Goal: Transaction & Acquisition: Purchase product/service

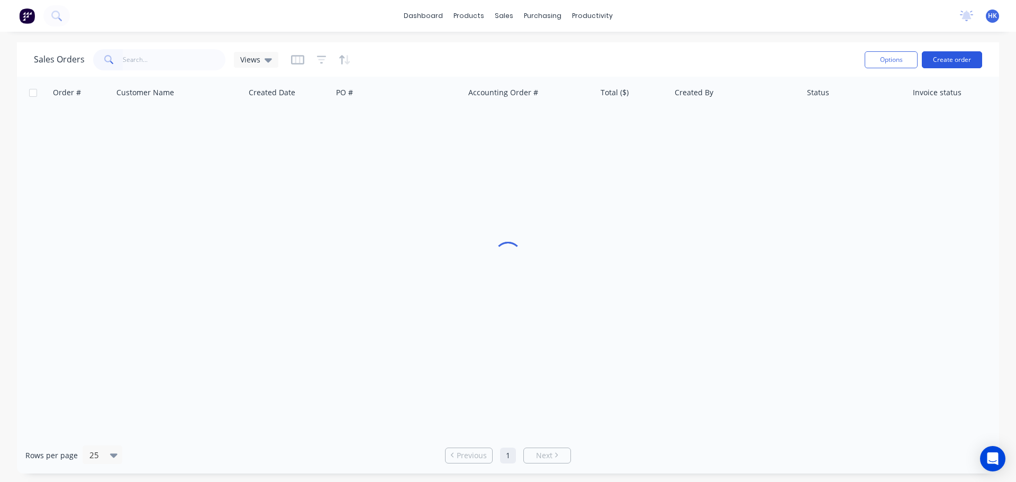
click at [944, 56] on button "Create order" at bounding box center [952, 59] width 60 height 17
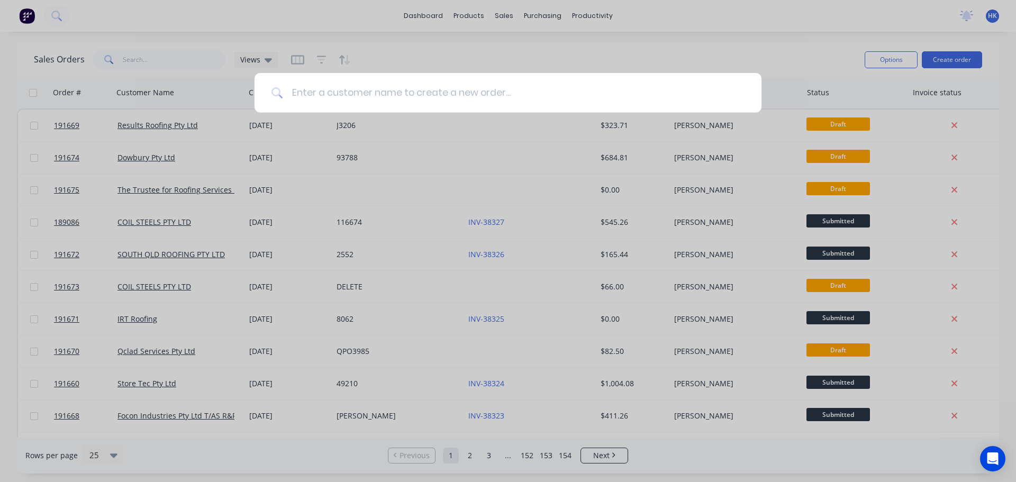
click at [511, 98] on input at bounding box center [514, 93] width 462 height 40
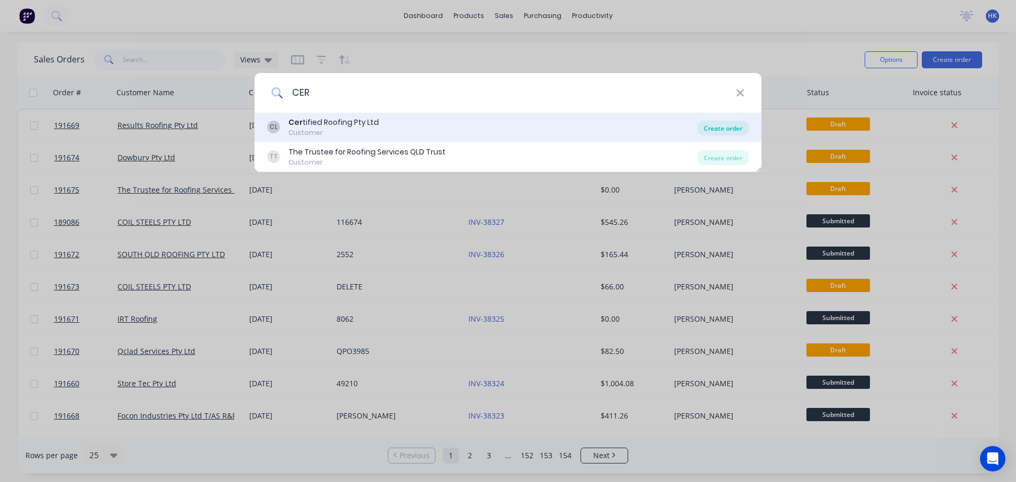
type input "CER"
click at [732, 128] on div "Create order" at bounding box center [723, 128] width 51 height 15
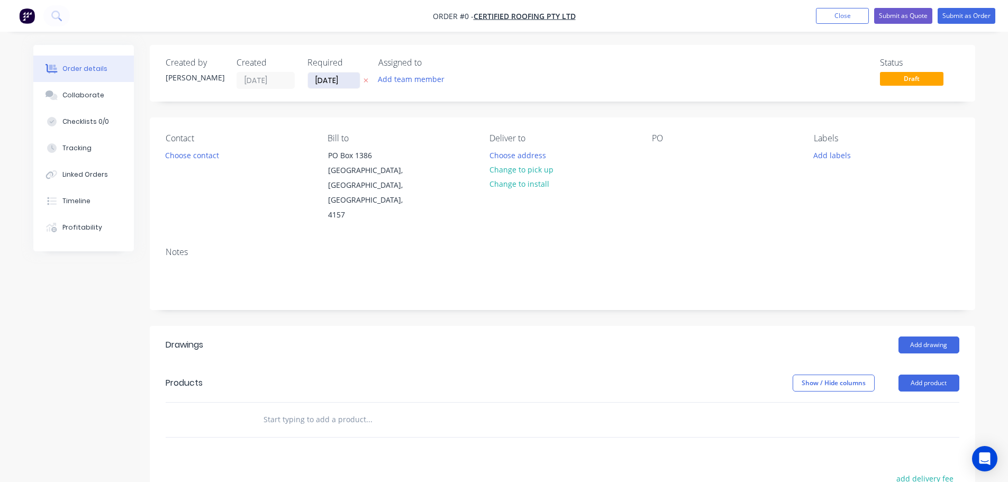
click at [317, 85] on input "[DATE]" at bounding box center [334, 81] width 52 height 16
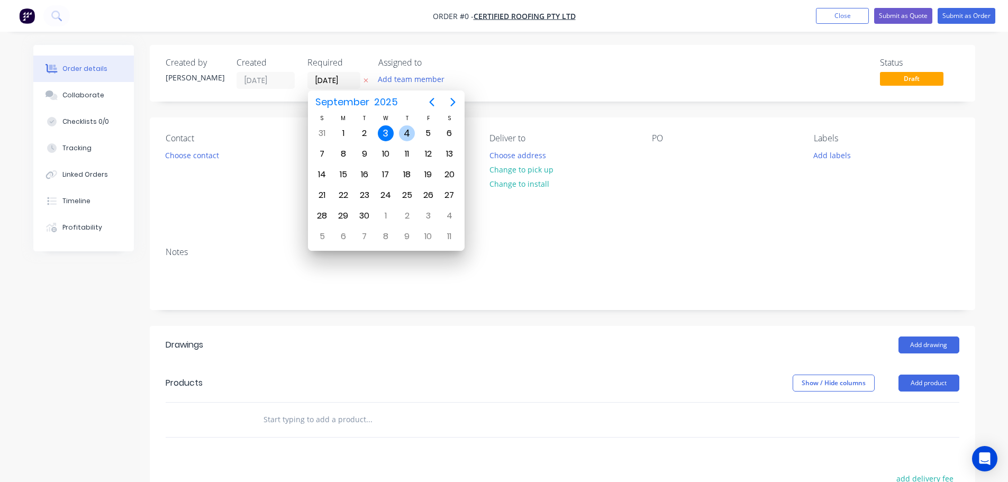
click at [408, 131] on div "4" at bounding box center [407, 133] width 16 height 16
type input "04/09/25"
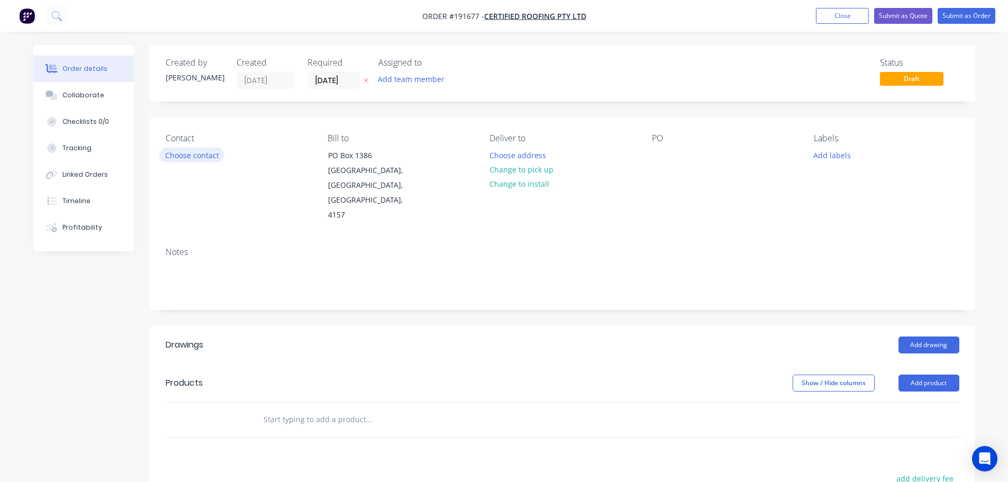
click at [186, 158] on button "Choose contact" at bounding box center [191, 155] width 65 height 14
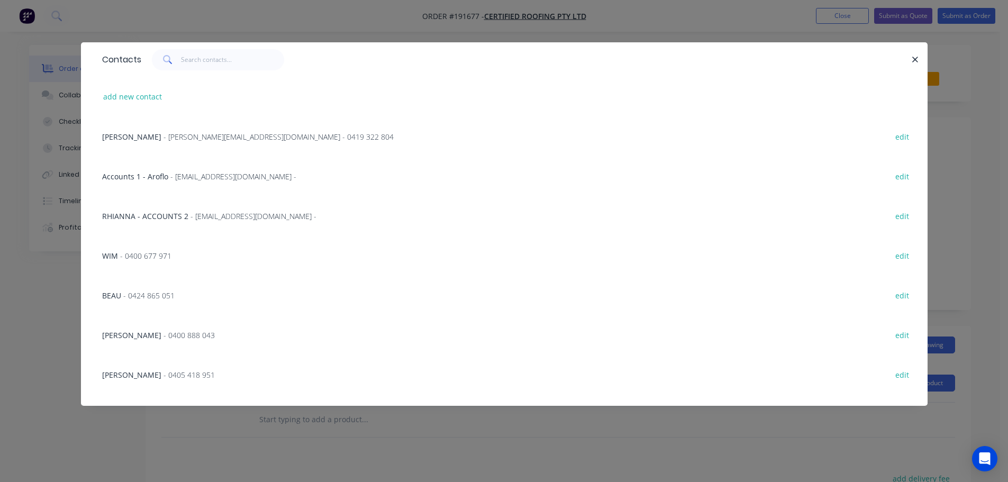
drag, startPoint x: 201, startPoint y: 76, endPoint x: 205, endPoint y: 67, distance: 9.9
click at [201, 75] on div "Contacts" at bounding box center [504, 59] width 847 height 34
click at [205, 67] on input "text" at bounding box center [232, 59] width 103 height 21
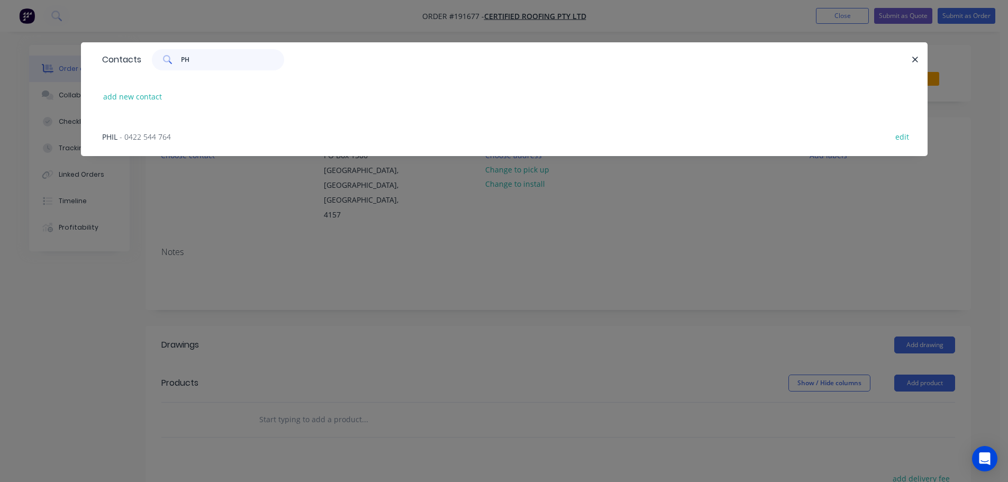
type input "PH"
click at [156, 130] on div "PHIL - 0422 544 764 edit" at bounding box center [504, 136] width 815 height 40
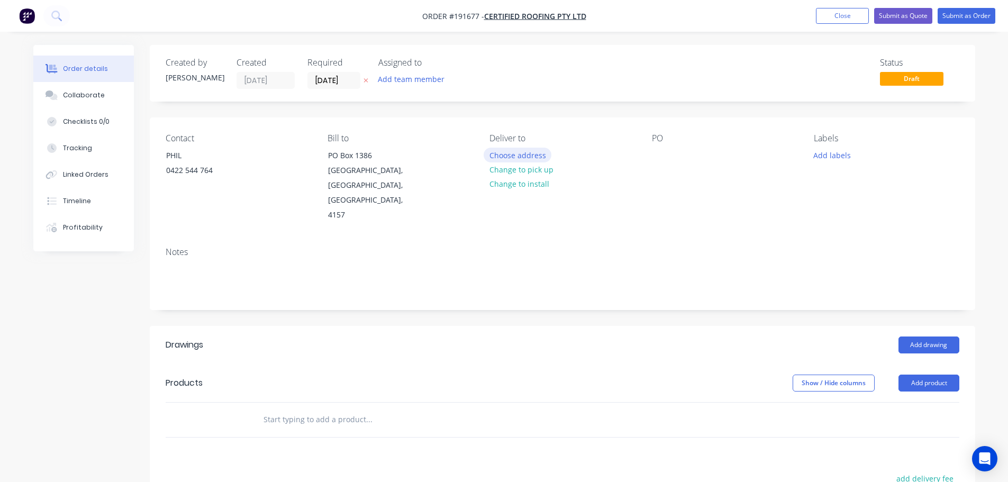
click at [543, 156] on button "Choose address" at bounding box center [518, 155] width 68 height 14
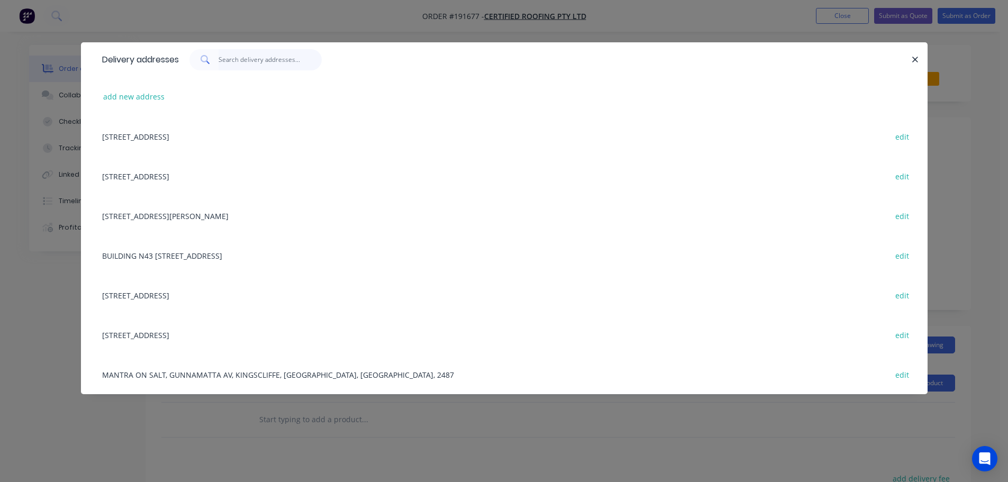
click at [251, 60] on input "text" at bounding box center [270, 59] width 103 height 21
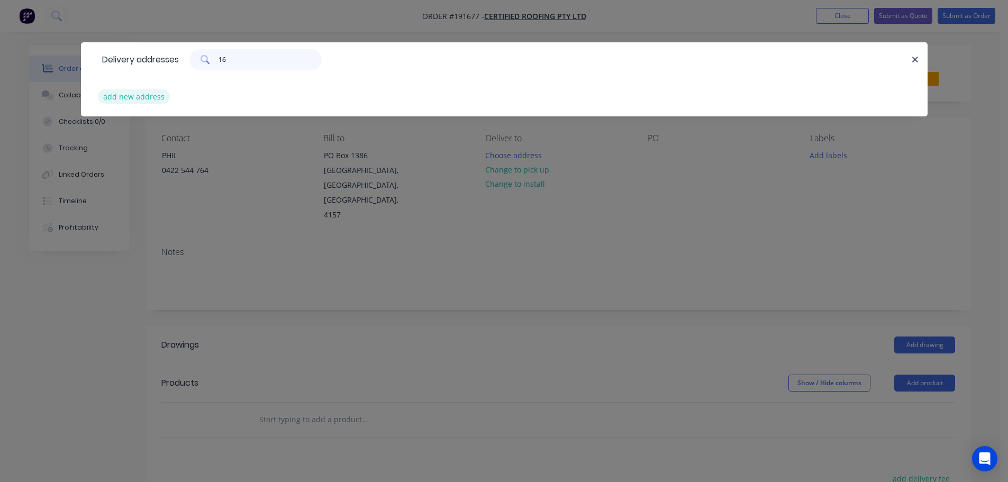
type input "16"
click at [147, 100] on button "add new address" at bounding box center [134, 96] width 73 height 14
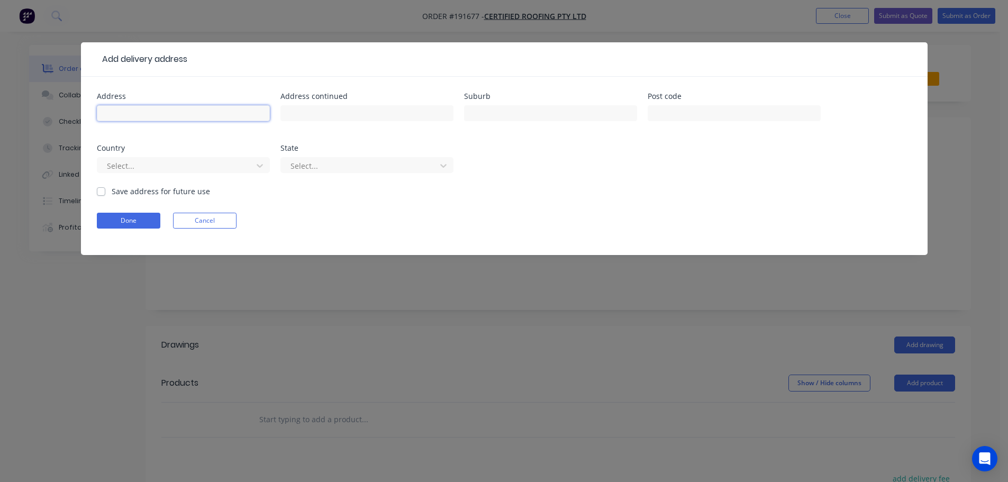
click at [152, 118] on input "text" at bounding box center [183, 113] width 173 height 16
type input "2"
type input "16 WILDMAN STREET"
type input "CLAYFIELD"
click at [181, 176] on div "Select..." at bounding box center [183, 170] width 173 height 31
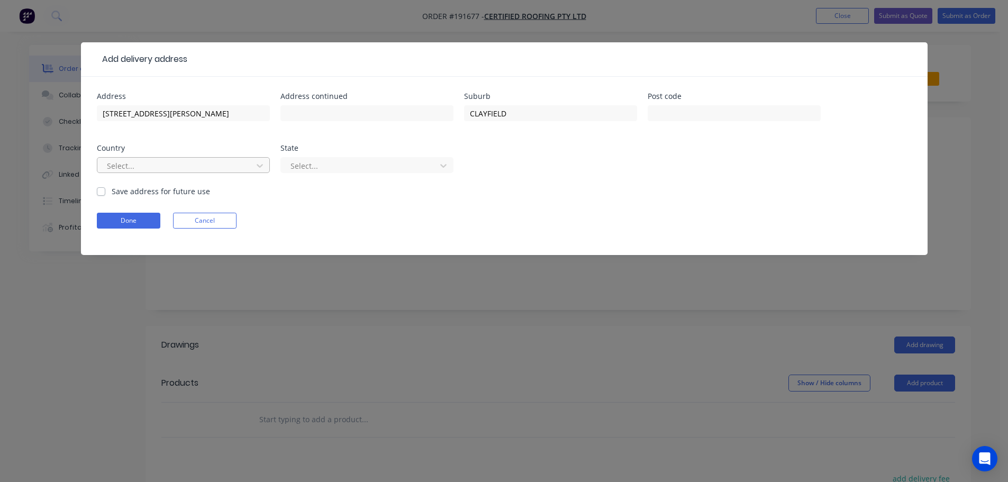
click at [177, 167] on div at bounding box center [176, 165] width 141 height 13
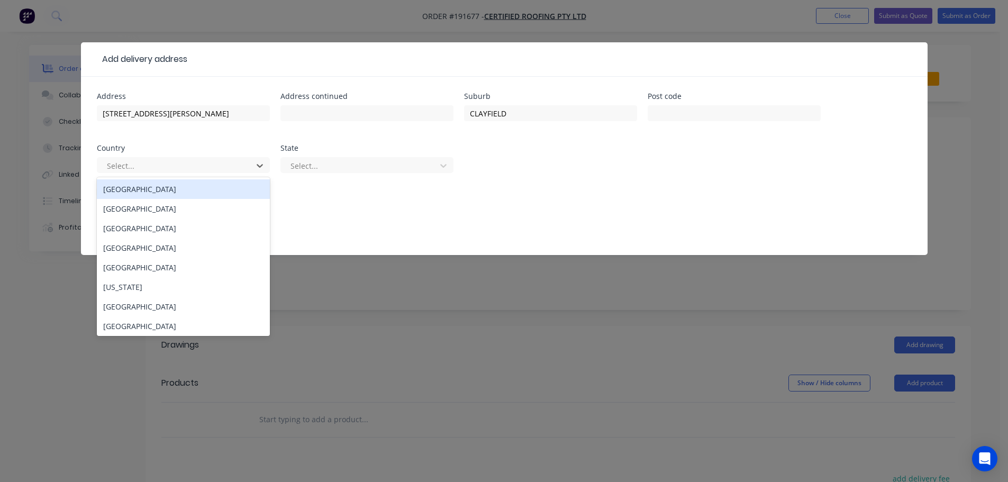
click at [178, 188] on div "Australia" at bounding box center [183, 189] width 173 height 20
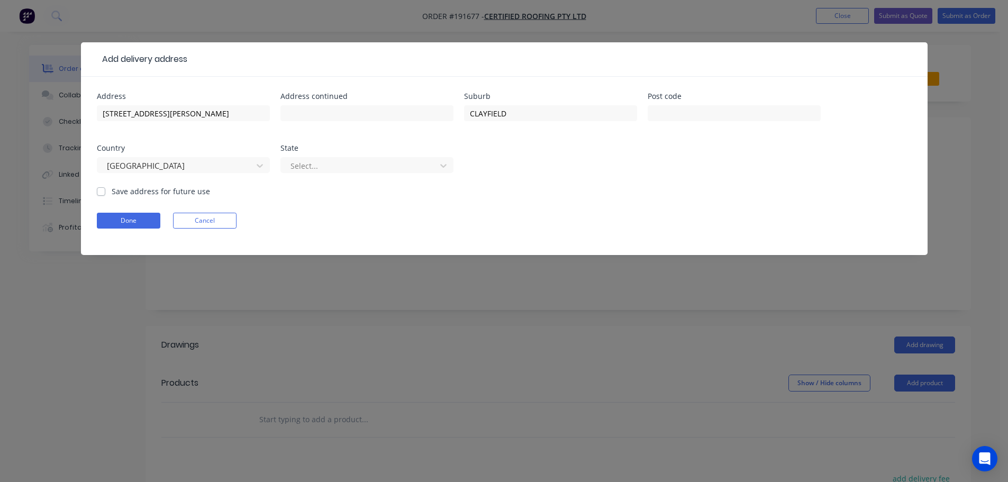
click at [290, 177] on div "Select..." at bounding box center [367, 170] width 173 height 31
click at [312, 172] on div at bounding box center [360, 165] width 141 height 13
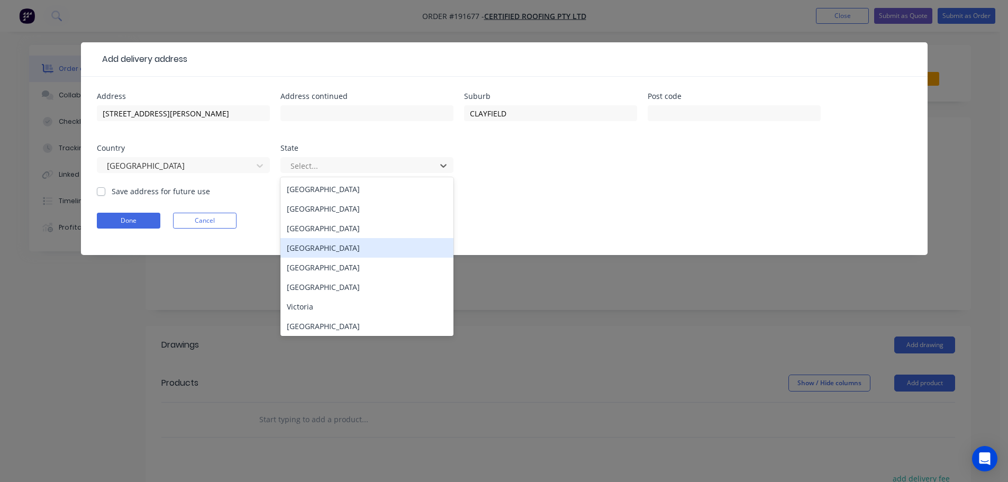
click at [303, 252] on div "Queensland" at bounding box center [367, 248] width 173 height 20
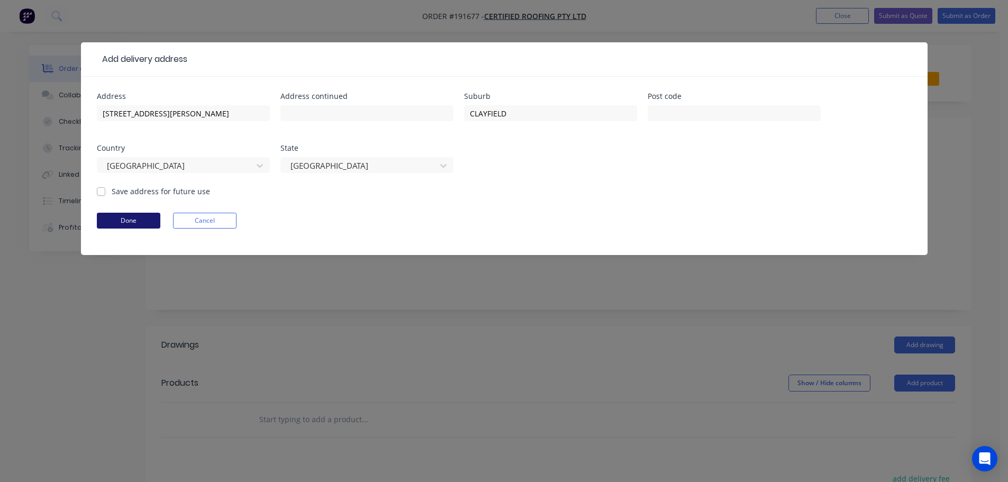
click at [140, 222] on button "Done" at bounding box center [129, 221] width 64 height 16
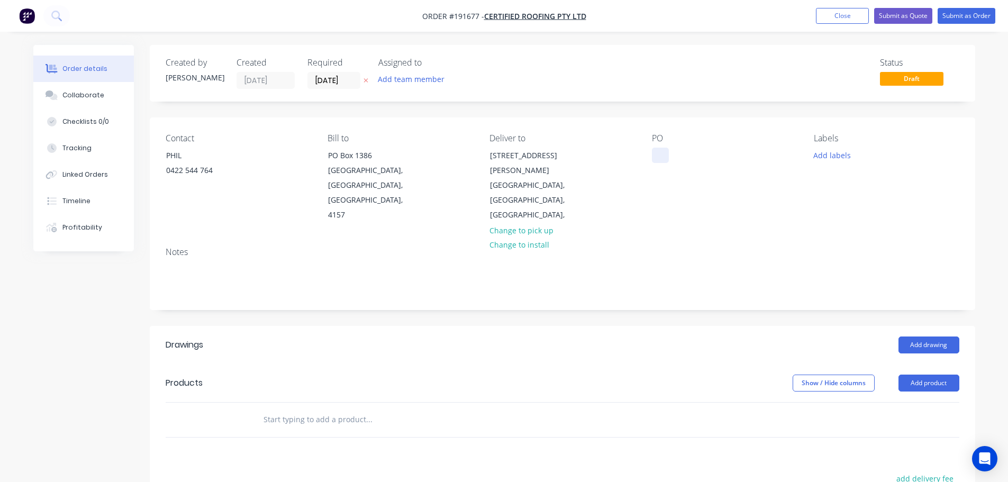
click at [657, 154] on div at bounding box center [660, 155] width 17 height 15
click at [800, 157] on div "Contact PHIL 0422 544 764 Bill to PO Box 1386 Capalaba, Queensland, Australia, …" at bounding box center [563, 178] width 826 height 121
click at [827, 158] on button "Add labels" at bounding box center [832, 155] width 49 height 14
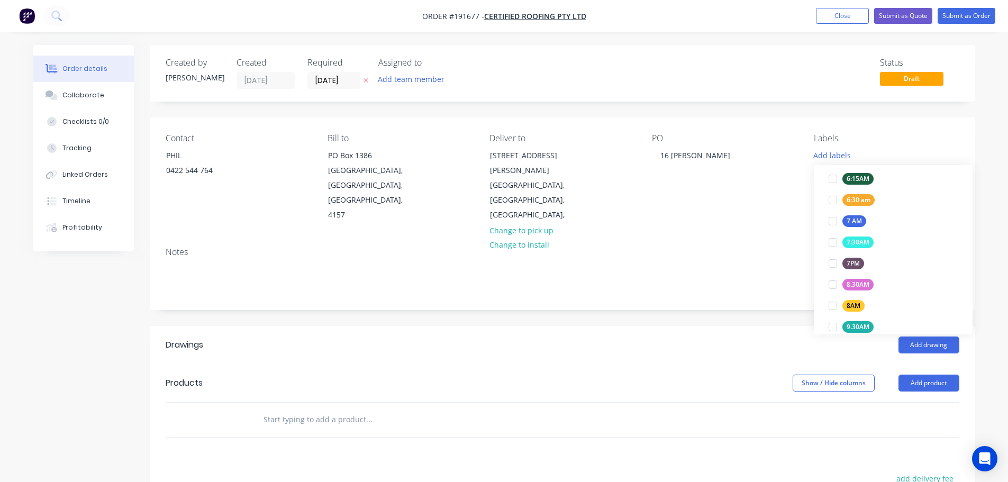
scroll to position [265, 0]
click at [833, 215] on div at bounding box center [833, 217] width 21 height 21
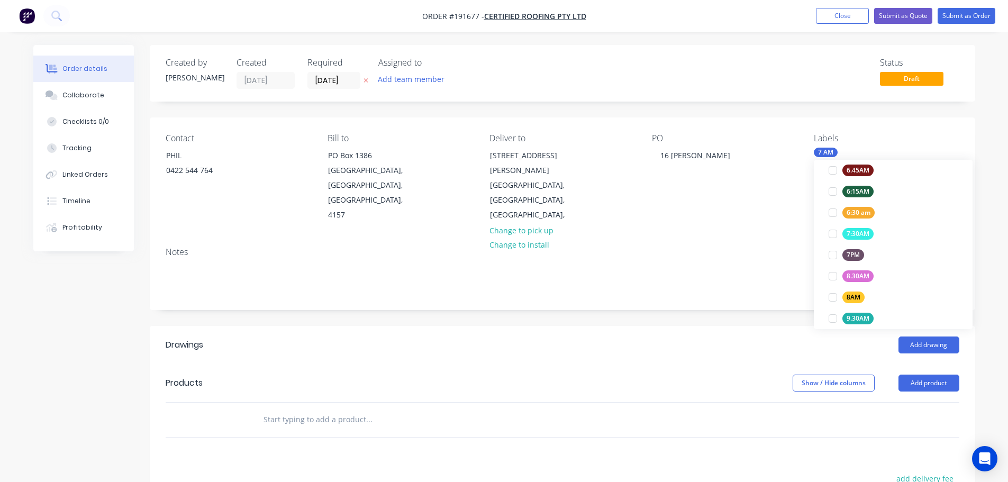
scroll to position [32, 0]
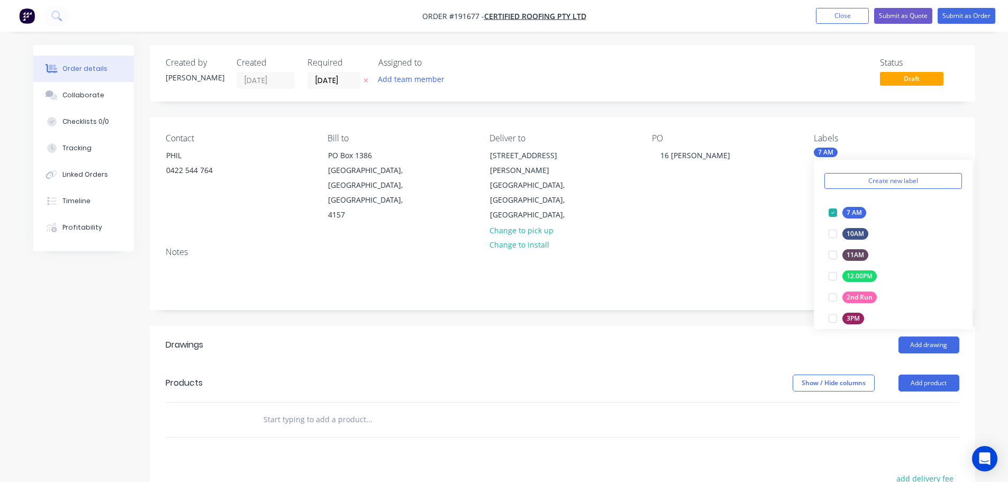
click at [737, 364] on header "Products Show / Hide columns Add product" at bounding box center [563, 383] width 826 height 38
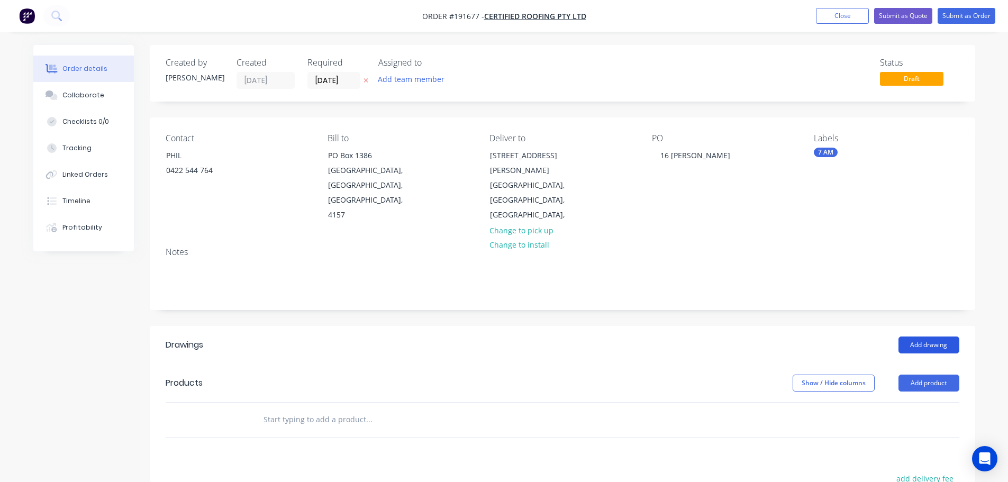
click at [926, 337] on button "Add drawing" at bounding box center [929, 345] width 61 height 17
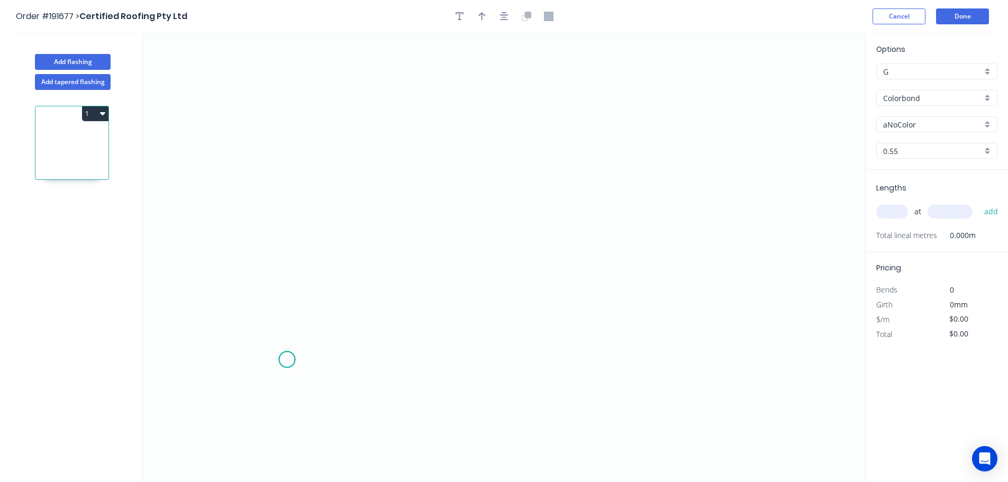
click at [287, 360] on icon "0" at bounding box center [504, 257] width 723 height 449
click at [287, 62] on icon at bounding box center [287, 210] width 0 height 297
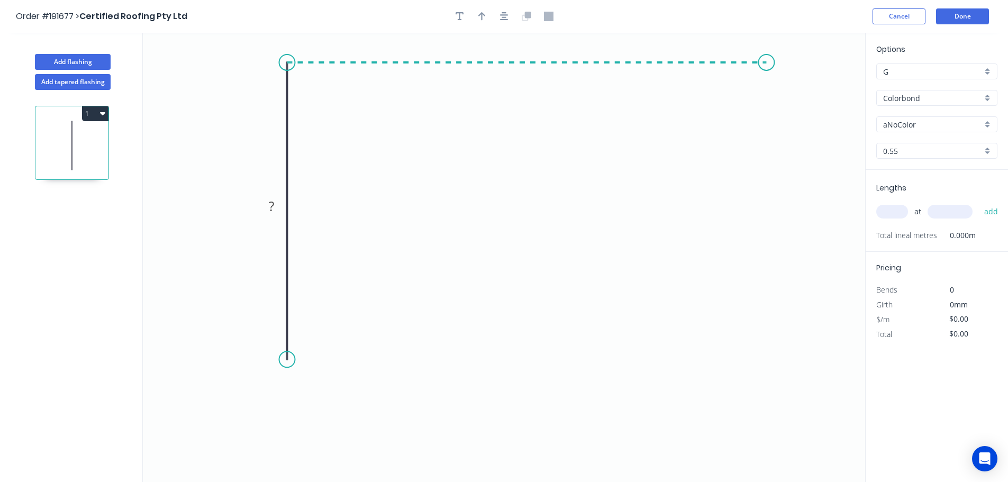
click at [767, 68] on icon "0 ?" at bounding box center [504, 257] width 723 height 449
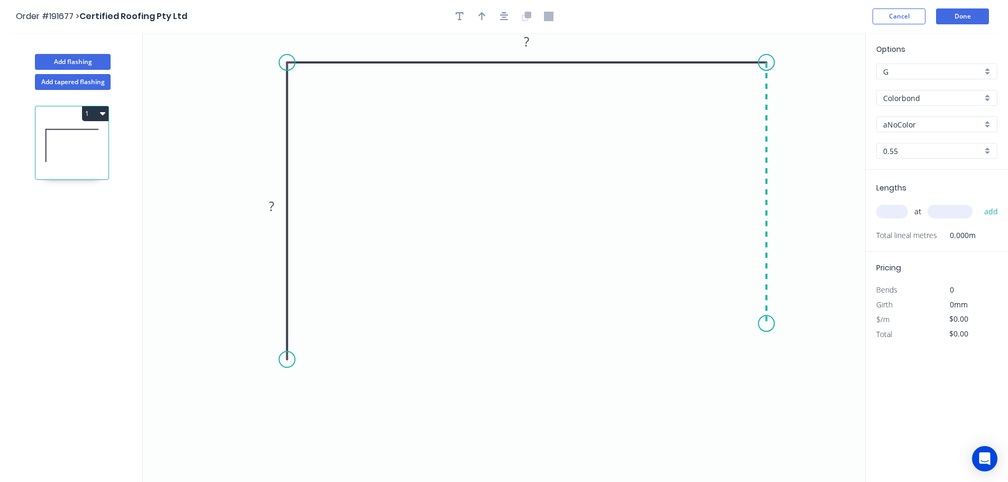
click at [776, 324] on icon "0 ? ?" at bounding box center [504, 257] width 723 height 449
drag, startPoint x: 770, startPoint y: 326, endPoint x: 771, endPoint y: 358, distance: 32.8
click at [771, 358] on circle at bounding box center [766, 358] width 16 height 16
drag, startPoint x: 771, startPoint y: 356, endPoint x: 773, endPoint y: 374, distance: 17.7
click at [773, 374] on circle at bounding box center [766, 373] width 16 height 16
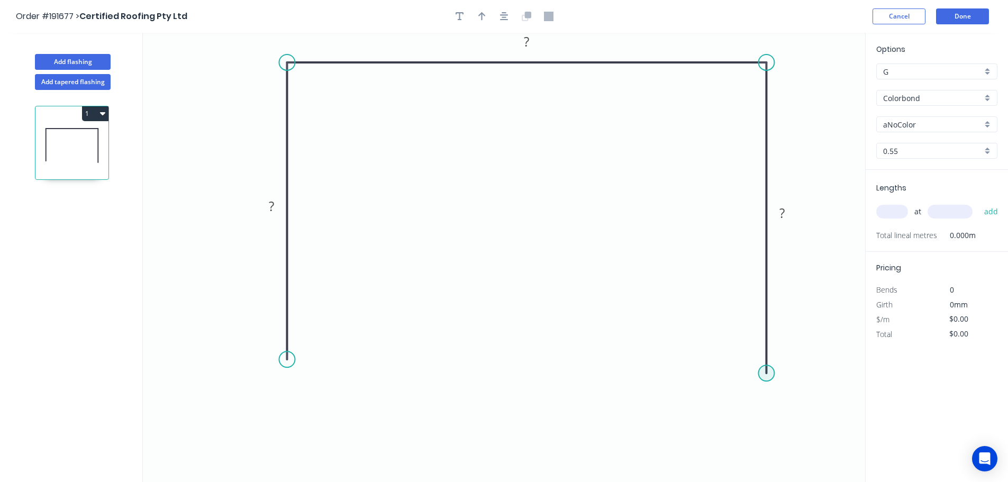
click at [773, 374] on circle at bounding box center [766, 373] width 16 height 16
click at [807, 413] on icon at bounding box center [786, 393] width 41 height 41
click at [765, 444] on icon "0 ? ? ? ?" at bounding box center [504, 257] width 723 height 449
drag, startPoint x: 762, startPoint y: 443, endPoint x: 772, endPoint y: 448, distance: 11.4
click at [772, 448] on circle at bounding box center [772, 449] width 16 height 16
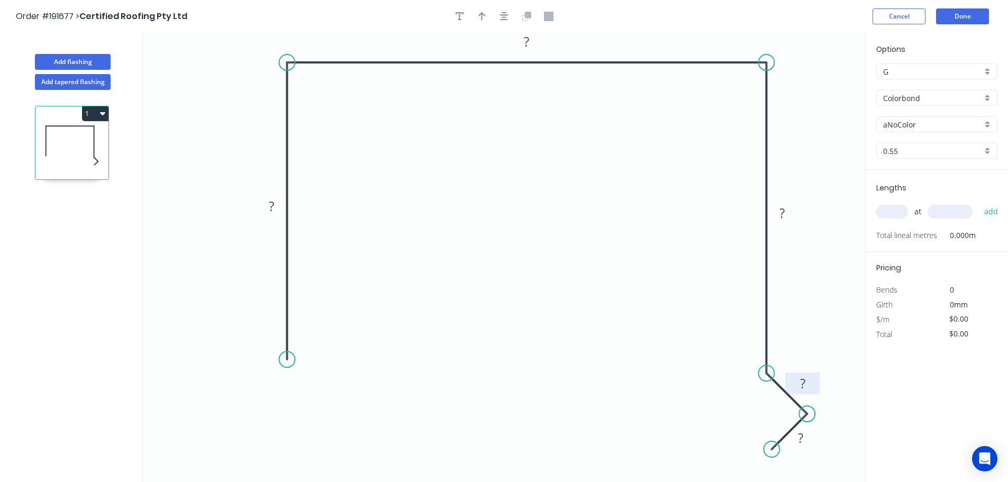
drag, startPoint x: 785, startPoint y: 410, endPoint x: 812, endPoint y: 394, distance: 31.6
click at [812, 394] on rect at bounding box center [802, 384] width 34 height 22
click at [287, 365] on circle at bounding box center [287, 359] width 16 height 16
click at [322, 400] on icon "0 ? ? ? ? ?" at bounding box center [504, 257] width 723 height 449
click at [304, 387] on rect at bounding box center [293, 384] width 21 height 15
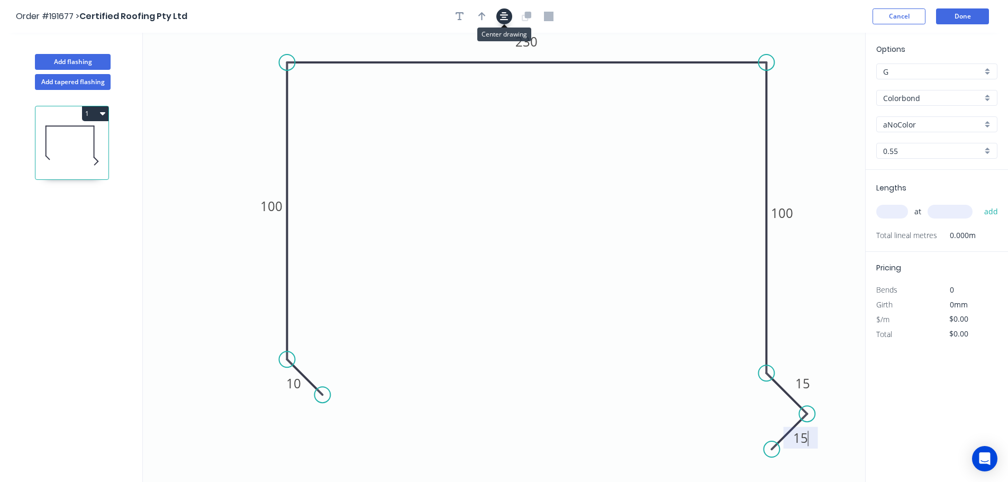
click at [501, 13] on icon "button" at bounding box center [504, 17] width 8 height 10
type input "$16.75"
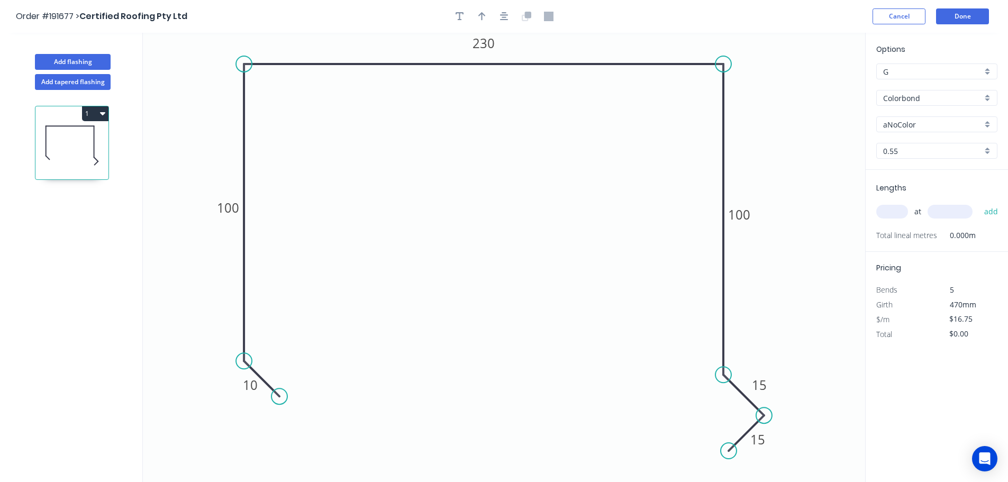
click at [485, 15] on icon "button" at bounding box center [481, 17] width 7 height 10
click at [810, 84] on icon at bounding box center [812, 74] width 10 height 34
drag, startPoint x: 810, startPoint y: 84, endPoint x: 825, endPoint y: 80, distance: 15.9
click at [832, 61] on icon "0 10 100 230 100 15 15" at bounding box center [504, 257] width 723 height 449
drag, startPoint x: 814, startPoint y: 83, endPoint x: 826, endPoint y: 73, distance: 16.5
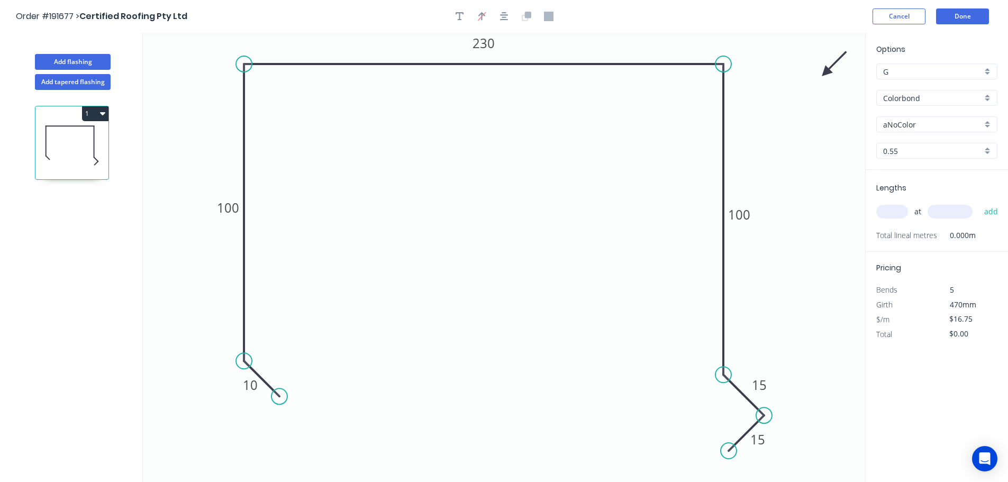
click at [826, 73] on icon at bounding box center [834, 64] width 31 height 31
click at [932, 117] on div "aNoColor" at bounding box center [937, 124] width 121 height 16
click at [922, 171] on div "Night Sky" at bounding box center [937, 171] width 120 height 19
type input "Night Sky"
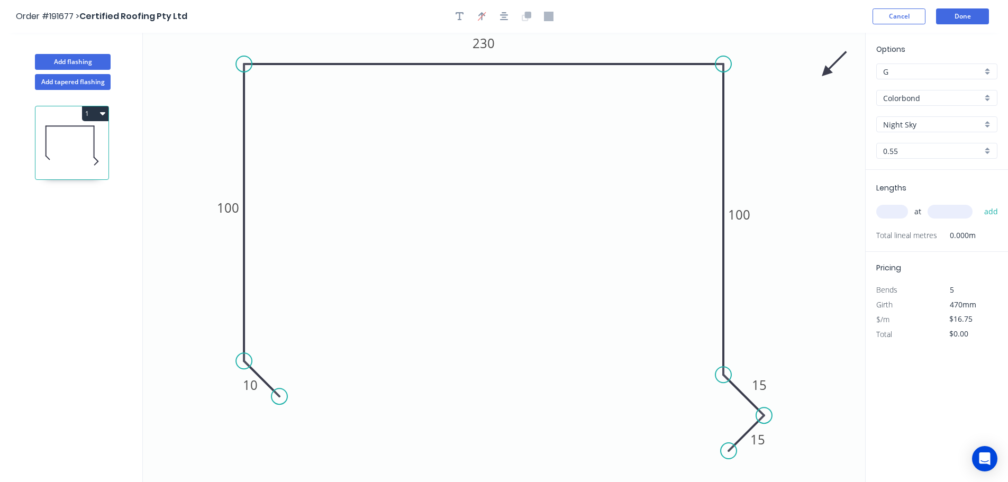
click at [894, 215] on input "text" at bounding box center [893, 212] width 32 height 14
type input "1"
type input "100"
click at [979, 203] on button "add" at bounding box center [991, 212] width 25 height 18
click at [987, 237] on button "button" at bounding box center [993, 233] width 13 height 15
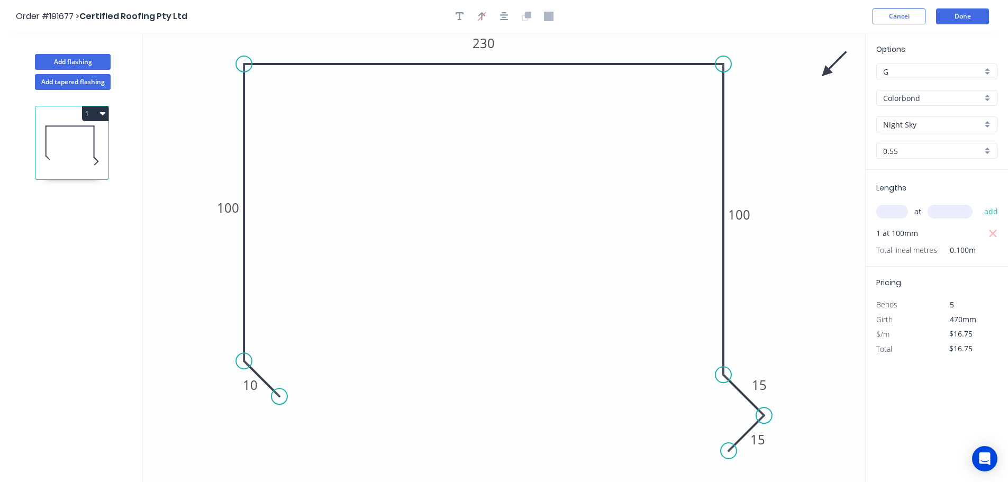
type input "$0.00"
click at [884, 209] on input "text" at bounding box center [893, 212] width 32 height 14
type input "1"
type input "1000"
click at [979, 203] on button "add" at bounding box center [991, 212] width 25 height 18
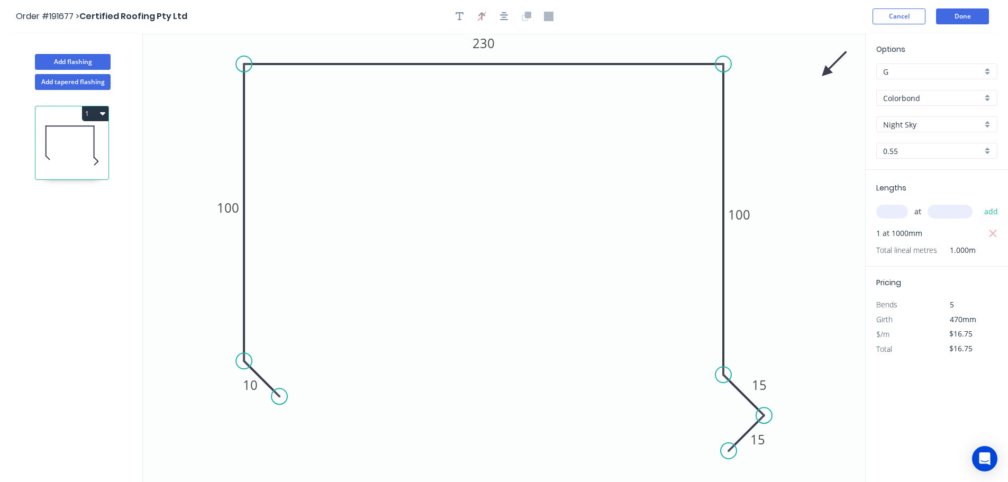
drag, startPoint x: 91, startPoint y: 113, endPoint x: 92, endPoint y: 124, distance: 10.6
click at [91, 114] on button "1" at bounding box center [95, 113] width 26 height 15
click at [76, 142] on div "Duplicate" at bounding box center [58, 139] width 82 height 15
type input "$0.00"
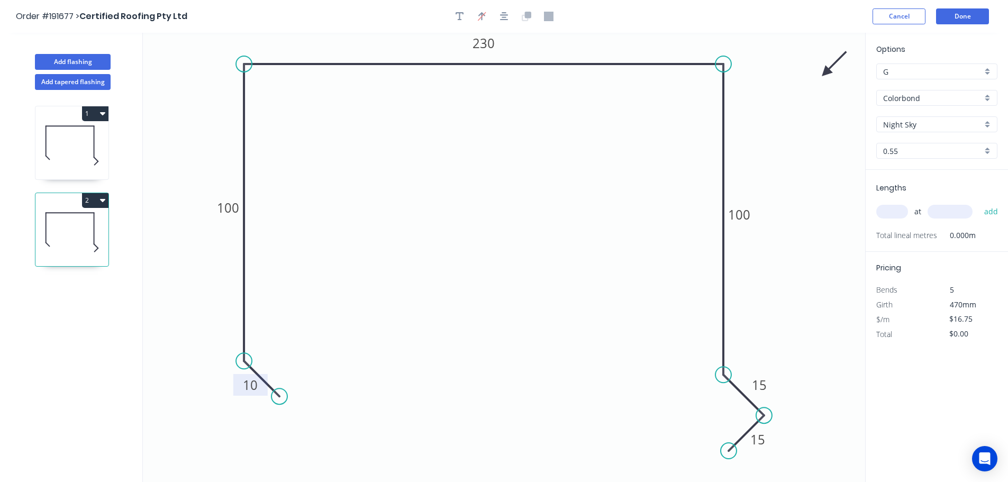
click at [250, 389] on tspan "10" at bounding box center [250, 384] width 15 height 17
click at [890, 212] on input "text" at bounding box center [893, 212] width 32 height 14
type input "1"
type input "1000"
click at [979, 203] on button "add" at bounding box center [991, 212] width 25 height 18
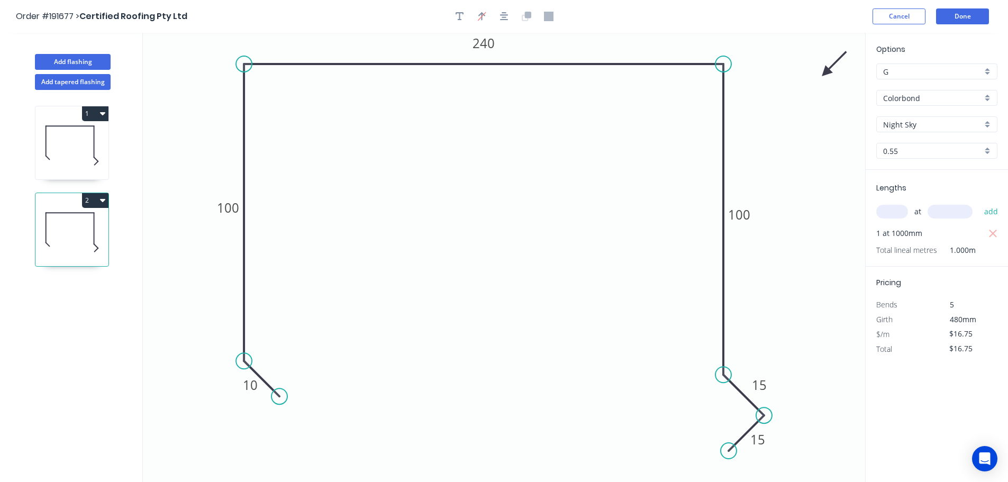
click at [93, 201] on button "2" at bounding box center [95, 200] width 26 height 15
click at [88, 230] on div "Duplicate" at bounding box center [58, 226] width 82 height 15
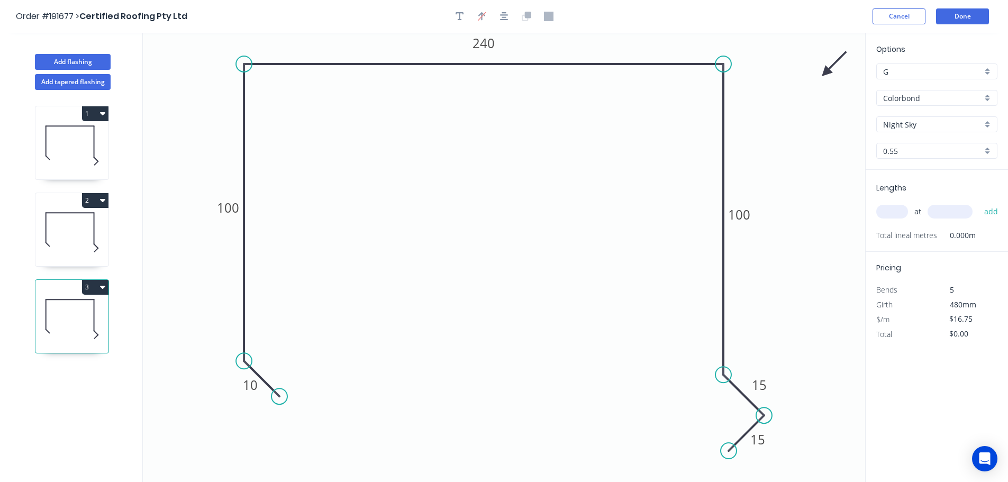
click at [93, 292] on button "3" at bounding box center [95, 287] width 26 height 15
click at [85, 329] on div "Delete" at bounding box center [58, 334] width 82 height 15
type input "$16.75"
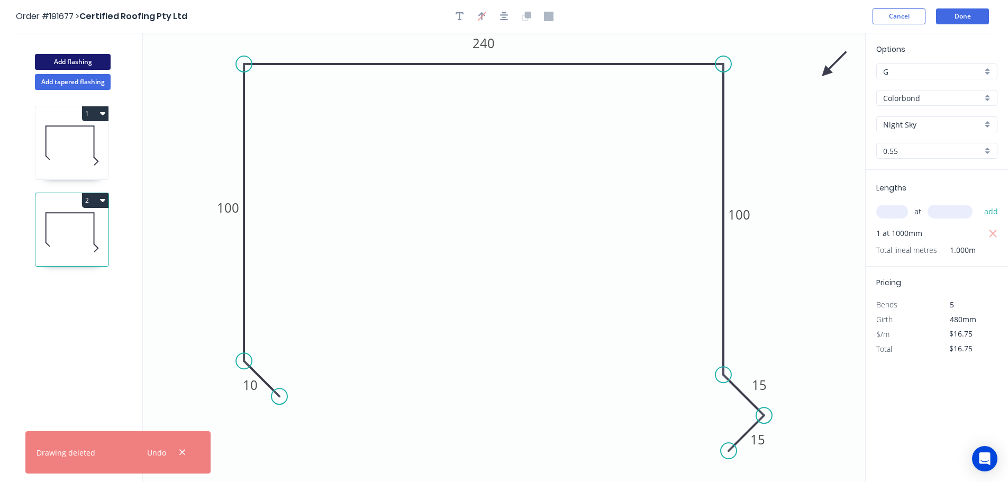
click at [85, 60] on button "Add flashing" at bounding box center [73, 62] width 76 height 16
type input "$0.00"
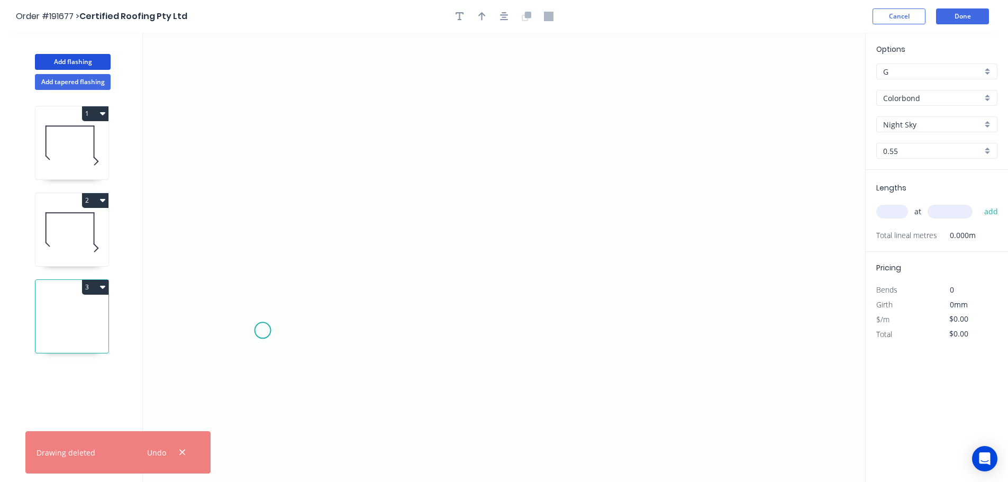
click at [263, 331] on icon "0" at bounding box center [504, 257] width 723 height 449
click at [250, 57] on icon "0" at bounding box center [504, 257] width 723 height 449
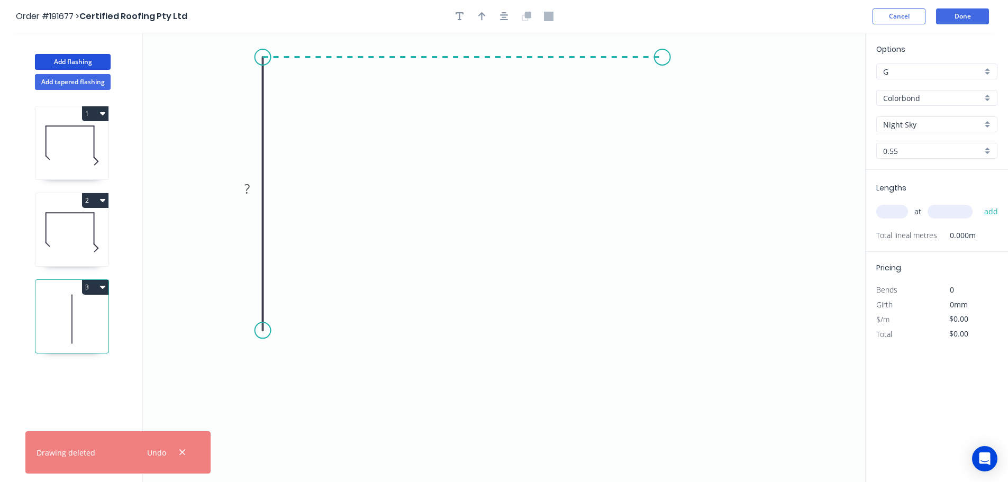
click at [662, 70] on icon "0 ?" at bounding box center [504, 257] width 723 height 449
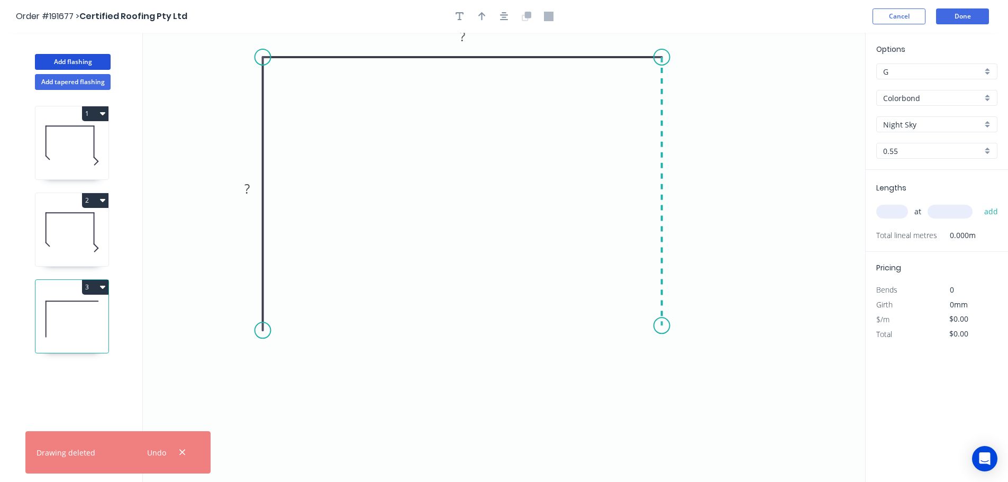
click at [640, 326] on icon "0 ? ?" at bounding box center [504, 257] width 723 height 449
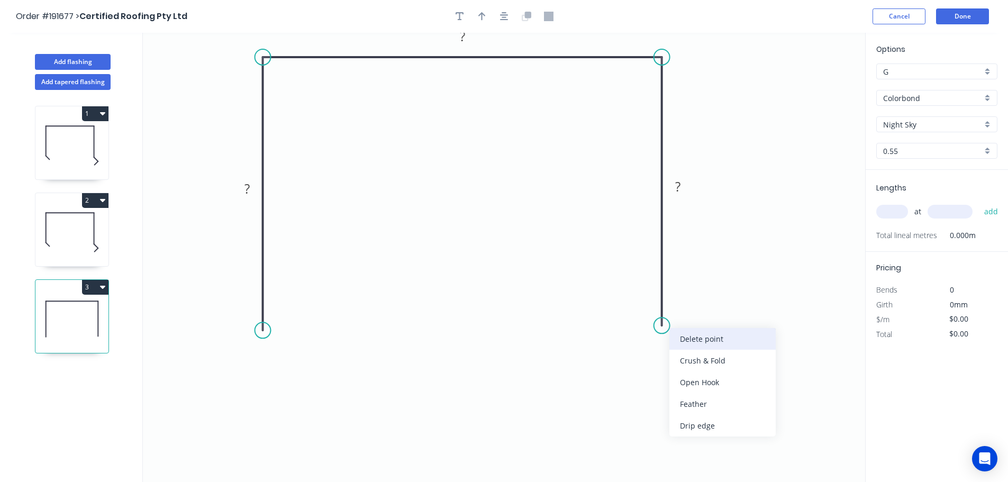
click at [676, 339] on div "Delete point" at bounding box center [723, 339] width 106 height 22
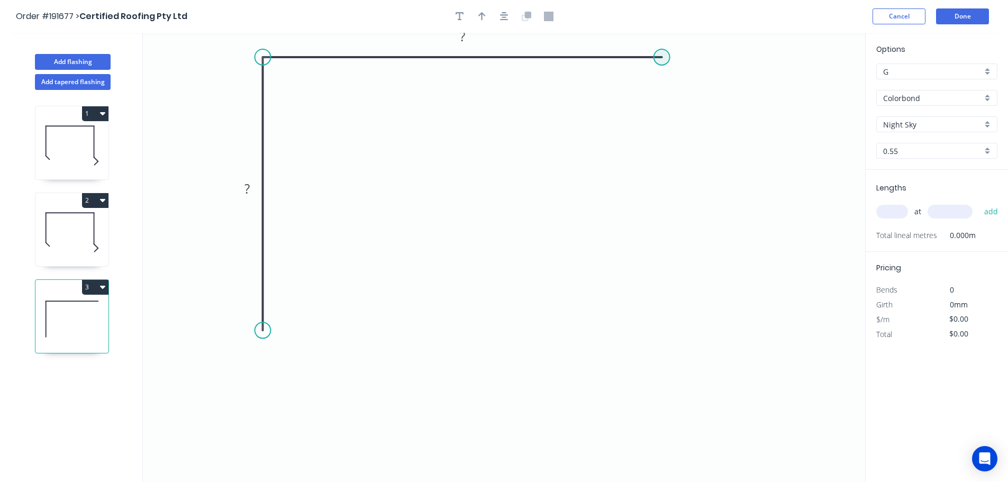
click at [661, 59] on circle at bounding box center [662, 57] width 16 height 16
click at [715, 107] on icon "0 ? ?" at bounding box center [504, 257] width 723 height 449
click at [263, 331] on circle at bounding box center [263, 330] width 16 height 16
click at [228, 364] on icon "0 ? ? ?" at bounding box center [504, 257] width 723 height 449
click at [261, 404] on icon "0 ? ? ? ?" at bounding box center [504, 257] width 723 height 449
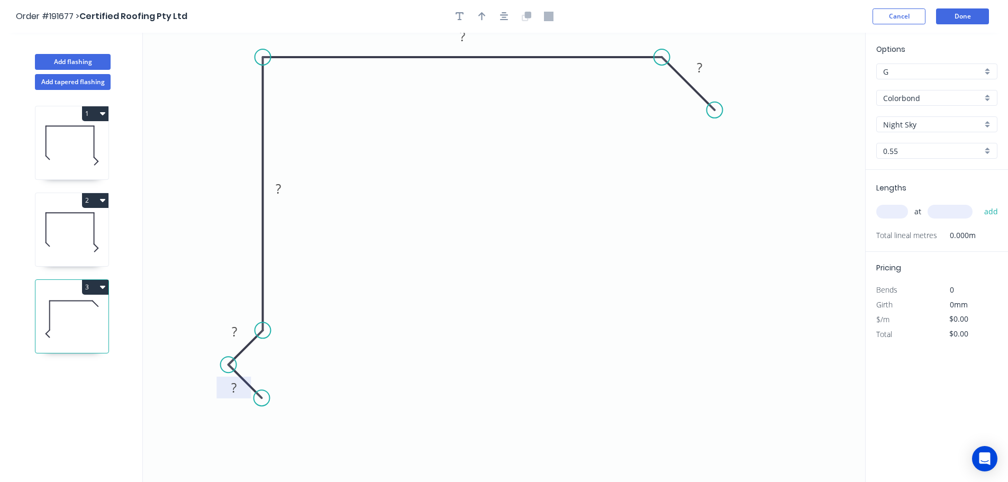
click at [240, 384] on rect at bounding box center [233, 388] width 21 height 15
click at [501, 15] on icon "button" at bounding box center [504, 16] width 8 height 8
type input "$22.04"
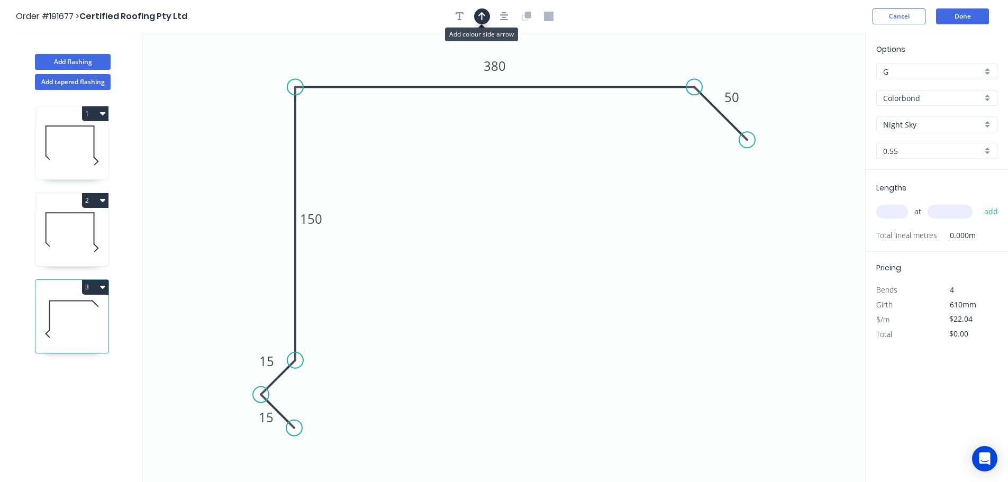
click at [482, 19] on icon "button" at bounding box center [481, 16] width 7 height 8
drag, startPoint x: 817, startPoint y: 80, endPoint x: 778, endPoint y: 89, distance: 39.6
click at [774, 88] on icon "0 15 15 150 380 50" at bounding box center [504, 257] width 723 height 449
drag, startPoint x: 469, startPoint y: 88, endPoint x: 195, endPoint y: 127, distance: 276.9
click at [297, 112] on icon at bounding box center [302, 95] width 10 height 34
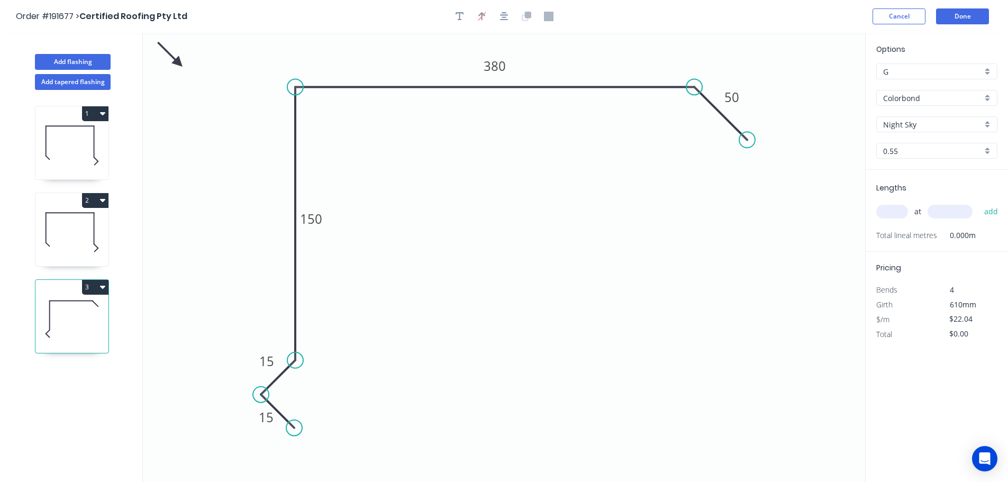
drag, startPoint x: 184, startPoint y: 82, endPoint x: 178, endPoint y: 63, distance: 19.3
click at [178, 63] on icon at bounding box center [170, 54] width 31 height 31
click at [893, 211] on input "text" at bounding box center [893, 212] width 32 height 14
type input "1"
type input "6500"
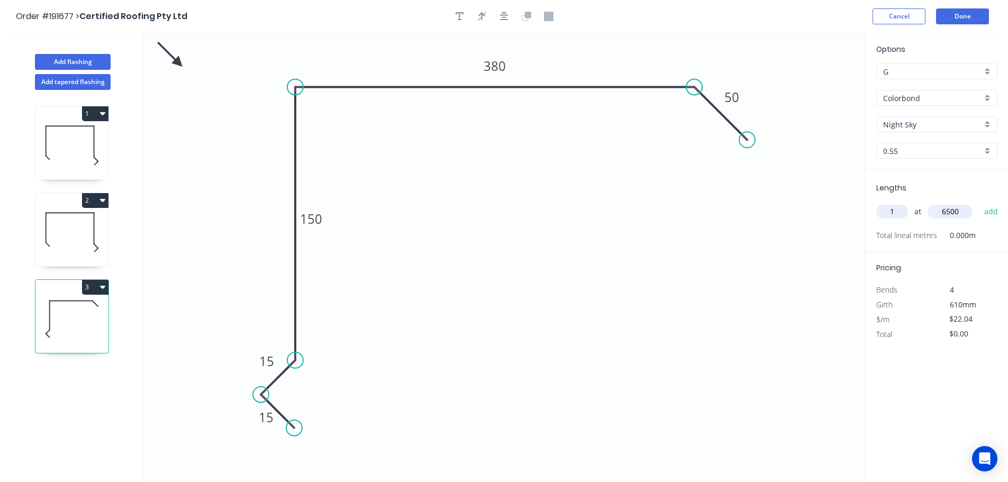
click at [979, 203] on button "add" at bounding box center [991, 212] width 25 height 18
type input "$143.26"
click at [86, 57] on button "Add flashing" at bounding box center [73, 62] width 76 height 16
type input "$0.00"
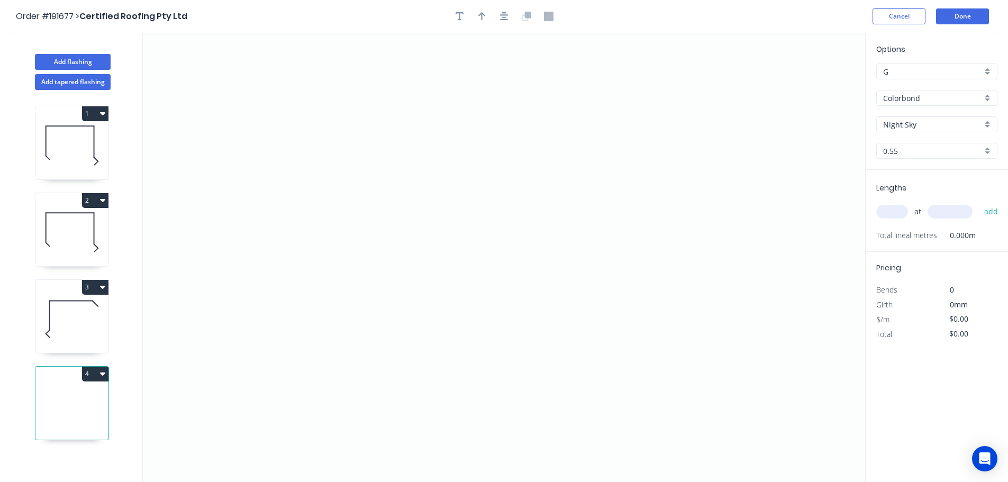
drag, startPoint x: 84, startPoint y: 374, endPoint x: 88, endPoint y: 379, distance: 6.8
click at [85, 374] on button "4" at bounding box center [95, 374] width 26 height 15
click at [75, 431] on button "Delete" at bounding box center [58, 421] width 101 height 21
type input "$22.04"
type input "$143.26"
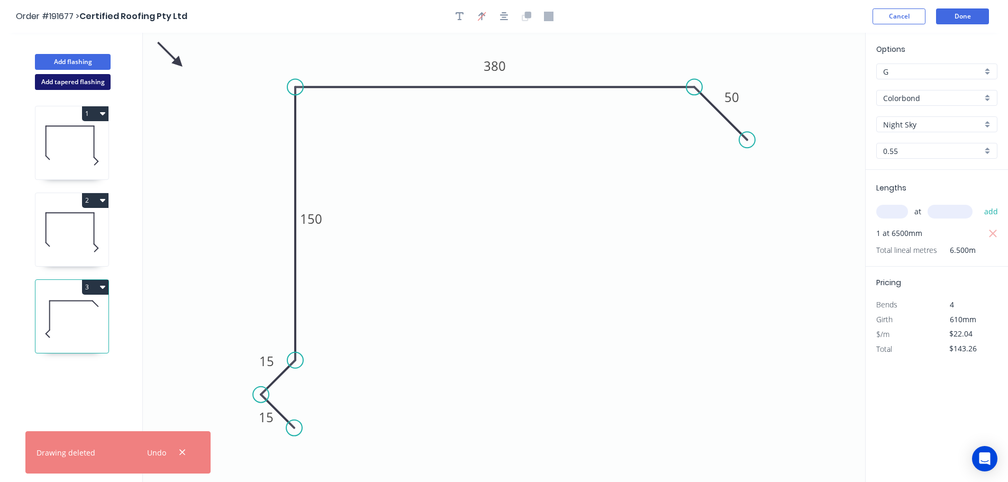
click at [93, 83] on button "Add tapered flashing" at bounding box center [73, 82] width 76 height 16
type input "$0.00"
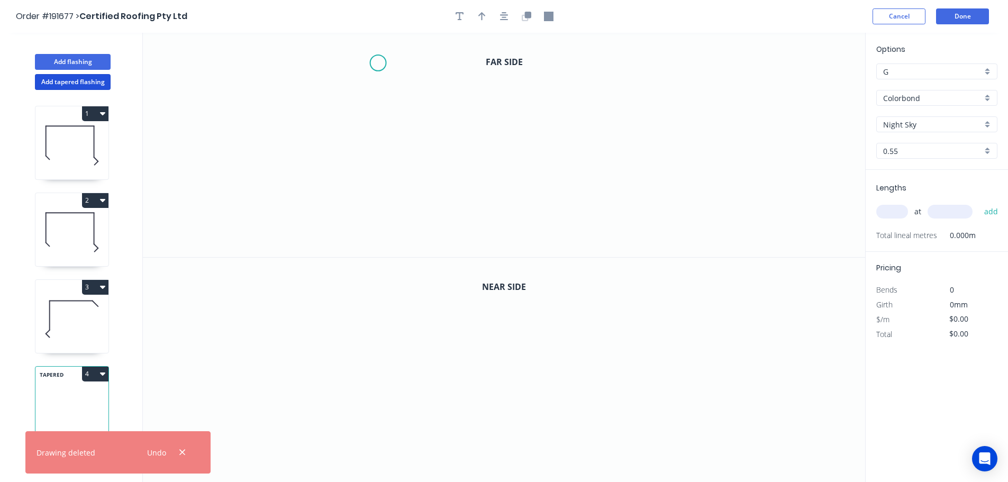
click at [377, 61] on icon "0" at bounding box center [504, 145] width 723 height 224
click at [383, 222] on icon "0" at bounding box center [504, 145] width 723 height 224
click at [658, 219] on icon "0 ?" at bounding box center [504, 145] width 723 height 224
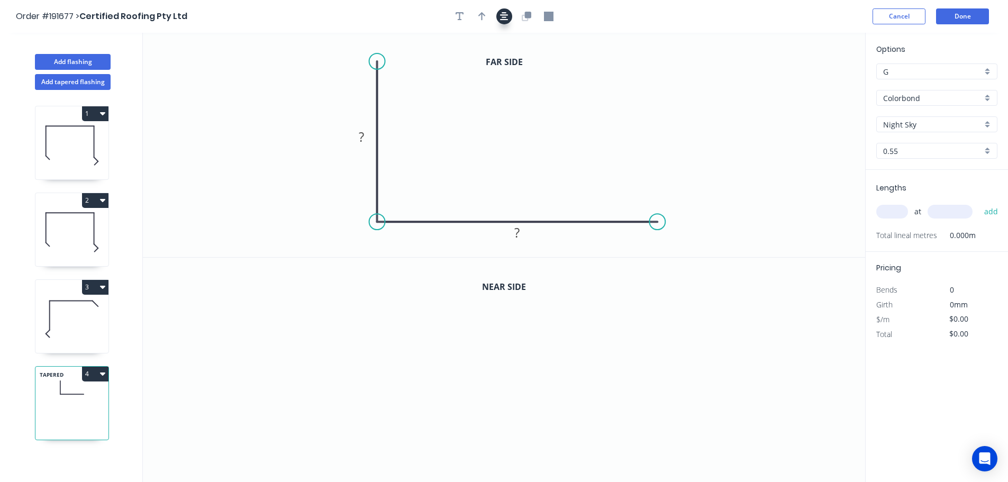
click at [502, 15] on icon "button" at bounding box center [504, 16] width 8 height 8
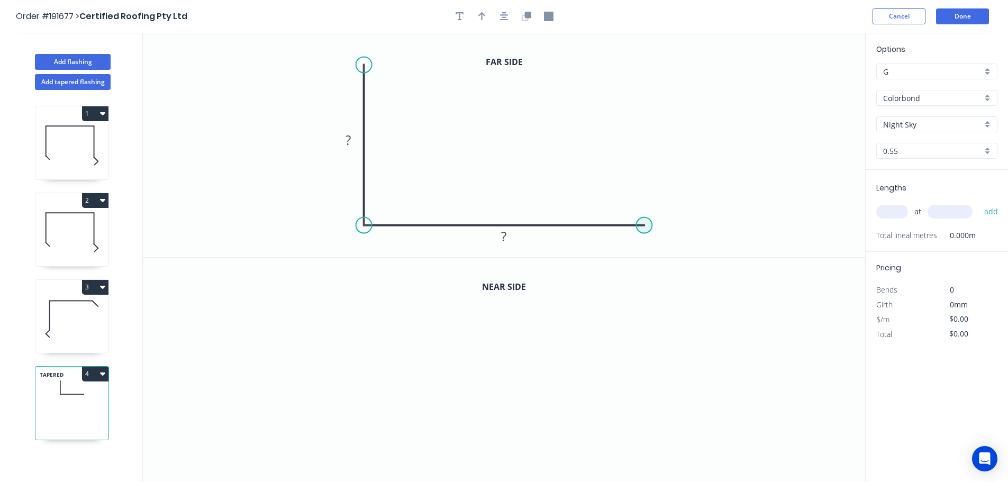
click at [646, 229] on circle at bounding box center [644, 226] width 16 height 16
click at [673, 252] on icon "0 ? ?" at bounding box center [504, 145] width 723 height 224
click at [511, 14] on button "button" at bounding box center [504, 16] width 16 height 16
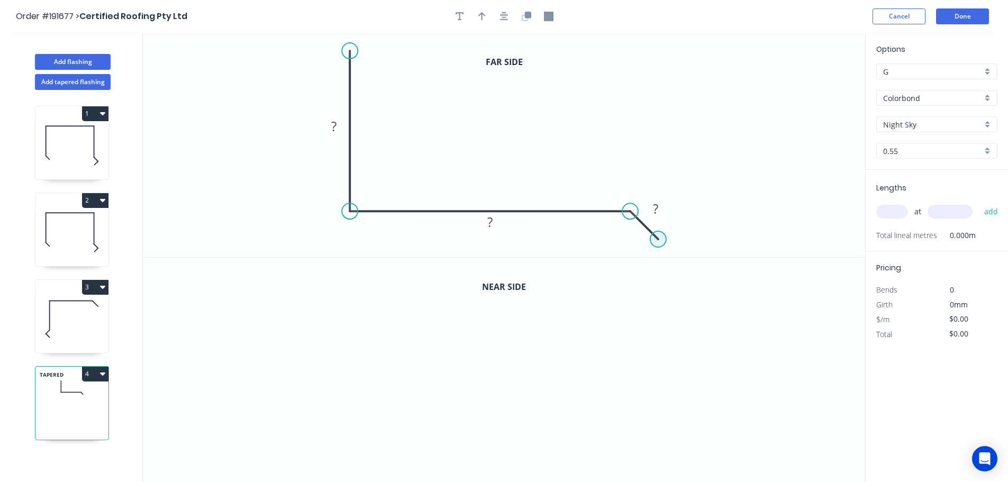
drag, startPoint x: 663, startPoint y: 239, endPoint x: 674, endPoint y: 249, distance: 15.0
click at [666, 247] on circle at bounding box center [659, 239] width 16 height 16
click at [338, 124] on rect at bounding box center [333, 127] width 21 height 15
click at [500, 14] on button "button" at bounding box center [504, 16] width 16 height 16
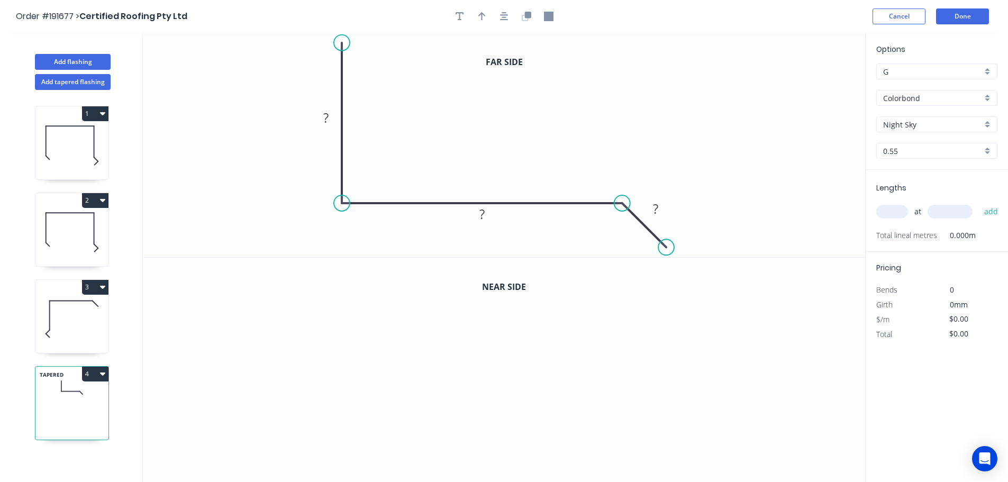
drag, startPoint x: 518, startPoint y: 17, endPoint x: 519, endPoint y: 23, distance: 6.4
click at [519, 17] on button "button" at bounding box center [527, 16] width 16 height 16
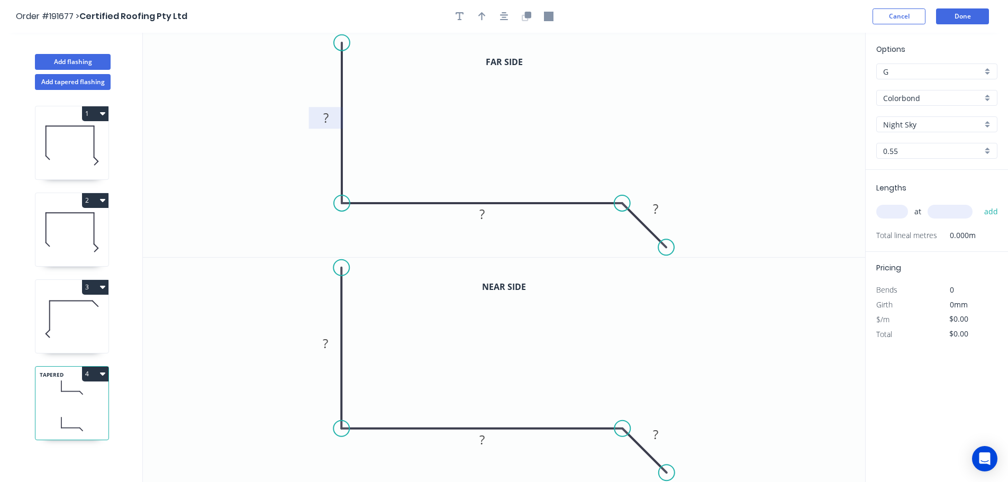
click at [335, 118] on rect at bounding box center [325, 118] width 21 height 15
click at [332, 343] on rect at bounding box center [325, 344] width 21 height 15
type input "$17.97"
click at [484, 23] on button "button" at bounding box center [482, 16] width 16 height 16
click at [507, 20] on icon "button" at bounding box center [504, 16] width 8 height 8
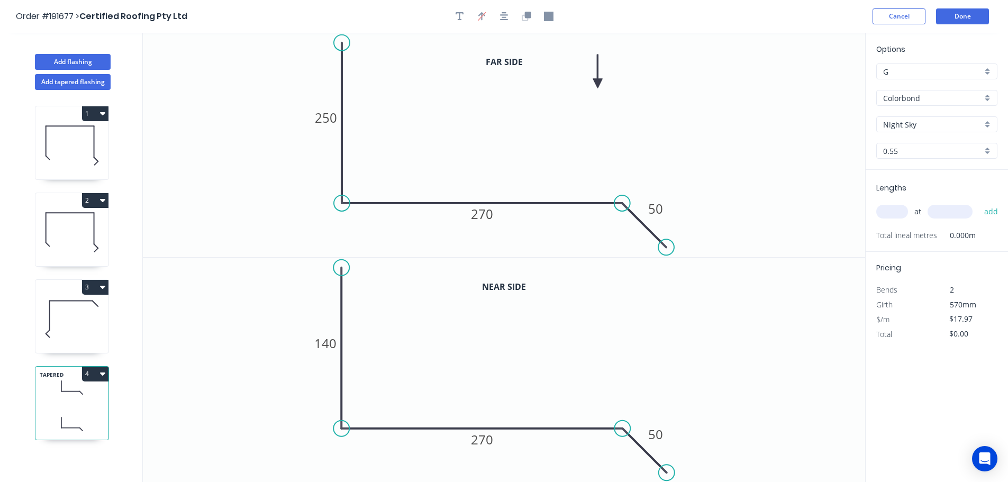
drag, startPoint x: 813, startPoint y: 85, endPoint x: 583, endPoint y: 85, distance: 230.2
click at [593, 85] on icon at bounding box center [598, 72] width 10 height 34
click at [908, 122] on input "Night Sky" at bounding box center [932, 124] width 99 height 11
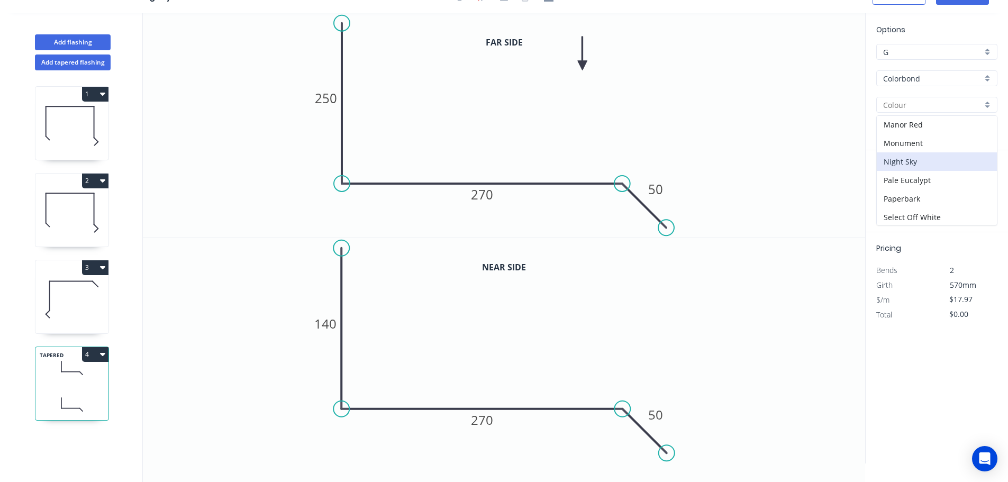
scroll to position [145, 0]
click at [929, 78] on input "Colorbond" at bounding box center [932, 78] width 99 height 11
type input "Night Sky"
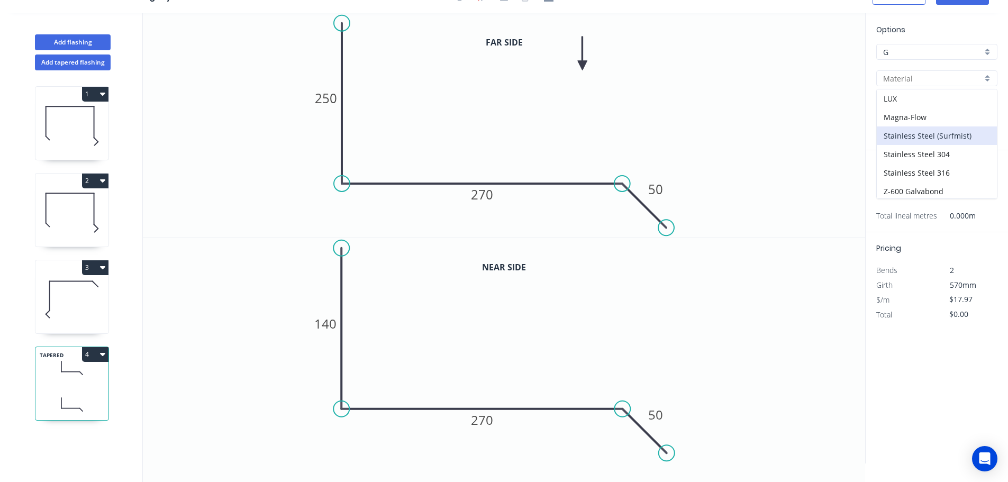
scroll to position [224, 0]
click at [924, 169] on div "Zincalume" at bounding box center [937, 170] width 120 height 19
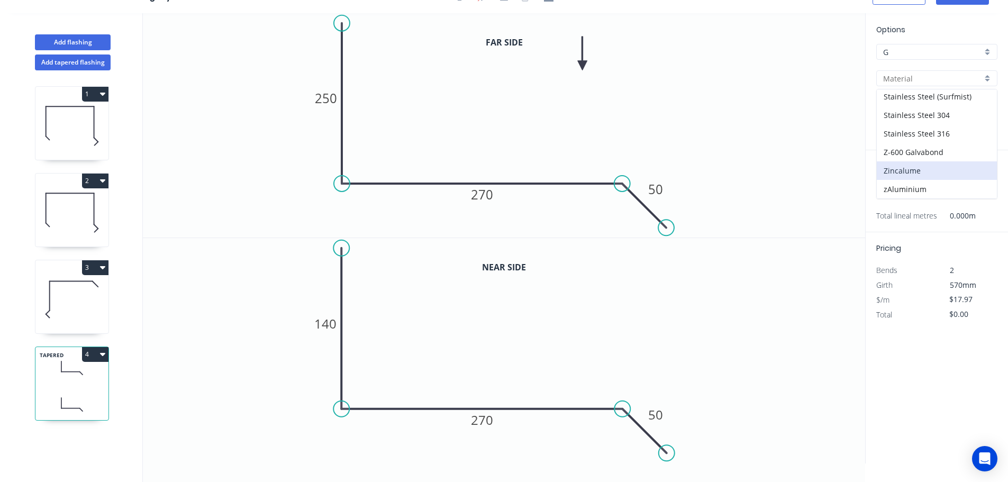
type input "Zincalume"
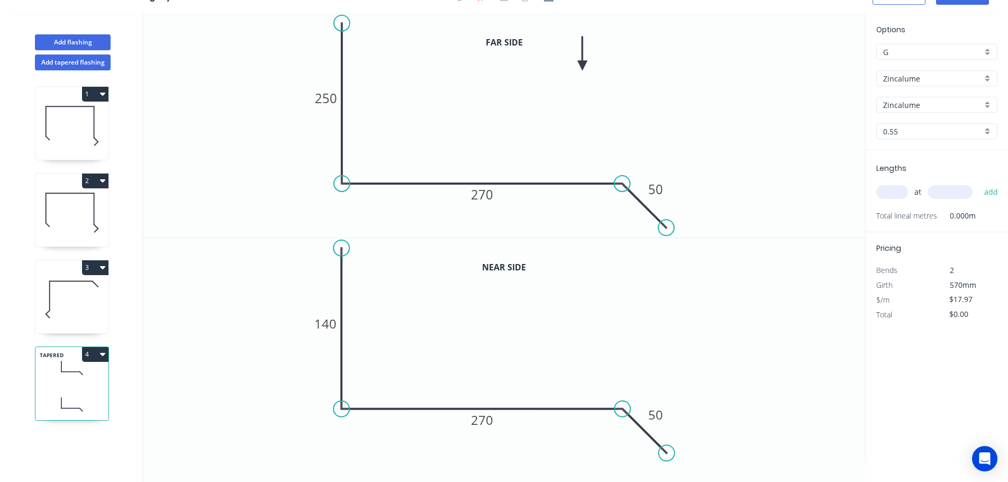
type input "$16.51"
click at [898, 195] on input "text" at bounding box center [893, 192] width 32 height 14
type input "1"
type input "6500"
click at [979, 183] on button "add" at bounding box center [991, 192] width 25 height 18
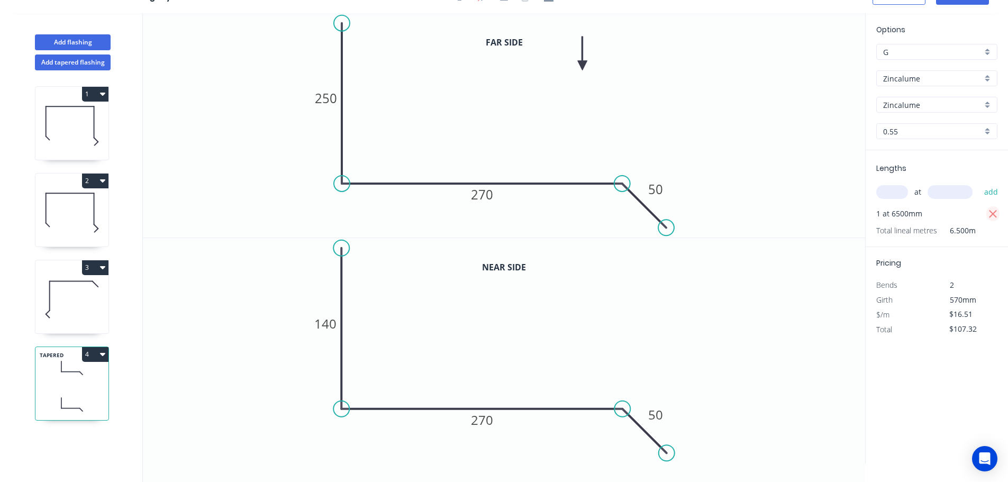
click at [990, 206] on button "button" at bounding box center [993, 213] width 13 height 15
type input "$0.00"
click at [905, 194] on input "text" at bounding box center [893, 192] width 32 height 14
type input "1"
type input "3400"
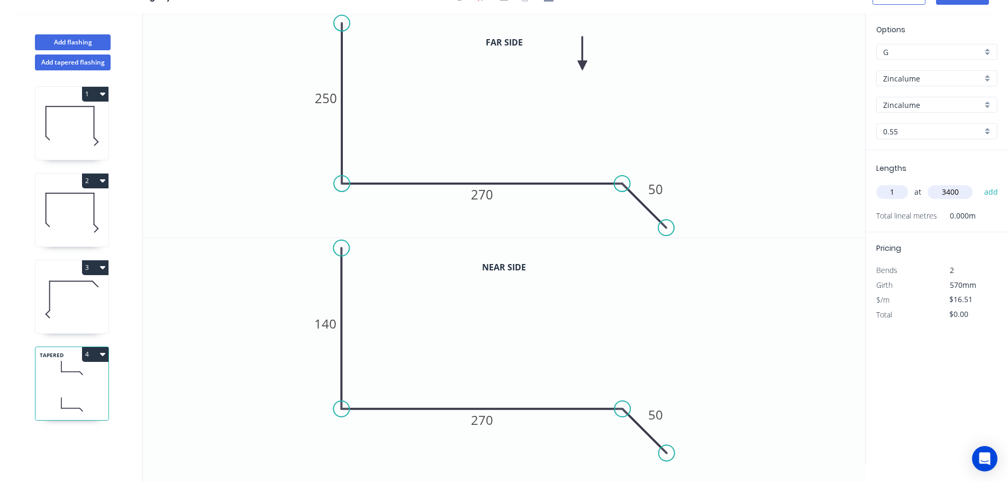
click at [979, 183] on button "add" at bounding box center [991, 192] width 25 height 18
type input "$56.13"
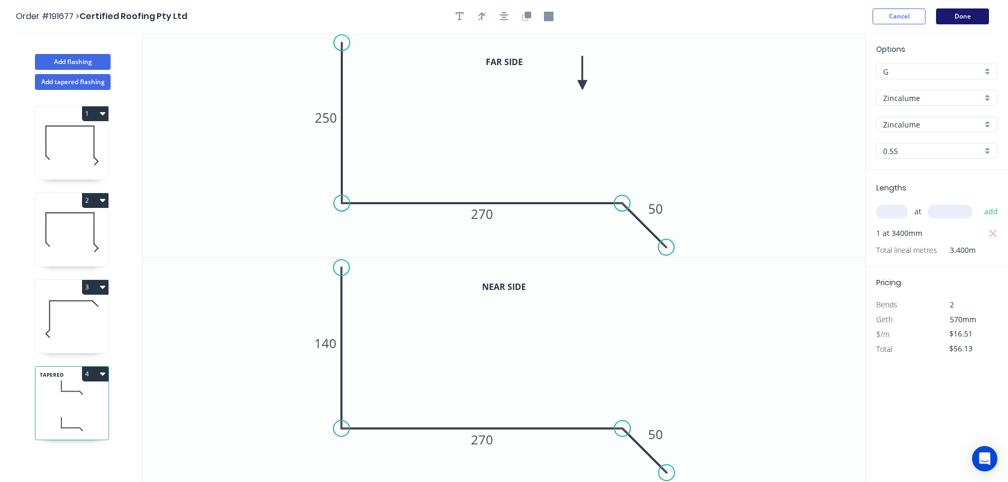
click at [966, 11] on button "Done" at bounding box center [962, 16] width 53 height 16
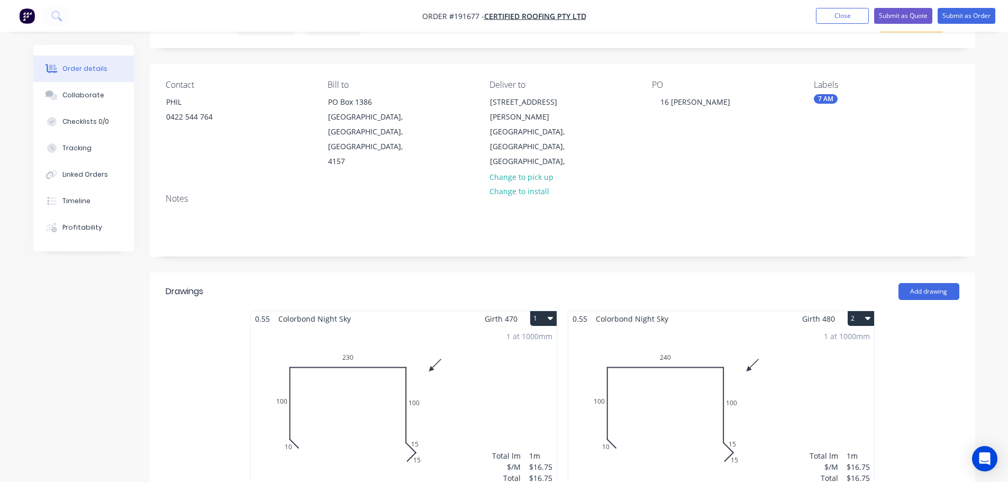
scroll to position [53, 0]
click at [969, 7] on nav "Order #191677 - Certified Roofing Pty Ltd Add product Close Submit as Quote Sub…" at bounding box center [504, 16] width 1008 height 32
click at [973, 15] on button "Submit as Order" at bounding box center [967, 16] width 58 height 16
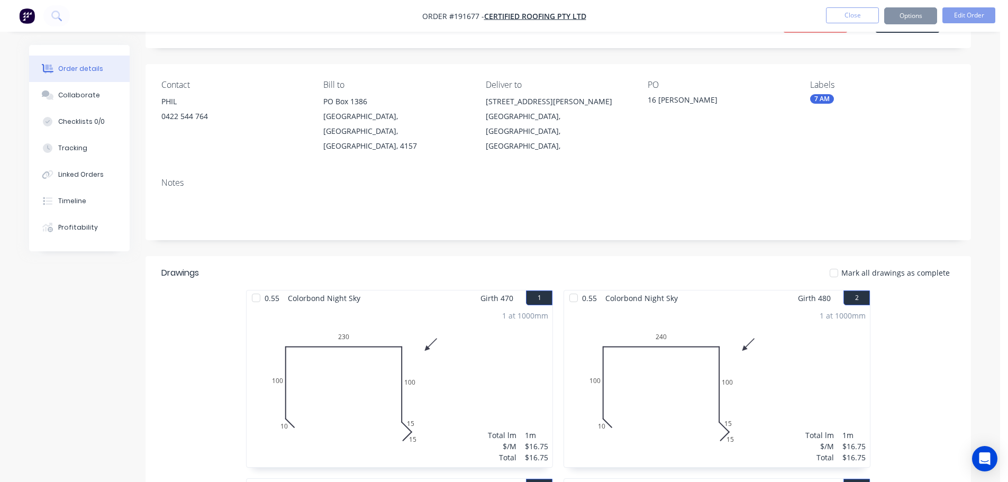
scroll to position [0, 0]
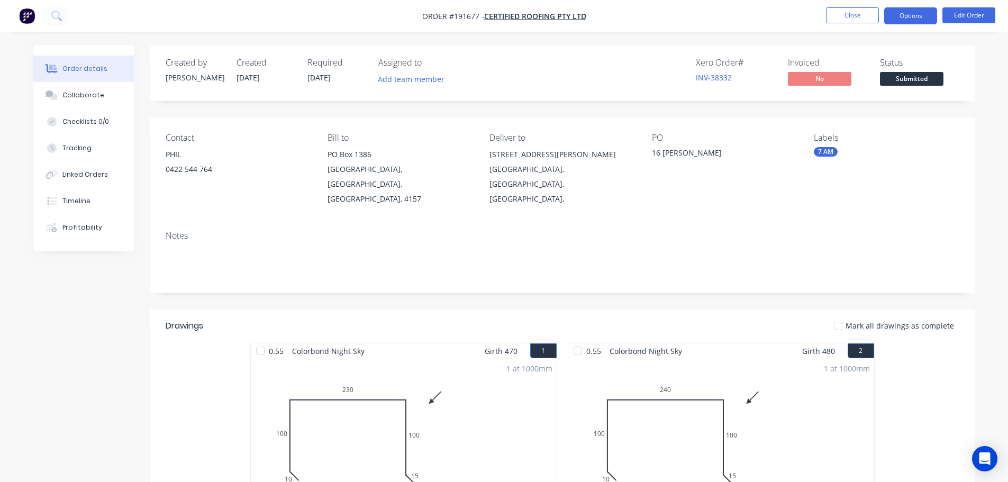
click at [921, 18] on button "Options" at bounding box center [910, 15] width 53 height 17
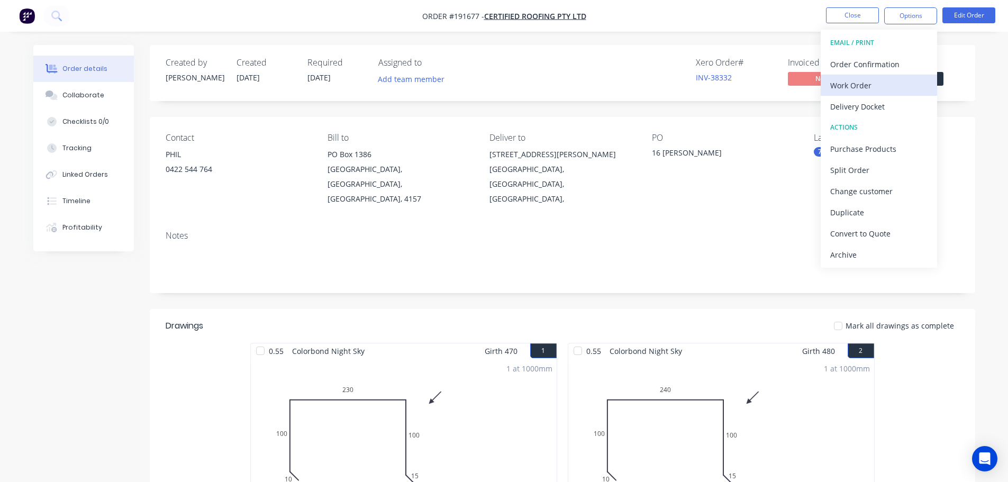
click at [918, 87] on div "Work Order" at bounding box center [878, 85] width 97 height 15
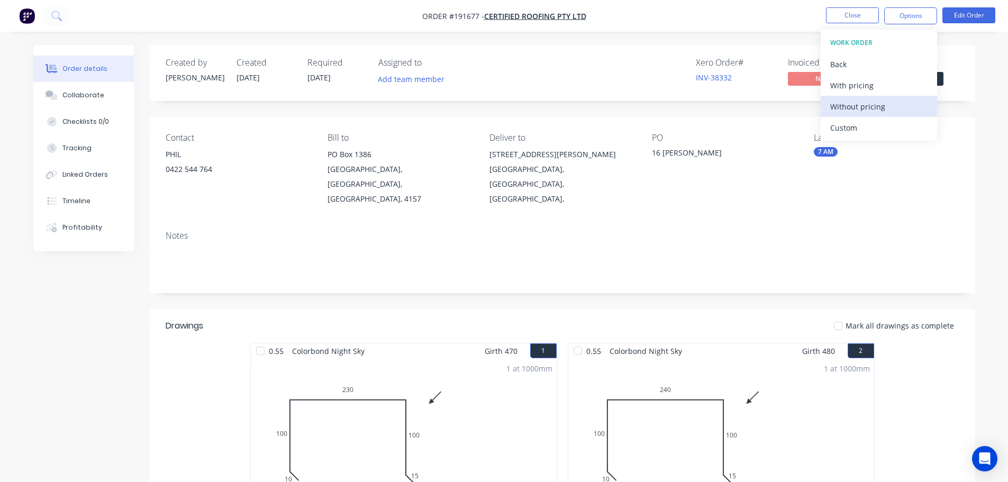
click at [907, 105] on div "Without pricing" at bounding box center [878, 106] width 97 height 15
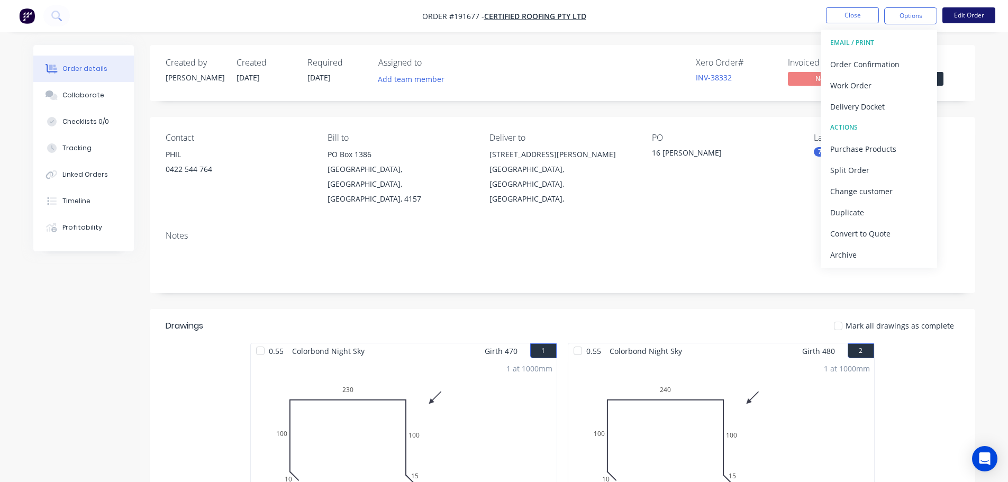
click at [961, 7] on nav "Order #191677 - Certified Roofing Pty Ltd Close Options EMAIL / PRINT Order Con…" at bounding box center [504, 16] width 1008 height 32
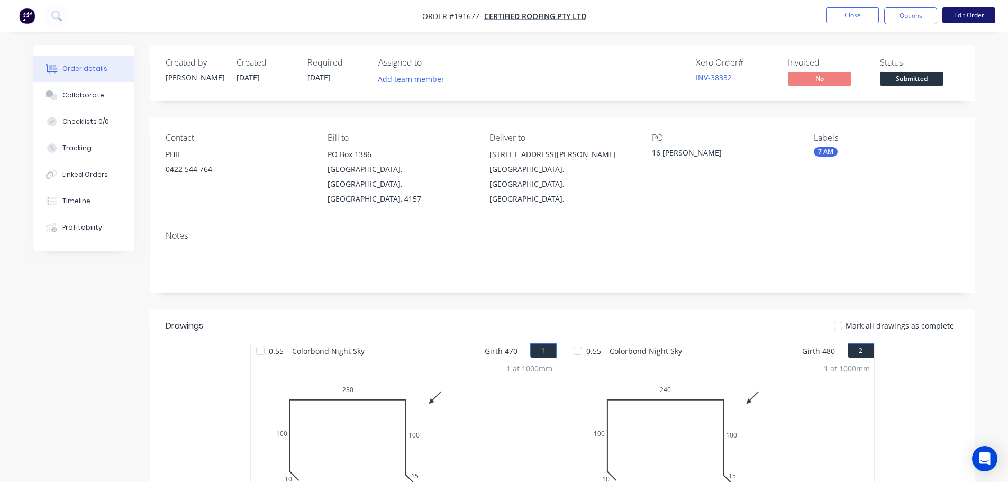
click at [969, 12] on button "Edit Order" at bounding box center [969, 15] width 53 height 16
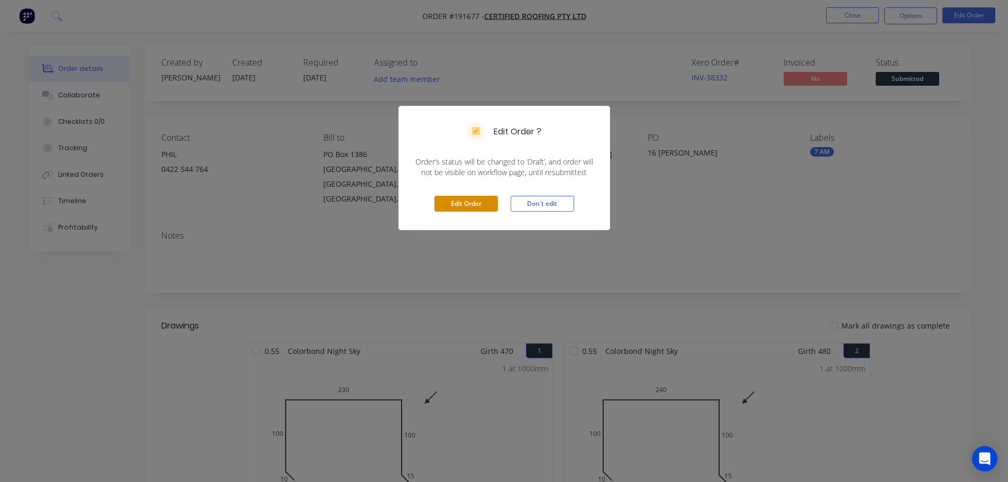
click at [472, 211] on button "Edit Order" at bounding box center [467, 204] width 64 height 16
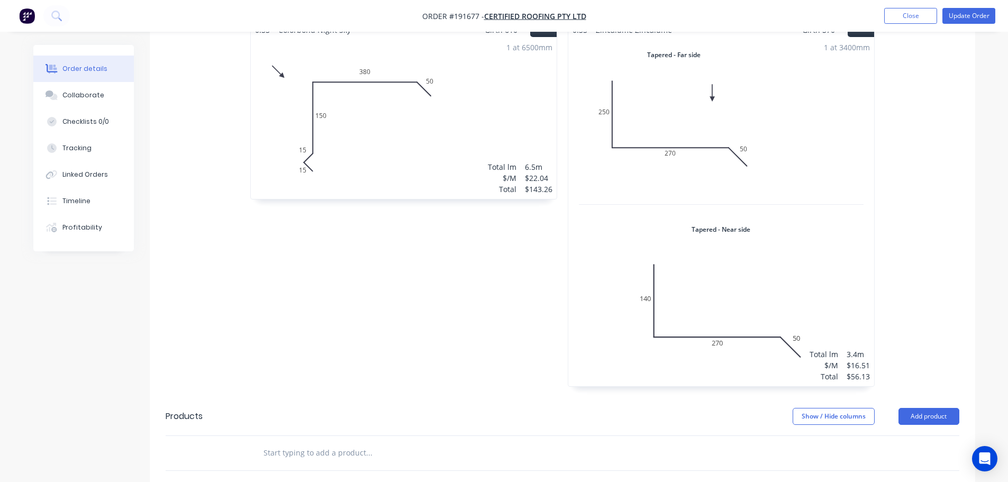
scroll to position [688, 0]
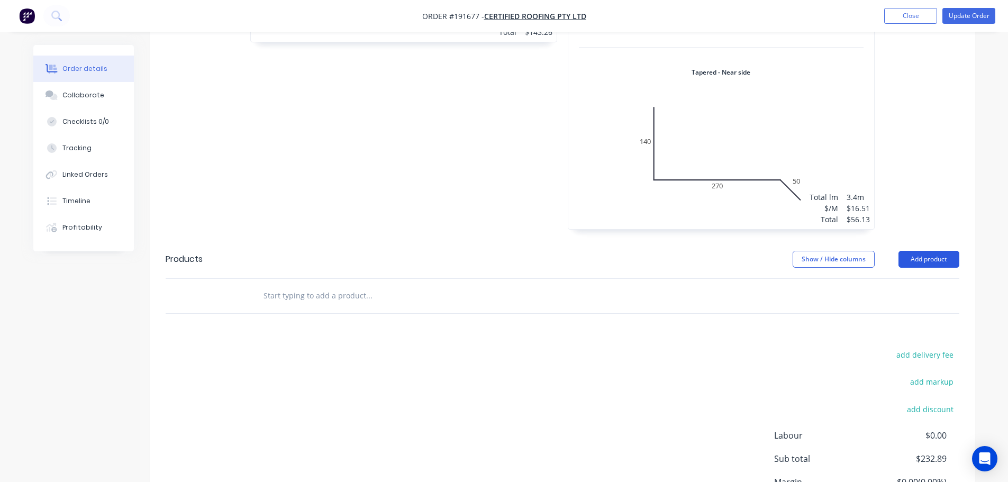
click at [950, 251] on button "Add product" at bounding box center [929, 259] width 61 height 17
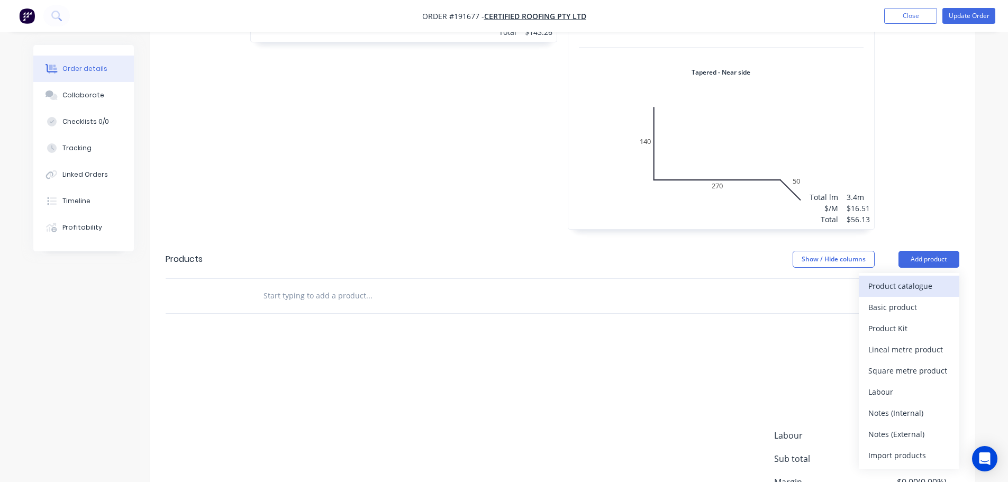
click at [951, 276] on button "Product catalogue" at bounding box center [909, 286] width 101 height 21
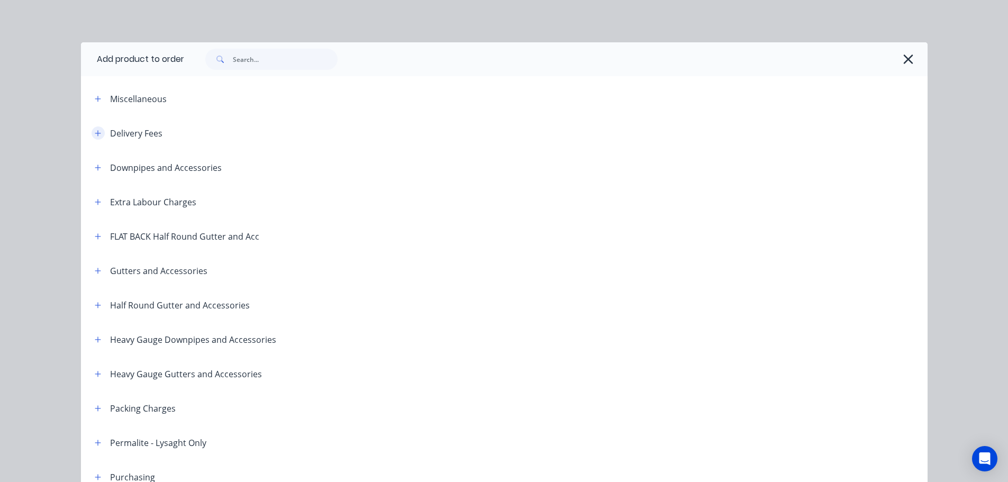
click at [95, 137] on icon "button" at bounding box center [98, 133] width 6 height 7
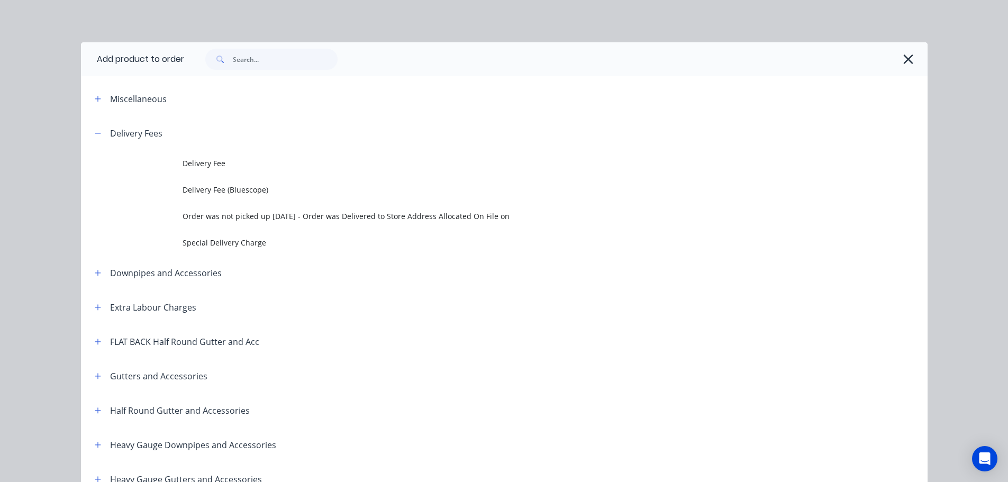
drag, startPoint x: 202, startPoint y: 161, endPoint x: 210, endPoint y: 171, distance: 13.2
click at [200, 158] on span "Delivery Fee" at bounding box center [481, 163] width 596 height 11
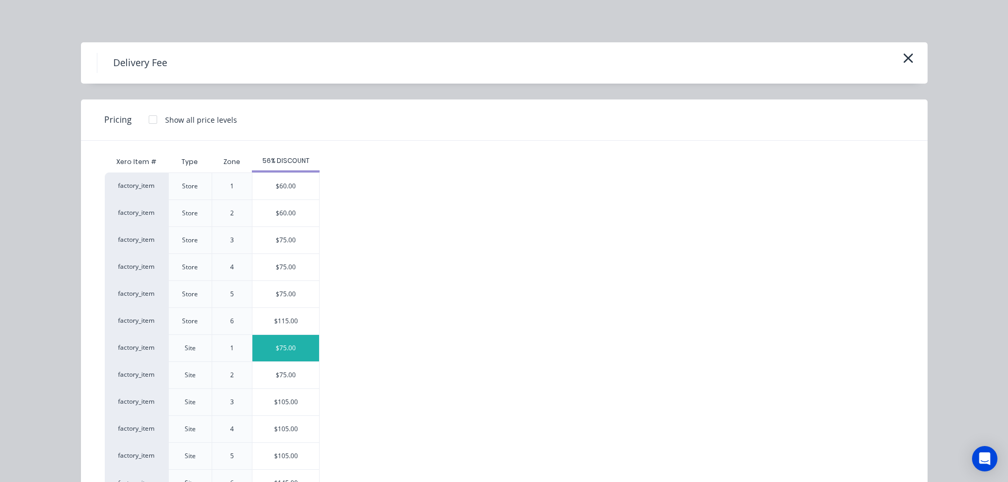
click at [294, 357] on div "$75.00" at bounding box center [285, 348] width 67 height 26
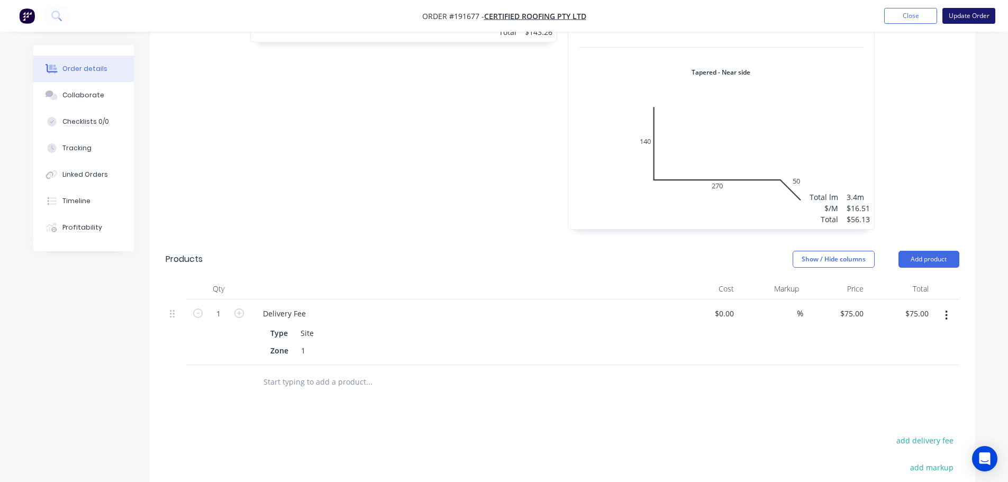
click at [980, 22] on button "Update Order" at bounding box center [969, 16] width 53 height 16
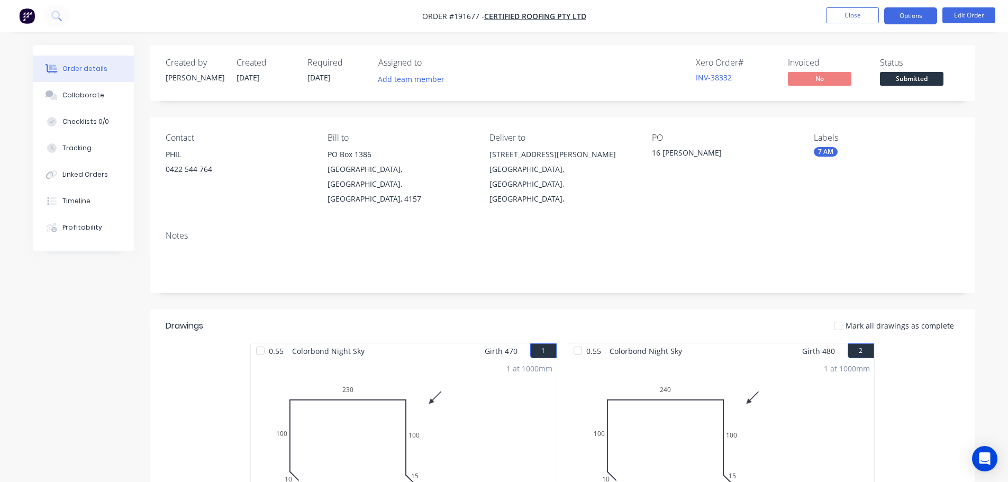
click at [923, 21] on button "Options" at bounding box center [910, 15] width 53 height 17
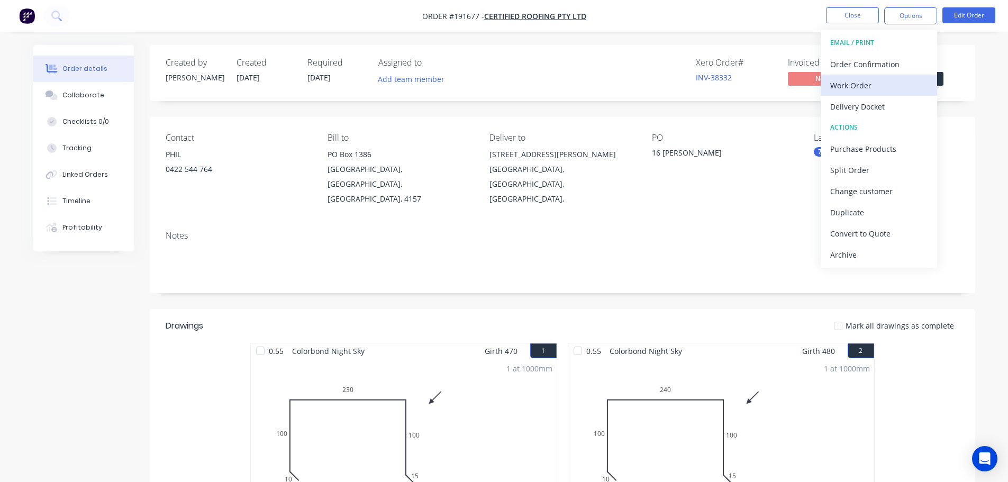
click at [888, 94] on button "Work Order" at bounding box center [879, 85] width 116 height 21
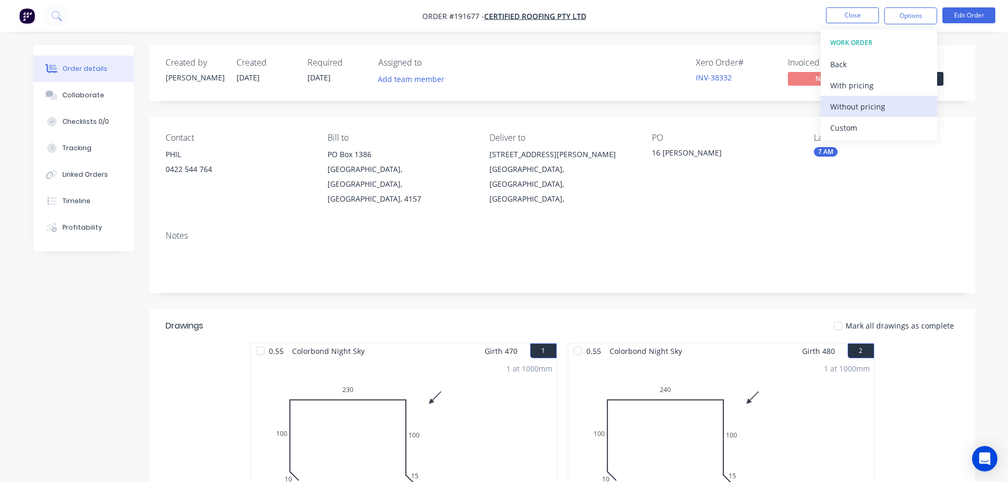
click at [886, 112] on div "Without pricing" at bounding box center [878, 106] width 97 height 15
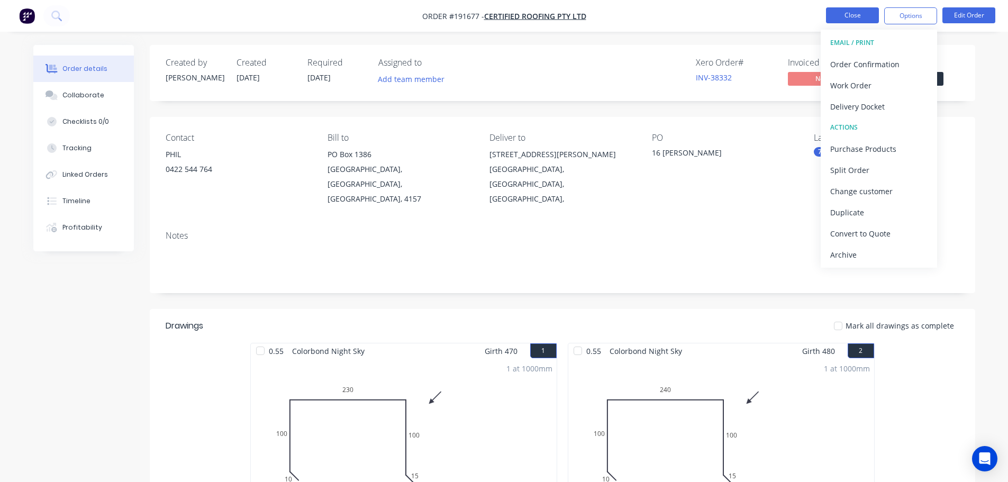
click at [832, 21] on button "Close" at bounding box center [852, 15] width 53 height 16
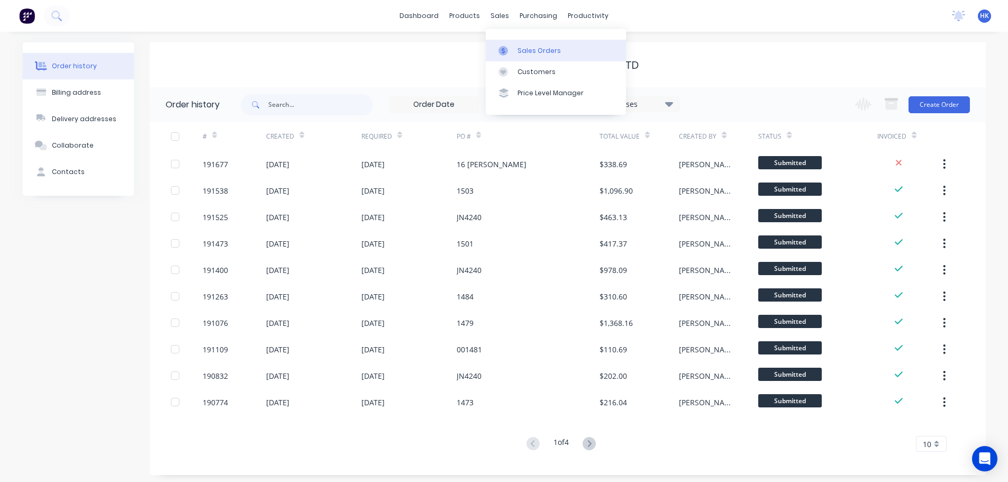
click at [535, 52] on div "Sales Orders" at bounding box center [539, 51] width 43 height 10
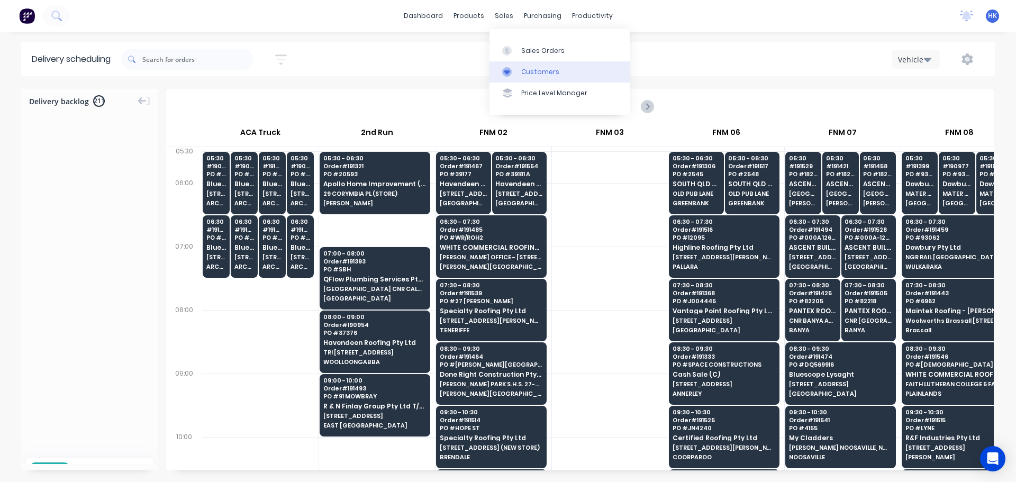
scroll to position [2216, 0]
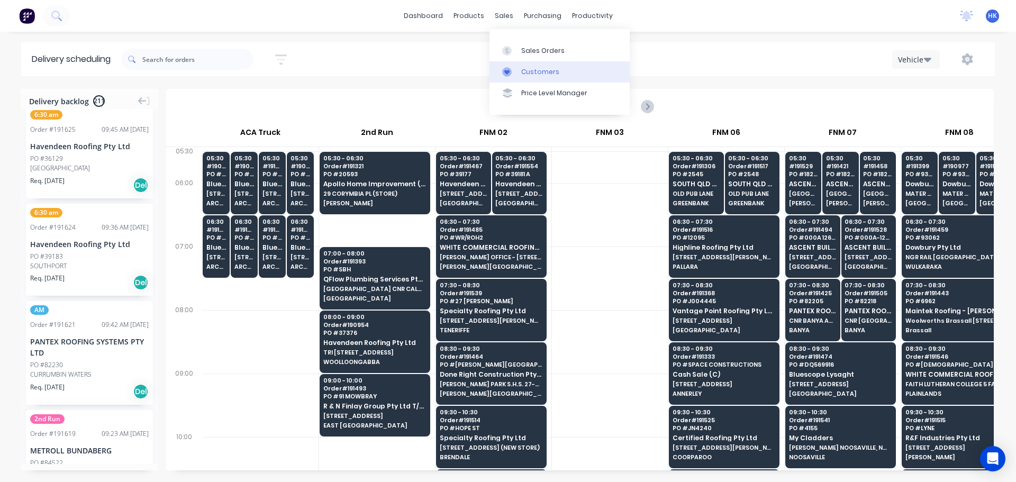
click at [551, 77] on link "Customers" at bounding box center [560, 71] width 140 height 21
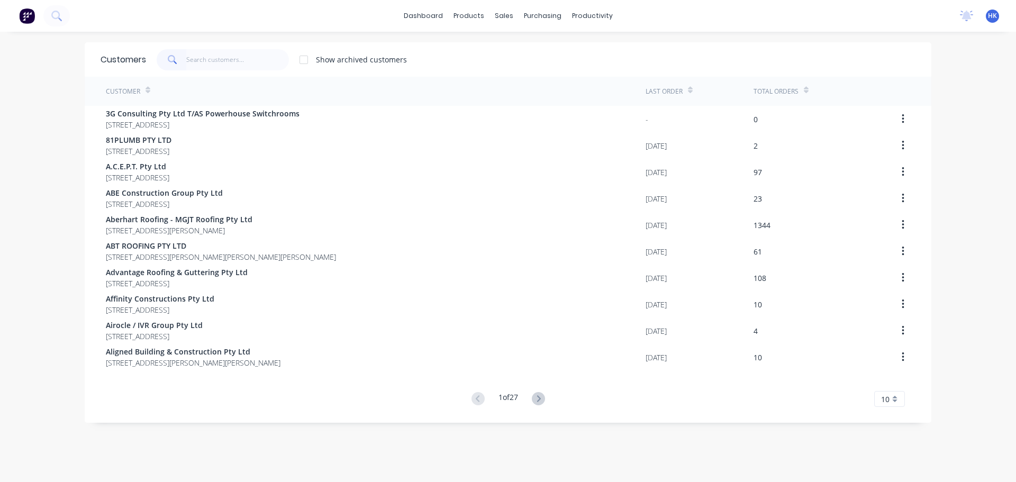
click at [236, 67] on input "text" at bounding box center [237, 59] width 103 height 21
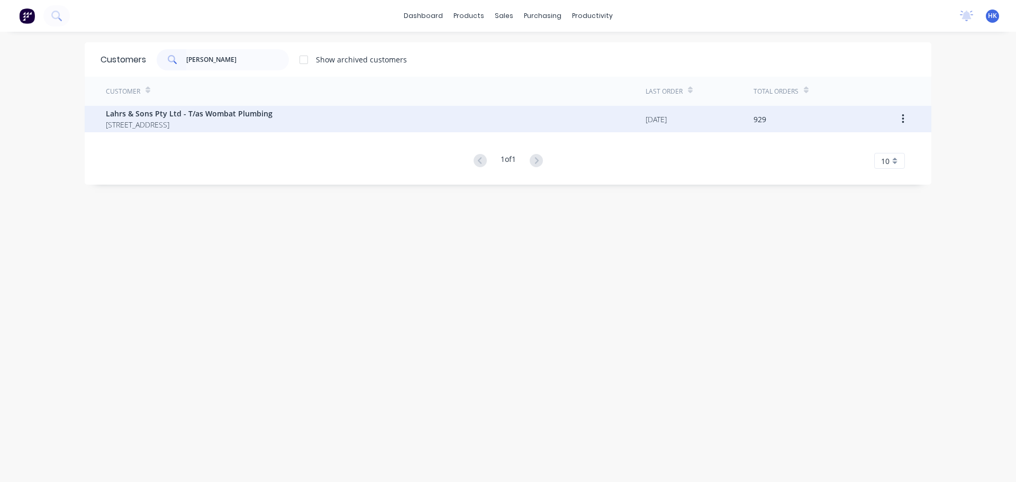
type input "LAHR"
click at [213, 122] on span "148 Heritage Road JIMBOOMBA Queensland Australia 4280" at bounding box center [189, 124] width 167 height 11
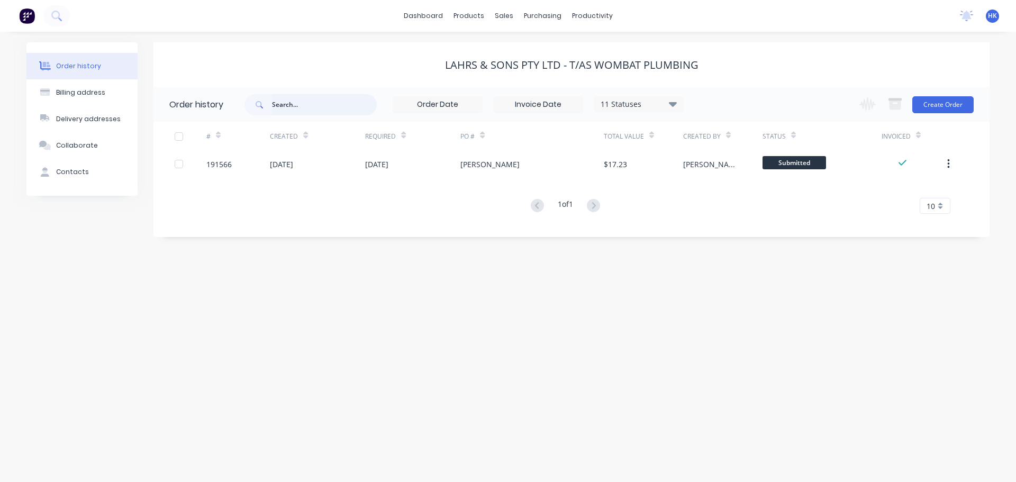
click at [369, 104] on input "text" at bounding box center [324, 104] width 105 height 21
click at [527, 58] on link "Sales Orders" at bounding box center [560, 50] width 140 height 21
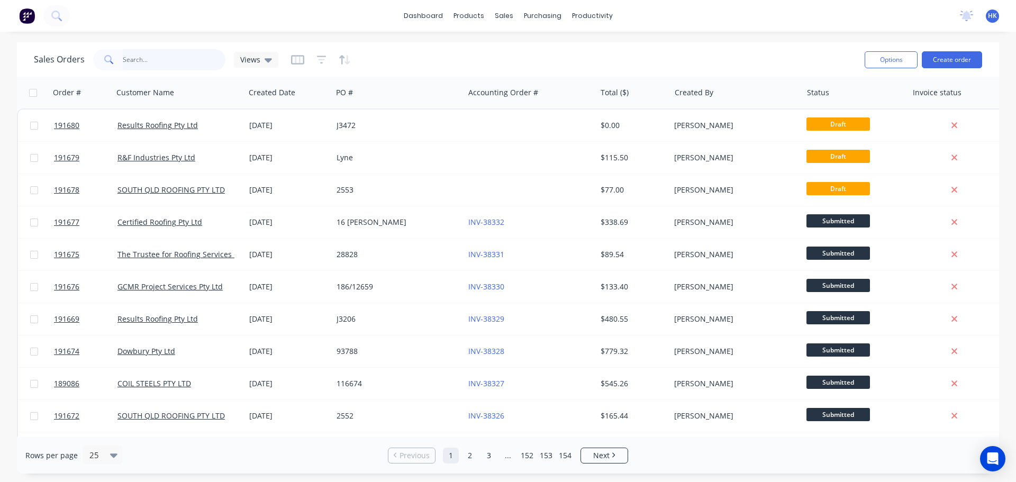
click at [184, 59] on input "text" at bounding box center [174, 59] width 103 height 21
click at [521, 69] on div "Customers" at bounding box center [540, 72] width 38 height 10
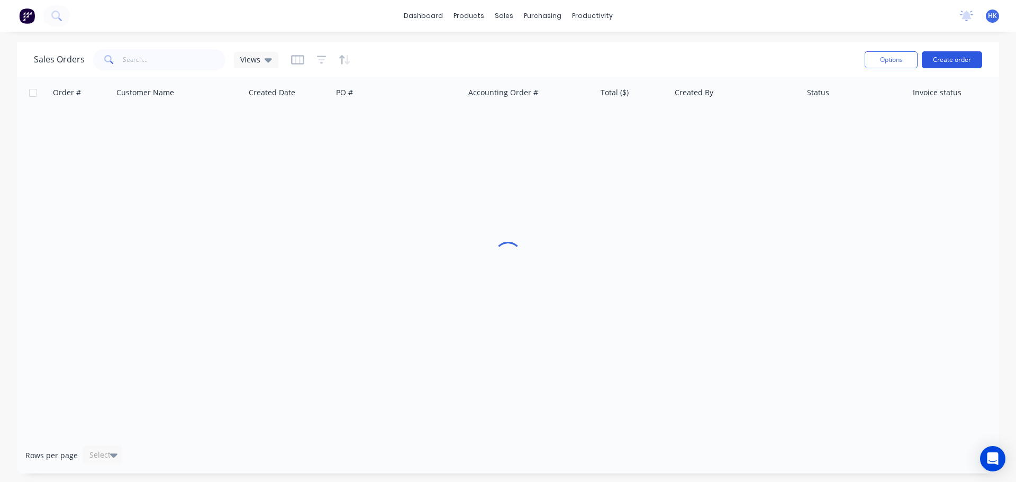
click at [952, 61] on button "Create order" at bounding box center [952, 59] width 60 height 17
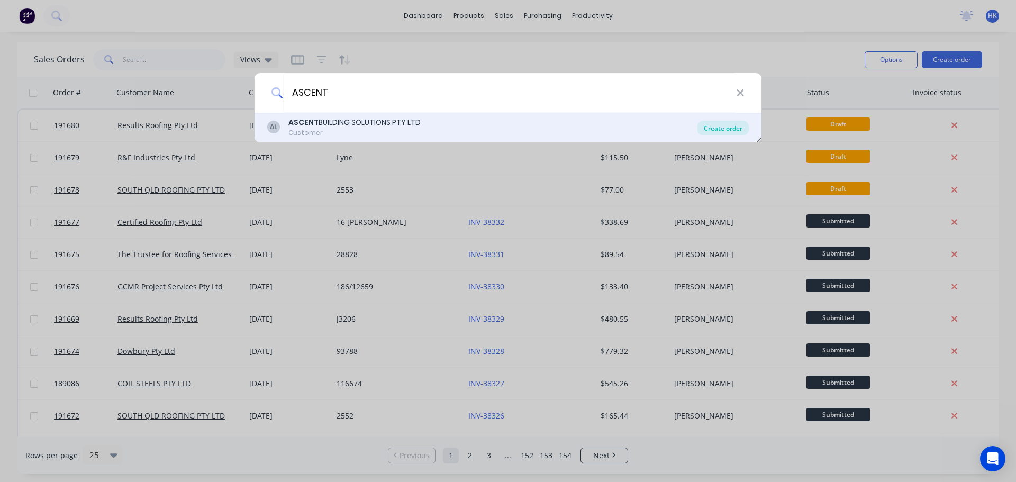
type input "ASCENT"
click at [715, 128] on div "Create order" at bounding box center [723, 128] width 51 height 15
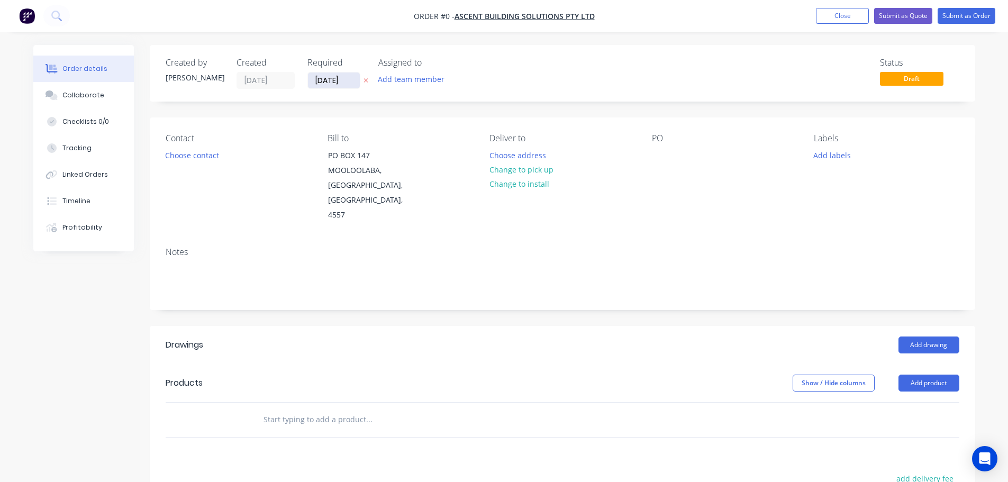
click at [340, 83] on input "03/09/25" at bounding box center [334, 81] width 52 height 16
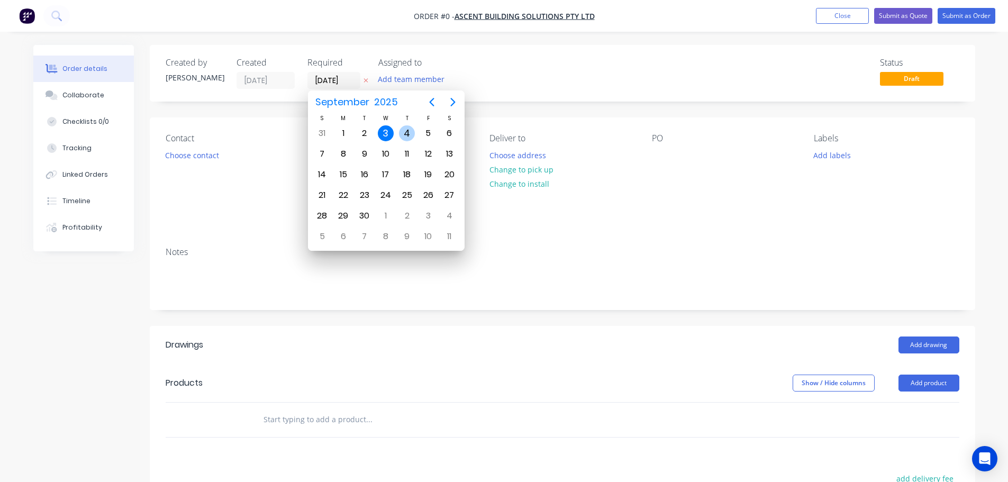
click at [399, 133] on div "4" at bounding box center [407, 133] width 16 height 16
type input "[DATE]"
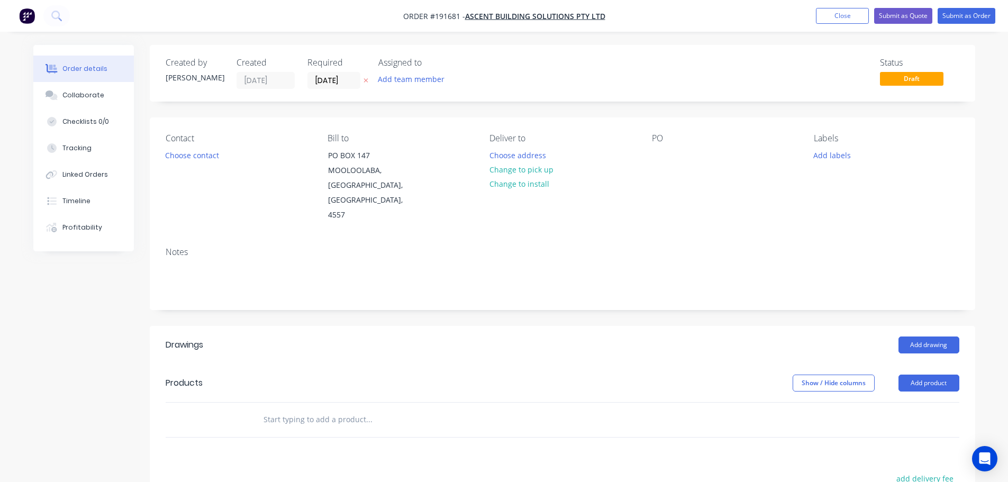
click at [194, 161] on button "Choose contact" at bounding box center [191, 155] width 65 height 14
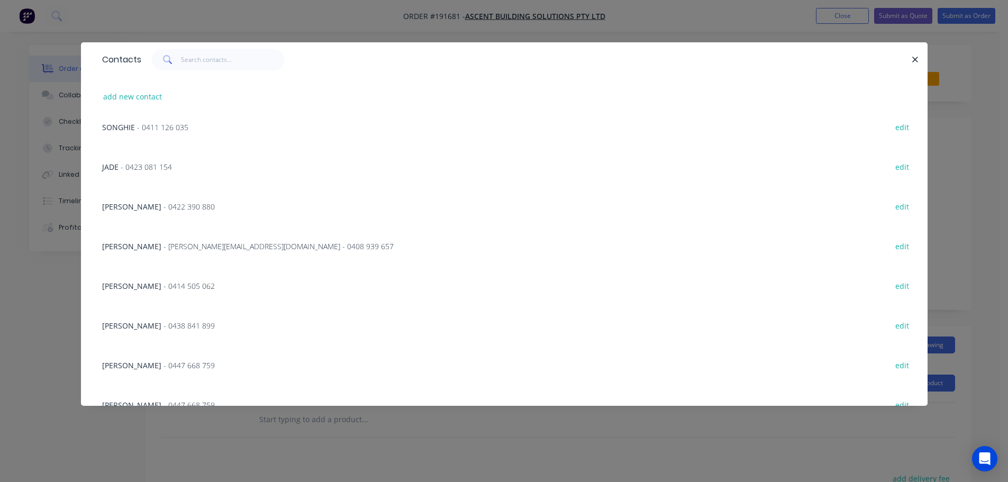
scroll to position [265, 0]
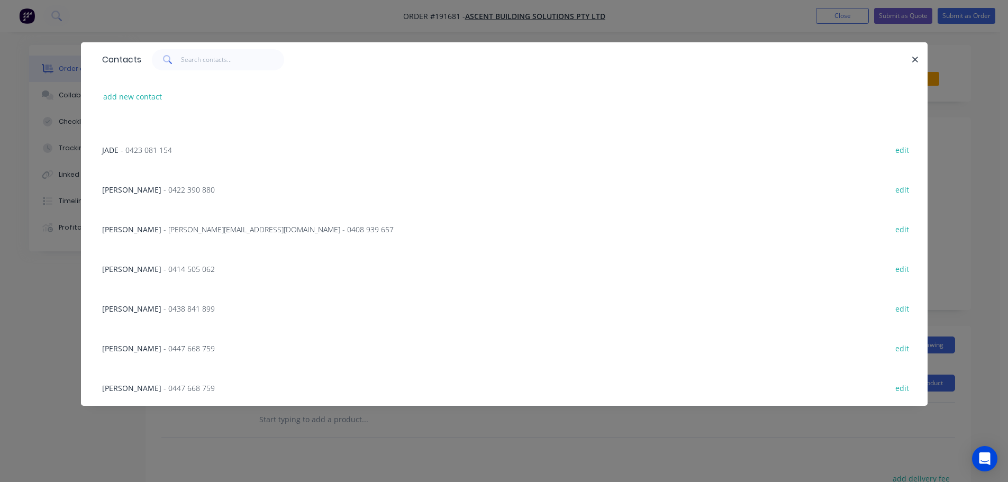
click at [164, 269] on span "- 0414 505 062" at bounding box center [189, 269] width 51 height 10
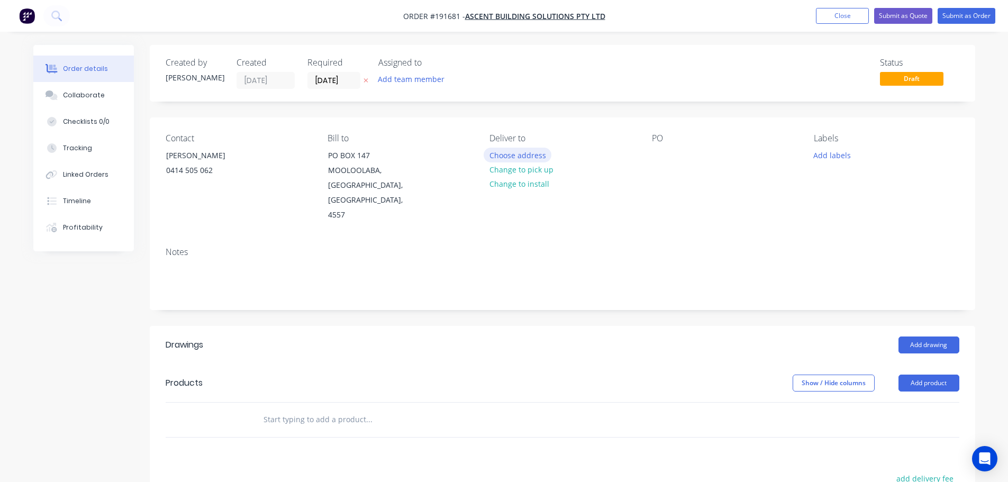
click at [533, 149] on button "Choose address" at bounding box center [518, 155] width 68 height 14
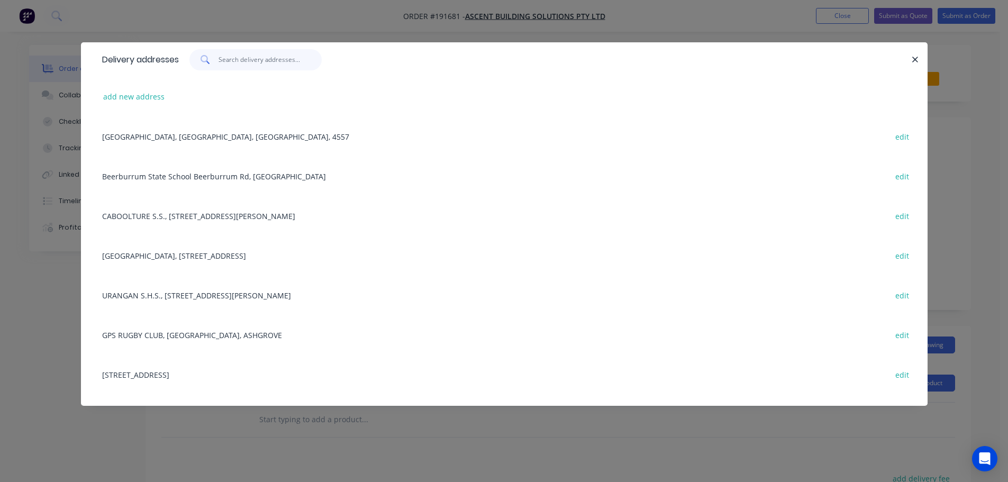
click at [262, 58] on input "text" at bounding box center [270, 59] width 103 height 21
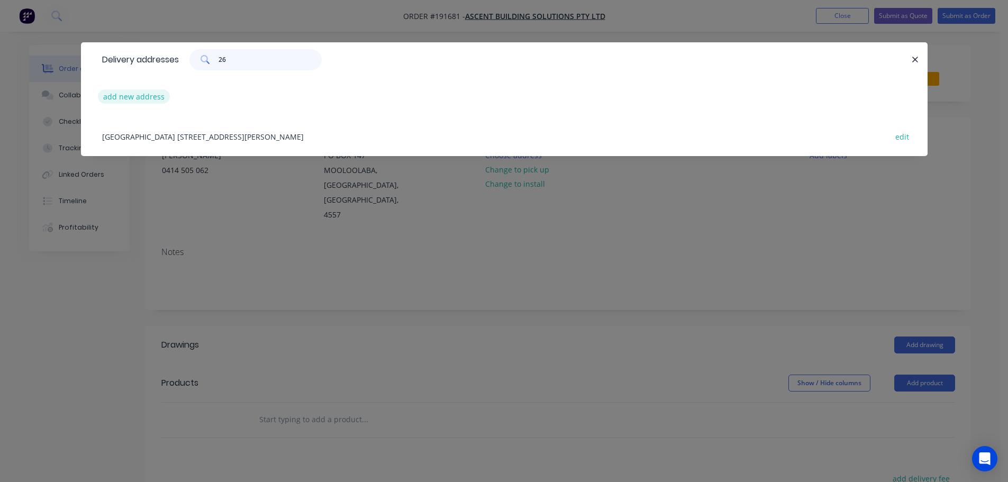
type input "26"
click at [136, 100] on button "add new address" at bounding box center [134, 96] width 73 height 14
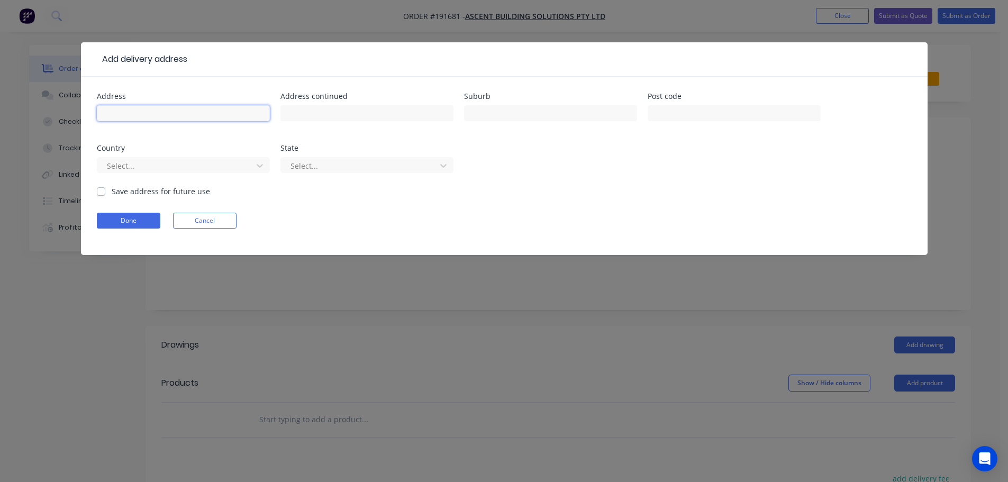
click at [149, 117] on input "text" at bounding box center [183, 113] width 173 height 16
type input "26 WENTWORTH PLACE"
click at [529, 103] on div at bounding box center [550, 118] width 173 height 31
click at [530, 107] on input "text" at bounding box center [550, 113] width 173 height 16
type input "BANYO"
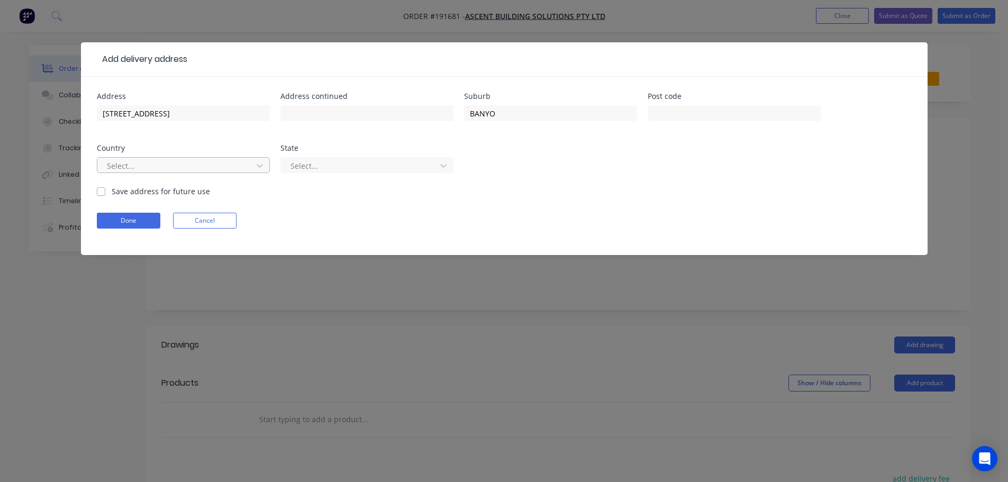
click at [244, 165] on div at bounding box center [176, 165] width 141 height 13
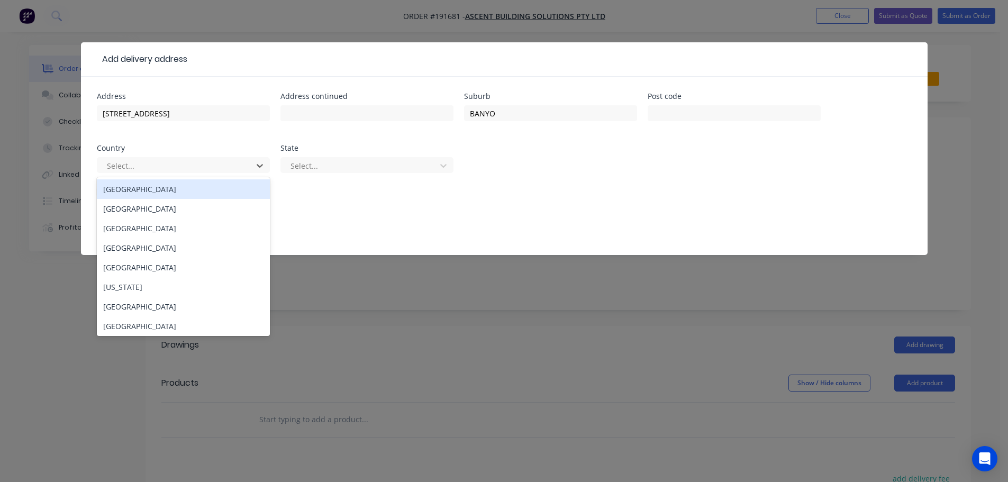
click at [227, 188] on div "Australia" at bounding box center [183, 189] width 173 height 20
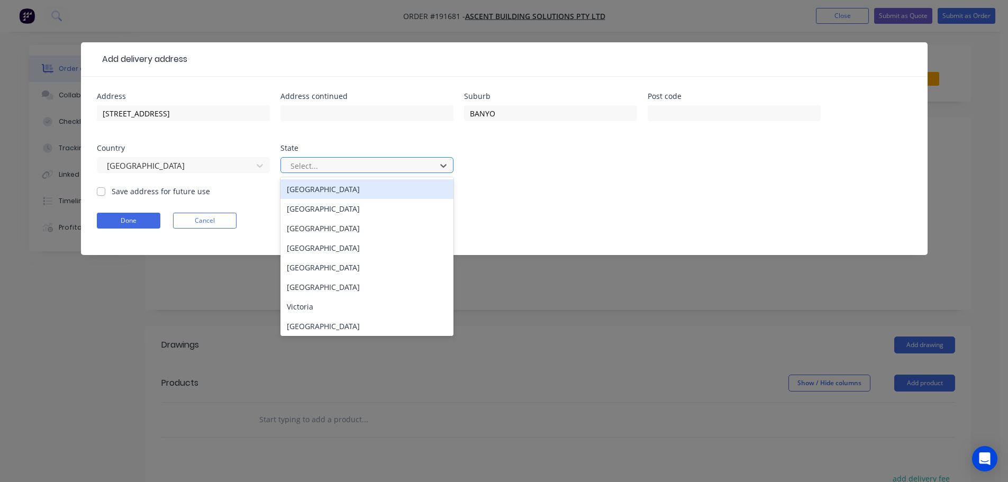
click at [349, 160] on div at bounding box center [360, 165] width 141 height 13
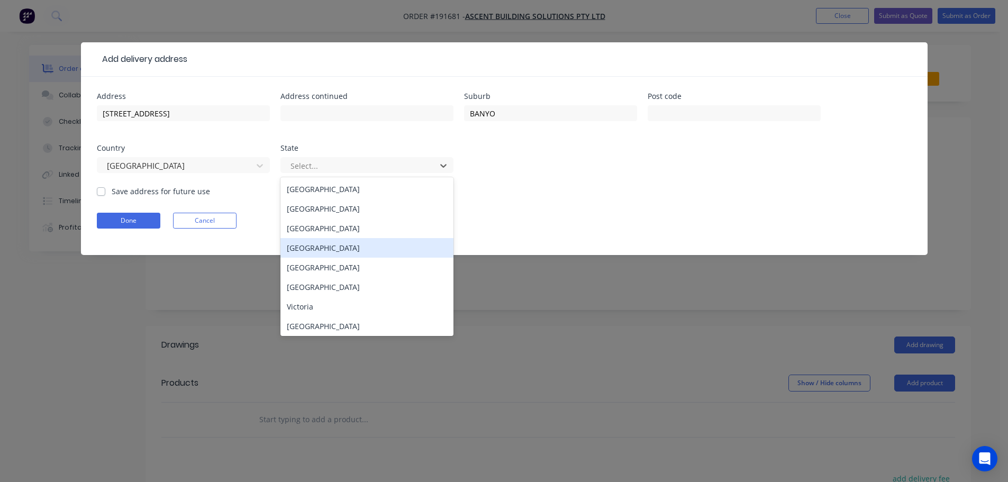
drag, startPoint x: 324, startPoint y: 255, endPoint x: 313, endPoint y: 250, distance: 12.1
click at [323, 255] on div "Queensland" at bounding box center [367, 248] width 173 height 20
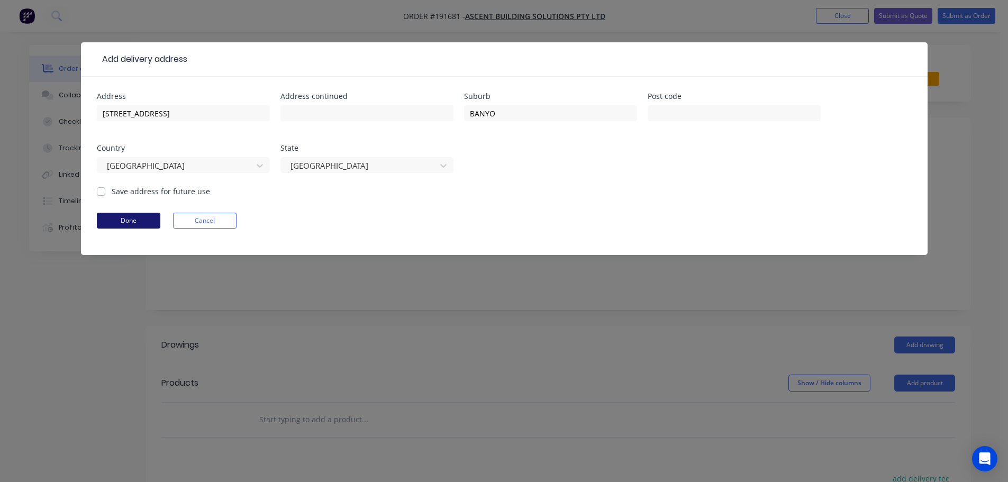
click at [136, 224] on button "Done" at bounding box center [129, 221] width 64 height 16
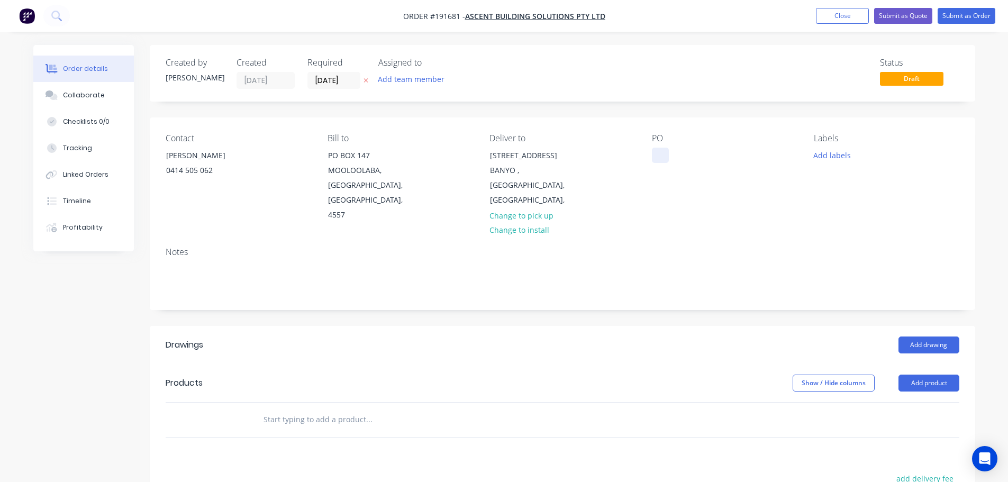
click at [661, 154] on div at bounding box center [660, 155] width 17 height 15
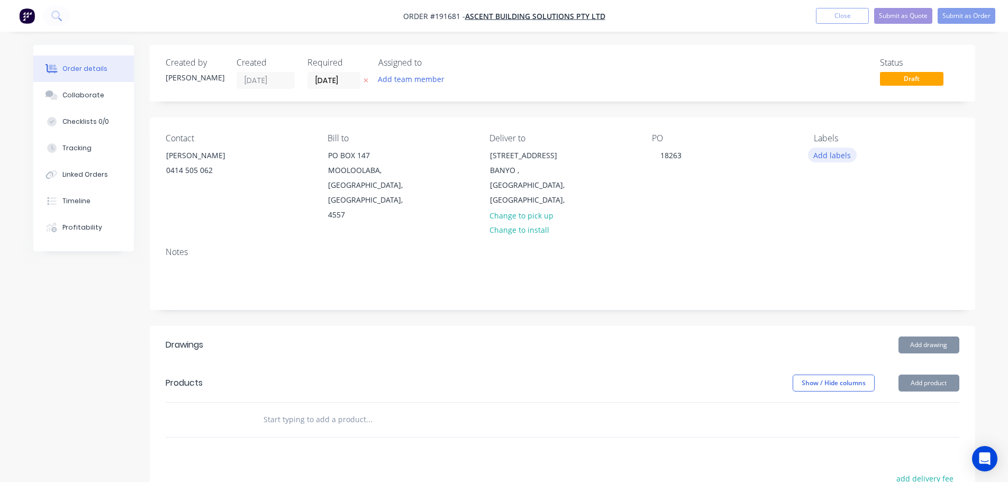
click at [832, 158] on button "Add labels" at bounding box center [832, 155] width 49 height 14
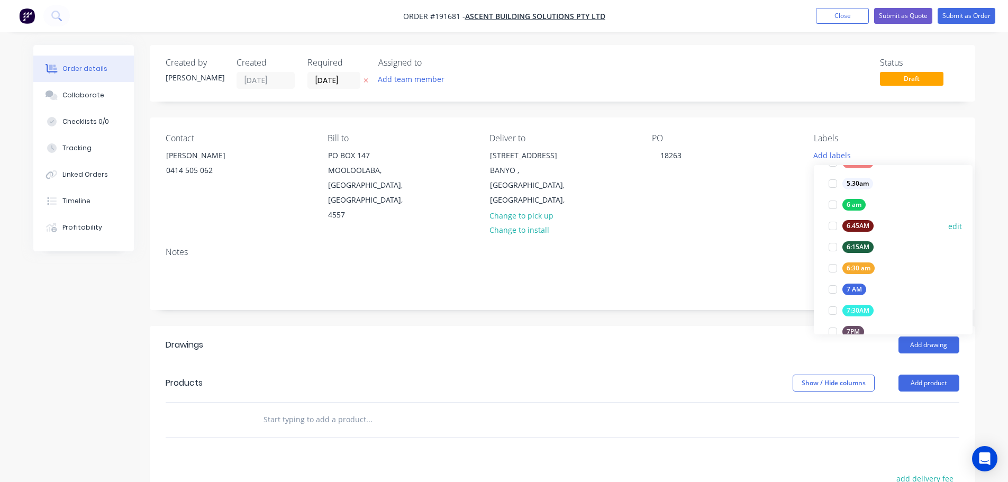
scroll to position [212, 0]
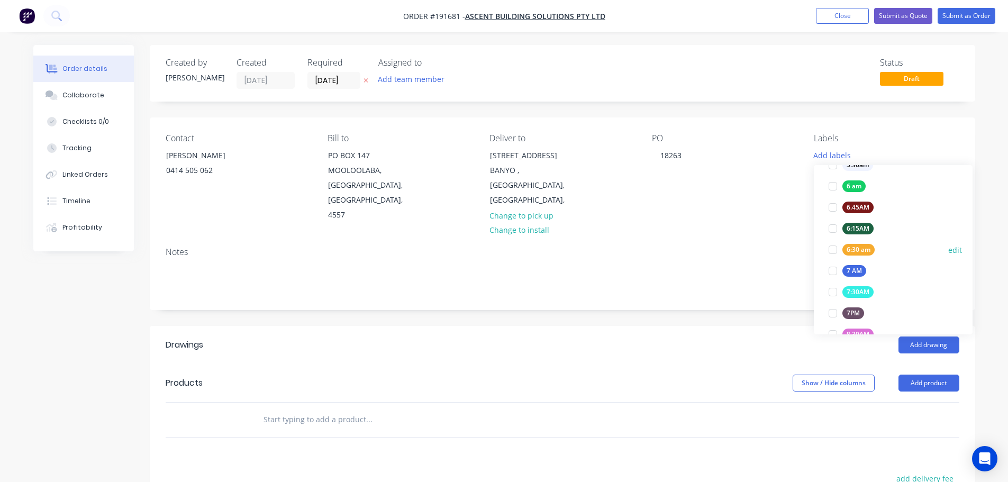
click at [828, 245] on div at bounding box center [833, 249] width 21 height 21
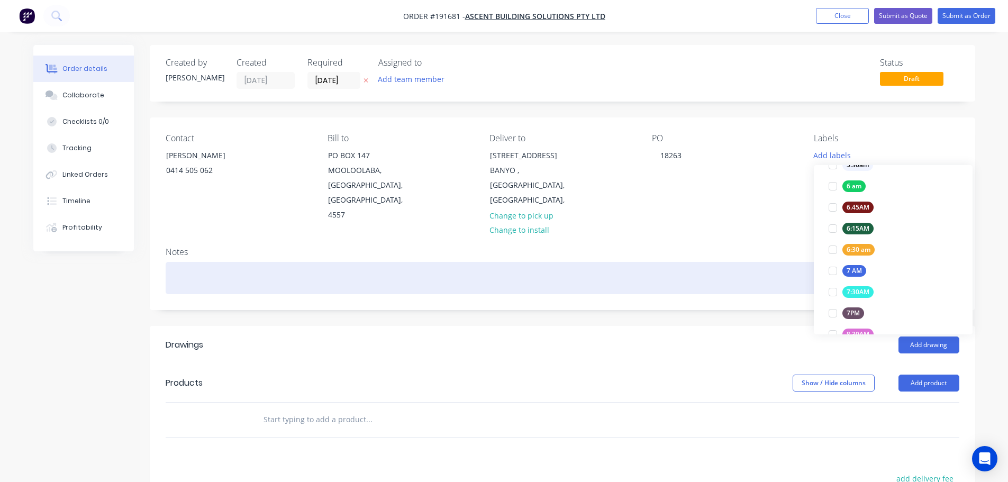
scroll to position [0, 0]
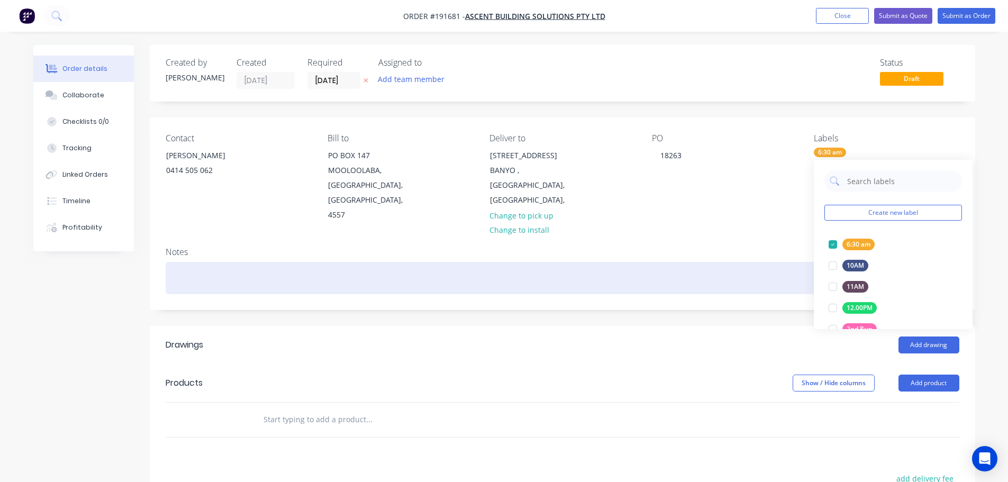
click at [761, 274] on div at bounding box center [563, 278] width 794 height 32
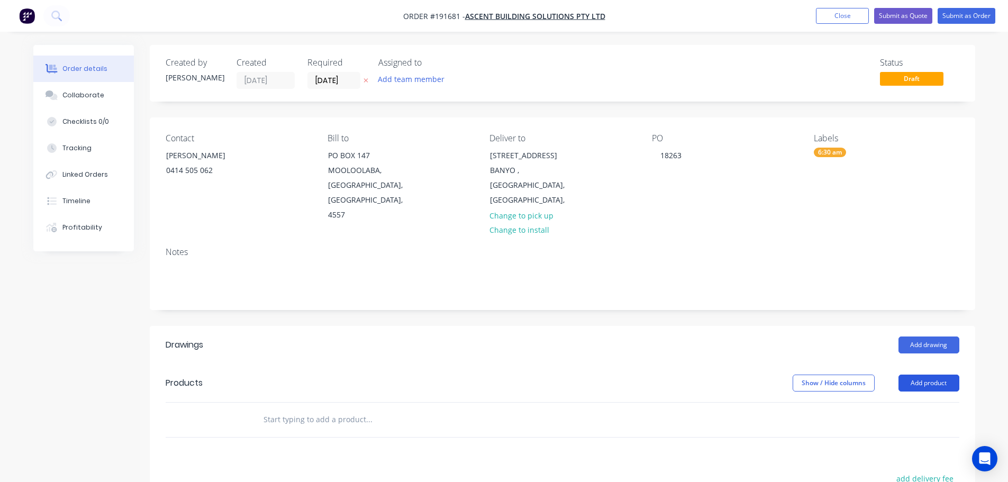
click at [934, 375] on button "Add product" at bounding box center [929, 383] width 61 height 17
click at [932, 402] on div "Product catalogue" at bounding box center [910, 409] width 82 height 15
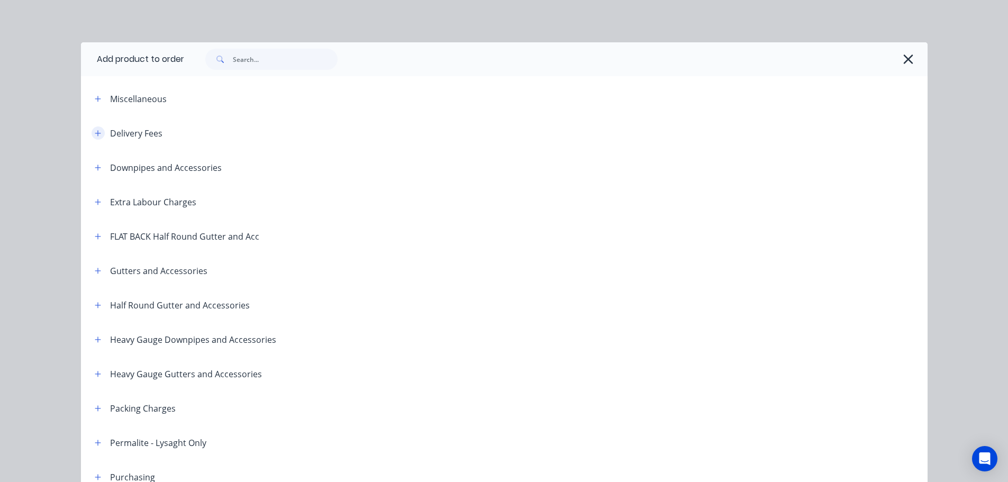
click at [96, 134] on icon "button" at bounding box center [98, 133] width 6 height 7
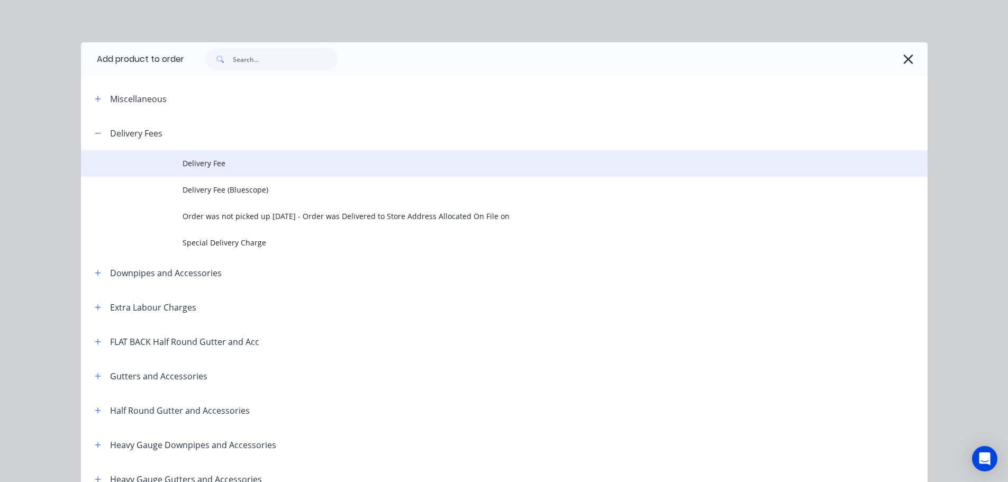
click at [183, 151] on td "Delivery Fee" at bounding box center [555, 163] width 745 height 26
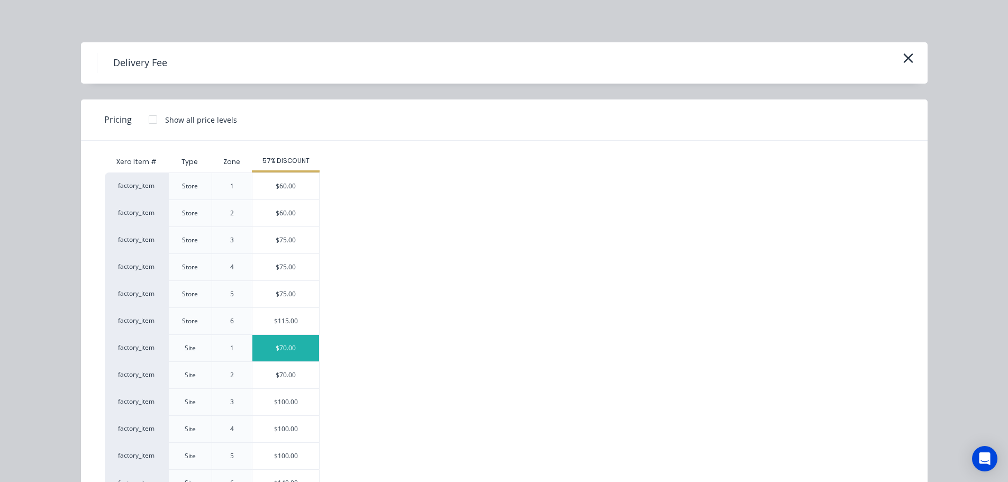
click at [296, 350] on div "$70.00" at bounding box center [285, 348] width 67 height 26
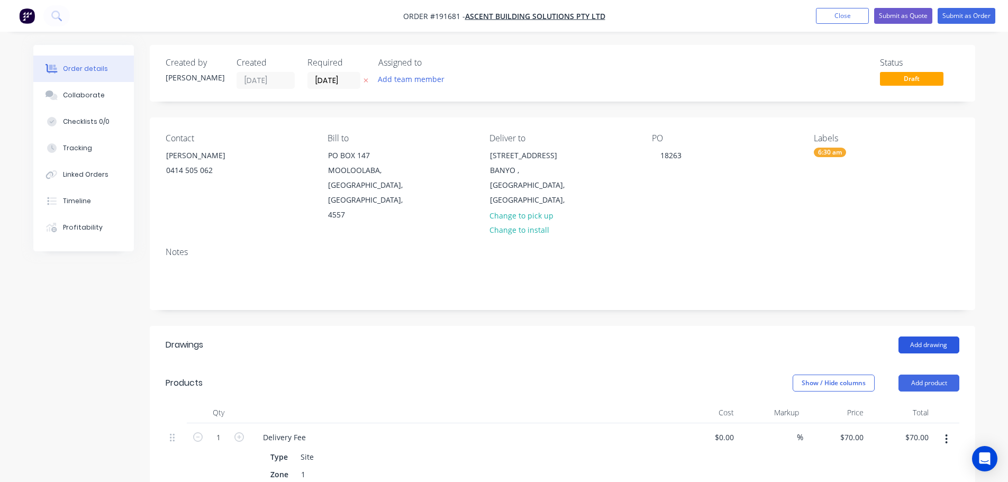
click at [938, 337] on button "Add drawing" at bounding box center [929, 345] width 61 height 17
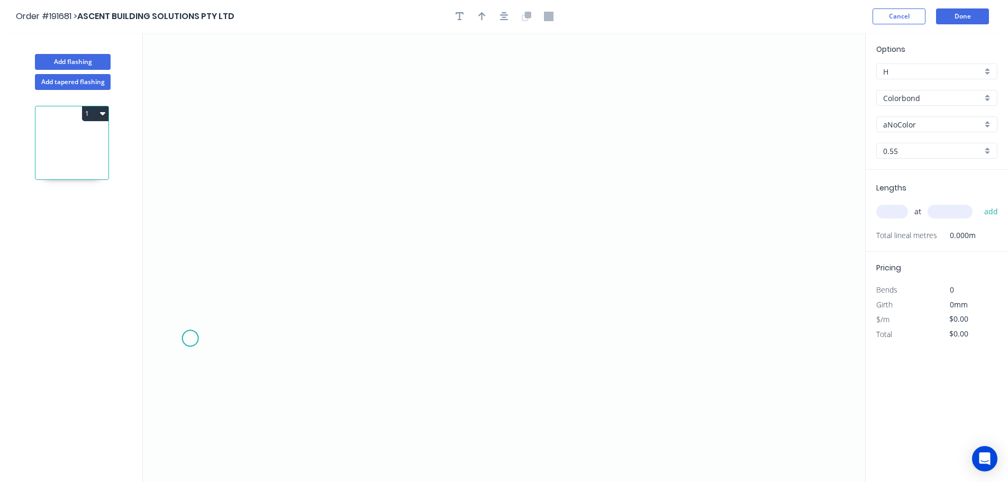
click at [189, 340] on icon "0" at bounding box center [504, 257] width 723 height 449
click at [260, 275] on icon "0" at bounding box center [504, 257] width 723 height 449
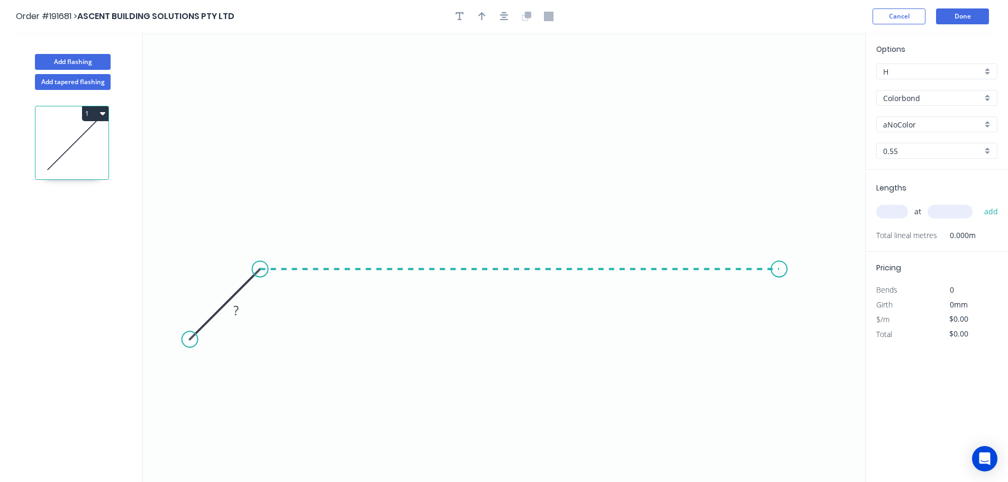
click at [782, 285] on icon "0 ?" at bounding box center [504, 257] width 723 height 449
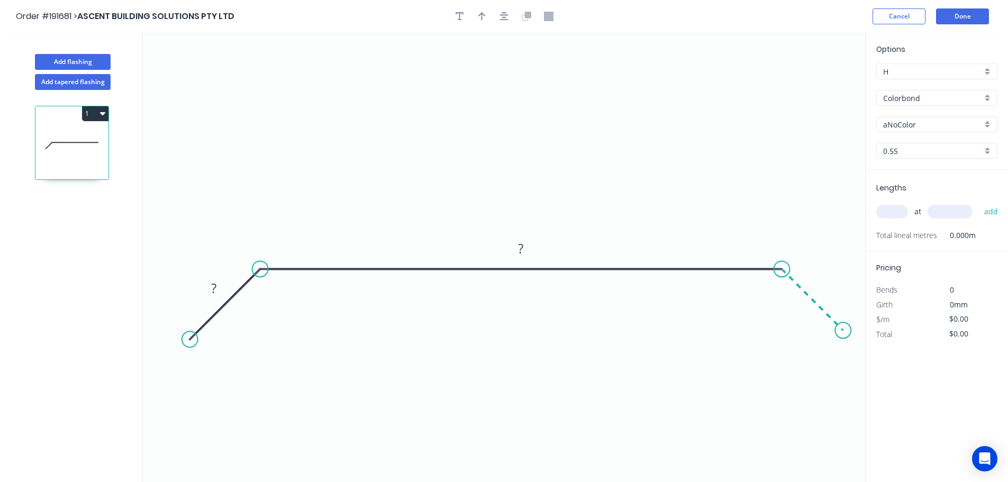
click at [844, 338] on icon "0 ? ?" at bounding box center [504, 257] width 723 height 449
drag, startPoint x: 192, startPoint y: 337, endPoint x: 201, endPoint y: 331, distance: 10.6
click at [201, 331] on circle at bounding box center [200, 329] width 16 height 16
click at [226, 284] on rect at bounding box center [219, 283] width 21 height 15
drag, startPoint x: 202, startPoint y: 333, endPoint x: 210, endPoint y: 338, distance: 9.3
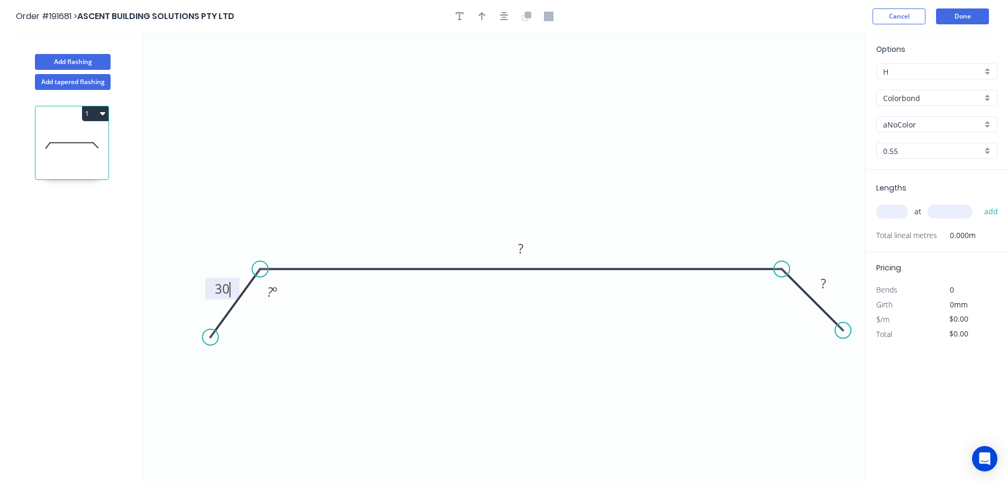
click at [210, 338] on circle at bounding box center [211, 337] width 16 height 16
drag, startPoint x: 839, startPoint y: 332, endPoint x: 839, endPoint y: 341, distance: 9.5
click at [839, 341] on circle at bounding box center [839, 340] width 16 height 16
click at [267, 295] on tspan "?" at bounding box center [270, 291] width 6 height 17
drag, startPoint x: 215, startPoint y: 335, endPoint x: 208, endPoint y: 345, distance: 12.2
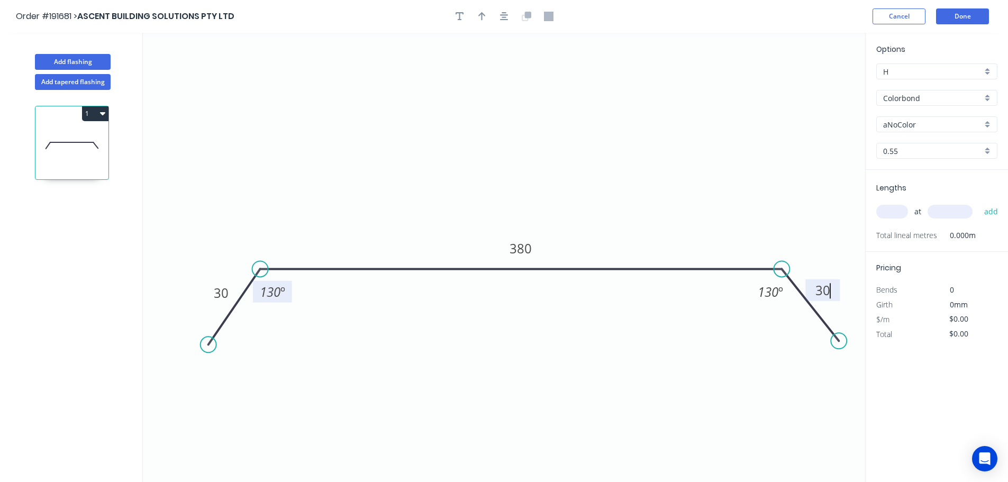
click at [208, 345] on circle at bounding box center [209, 345] width 16 height 16
type input "$14.04"
click at [498, 19] on button "button" at bounding box center [504, 16] width 16 height 16
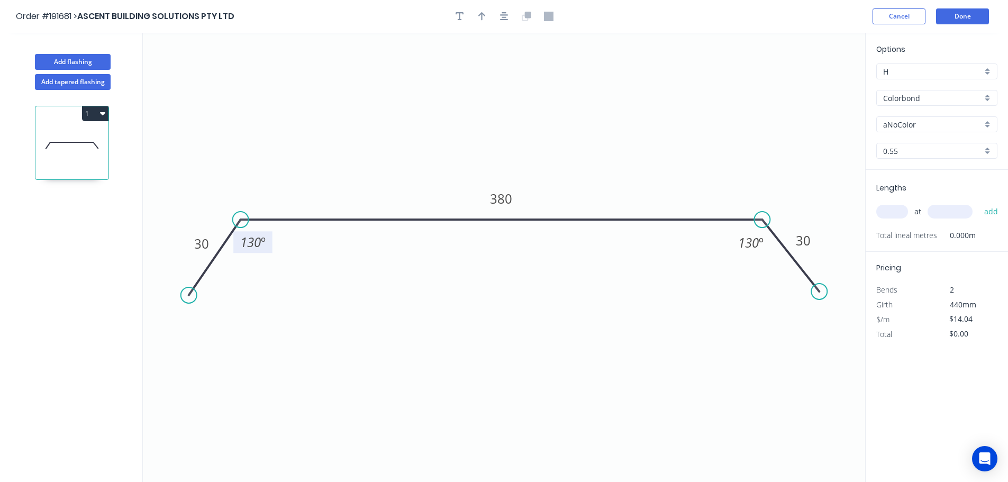
click at [478, 8] on div at bounding box center [504, 16] width 111 height 16
click at [471, 17] on div at bounding box center [504, 16] width 111 height 16
click at [485, 19] on icon "button" at bounding box center [481, 17] width 7 height 10
drag, startPoint x: 814, startPoint y: 82, endPoint x: 582, endPoint y: 78, distance: 232.4
click at [582, 78] on icon at bounding box center [586, 68] width 10 height 34
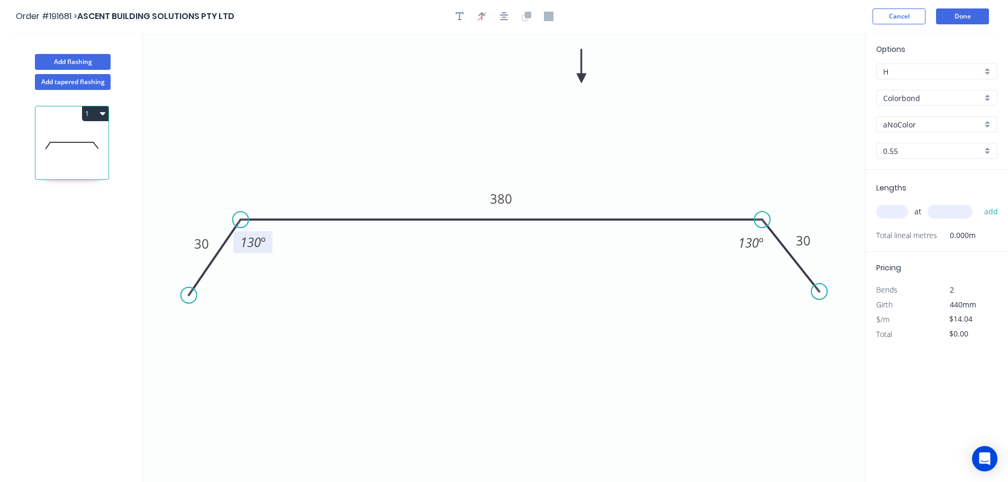
click at [932, 93] on input "Colorbond" at bounding box center [932, 98] width 99 height 11
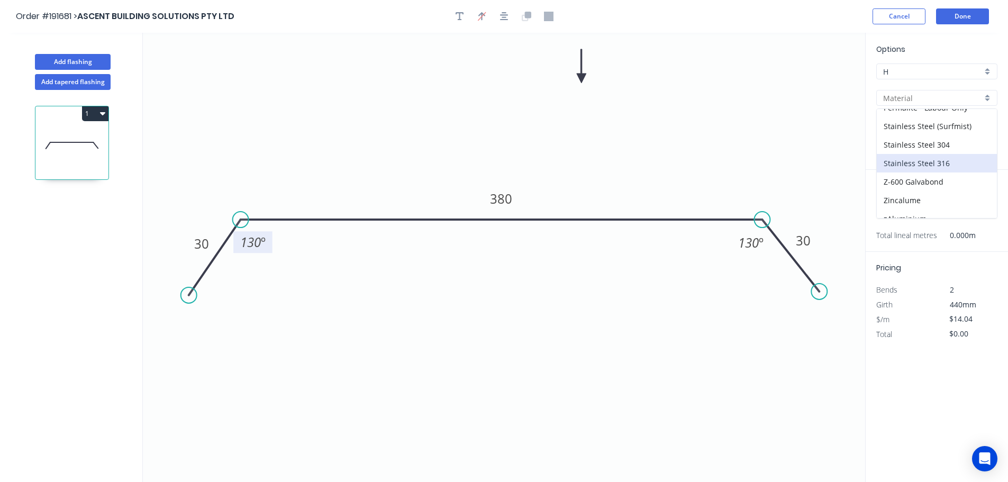
scroll to position [243, 0]
click at [928, 191] on div "Zincalume" at bounding box center [937, 190] width 120 height 19
type input "Zincalume"
type input "$12.85"
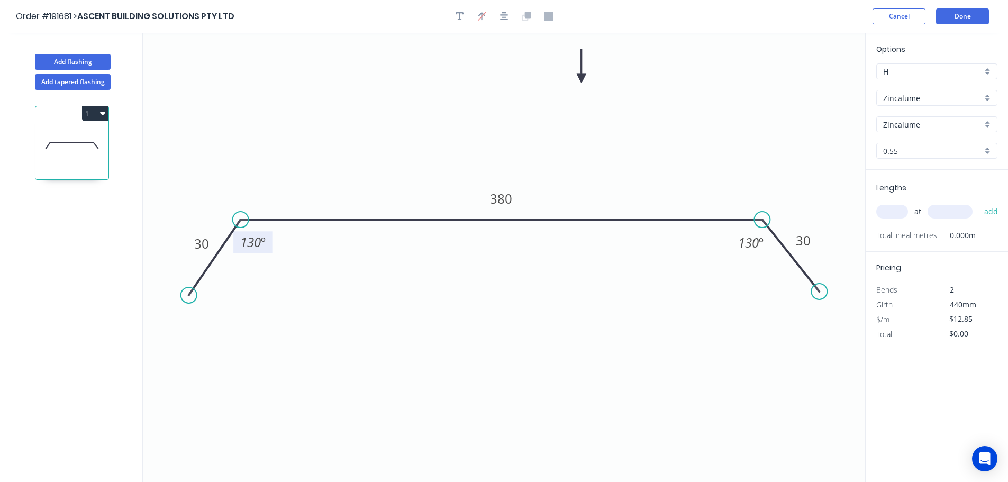
click at [890, 210] on input "text" at bounding box center [893, 212] width 32 height 14
type input "1"
type input "4200"
click at [979, 203] on button "add" at bounding box center [991, 212] width 25 height 18
click at [104, 104] on div "1" at bounding box center [72, 296] width 139 height 412
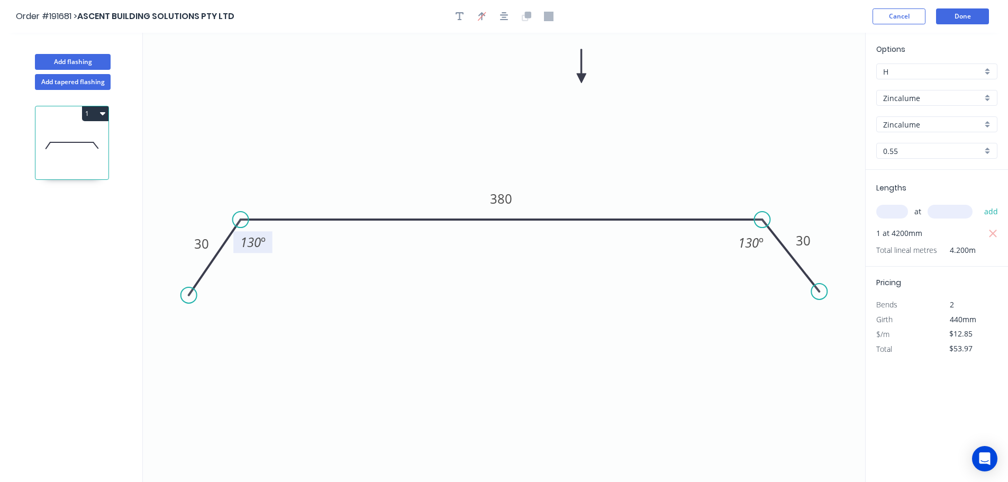
click at [96, 115] on button "1" at bounding box center [95, 113] width 26 height 15
click at [88, 143] on div "Duplicate" at bounding box center [58, 139] width 82 height 15
type input "$0.00"
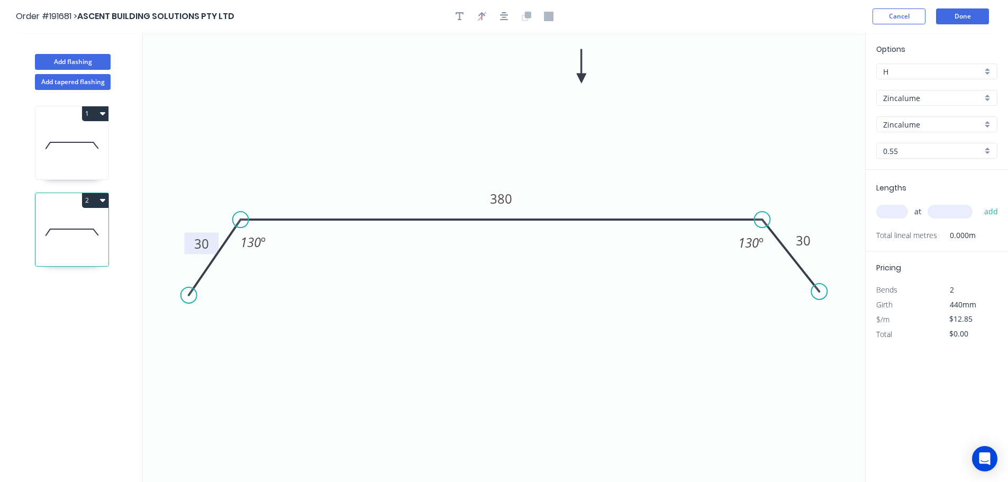
click at [197, 251] on tspan "30" at bounding box center [201, 243] width 15 height 17
type input "$9.36"
click at [893, 210] on input "text" at bounding box center [893, 212] width 32 height 14
type input "1"
type input "3300"
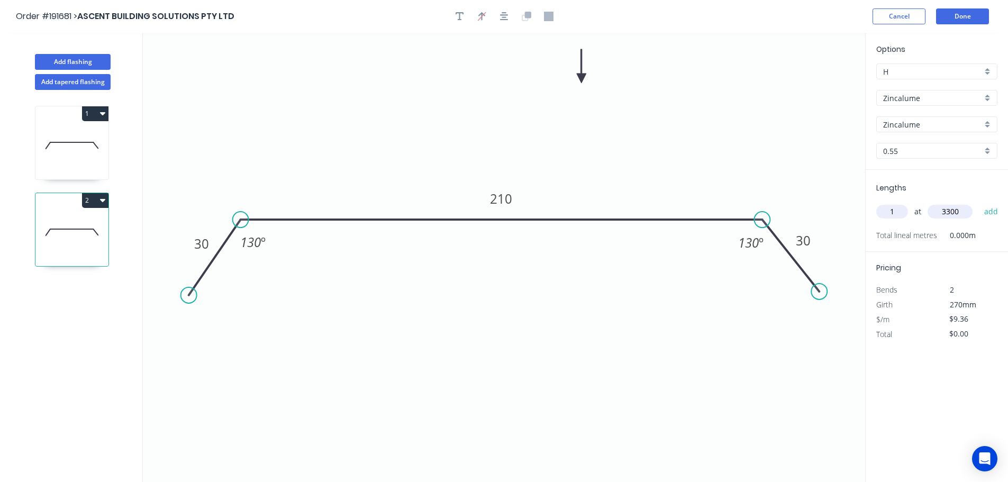
click at [979, 203] on button "add" at bounding box center [991, 212] width 25 height 18
type input "$30.89"
click at [82, 62] on button "Add flashing" at bounding box center [73, 62] width 76 height 16
type input "$0.00"
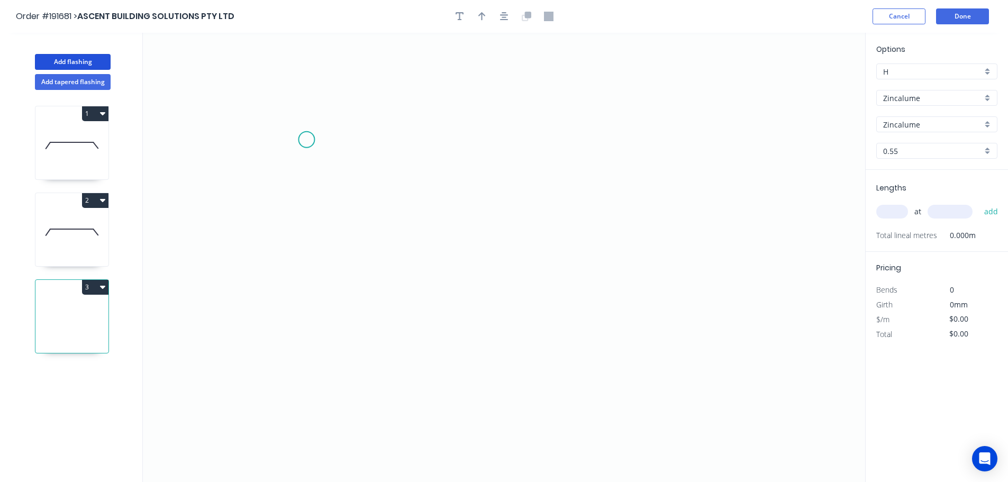
click at [306, 140] on icon "0" at bounding box center [504, 257] width 723 height 449
click at [303, 422] on icon "0" at bounding box center [504, 257] width 723 height 449
click at [306, 422] on circle at bounding box center [307, 422] width 16 height 16
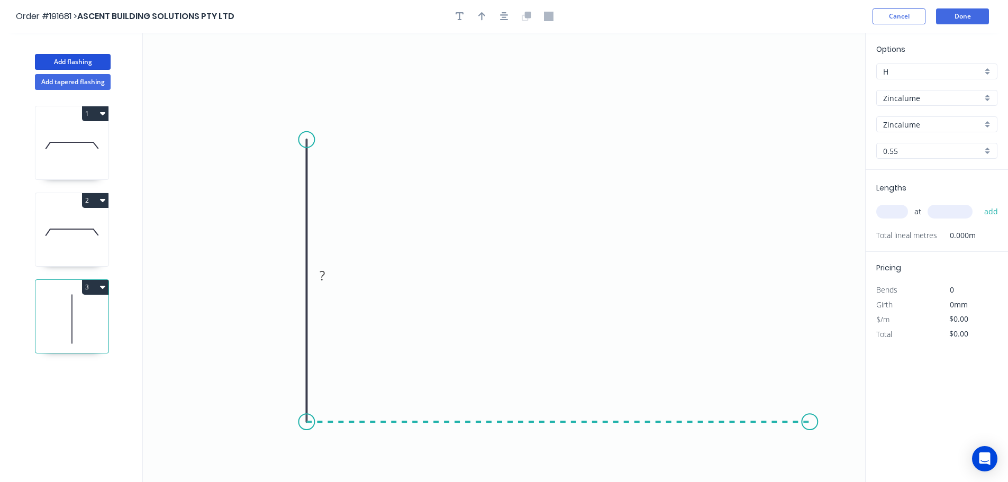
click at [810, 430] on icon "0 ?" at bounding box center [504, 257] width 723 height 449
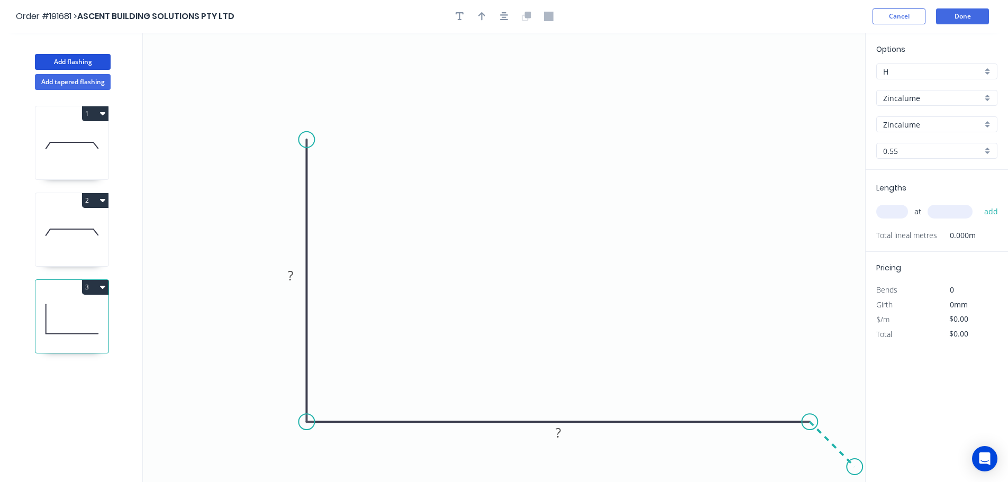
click at [855, 473] on icon "0 ? ?" at bounding box center [504, 257] width 723 height 449
click at [509, 15] on button "button" at bounding box center [504, 16] width 16 height 16
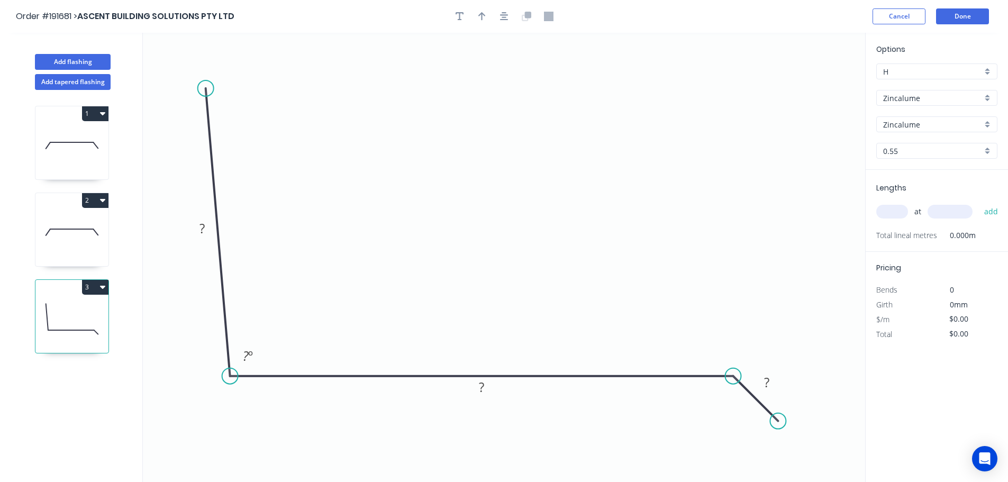
drag, startPoint x: 226, startPoint y: 92, endPoint x: 205, endPoint y: 88, distance: 20.9
click at [205, 88] on circle at bounding box center [206, 88] width 16 height 16
drag, startPoint x: 205, startPoint y: 88, endPoint x: 212, endPoint y: 88, distance: 6.9
click at [206, 88] on circle at bounding box center [206, 88] width 16 height 16
click at [215, 88] on icon "0 ? ? ? ? º" at bounding box center [504, 257] width 723 height 449
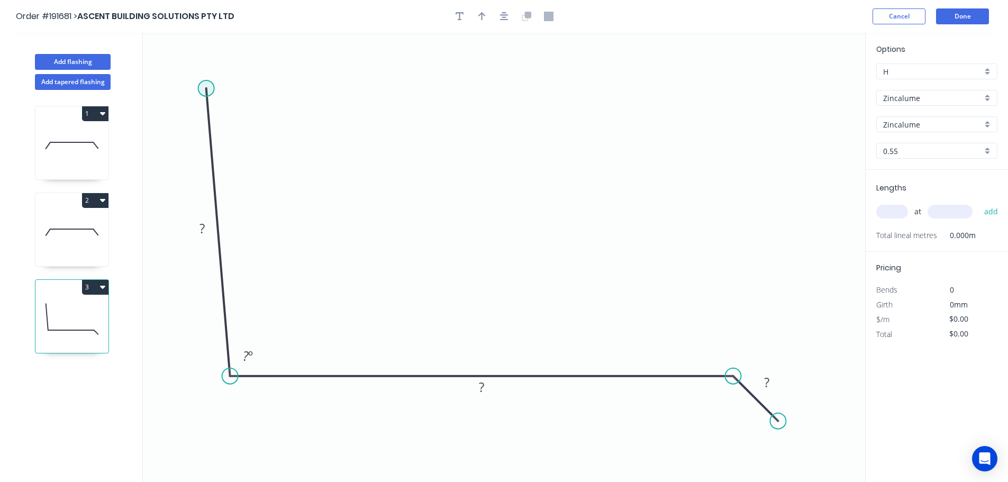
click at [212, 87] on circle at bounding box center [206, 88] width 16 height 16
click at [282, 89] on icon "0 ? ? ? ? º" at bounding box center [504, 257] width 723 height 449
drag, startPoint x: 773, startPoint y: 420, endPoint x: 796, endPoint y: 441, distance: 31.1
click at [796, 441] on circle at bounding box center [795, 438] width 16 height 16
drag, startPoint x: 799, startPoint y: 441, endPoint x: 795, endPoint y: 453, distance: 12.7
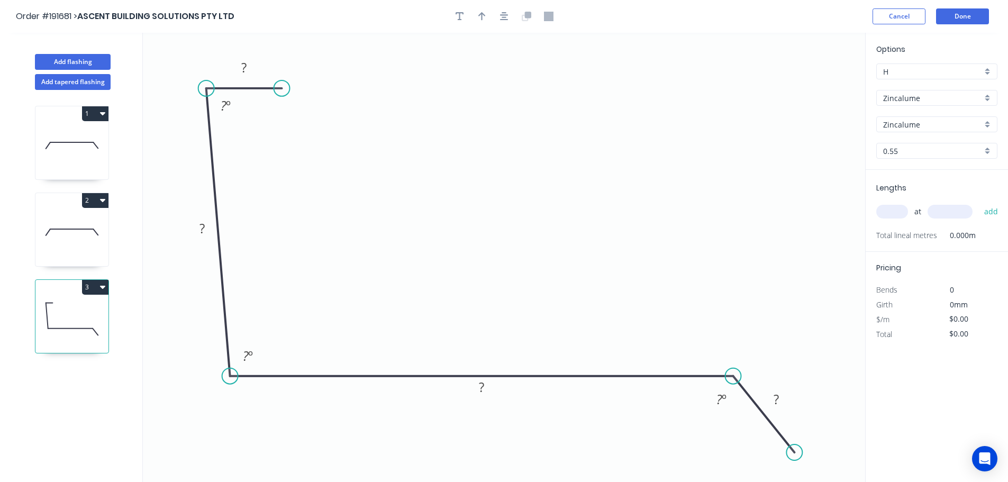
click at [795, 453] on circle at bounding box center [795, 453] width 16 height 16
click at [781, 405] on rect at bounding box center [776, 400] width 21 height 15
type input "$15.36"
drag, startPoint x: 286, startPoint y: 87, endPoint x: 315, endPoint y: 95, distance: 30.7
click at [292, 101] on circle at bounding box center [291, 100] width 16 height 16
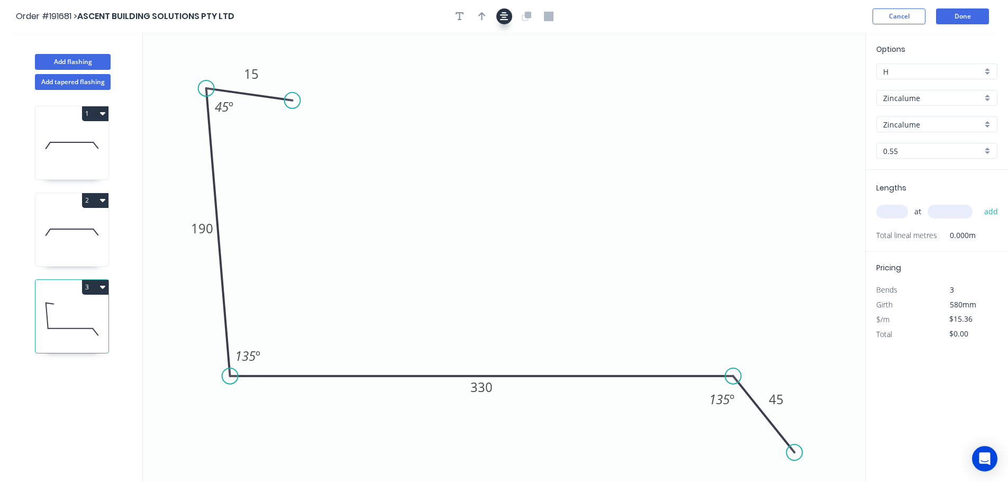
click at [510, 15] on button "button" at bounding box center [504, 16] width 16 height 16
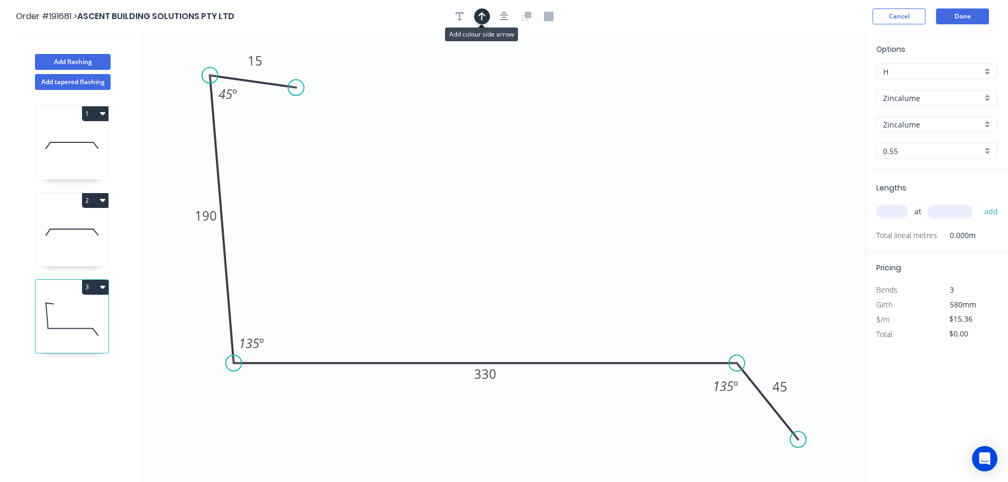
click at [489, 17] on button "button" at bounding box center [482, 16] width 16 height 16
drag, startPoint x: 654, startPoint y: 96, endPoint x: 591, endPoint y: 95, distance: 63.0
click at [591, 95] on icon at bounding box center [591, 83] width 10 height 34
click at [897, 217] on input "text" at bounding box center [893, 212] width 32 height 14
type input "1"
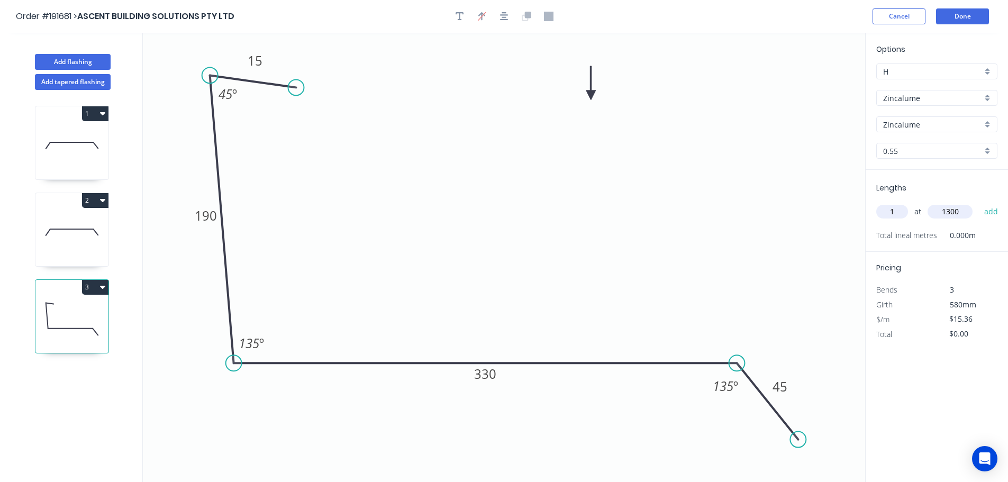
type input "1300"
click at [979, 203] on button "add" at bounding box center [991, 212] width 25 height 18
type input "$19.97"
click at [80, 55] on button "Add flashing" at bounding box center [73, 62] width 76 height 16
type input "$0.00"
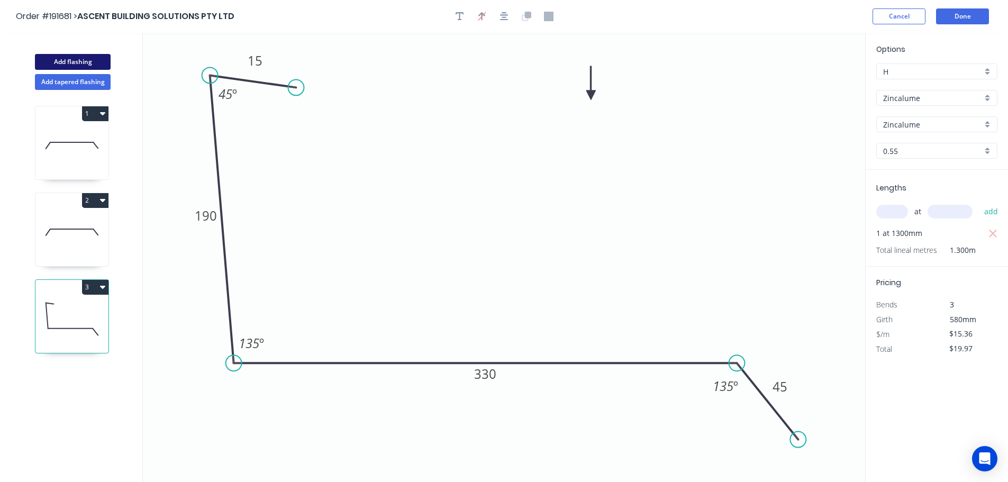
type input "$0.00"
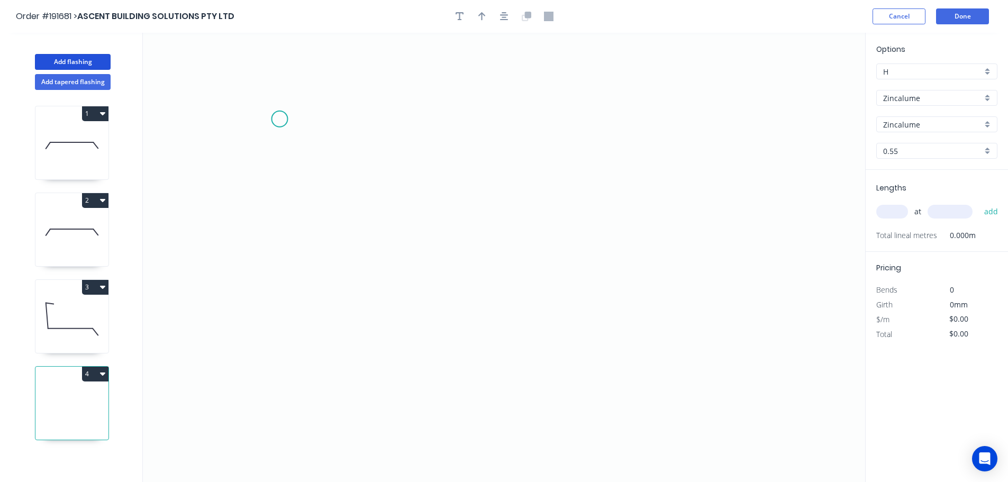
click at [279, 119] on icon "0" at bounding box center [504, 257] width 723 height 449
click at [281, 375] on icon "0" at bounding box center [504, 257] width 723 height 449
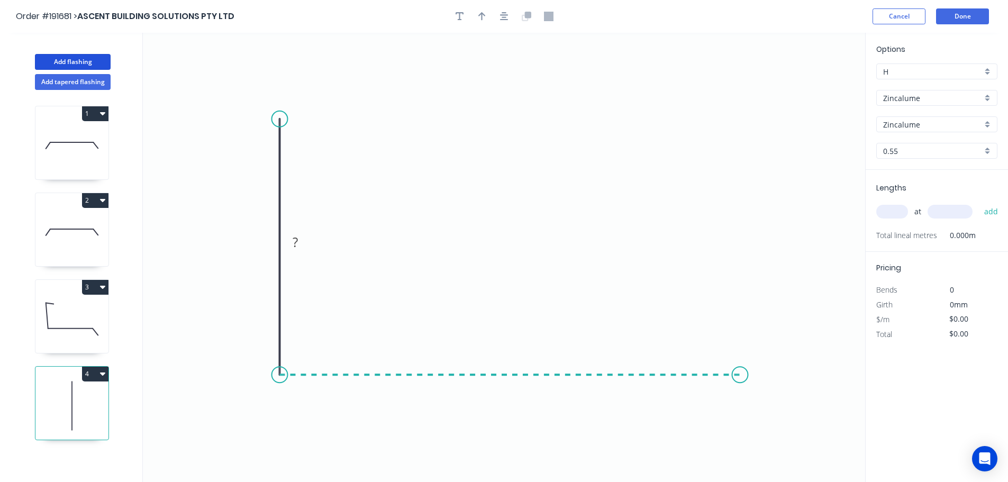
click at [741, 386] on icon "0 ?" at bounding box center [504, 257] width 723 height 449
click at [780, 443] on icon "0 ? ?" at bounding box center [504, 257] width 723 height 449
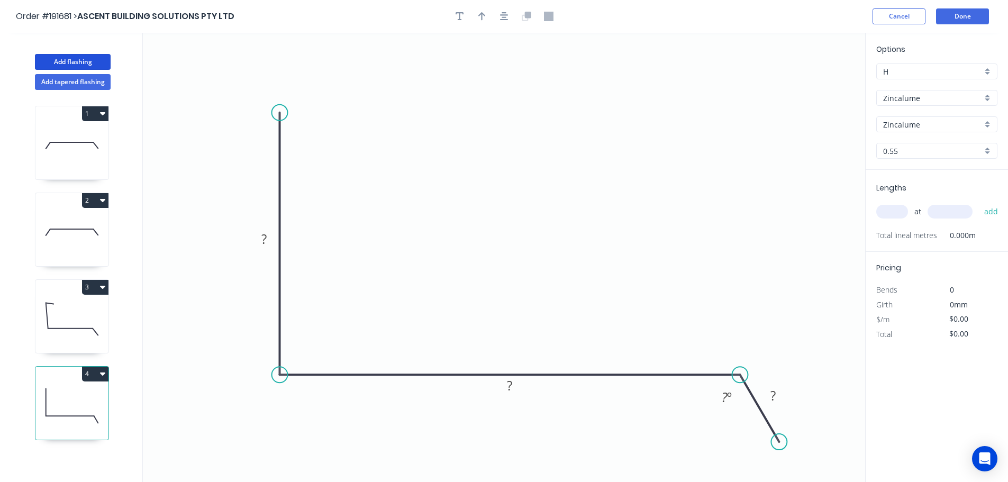
drag, startPoint x: 282, startPoint y: 119, endPoint x: 282, endPoint y: 113, distance: 5.8
click at [282, 113] on circle at bounding box center [280, 113] width 16 height 16
click at [282, 112] on circle at bounding box center [280, 113] width 16 height 16
drag, startPoint x: 341, startPoint y: 115, endPoint x: 355, endPoint y: 121, distance: 14.5
click at [342, 115] on icon "0 ? ? ? ? º" at bounding box center [504, 257] width 723 height 449
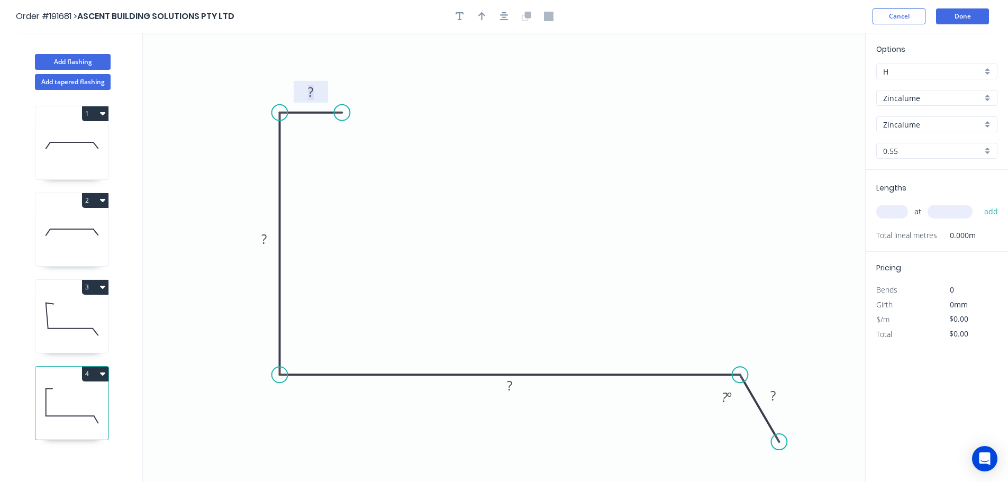
click at [318, 93] on rect at bounding box center [310, 92] width 21 height 15
click at [516, 14] on div at bounding box center [504, 16] width 111 height 16
type input "$11.88"
click at [503, 16] on icon "button" at bounding box center [504, 17] width 8 height 10
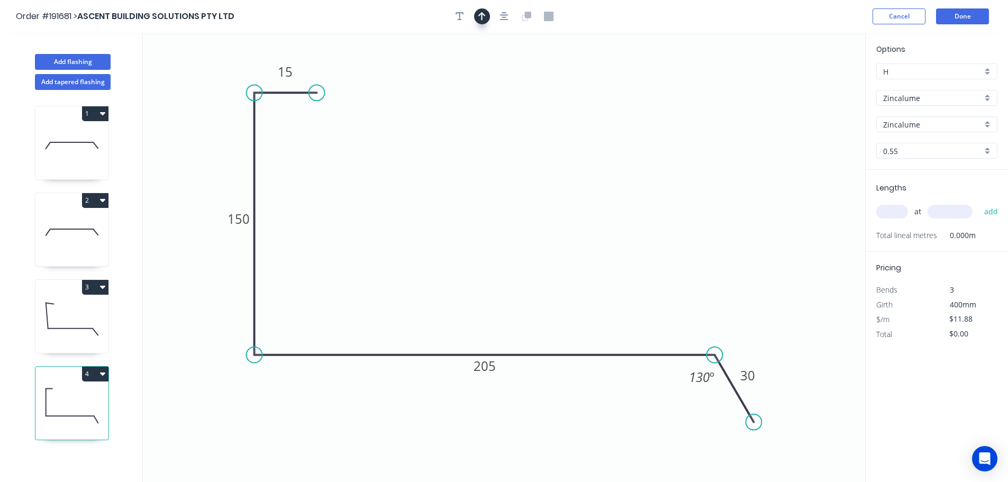
click at [485, 17] on icon "button" at bounding box center [481, 17] width 7 height 10
drag, startPoint x: 813, startPoint y: 82, endPoint x: 505, endPoint y: 80, distance: 308.1
click at [516, 80] on icon at bounding box center [521, 64] width 10 height 34
click at [889, 213] on input "text" at bounding box center [893, 212] width 32 height 14
type input "1"
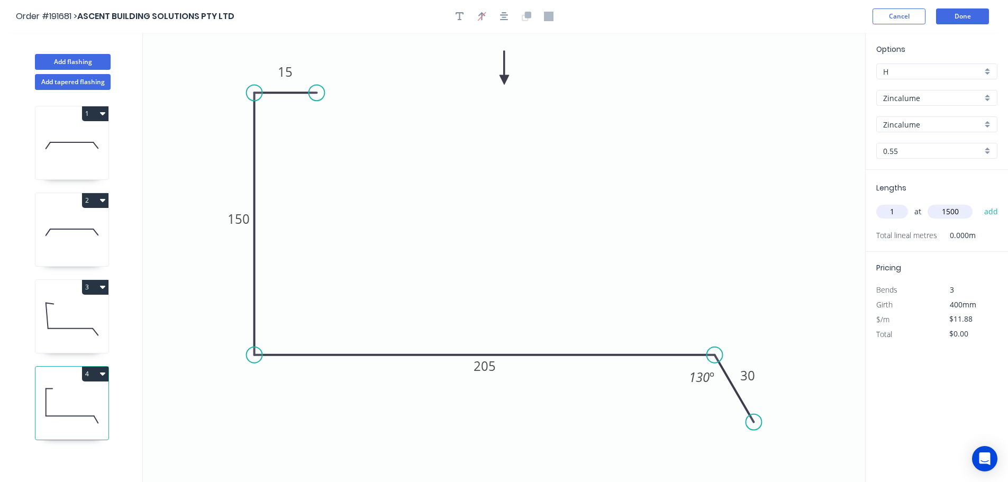
type input "1500"
click at [979, 203] on button "add" at bounding box center [991, 212] width 25 height 18
click at [99, 372] on button "4" at bounding box center [95, 374] width 26 height 15
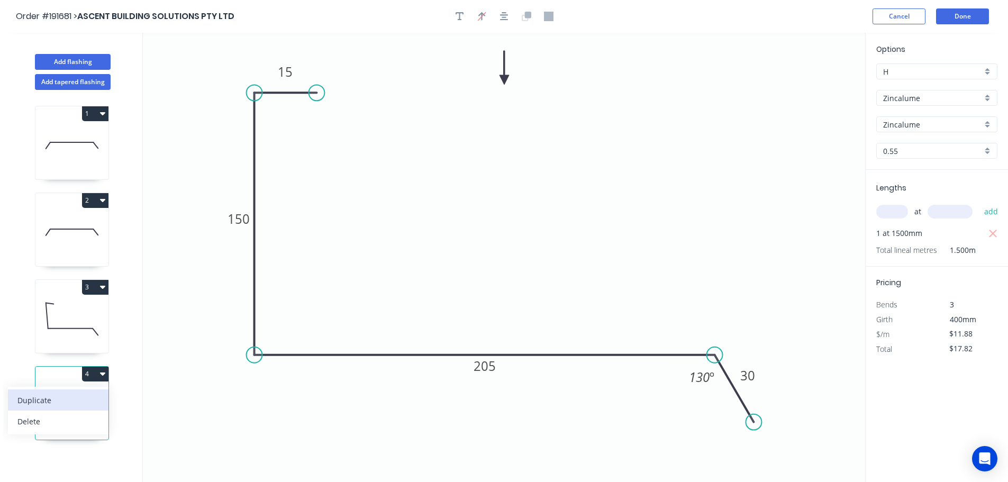
click at [85, 393] on div "Duplicate" at bounding box center [58, 400] width 82 height 15
type input "$0.00"
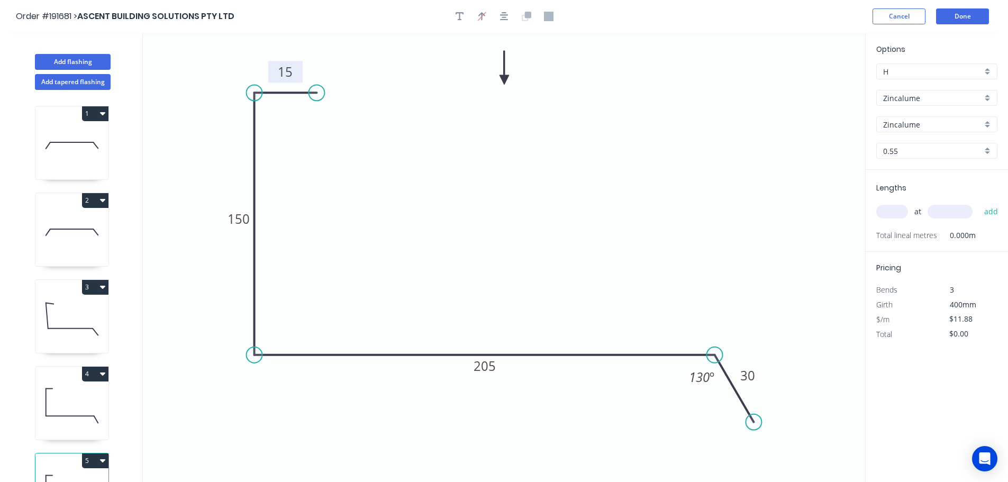
click at [287, 73] on tspan "15" at bounding box center [285, 71] width 15 height 17
type input "$13.62"
click at [898, 211] on input "text" at bounding box center [893, 212] width 32 height 14
type input "1"
type input "1500"
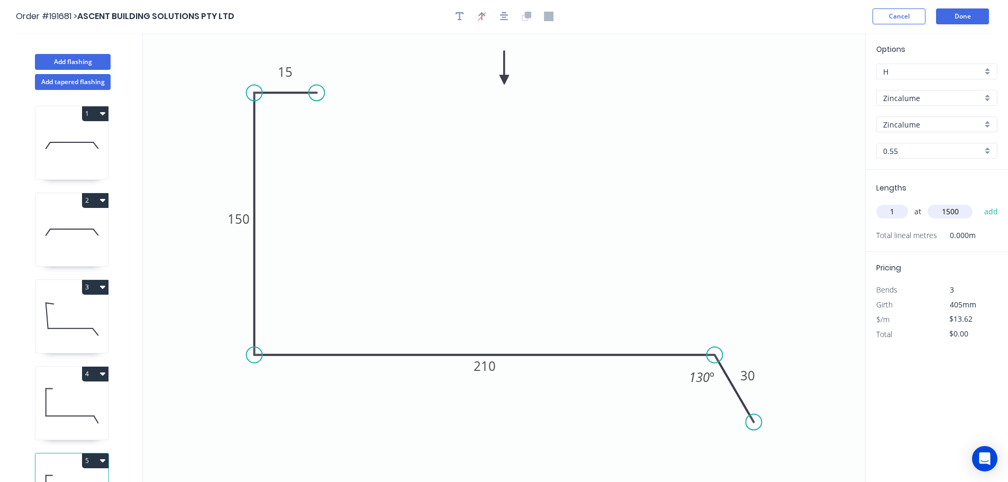
click at [979, 203] on button "add" at bounding box center [991, 212] width 25 height 18
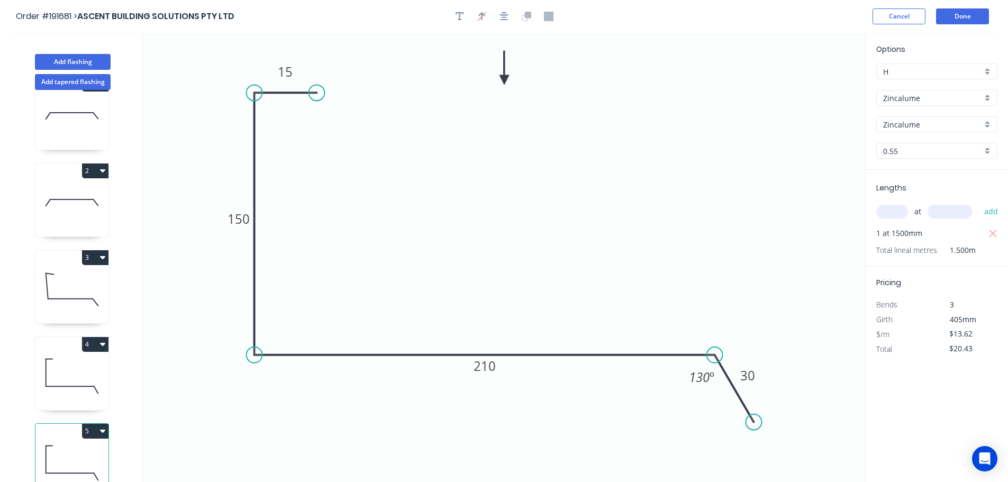
scroll to position [46, 0]
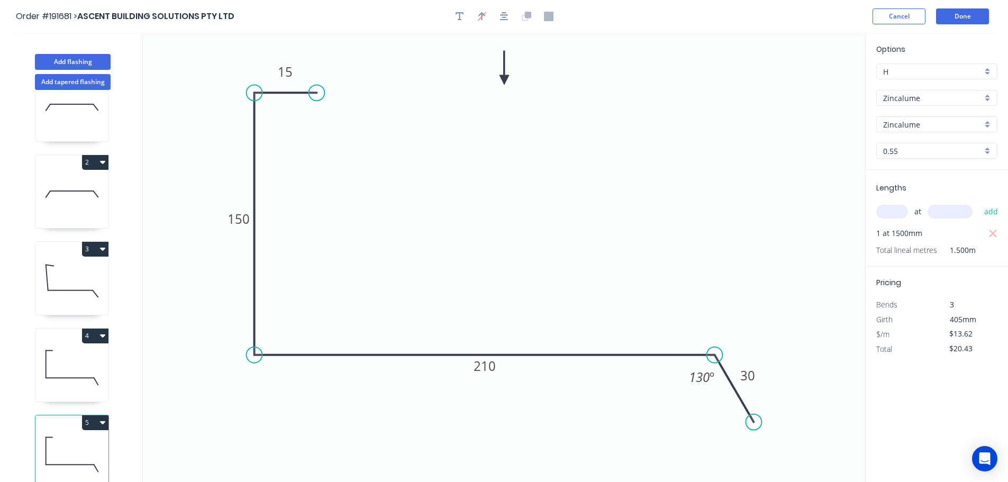
click at [95, 423] on icon at bounding box center [71, 455] width 73 height 68
click at [91, 419] on button "5" at bounding box center [95, 423] width 26 height 15
click at [84, 438] on button "Duplicate" at bounding box center [58, 448] width 101 height 21
type input "$0.00"
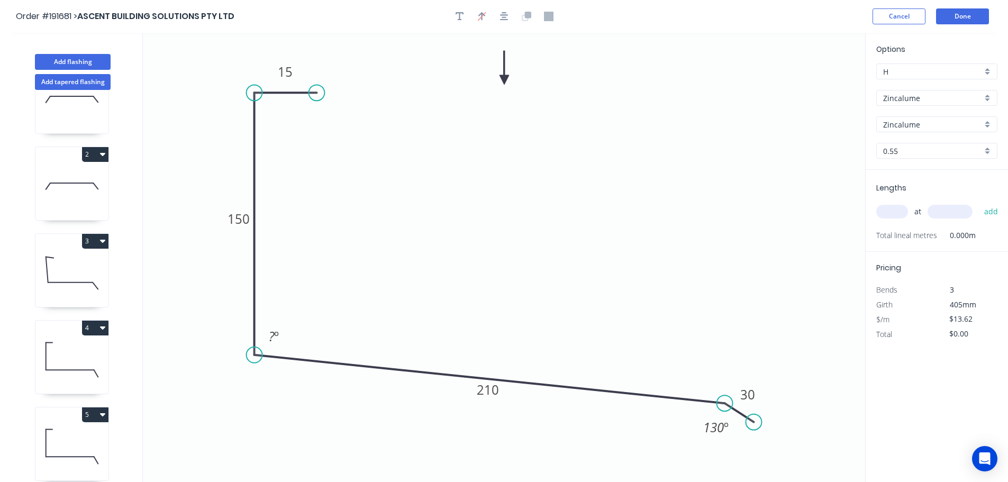
drag, startPoint x: 717, startPoint y: 355, endPoint x: 725, endPoint y: 404, distance: 49.3
click at [725, 404] on circle at bounding box center [725, 403] width 16 height 16
drag, startPoint x: 756, startPoint y: 447, endPoint x: 750, endPoint y: 471, distance: 24.7
click at [750, 471] on circle at bounding box center [750, 470] width 16 height 16
click at [287, 76] on tspan "15" at bounding box center [285, 71] width 15 height 17
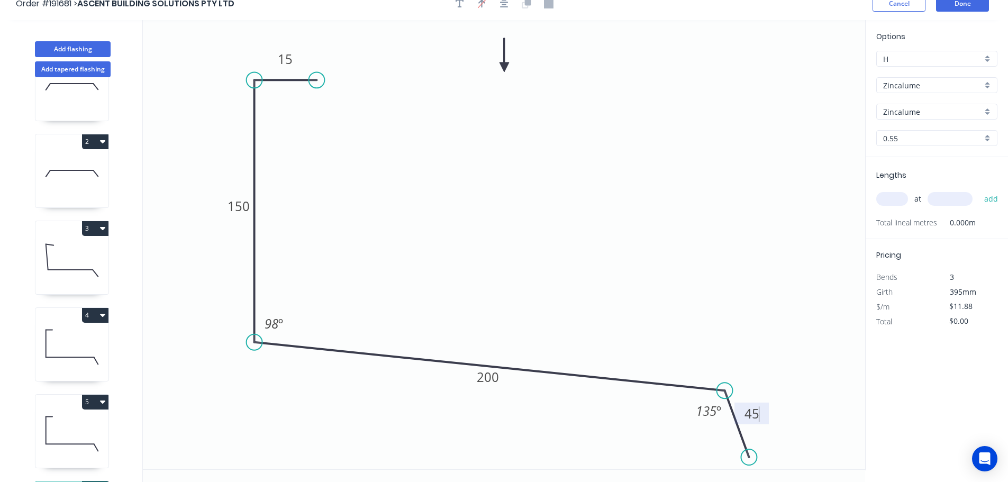
scroll to position [20, 0]
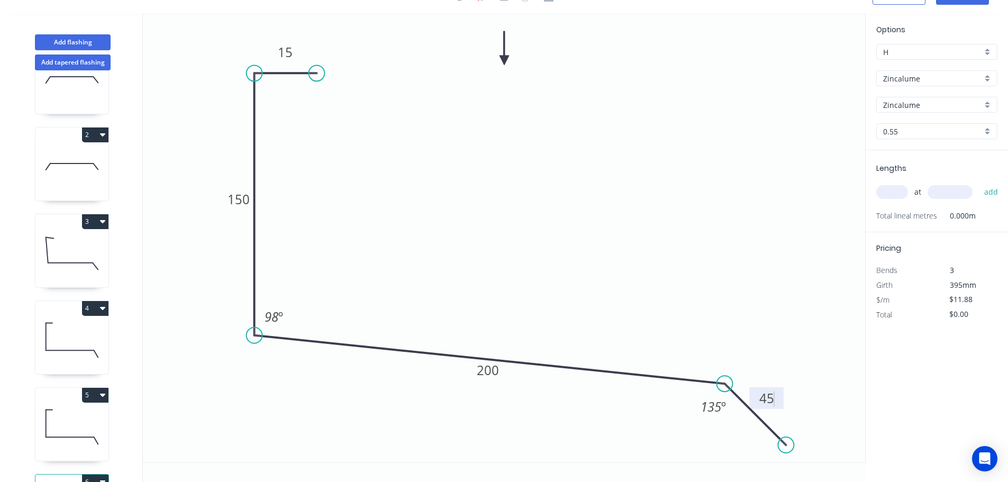
drag, startPoint x: 754, startPoint y: 450, endPoint x: 787, endPoint y: 447, distance: 32.4
click at [787, 447] on circle at bounding box center [786, 445] width 16 height 16
type input "$13.62"
click at [886, 192] on input "text" at bounding box center [893, 192] width 32 height 14
type input "2"
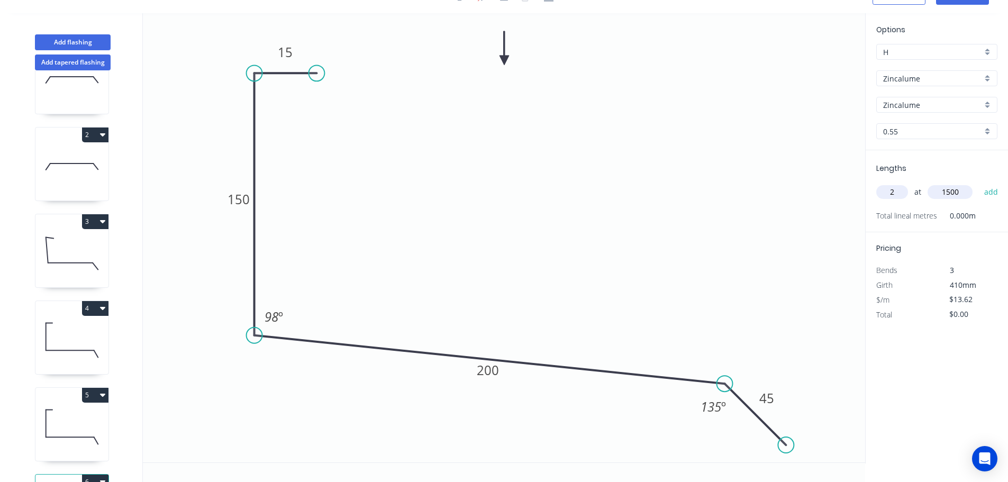
type input "1500"
click at [979, 183] on button "add" at bounding box center [991, 192] width 25 height 18
type input "$40.86"
click at [88, 35] on button "Add flashing" at bounding box center [73, 42] width 76 height 16
type input "$0.00"
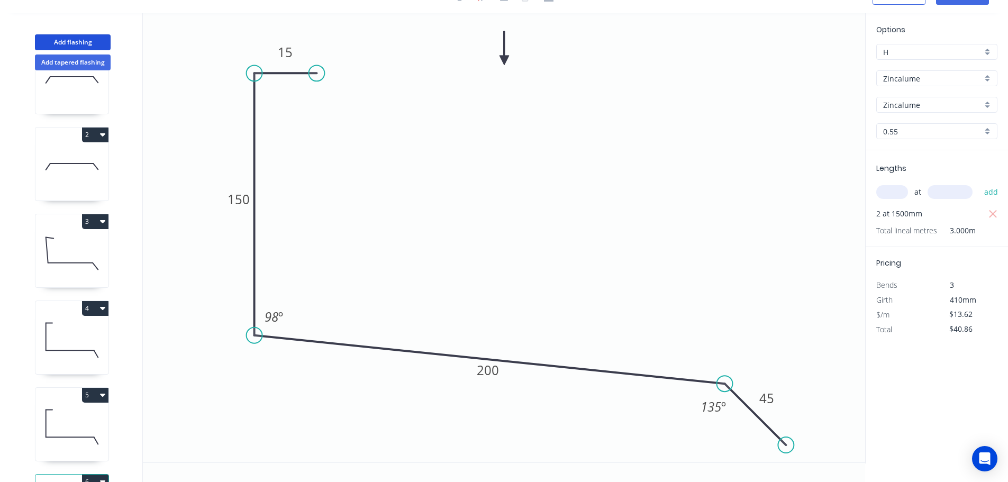
type input "$0.00"
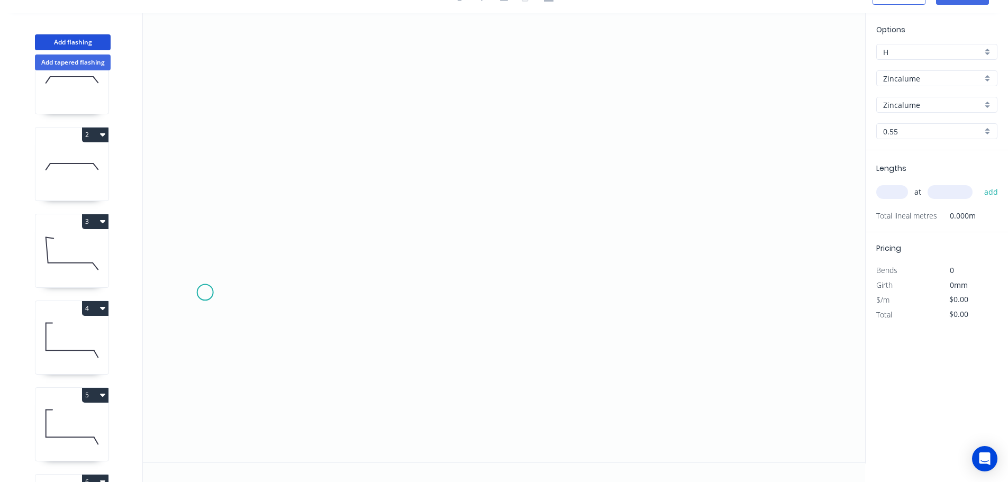
click at [205, 293] on icon "0" at bounding box center [504, 237] width 723 height 449
click at [263, 221] on icon "0" at bounding box center [504, 237] width 723 height 449
click at [452, 226] on icon "0 ?" at bounding box center [504, 237] width 723 height 449
drag, startPoint x: 207, startPoint y: 295, endPoint x: 194, endPoint y: 321, distance: 28.9
click at [194, 321] on circle at bounding box center [194, 320] width 16 height 16
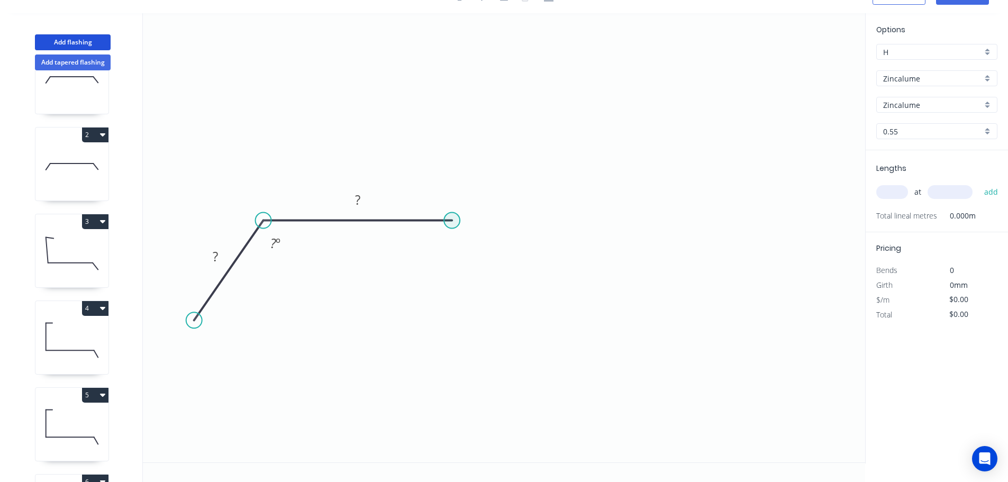
click at [460, 222] on icon "0 ? ? ? º" at bounding box center [504, 237] width 723 height 449
click at [456, 221] on circle at bounding box center [452, 221] width 16 height 16
click at [458, 336] on icon "0 ? ? ? º" at bounding box center [504, 237] width 723 height 449
click at [612, 334] on icon "0 ? ? ? ? º" at bounding box center [504, 237] width 723 height 449
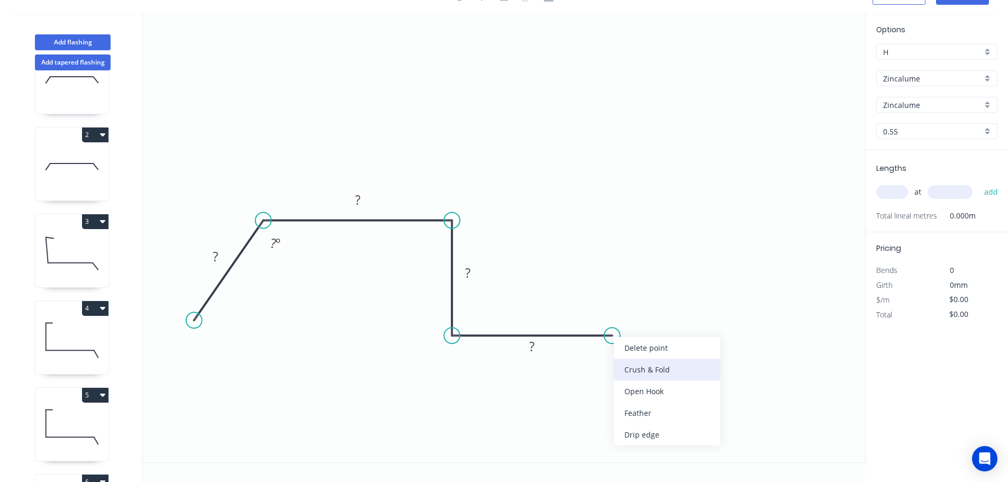
click at [647, 376] on div "Crush & Fold" at bounding box center [667, 370] width 106 height 22
click at [634, 370] on div "Flip bend" at bounding box center [670, 377] width 106 height 22
drag, startPoint x: 616, startPoint y: 309, endPoint x: 666, endPoint y: 376, distance: 83.9
click at [666, 376] on rect at bounding box center [650, 375] width 42 height 22
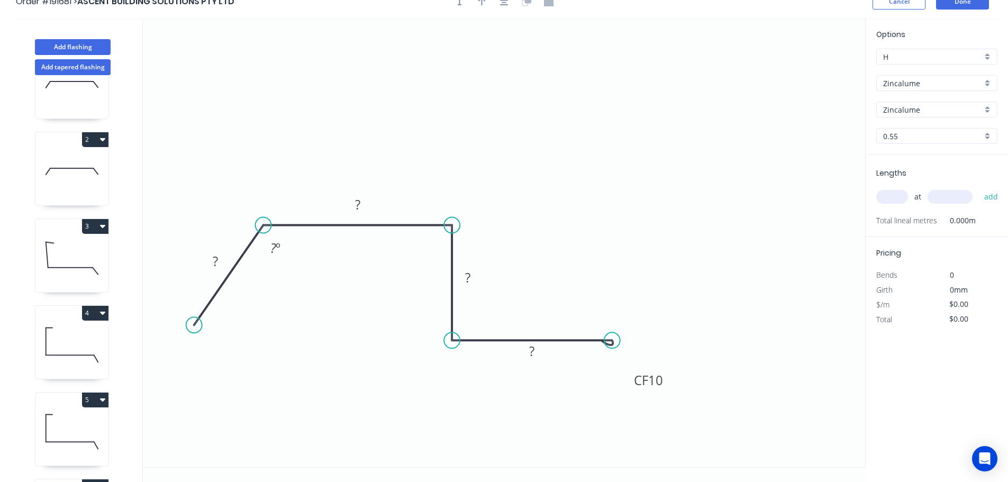
scroll to position [0, 0]
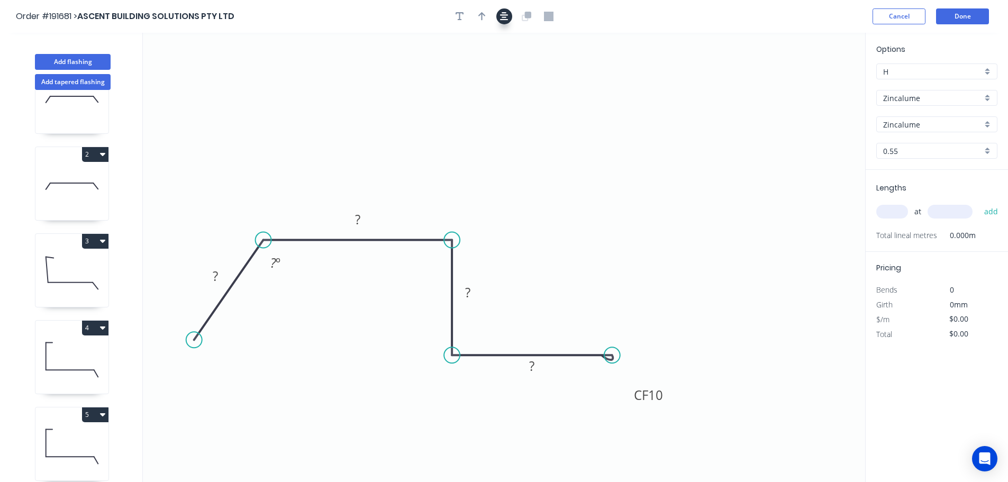
click at [503, 19] on icon "button" at bounding box center [504, 17] width 8 height 10
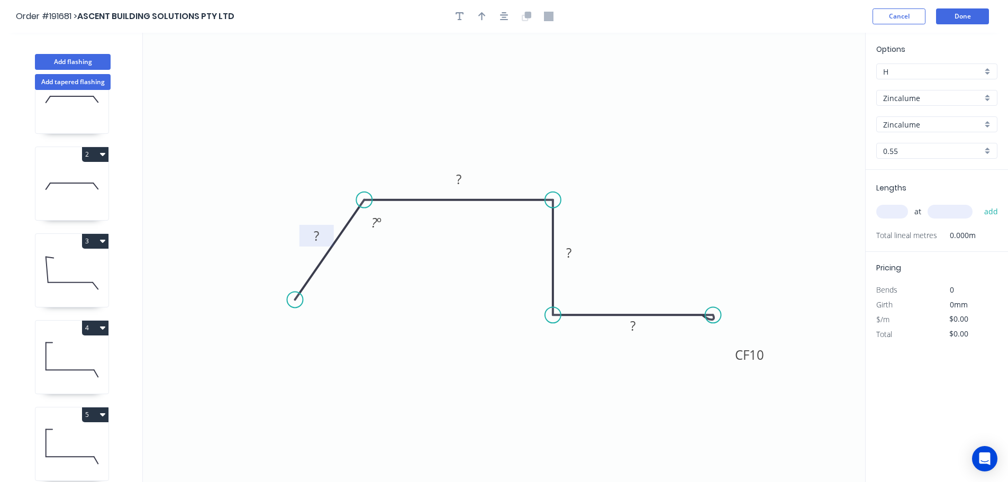
click at [317, 240] on tspan "?" at bounding box center [316, 235] width 5 height 17
click at [629, 328] on rect at bounding box center [632, 326] width 21 height 15
type input "$9.94"
drag, startPoint x: 501, startPoint y: 13, endPoint x: 494, endPoint y: 10, distance: 7.6
click at [499, 12] on button "button" at bounding box center [504, 16] width 16 height 16
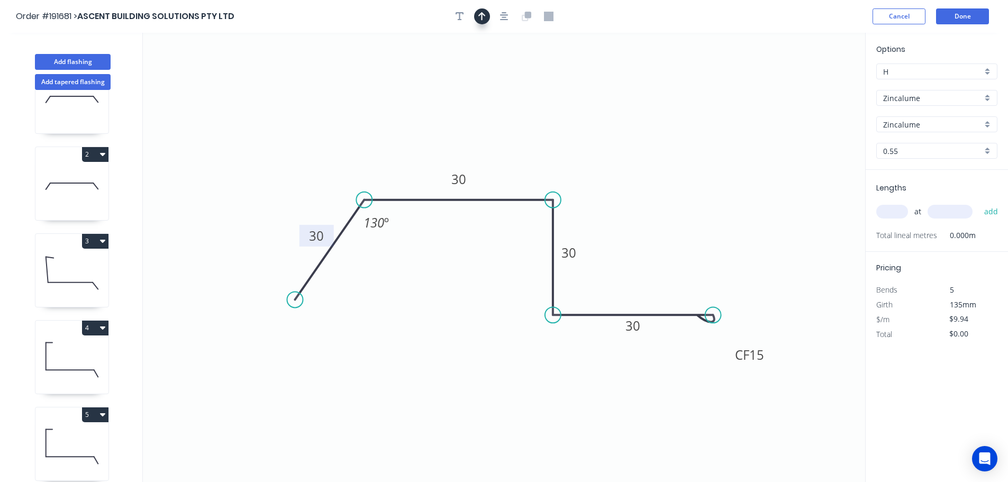
click at [485, 10] on button "button" at bounding box center [482, 16] width 16 height 16
drag, startPoint x: 815, startPoint y: 83, endPoint x: 512, endPoint y: 89, distance: 302.8
click at [507, 89] on icon at bounding box center [512, 83] width 10 height 34
click at [896, 210] on input "text" at bounding box center [893, 212] width 32 height 14
type input "1"
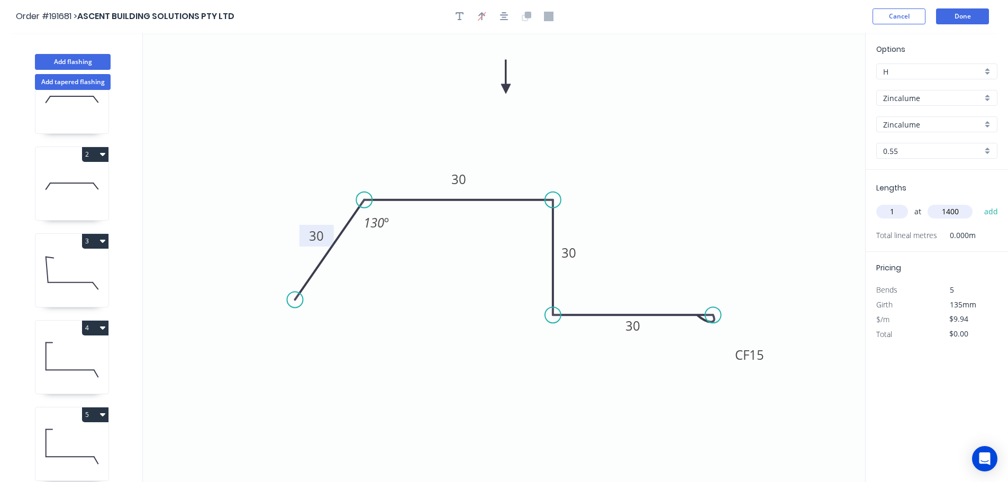
type input "1400"
click at [979, 203] on button "add" at bounding box center [991, 212] width 25 height 18
type input "$13.92"
click at [968, 16] on button "Done" at bounding box center [962, 16] width 53 height 16
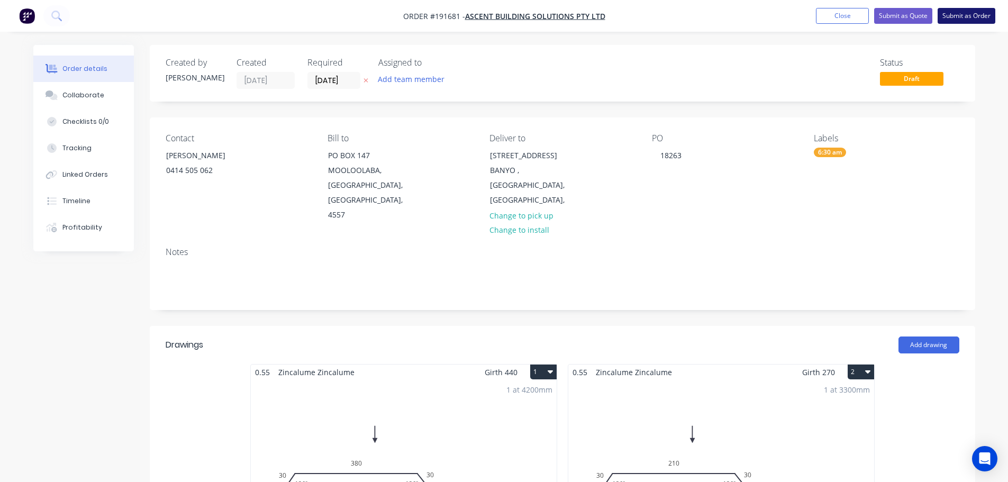
click at [971, 17] on button "Submit as Order" at bounding box center [967, 16] width 58 height 16
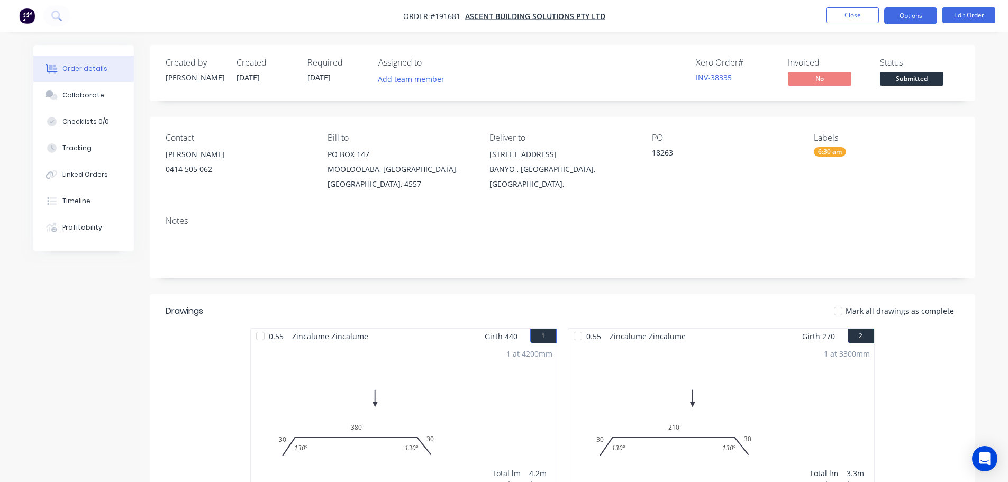
click at [917, 18] on button "Options" at bounding box center [910, 15] width 53 height 17
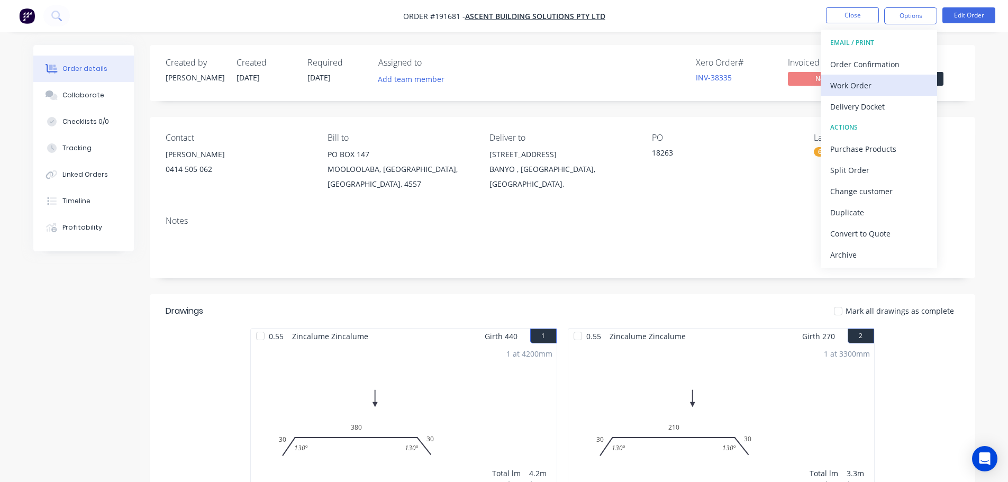
click at [907, 89] on div "Work Order" at bounding box center [878, 85] width 97 height 15
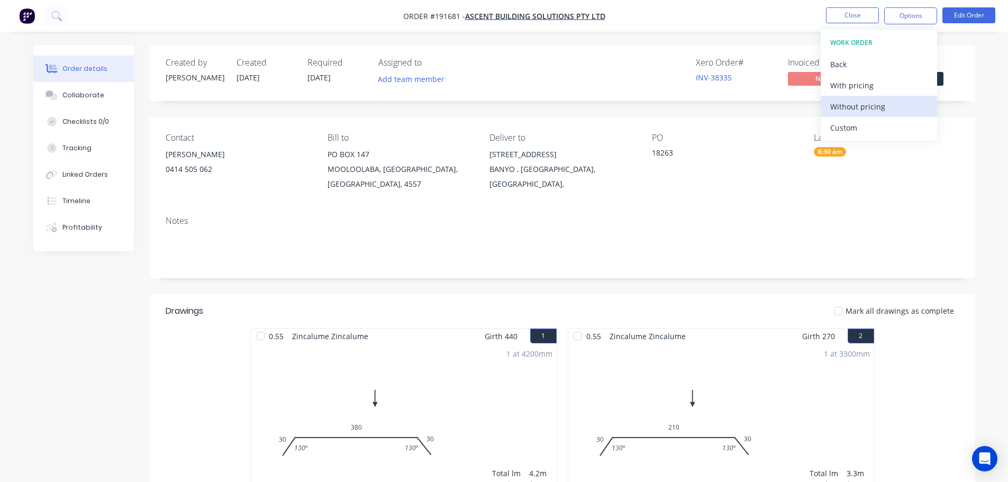
click at [901, 107] on div "Without pricing" at bounding box center [878, 106] width 97 height 15
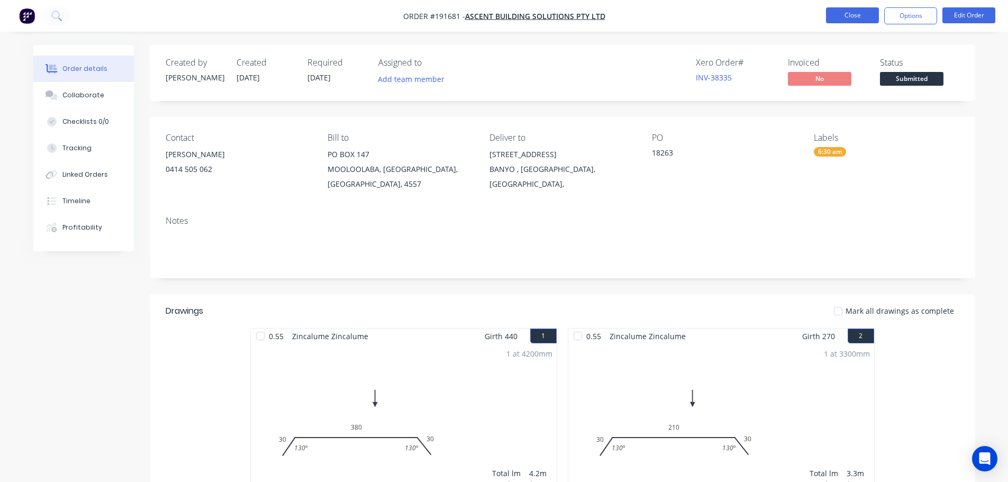
click at [834, 13] on button "Close" at bounding box center [852, 15] width 53 height 16
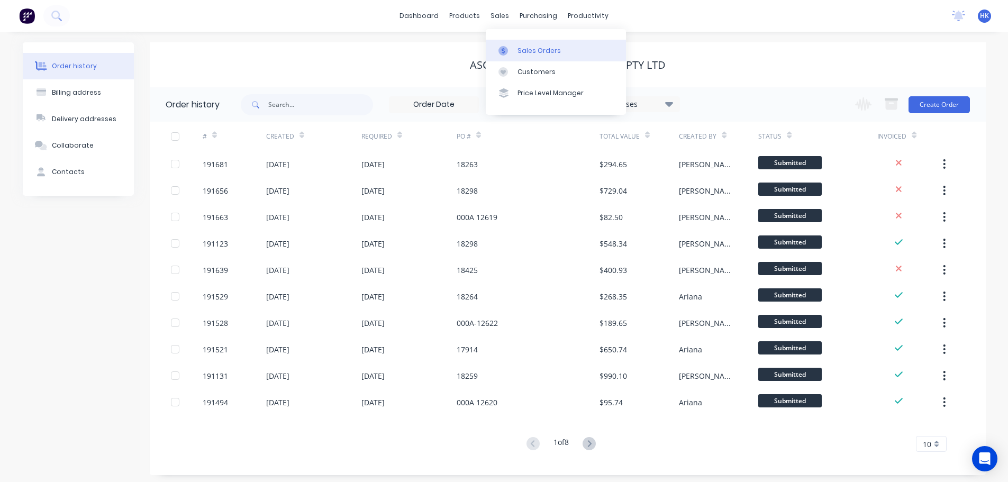
click at [535, 49] on div "Sales Orders" at bounding box center [539, 51] width 43 height 10
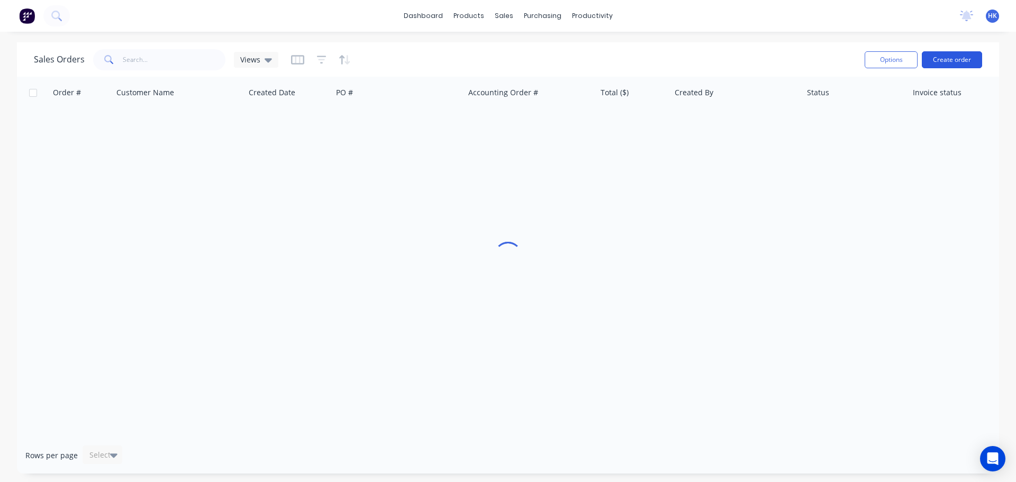
click at [969, 56] on button "Create order" at bounding box center [952, 59] width 60 height 17
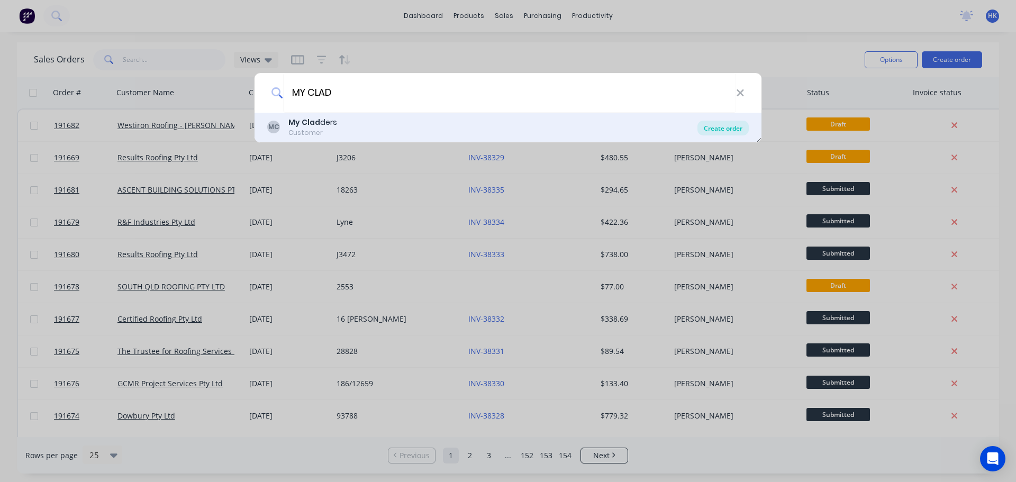
type input "MY CLAD"
click at [723, 132] on div "Create order" at bounding box center [723, 128] width 51 height 15
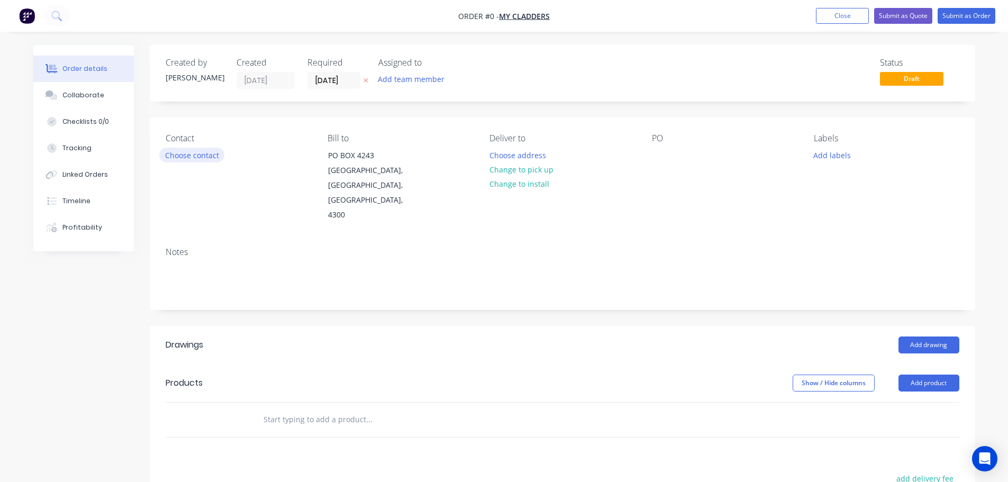
click at [215, 158] on button "Choose contact" at bounding box center [191, 155] width 65 height 14
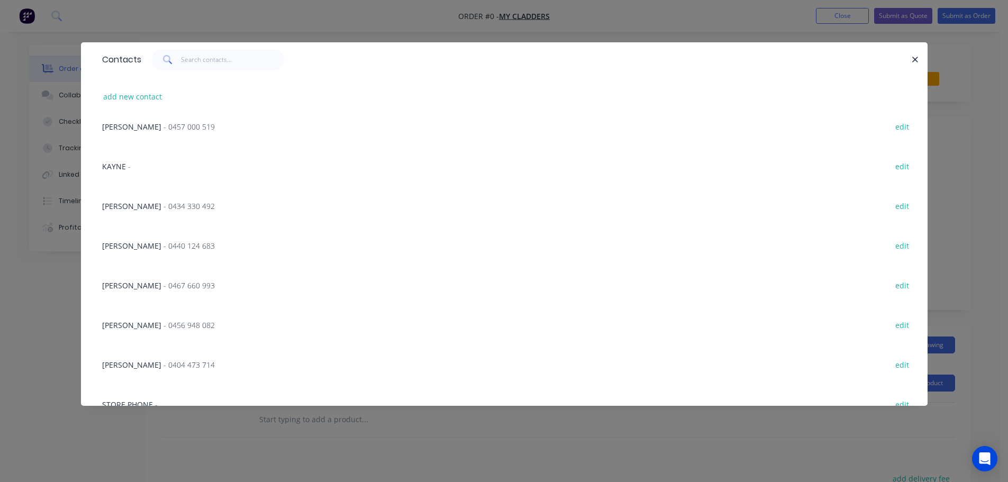
scroll to position [106, 0]
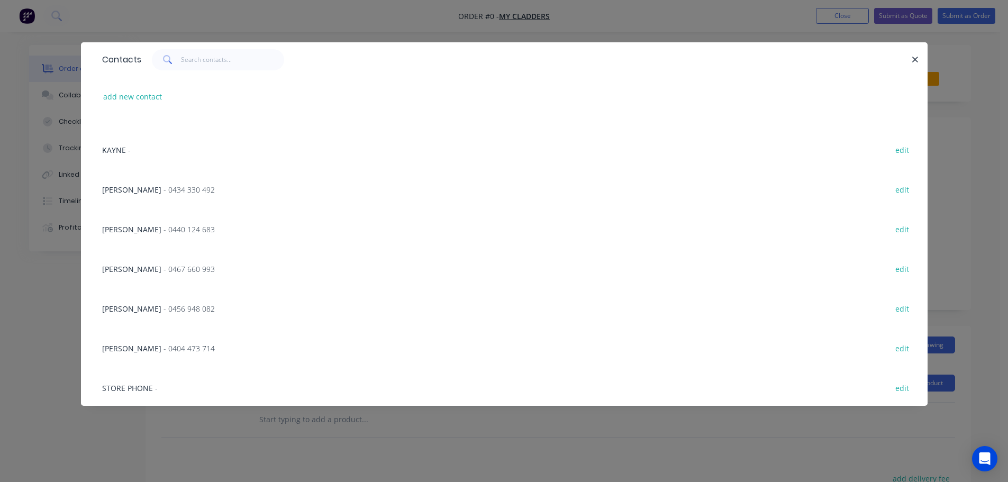
click at [160, 232] on span "KAYLEIGH MYERS" at bounding box center [131, 229] width 59 height 10
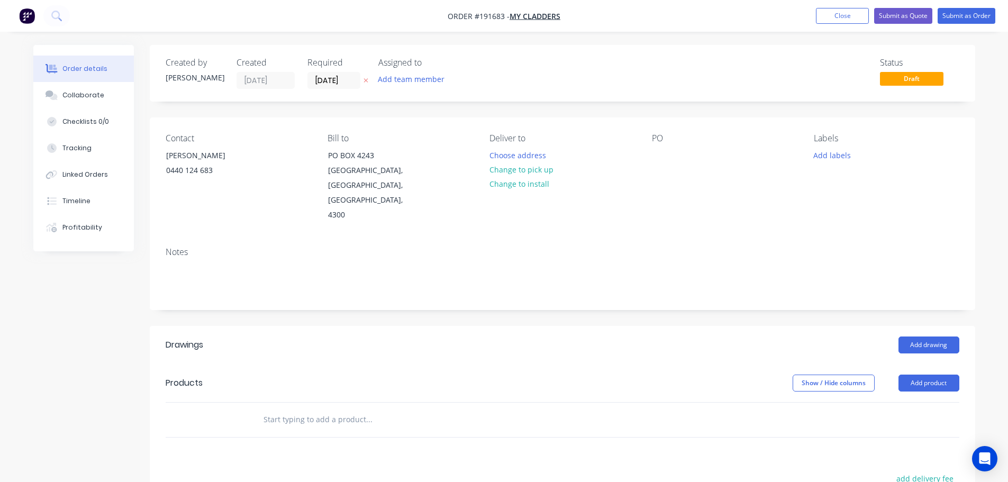
click at [524, 173] on button "Change to pick up" at bounding box center [521, 169] width 75 height 14
click at [493, 151] on div at bounding box center [498, 155] width 17 height 15
click at [656, 157] on div at bounding box center [660, 155] width 17 height 15
click at [924, 337] on button "Add drawing" at bounding box center [929, 345] width 61 height 17
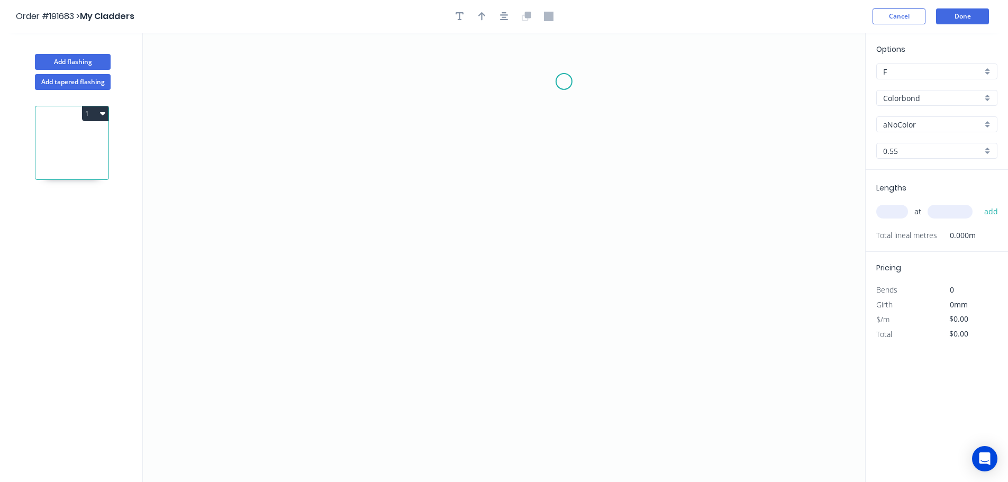
click at [564, 82] on icon "0" at bounding box center [504, 257] width 723 height 449
click at [580, 407] on icon "0" at bounding box center [504, 257] width 723 height 449
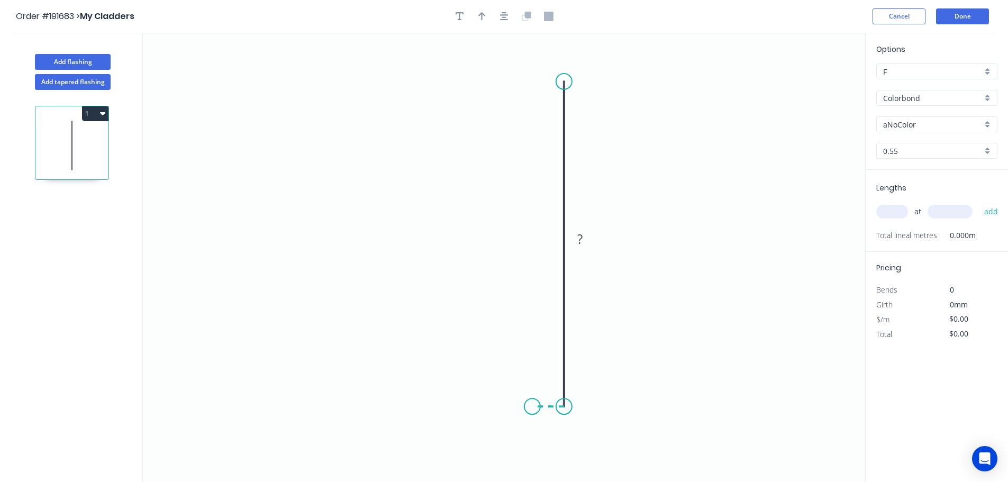
click at [532, 407] on icon "0 ?" at bounding box center [504, 257] width 723 height 449
drag, startPoint x: 581, startPoint y: 438, endPoint x: 557, endPoint y: 421, distance: 29.2
click at [580, 437] on div "Hide measurement" at bounding box center [616, 439] width 106 height 22
click at [531, 404] on circle at bounding box center [533, 407] width 16 height 16
drag, startPoint x: 530, startPoint y: 404, endPoint x: 531, endPoint y: 409, distance: 5.4
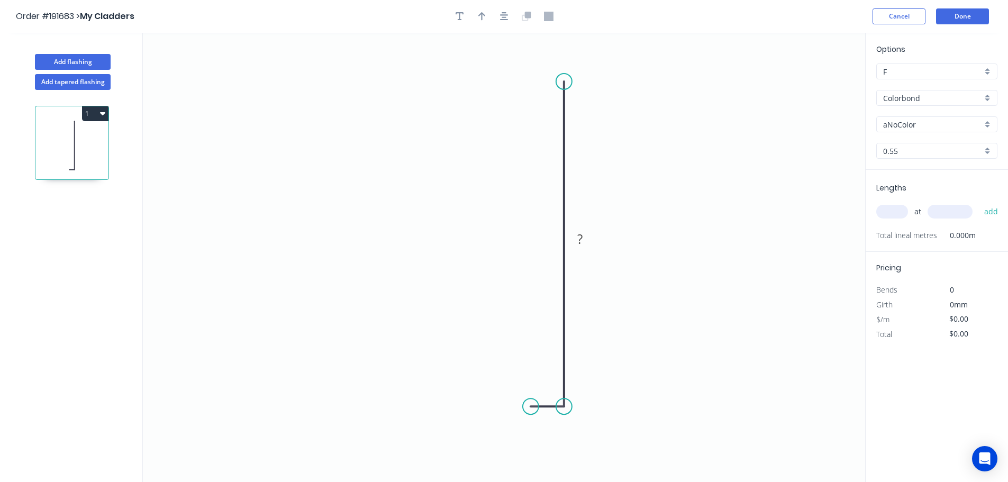
click at [531, 409] on circle at bounding box center [531, 407] width 16 height 16
click at [531, 407] on circle at bounding box center [531, 407] width 16 height 16
click at [528, 312] on icon "0 ?" at bounding box center [504, 257] width 723 height 449
click at [174, 303] on icon "0 ? ?" at bounding box center [504, 257] width 723 height 449
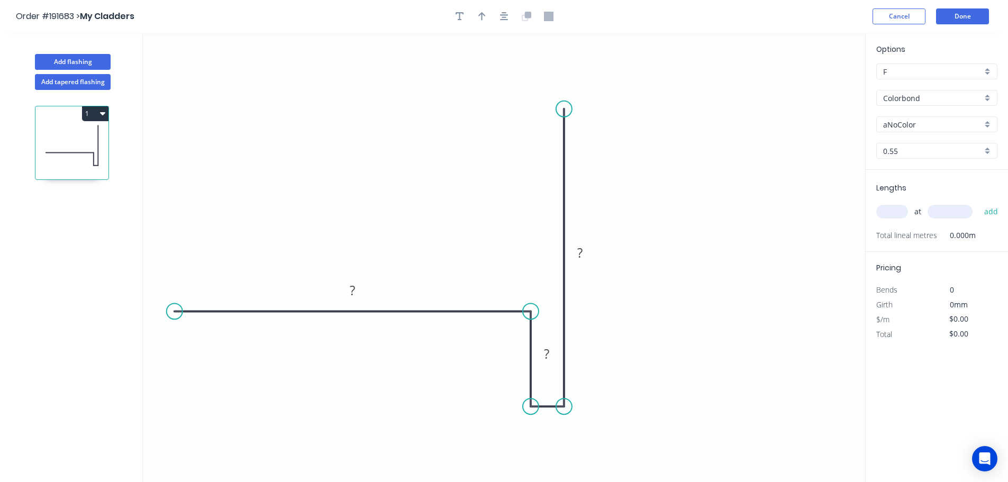
drag, startPoint x: 572, startPoint y: 85, endPoint x: 570, endPoint y: 109, distance: 23.9
click at [570, 109] on circle at bounding box center [564, 109] width 16 height 16
drag, startPoint x: 557, startPoint y: 361, endPoint x: 511, endPoint y: 365, distance: 46.2
click at [511, 365] on rect at bounding box center [500, 358] width 34 height 22
click at [508, 17] on icon "button" at bounding box center [504, 17] width 8 height 10
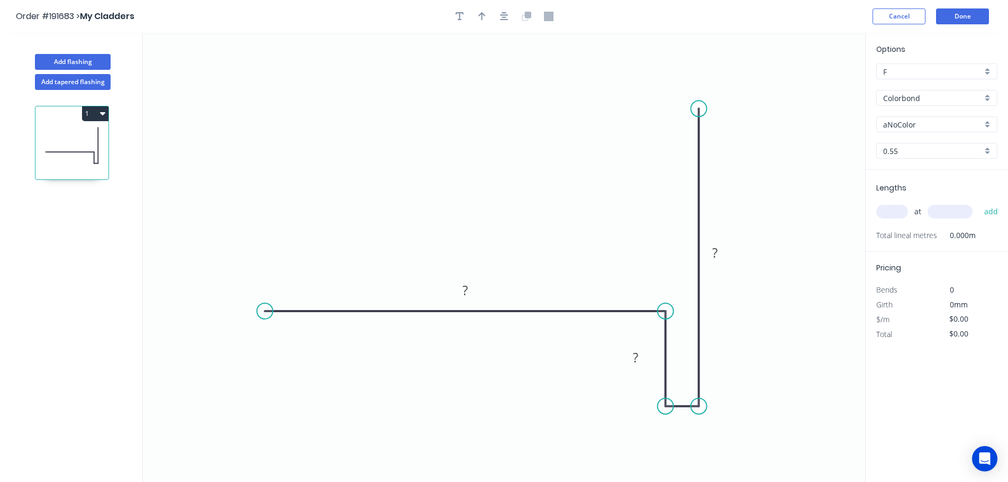
click at [265, 310] on circle at bounding box center [265, 311] width 16 height 16
click at [726, 253] on rect at bounding box center [715, 253] width 34 height 22
click at [716, 251] on tspan "?" at bounding box center [714, 252] width 5 height 17
click at [500, 10] on button "button" at bounding box center [504, 16] width 16 height 16
type input "$9.28"
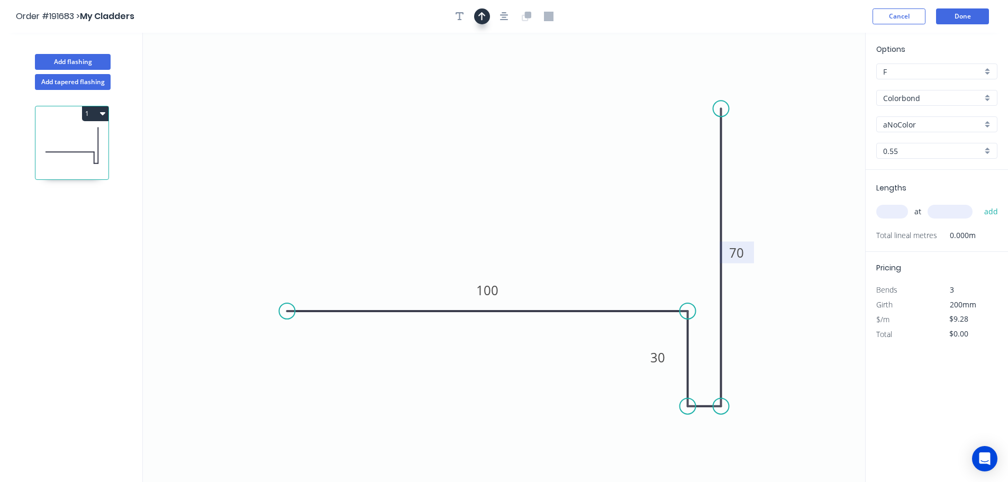
click at [484, 9] on button "button" at bounding box center [482, 16] width 16 height 16
click at [814, 84] on icon at bounding box center [812, 74] width 10 height 34
click at [814, 84] on icon at bounding box center [814, 72] width 10 height 34
drag, startPoint x: 814, startPoint y: 84, endPoint x: 827, endPoint y: 119, distance: 37.2
click at [827, 119] on icon at bounding box center [835, 110] width 31 height 31
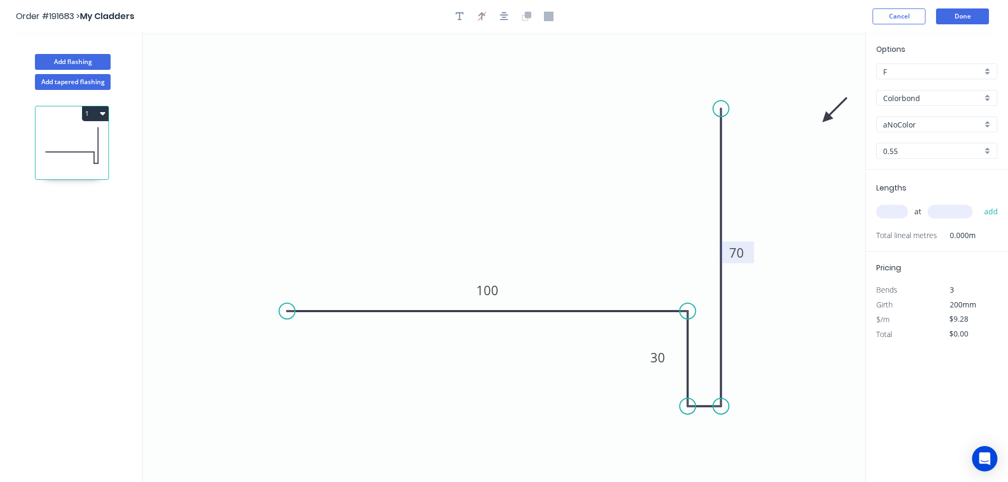
click at [919, 122] on input "aNoColor" at bounding box center [932, 124] width 99 height 11
click at [919, 102] on input "Colorbond" at bounding box center [932, 98] width 99 height 11
type input "aNoColor"
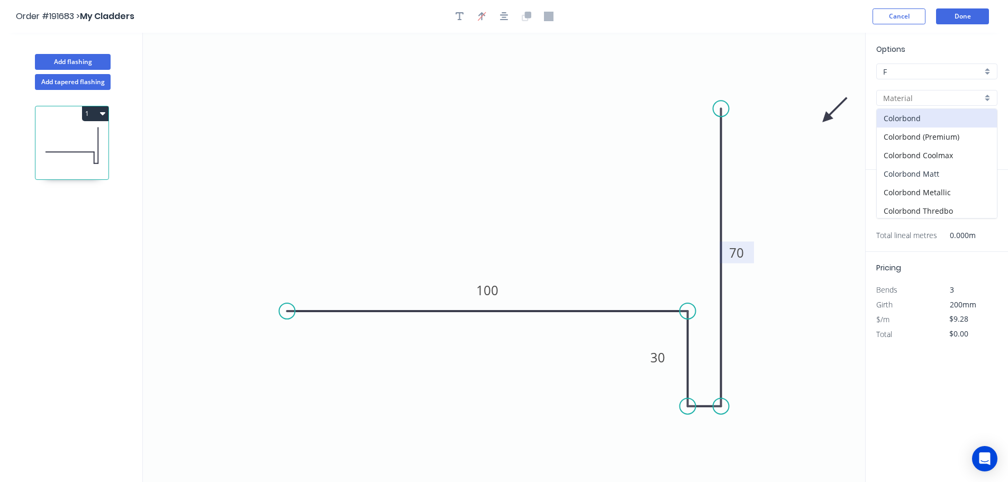
click at [950, 180] on div "Colorbond Matt" at bounding box center [937, 174] width 120 height 19
type input "Colorbond Matt"
type input "Basalt"
type input "$10.98"
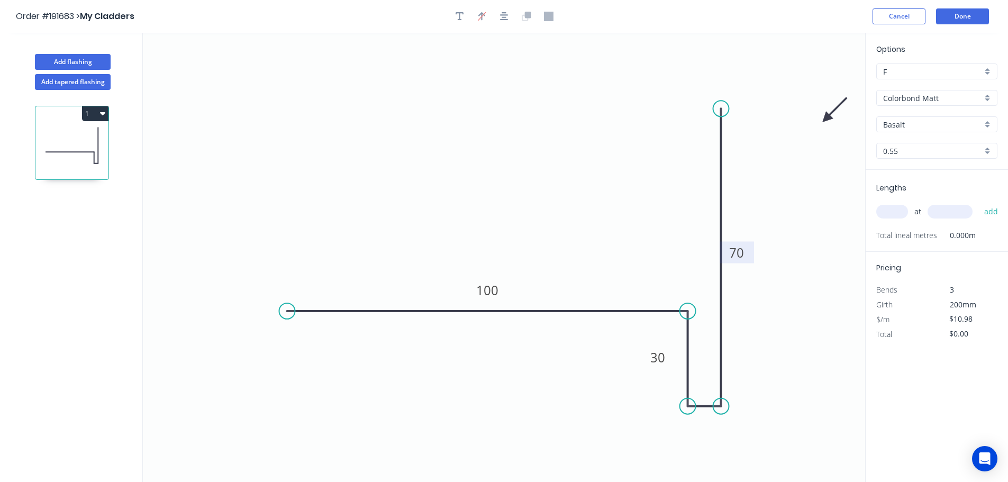
click at [933, 130] on input "Basalt" at bounding box center [932, 124] width 99 height 11
click at [928, 179] on div "Monument" at bounding box center [937, 179] width 120 height 19
type input "Monument"
click at [896, 209] on input "text" at bounding box center [893, 212] width 32 height 14
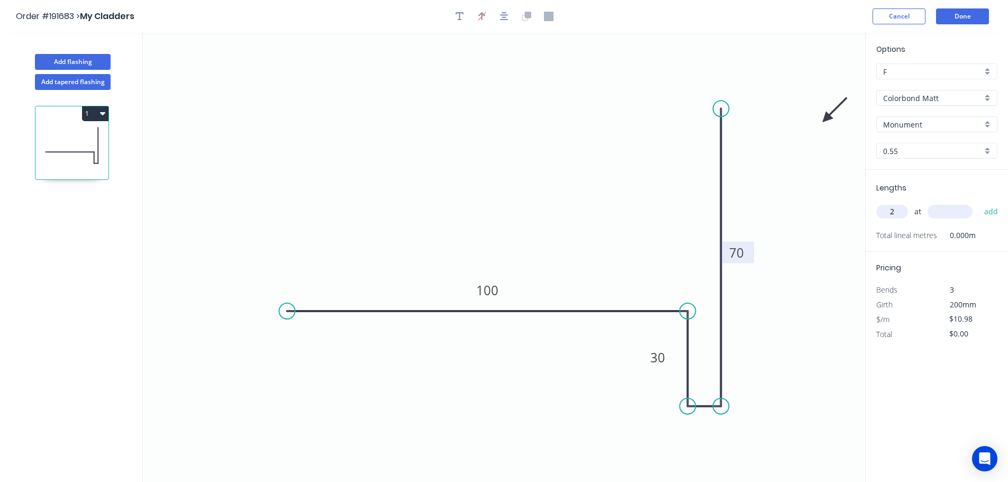
type input "2"
type input "1100"
click at [979, 203] on button "add" at bounding box center [991, 212] width 25 height 18
type input "$24.16"
click at [52, 59] on button "Add flashing" at bounding box center [73, 62] width 76 height 16
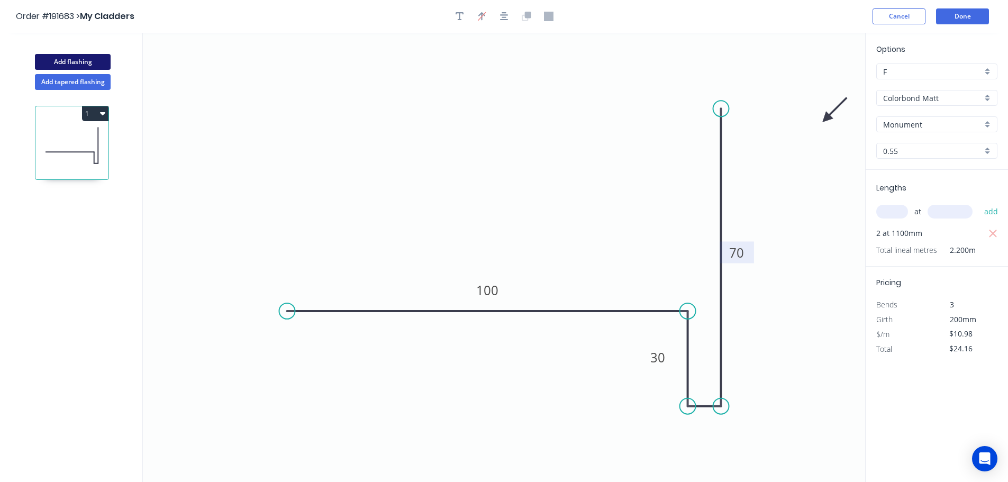
type input "$0.00"
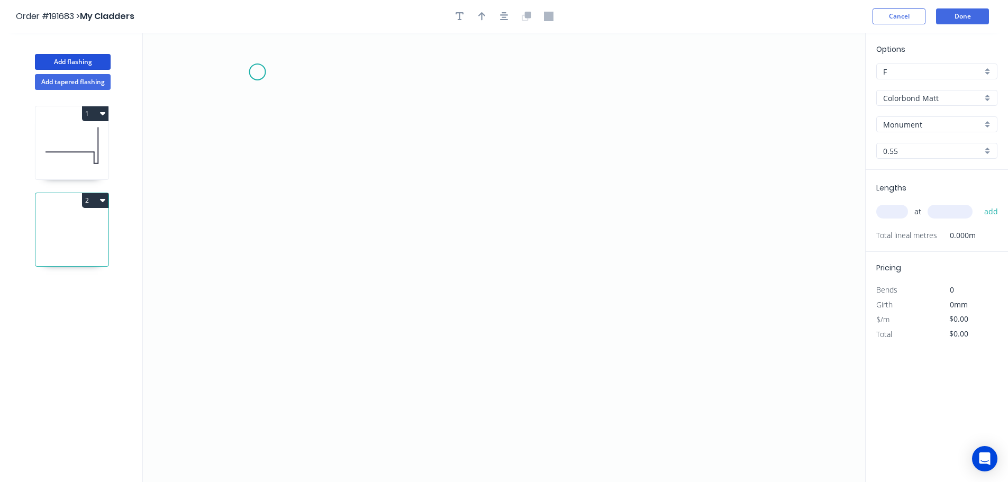
click at [257, 72] on icon "0" at bounding box center [504, 257] width 723 height 449
click at [260, 348] on icon "0" at bounding box center [504, 257] width 723 height 449
click at [437, 353] on icon "0 ?" at bounding box center [504, 257] width 723 height 449
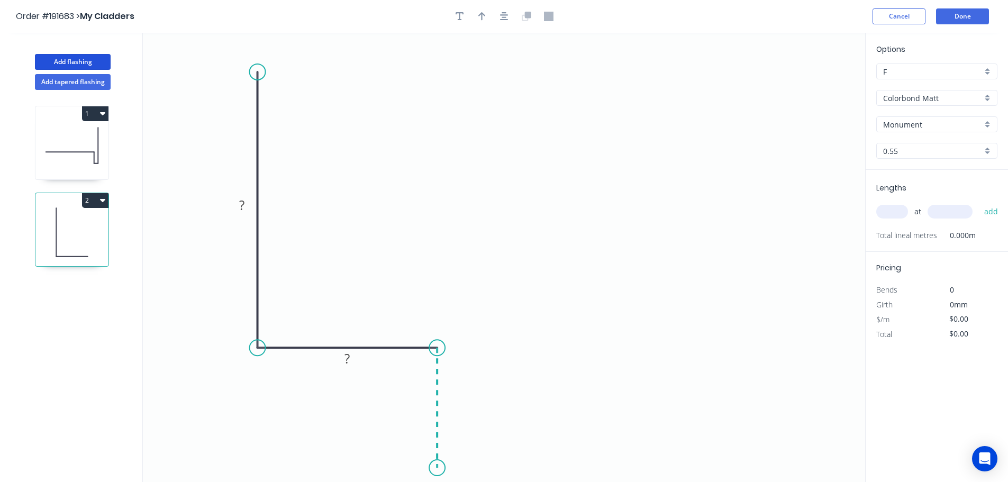
scroll to position [20, 0]
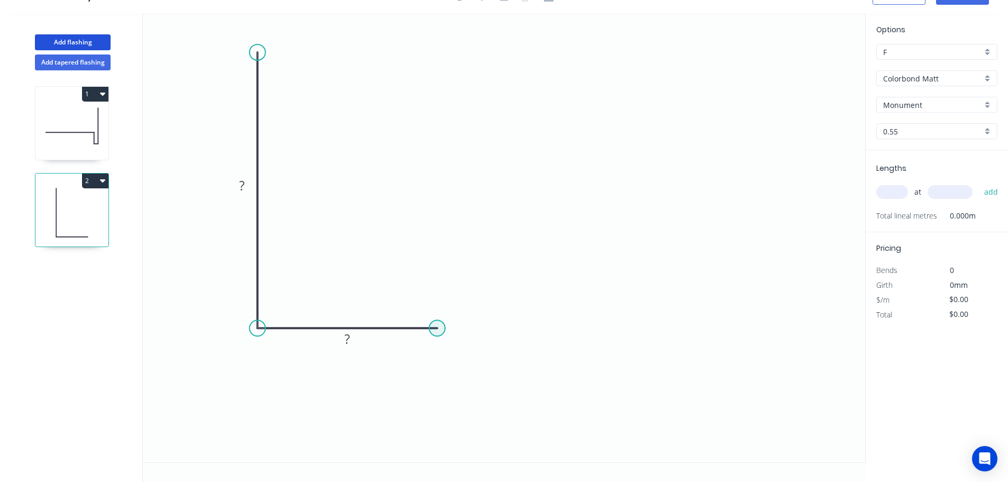
click at [443, 324] on circle at bounding box center [437, 328] width 16 height 16
click at [438, 444] on icon "0 ? ?" at bounding box center [504, 237] width 723 height 449
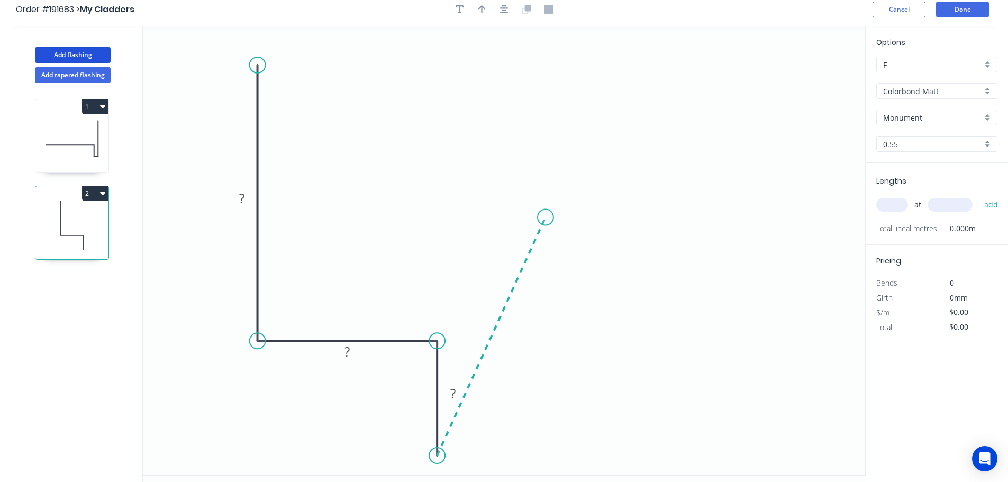
scroll to position [0, 0]
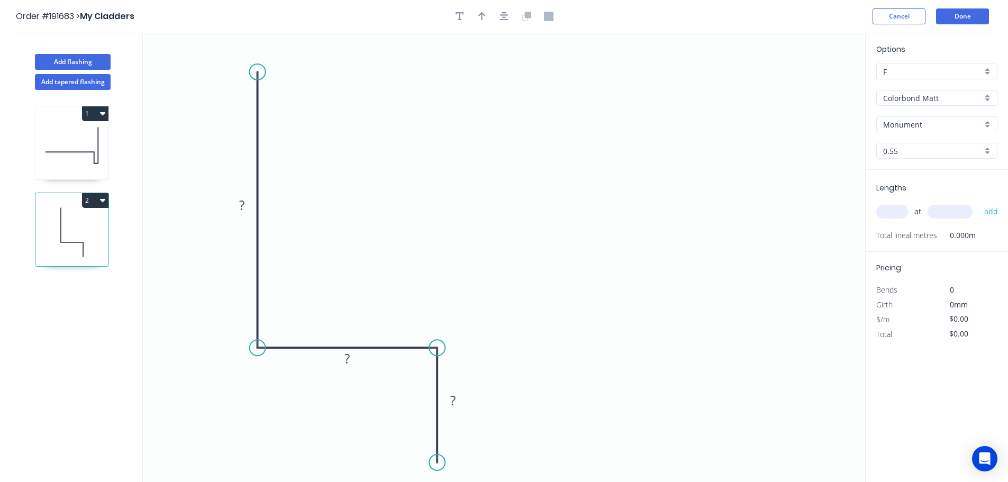
click at [514, 16] on div at bounding box center [504, 16] width 111 height 16
click at [512, 16] on div at bounding box center [504, 16] width 111 height 16
click at [502, 21] on button "button" at bounding box center [504, 16] width 16 height 16
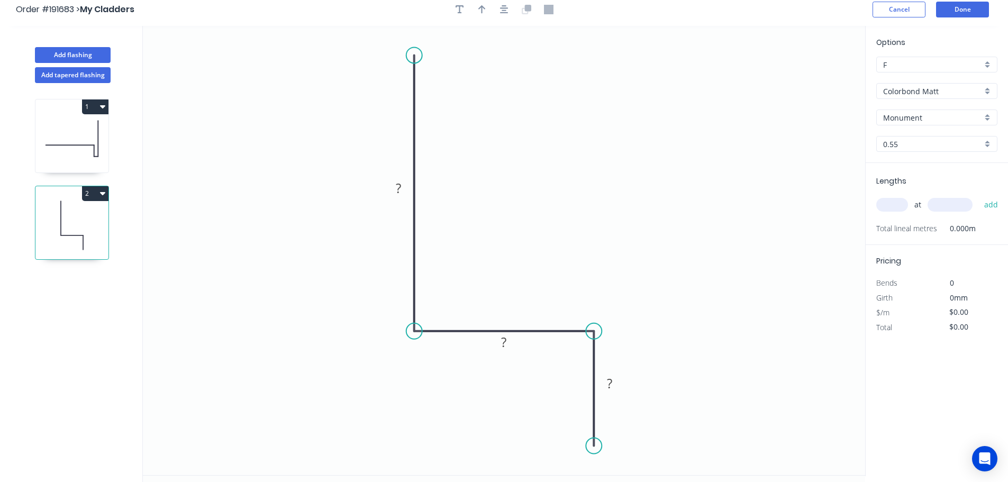
scroll to position [20, 0]
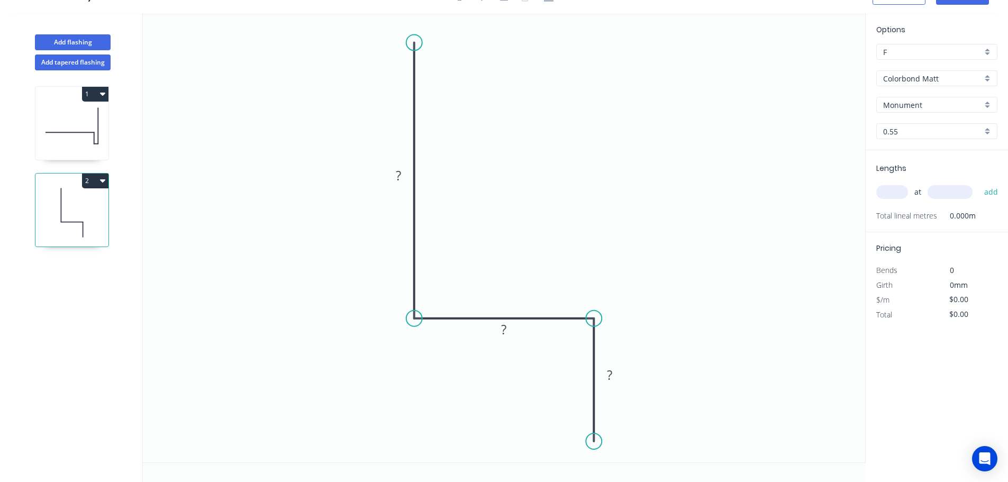
click at [593, 442] on circle at bounding box center [594, 442] width 16 height 16
click at [564, 440] on icon "0 ? ? ?" at bounding box center [504, 237] width 723 height 449
click at [616, 468] on div "Hide measurement" at bounding box center [642, 469] width 106 height 22
click at [566, 435] on circle at bounding box center [564, 442] width 16 height 16
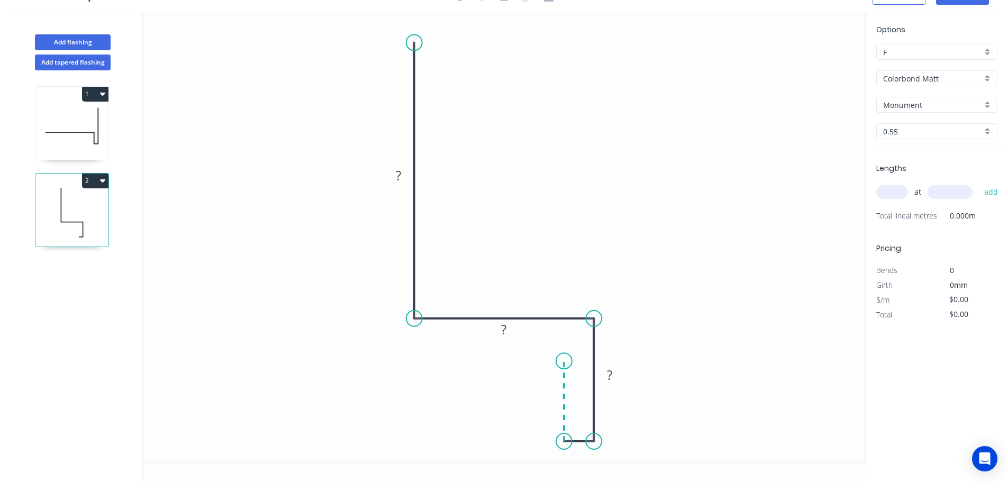
click at [564, 362] on icon "0 ? ? ?" at bounding box center [504, 237] width 723 height 449
click at [228, 343] on icon "0 ? ? ? ?" at bounding box center [504, 237] width 723 height 449
click at [225, 303] on icon "0 ? ? ? ? ?" at bounding box center [504, 237] width 723 height 449
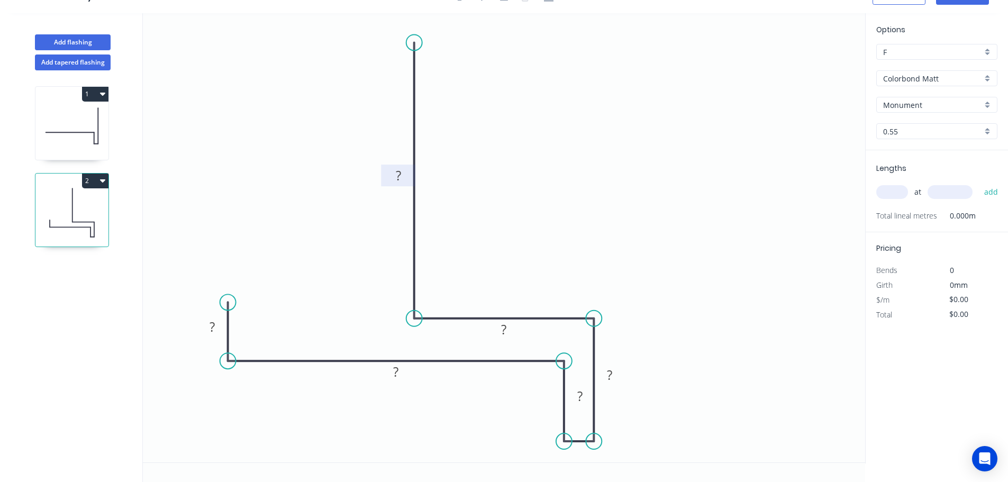
click at [398, 179] on tspan "?" at bounding box center [398, 175] width 5 height 17
drag, startPoint x: 587, startPoint y: 404, endPoint x: 548, endPoint y: 411, distance: 39.2
click at [548, 412] on icon "0 10 75 30 ? ? 100" at bounding box center [504, 237] width 723 height 449
drag, startPoint x: 570, startPoint y: 402, endPoint x: 528, endPoint y: 409, distance: 42.9
click at [528, 409] on icon "0 10 75 30 ? ? 100" at bounding box center [504, 237] width 723 height 449
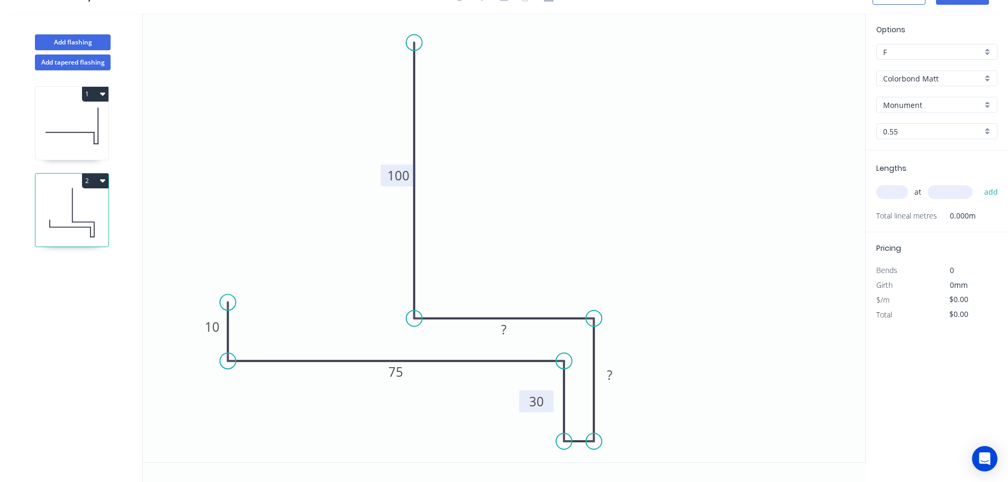
drag, startPoint x: 591, startPoint y: 389, endPoint x: 547, endPoint y: 394, distance: 43.7
click at [547, 394] on rect at bounding box center [536, 402] width 34 height 22
click at [615, 378] on rect at bounding box center [609, 375] width 21 height 15
type input "$16.34"
drag, startPoint x: 516, startPoint y: 337, endPoint x: 520, endPoint y: 305, distance: 32.1
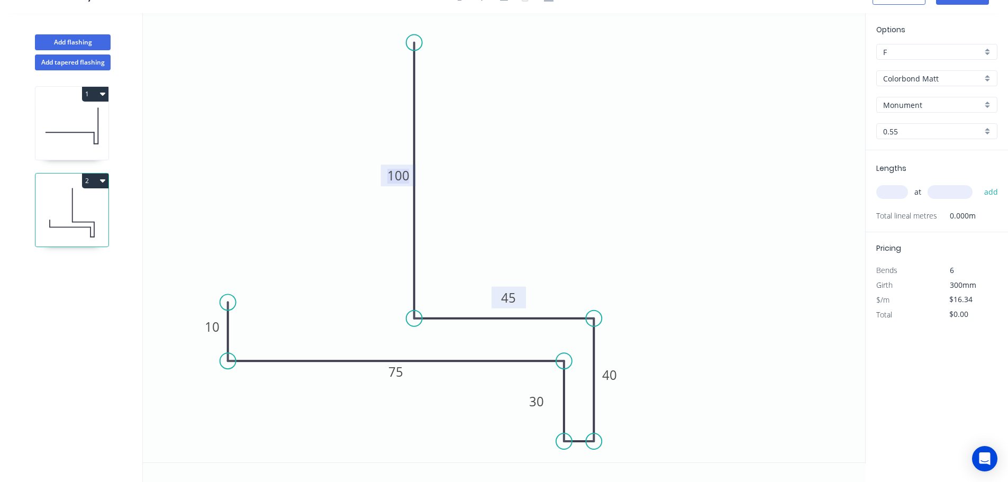
click at [520, 305] on rect at bounding box center [509, 298] width 34 height 22
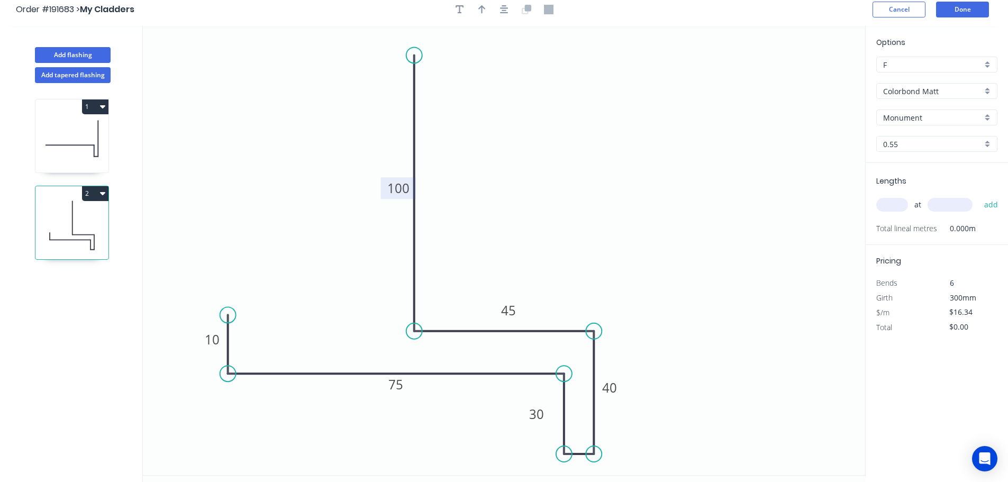
scroll to position [0, 0]
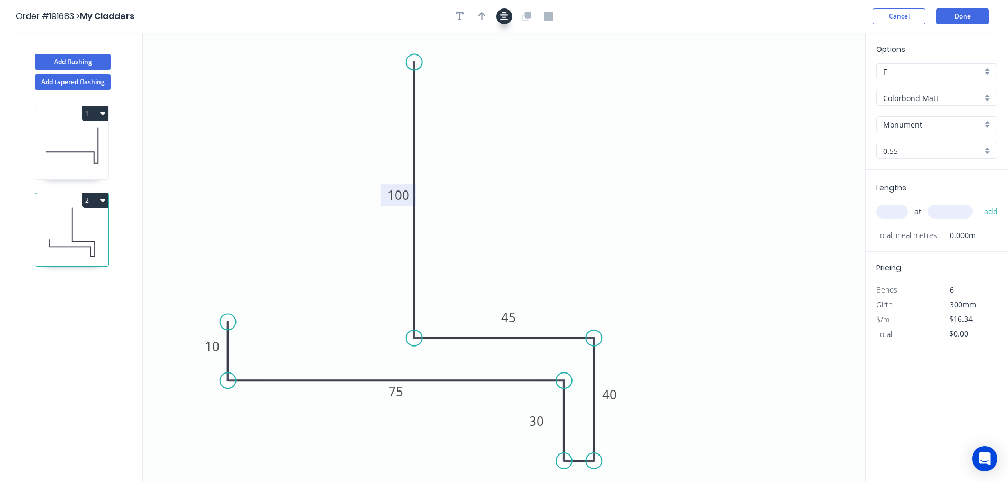
click at [500, 17] on icon "button" at bounding box center [504, 17] width 8 height 10
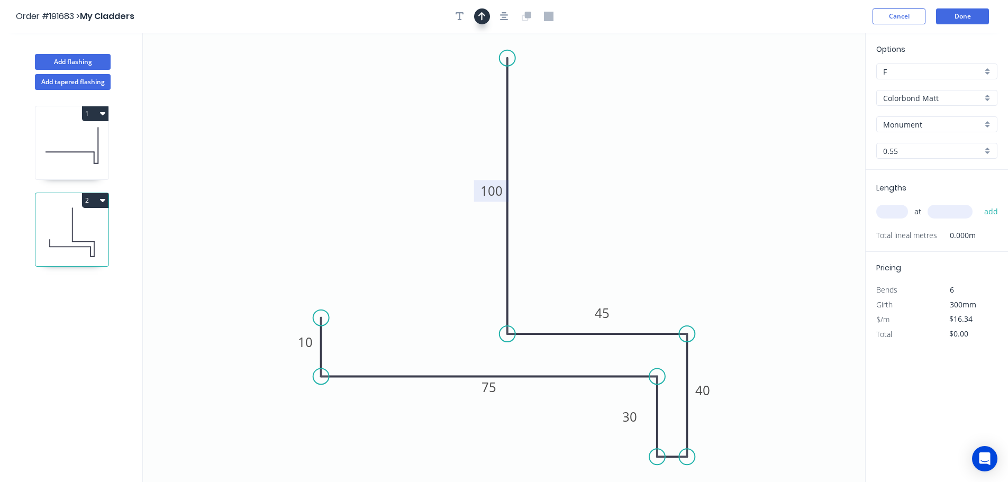
click at [479, 17] on icon "button" at bounding box center [481, 17] width 7 height 10
click at [817, 83] on icon "0 10 75 30 40 45 100" at bounding box center [504, 257] width 723 height 449
click at [814, 82] on icon at bounding box center [812, 74] width 10 height 34
click at [814, 82] on icon at bounding box center [814, 70] width 10 height 34
drag, startPoint x: 814, startPoint y: 82, endPoint x: 762, endPoint y: 93, distance: 53.6
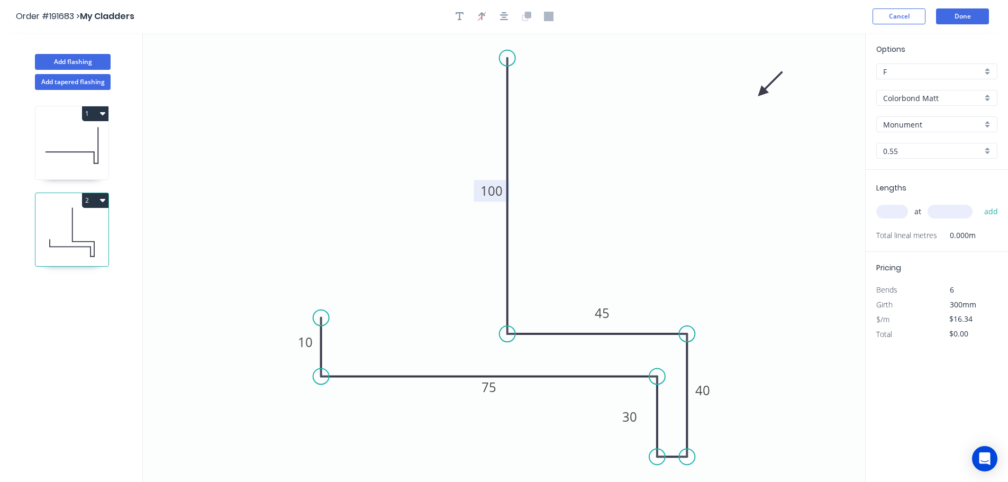
click at [762, 93] on icon at bounding box center [770, 84] width 31 height 31
click at [884, 212] on input "text" at bounding box center [893, 212] width 32 height 14
type input "1"
type input "1400"
click at [979, 203] on button "add" at bounding box center [991, 212] width 25 height 18
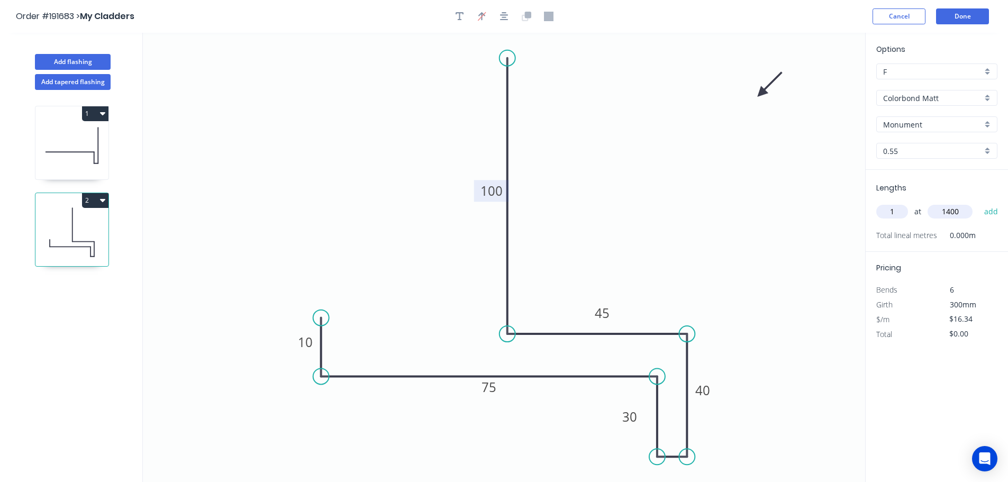
type input "$22.88"
click at [964, 19] on button "Done" at bounding box center [962, 16] width 53 height 16
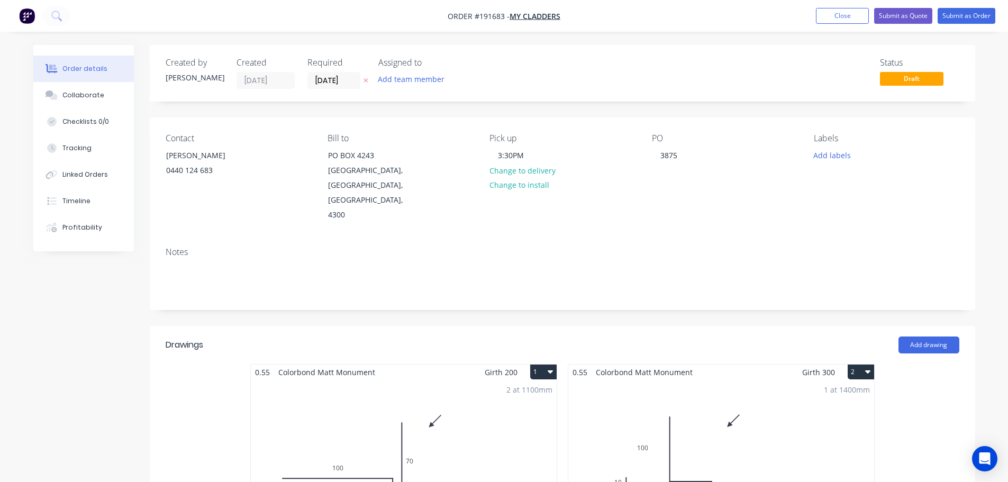
scroll to position [159, 0]
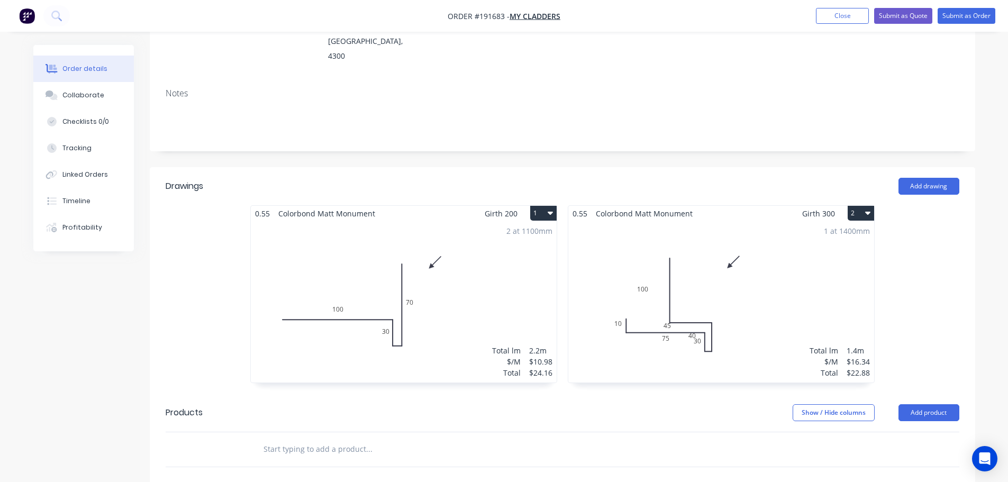
click at [789, 305] on div "1 at 1400mm Total lm $/M Total 1.4m $16.34 $22.88" at bounding box center [721, 301] width 306 height 161
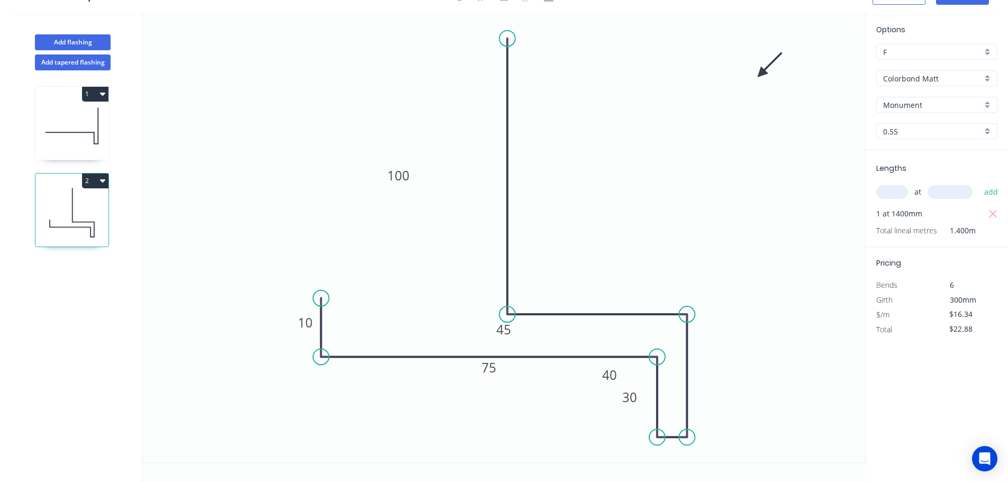
scroll to position [20, 0]
drag, startPoint x: 519, startPoint y: 330, endPoint x: 746, endPoint y: 371, distance: 230.3
click at [746, 371] on rect at bounding box center [731, 371] width 34 height 22
drag, startPoint x: 626, startPoint y: 375, endPoint x: 756, endPoint y: 383, distance: 130.5
click at [754, 402] on rect at bounding box center [741, 406] width 34 height 22
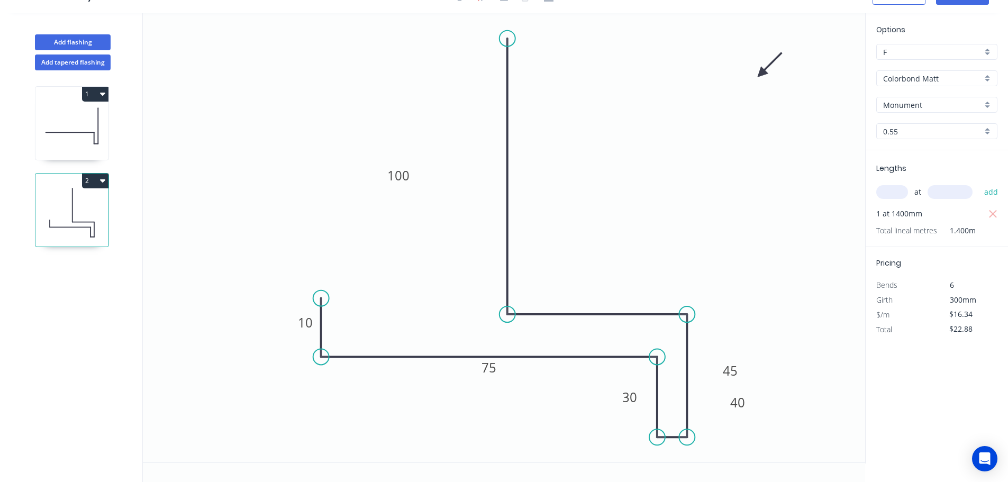
drag, startPoint x: 754, startPoint y: 369, endPoint x: 730, endPoint y: 351, distance: 29.4
click at [730, 351] on icon "0 10 75 30 40 45 100" at bounding box center [504, 237] width 723 height 449
drag, startPoint x: 756, startPoint y: 374, endPoint x: 661, endPoint y: 304, distance: 118.1
click at [660, 303] on icon "0 10 75 30 40 45 100" at bounding box center [504, 237] width 723 height 449
drag, startPoint x: 752, startPoint y: 378, endPoint x: 711, endPoint y: 349, distance: 50.1
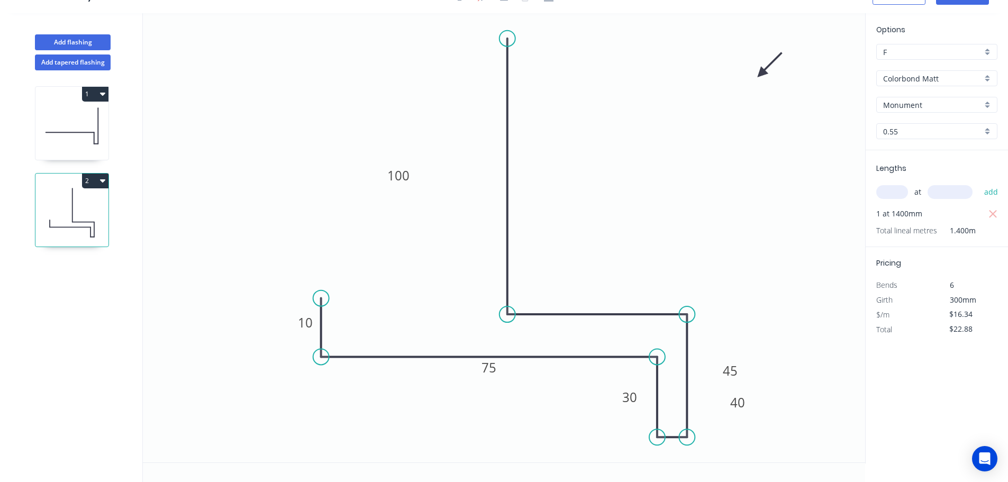
click at [711, 349] on icon "0 10 75 30 40 45 100" at bounding box center [504, 237] width 723 height 449
drag, startPoint x: 728, startPoint y: 360, endPoint x: 690, endPoint y: 331, distance: 48.0
click at [690, 331] on icon "0 10 75 30 40 45 100" at bounding box center [504, 237] width 723 height 449
drag, startPoint x: 702, startPoint y: 320, endPoint x: 648, endPoint y: 302, distance: 56.4
click at [753, 304] on icon "0 10 75 30 40 45 100" at bounding box center [504, 237] width 723 height 449
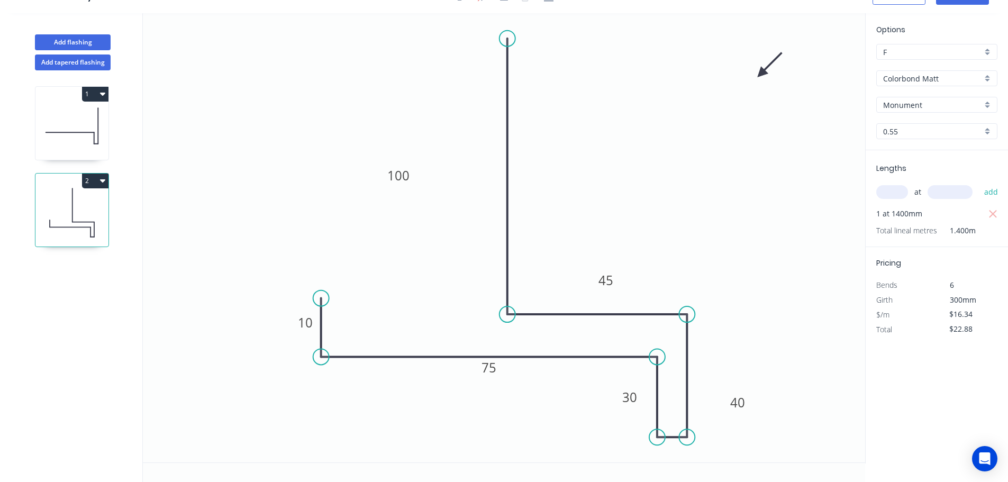
drag, startPoint x: 480, startPoint y: 301, endPoint x: 659, endPoint y: 313, distance: 179.3
click at [581, 251] on icon "0 10 75 30 40 45 100" at bounding box center [504, 237] width 723 height 449
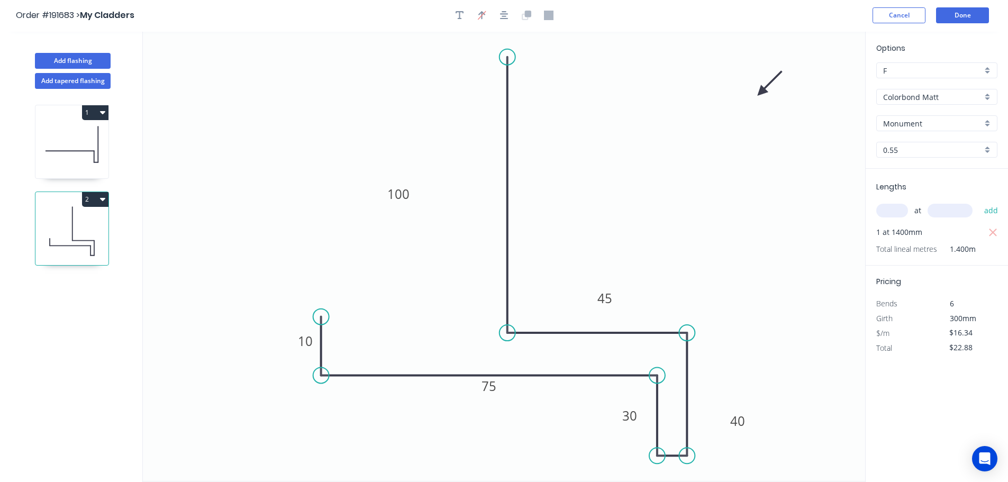
scroll to position [0, 0]
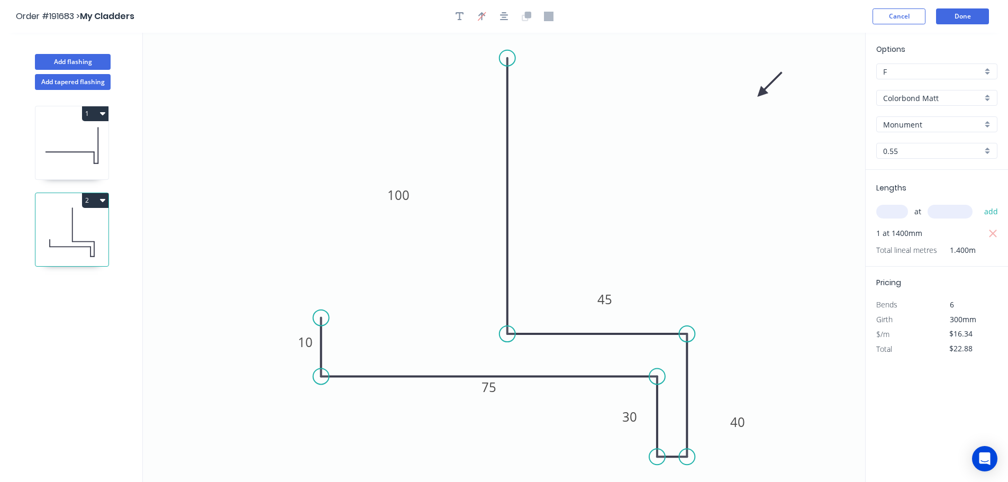
click at [959, 26] on header "Order #191683 > My Cladders Cancel Done" at bounding box center [504, 16] width 1008 height 33
click at [960, 23] on button "Done" at bounding box center [962, 16] width 53 height 16
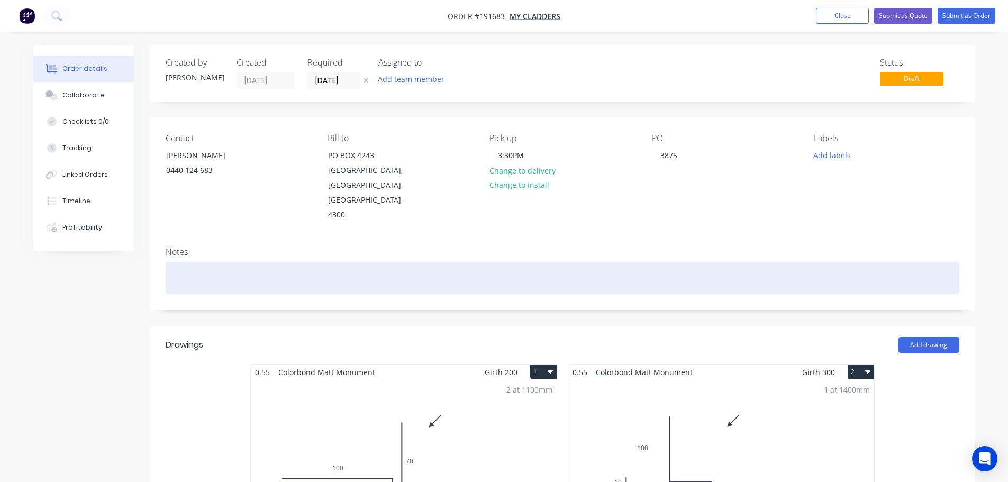
scroll to position [159, 0]
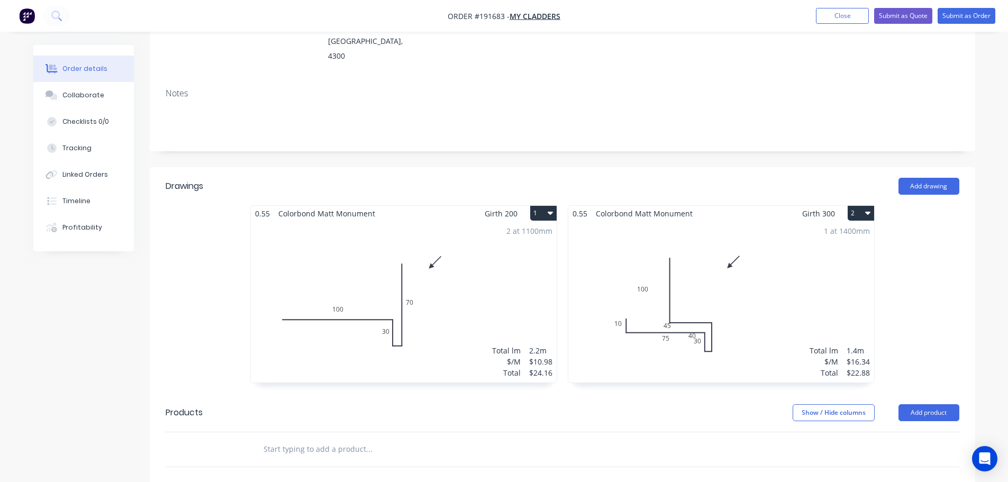
drag, startPoint x: 773, startPoint y: 266, endPoint x: 649, endPoint y: 339, distance: 143.3
click at [649, 339] on div "1 at 1400mm Total lm $/M Total 1.4m $16.34 $22.88" at bounding box center [721, 301] width 306 height 161
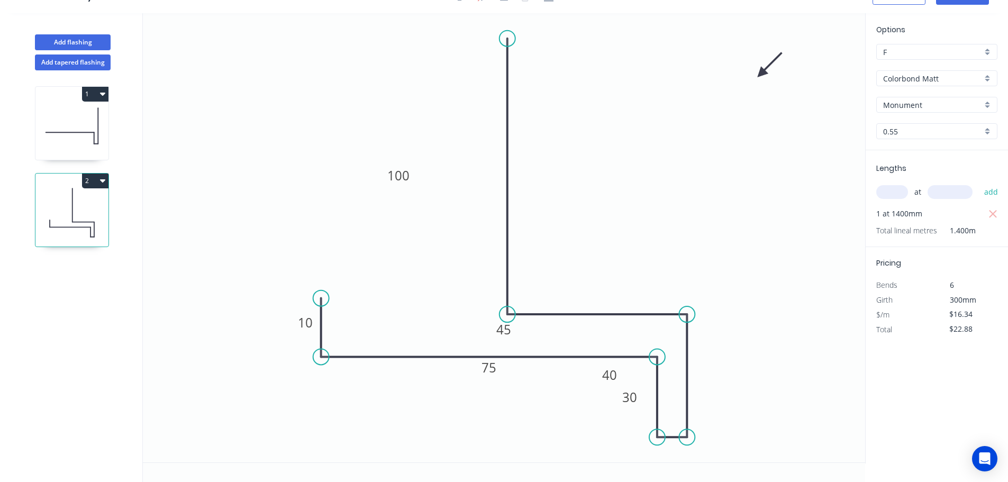
scroll to position [20, 0]
click at [575, 327] on div "Delete point" at bounding box center [559, 324] width 106 height 22
type input "$0.00"
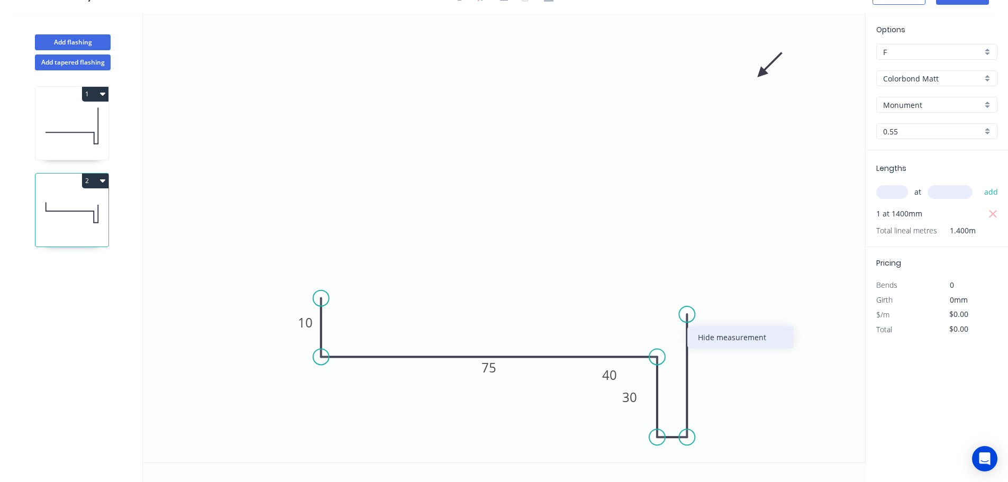
click at [707, 341] on div "Hide measurement" at bounding box center [741, 338] width 106 height 22
type input "$11.84"
type input "$16.58"
click at [730, 335] on div "Delete point" at bounding box center [741, 330] width 106 height 22
type input "$0.00"
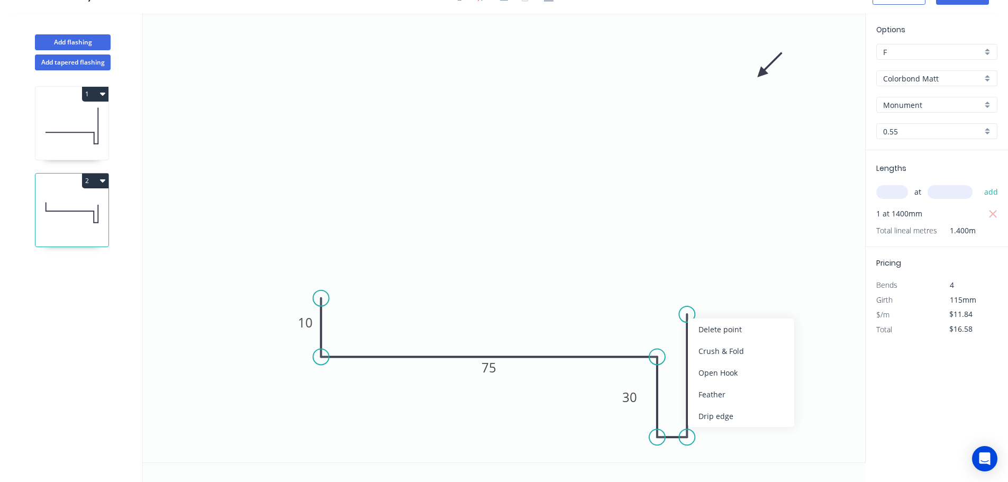
type input "$0.00"
click at [689, 437] on circle at bounding box center [687, 437] width 16 height 16
click at [694, 276] on icon "0 10 75 30" at bounding box center [504, 237] width 723 height 449
type input "$11.84"
type input "$16.58"
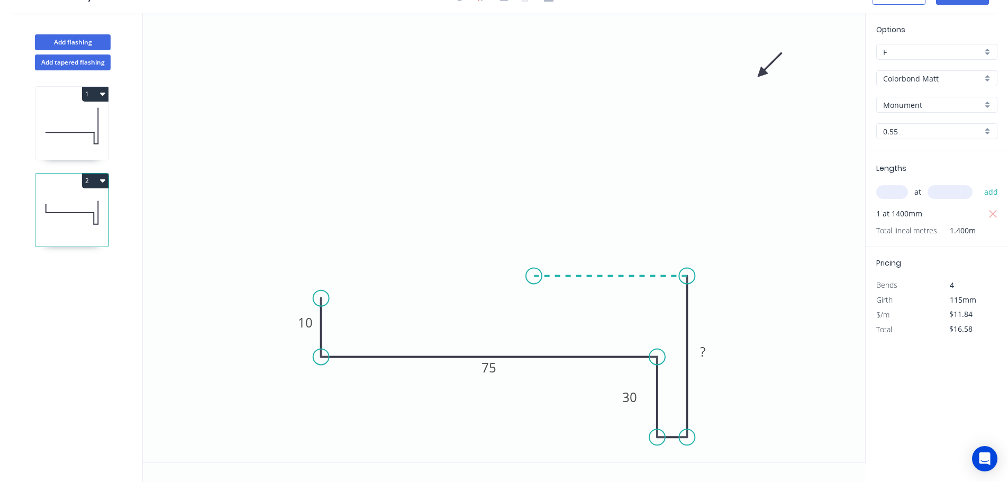
click at [534, 276] on icon at bounding box center [610, 276] width 153 height 0
type input "$0.00"
click at [534, 23] on icon "0 10 75 30 ? ?" at bounding box center [504, 237] width 723 height 449
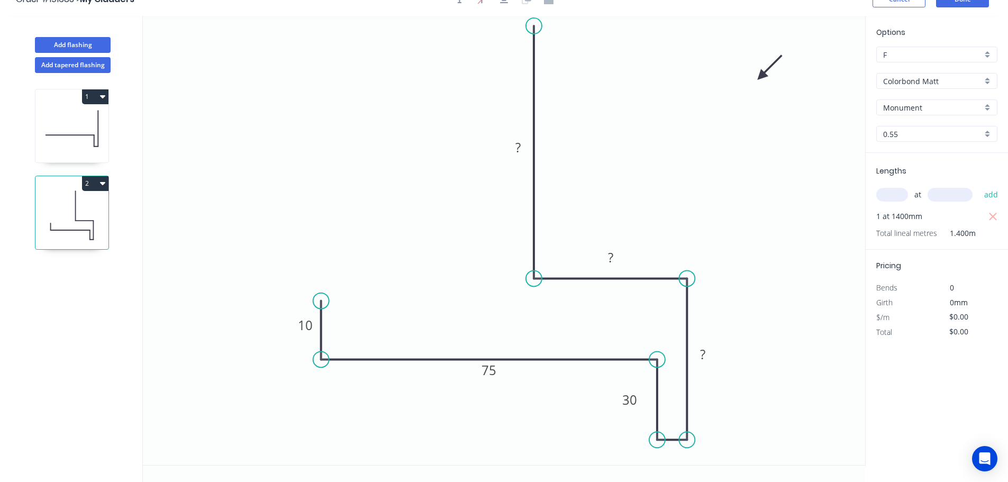
scroll to position [0, 0]
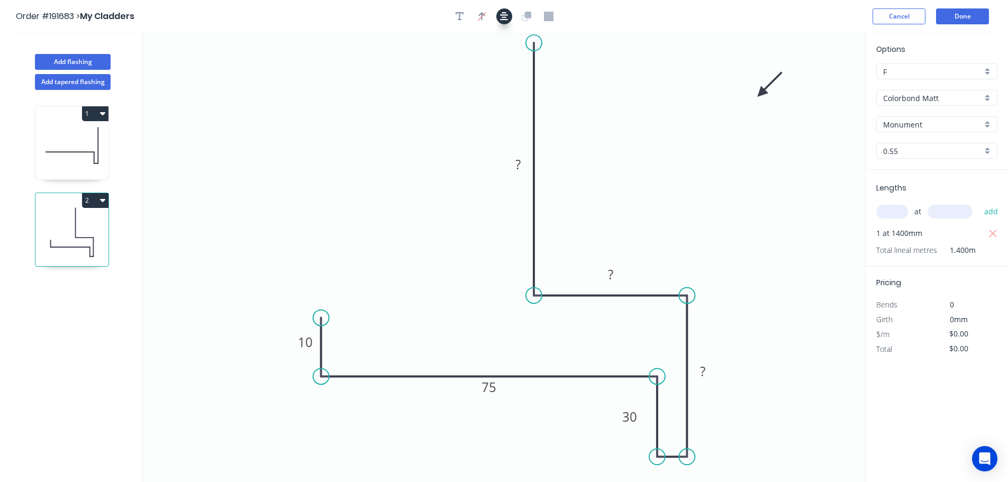
click at [506, 19] on icon "button" at bounding box center [504, 17] width 8 height 10
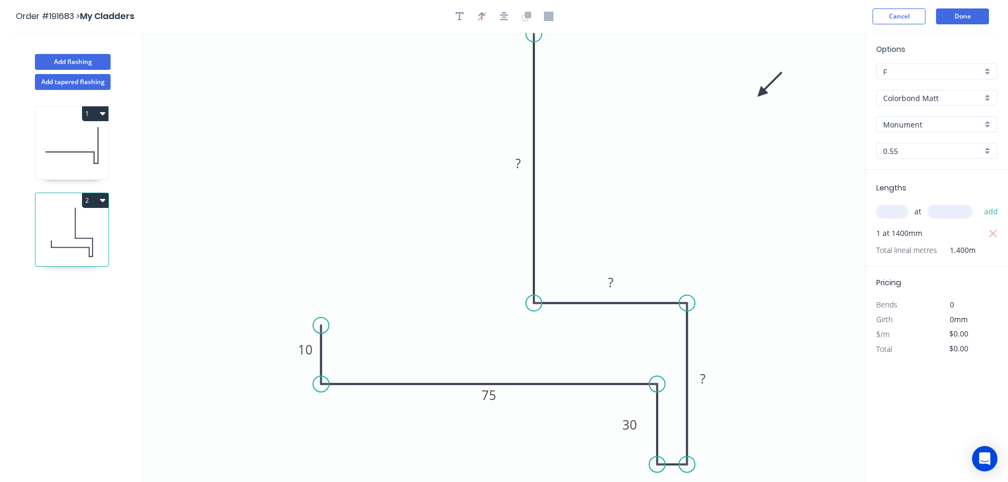
drag, startPoint x: 539, startPoint y: 51, endPoint x: 539, endPoint y: 34, distance: 17.5
click at [539, 34] on circle at bounding box center [534, 34] width 16 height 16
click at [514, 159] on rect at bounding box center [518, 164] width 21 height 15
drag, startPoint x: 536, startPoint y: 304, endPoint x: 539, endPoint y: 328, distance: 24.0
click at [539, 328] on circle at bounding box center [534, 328] width 16 height 16
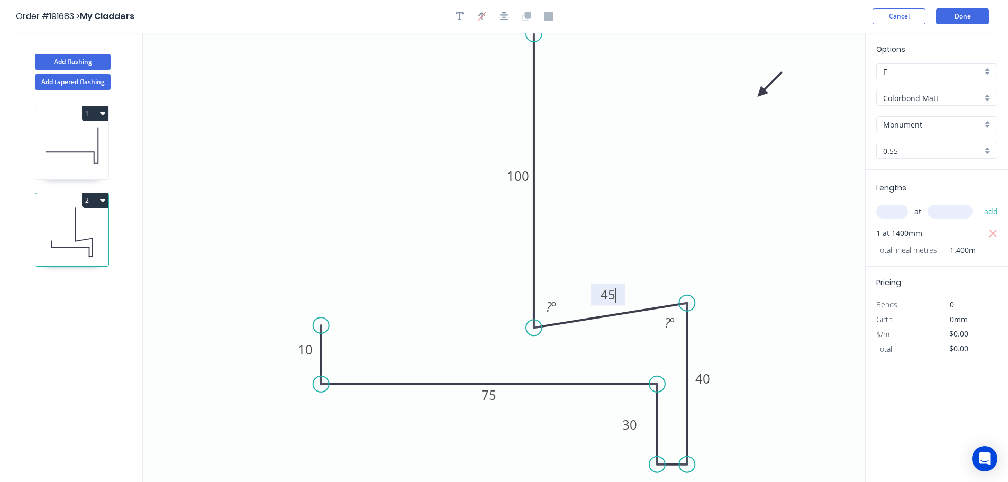
type input "$16.34"
type input "$22.88"
drag, startPoint x: 690, startPoint y: 306, endPoint x: 693, endPoint y: 325, distance: 19.3
click at [693, 325] on circle at bounding box center [687, 328] width 16 height 16
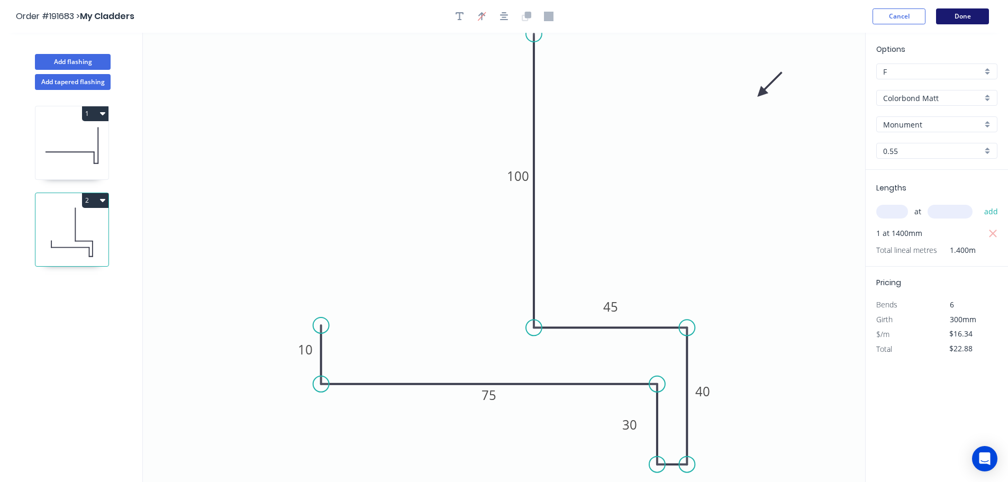
click at [964, 21] on button "Done" at bounding box center [962, 16] width 53 height 16
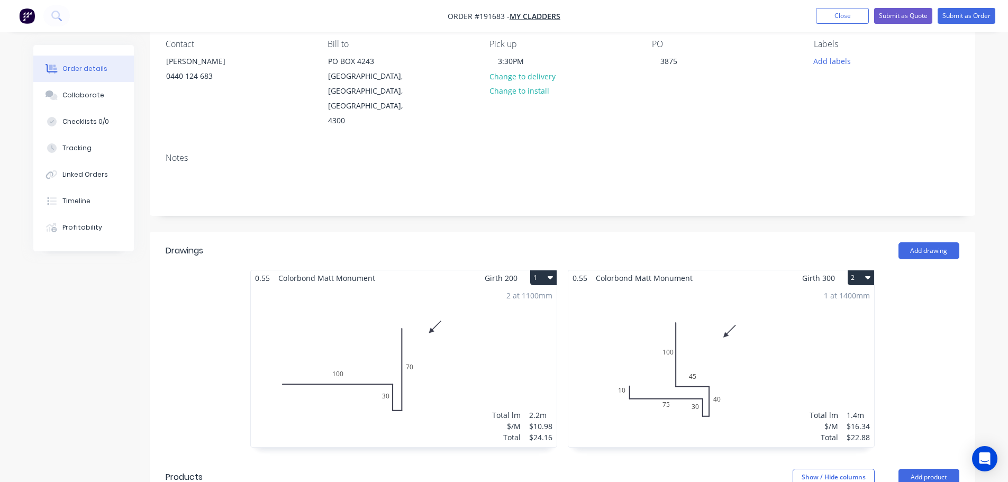
scroll to position [159, 0]
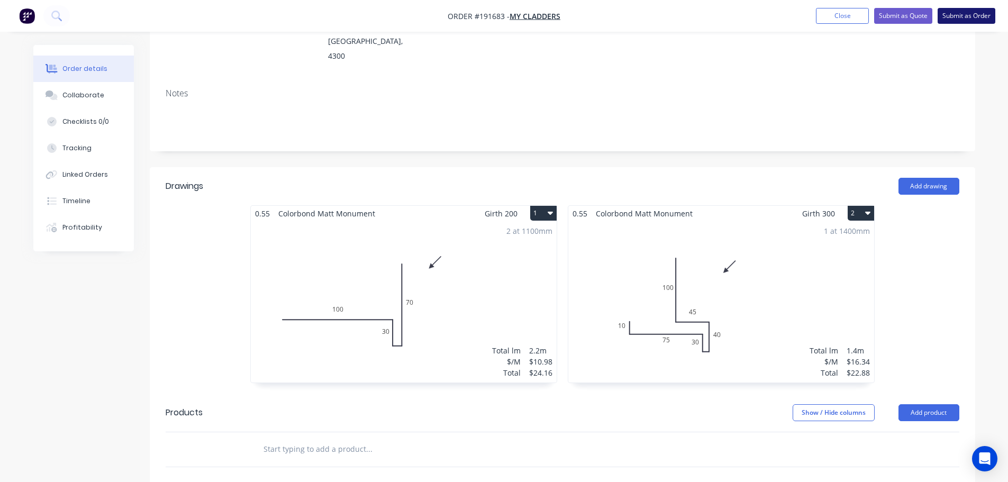
click at [956, 16] on button "Submit as Order" at bounding box center [967, 16] width 58 height 16
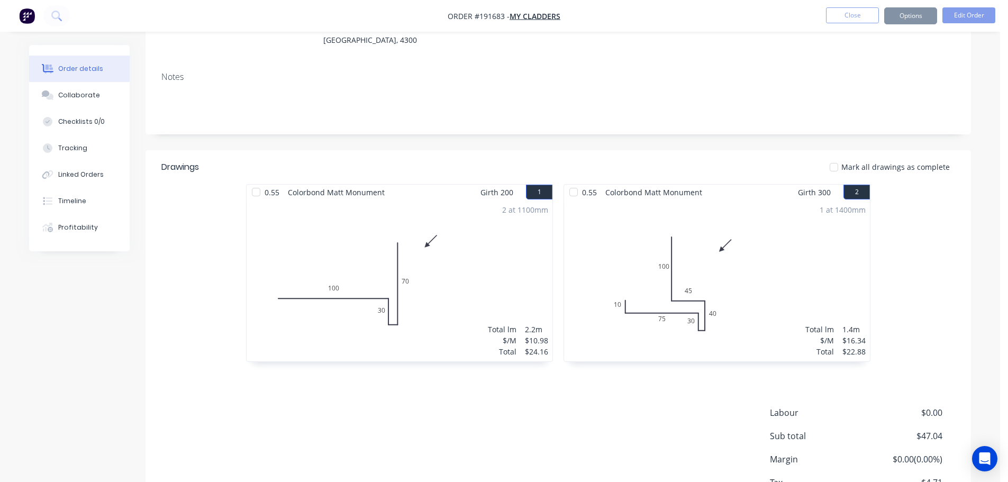
scroll to position [0, 0]
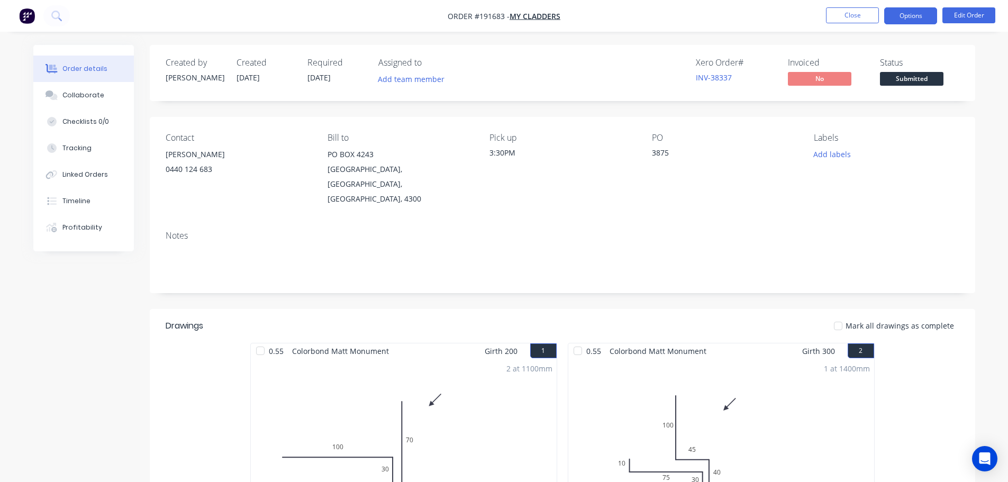
click at [909, 15] on button "Options" at bounding box center [910, 15] width 53 height 17
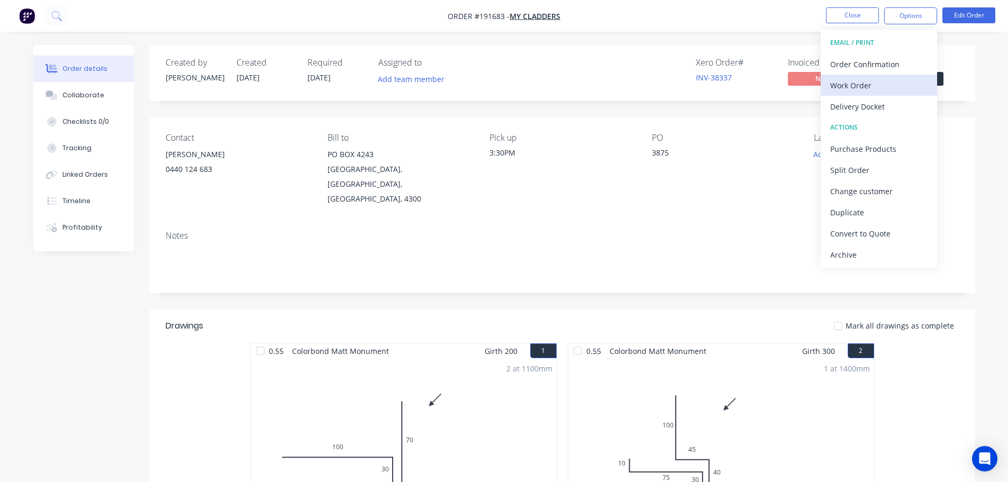
click at [875, 92] on div "Work Order" at bounding box center [878, 85] width 97 height 15
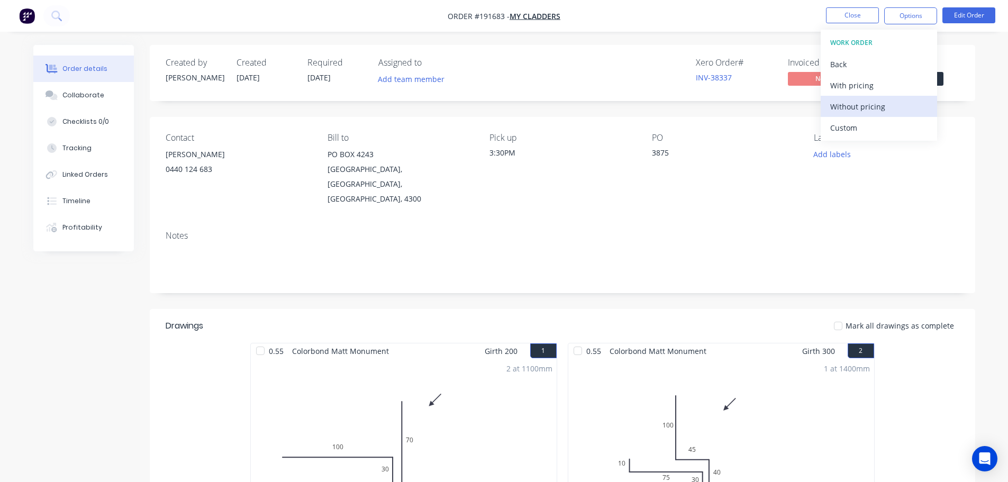
click at [876, 112] on div "Without pricing" at bounding box center [878, 106] width 97 height 15
drag, startPoint x: 861, startPoint y: 23, endPoint x: 857, endPoint y: 13, distance: 10.7
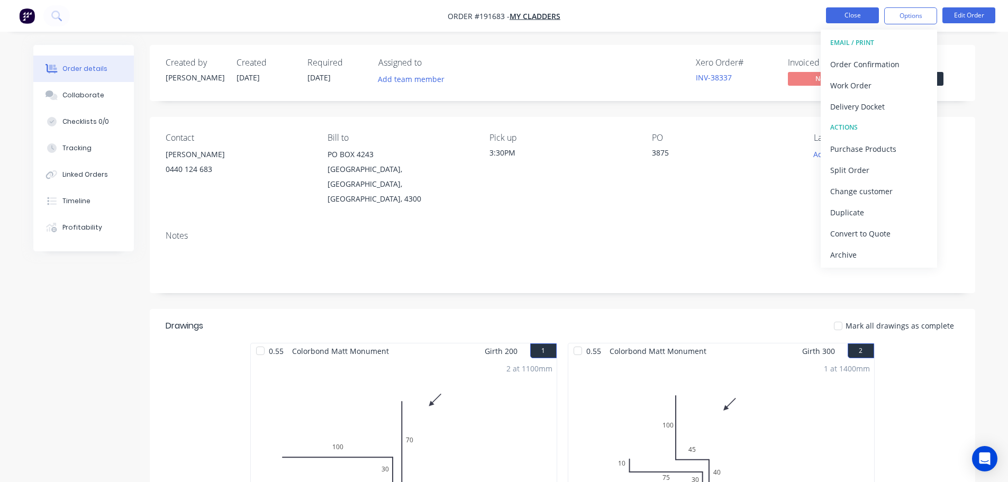
click at [861, 23] on li "Close" at bounding box center [852, 15] width 53 height 17
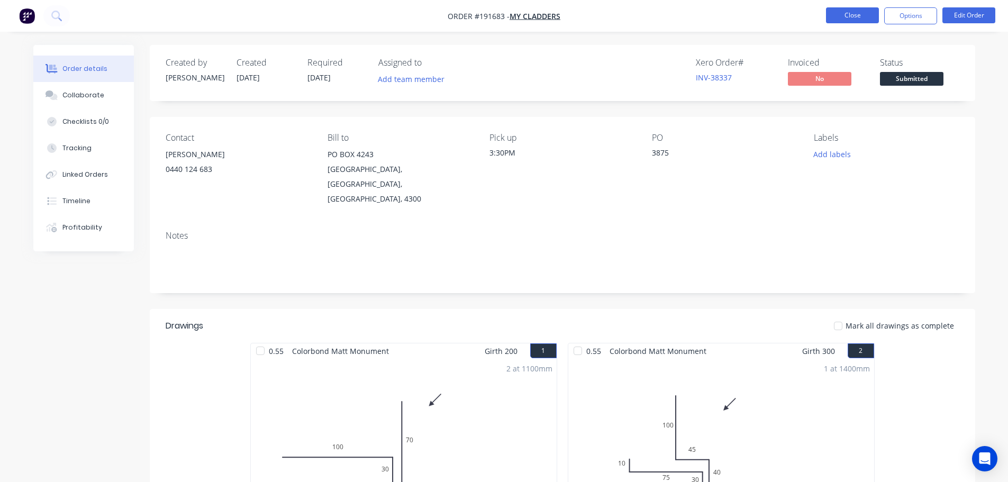
click at [856, 11] on button "Close" at bounding box center [852, 15] width 53 height 16
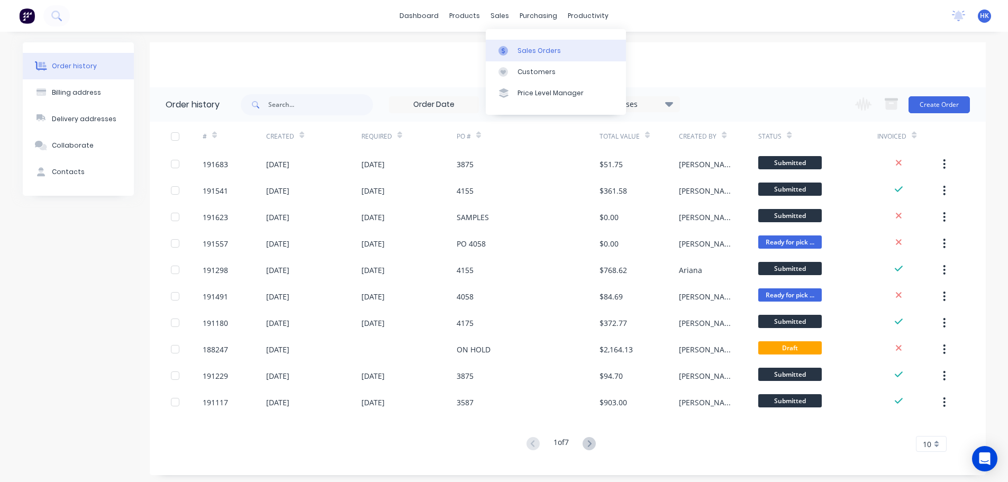
click at [520, 50] on div "Sales Orders" at bounding box center [539, 51] width 43 height 10
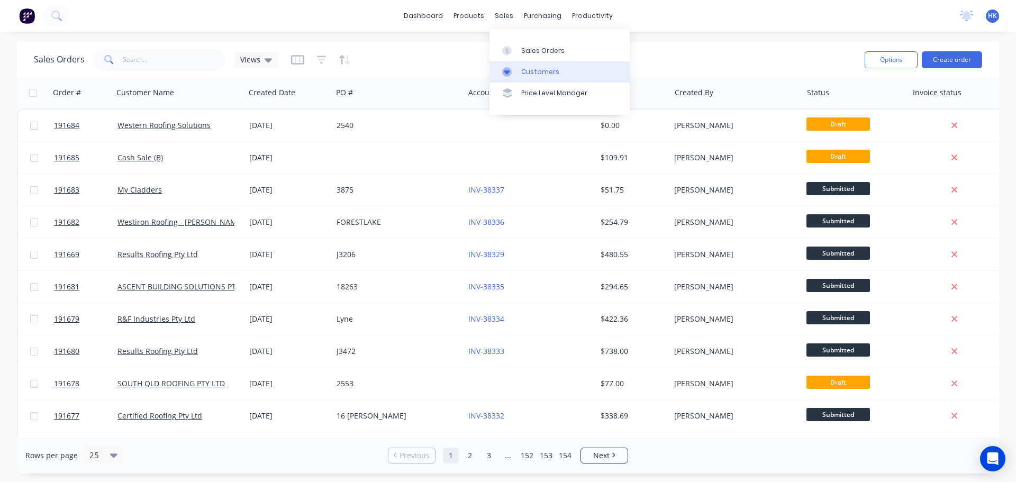
click at [528, 65] on link "Customers" at bounding box center [560, 71] width 140 height 21
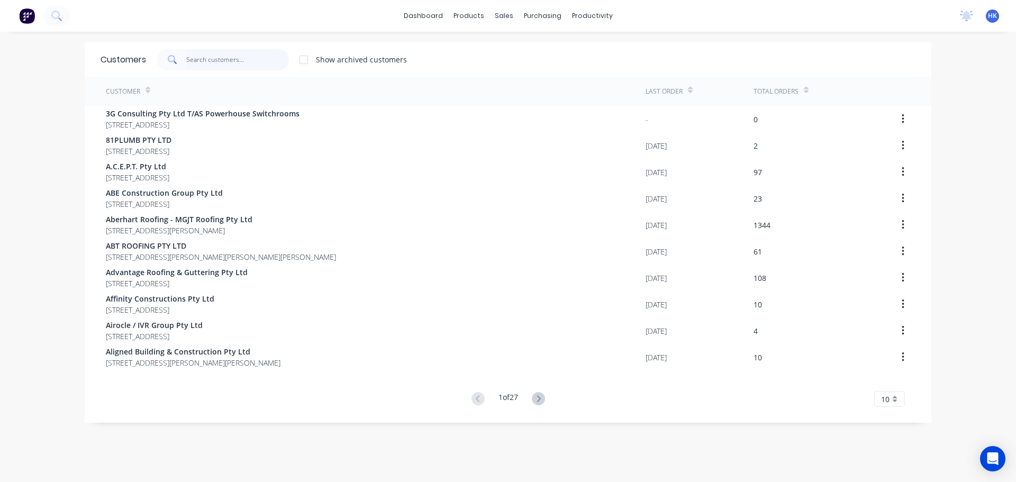
click at [216, 66] on input "text" at bounding box center [237, 59] width 103 height 21
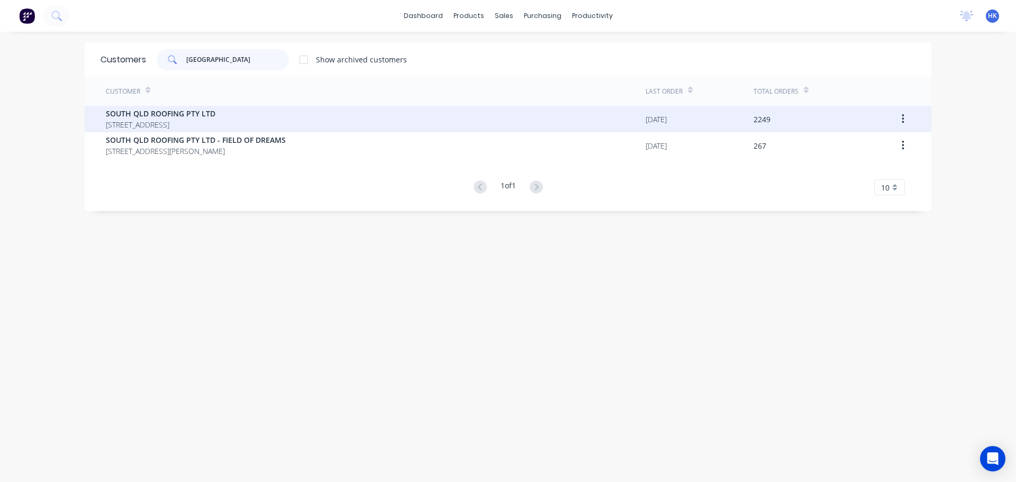
type input "[GEOGRAPHIC_DATA]"
click at [215, 127] on span "[STREET_ADDRESS]" at bounding box center [161, 124] width 110 height 11
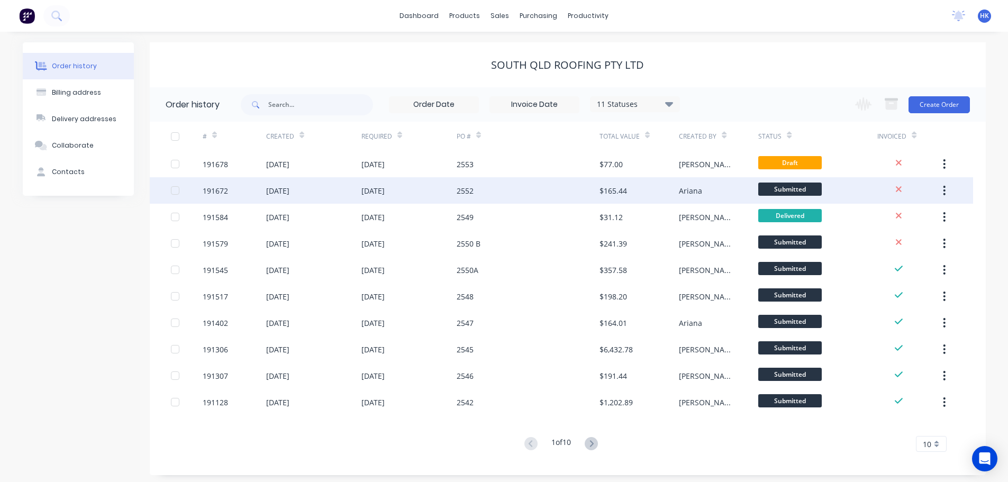
click at [511, 196] on div "2552" at bounding box center [528, 190] width 143 height 26
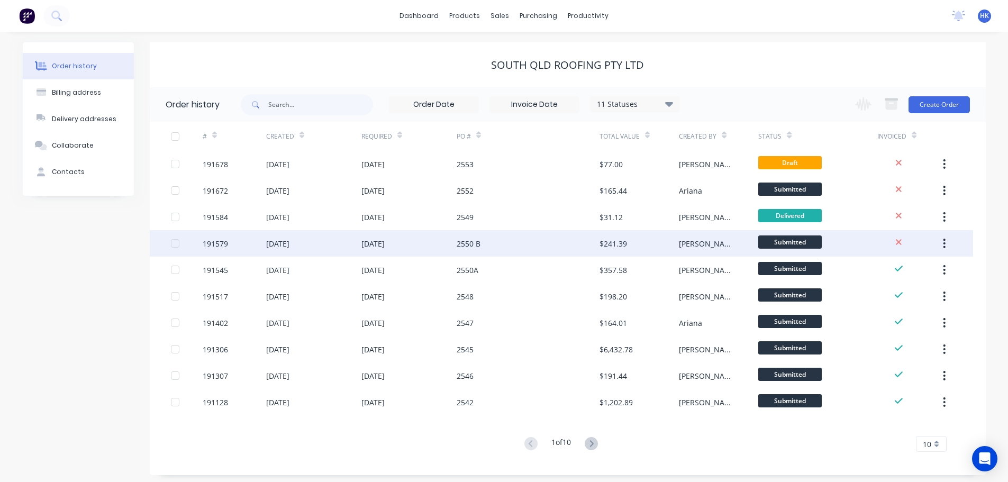
click at [511, 243] on div "2550 B" at bounding box center [528, 243] width 143 height 26
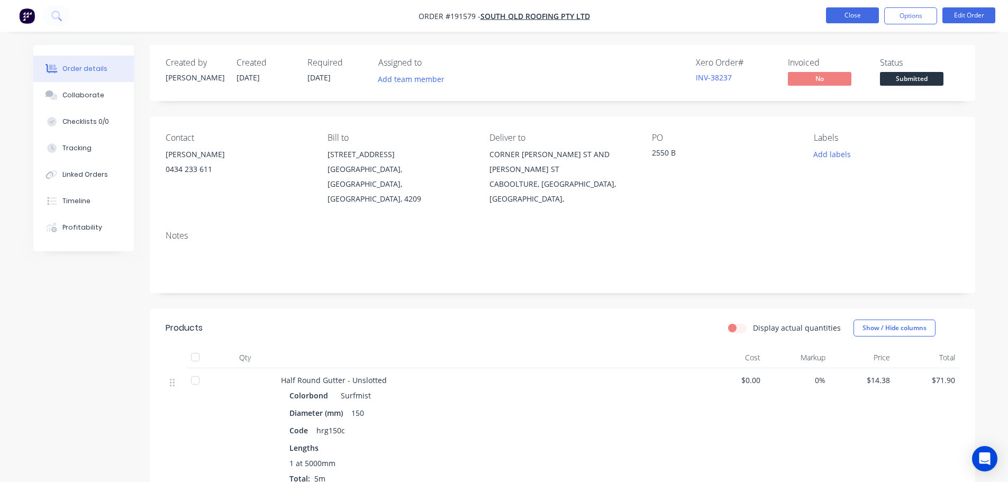
click at [856, 7] on button "Close" at bounding box center [852, 15] width 53 height 16
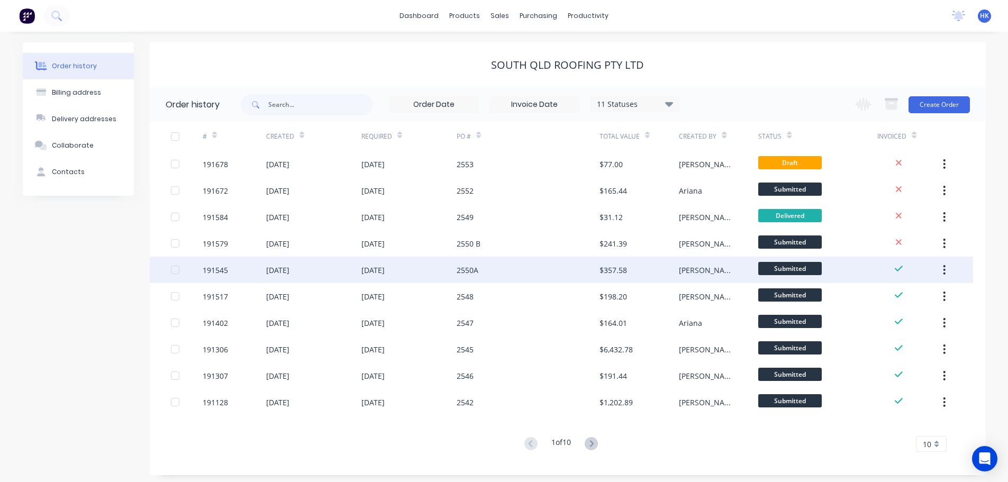
click at [672, 264] on div "$357.58" at bounding box center [639, 270] width 79 height 26
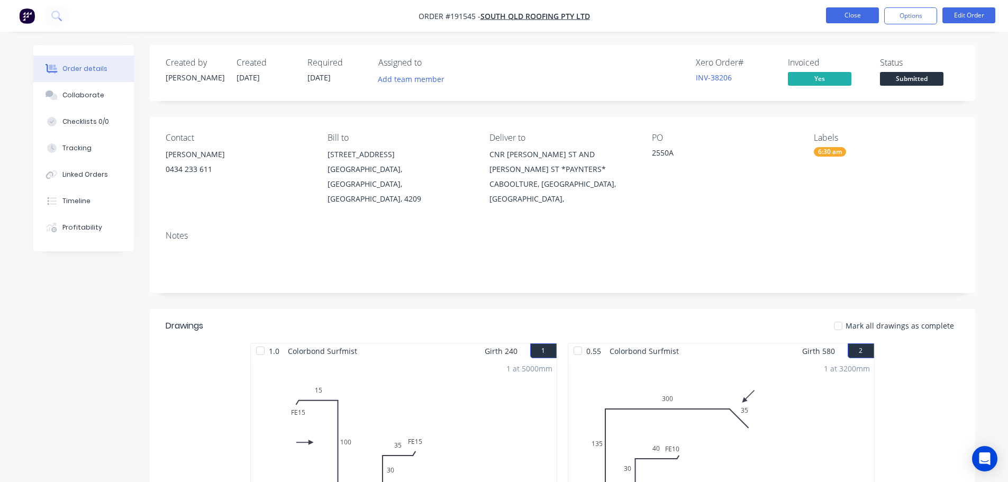
click at [843, 20] on button "Close" at bounding box center [852, 15] width 53 height 16
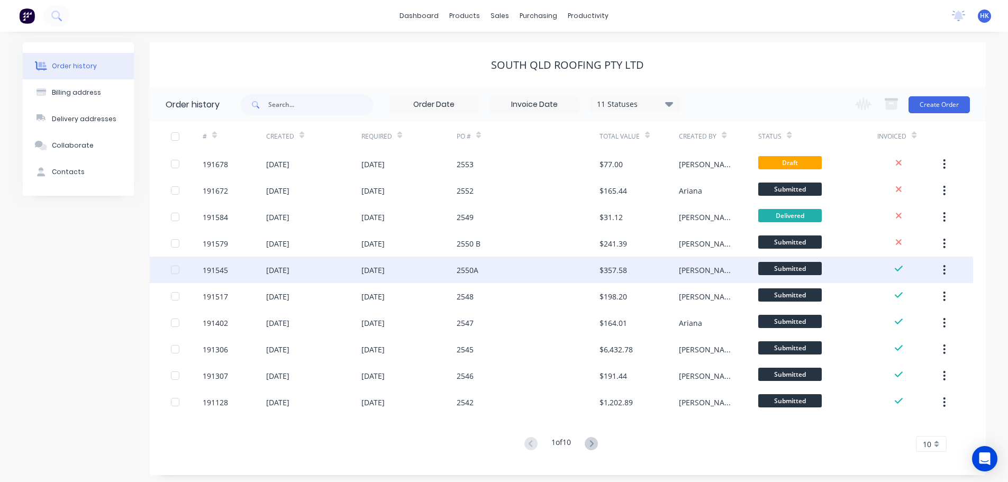
click at [626, 261] on div "$357.58" at bounding box center [639, 270] width 79 height 26
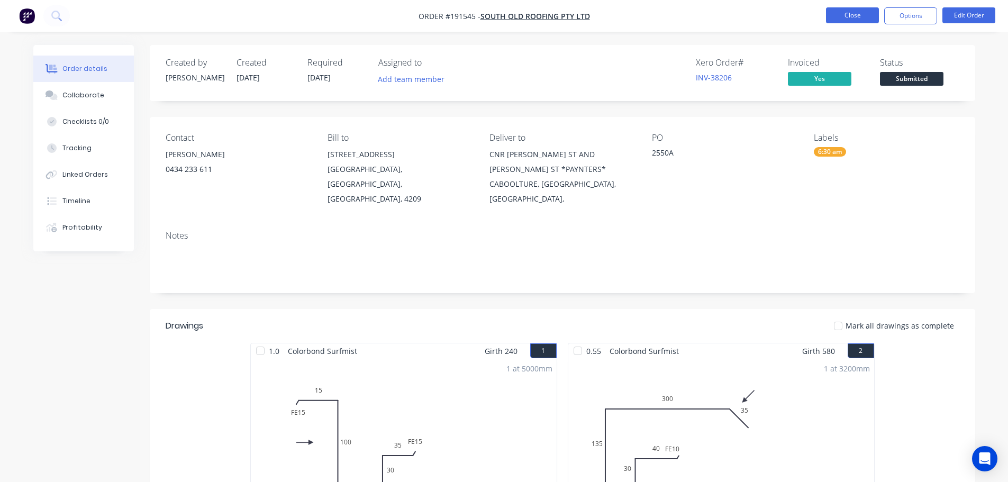
click at [839, 20] on button "Close" at bounding box center [852, 15] width 53 height 16
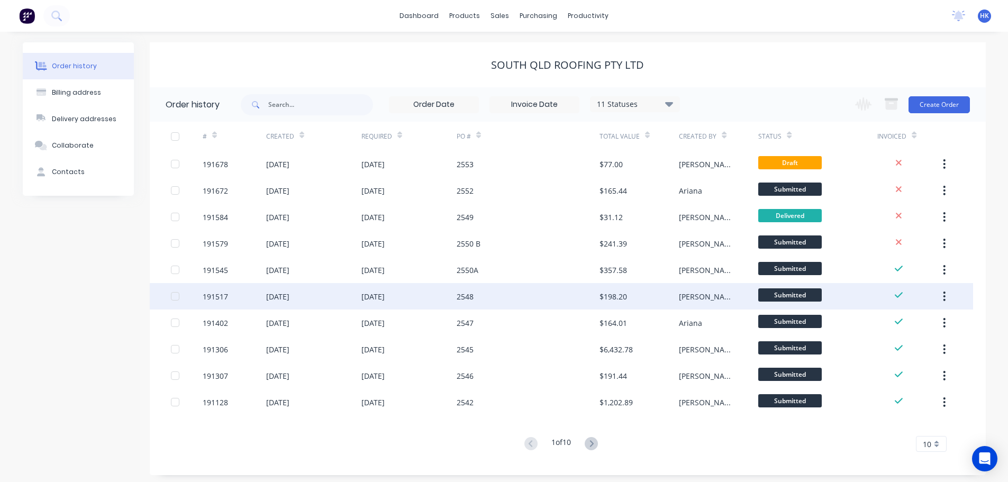
click at [535, 299] on div "2548" at bounding box center [528, 296] width 143 height 26
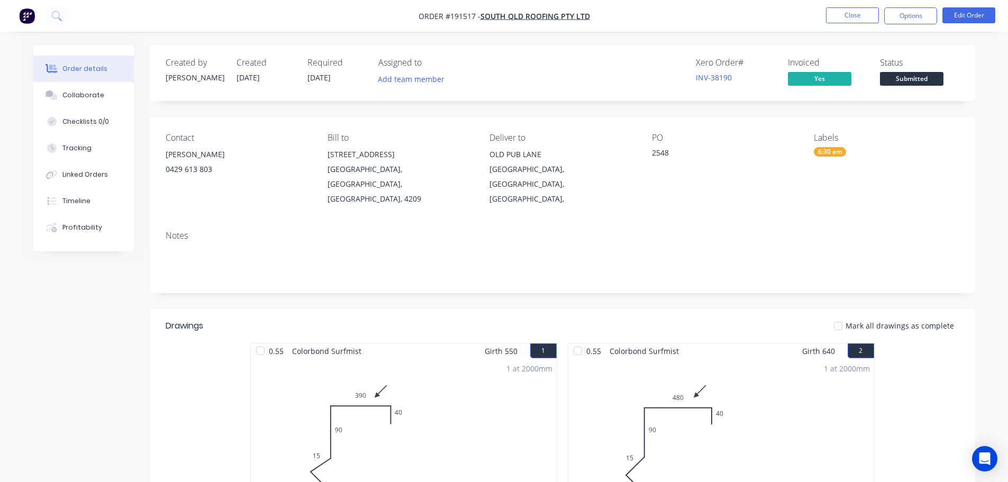
scroll to position [53, 0]
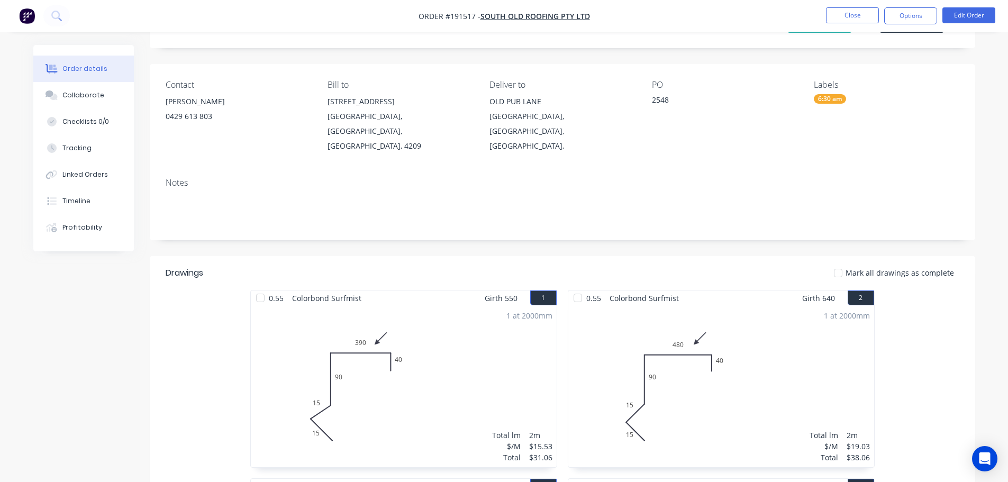
drag, startPoint x: 557, startPoint y: 292, endPoint x: 571, endPoint y: 281, distance: 17.4
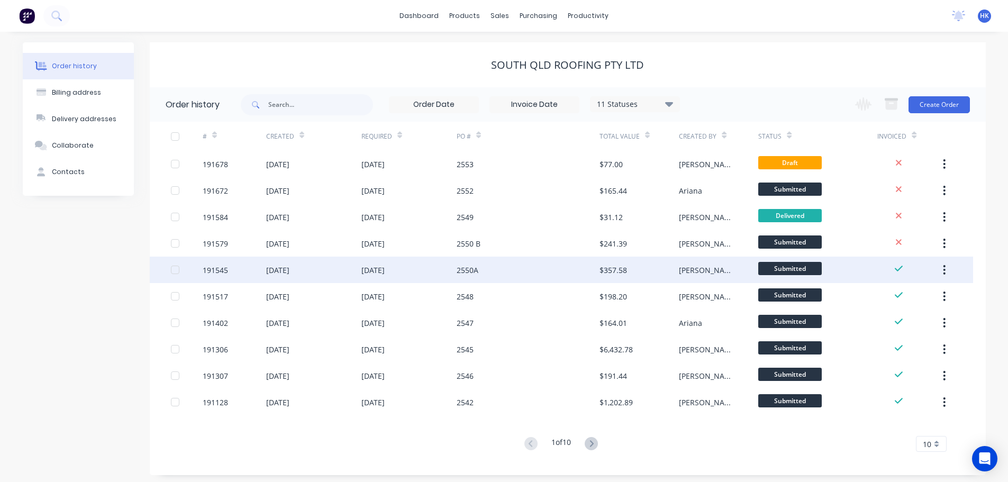
click at [541, 263] on div "2550A" at bounding box center [528, 270] width 143 height 26
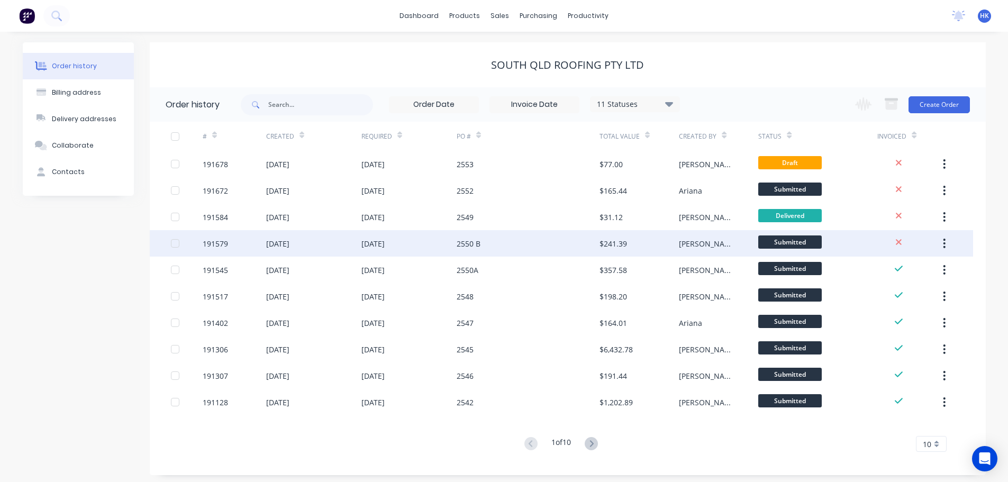
click at [536, 247] on div "2550 B" at bounding box center [528, 243] width 143 height 26
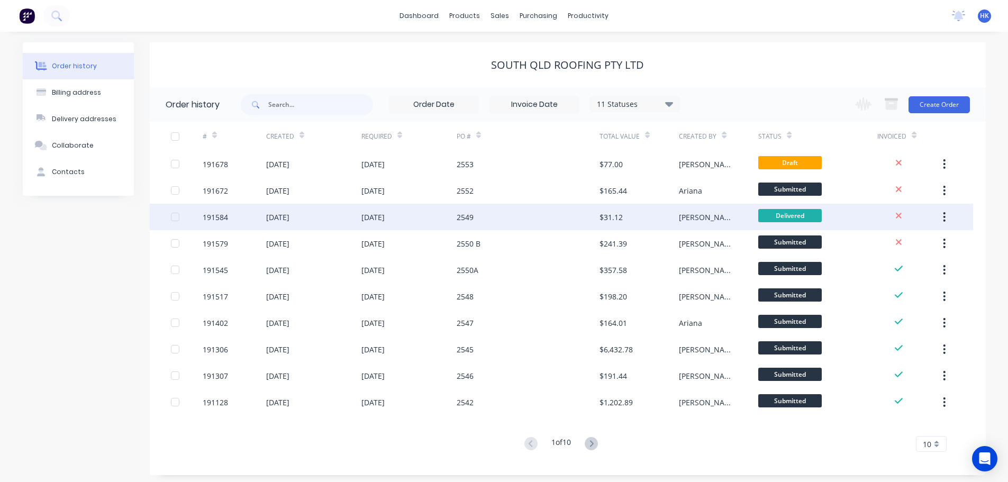
click at [533, 228] on div "2549" at bounding box center [528, 217] width 143 height 26
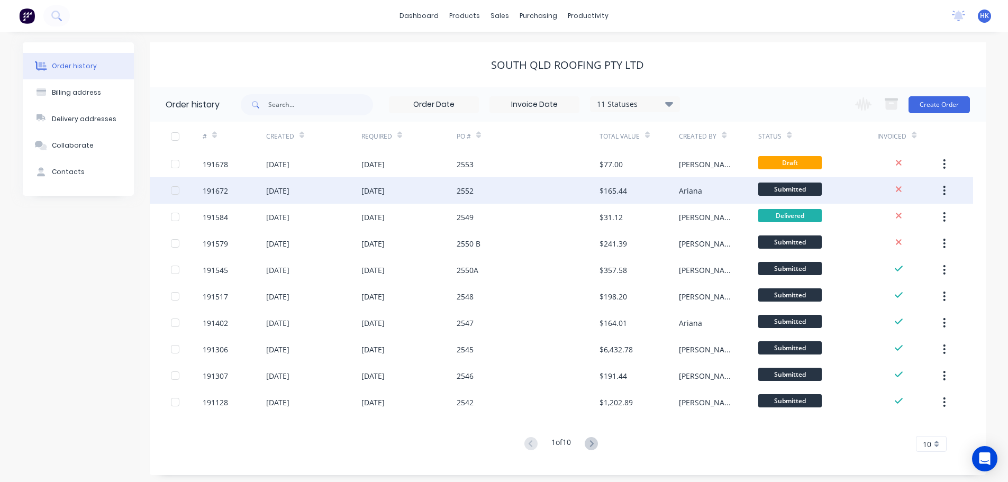
click at [494, 196] on div "2552" at bounding box center [528, 190] width 143 height 26
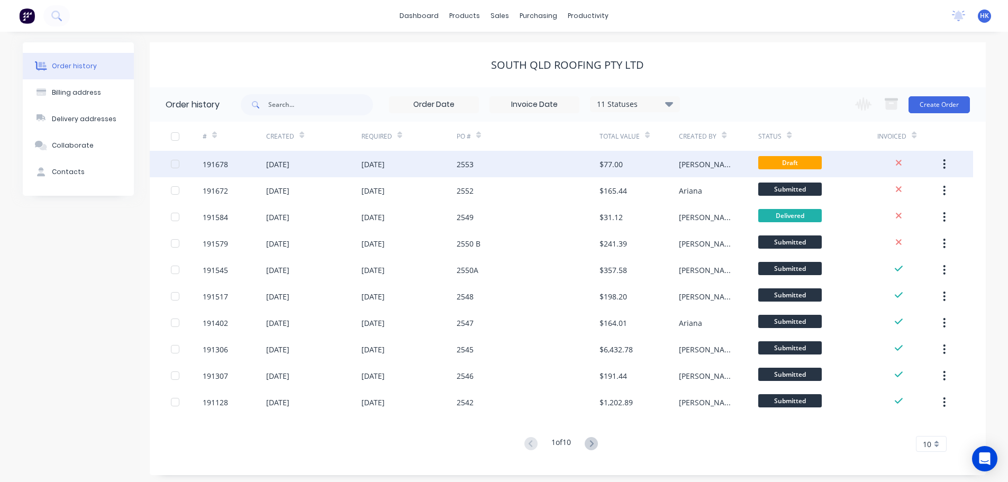
click at [518, 169] on div "2553" at bounding box center [528, 164] width 143 height 26
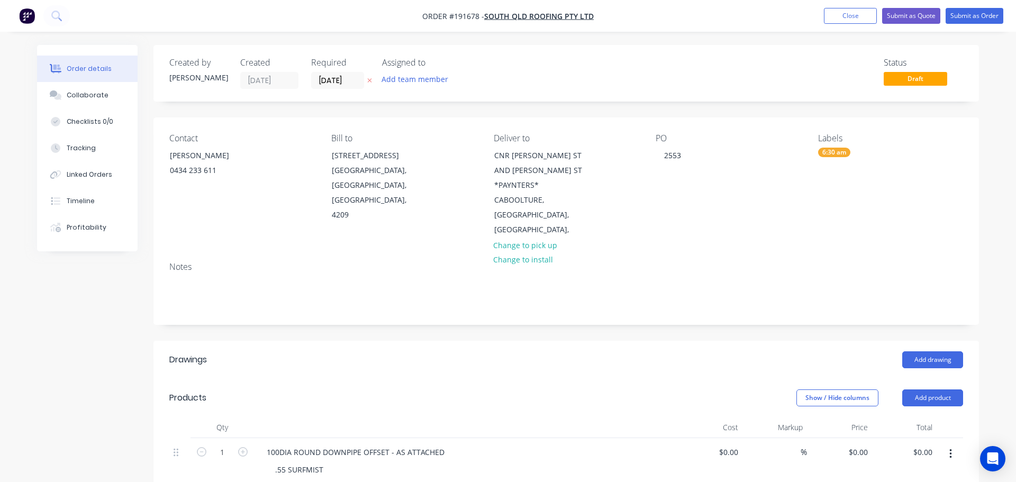
type input "$70.00"
click at [820, 21] on button "Close" at bounding box center [842, 16] width 53 height 16
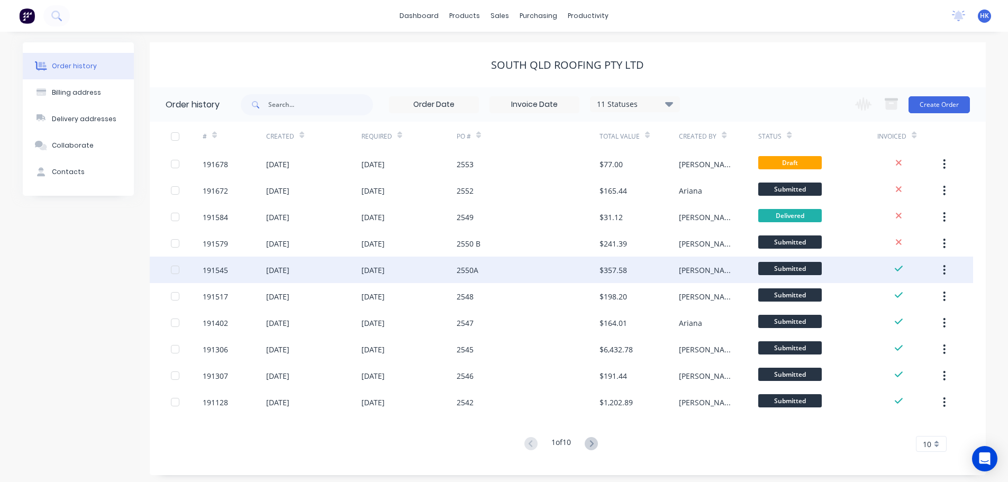
click at [527, 266] on div "2550A" at bounding box center [528, 270] width 143 height 26
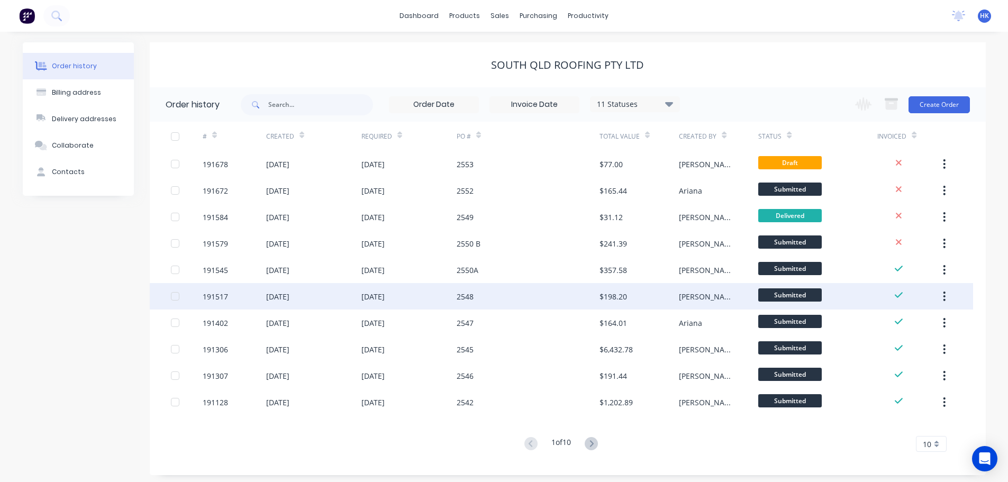
click at [548, 292] on div "2548" at bounding box center [528, 296] width 143 height 26
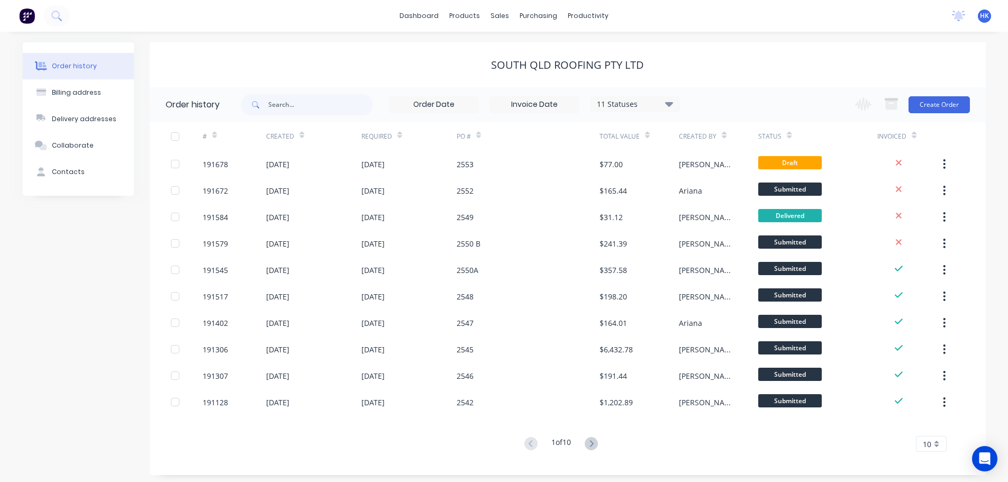
click at [544, 333] on div "2547" at bounding box center [528, 323] width 143 height 26
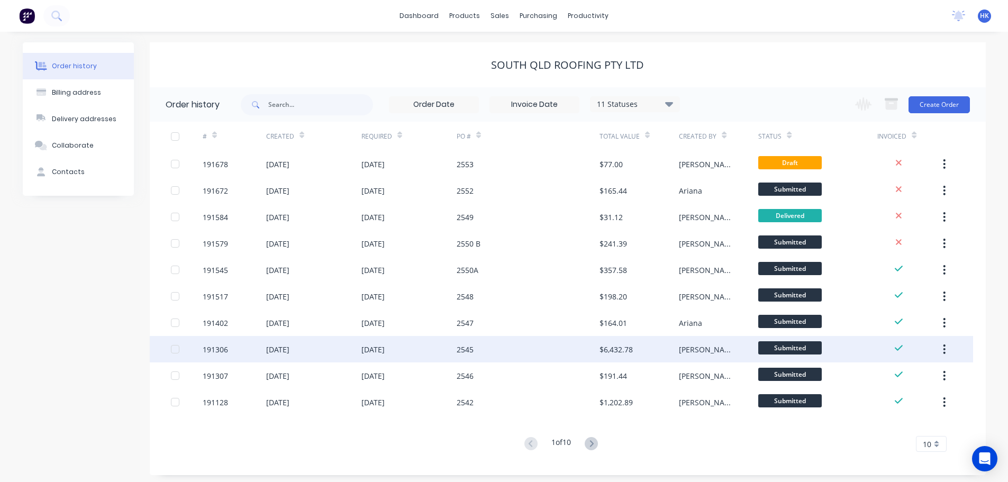
click at [543, 349] on div "2545" at bounding box center [528, 349] width 143 height 26
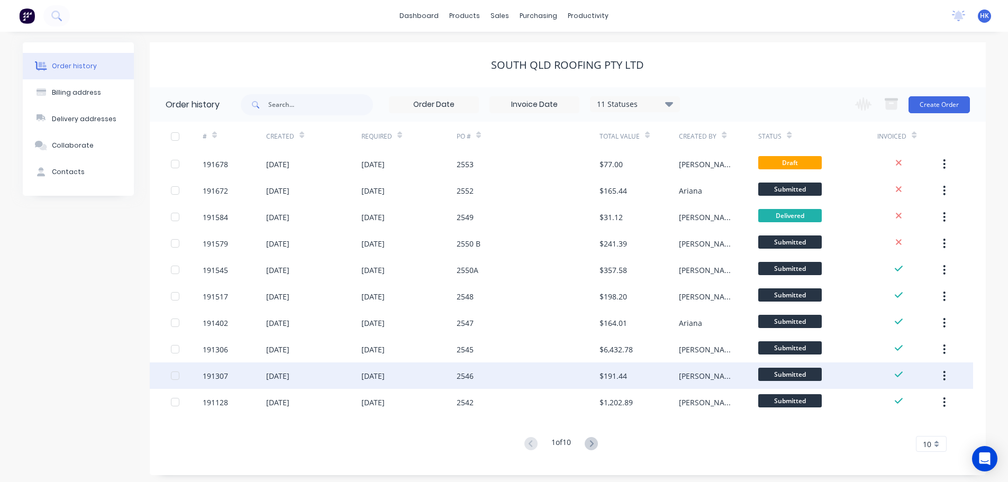
click at [553, 366] on div "2546" at bounding box center [528, 376] width 143 height 26
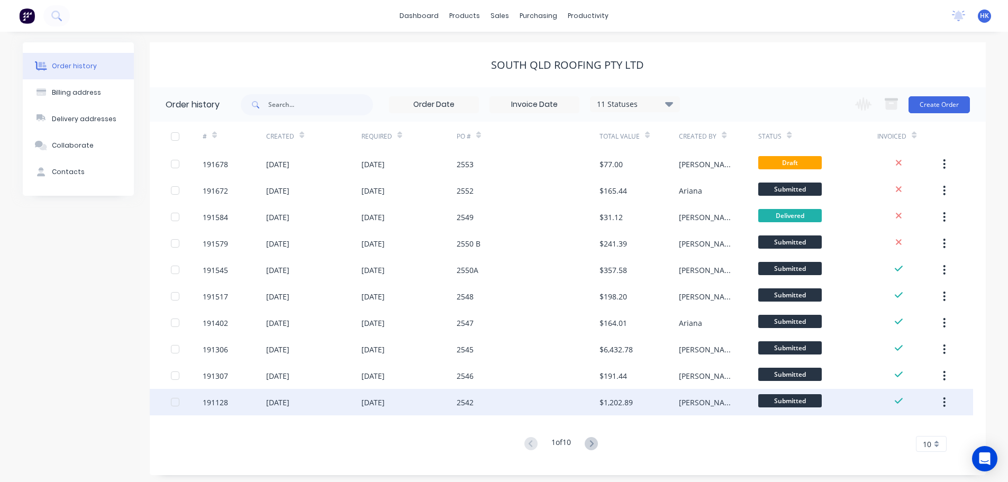
click at [581, 407] on div "2542" at bounding box center [528, 402] width 143 height 26
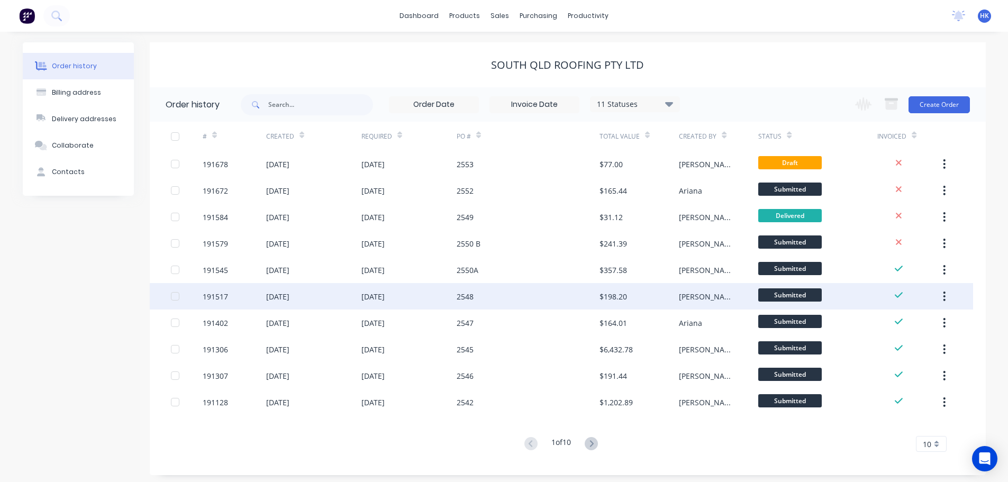
click at [432, 285] on div "[DATE]" at bounding box center [409, 296] width 95 height 26
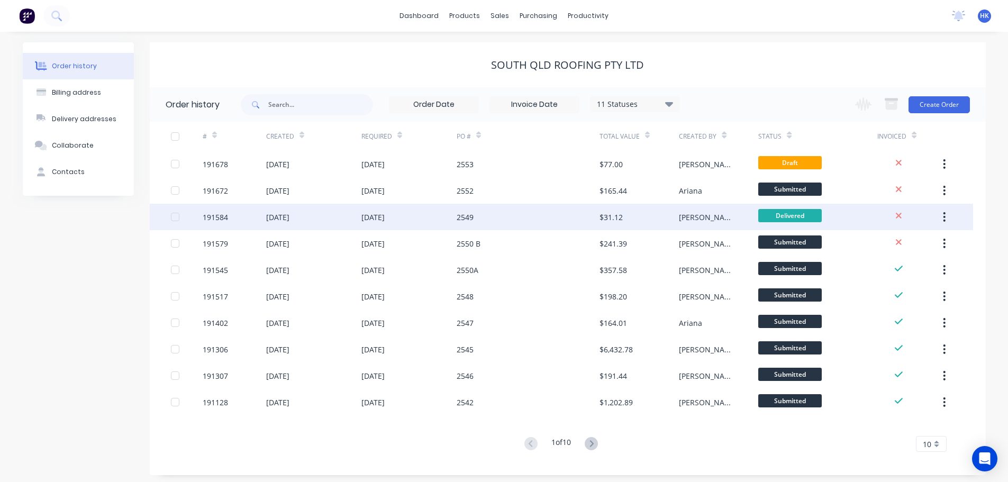
click at [502, 225] on div "2549" at bounding box center [528, 217] width 143 height 26
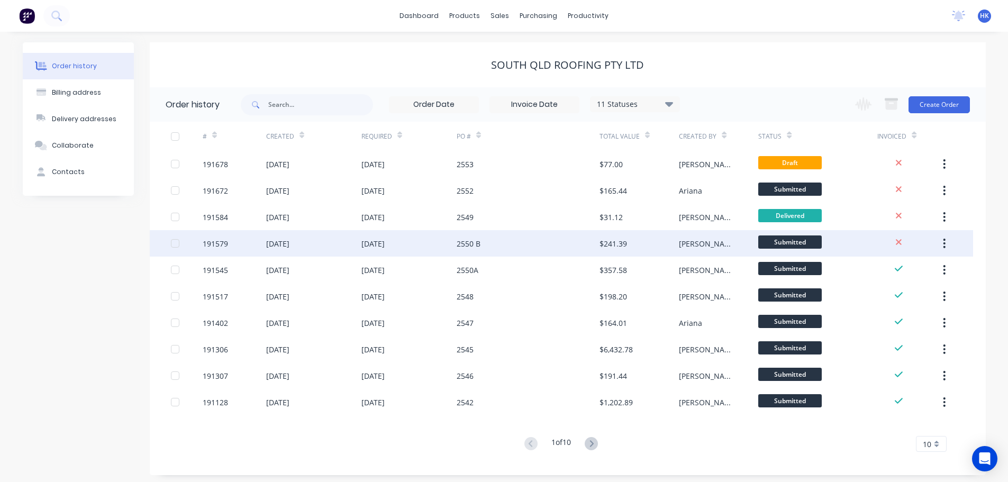
click at [502, 251] on div "2550 B" at bounding box center [528, 243] width 143 height 26
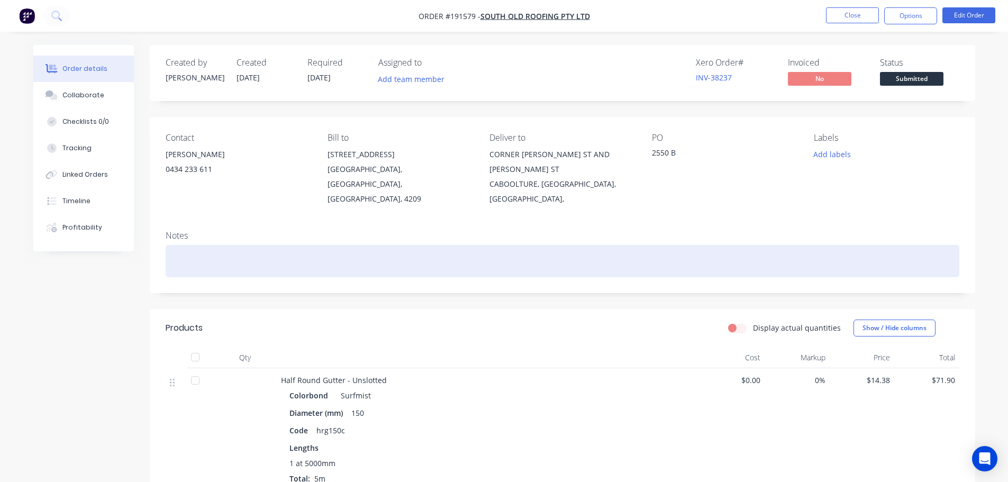
drag, startPoint x: 502, startPoint y: 251, endPoint x: 510, endPoint y: 245, distance: 10.1
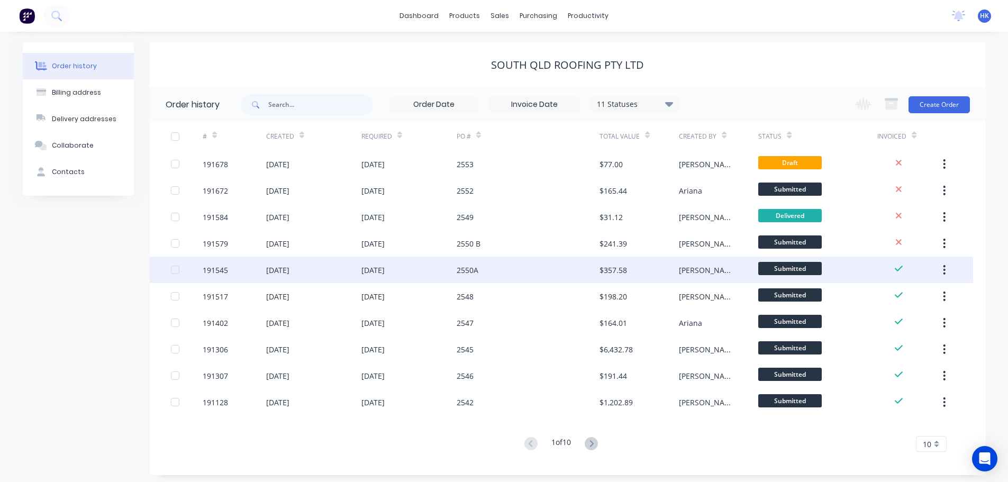
click at [505, 265] on div "2550A" at bounding box center [528, 270] width 143 height 26
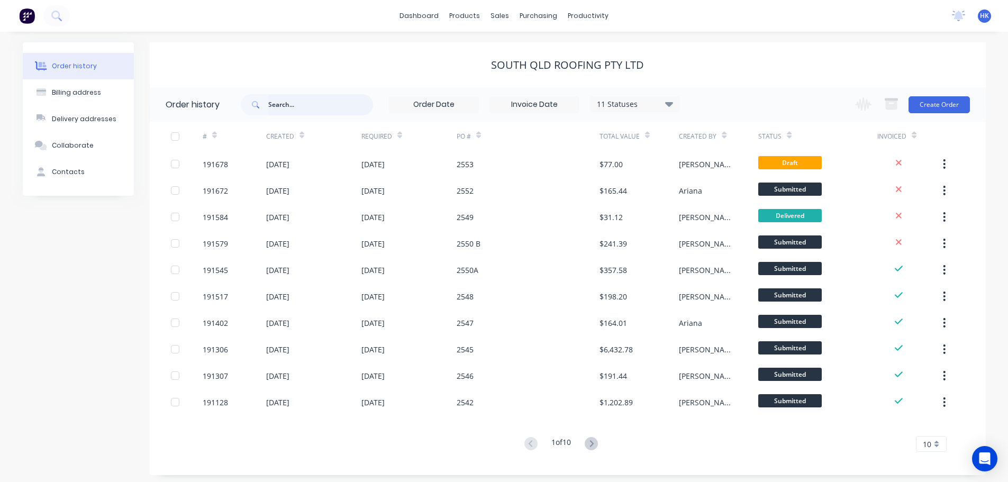
click at [289, 101] on input "text" at bounding box center [320, 104] width 105 height 21
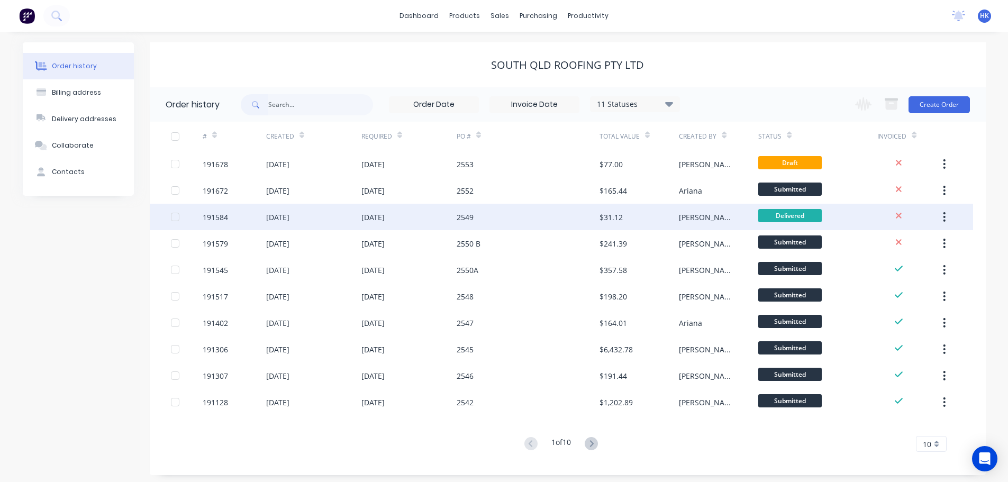
click at [540, 223] on div "2549" at bounding box center [528, 217] width 143 height 26
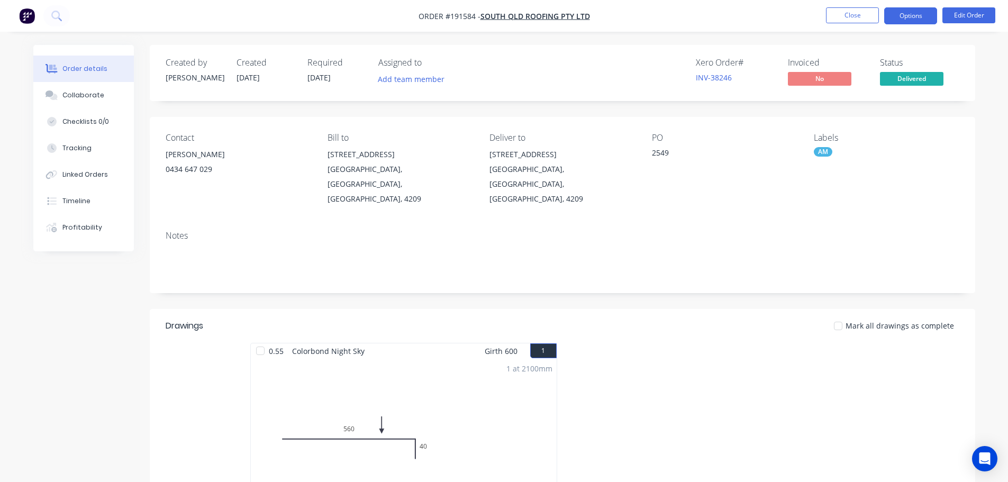
click at [898, 19] on button "Options" at bounding box center [910, 15] width 53 height 17
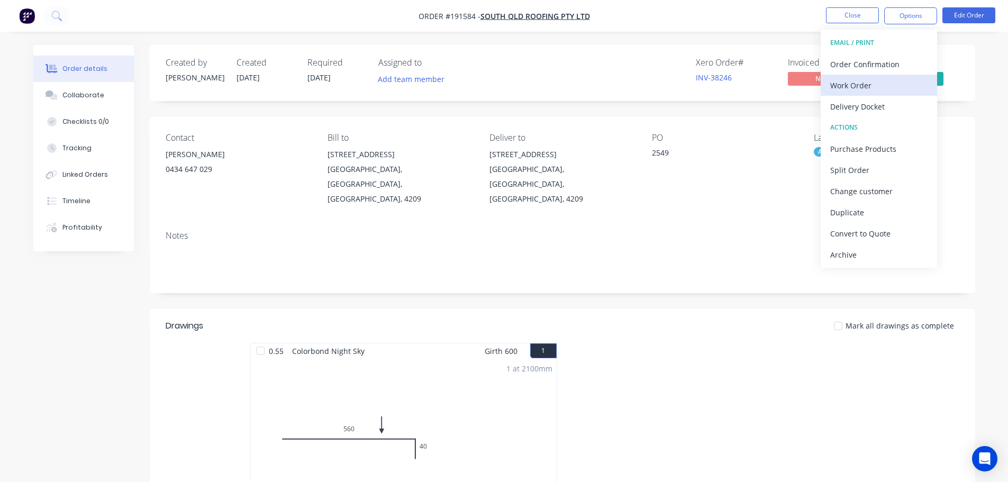
click at [899, 84] on div "Work Order" at bounding box center [878, 85] width 97 height 15
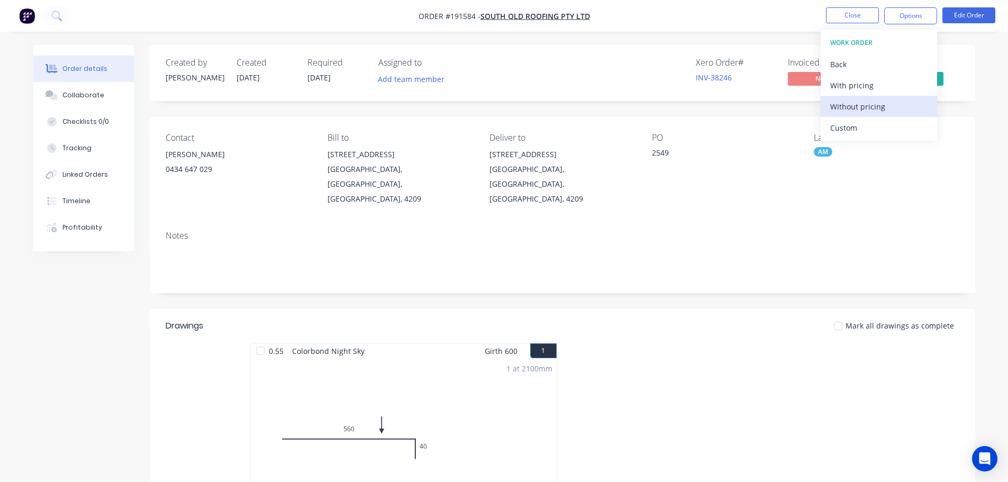
click at [899, 109] on div "Without pricing" at bounding box center [878, 106] width 97 height 15
drag, startPoint x: 83, startPoint y: 338, endPoint x: 160, endPoint y: 345, distance: 77.6
click at [82, 338] on div "Created by [PERSON_NAME] Created [DATE] Required [DATE] Assigned to Add team me…" at bounding box center [504, 432] width 942 height 774
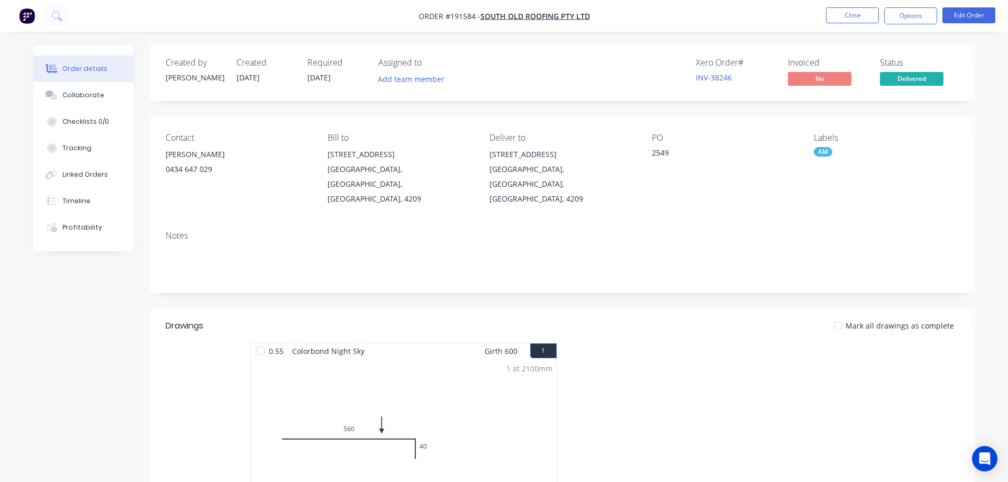
click at [918, 71] on div "Status Delivered" at bounding box center [919, 73] width 79 height 31
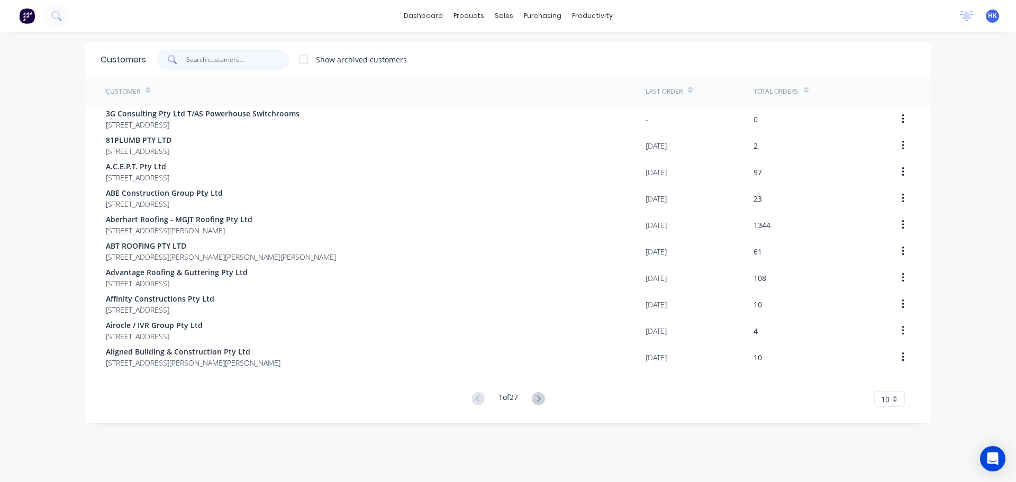
click at [192, 60] on input "text" at bounding box center [237, 59] width 103 height 21
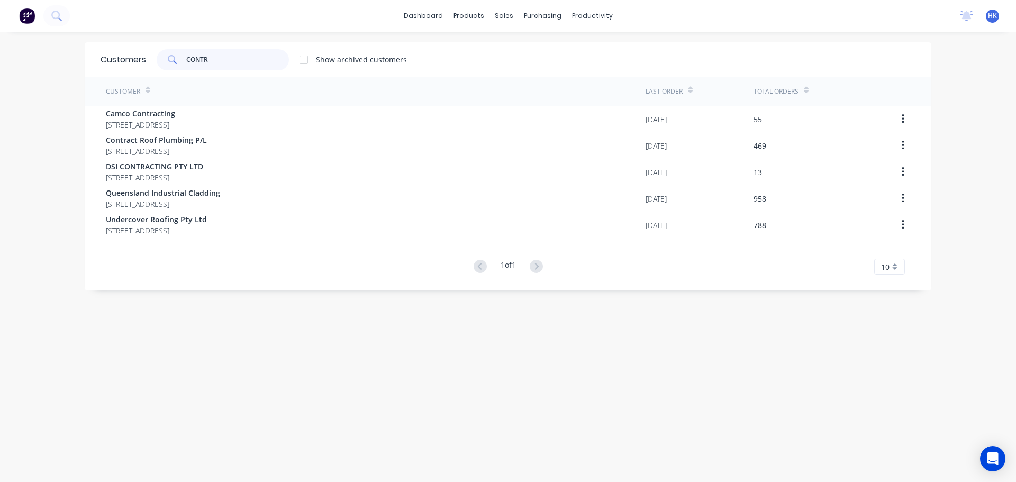
type input "CONTR"
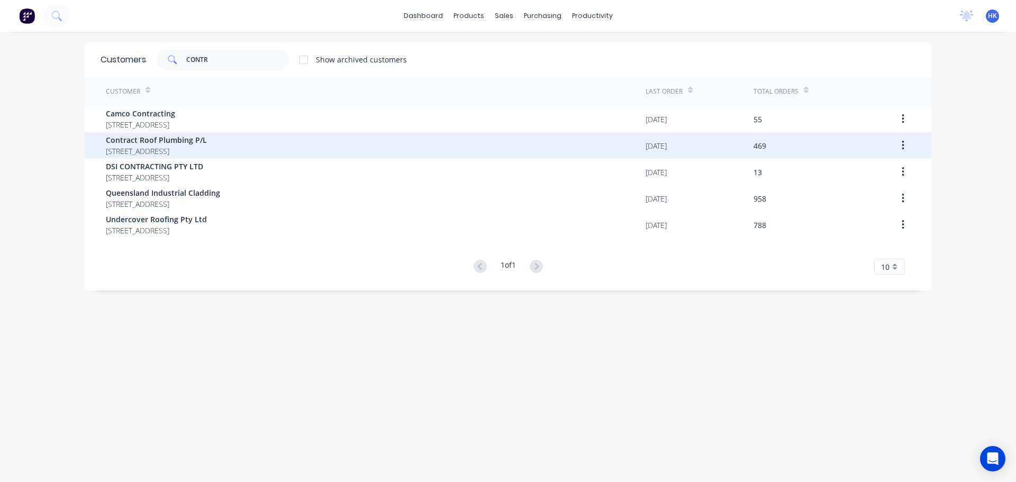
click at [207, 145] on span "Contract Roof Plumbing P/L" at bounding box center [156, 139] width 101 height 11
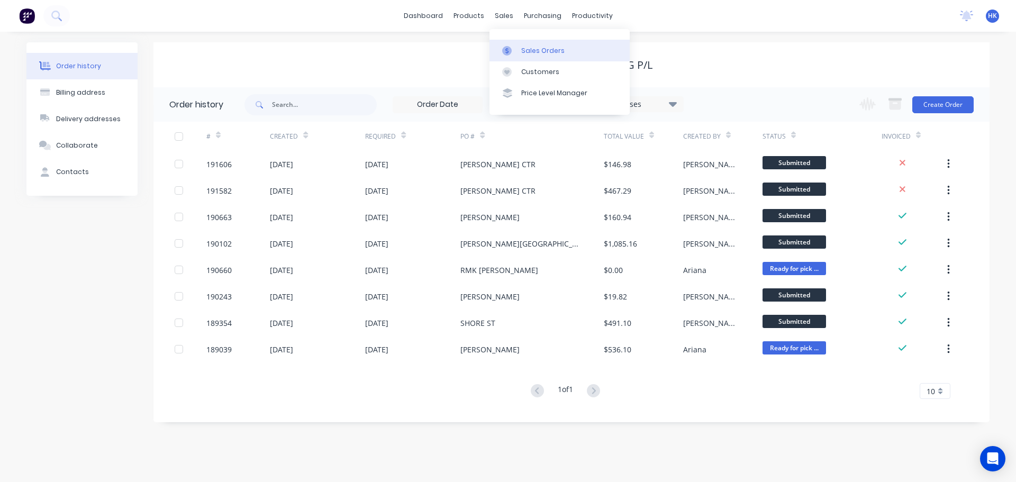
click at [526, 41] on link "Sales Orders" at bounding box center [560, 50] width 140 height 21
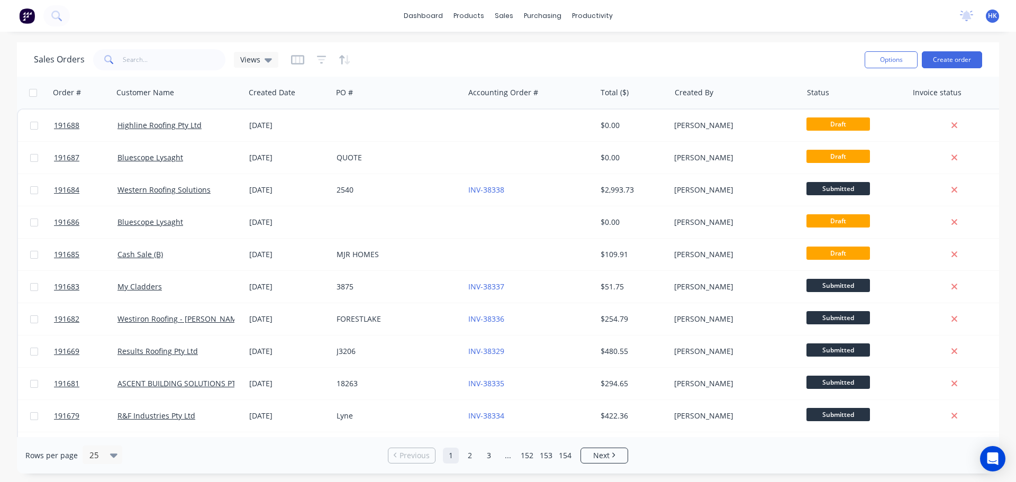
click at [177, 75] on div "Sales Orders Views Options Create order" at bounding box center [508, 59] width 982 height 34
click at [176, 67] on input "text" at bounding box center [174, 59] width 103 height 21
type input "191610"
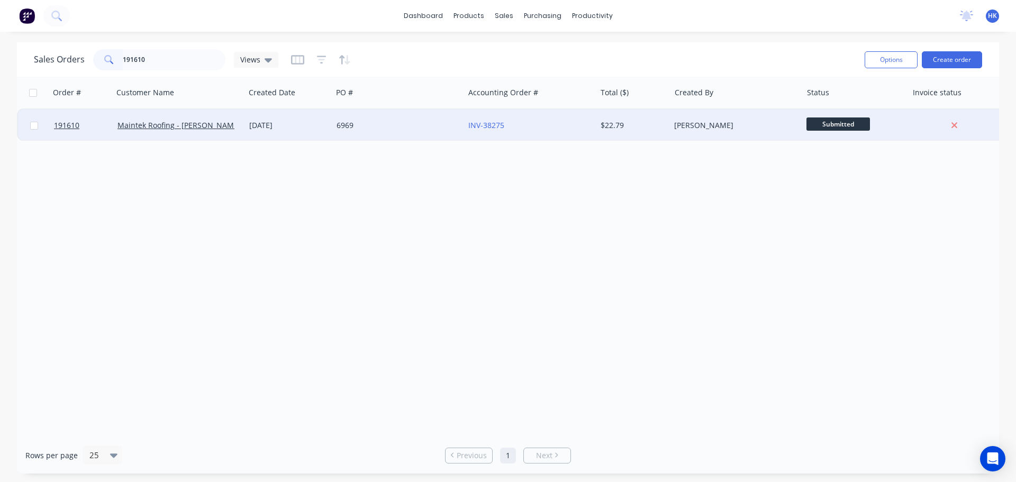
click at [395, 131] on div "6969" at bounding box center [398, 126] width 132 height 32
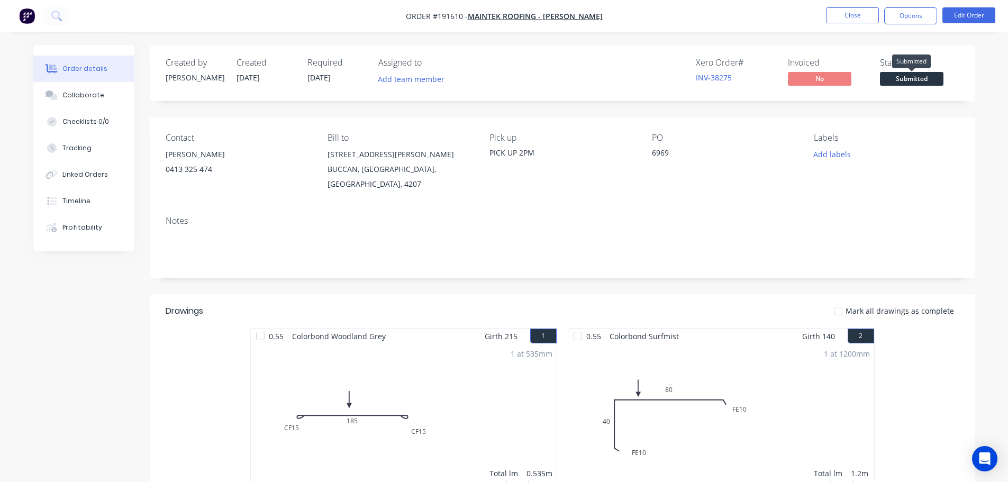
click at [924, 74] on span "Submitted" at bounding box center [912, 78] width 64 height 13
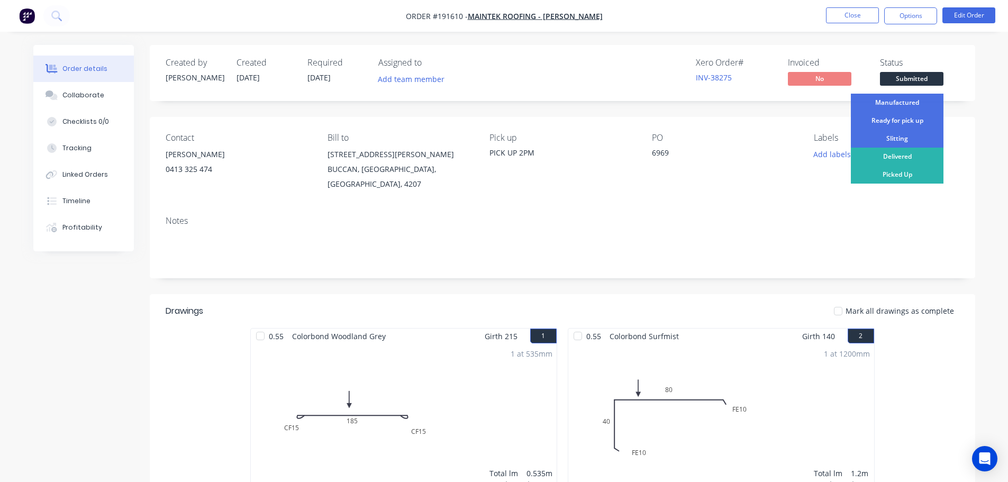
click at [906, 123] on div "Ready for pick up" at bounding box center [897, 121] width 93 height 18
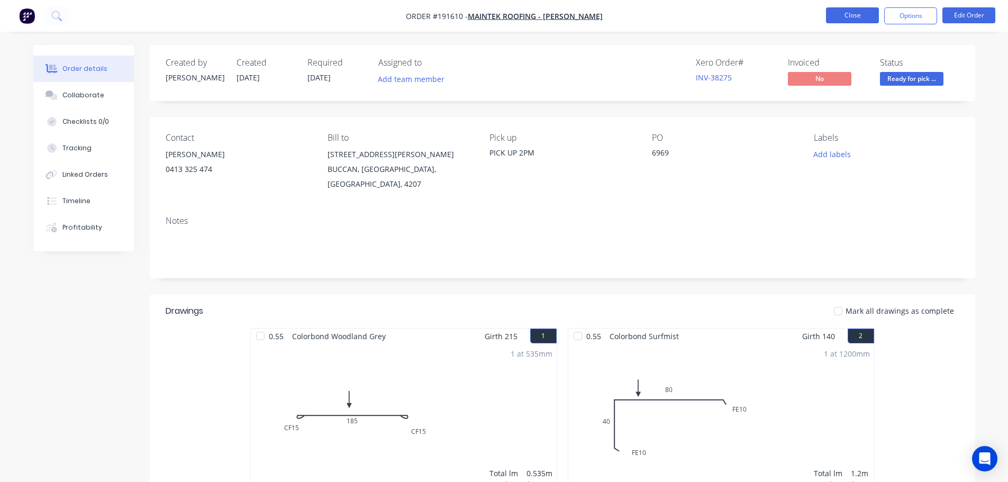
click at [853, 13] on button "Close" at bounding box center [852, 15] width 53 height 16
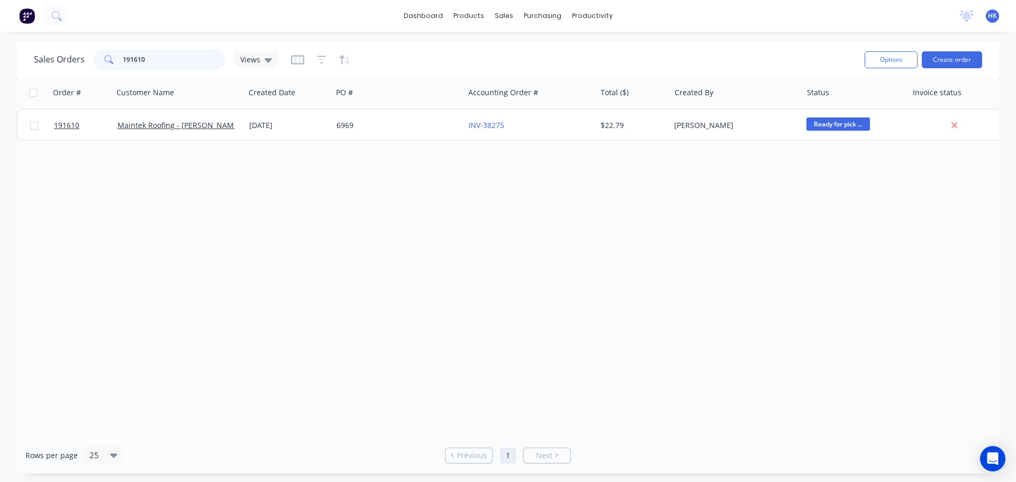
drag, startPoint x: 170, startPoint y: 60, endPoint x: 103, endPoint y: 59, distance: 67.2
click at [103, 59] on div "191610" at bounding box center [159, 59] width 132 height 21
click at [956, 55] on button "Create order" at bounding box center [952, 59] width 60 height 17
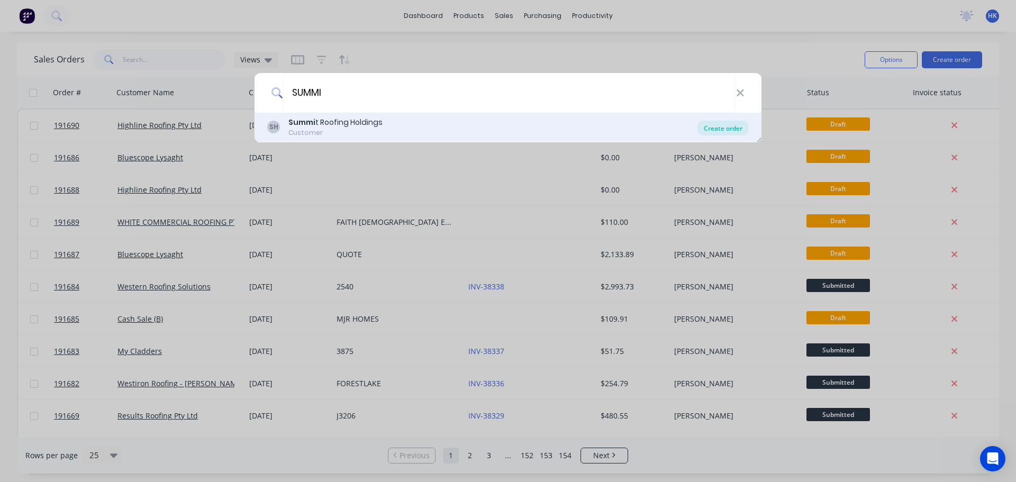
type input "SUMMI"
click at [723, 131] on div "Create order" at bounding box center [723, 128] width 51 height 15
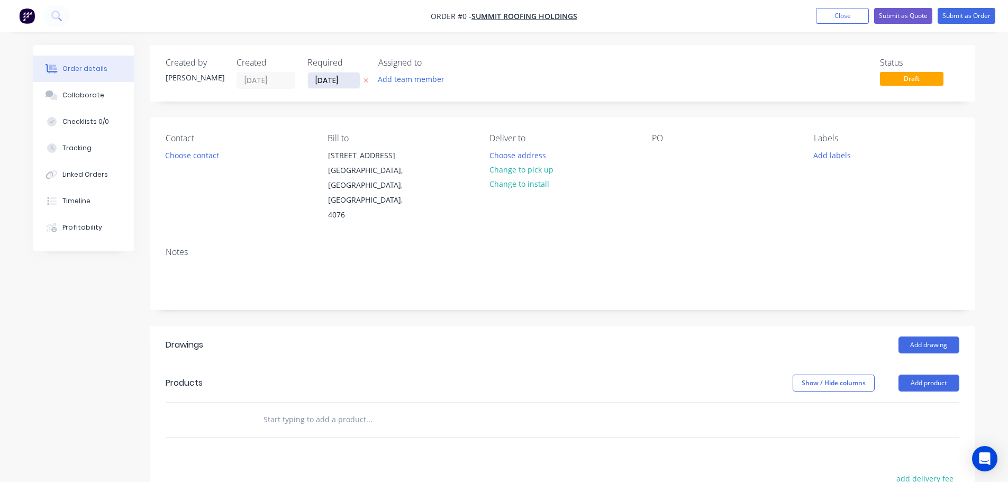
click at [331, 79] on input "[DATE]" at bounding box center [334, 81] width 52 height 16
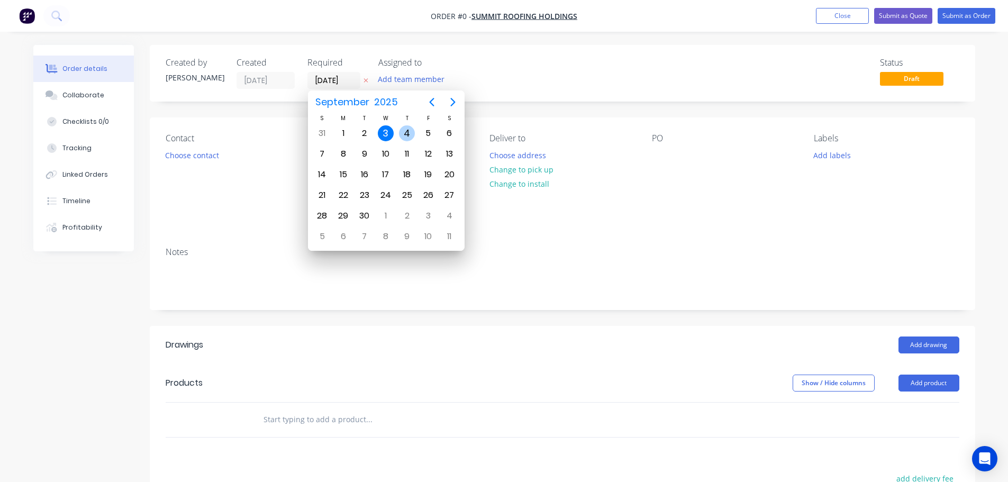
click at [405, 136] on div "4" at bounding box center [407, 133] width 16 height 16
type input "[DATE]"
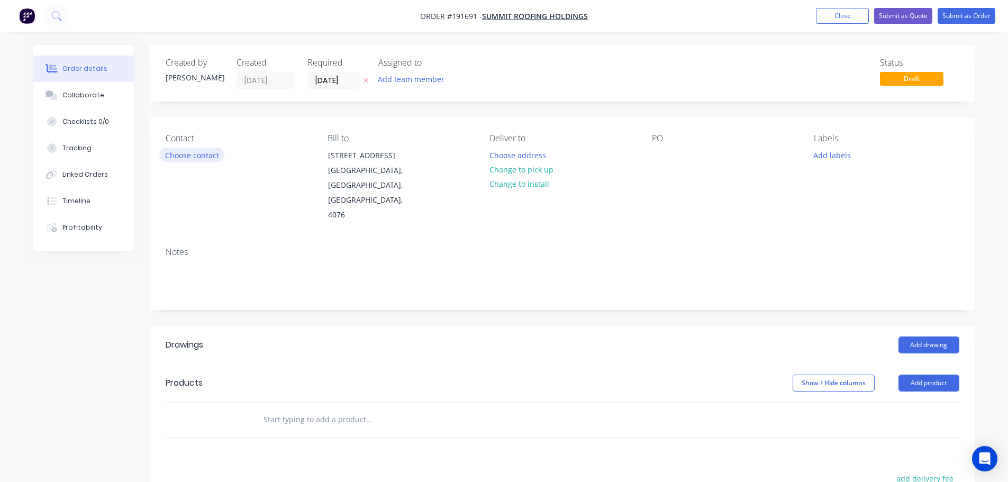
click at [191, 159] on button "Choose contact" at bounding box center [191, 155] width 65 height 14
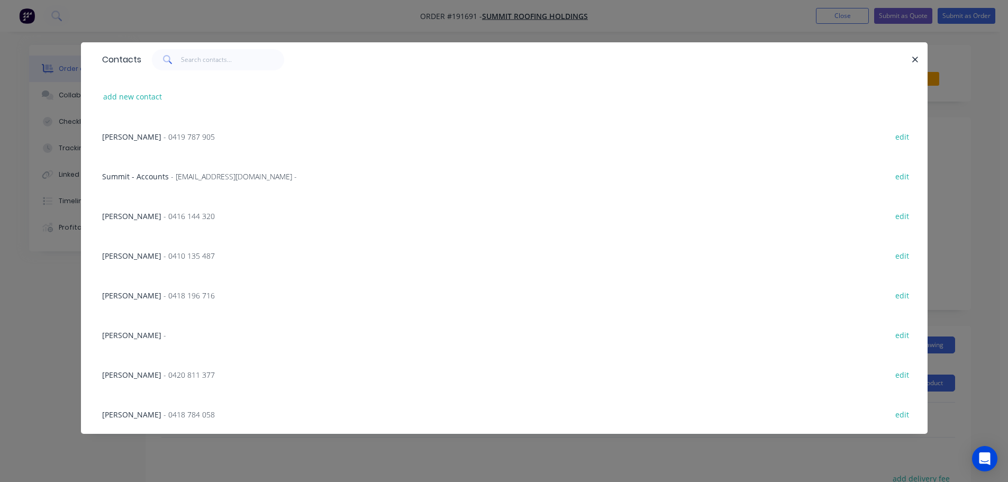
click at [173, 140] on span "- 0419 787 905" at bounding box center [189, 137] width 51 height 10
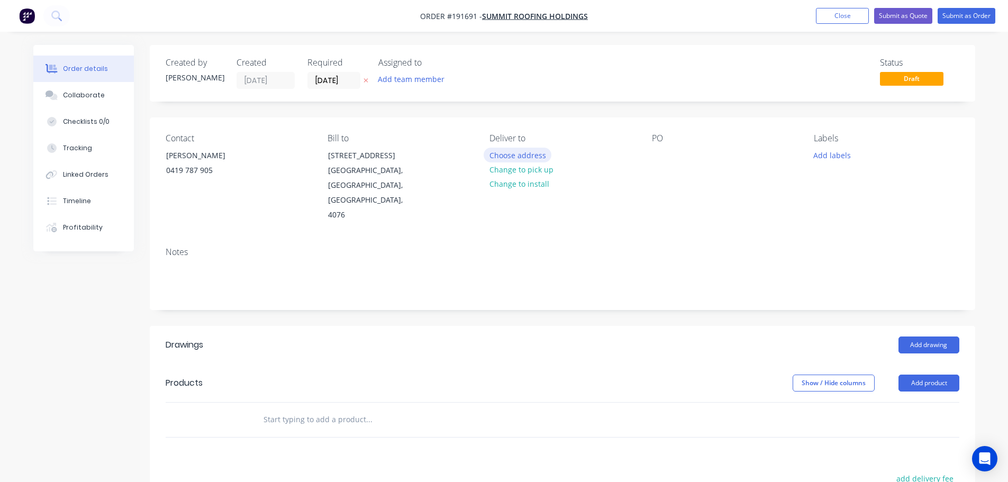
click at [523, 159] on button "Choose address" at bounding box center [518, 155] width 68 height 14
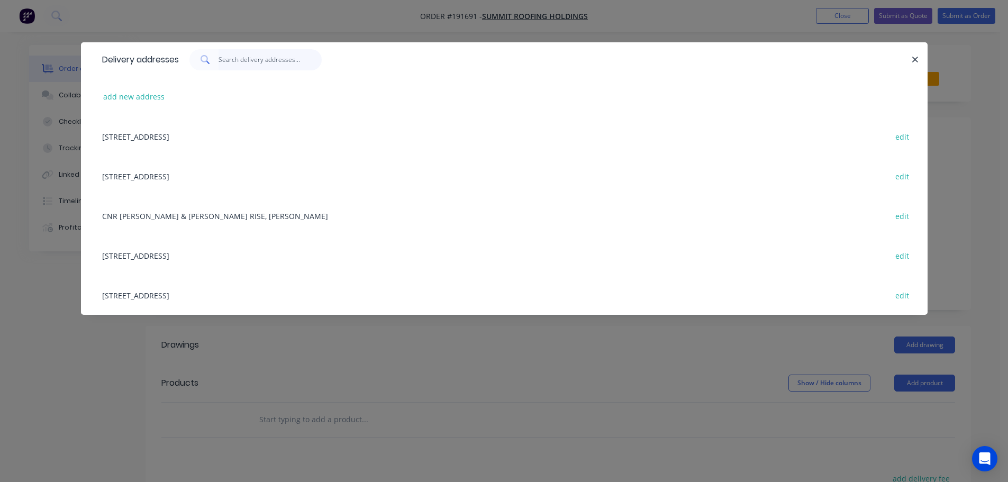
click at [236, 62] on input "text" at bounding box center [270, 59] width 103 height 21
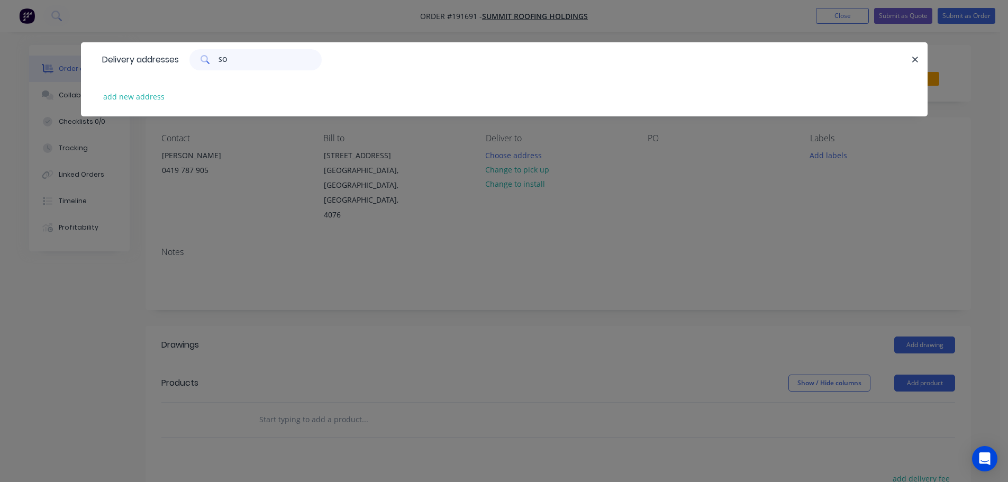
type input "SOU"
click at [136, 93] on button "add new address" at bounding box center [134, 96] width 73 height 14
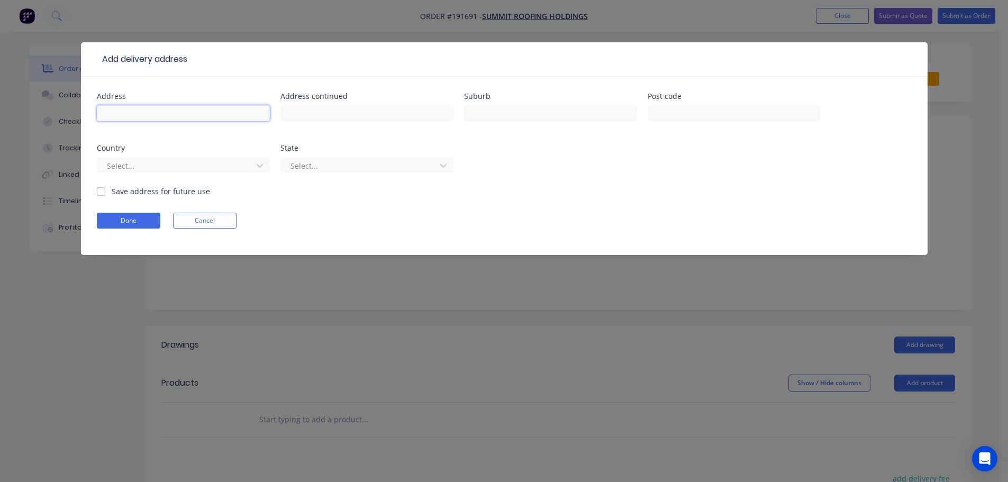
click at [152, 113] on input "text" at bounding box center [183, 113] width 173 height 16
click at [166, 110] on input "text" at bounding box center [183, 113] width 173 height 16
type input "JIMMISON AVE"
type input "("
click at [494, 110] on input "text" at bounding box center [550, 113] width 173 height 16
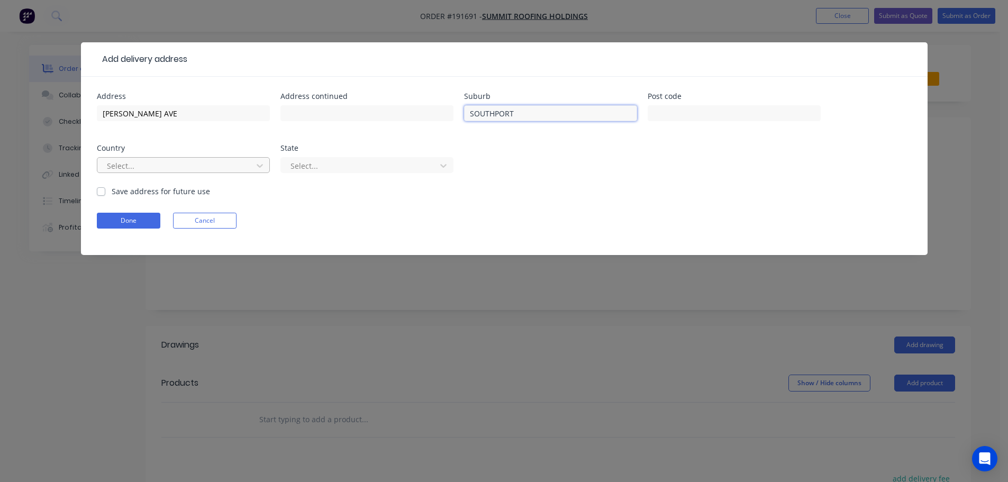
type input "SOUTHPORT"
click at [206, 166] on div at bounding box center [176, 165] width 141 height 13
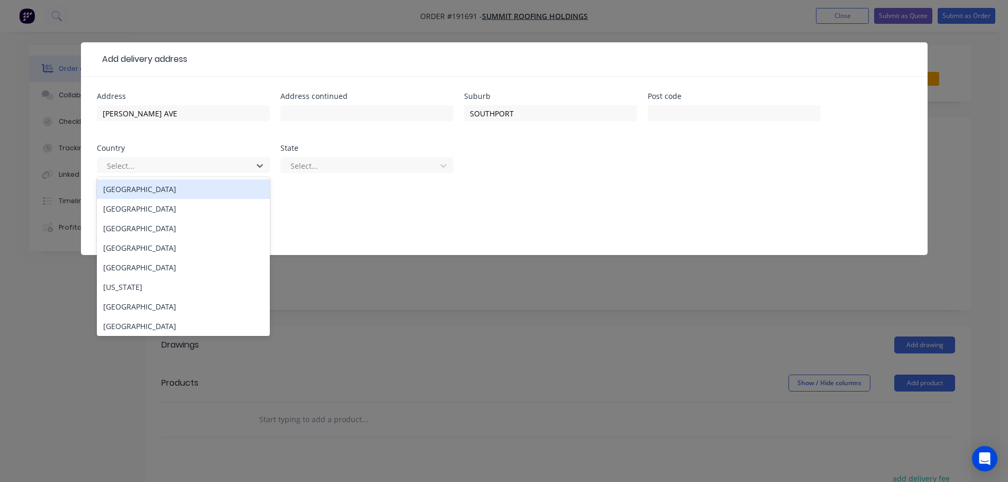
click at [196, 187] on div "Australia" at bounding box center [183, 189] width 173 height 20
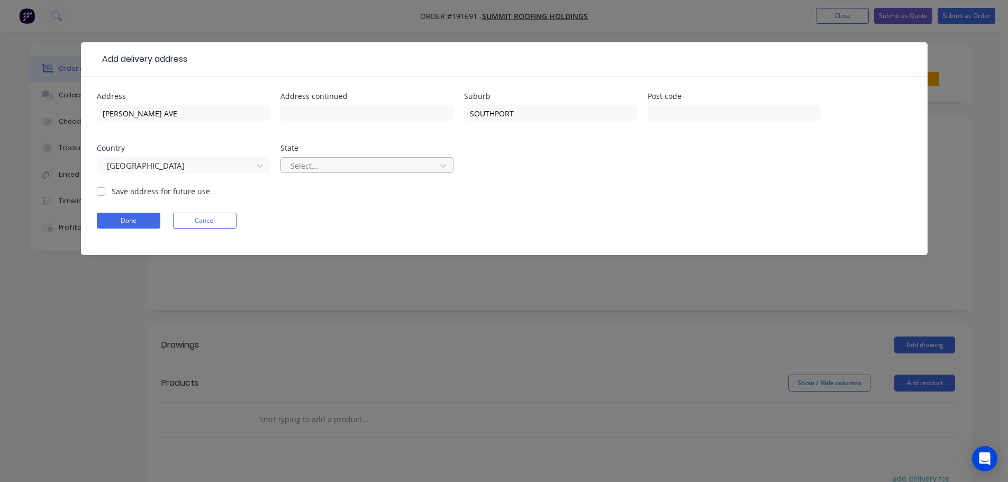
click at [327, 168] on div at bounding box center [360, 165] width 141 height 13
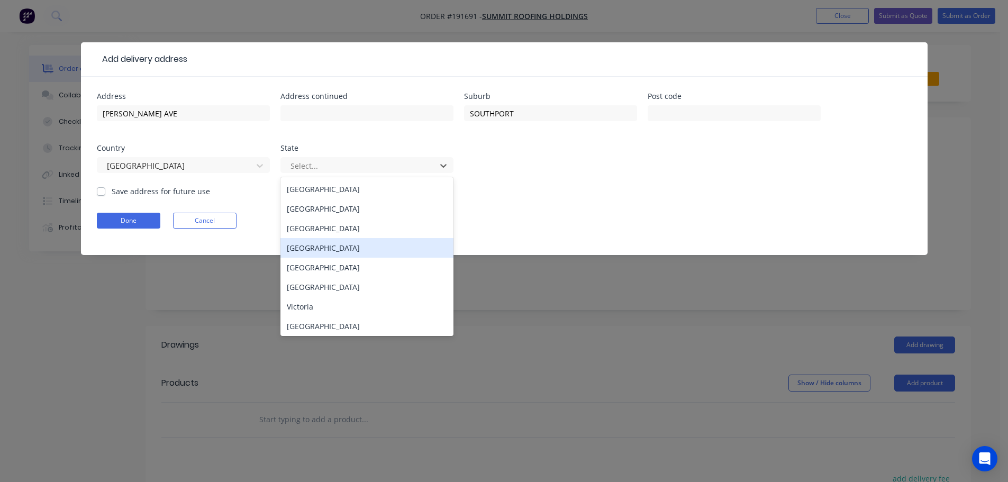
click at [317, 251] on div "Queensland" at bounding box center [367, 248] width 173 height 20
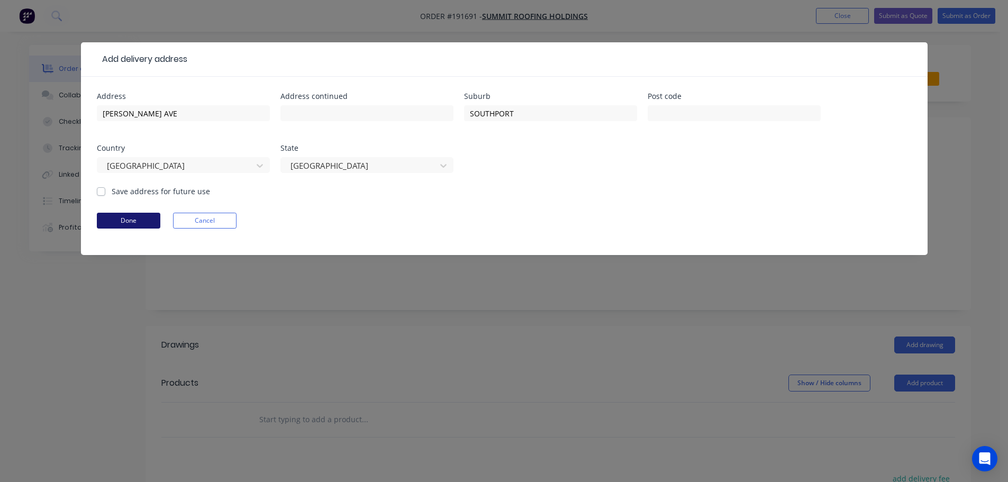
click at [123, 221] on button "Done" at bounding box center [129, 221] width 64 height 16
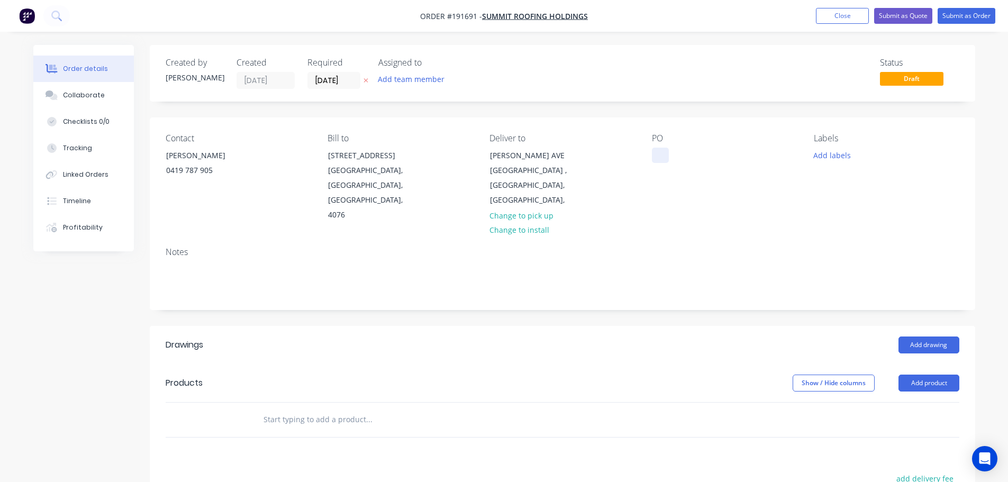
click at [654, 155] on div at bounding box center [660, 155] width 17 height 15
click at [819, 155] on button "Add labels" at bounding box center [832, 155] width 49 height 14
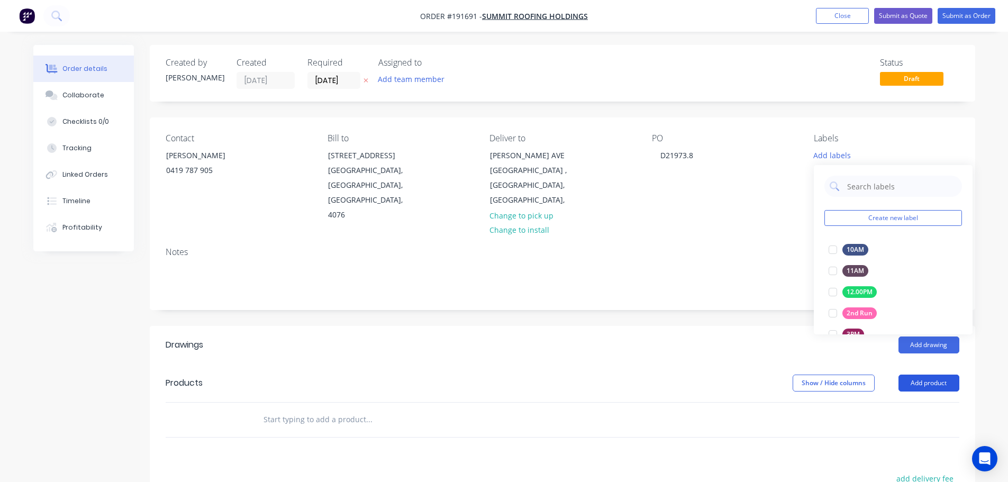
click at [932, 375] on button "Add product" at bounding box center [929, 383] width 61 height 17
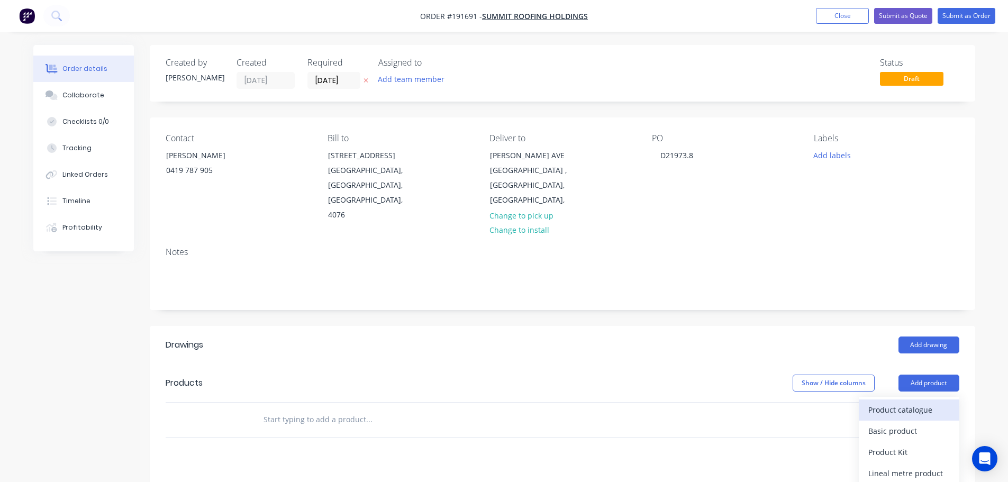
click at [931, 402] on div "Product catalogue" at bounding box center [910, 409] width 82 height 15
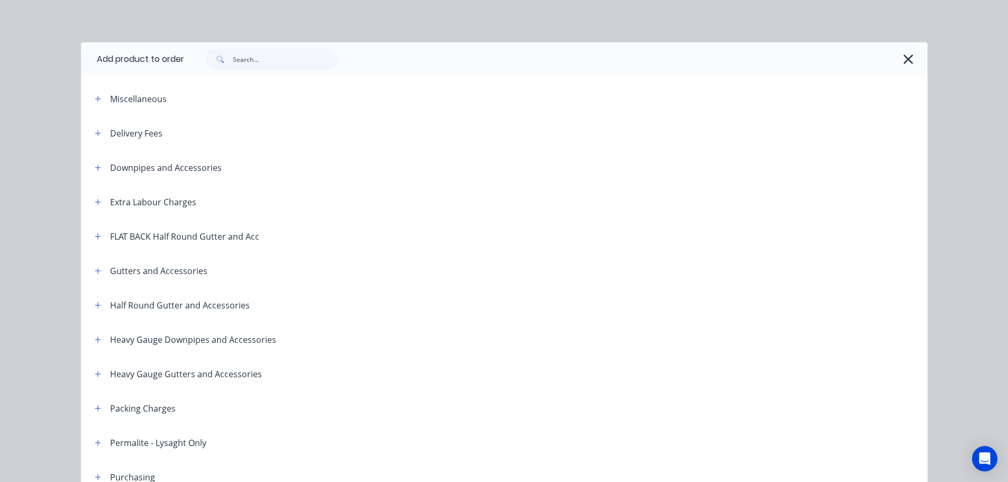
drag, startPoint x: 88, startPoint y: 131, endPoint x: 113, endPoint y: 139, distance: 25.6
click at [92, 131] on button "button" at bounding box center [98, 133] width 13 height 13
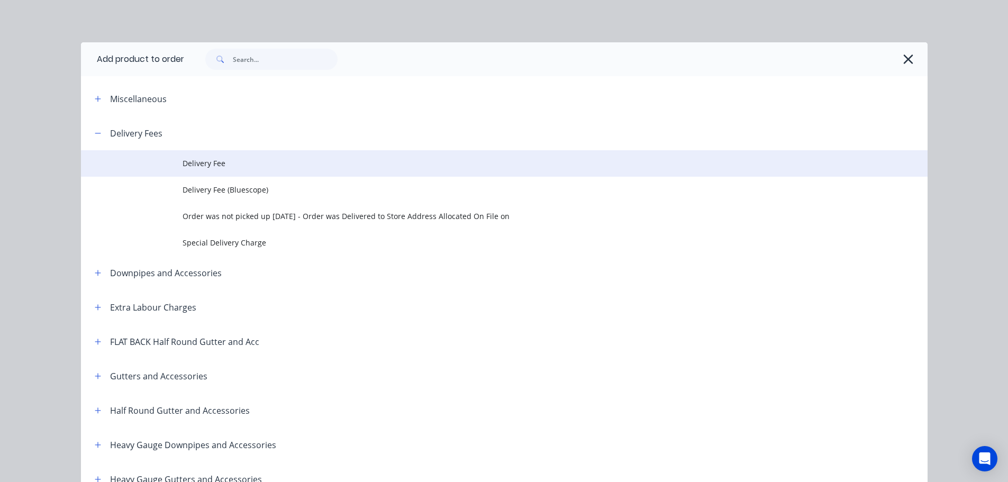
click at [188, 165] on span "Delivery Fee" at bounding box center [481, 163] width 596 height 11
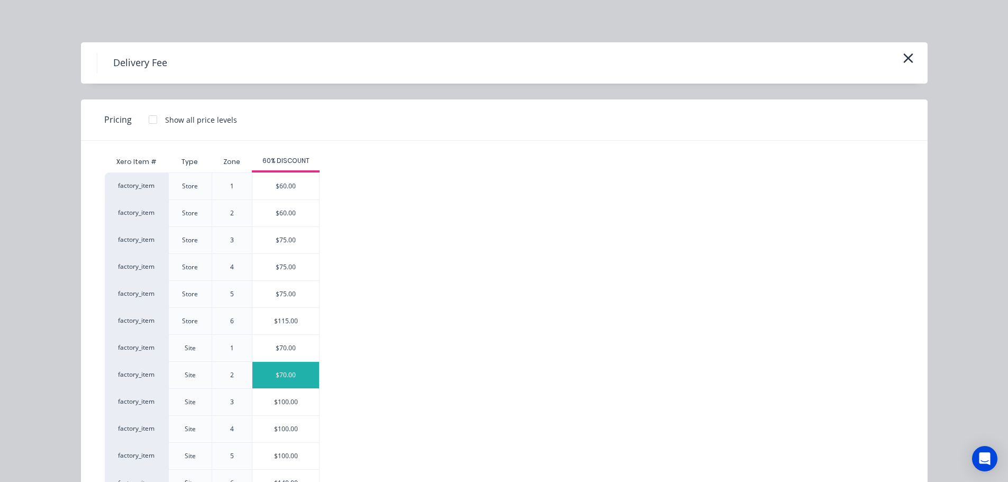
click at [279, 375] on div "$70.00" at bounding box center [285, 375] width 67 height 26
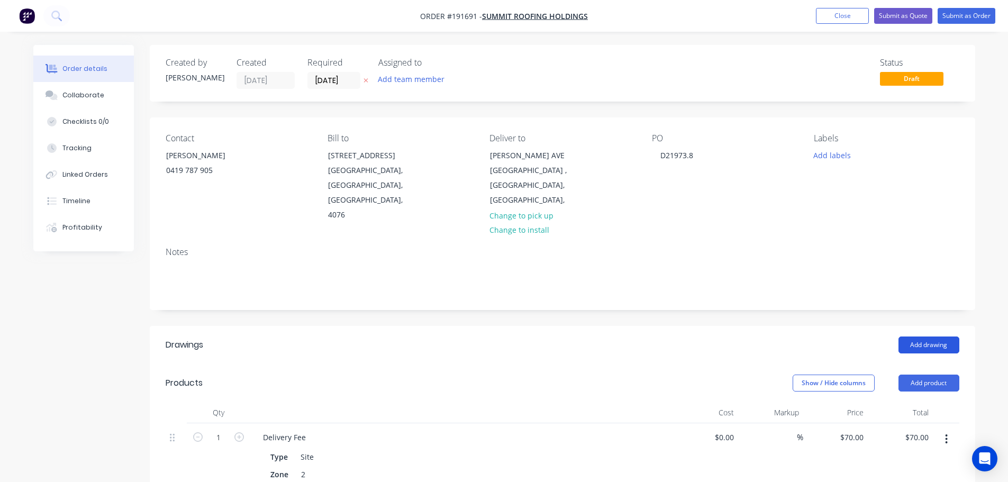
click at [937, 337] on button "Add drawing" at bounding box center [929, 345] width 61 height 17
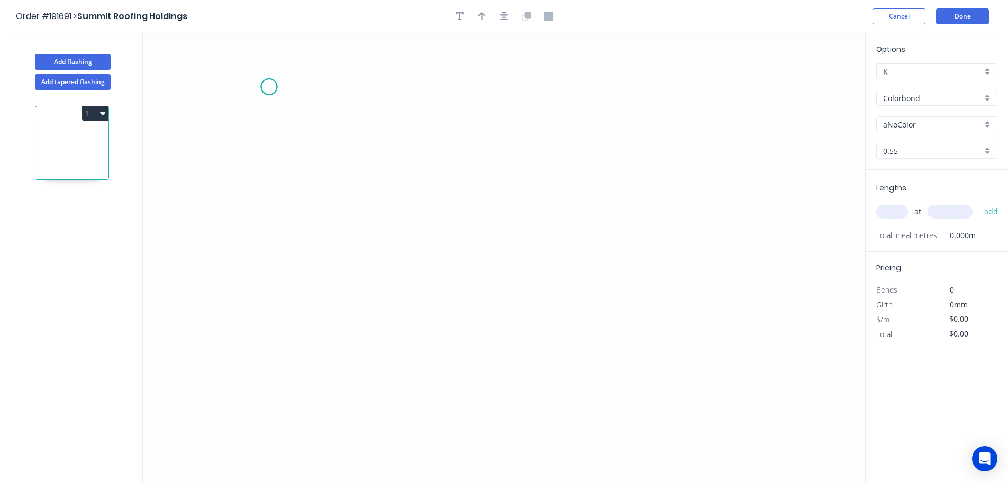
click at [269, 87] on icon "0" at bounding box center [504, 257] width 723 height 449
click at [282, 405] on icon "0" at bounding box center [504, 257] width 723 height 449
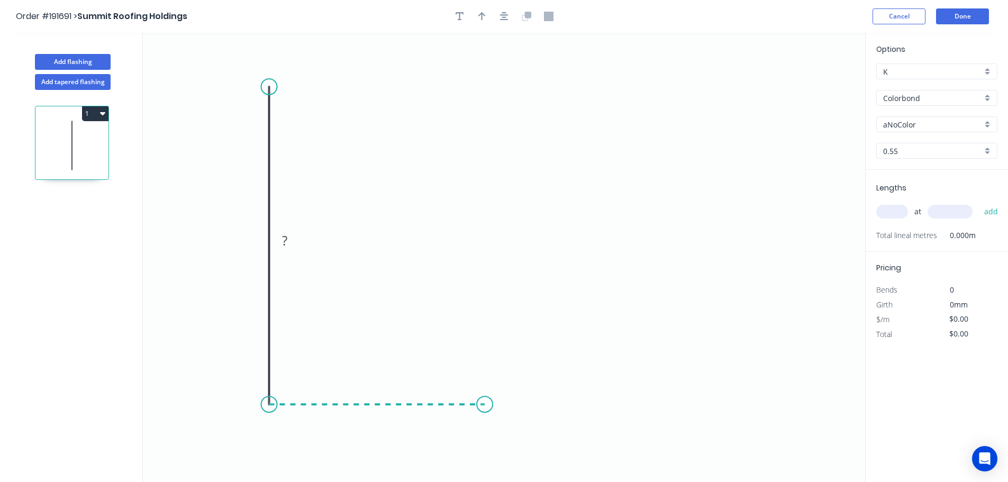
click at [485, 404] on icon at bounding box center [377, 404] width 216 height 0
click at [525, 446] on icon "0 ? ?" at bounding box center [504, 257] width 723 height 449
click at [510, 13] on button "button" at bounding box center [504, 16] width 16 height 16
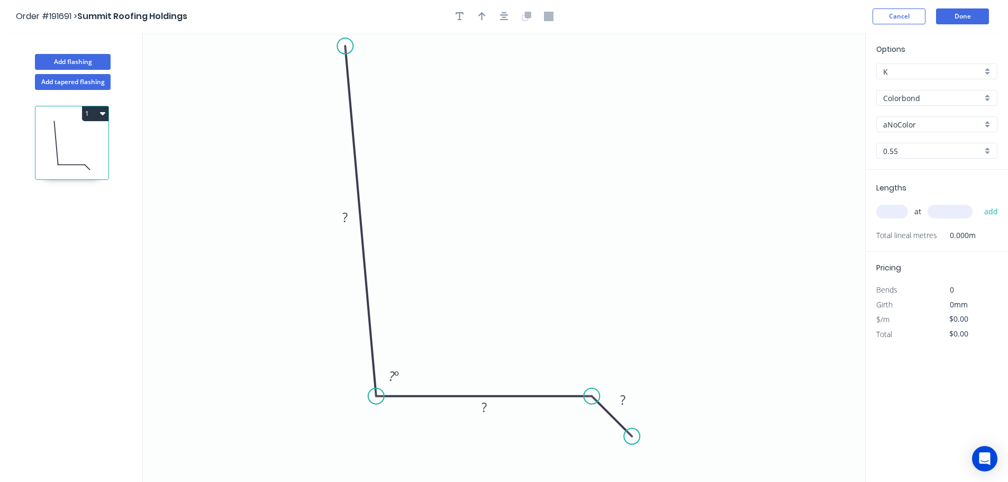
drag, startPoint x: 373, startPoint y: 77, endPoint x: 345, endPoint y: 46, distance: 41.2
click at [345, 46] on circle at bounding box center [345, 46] width 16 height 16
click at [344, 214] on tspan "?" at bounding box center [344, 217] width 5 height 17
click at [499, 25] on header "Order #191691 > Summit Roofing Holdings Cancel Done" at bounding box center [504, 16] width 1008 height 33
type input "$7.53"
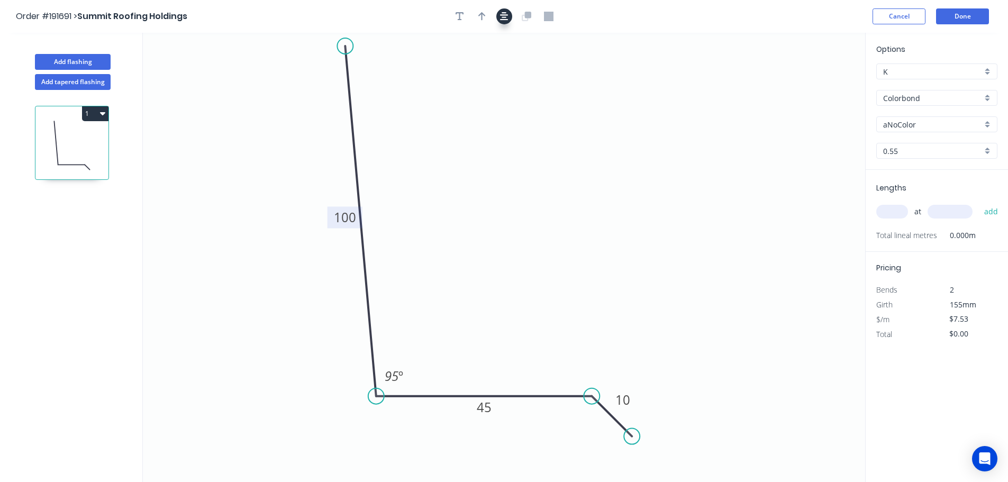
click at [501, 22] on button "button" at bounding box center [504, 16] width 16 height 16
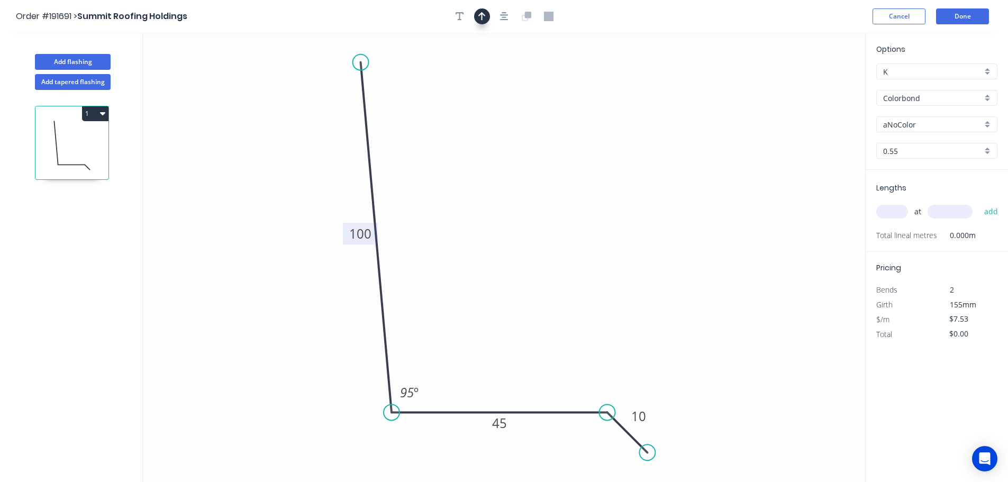
click at [484, 22] on button "button" at bounding box center [482, 16] width 16 height 16
drag, startPoint x: 669, startPoint y: 92, endPoint x: 626, endPoint y: 88, distance: 43.6
click at [626, 88] on icon at bounding box center [626, 76] width 10 height 34
click at [934, 95] on input "Colorbond" at bounding box center [932, 98] width 99 height 11
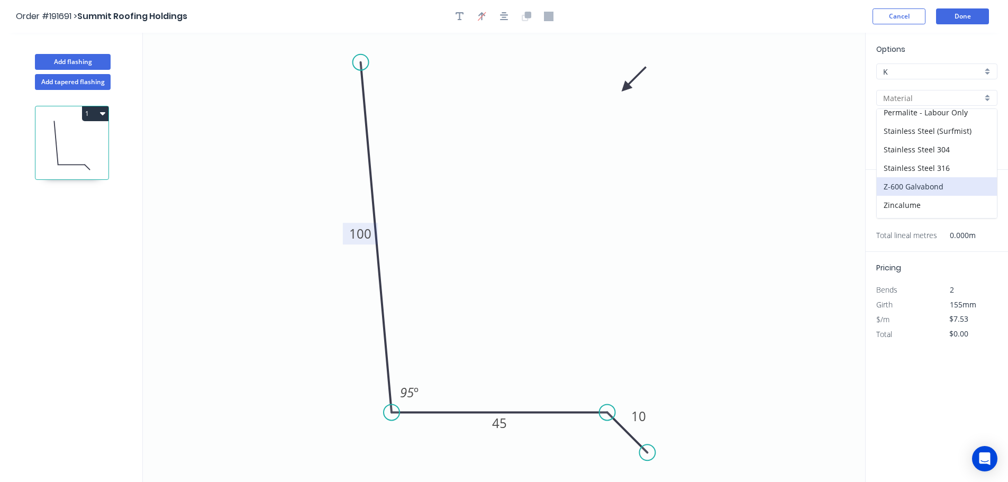
scroll to position [243, 0]
click at [923, 188] on div "Zincalume" at bounding box center [937, 190] width 120 height 19
type input "Zincalume"
type input "$7.09"
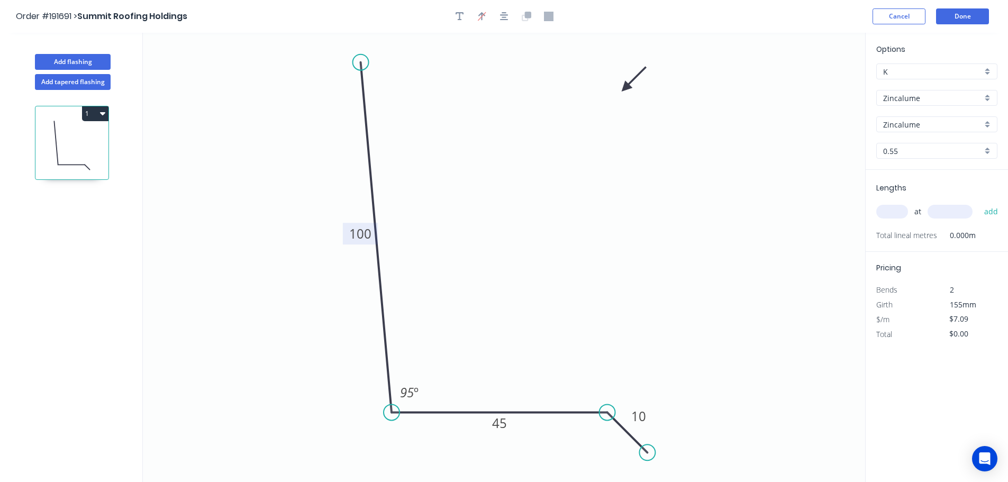
click at [895, 212] on input "text" at bounding box center [893, 212] width 32 height 14
type input "10"
type input "5000"
click at [979, 203] on button "add" at bounding box center [991, 212] width 25 height 18
type input "$354.50"
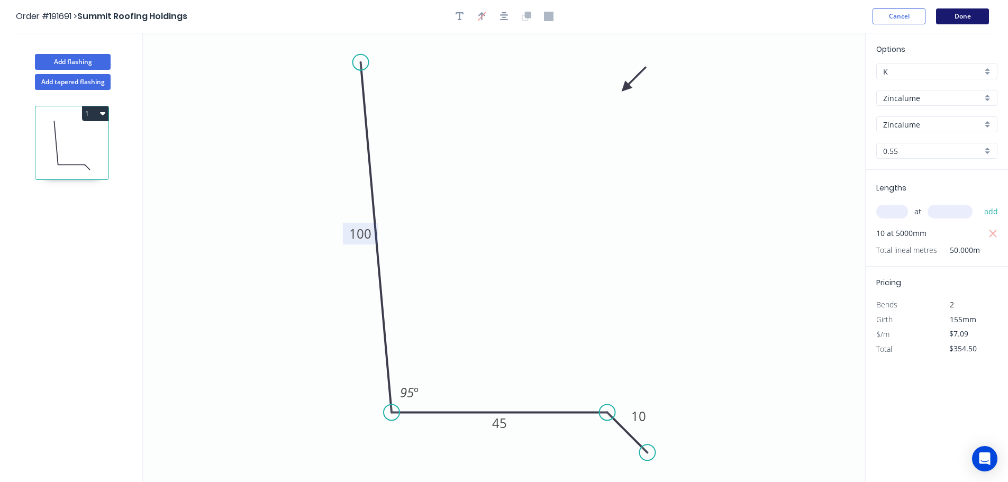
click at [969, 17] on button "Done" at bounding box center [962, 16] width 53 height 16
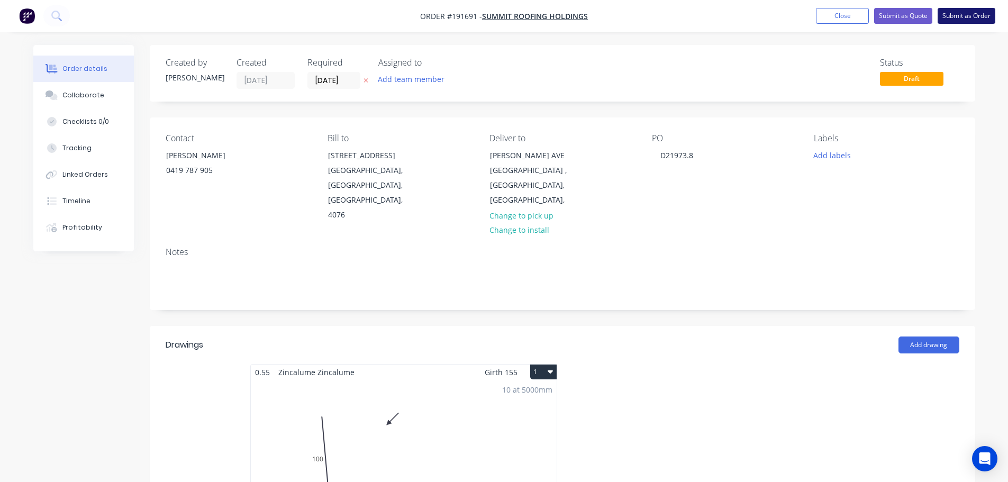
click at [965, 15] on button "Submit as Order" at bounding box center [967, 16] width 58 height 16
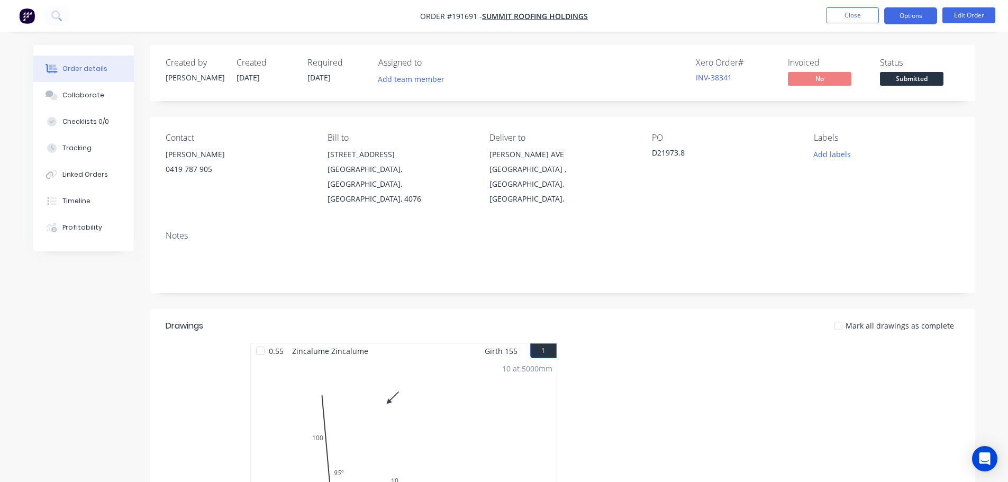
click at [916, 13] on button "Options" at bounding box center [910, 15] width 53 height 17
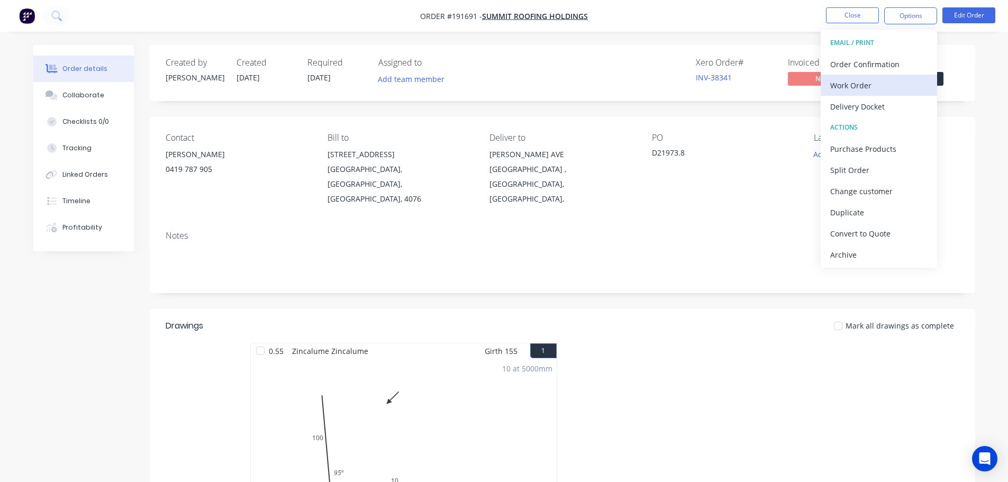
click at [904, 91] on div "Work Order" at bounding box center [878, 85] width 97 height 15
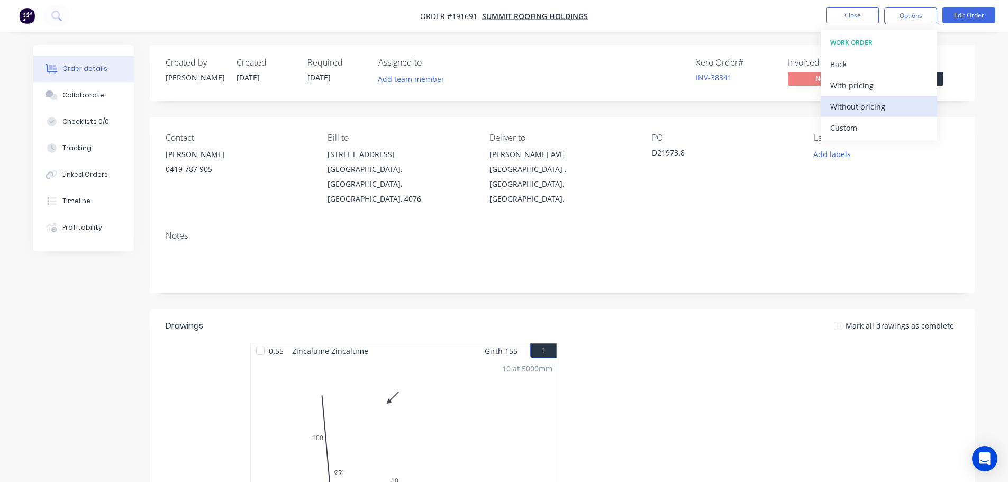
click at [895, 111] on div "Without pricing" at bounding box center [878, 106] width 97 height 15
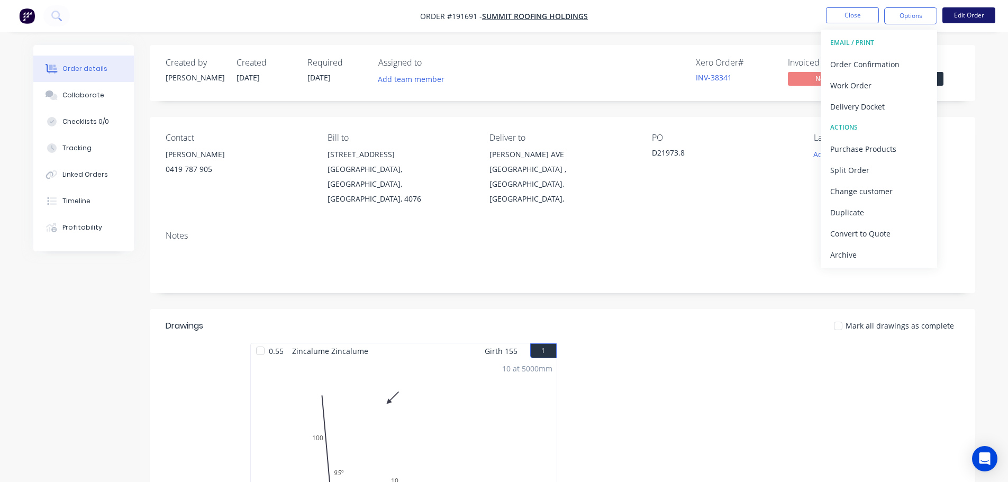
click at [968, 15] on button "Edit Order" at bounding box center [969, 15] width 53 height 16
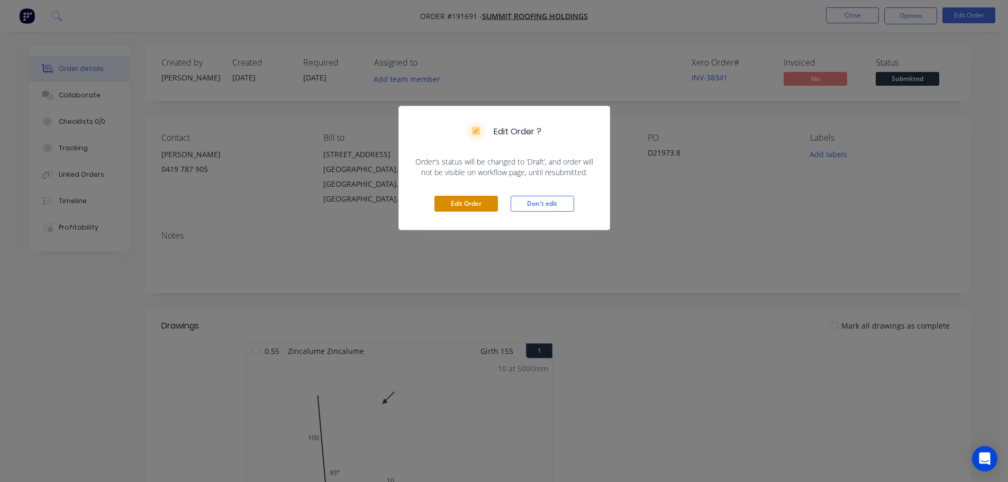
click at [471, 200] on button "Edit Order" at bounding box center [467, 204] width 64 height 16
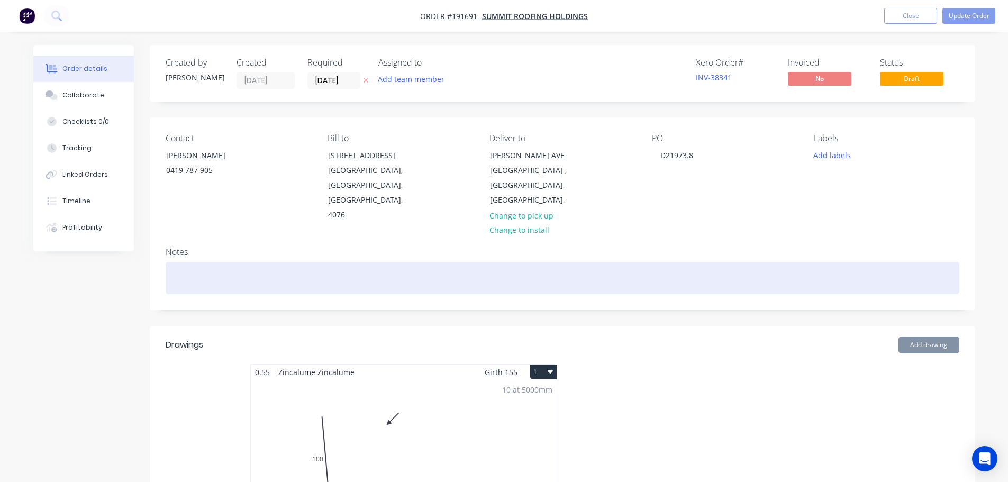
click at [351, 262] on div at bounding box center [563, 278] width 794 height 32
click at [201, 262] on div "ENTERYTO SITE IS OFF JIMMISON AVE" at bounding box center [563, 278] width 794 height 32
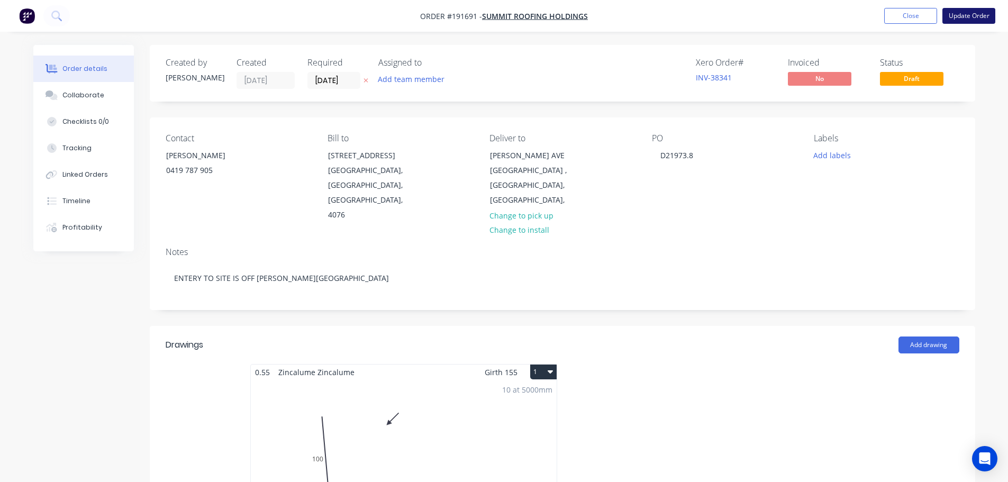
click at [967, 16] on button "Update Order" at bounding box center [969, 16] width 53 height 16
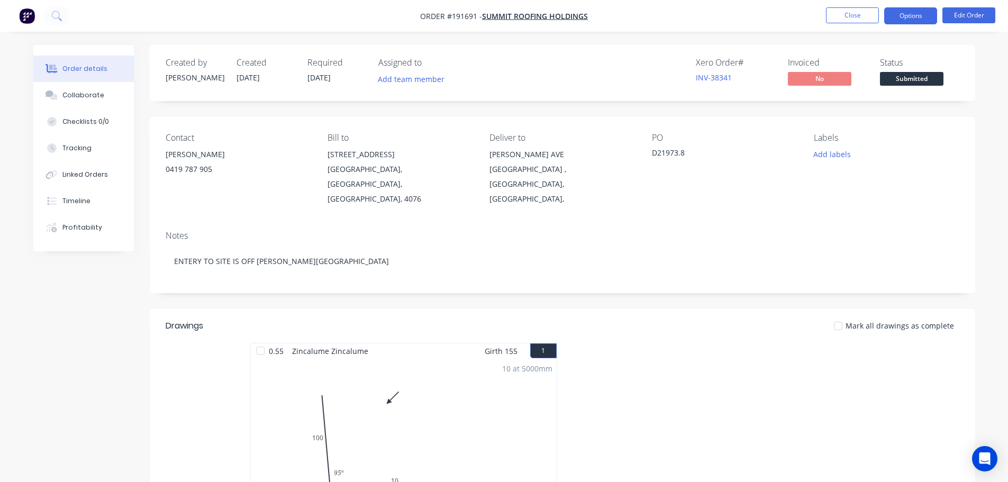
click at [915, 17] on button "Options" at bounding box center [910, 15] width 53 height 17
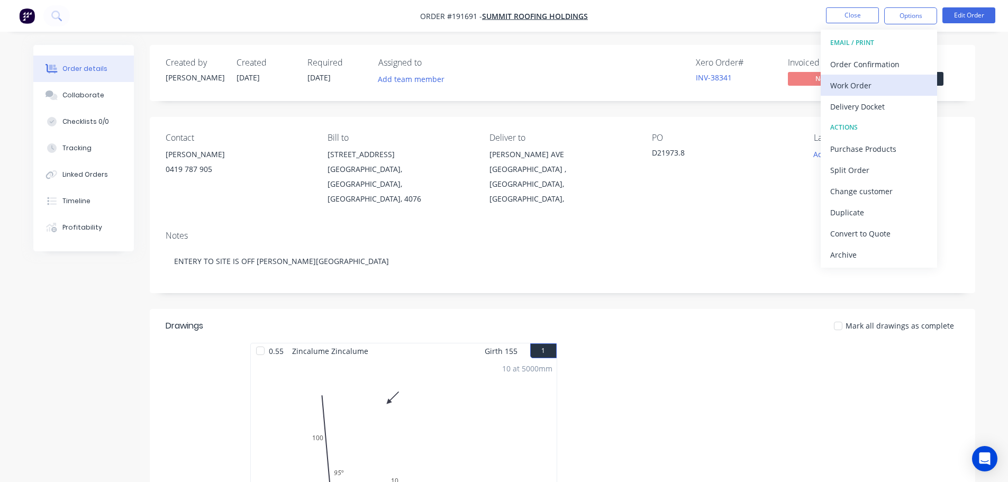
click at [897, 87] on div "Work Order" at bounding box center [878, 85] width 97 height 15
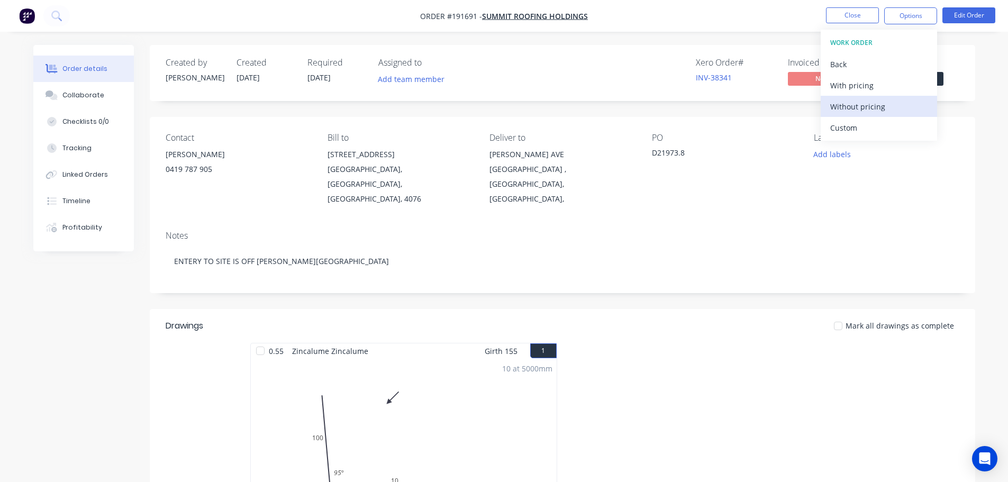
click at [895, 104] on div "Without pricing" at bounding box center [878, 106] width 97 height 15
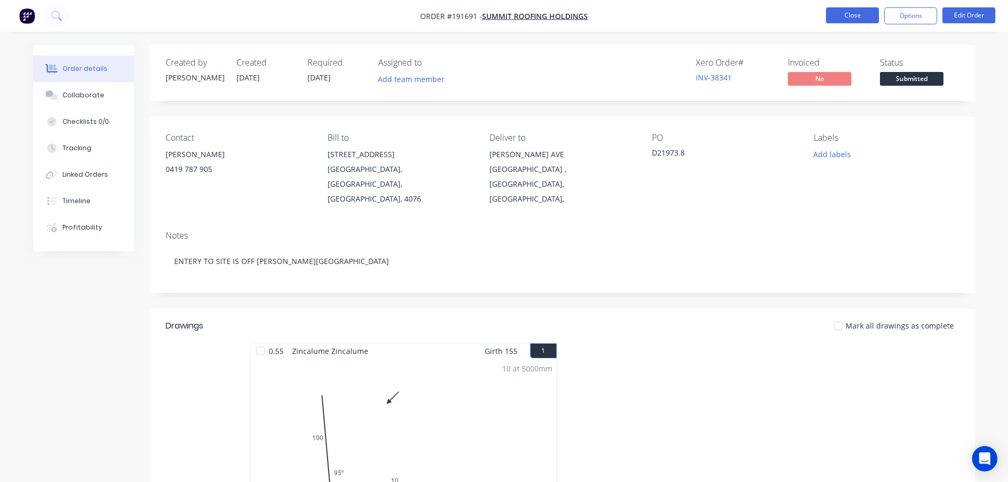
click at [853, 19] on button "Close" at bounding box center [852, 15] width 53 height 16
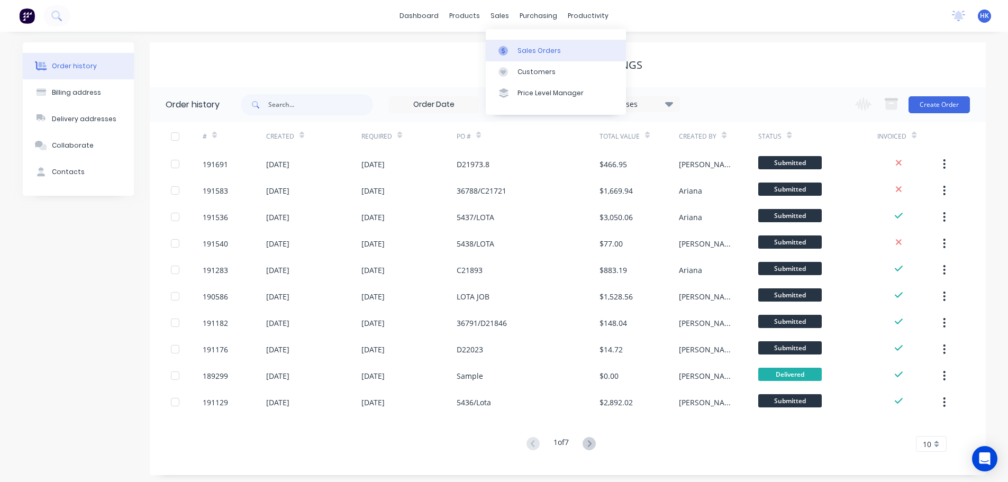
click at [524, 46] on div "Sales Orders" at bounding box center [539, 51] width 43 height 10
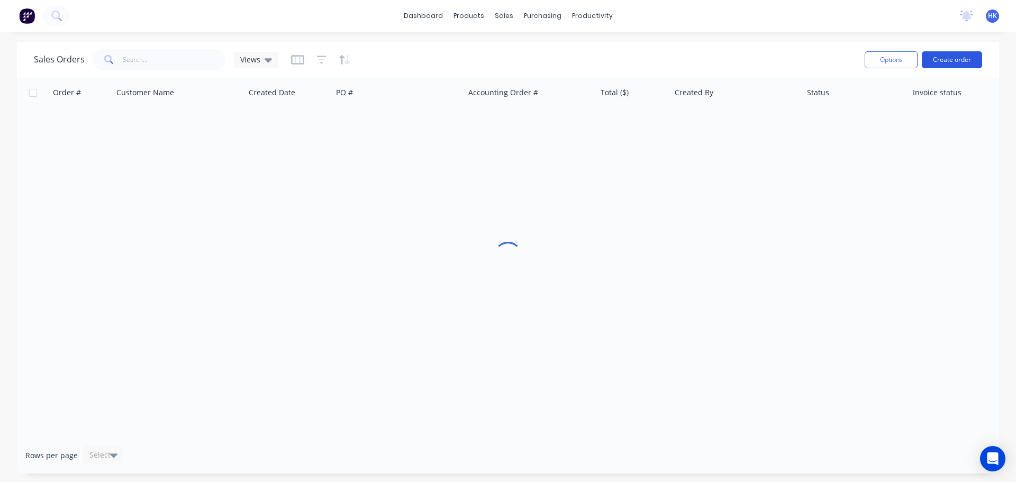
click at [956, 57] on button "Create order" at bounding box center [952, 59] width 60 height 17
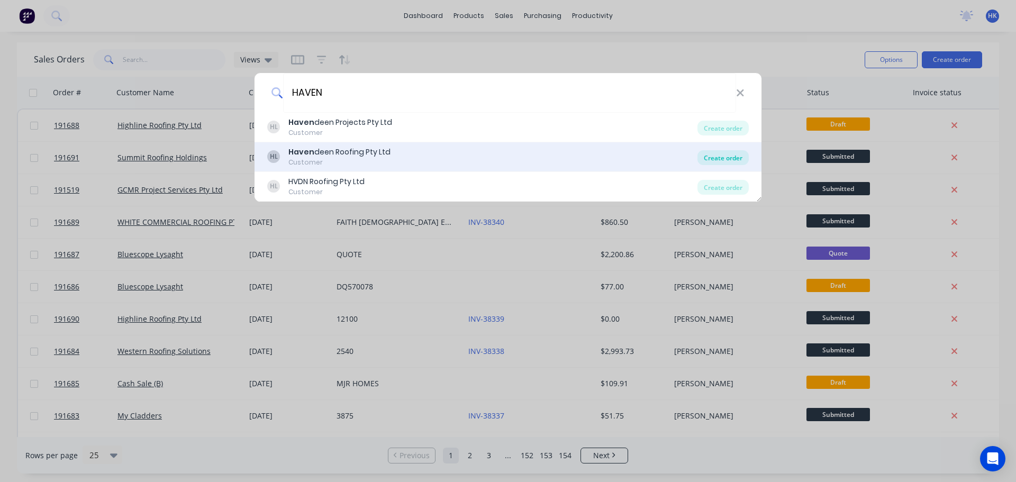
type input "HAVEN"
click at [736, 158] on div "Create order" at bounding box center [723, 157] width 51 height 15
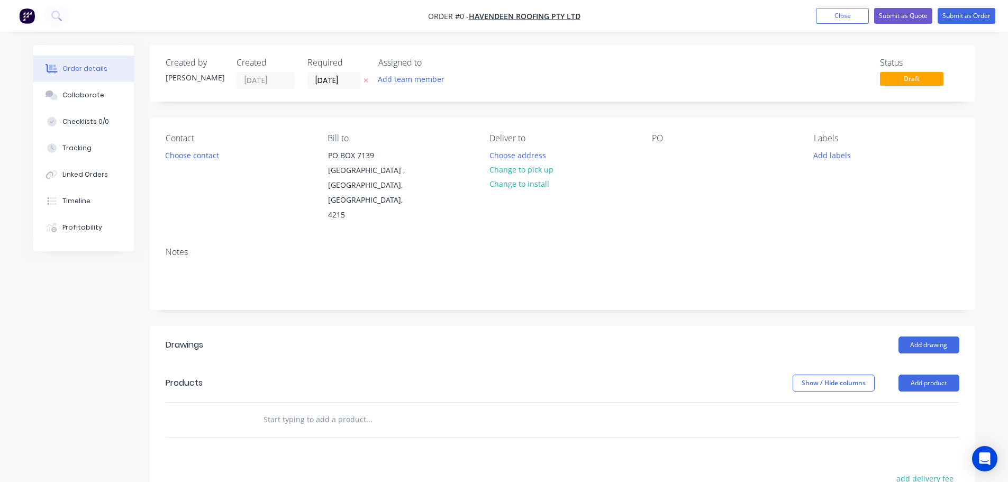
click at [337, 83] on input "[DATE]" at bounding box center [334, 81] width 52 height 16
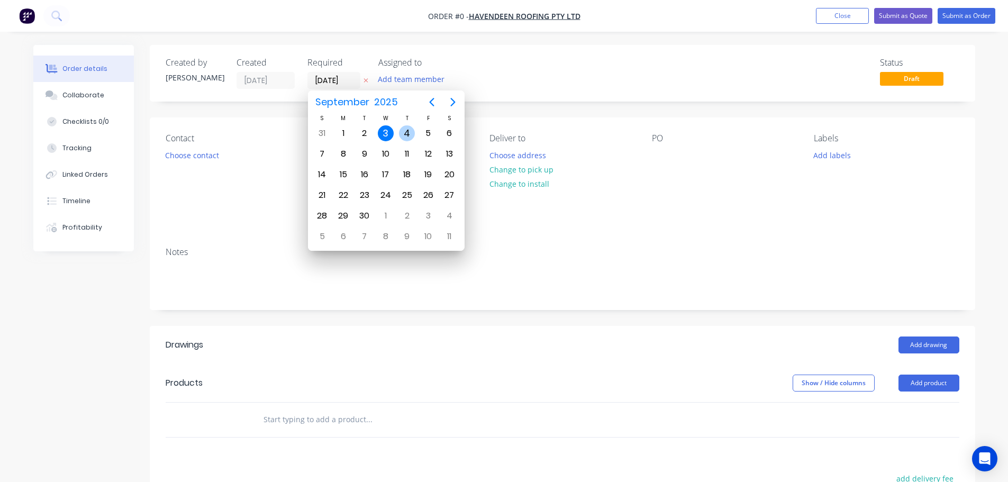
click at [410, 136] on div "4" at bounding box center [407, 133] width 16 height 16
type input "[DATE]"
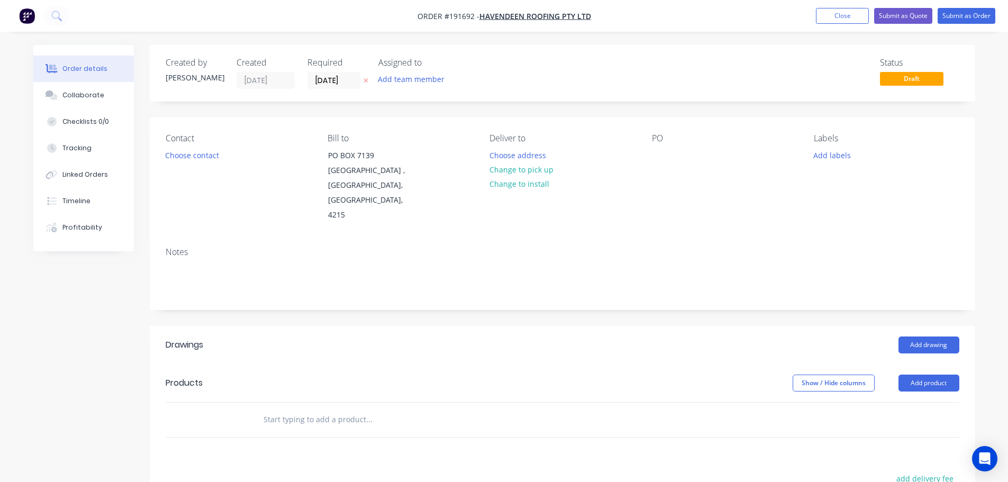
click at [213, 158] on button "Choose contact" at bounding box center [191, 155] width 65 height 14
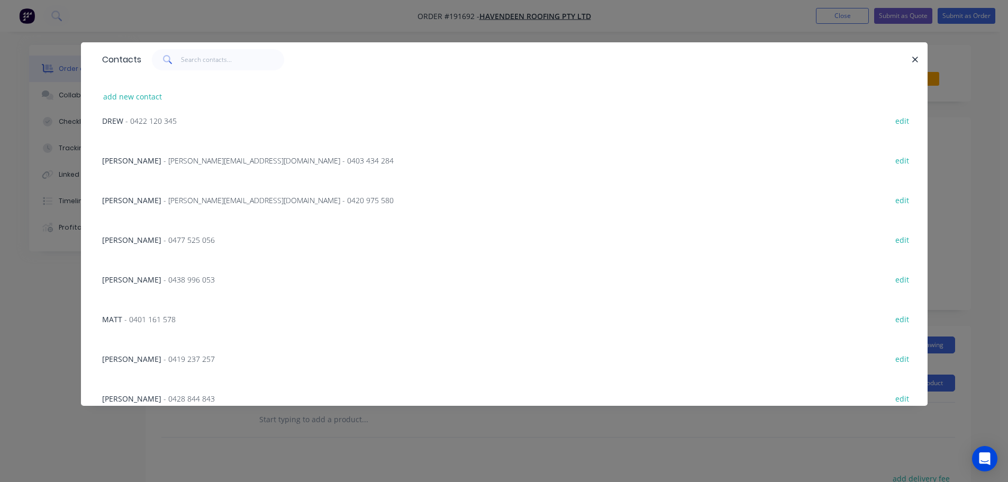
scroll to position [159, 0]
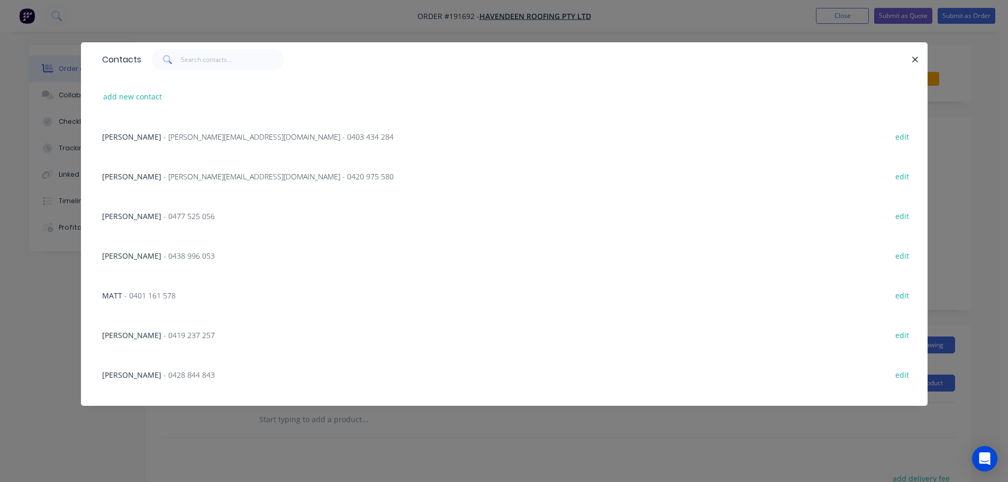
click at [156, 297] on span "- 0401 161 578" at bounding box center [149, 296] width 51 height 10
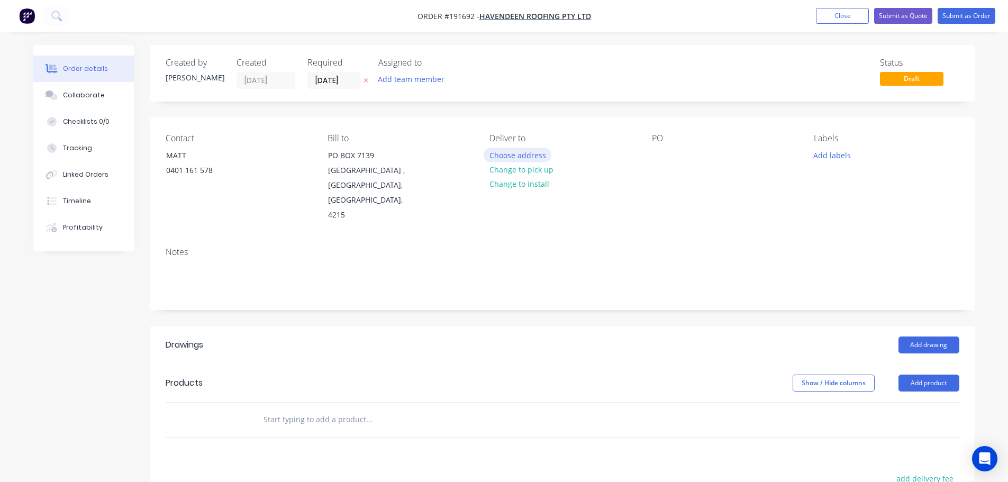
click at [504, 159] on button "Choose address" at bounding box center [518, 155] width 68 height 14
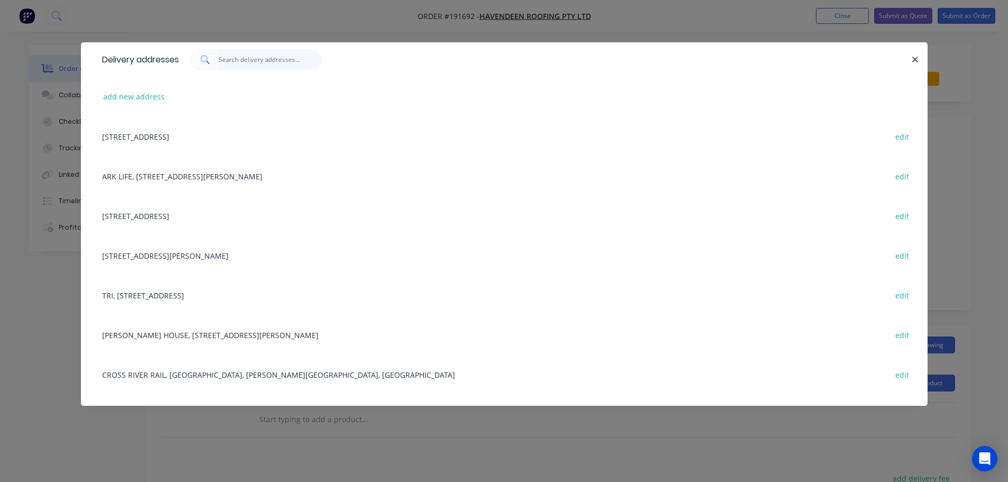
click at [273, 58] on input "text" at bounding box center [270, 59] width 103 height 21
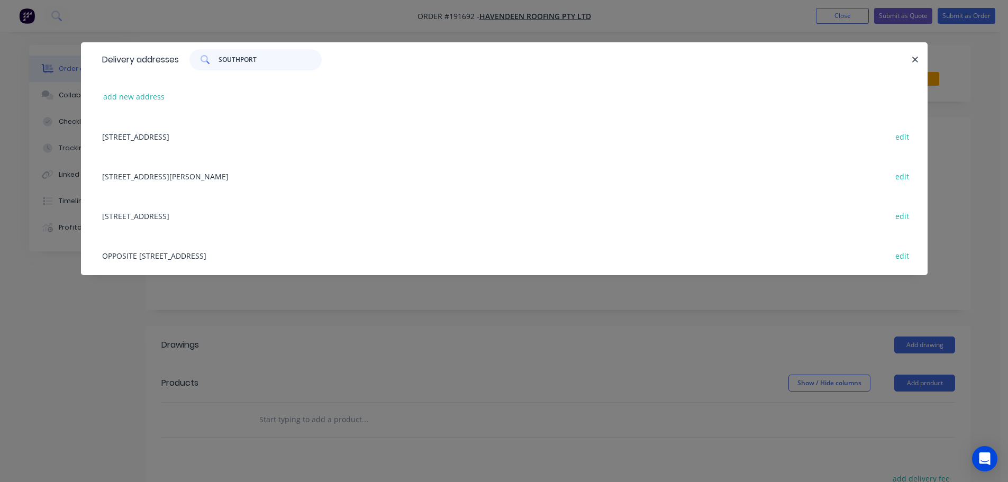
type input "SOUTHPORT"
click at [273, 168] on div "15 WINCHESTER ST, (ROB'S HOUSE), SOUTHPORT, Queensland, Australia edit" at bounding box center [504, 176] width 815 height 40
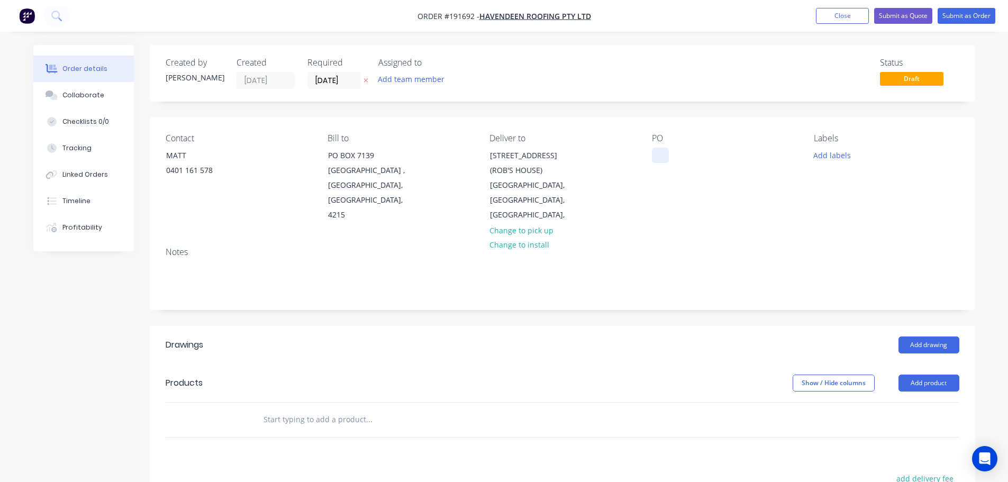
click at [664, 155] on div at bounding box center [660, 155] width 17 height 15
click at [827, 146] on div "Labels Add labels" at bounding box center [886, 177] width 145 height 89
click at [837, 155] on button "Add labels" at bounding box center [832, 155] width 49 height 14
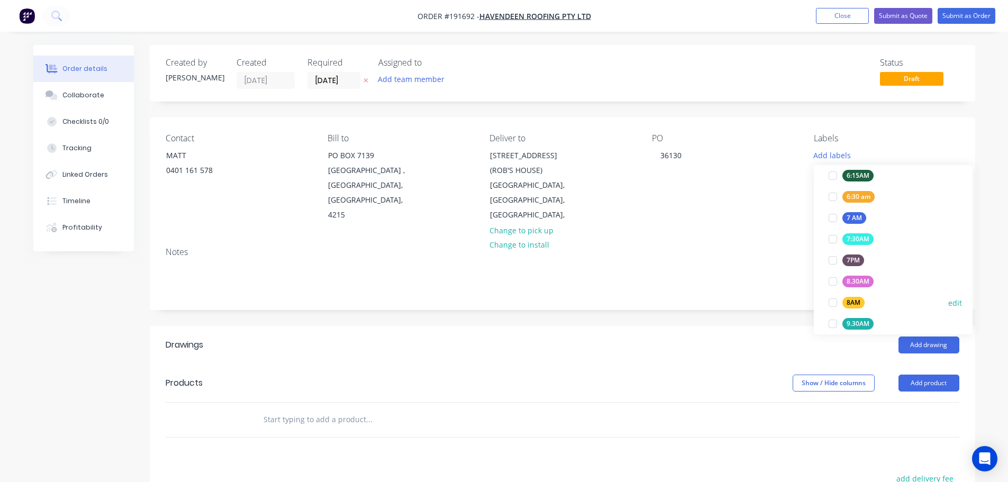
scroll to position [212, 0]
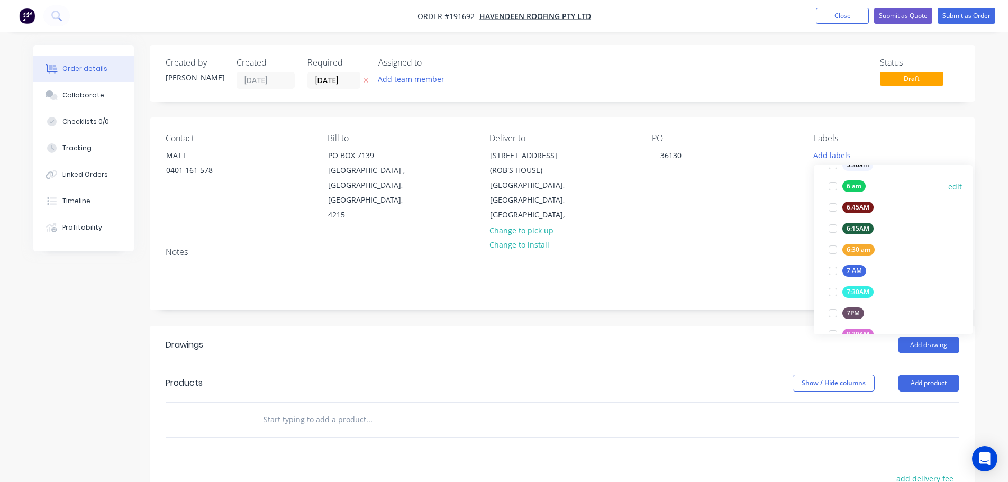
click at [834, 186] on div at bounding box center [833, 186] width 21 height 21
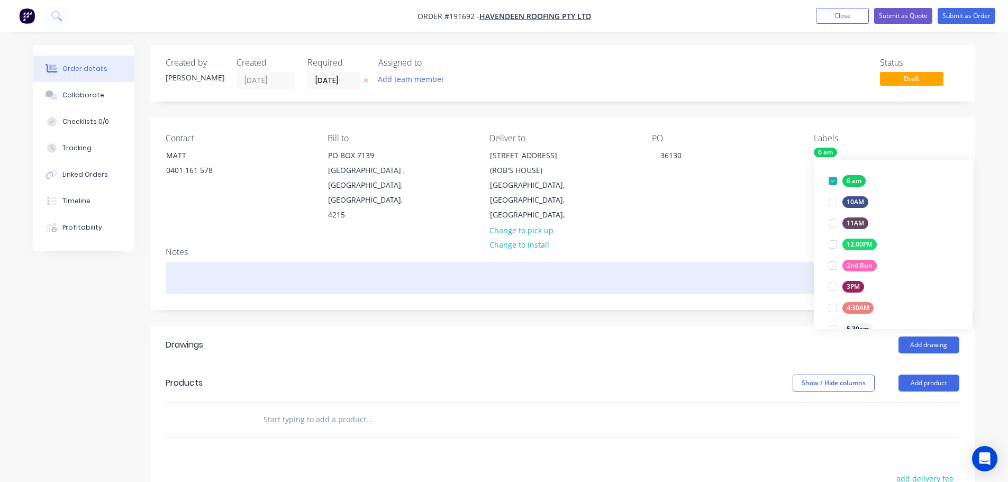
click at [755, 243] on div "Notes" at bounding box center [563, 274] width 826 height 71
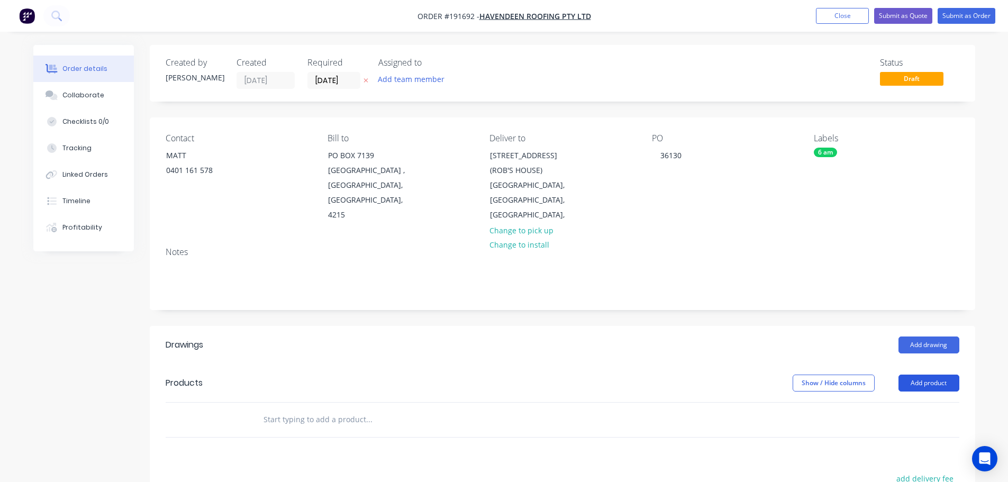
click at [939, 375] on button "Add product" at bounding box center [929, 383] width 61 height 17
click at [927, 337] on button "Add drawing" at bounding box center [929, 345] width 61 height 17
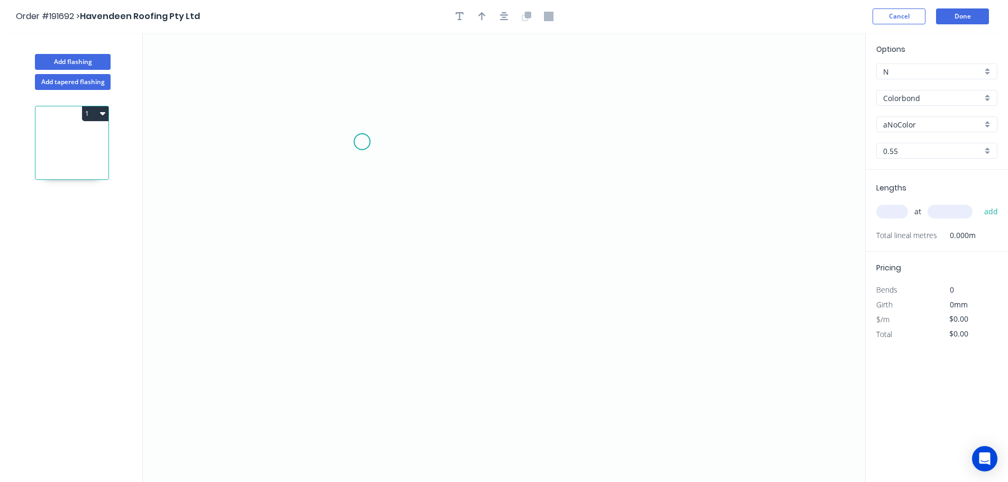
click at [362, 141] on icon "0" at bounding box center [504, 257] width 723 height 449
click at [367, 64] on icon "0" at bounding box center [504, 257] width 723 height 449
click at [492, 69] on icon "0 ?" at bounding box center [504, 257] width 723 height 449
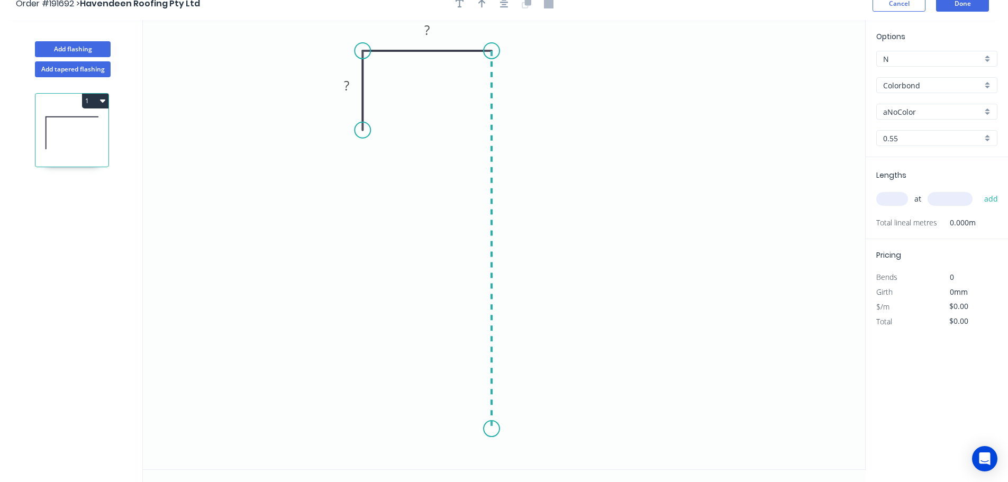
scroll to position [20, 0]
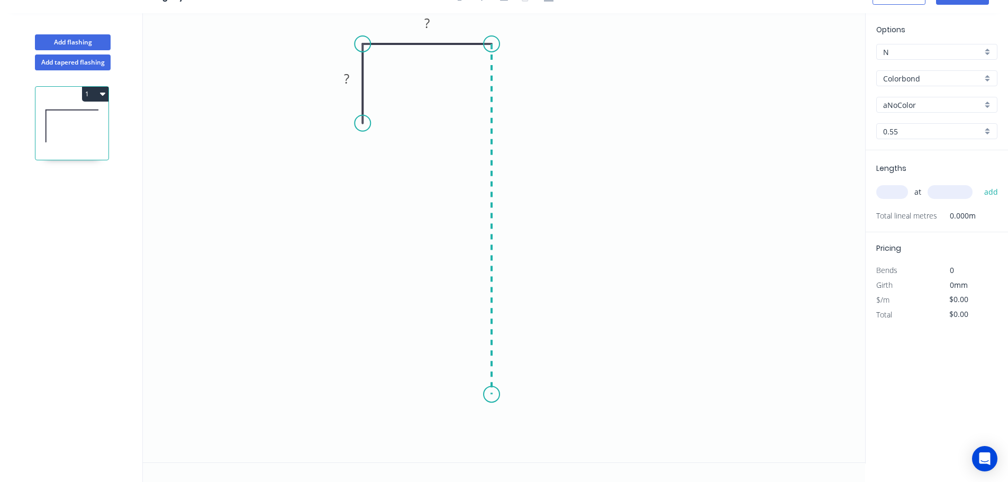
click at [495, 395] on icon "0 ? ?" at bounding box center [504, 237] width 723 height 449
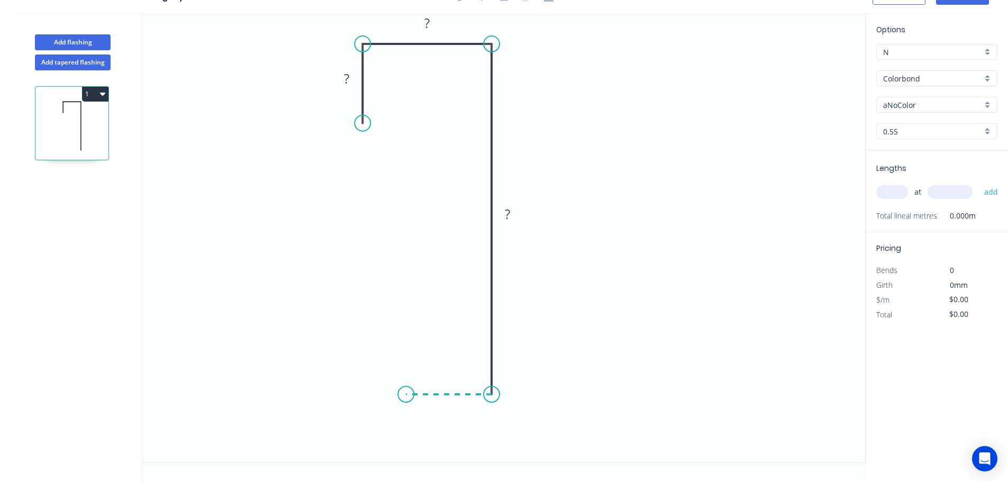
click at [405, 392] on icon "0 ? ? ?" at bounding box center [504, 237] width 723 height 449
click at [409, 462] on icon "0 ? ? ? ?" at bounding box center [504, 237] width 723 height 449
drag, startPoint x: 364, startPoint y: 116, endPoint x: 361, endPoint y: 102, distance: 15.1
click at [361, 102] on circle at bounding box center [363, 102] width 16 height 16
drag, startPoint x: 361, startPoint y: 44, endPoint x: 390, endPoint y: 44, distance: 29.1
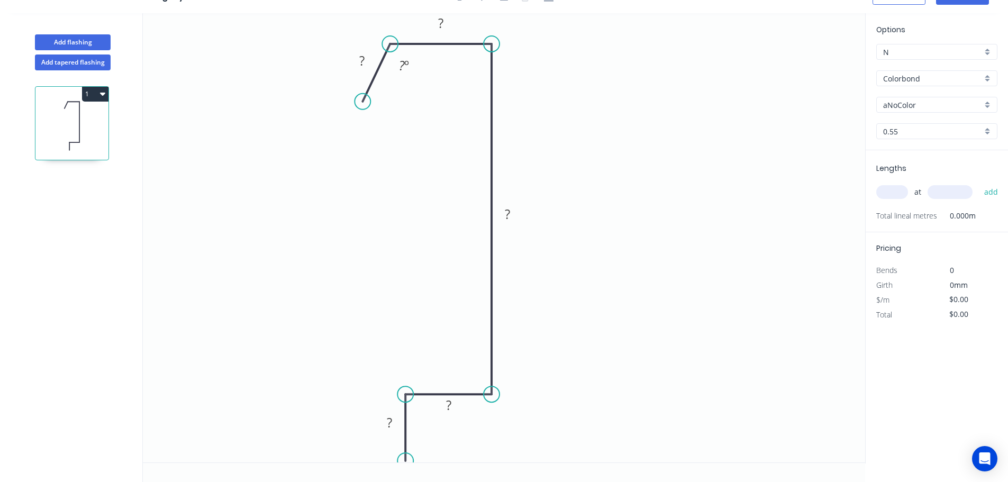
click at [390, 44] on circle at bounding box center [390, 44] width 16 height 16
drag, startPoint x: 363, startPoint y: 103, endPoint x: 386, endPoint y: 109, distance: 24.0
click at [386, 109] on circle at bounding box center [390, 109] width 16 height 16
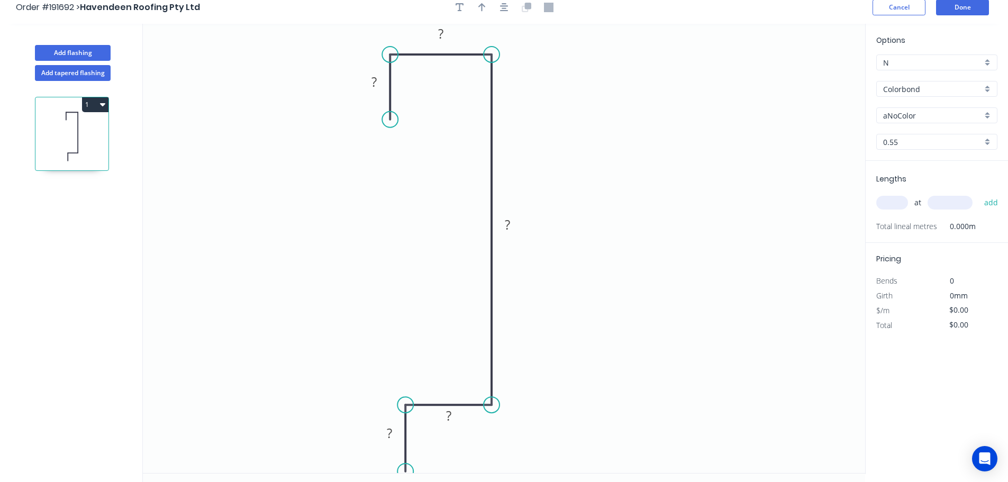
scroll to position [0, 0]
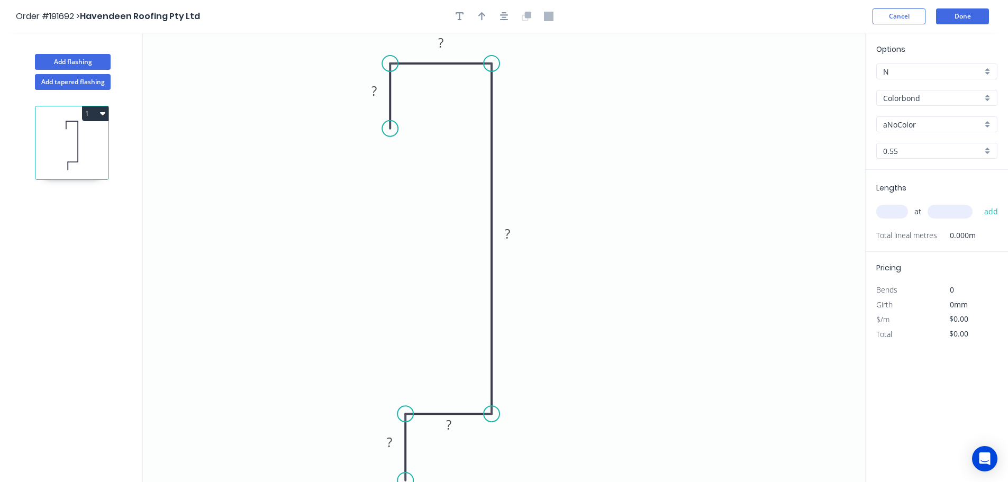
click at [513, 17] on div at bounding box center [504, 16] width 111 height 16
drag, startPoint x: 511, startPoint y: 15, endPoint x: 502, endPoint y: 24, distance: 12.7
click at [510, 15] on button "button" at bounding box center [504, 16] width 16 height 16
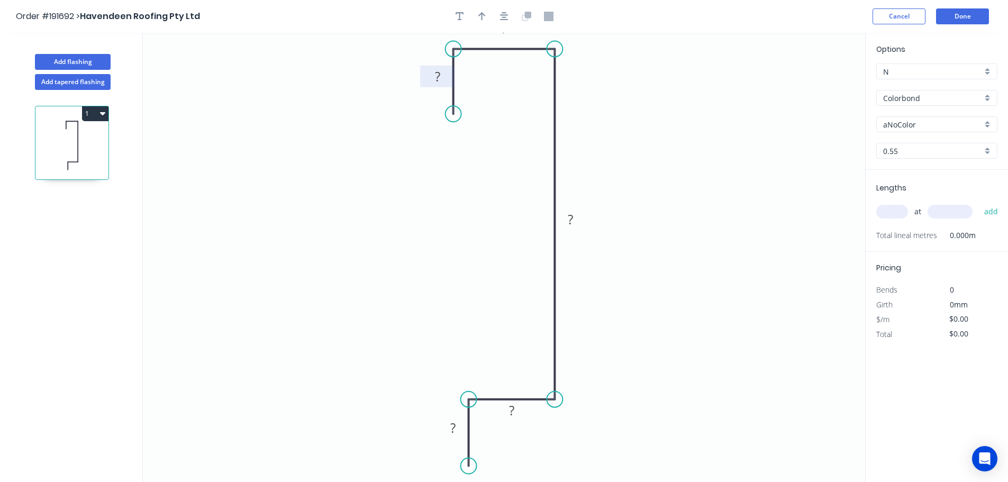
click at [441, 79] on rect at bounding box center [437, 77] width 21 height 15
click at [574, 224] on tspan "6" at bounding box center [570, 219] width 7 height 17
click at [505, 12] on icon "button" at bounding box center [504, 17] width 8 height 10
type input "$8.30"
click at [480, 15] on icon "button" at bounding box center [481, 16] width 7 height 8
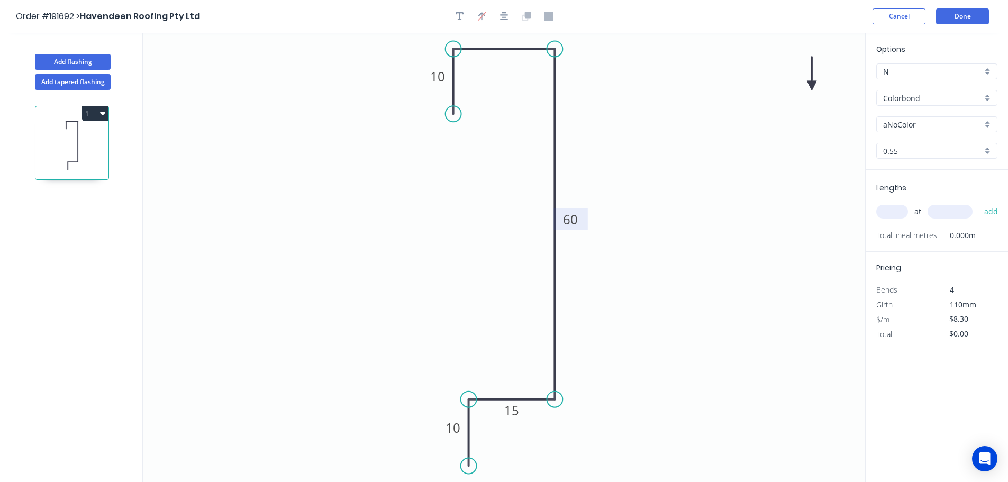
click at [811, 85] on icon at bounding box center [812, 74] width 10 height 34
click at [811, 85] on icon at bounding box center [811, 73] width 10 height 34
click at [811, 85] on icon at bounding box center [819, 76] width 31 height 31
drag, startPoint x: 811, startPoint y: 80, endPoint x: 801, endPoint y: 154, distance: 74.3
click at [801, 154] on icon "0 10 15 60 15 10" at bounding box center [504, 257] width 723 height 449
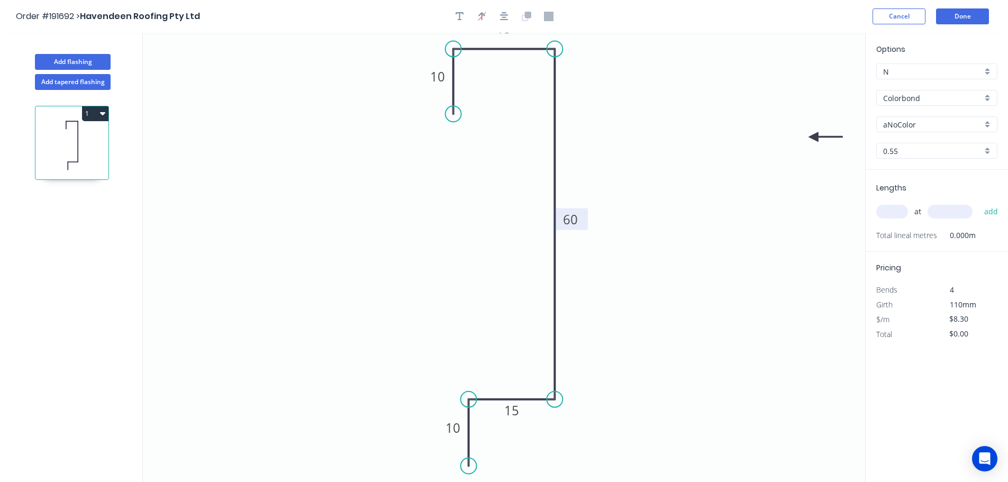
drag, startPoint x: 811, startPoint y: 83, endPoint x: 819, endPoint y: 137, distance: 54.5
click at [813, 142] on icon at bounding box center [826, 137] width 34 height 10
click at [919, 128] on input "aNoColor" at bounding box center [932, 124] width 99 height 11
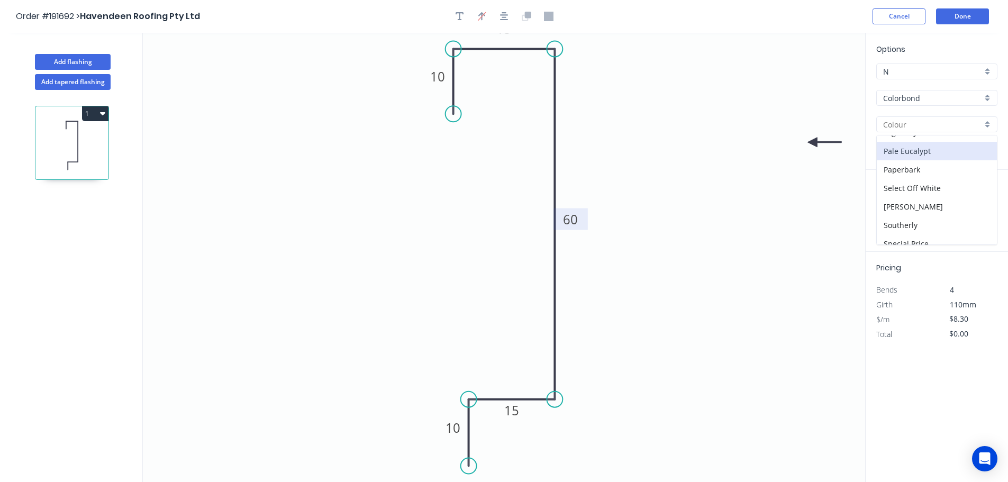
scroll to position [265, 0]
click at [925, 157] on div "Night Sky" at bounding box center [937, 158] width 120 height 19
type input "Night Sky"
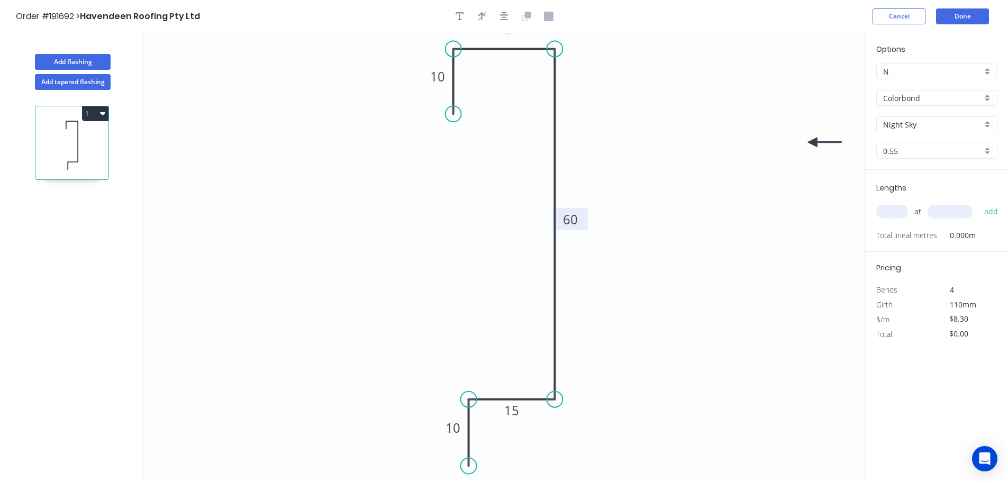
drag, startPoint x: 899, startPoint y: 211, endPoint x: 894, endPoint y: 209, distance: 5.7
click at [896, 211] on input "text" at bounding box center [893, 212] width 32 height 14
type input "1"
type input "6000"
click at [979, 203] on button "add" at bounding box center [991, 212] width 25 height 18
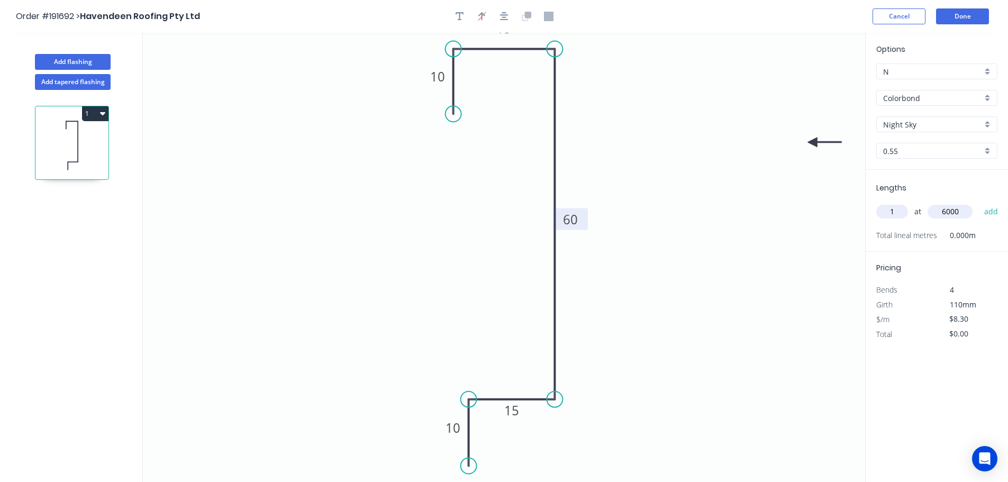
type input "$49.80"
click at [973, 23] on button "Done" at bounding box center [962, 16] width 53 height 16
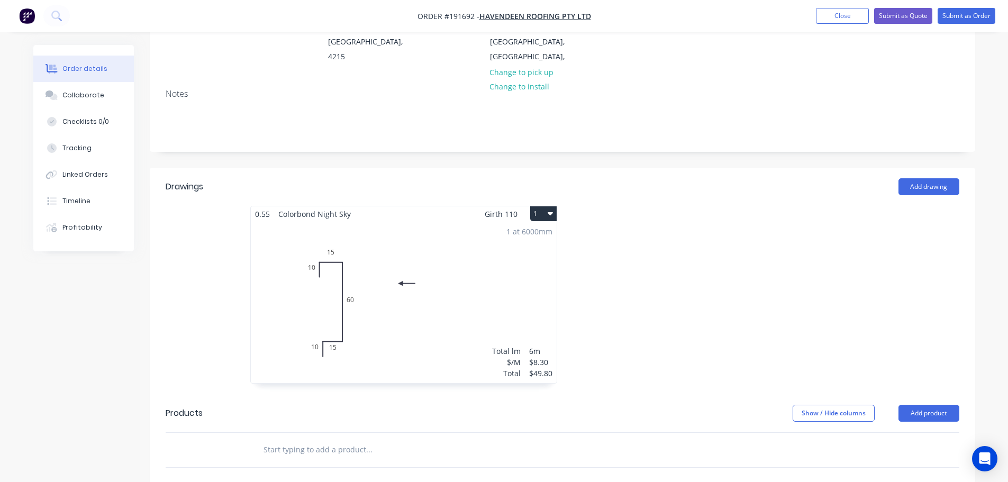
scroll to position [159, 0]
click at [315, 339] on div "1 at 6000mm Total lm $/M Total 6m $8.30 $49.80" at bounding box center [404, 301] width 306 height 161
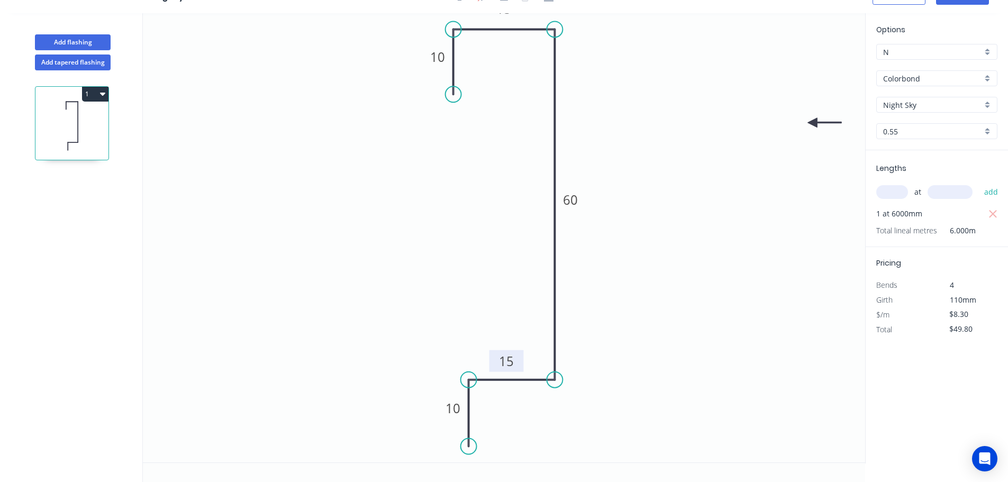
drag, startPoint x: 528, startPoint y: 395, endPoint x: 522, endPoint y: 367, distance: 28.5
click at [522, 367] on rect at bounding box center [507, 361] width 34 height 22
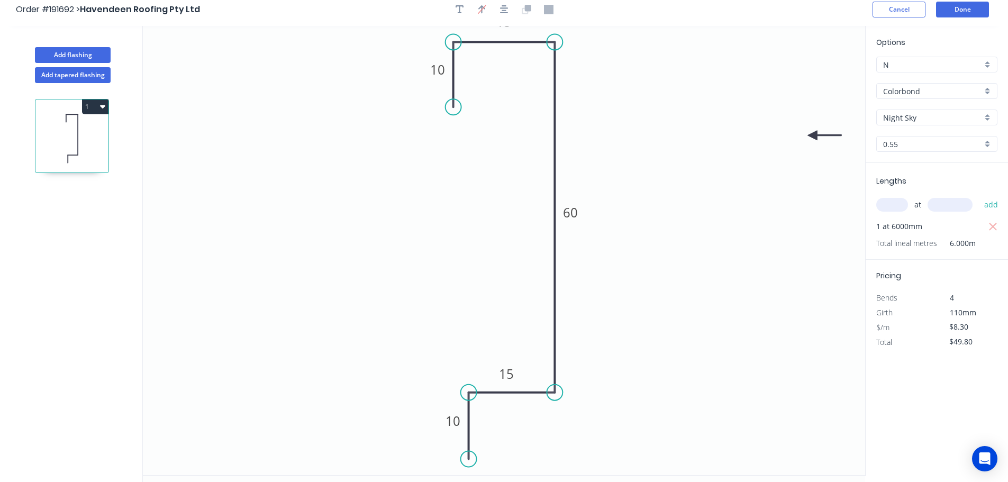
scroll to position [0, 0]
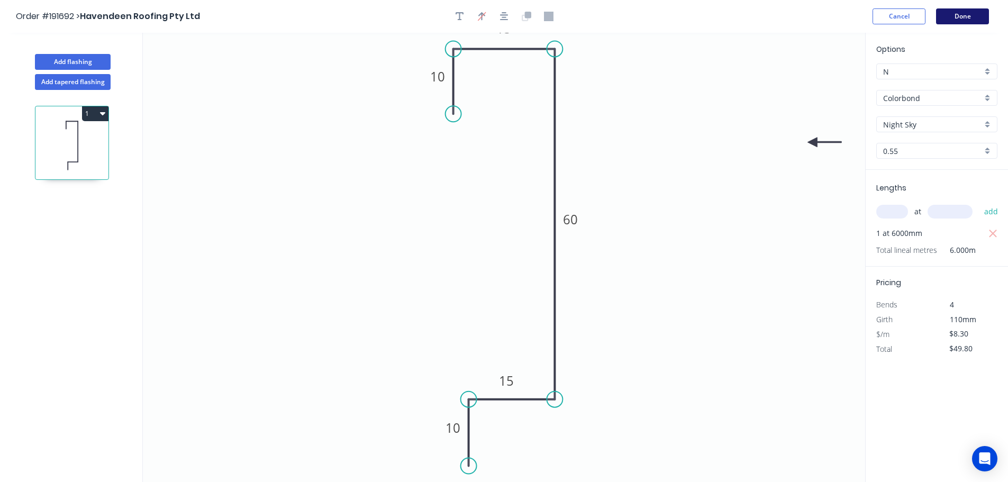
click at [951, 14] on button "Done" at bounding box center [962, 16] width 53 height 16
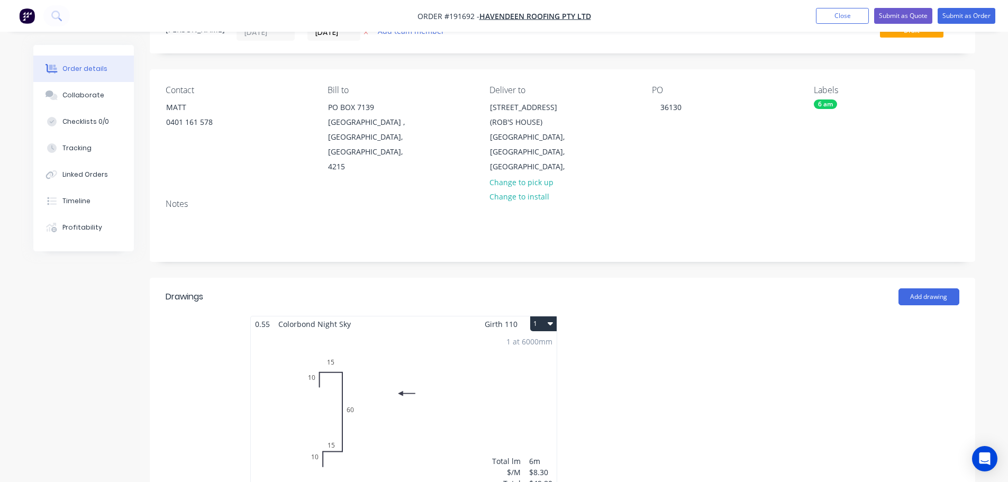
scroll to position [159, 0]
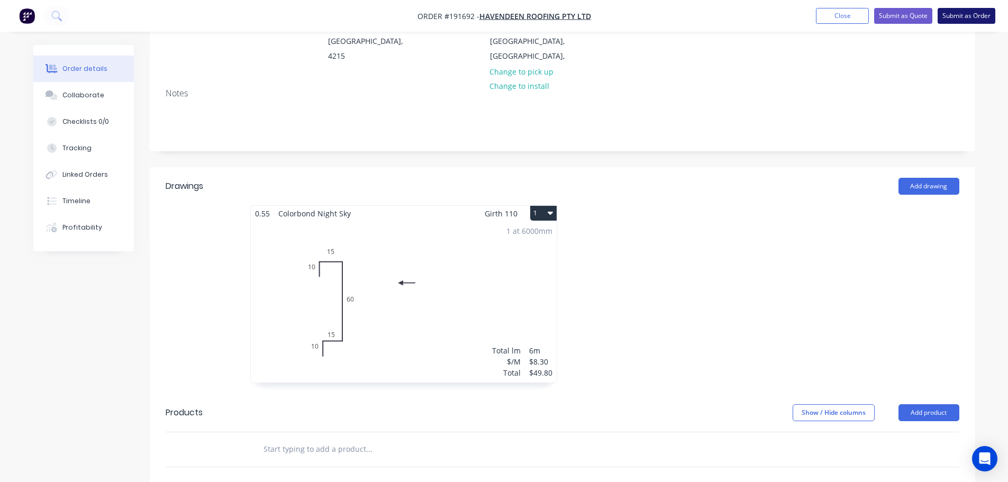
click at [976, 14] on button "Submit as Order" at bounding box center [967, 16] width 58 height 16
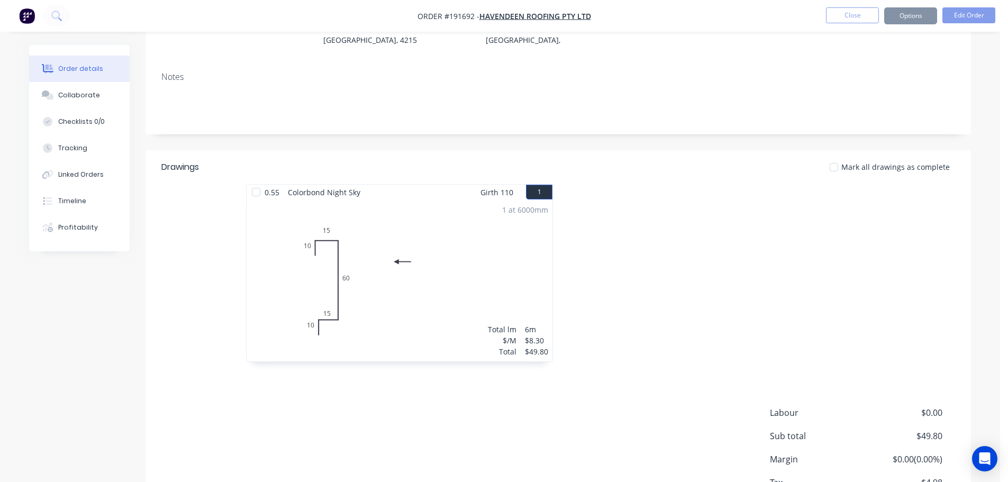
scroll to position [0, 0]
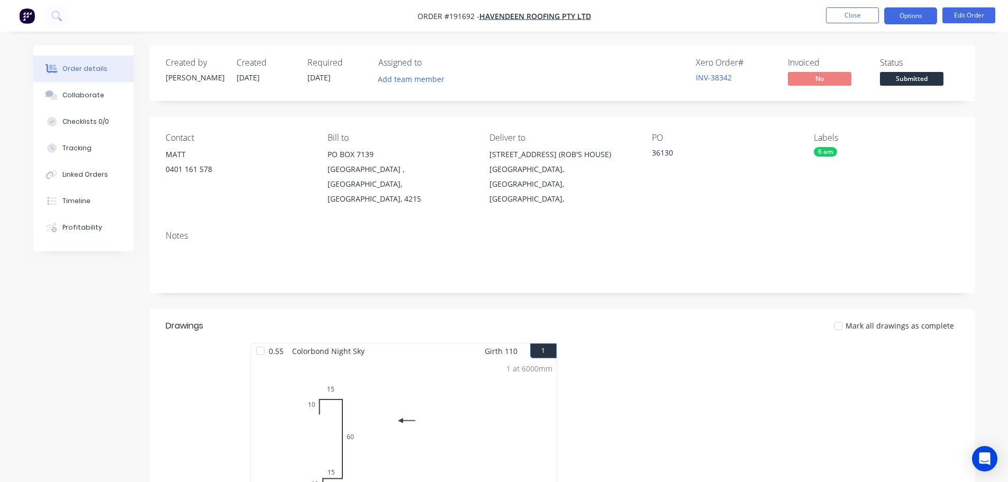
click at [911, 17] on button "Options" at bounding box center [910, 15] width 53 height 17
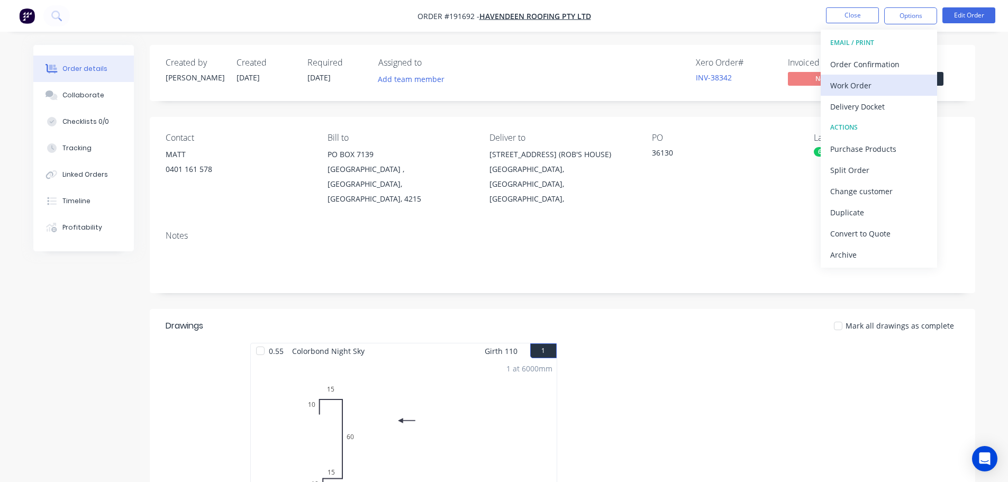
click at [895, 82] on div "Work Order" at bounding box center [878, 85] width 97 height 15
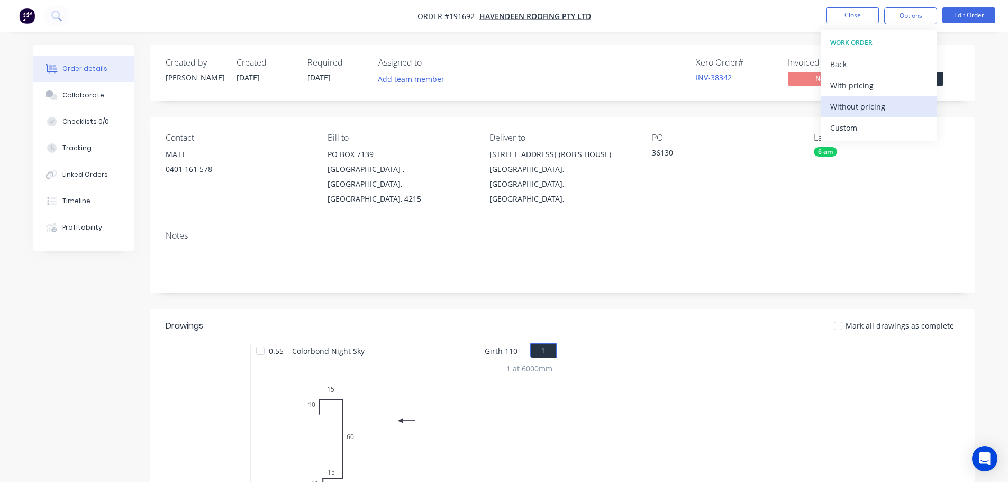
click at [892, 104] on div "Without pricing" at bounding box center [878, 106] width 97 height 15
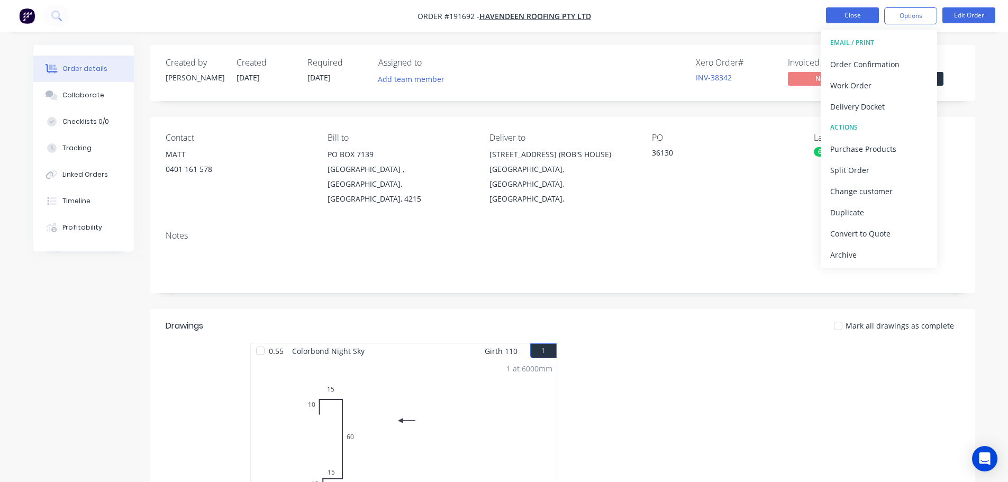
click at [855, 15] on button "Close" at bounding box center [852, 15] width 53 height 16
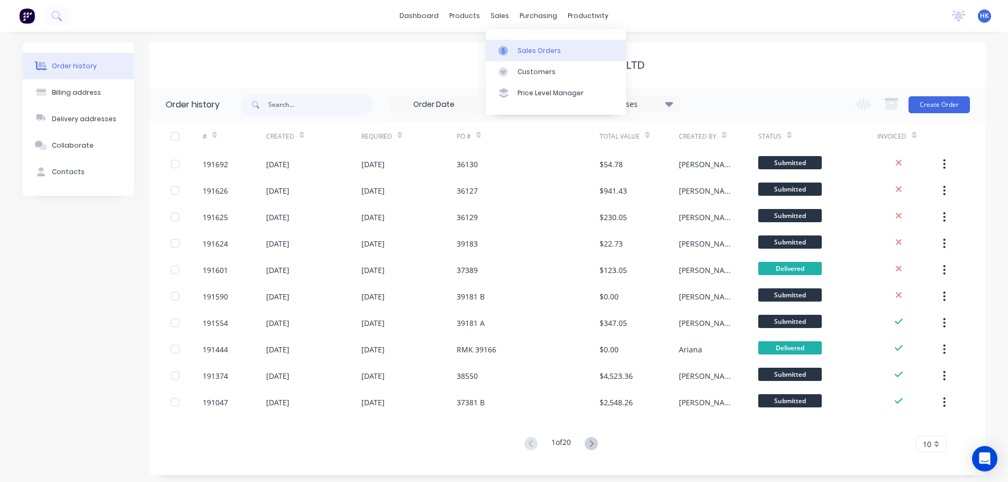
click at [536, 57] on link "Sales Orders" at bounding box center [556, 50] width 140 height 21
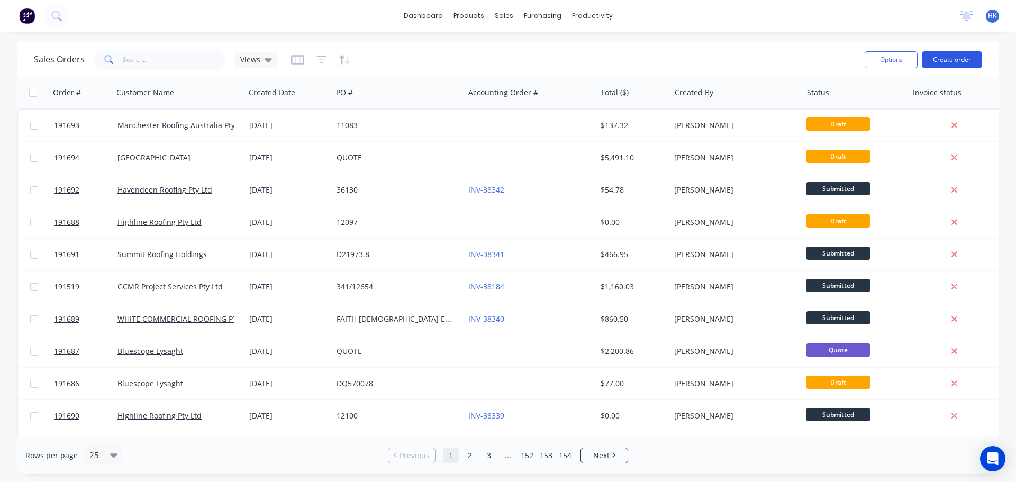
click at [963, 61] on button "Create order" at bounding box center [952, 59] width 60 height 17
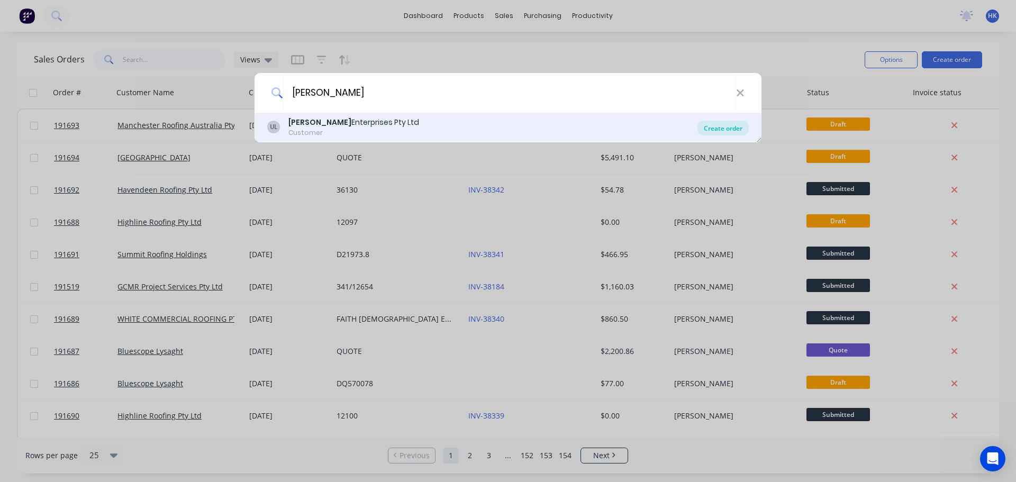
type input "[PERSON_NAME]"
click at [723, 131] on div "Create order" at bounding box center [723, 128] width 51 height 15
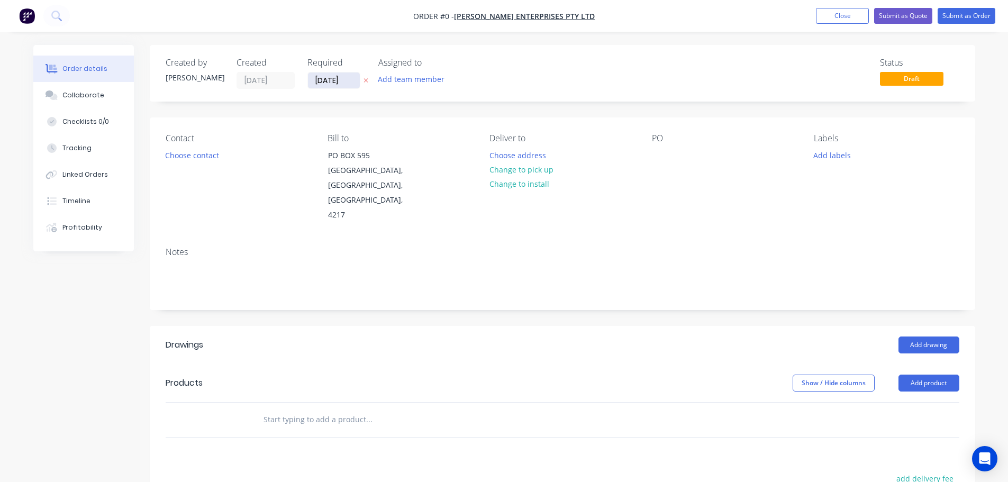
click at [323, 79] on input "[DATE]" at bounding box center [334, 81] width 52 height 16
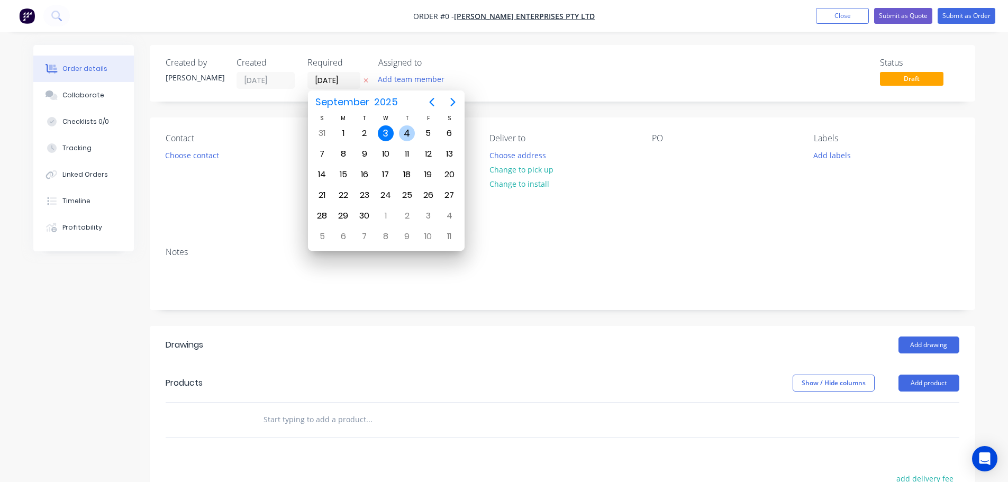
click at [404, 139] on div "4" at bounding box center [407, 133] width 16 height 16
type input "[DATE]"
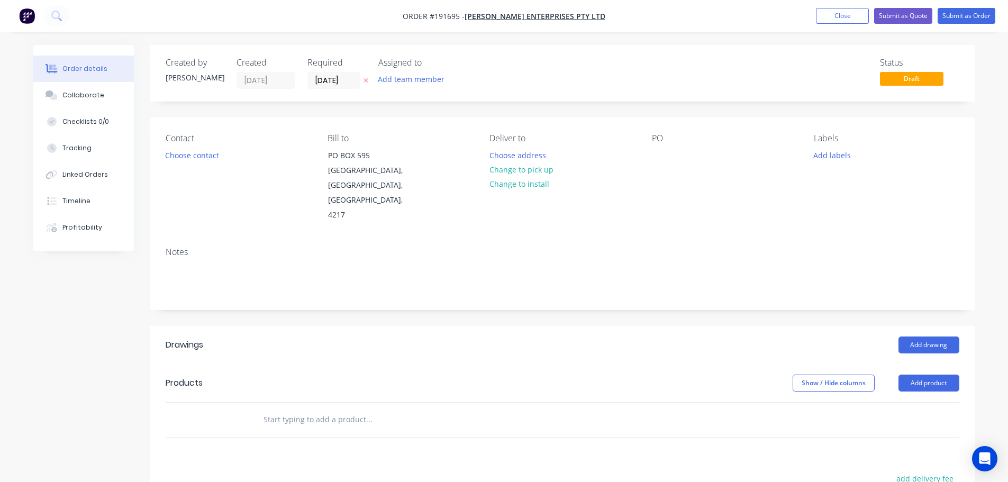
click at [200, 158] on button "Choose contact" at bounding box center [191, 155] width 65 height 14
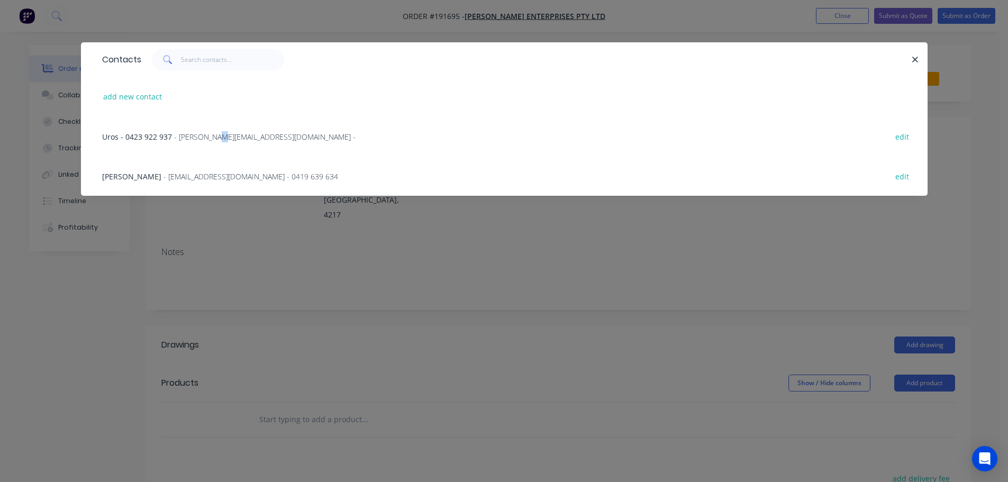
click at [215, 132] on span "- urmi.enterprises.roofing@gmail.com -" at bounding box center [265, 137] width 182 height 10
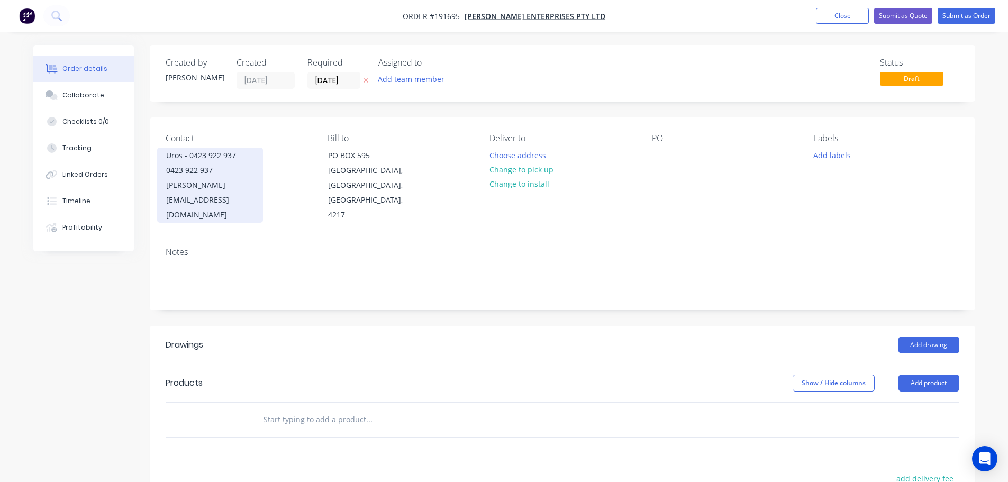
click at [223, 164] on div "0423 922 937" at bounding box center [210, 170] width 88 height 15
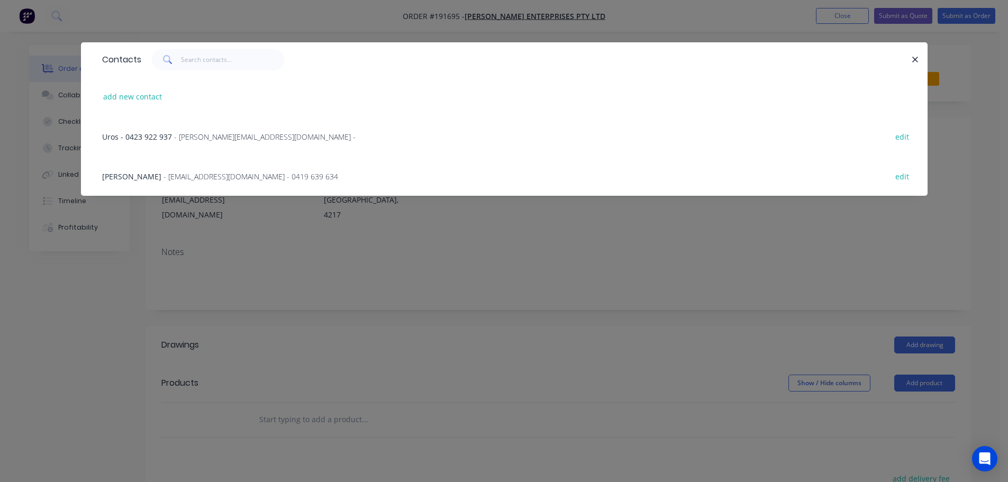
click at [220, 177] on span "- simontrevor.roofing@gmail.com - 0419 639 634" at bounding box center [251, 176] width 175 height 10
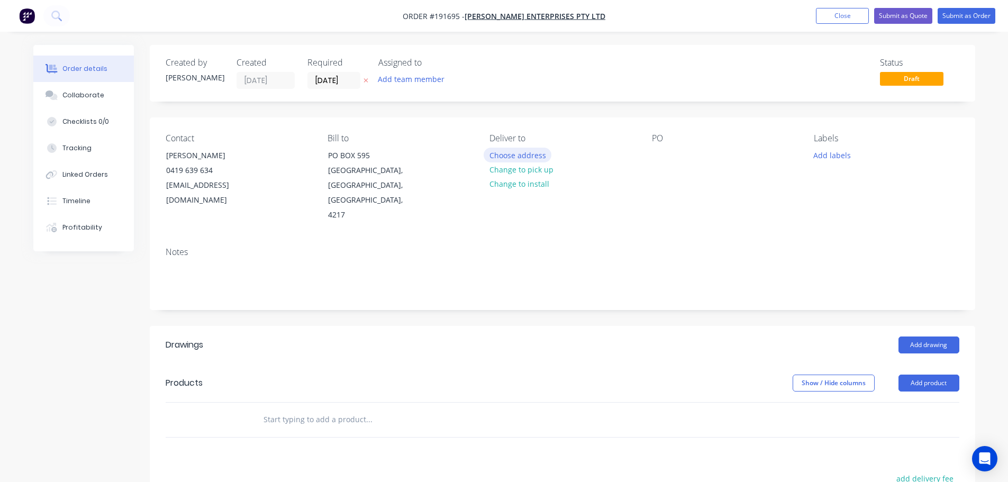
click at [492, 155] on button "Choose address" at bounding box center [518, 155] width 68 height 14
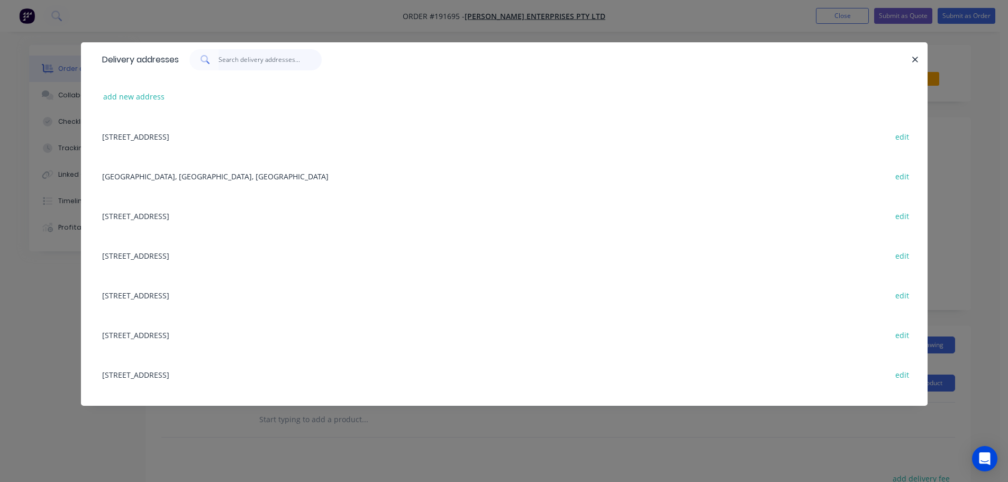
click at [282, 65] on input "text" at bounding box center [270, 59] width 103 height 21
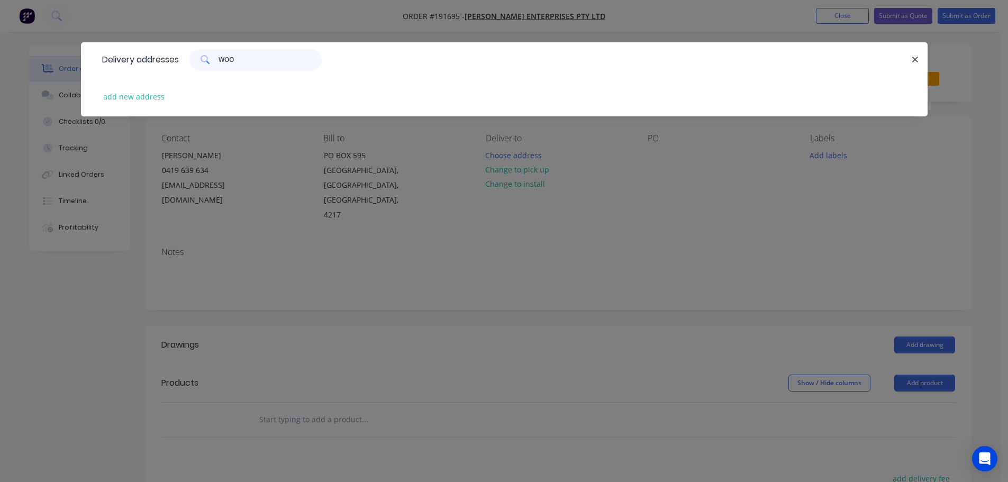
type input "WOO"
click at [124, 105] on div "add new address" at bounding box center [504, 97] width 815 height 40
click at [150, 96] on button "add new address" at bounding box center [134, 96] width 73 height 14
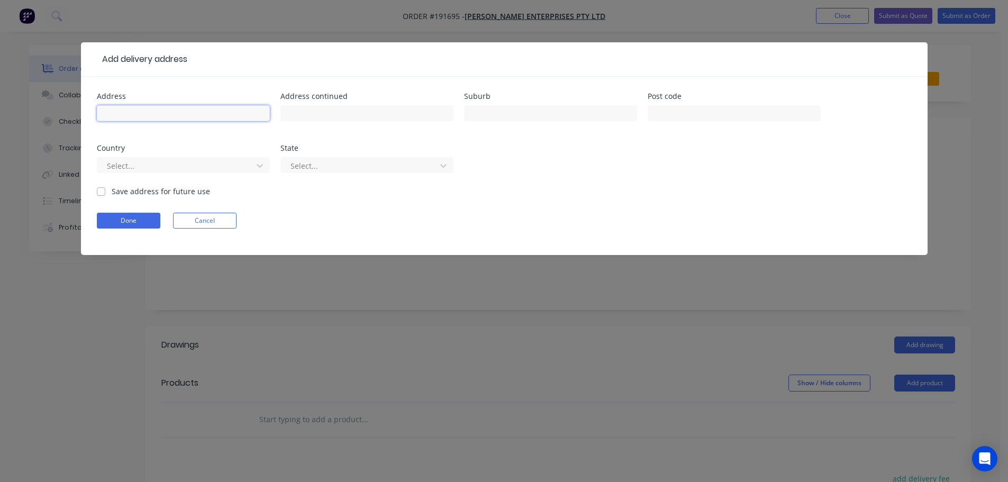
click at [206, 111] on input "text" at bounding box center [183, 113] width 173 height 16
type input "54 RAILWAY PARADE"
type input "WOODRIDGE"
type input "4114"
click at [252, 159] on div at bounding box center [259, 165] width 19 height 17
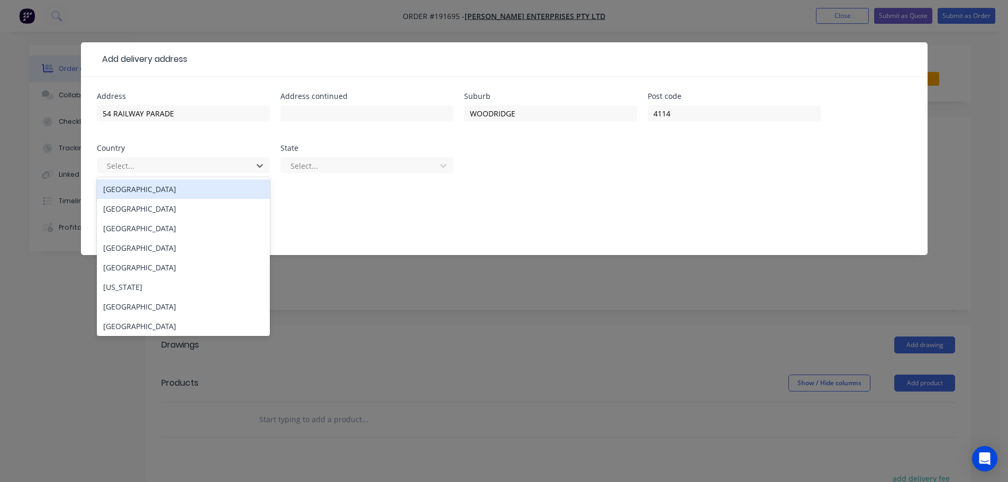
drag, startPoint x: 223, startPoint y: 190, endPoint x: 285, endPoint y: 182, distance: 61.9
click at [223, 191] on div "Australia" at bounding box center [183, 189] width 173 height 20
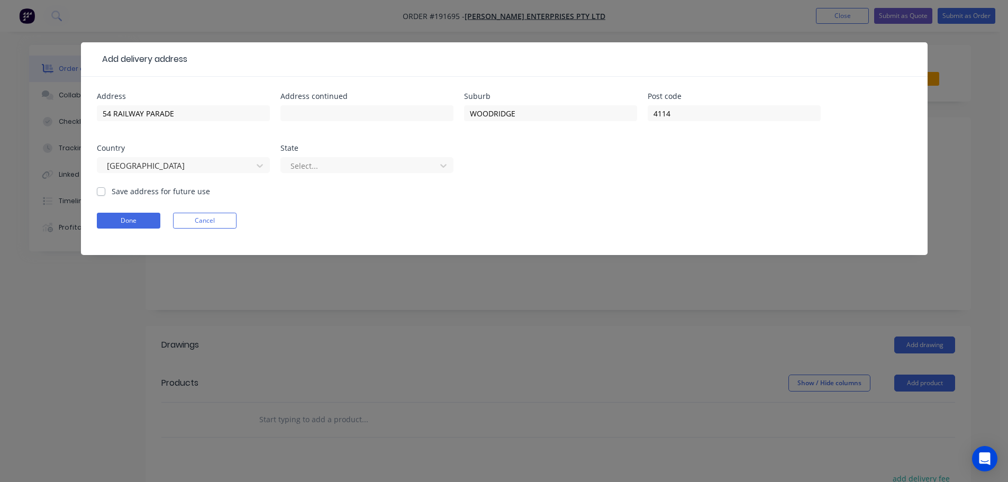
click at [309, 173] on div "Select..." at bounding box center [360, 166] width 148 height 16
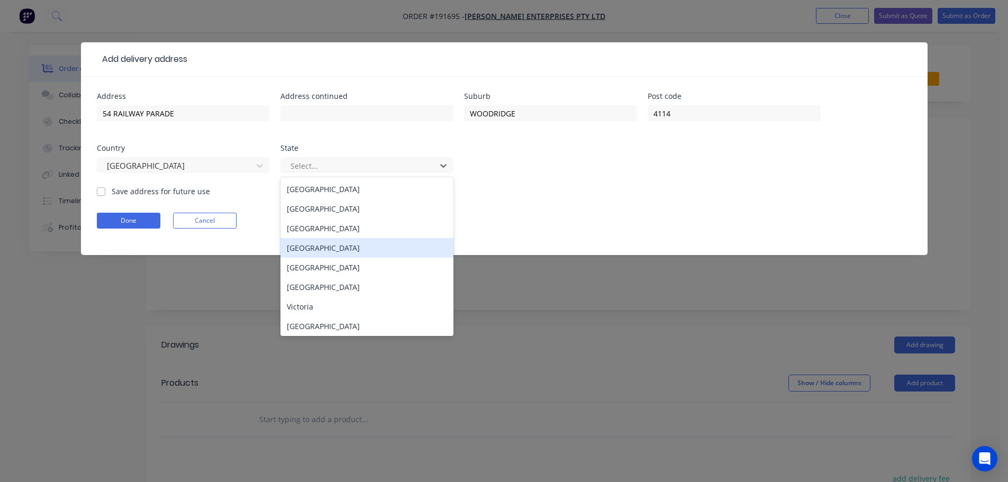
click at [321, 255] on div "Queensland" at bounding box center [367, 248] width 173 height 20
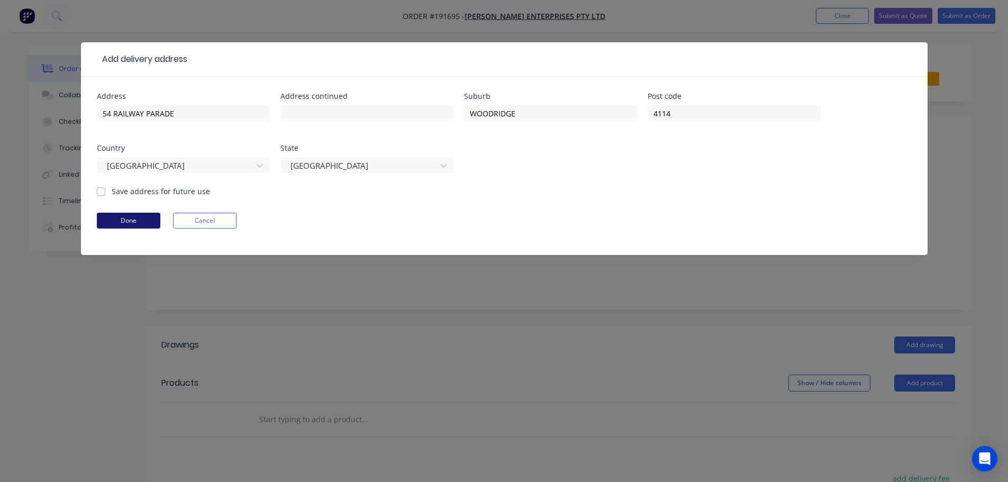
click at [147, 215] on button "Done" at bounding box center [129, 221] width 64 height 16
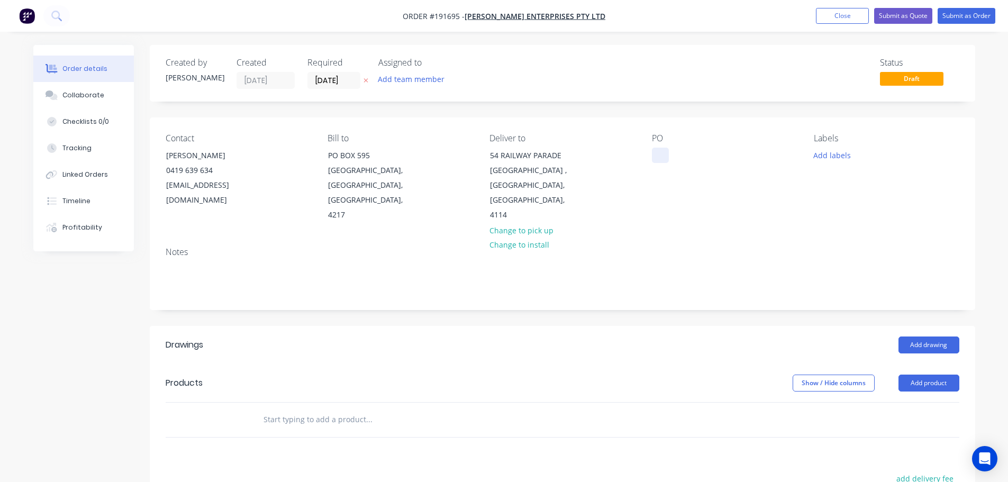
click at [664, 158] on div at bounding box center [660, 155] width 17 height 15
click at [835, 158] on button "Add labels" at bounding box center [832, 155] width 49 height 14
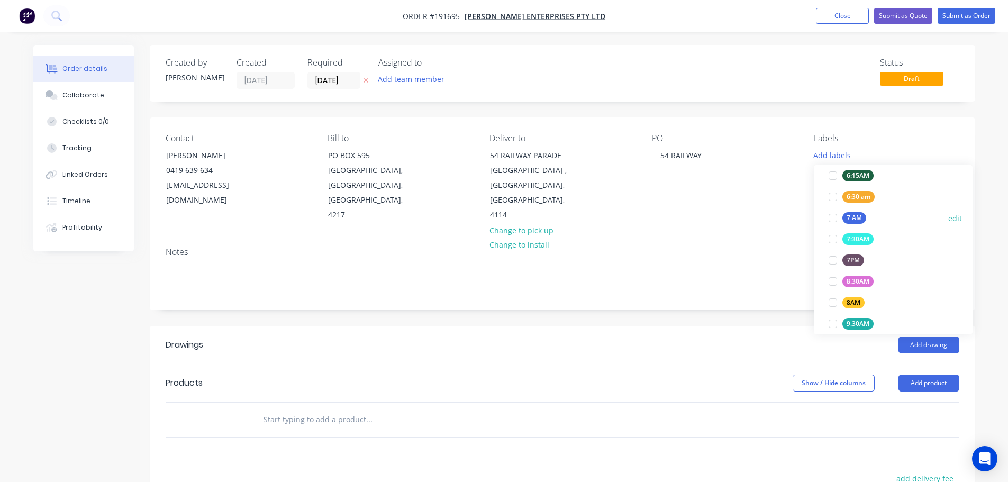
click at [830, 218] on div at bounding box center [833, 217] width 21 height 21
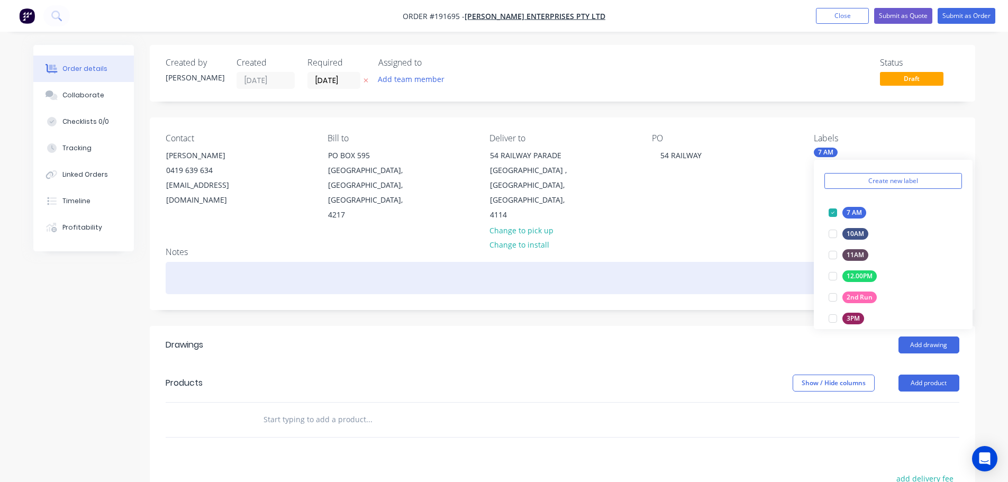
click at [728, 262] on div at bounding box center [563, 278] width 794 height 32
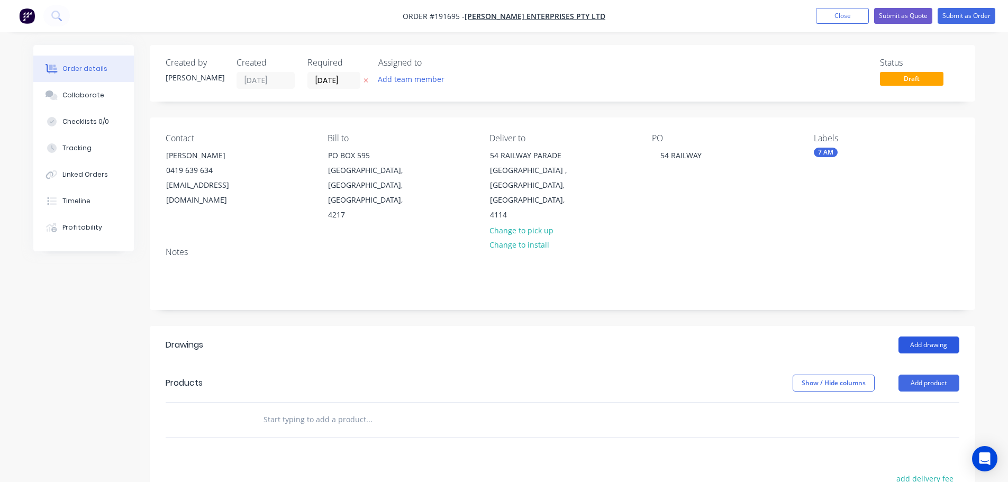
click at [927, 337] on button "Add drawing" at bounding box center [929, 345] width 61 height 17
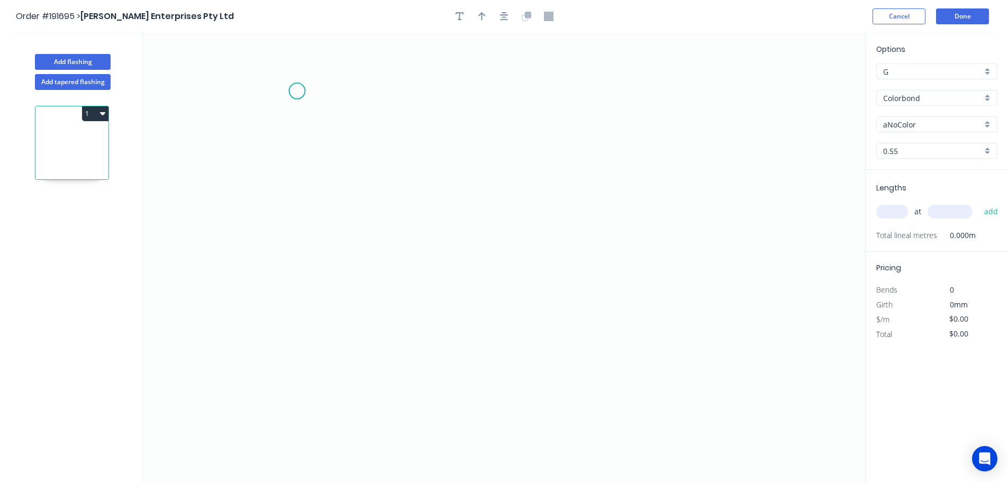
click at [298, 89] on icon "0" at bounding box center [504, 257] width 723 height 449
click at [294, 384] on icon "0" at bounding box center [504, 257] width 723 height 449
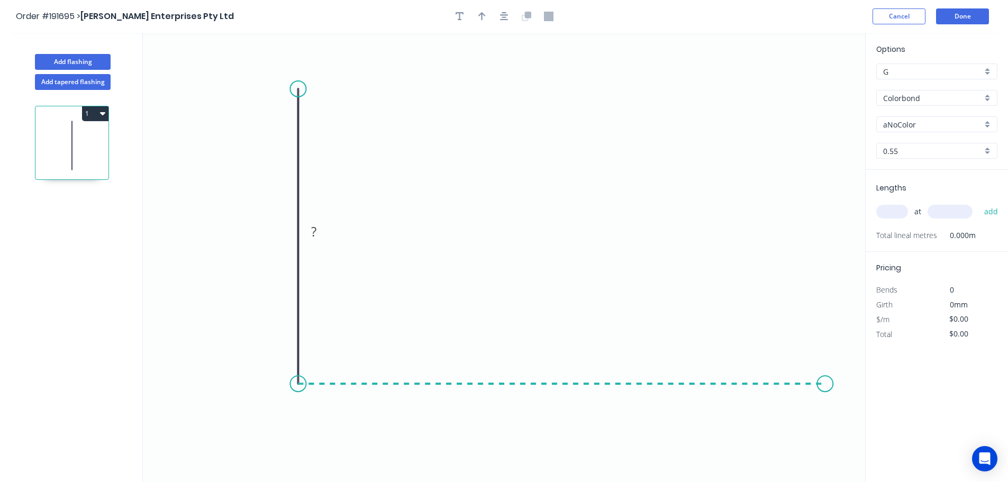
click at [827, 395] on icon "0 ?" at bounding box center [504, 257] width 723 height 449
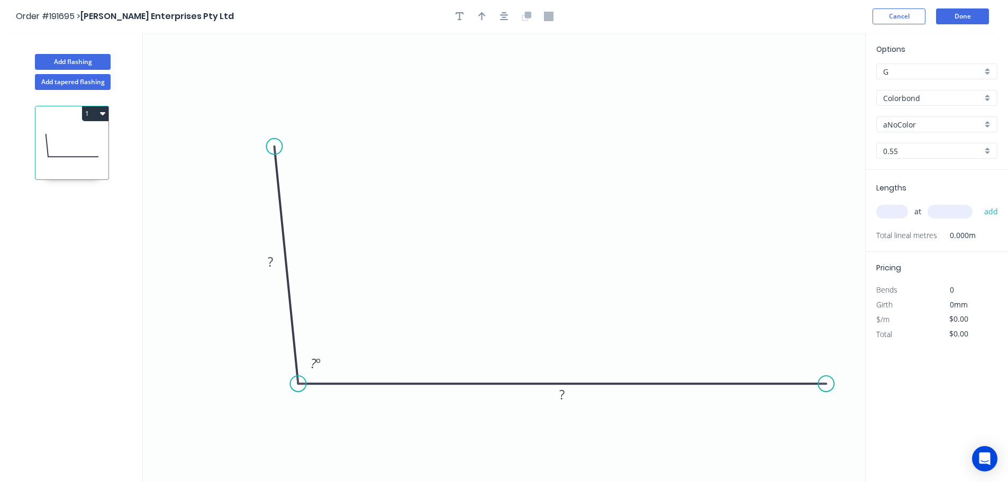
drag, startPoint x: 300, startPoint y: 92, endPoint x: 274, endPoint y: 147, distance: 60.9
click at [274, 147] on circle at bounding box center [275, 147] width 16 height 16
click at [498, 21] on button "button" at bounding box center [504, 16] width 16 height 16
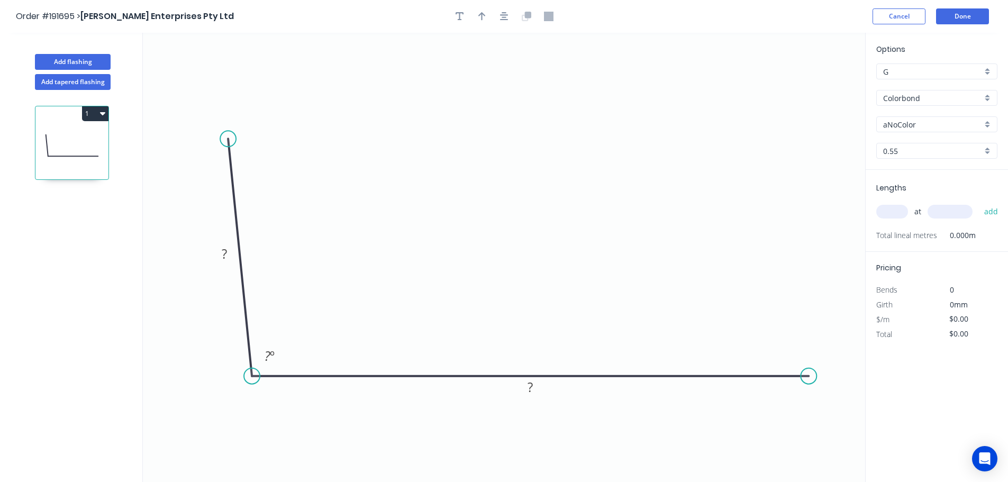
drag, startPoint x: 781, startPoint y: 374, endPoint x: 809, endPoint y: 376, distance: 28.1
click at [809, 376] on circle at bounding box center [809, 376] width 16 height 16
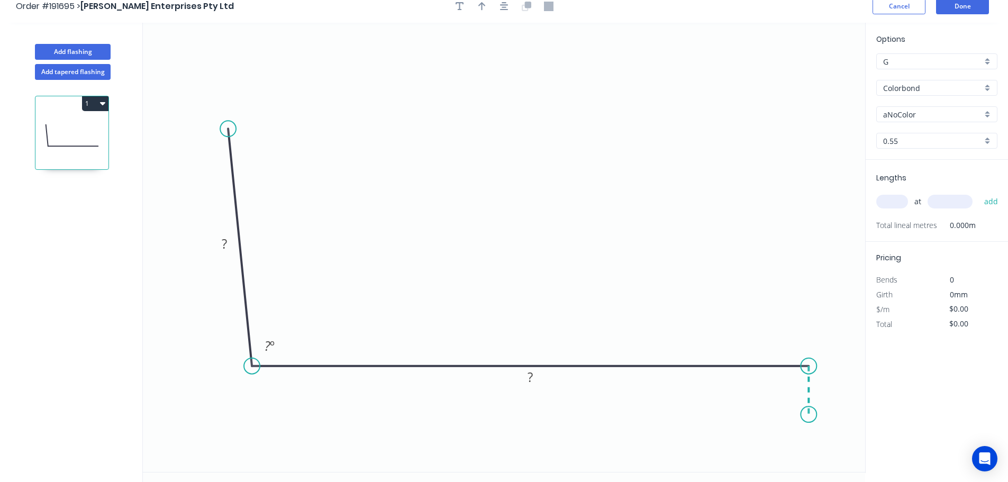
scroll to position [20, 0]
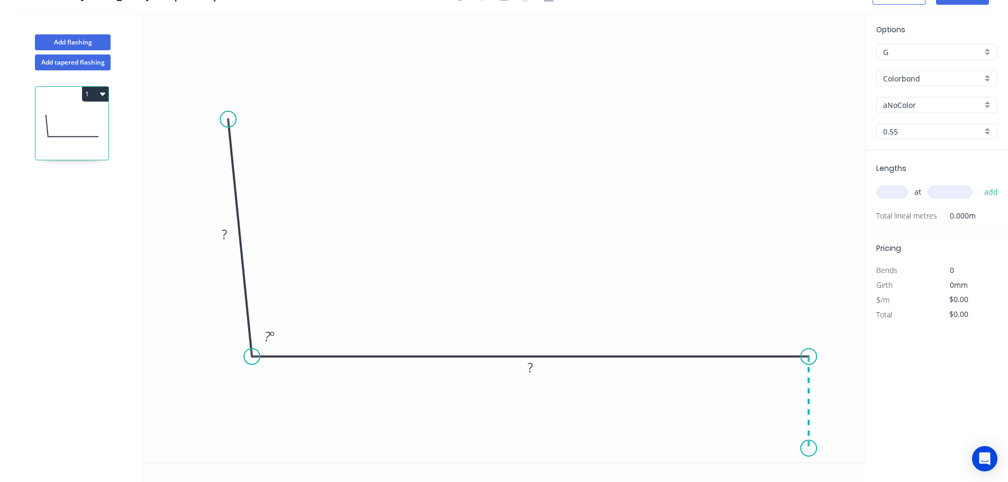
click at [813, 450] on icon "0 ? ? ? º" at bounding box center [504, 237] width 723 height 449
click at [231, 239] on rect at bounding box center [224, 235] width 21 height 15
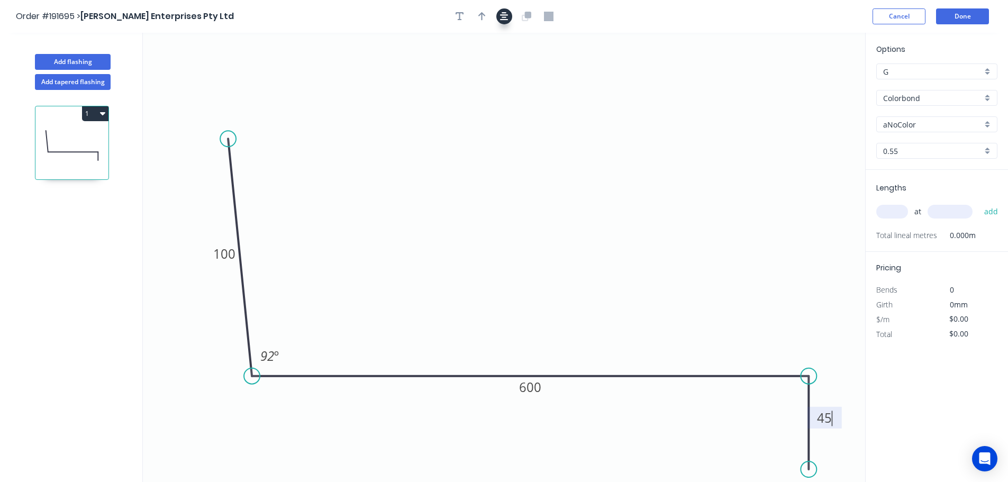
click at [511, 22] on div at bounding box center [504, 16] width 111 height 16
type input "$20.45"
click at [503, 19] on icon "button" at bounding box center [504, 17] width 8 height 10
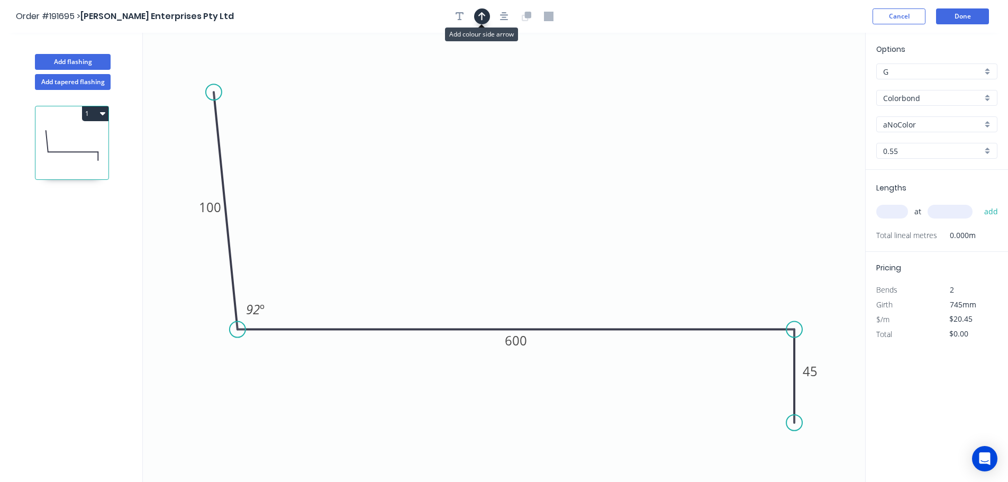
click at [485, 19] on icon "button" at bounding box center [481, 17] width 7 height 10
drag, startPoint x: 813, startPoint y: 85, endPoint x: 518, endPoint y: 71, distance: 295.1
click at [536, 71] on icon at bounding box center [541, 59] width 10 height 34
click at [942, 121] on input "aNoColor" at bounding box center [932, 124] width 99 height 11
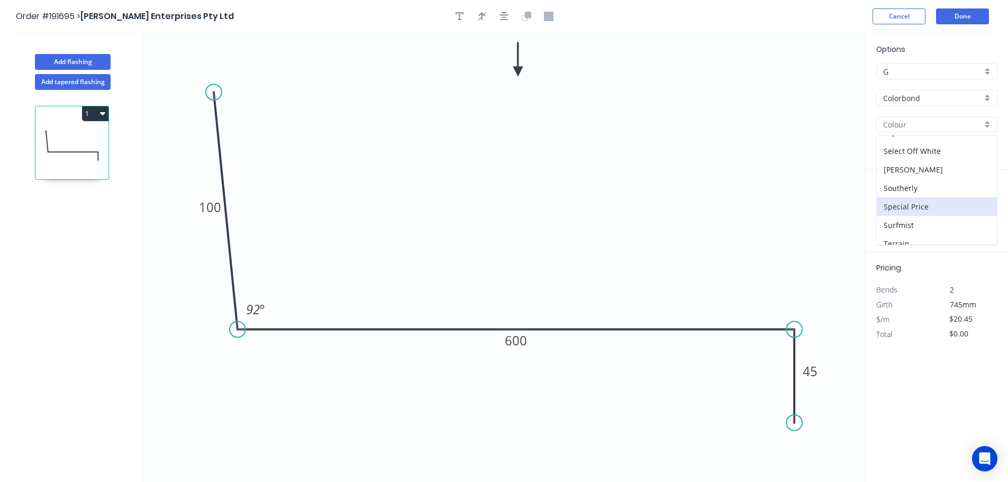
scroll to position [304, 0]
click at [924, 193] on div "[PERSON_NAME]" at bounding box center [937, 193] width 120 height 19
type input "[PERSON_NAME]"
click at [887, 215] on input "text" at bounding box center [893, 212] width 32 height 14
type input "4"
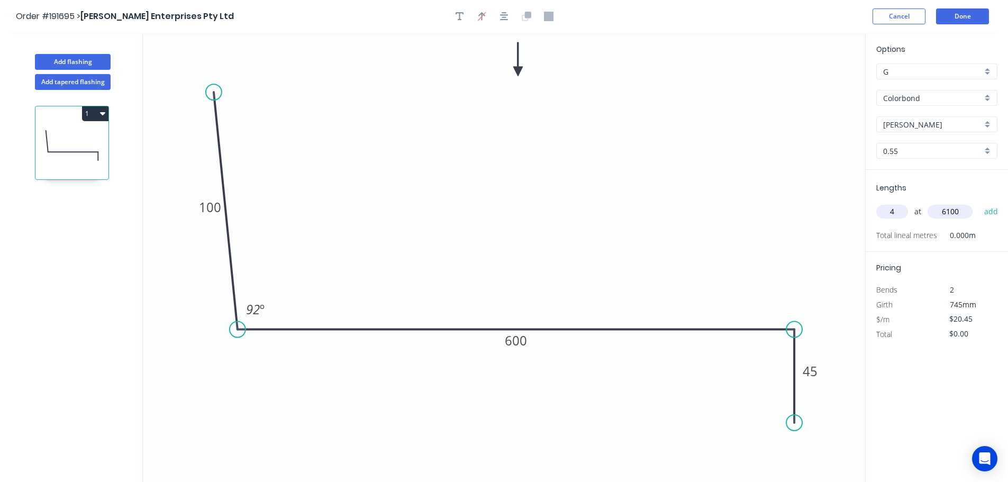
type input "6100"
click at [979, 203] on button "add" at bounding box center [991, 212] width 25 height 18
type input "$498.98"
click at [972, 21] on button "Done" at bounding box center [962, 16] width 53 height 16
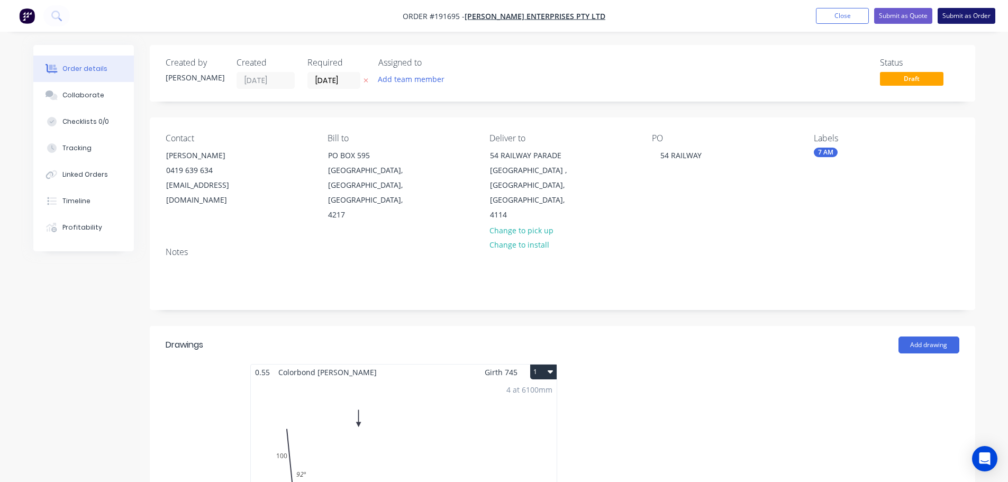
click at [965, 19] on button "Submit as Order" at bounding box center [967, 16] width 58 height 16
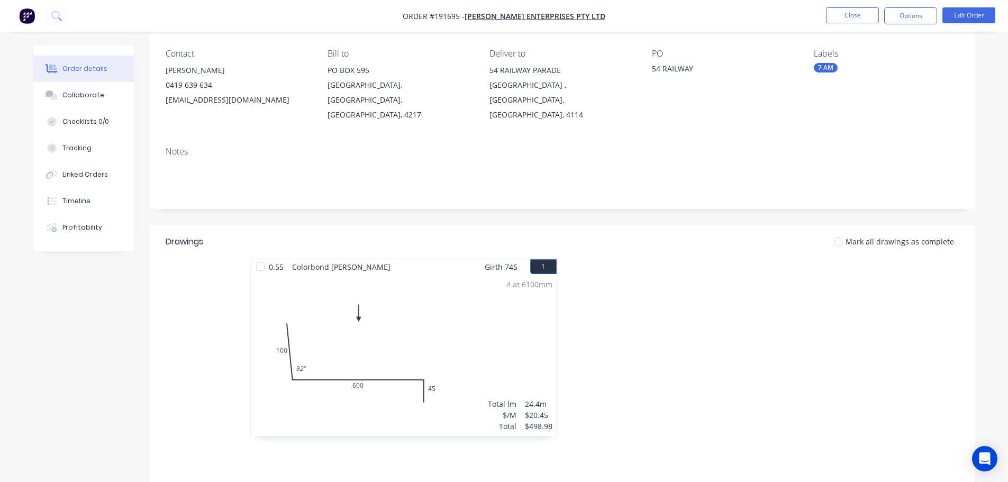
scroll to position [223, 0]
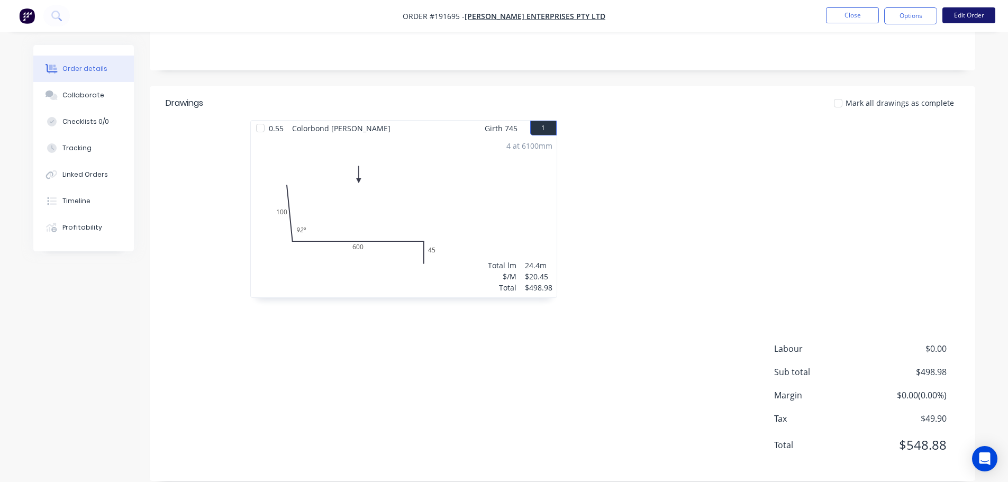
click at [977, 20] on button "Edit Order" at bounding box center [969, 15] width 53 height 16
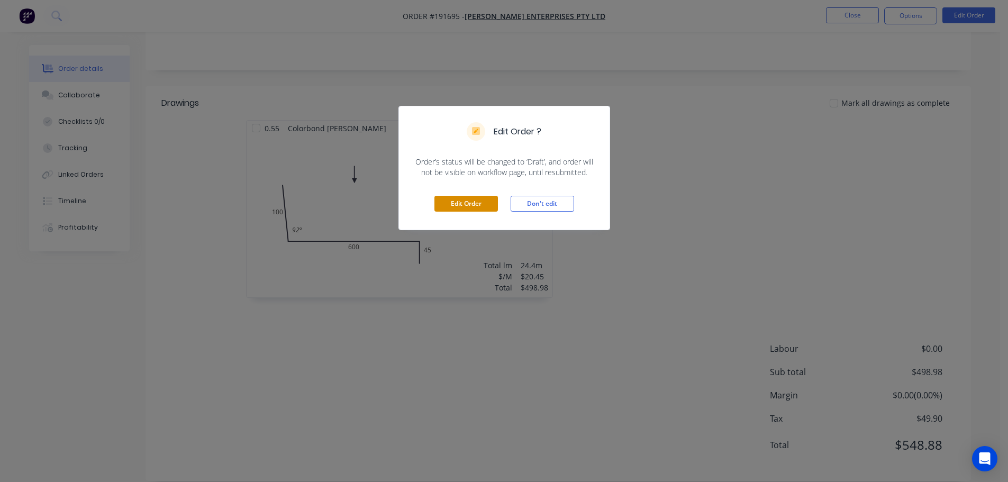
click at [469, 199] on button "Edit Order" at bounding box center [467, 204] width 64 height 16
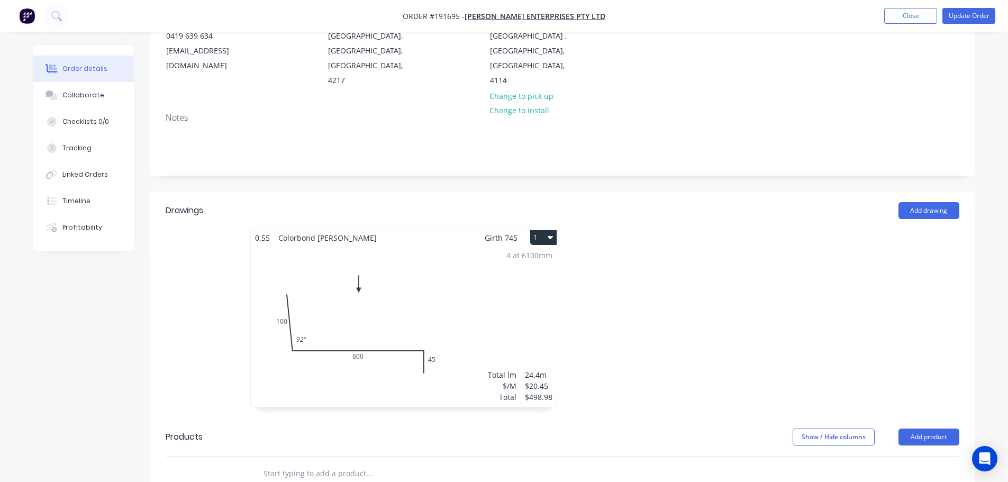
scroll to position [159, 0]
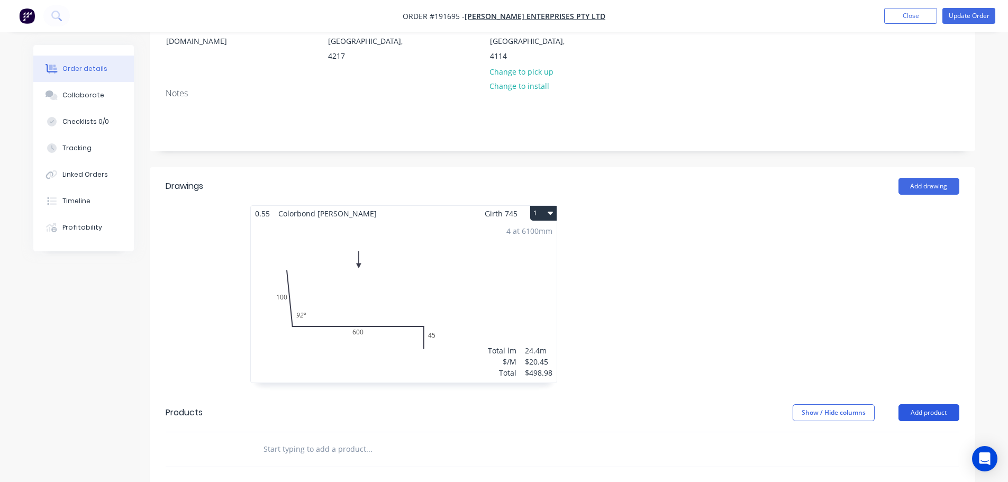
click at [922, 404] on button "Add product" at bounding box center [929, 412] width 61 height 17
click at [905, 432] on div "Product catalogue" at bounding box center [910, 439] width 82 height 15
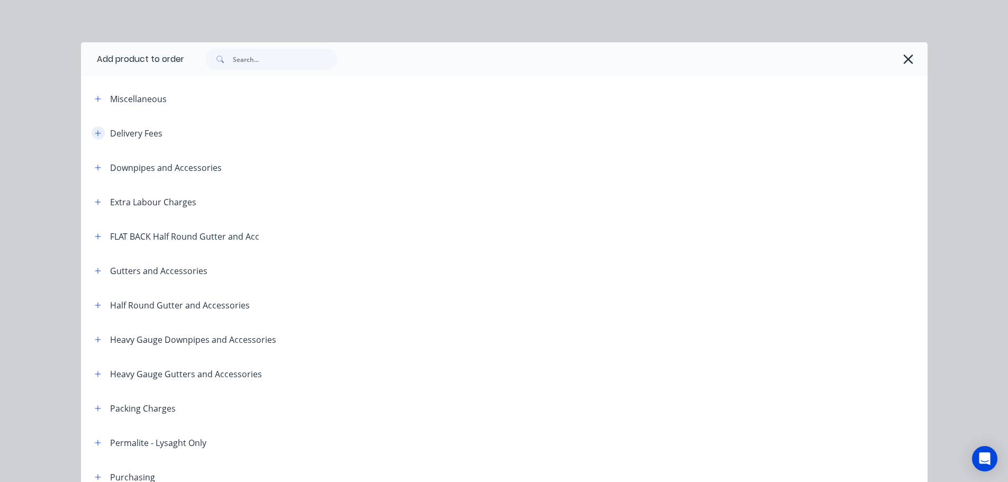
click at [92, 131] on button "button" at bounding box center [98, 133] width 13 height 13
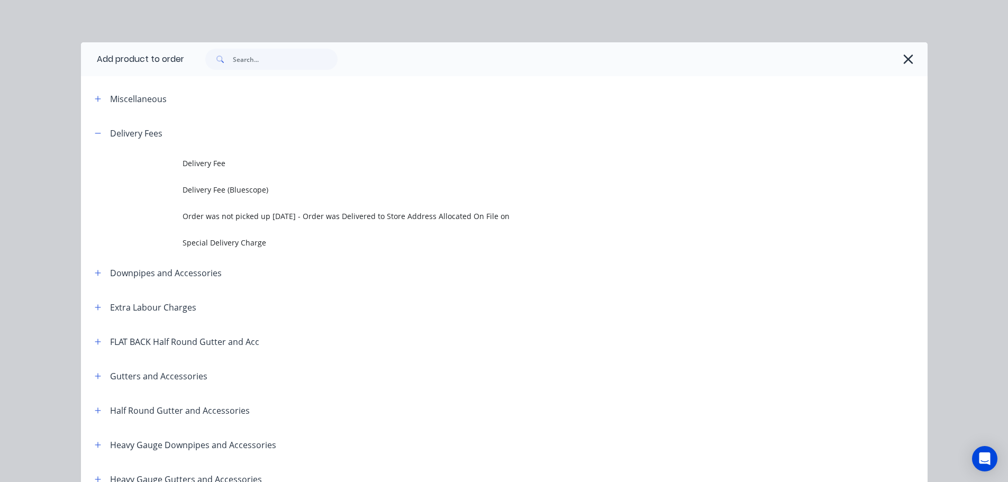
click at [210, 169] on span "Delivery Fee" at bounding box center [481, 163] width 596 height 11
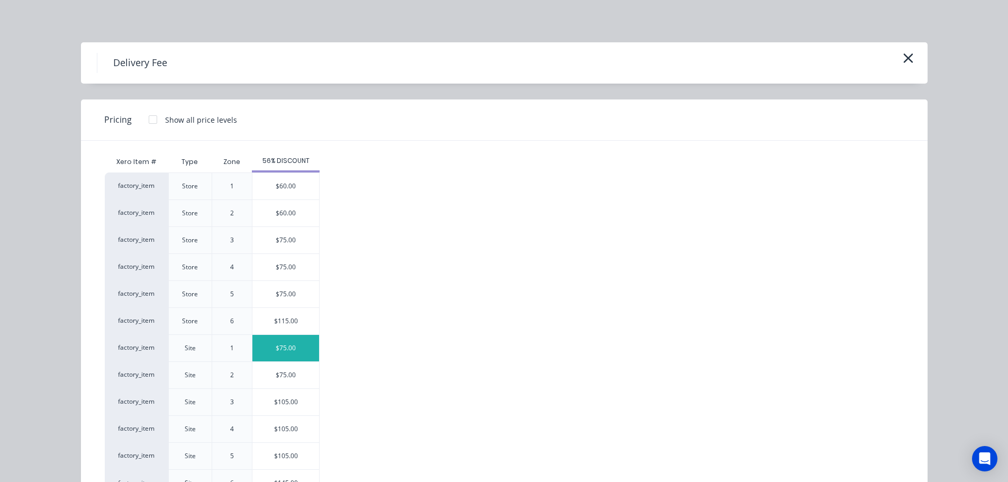
click at [302, 352] on div "$75.00" at bounding box center [285, 348] width 67 height 26
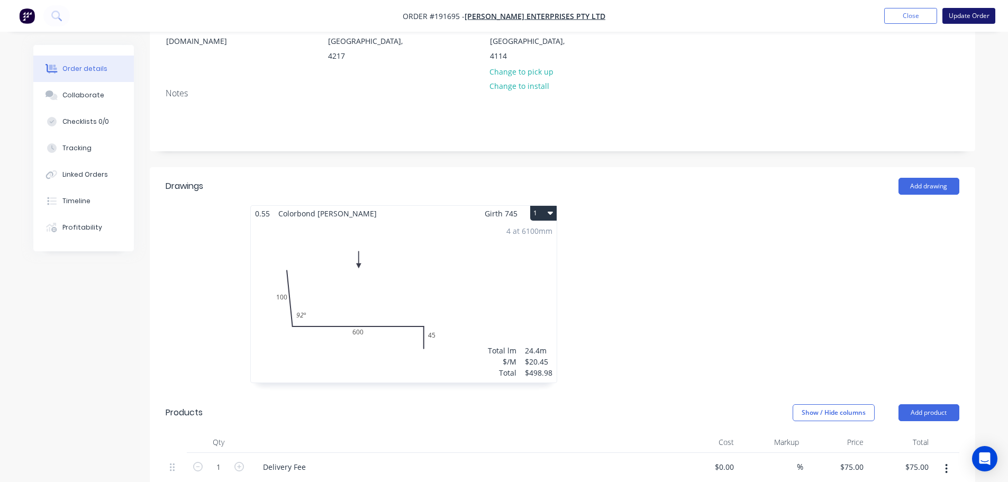
click at [972, 17] on button "Update Order" at bounding box center [969, 16] width 53 height 16
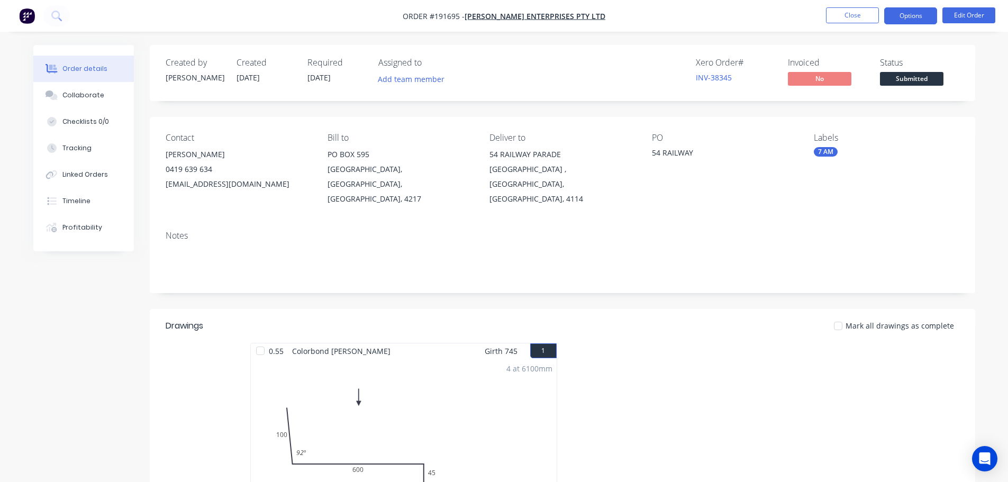
click at [914, 16] on button "Options" at bounding box center [910, 15] width 53 height 17
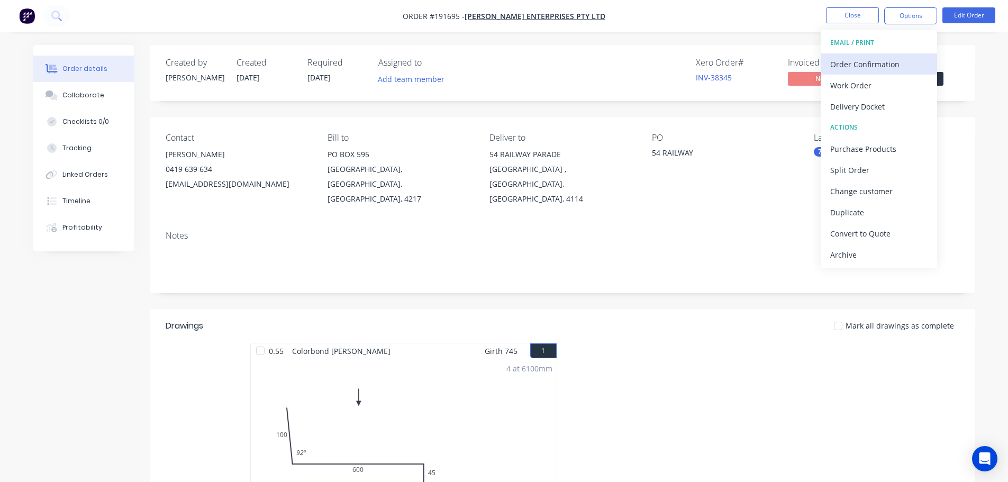
click at [909, 74] on button "Order Confirmation" at bounding box center [879, 63] width 116 height 21
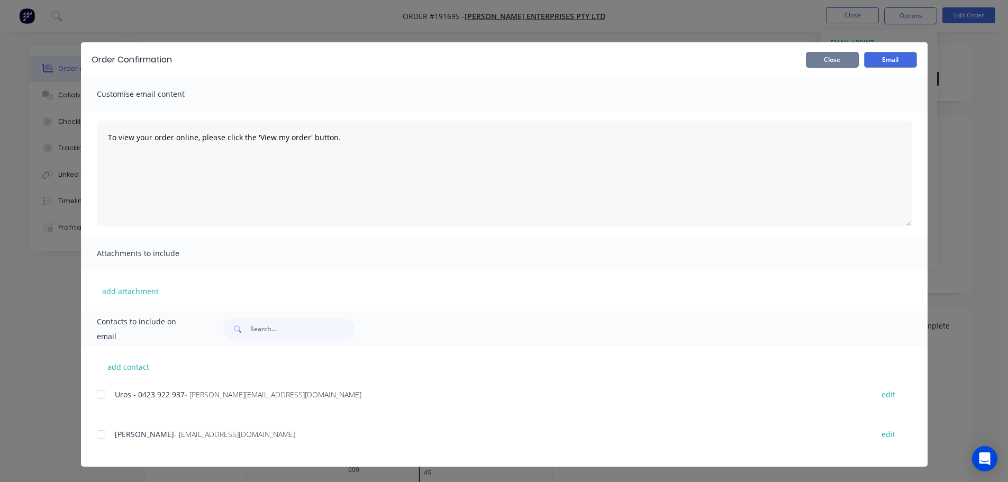
click at [850, 64] on button "Close" at bounding box center [832, 60] width 53 height 16
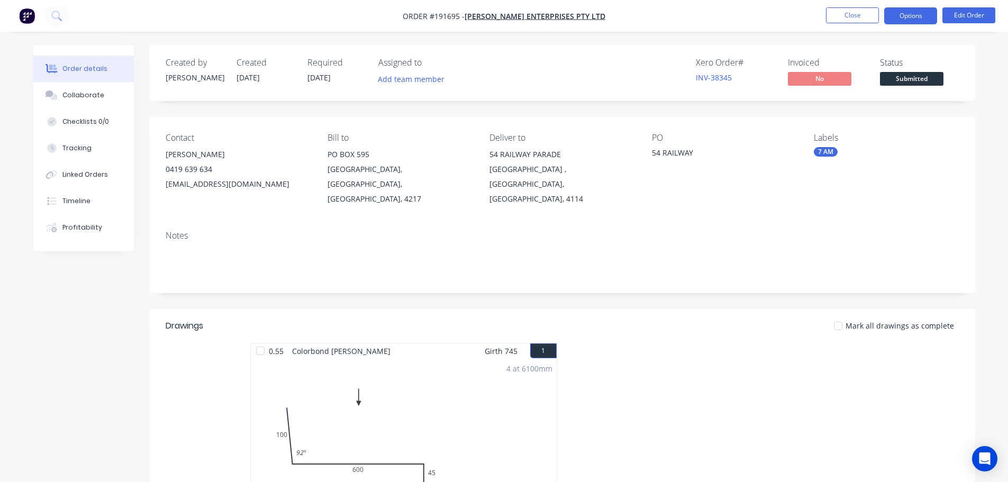
click at [910, 15] on button "Options" at bounding box center [910, 15] width 53 height 17
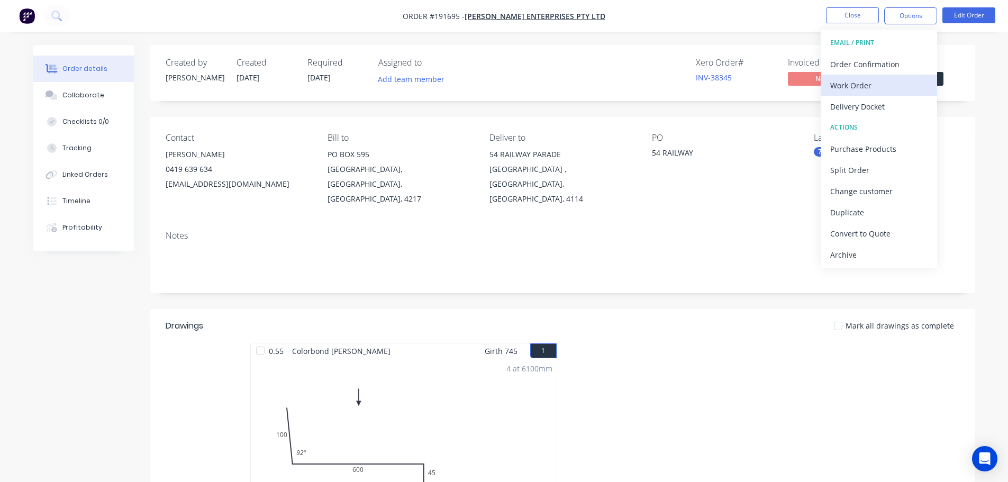
click at [888, 90] on div "Work Order" at bounding box center [878, 85] width 97 height 15
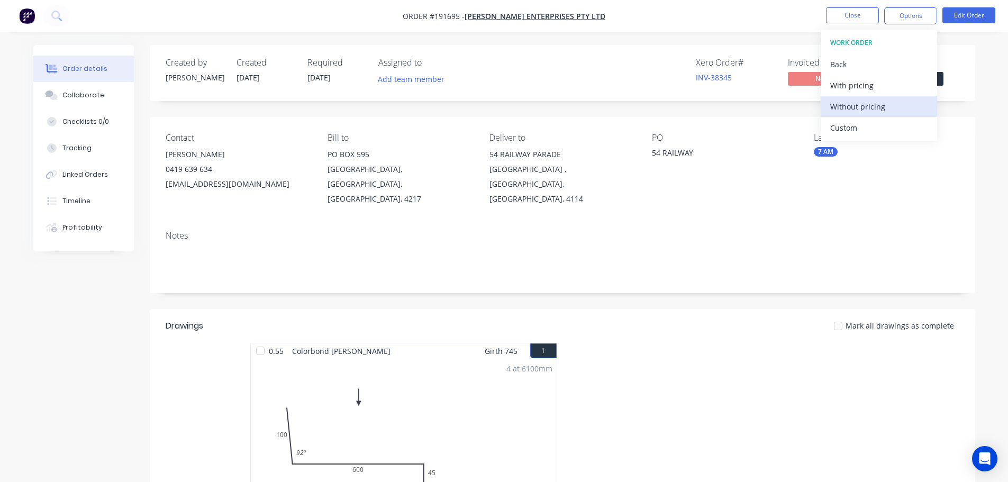
click at [883, 110] on div "Without pricing" at bounding box center [878, 106] width 97 height 15
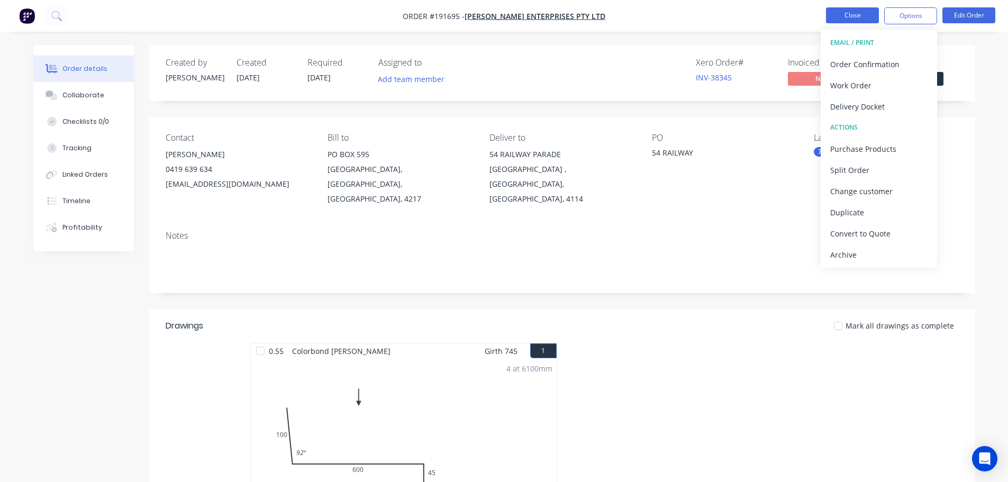
click at [847, 18] on button "Close" at bounding box center [852, 15] width 53 height 16
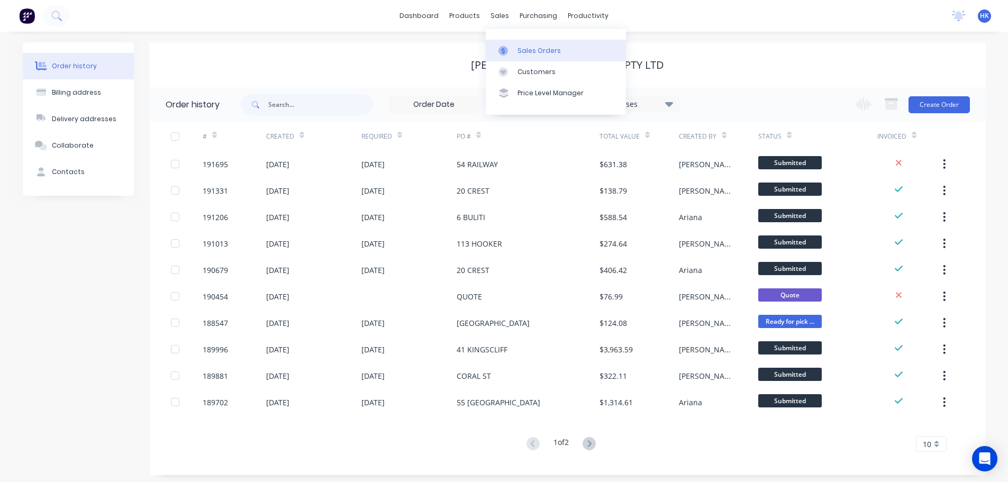
click at [531, 41] on link "Sales Orders" at bounding box center [556, 50] width 140 height 21
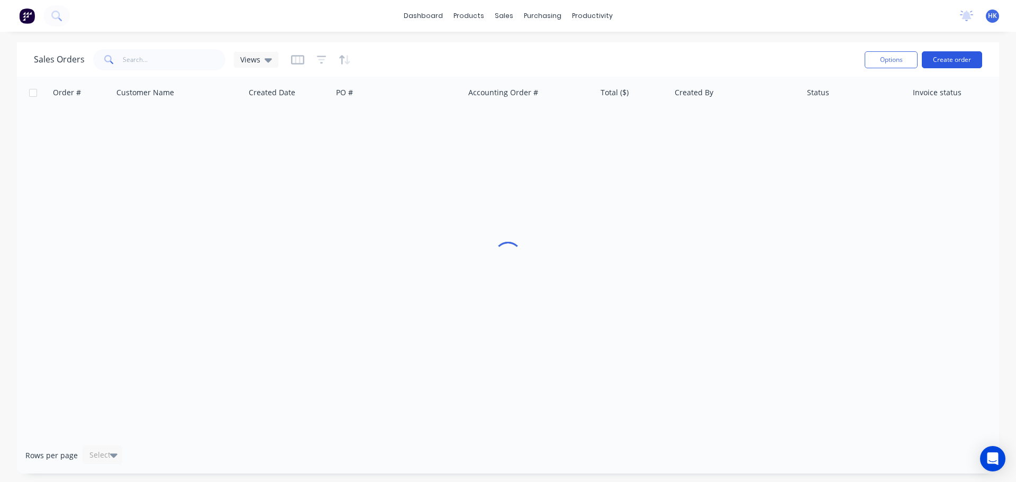
click at [963, 59] on button "Create order" at bounding box center [952, 59] width 60 height 17
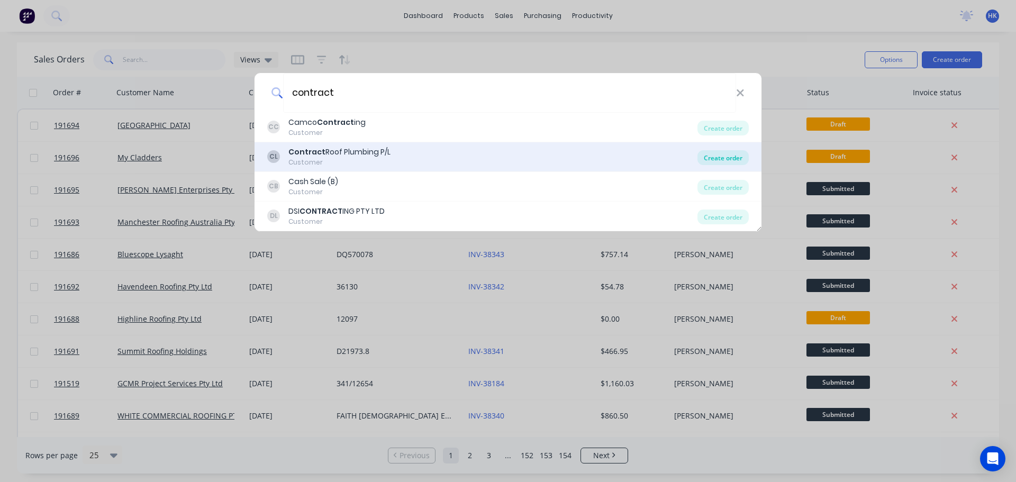
type input "contract"
click at [718, 160] on div "Create order" at bounding box center [723, 157] width 51 height 15
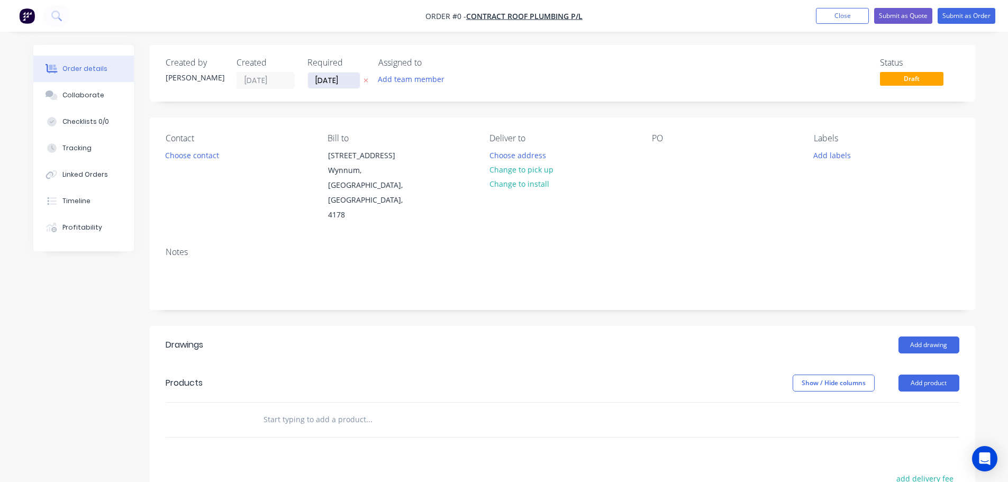
click at [329, 86] on input "[DATE]" at bounding box center [334, 81] width 52 height 16
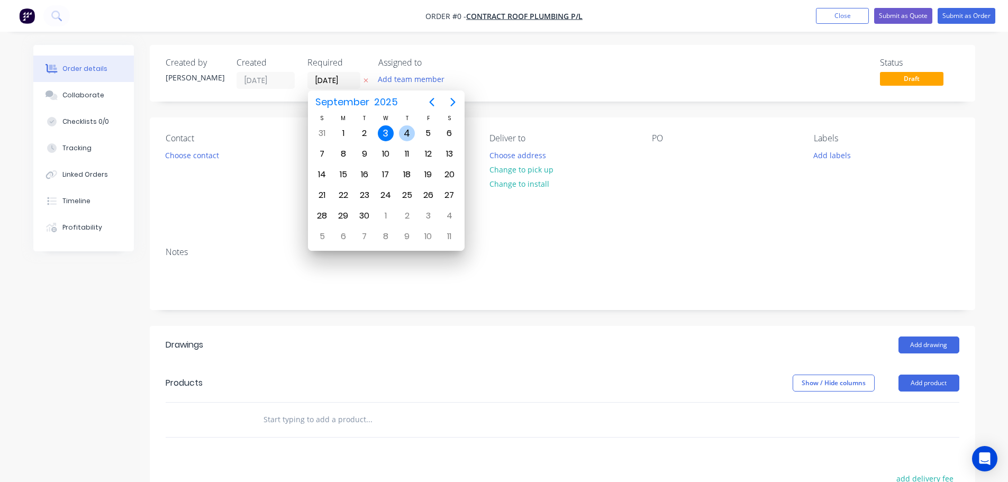
click at [399, 134] on div "4" at bounding box center [407, 133] width 16 height 16
type input "[DATE]"
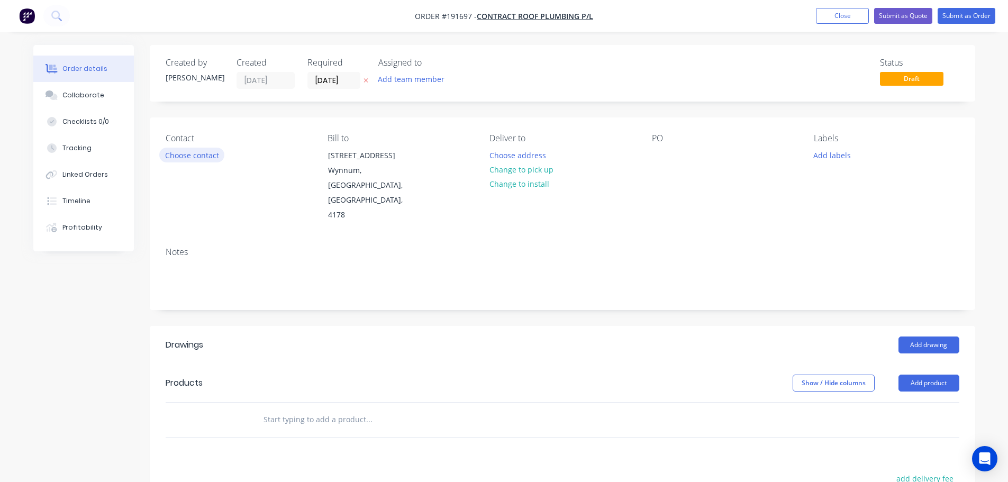
click at [201, 155] on button "Choose contact" at bounding box center [191, 155] width 65 height 14
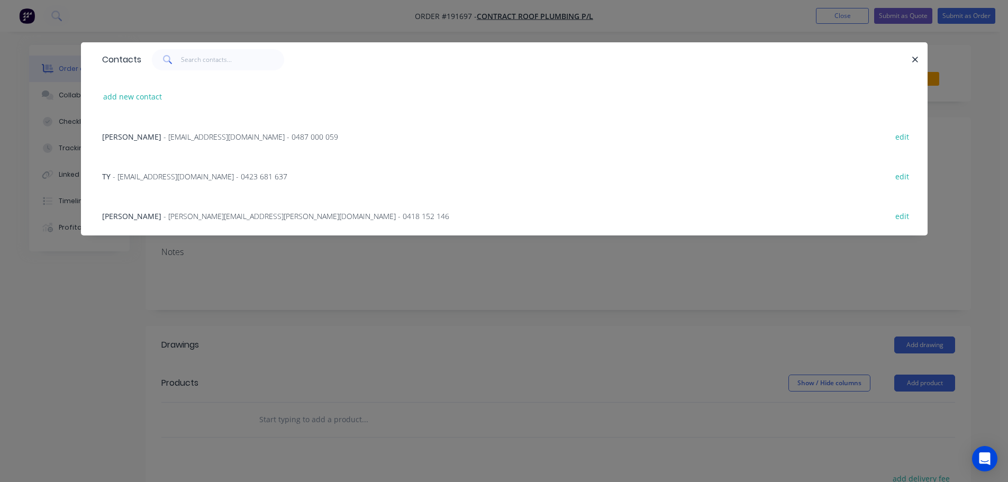
click at [221, 212] on span "- [PERSON_NAME][EMAIL_ADDRESS][PERSON_NAME][DOMAIN_NAME] - 0418 152 146" at bounding box center [307, 216] width 286 height 10
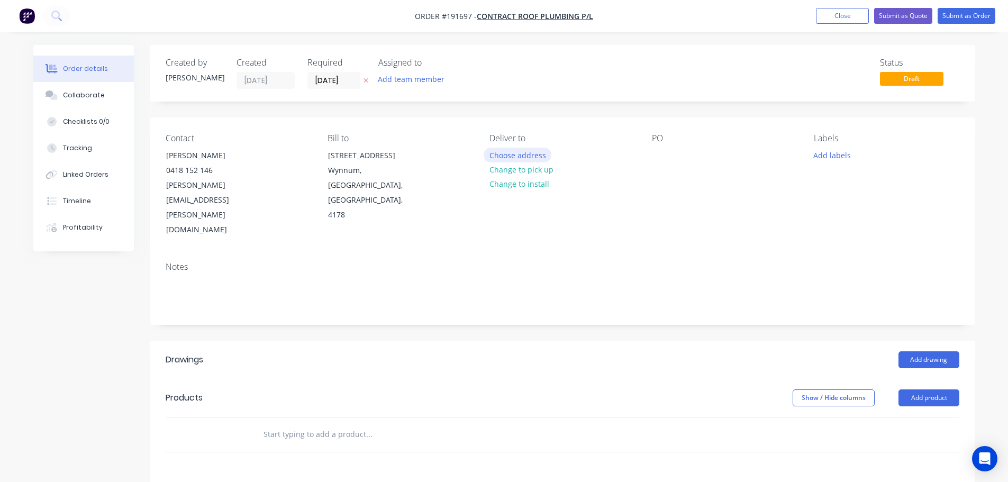
click at [540, 155] on button "Choose address" at bounding box center [518, 155] width 68 height 14
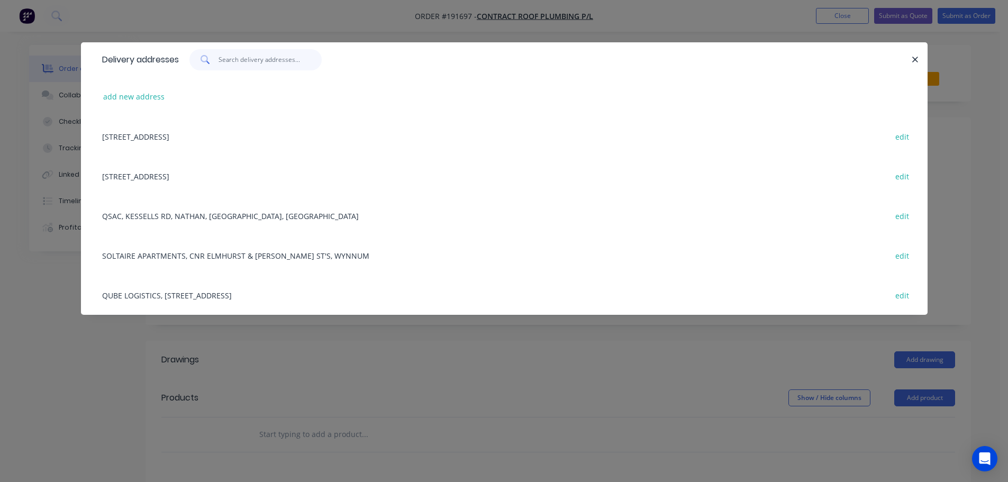
click at [270, 62] on input "text" at bounding box center [270, 59] width 103 height 21
click at [201, 170] on div "[STREET_ADDRESS] edit" at bounding box center [504, 176] width 815 height 40
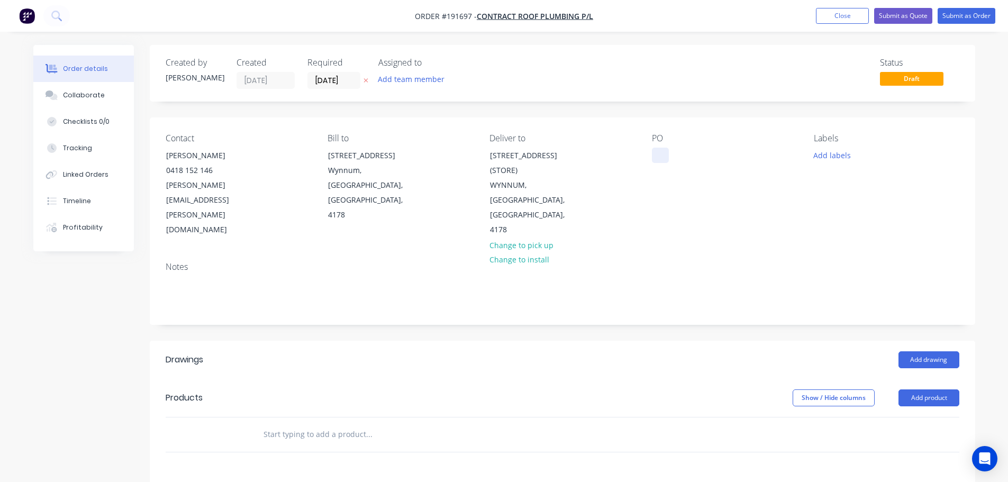
click at [660, 150] on div at bounding box center [660, 155] width 17 height 15
drag, startPoint x: 705, startPoint y: 157, endPoint x: 656, endPoint y: 161, distance: 48.4
click at [656, 161] on div "[DEMOGRAPHIC_DATA]" at bounding box center [700, 155] width 97 height 15
click at [942, 390] on button "Add product" at bounding box center [929, 398] width 61 height 17
click at [931, 417] on div "Product catalogue" at bounding box center [910, 424] width 82 height 15
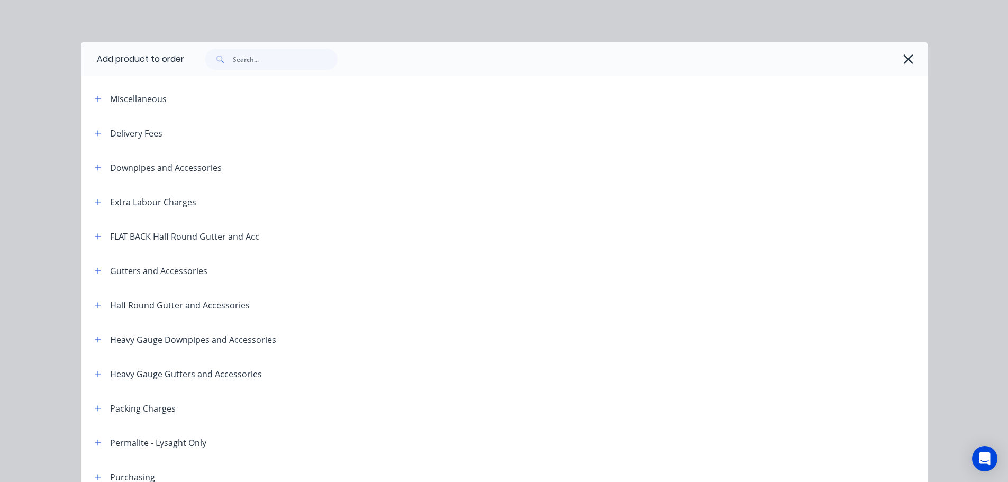
click at [74, 134] on div "Add product to order Miscellaneous Delivery Fees Downpipes and Accessories Extr…" at bounding box center [504, 241] width 1008 height 482
drag, startPoint x: 102, startPoint y: 138, endPoint x: 95, endPoint y: 136, distance: 7.2
click at [100, 137] on div "Delivery Fees" at bounding box center [124, 133] width 76 height 13
click at [95, 136] on icon "button" at bounding box center [98, 133] width 6 height 7
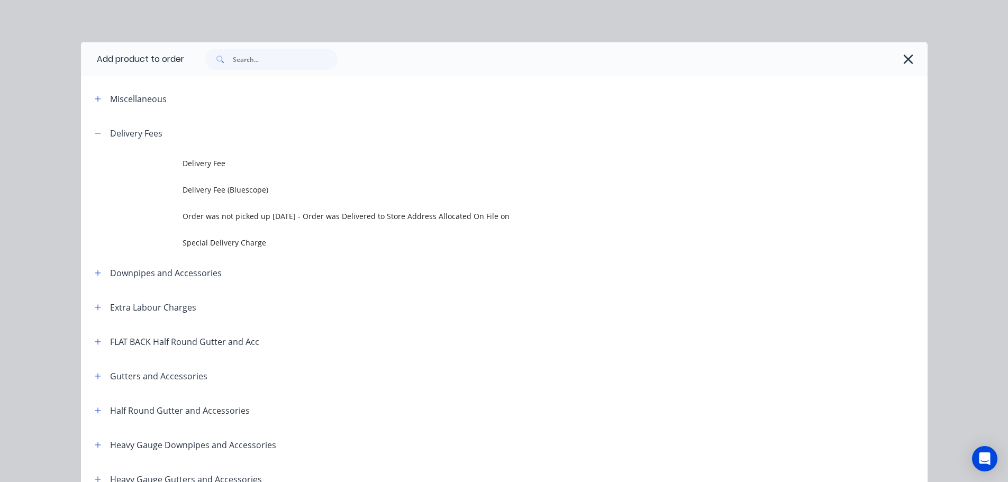
click at [183, 163] on span "Delivery Fee" at bounding box center [481, 163] width 596 height 11
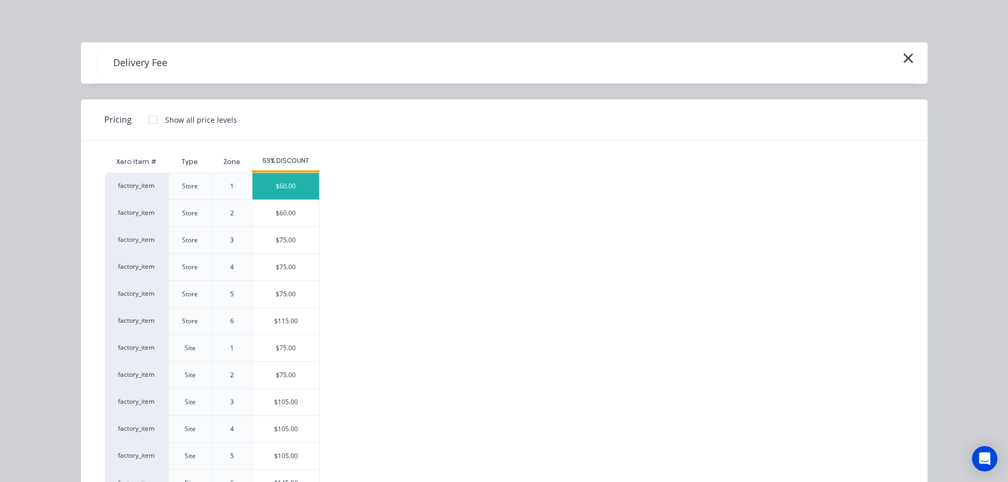
click at [292, 194] on div "$60.00" at bounding box center [285, 186] width 67 height 26
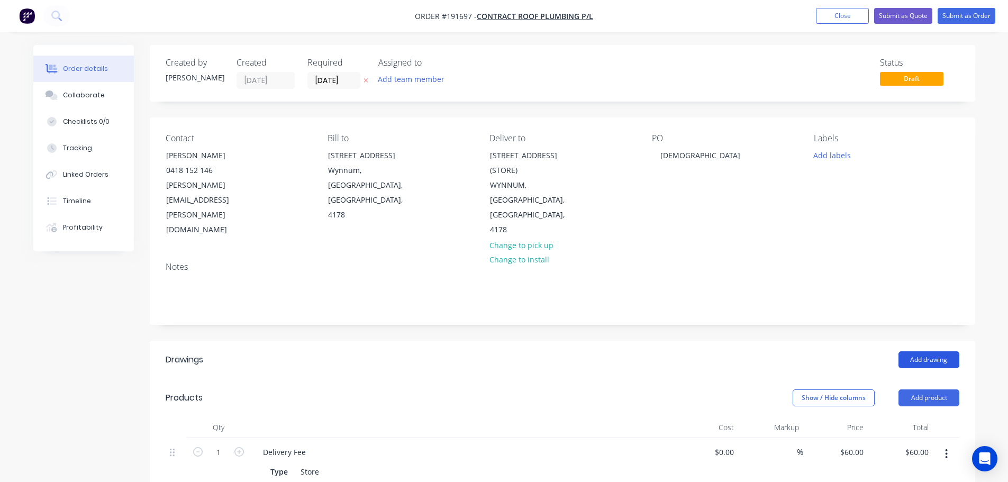
click at [939, 351] on button "Add drawing" at bounding box center [929, 359] width 61 height 17
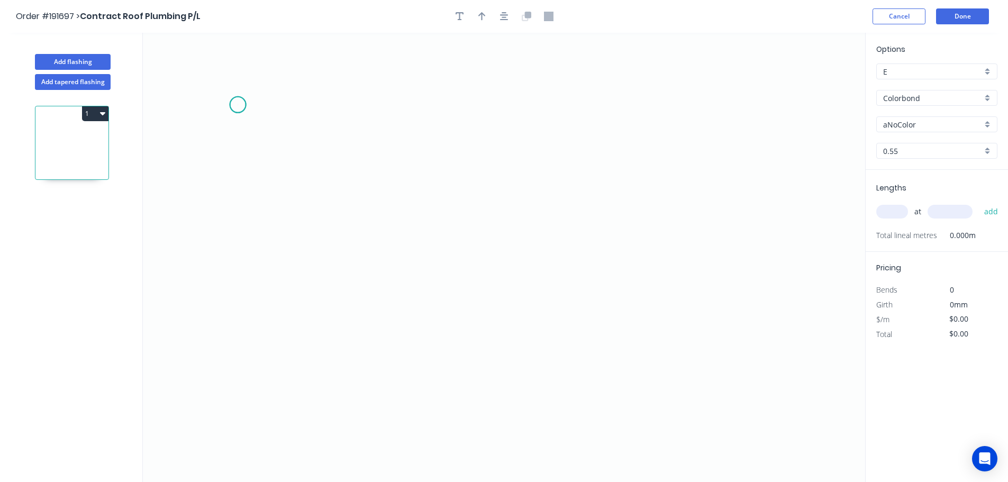
click at [238, 105] on icon "0" at bounding box center [504, 257] width 723 height 449
click at [241, 254] on icon "0" at bounding box center [504, 257] width 723 height 449
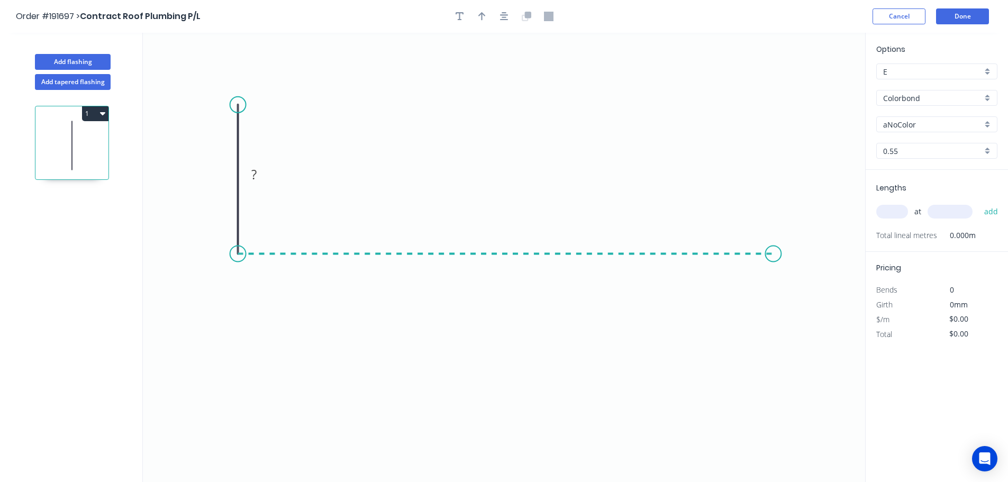
drag, startPoint x: 774, startPoint y: 253, endPoint x: 772, endPoint y: 147, distance: 106.4
click at [774, 251] on icon "0 ?" at bounding box center [504, 257] width 723 height 449
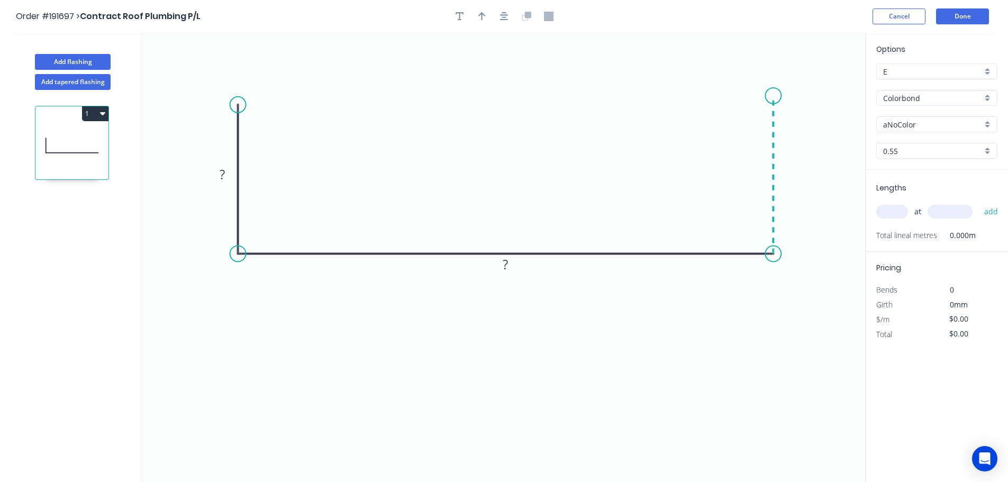
click at [771, 94] on icon "0 ? ?" at bounding box center [504, 257] width 723 height 449
click at [234, 98] on circle at bounding box center [238, 99] width 16 height 16
click at [229, 164] on rect at bounding box center [222, 171] width 34 height 22
click at [227, 166] on rect at bounding box center [222, 172] width 21 height 15
click at [499, 18] on button "button" at bounding box center [504, 16] width 16 height 16
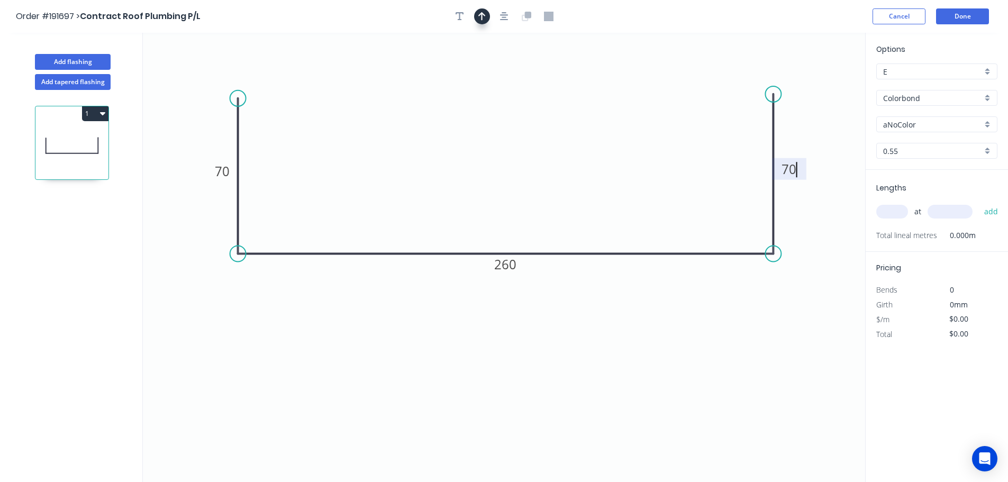
type input "$13.18"
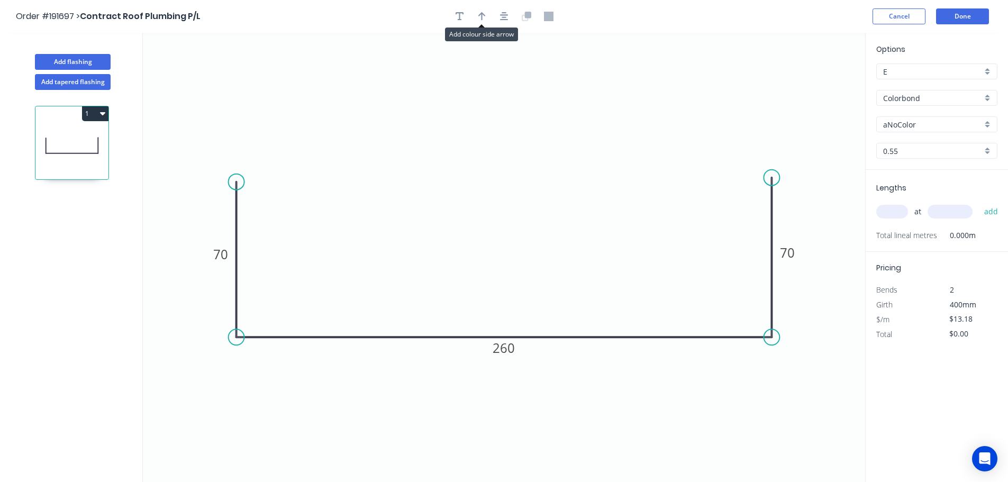
drag, startPoint x: 485, startPoint y: 17, endPoint x: 600, endPoint y: 61, distance: 123.5
click at [485, 17] on icon "button" at bounding box center [481, 17] width 7 height 10
drag, startPoint x: 812, startPoint y: 83, endPoint x: 516, endPoint y: 85, distance: 297.0
click at [516, 85] on icon at bounding box center [516, 73] width 10 height 34
click at [915, 129] on input "aNoColor" at bounding box center [932, 124] width 99 height 11
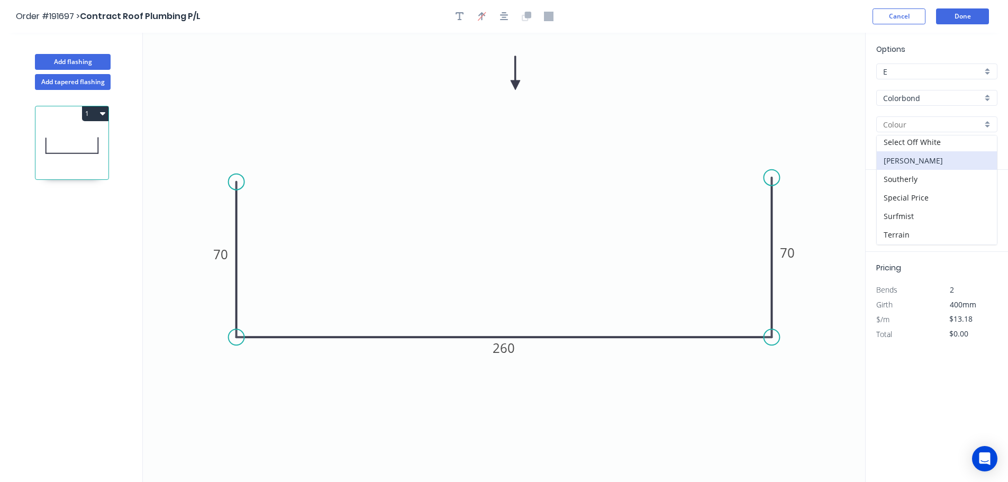
scroll to position [318, 0]
click at [921, 180] on div "[PERSON_NAME]" at bounding box center [937, 179] width 120 height 19
type input "[PERSON_NAME]"
click at [900, 214] on input "text" at bounding box center [893, 212] width 32 height 14
type input "1"
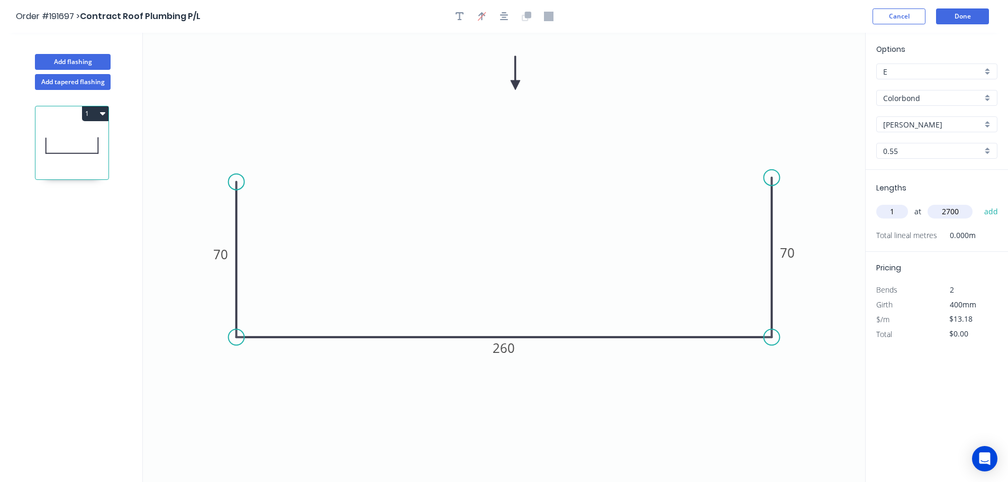
type input "2700"
click at [979, 203] on button "add" at bounding box center [991, 212] width 25 height 18
type input "$35.59"
click at [91, 61] on button "Add flashing" at bounding box center [73, 62] width 76 height 16
type input "$0.00"
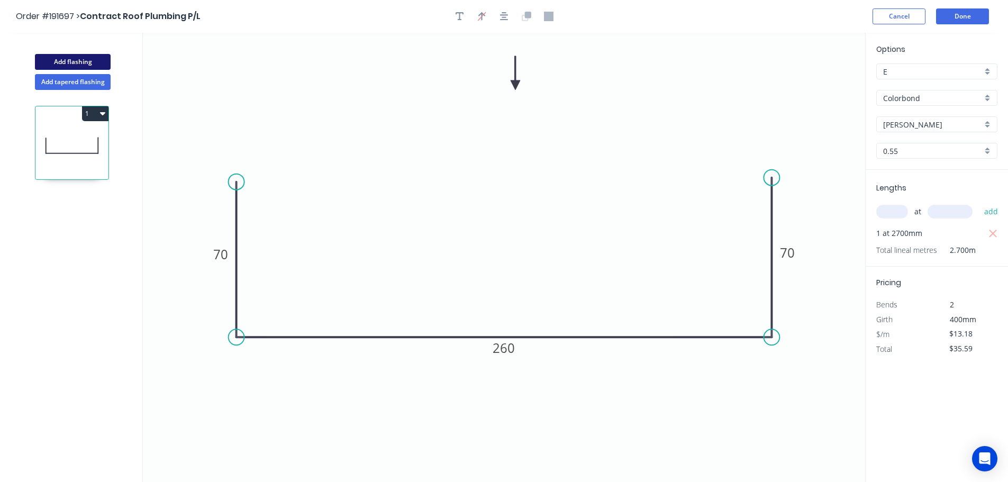
type input "$0.00"
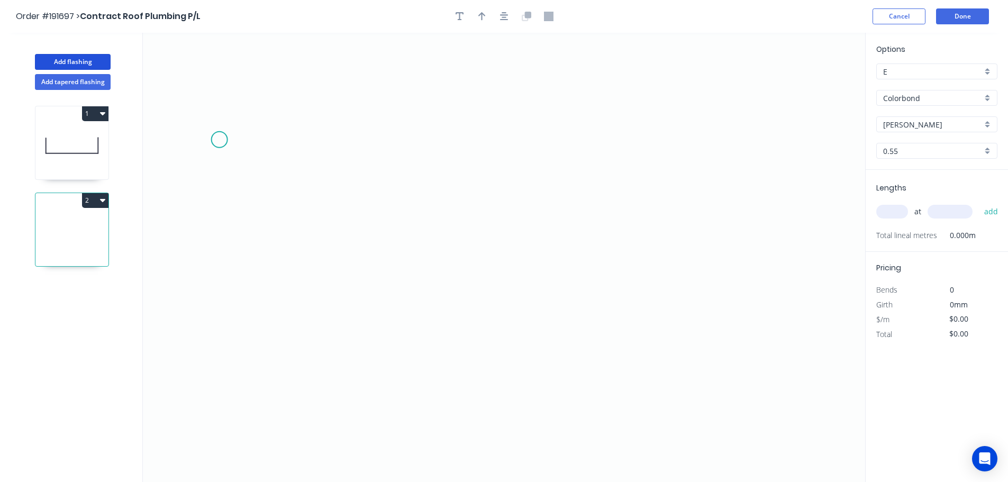
click at [223, 128] on icon "0" at bounding box center [504, 257] width 723 height 449
click at [234, 429] on icon "0" at bounding box center [504, 257] width 723 height 449
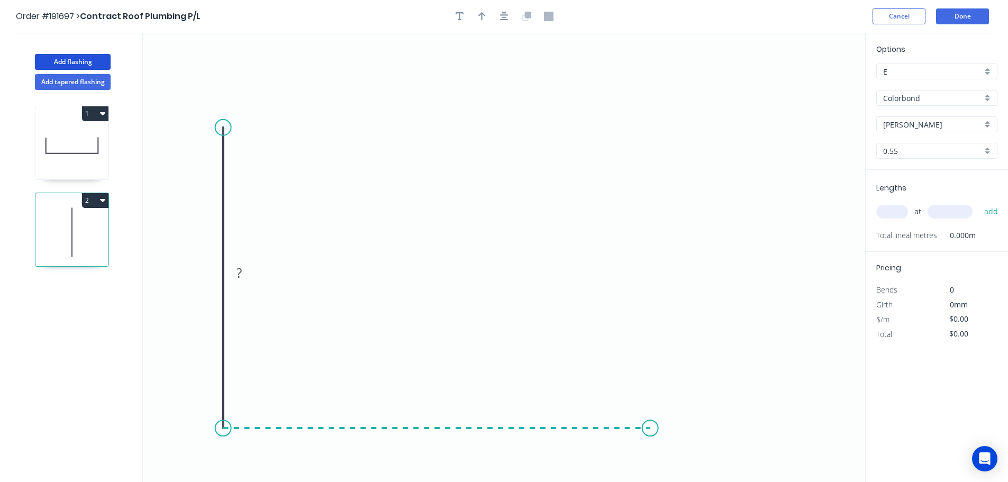
click at [651, 419] on icon "0 ?" at bounding box center [504, 257] width 723 height 449
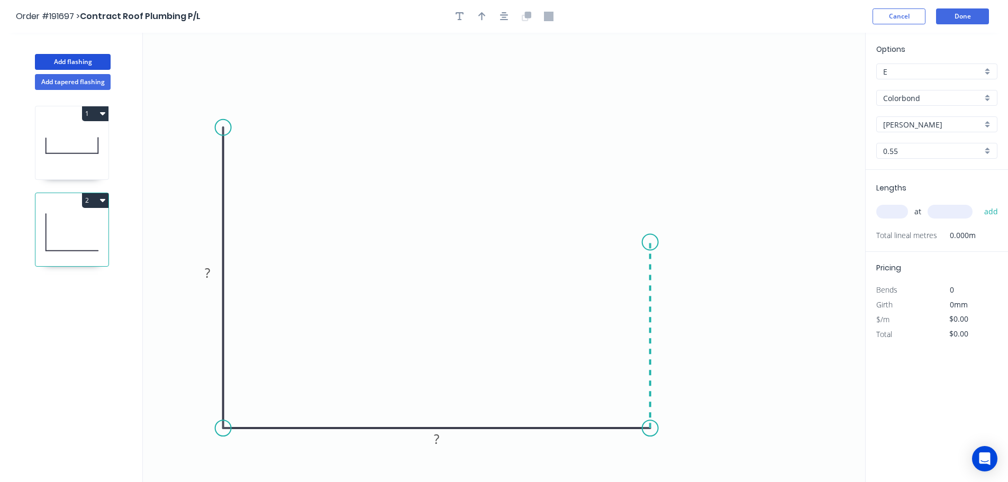
click at [647, 242] on icon "0 ? ?" at bounding box center [504, 257] width 723 height 449
drag, startPoint x: 644, startPoint y: 276, endPoint x: 642, endPoint y: 267, distance: 8.9
click at [642, 267] on icon "0 ? ? ?" at bounding box center [504, 257] width 723 height 449
click at [210, 263] on rect at bounding box center [207, 273] width 34 height 22
click at [213, 273] on rect at bounding box center [207, 273] width 21 height 15
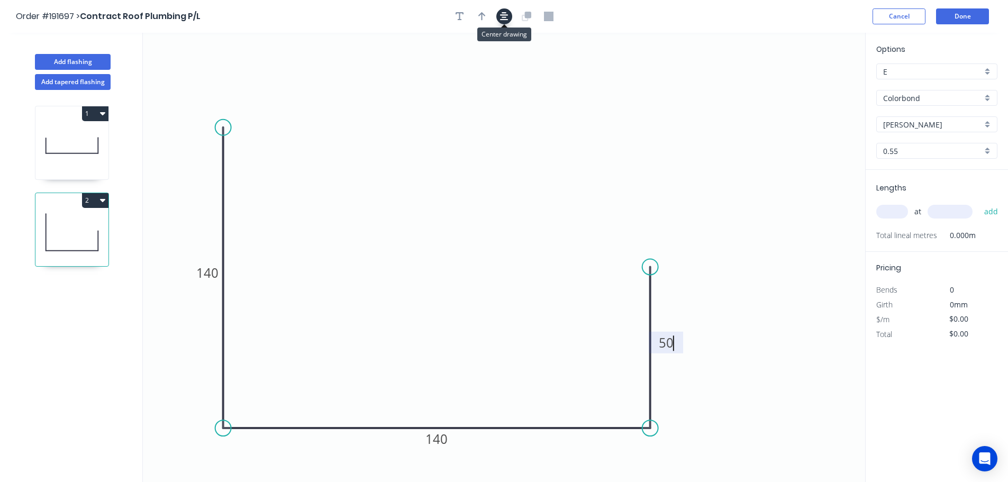
click at [510, 17] on button "button" at bounding box center [504, 16] width 16 height 16
type input "$13.18"
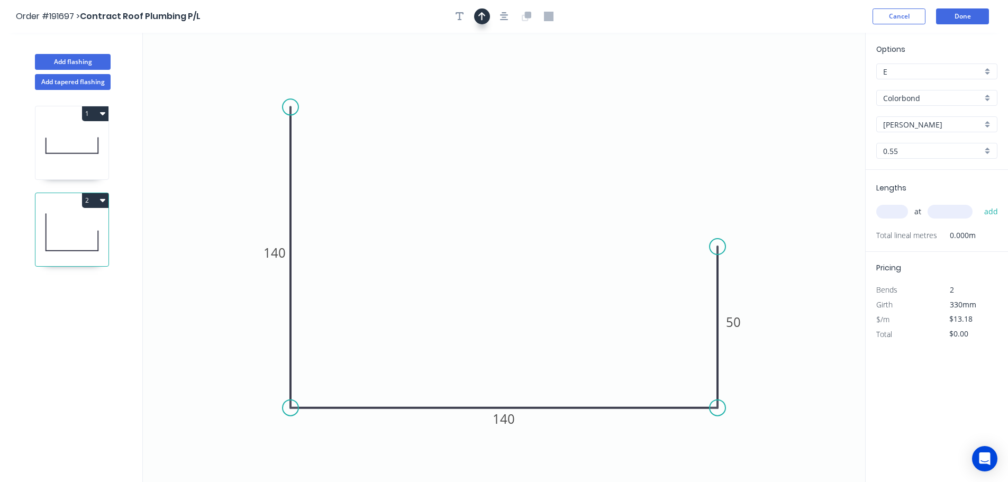
click at [487, 15] on button "button" at bounding box center [482, 16] width 16 height 16
drag, startPoint x: 812, startPoint y: 80, endPoint x: 507, endPoint y: 87, distance: 306.0
click at [507, 87] on icon at bounding box center [511, 74] width 10 height 34
click at [893, 218] on input "text" at bounding box center [893, 212] width 32 height 14
type input "1"
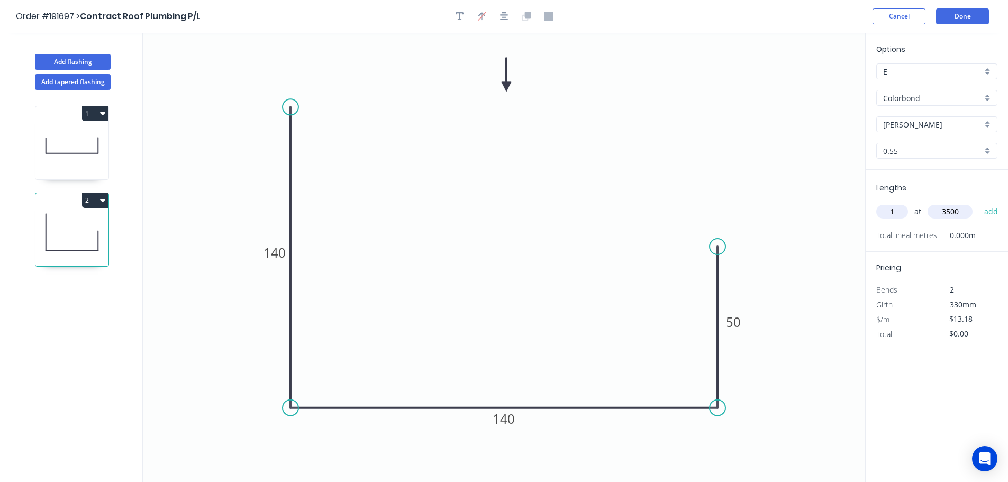
type input "3500"
click at [979, 203] on button "add" at bounding box center [991, 212] width 25 height 18
type input "$46.13"
drag, startPoint x: 77, startPoint y: 61, endPoint x: 134, endPoint y: 83, distance: 61.3
click at [77, 60] on button "Add flashing" at bounding box center [73, 62] width 76 height 16
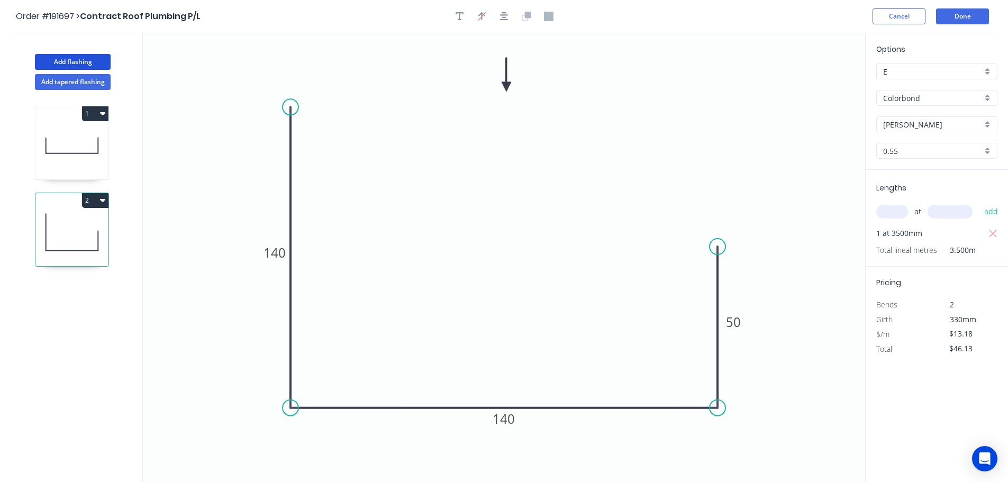
type input "$0.00"
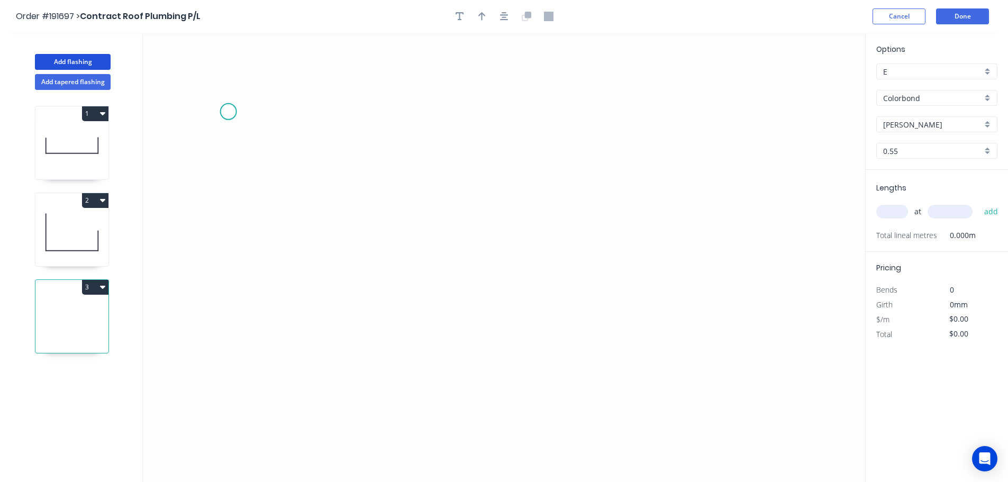
click at [228, 111] on icon "0" at bounding box center [504, 257] width 723 height 449
click at [238, 294] on icon "0" at bounding box center [504, 257] width 723 height 449
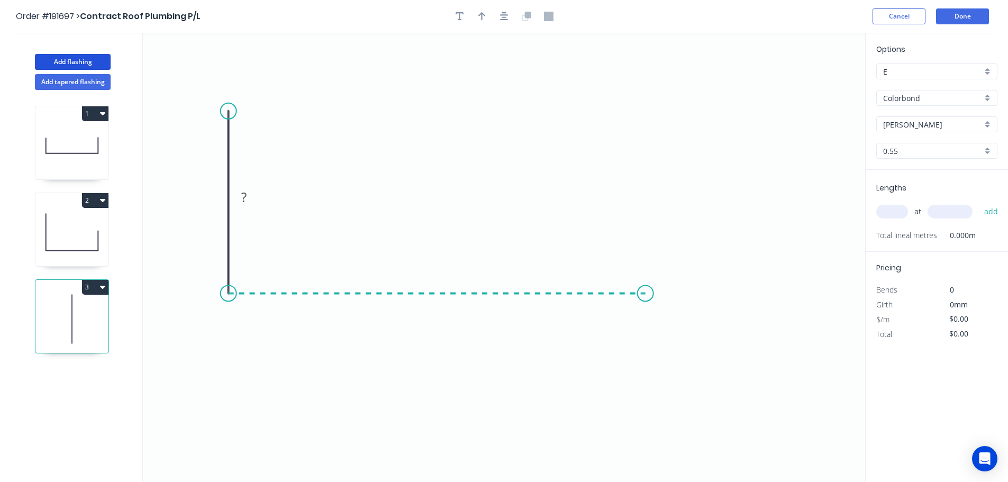
click at [646, 296] on icon "0 ?" at bounding box center [504, 257] width 723 height 449
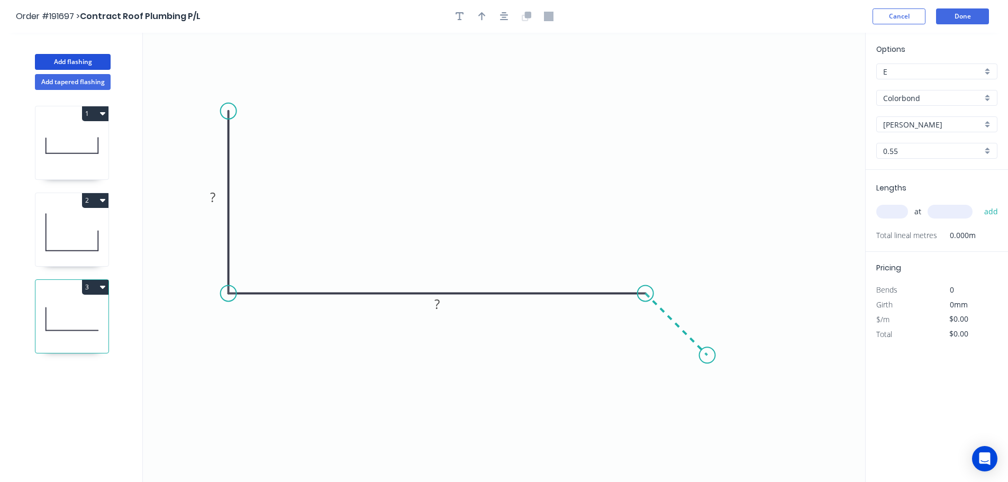
drag, startPoint x: 708, startPoint y: 357, endPoint x: 842, endPoint y: 358, distance: 133.9
click at [708, 356] on icon "0 ? ?" at bounding box center [504, 257] width 723 height 449
drag, startPoint x: 230, startPoint y: 114, endPoint x: 209, endPoint y: 109, distance: 21.4
click at [209, 109] on circle at bounding box center [210, 109] width 16 height 16
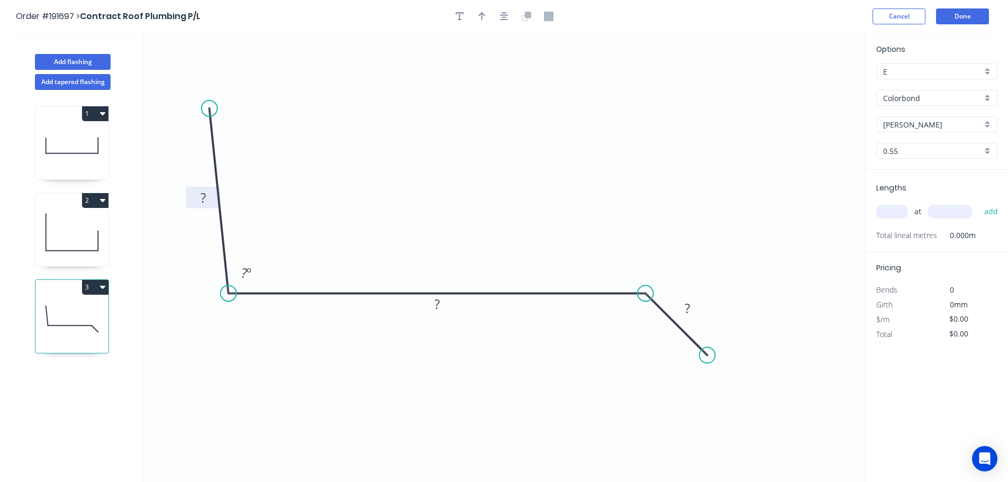
click at [207, 200] on rect at bounding box center [203, 198] width 21 height 15
click at [504, 18] on icon "button" at bounding box center [504, 16] width 8 height 8
type input "$11.02"
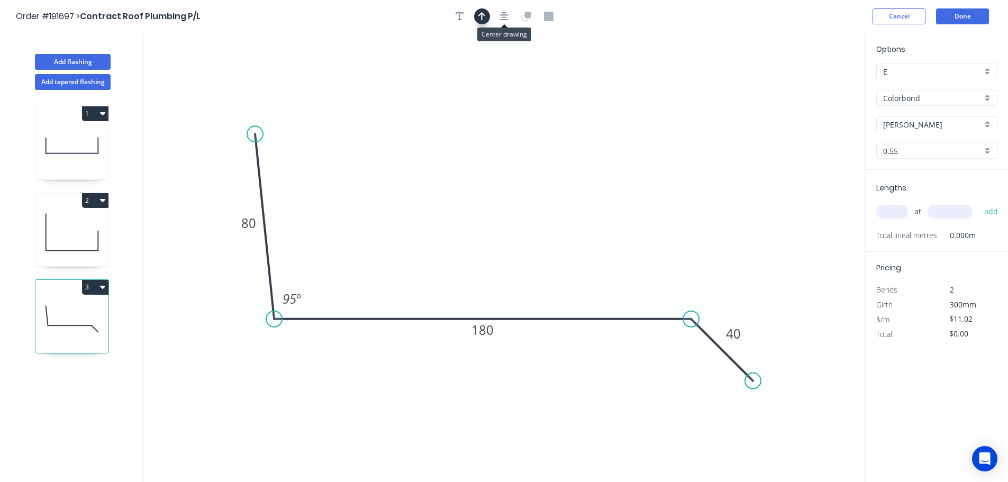
click at [487, 18] on button "button" at bounding box center [482, 16] width 16 height 16
drag, startPoint x: 810, startPoint y: 83, endPoint x: 727, endPoint y: 209, distance: 150.8
click at [519, 78] on icon at bounding box center [520, 66] width 10 height 34
click at [890, 216] on input "text" at bounding box center [893, 212] width 32 height 14
type input "1"
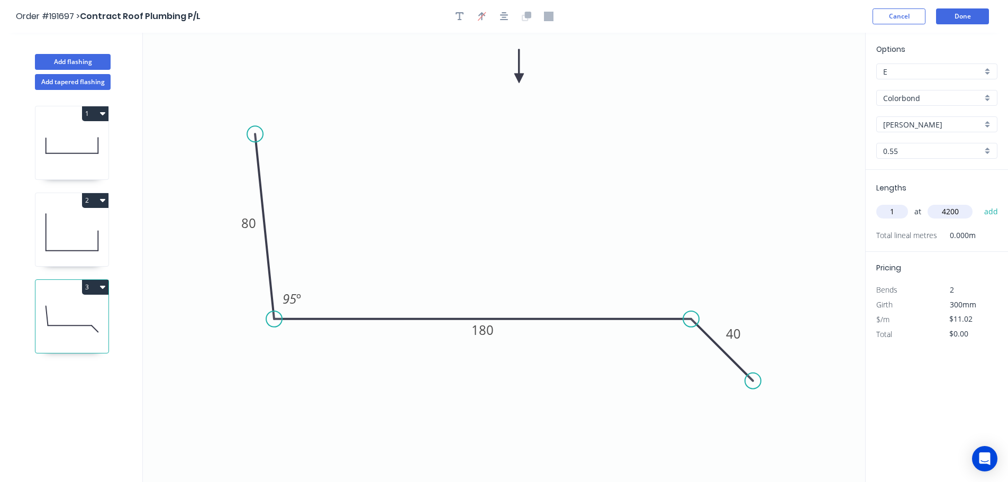
type input "4200"
click at [979, 203] on button "add" at bounding box center [991, 212] width 25 height 18
type input "$46.28"
click at [986, 18] on button "Done" at bounding box center [962, 16] width 53 height 16
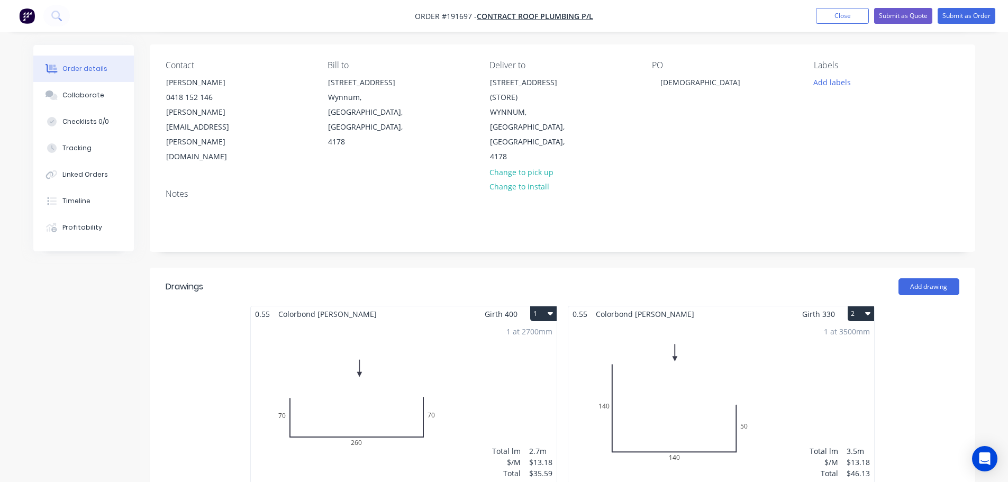
scroll to position [159, 0]
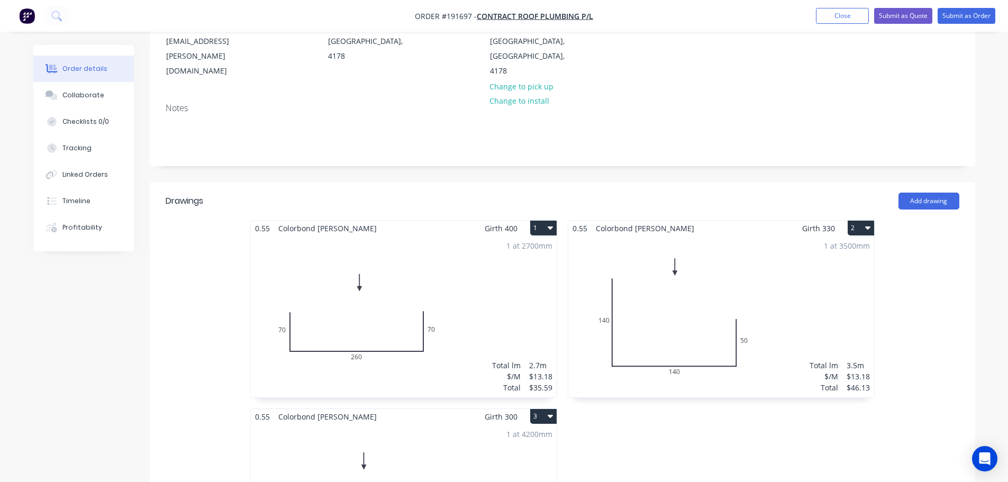
click at [334, 286] on div "1 at 2700mm Total lm $/M Total 2.7m $13.18 $35.59" at bounding box center [404, 316] width 306 height 161
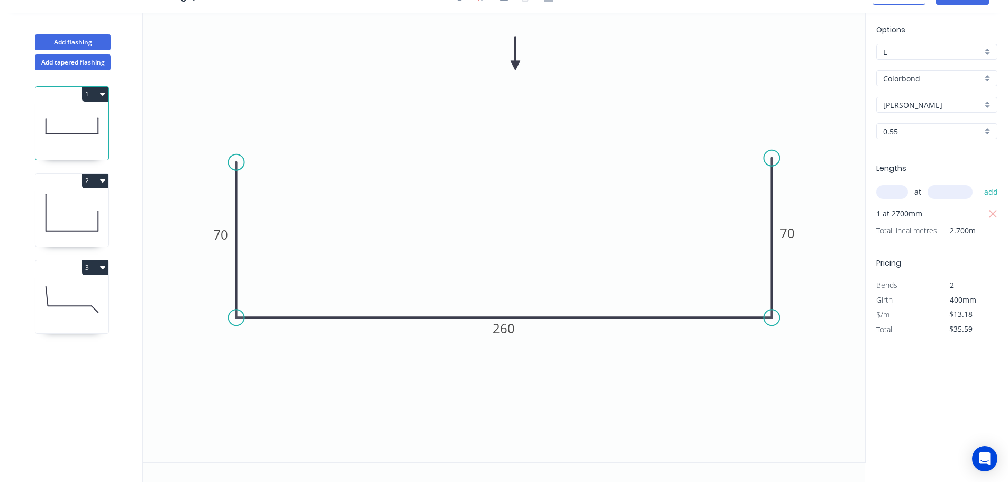
scroll to position [20, 0]
click at [773, 160] on circle at bounding box center [772, 158] width 16 height 16
drag, startPoint x: 240, startPoint y: 161, endPoint x: 240, endPoint y: 156, distance: 5.8
click at [240, 156] on circle at bounding box center [237, 157] width 16 height 16
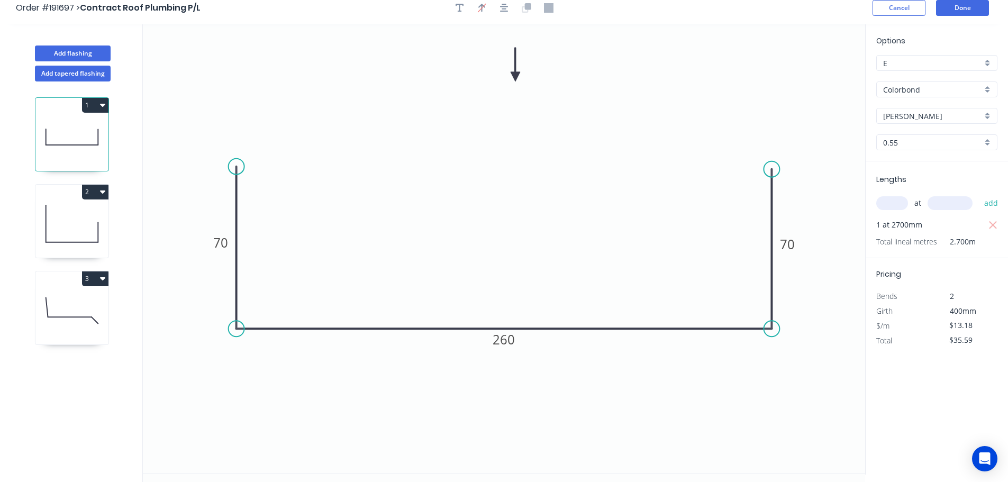
scroll to position [0, 0]
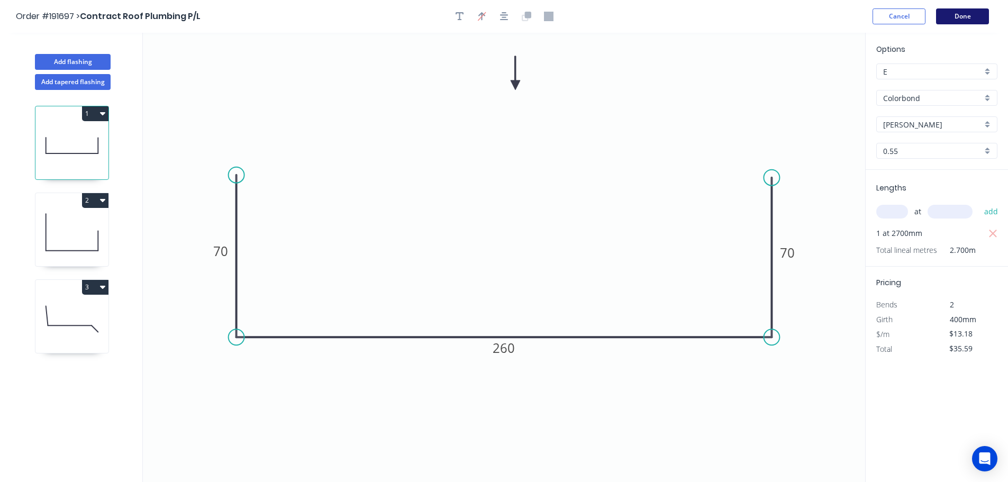
click at [958, 19] on button "Done" at bounding box center [962, 16] width 53 height 16
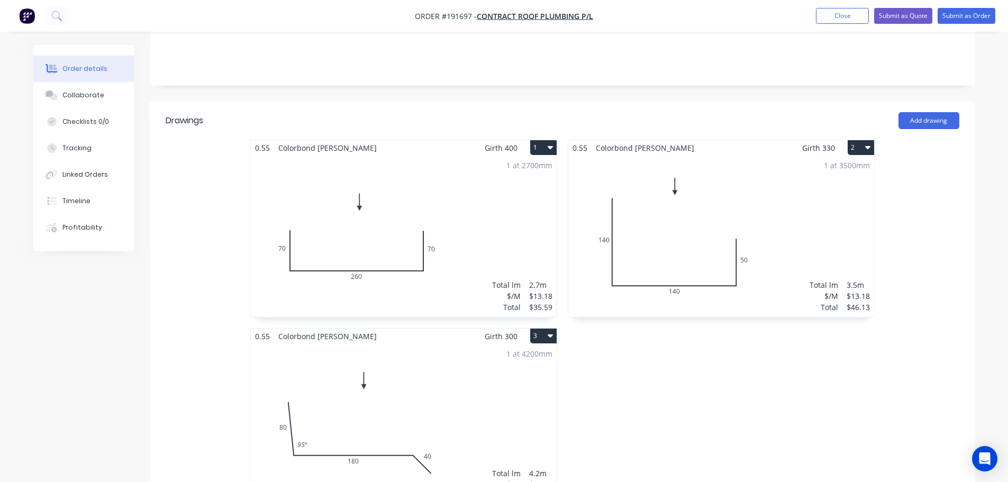
scroll to position [265, 0]
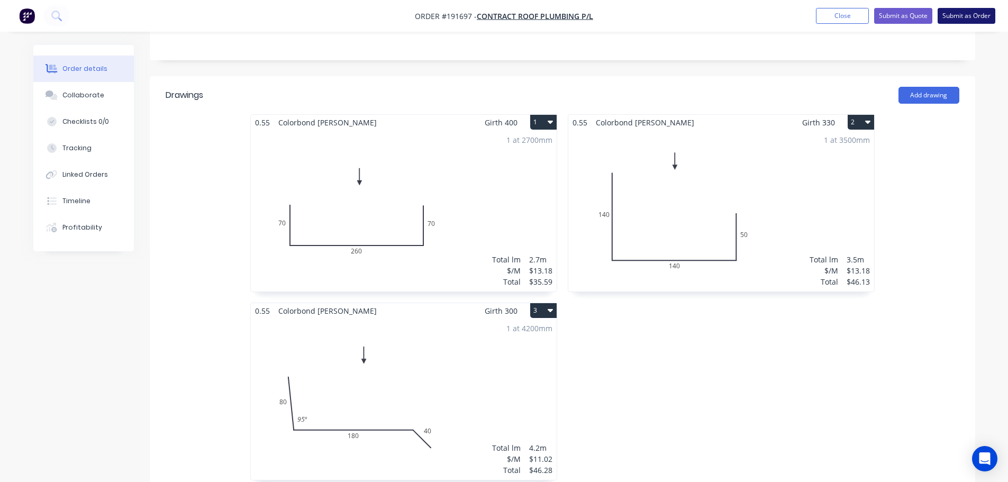
click at [972, 18] on button "Submit as Order" at bounding box center [967, 16] width 58 height 16
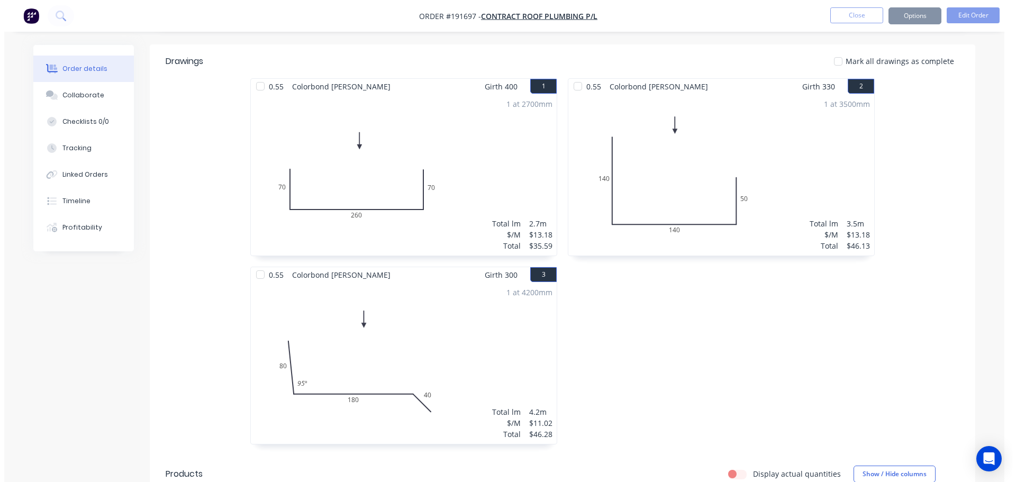
scroll to position [0, 0]
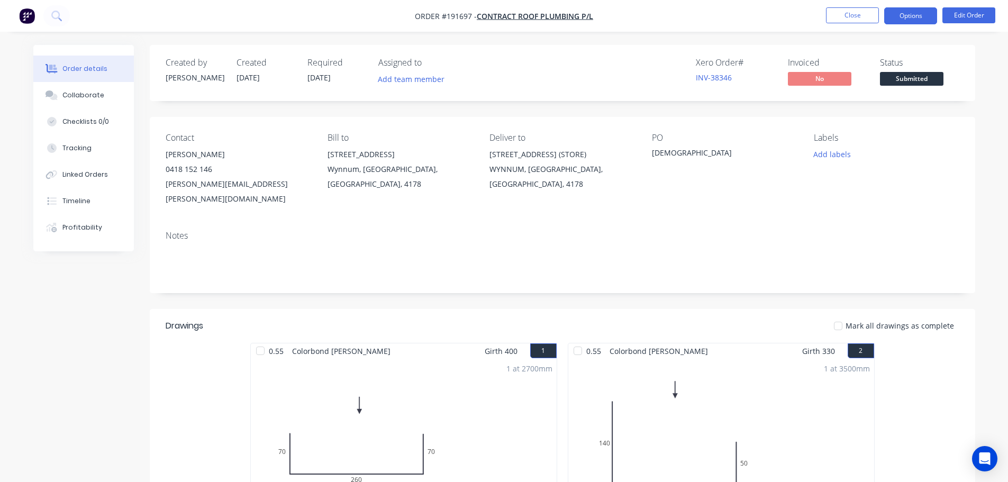
click at [920, 13] on button "Options" at bounding box center [910, 15] width 53 height 17
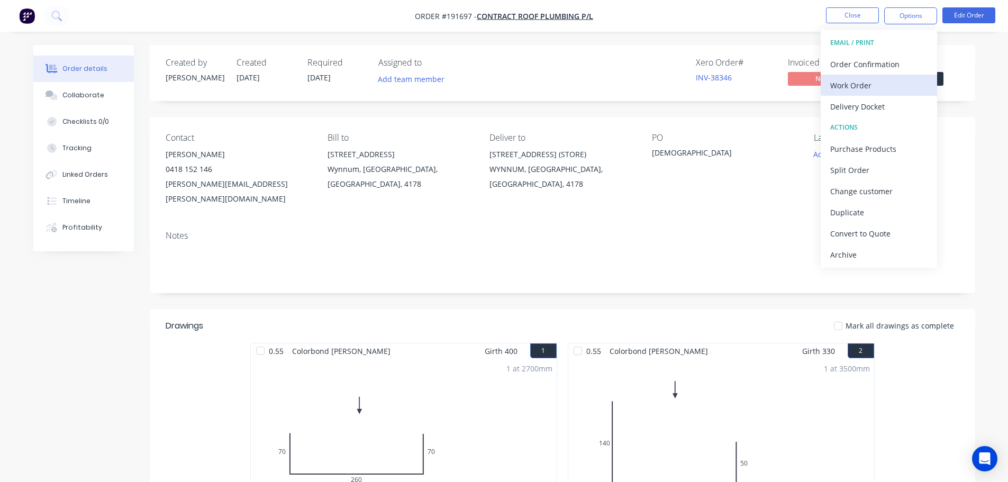
click at [848, 93] on div "Work Order" at bounding box center [878, 85] width 97 height 15
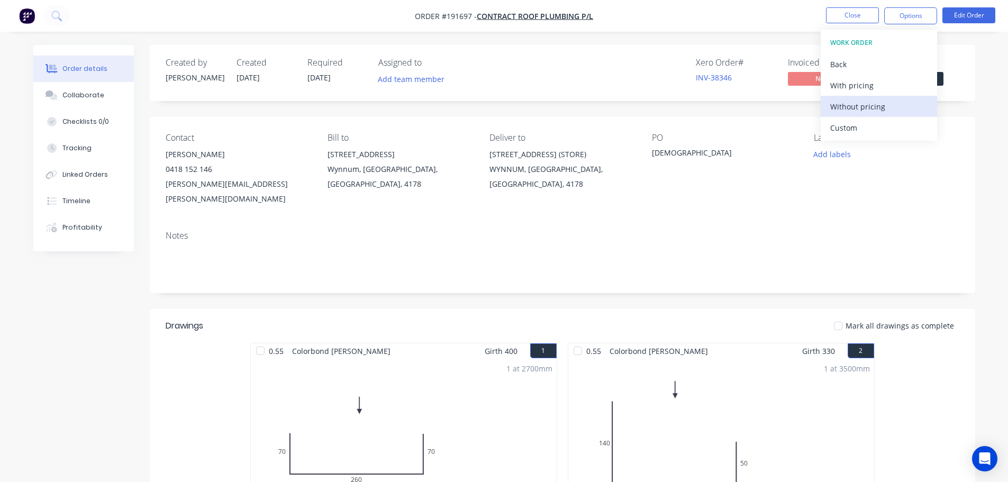
click at [875, 106] on div "Without pricing" at bounding box center [878, 106] width 97 height 15
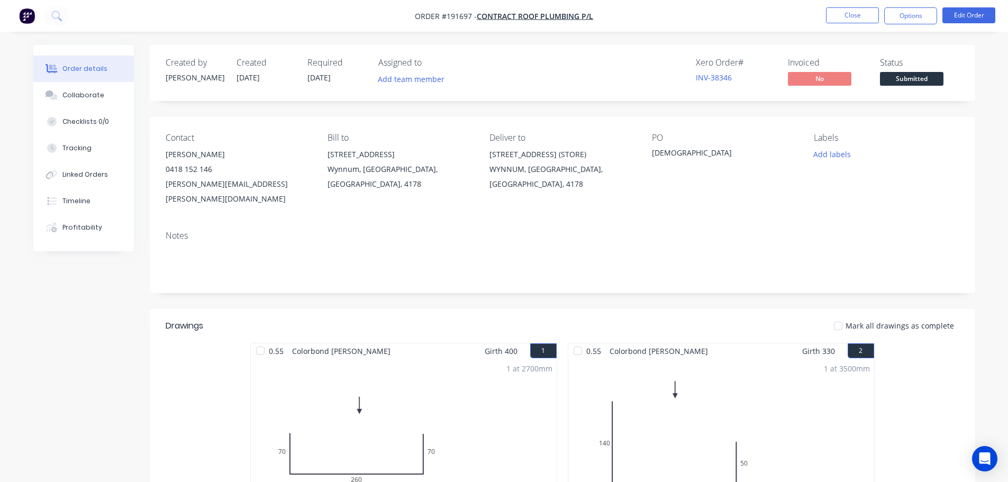
click at [857, 7] on nav "Order #191697 - Contract Roof Plumbing P/L Close Options Edit Order" at bounding box center [504, 16] width 1008 height 32
click at [857, 11] on button "Close" at bounding box center [852, 15] width 53 height 16
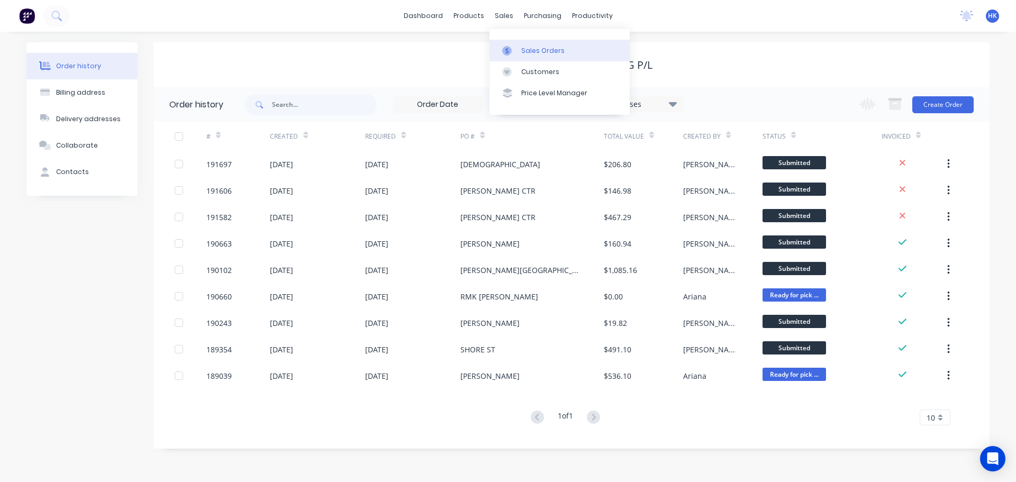
click at [539, 48] on div "Sales Orders" at bounding box center [542, 51] width 43 height 10
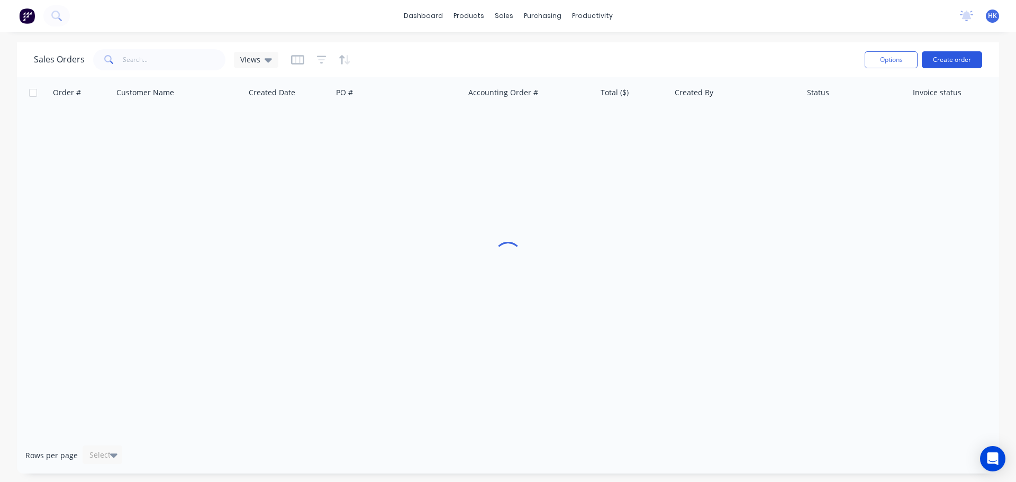
click at [944, 61] on button "Create order" at bounding box center [952, 59] width 60 height 17
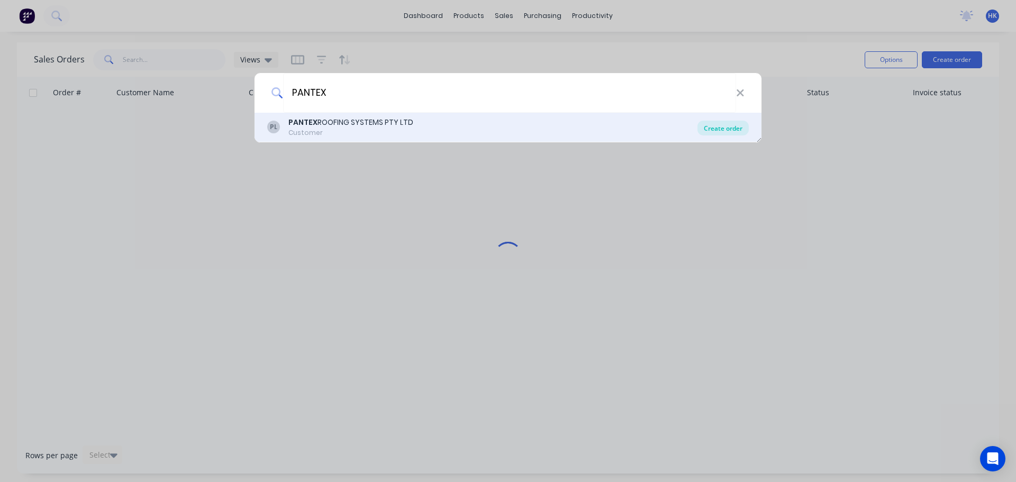
type input "PANTEX"
click at [730, 130] on div "Create order" at bounding box center [723, 128] width 51 height 15
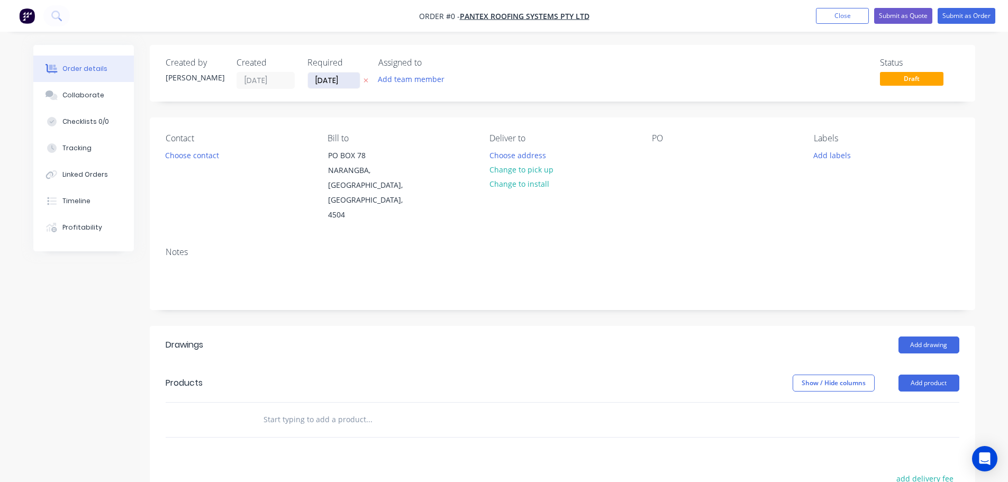
click at [325, 81] on input "[DATE]" at bounding box center [334, 81] width 52 height 16
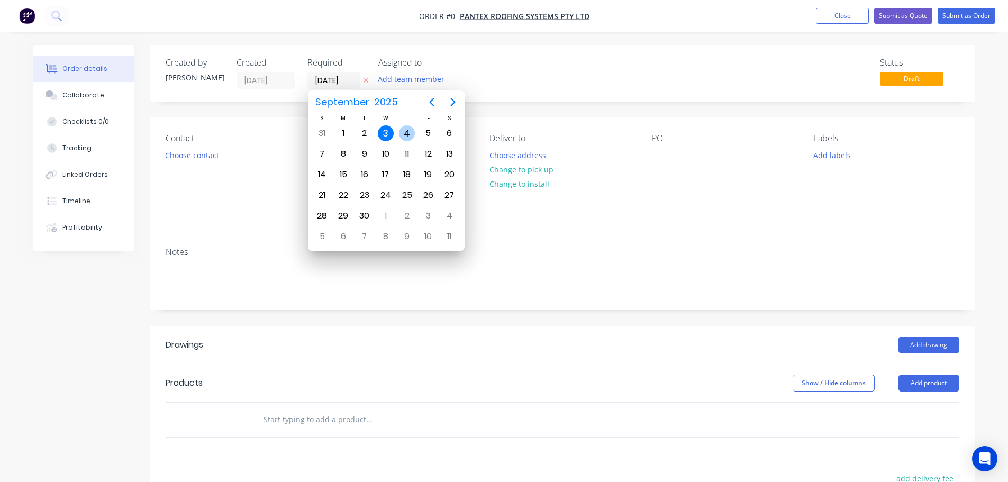
click at [406, 136] on div "4" at bounding box center [407, 133] width 16 height 16
type input "[DATE]"
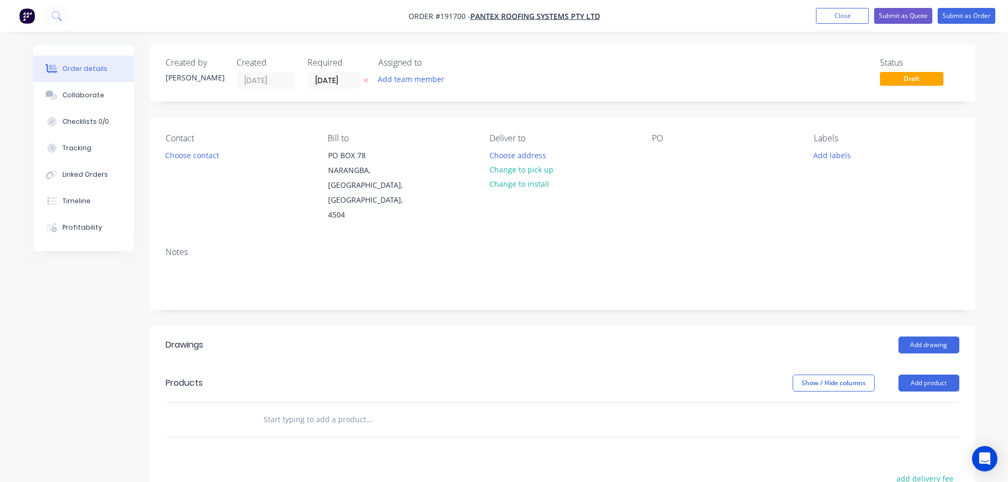
click at [191, 161] on button "Choose contact" at bounding box center [191, 155] width 65 height 14
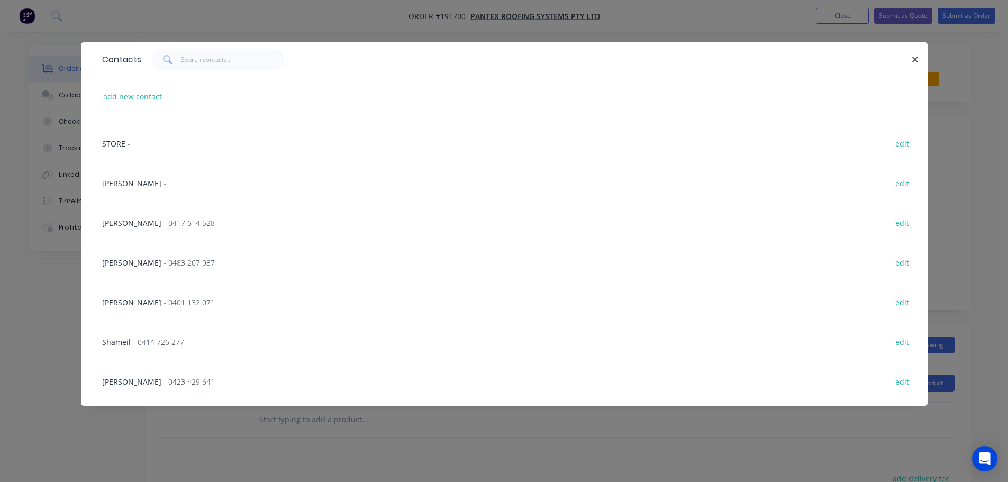
scroll to position [822, 0]
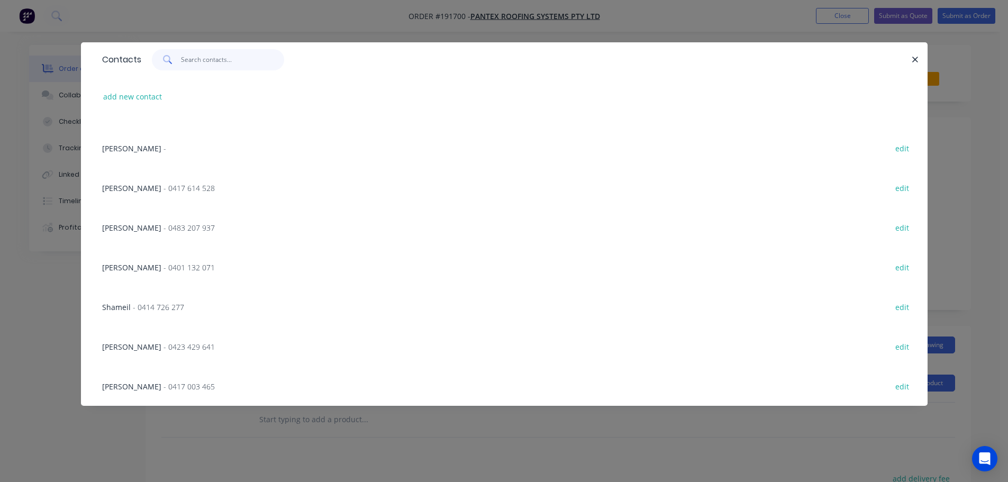
click at [220, 64] on input "text" at bounding box center [232, 59] width 103 height 21
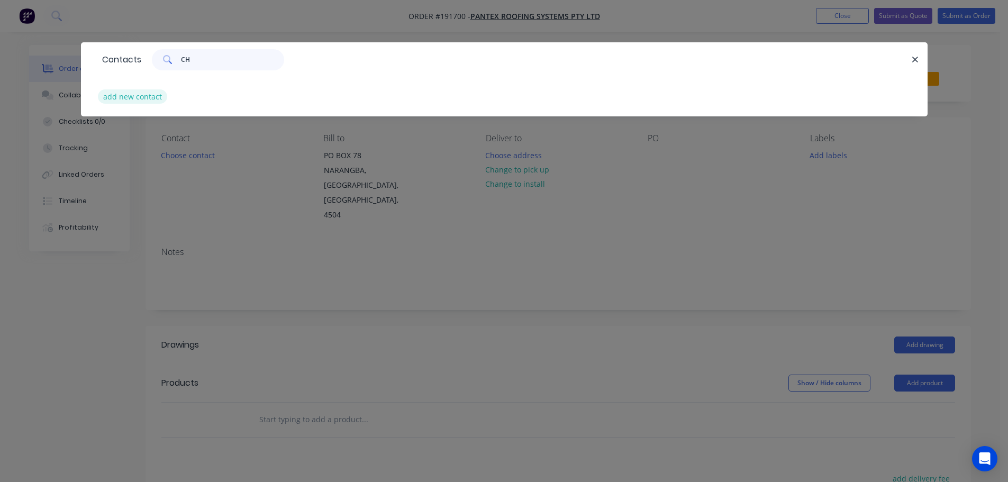
type input "CH"
click at [140, 97] on button "add new contact" at bounding box center [133, 96] width 70 height 14
select select "AU"
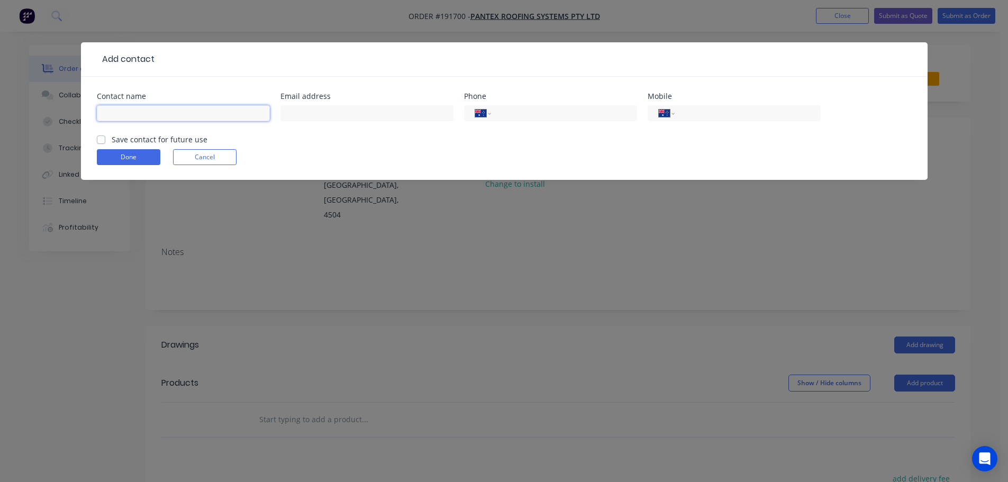
click at [163, 118] on input "text" at bounding box center [183, 113] width 173 height 16
type input "[PERSON_NAME]"
click at [729, 117] on input "tel" at bounding box center [745, 113] width 127 height 12
type input "0431 433 474"
click at [132, 159] on button "Done" at bounding box center [129, 157] width 64 height 16
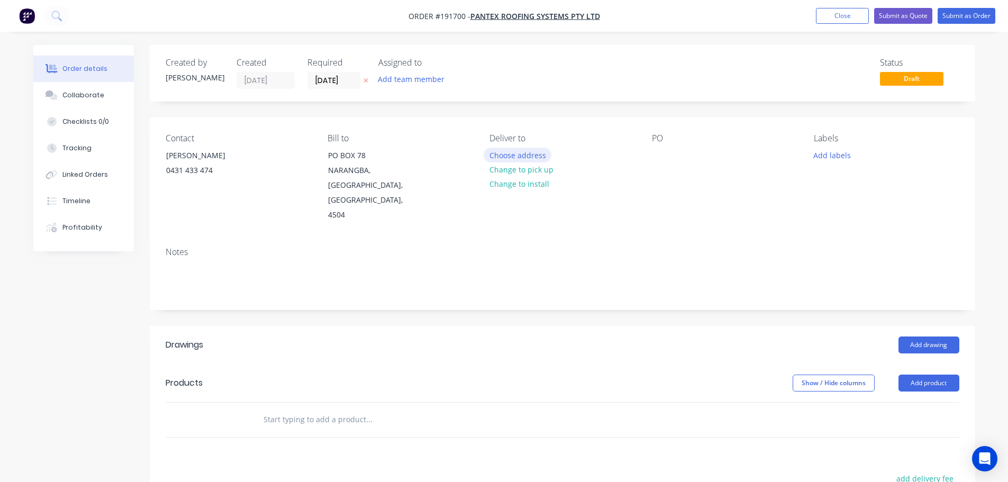
click at [512, 159] on button "Choose address" at bounding box center [518, 155] width 68 height 14
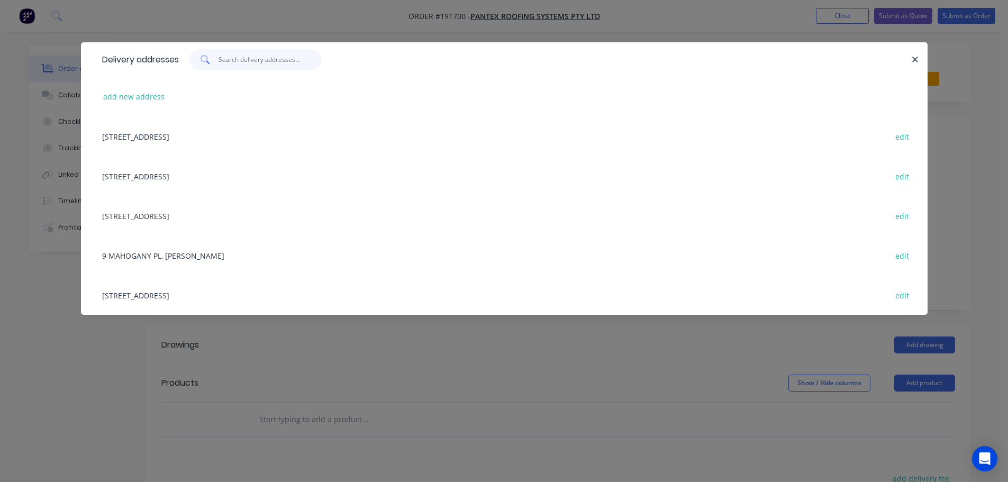
click at [263, 64] on input "text" at bounding box center [270, 59] width 103 height 21
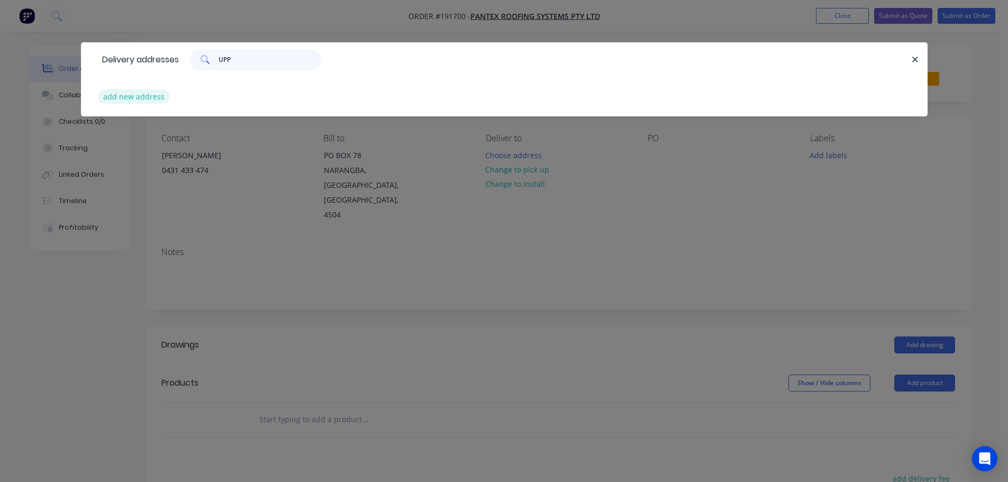
type input "UPP"
click at [147, 90] on button "add new address" at bounding box center [134, 96] width 73 height 14
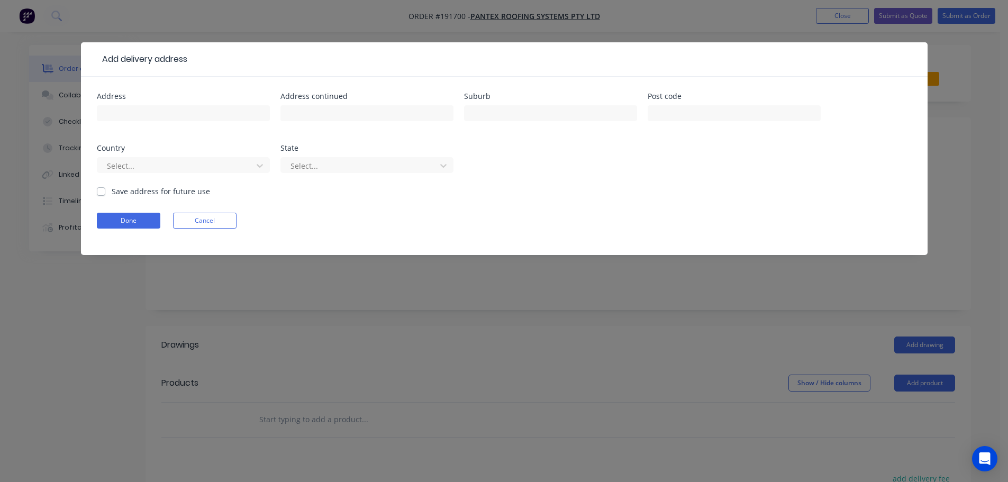
click at [163, 124] on div at bounding box center [183, 118] width 173 height 31
click at [166, 114] on input "text" at bounding box center [183, 113] width 173 height 16
type input "24 GLENVIEW ROAD"
type input "UPPER COOMERA"
click at [181, 167] on div at bounding box center [176, 165] width 141 height 13
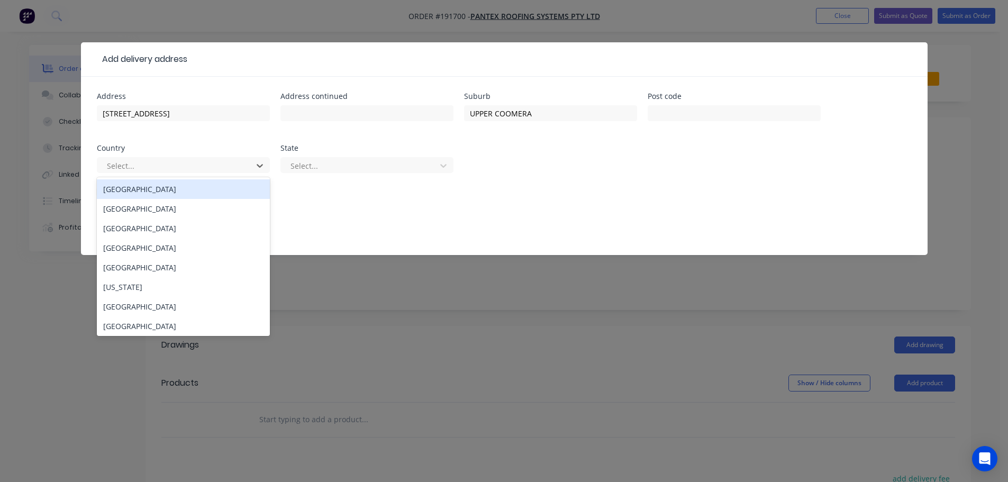
drag, startPoint x: 182, startPoint y: 189, endPoint x: 261, endPoint y: 183, distance: 79.6
click at [182, 191] on div "Australia" at bounding box center [183, 189] width 173 height 20
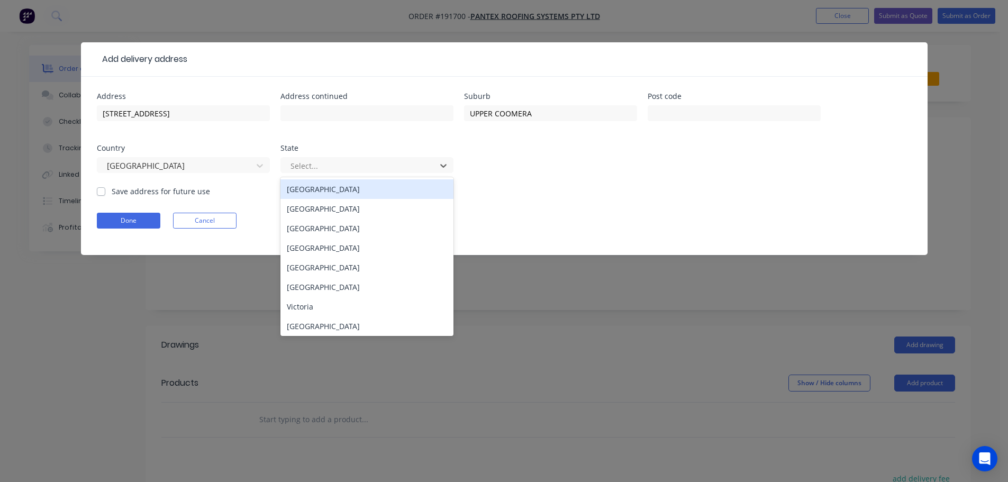
click at [339, 173] on div "Select..." at bounding box center [360, 166] width 148 height 16
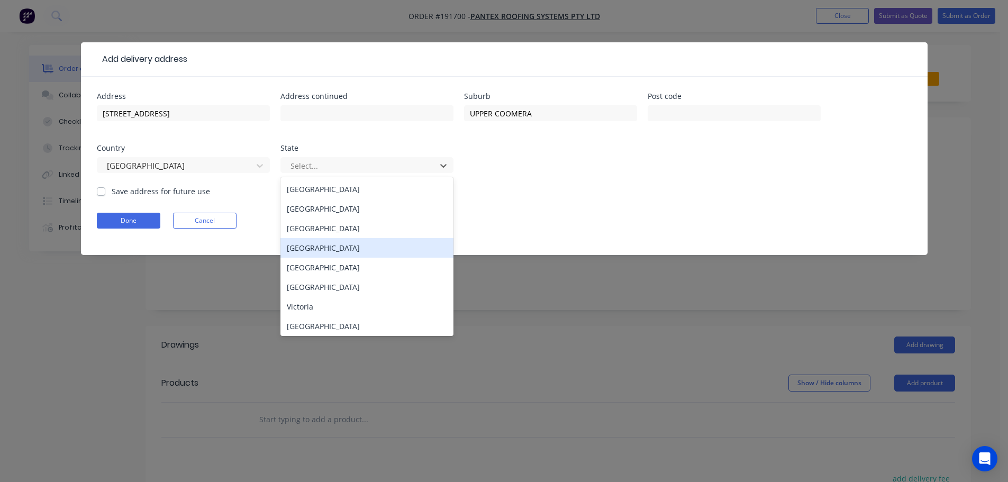
click at [340, 243] on div "Queensland" at bounding box center [367, 248] width 173 height 20
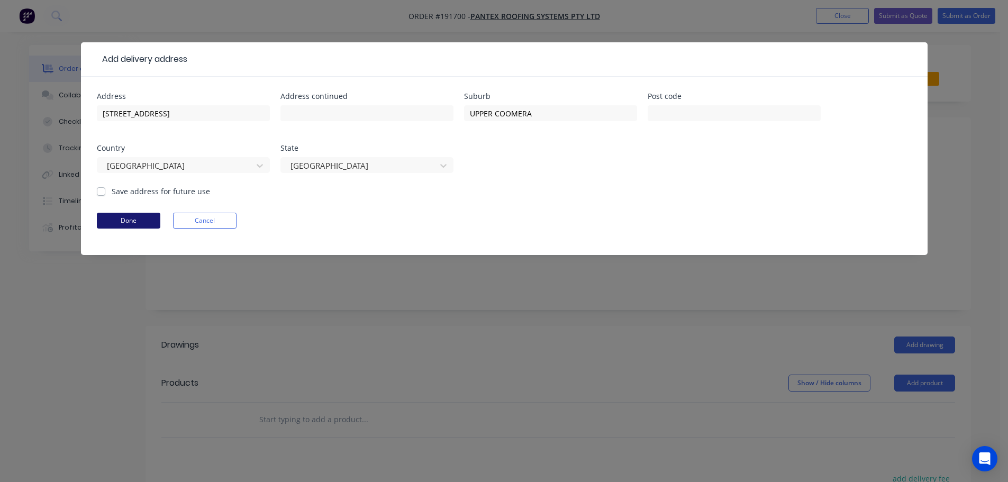
click at [143, 220] on button "Done" at bounding box center [129, 221] width 64 height 16
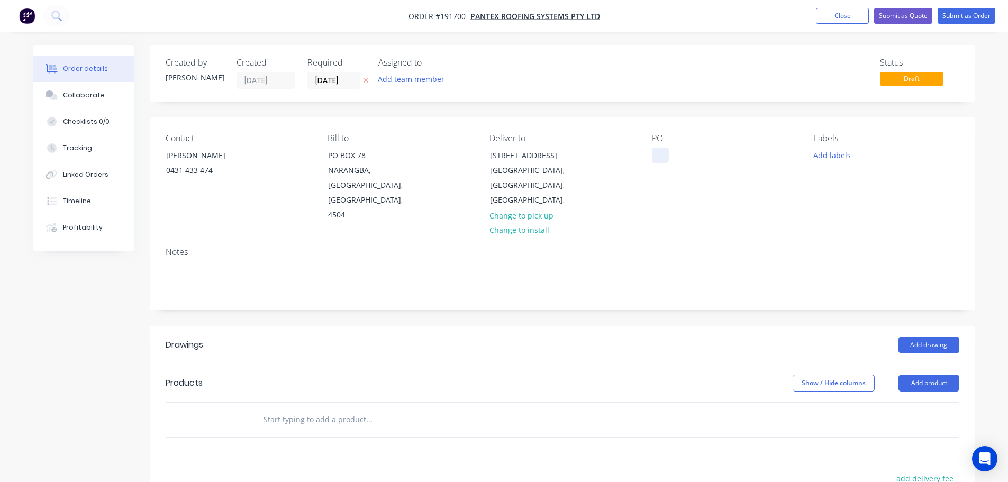
click at [661, 157] on div at bounding box center [660, 155] width 17 height 15
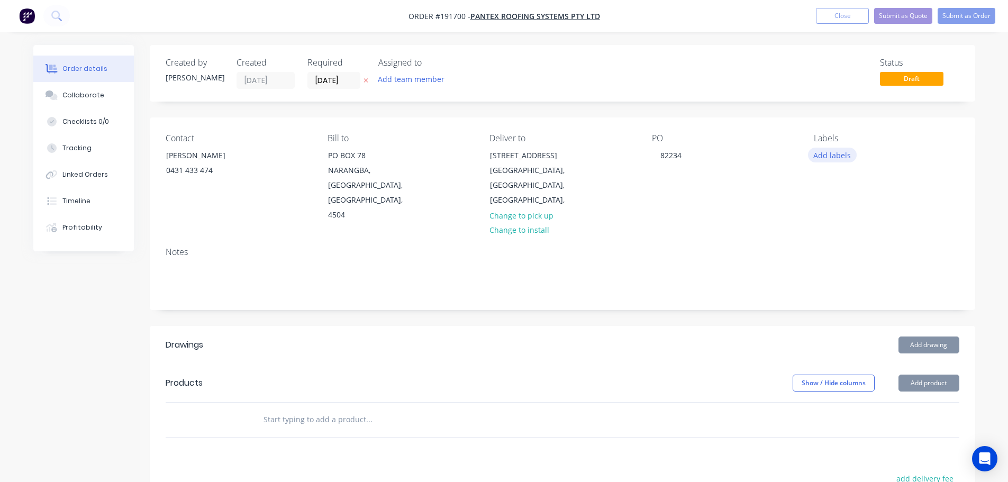
click at [842, 158] on button "Add labels" at bounding box center [832, 155] width 49 height 14
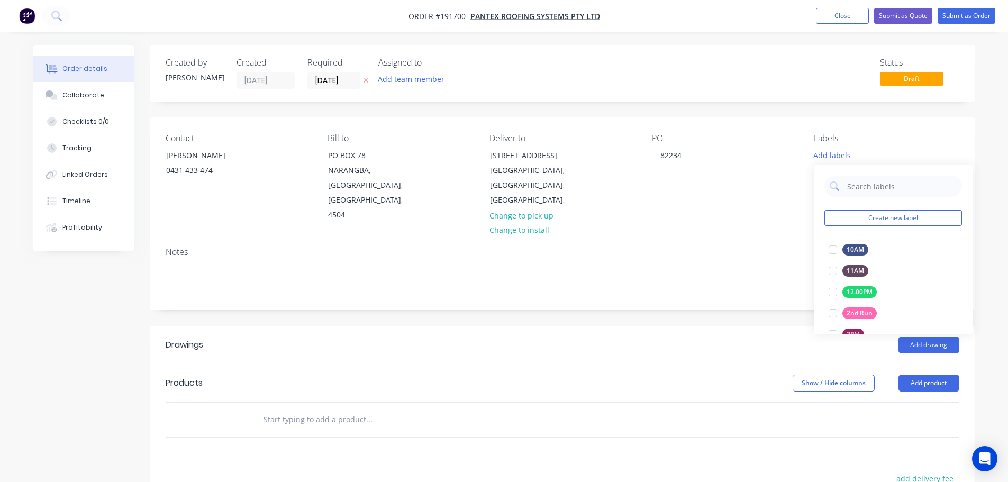
click at [794, 205] on div "Contact CHRIS 0431 433 474 Bill to PO BOX 78 NARANGBA, Queensland, Australia, 4…" at bounding box center [563, 178] width 826 height 121
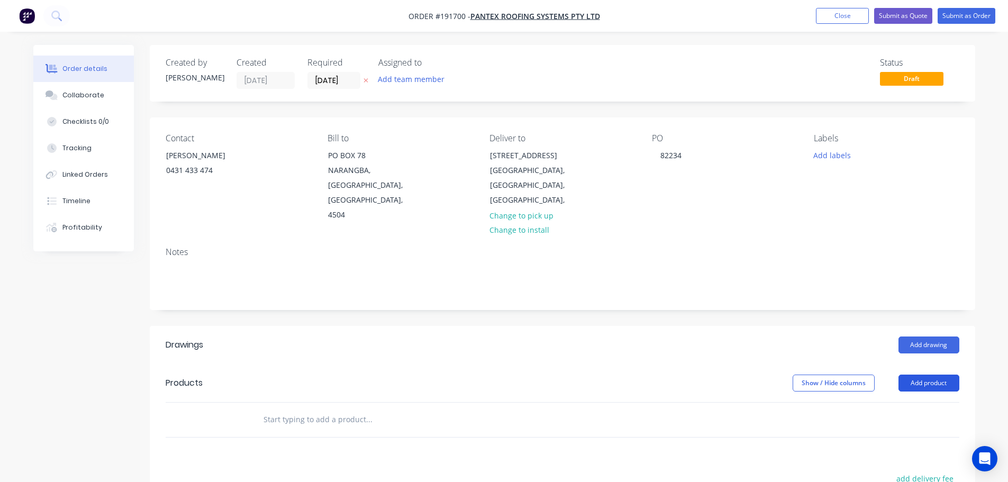
click at [935, 375] on button "Add product" at bounding box center [929, 383] width 61 height 17
click at [938, 402] on div "Product catalogue" at bounding box center [910, 409] width 82 height 15
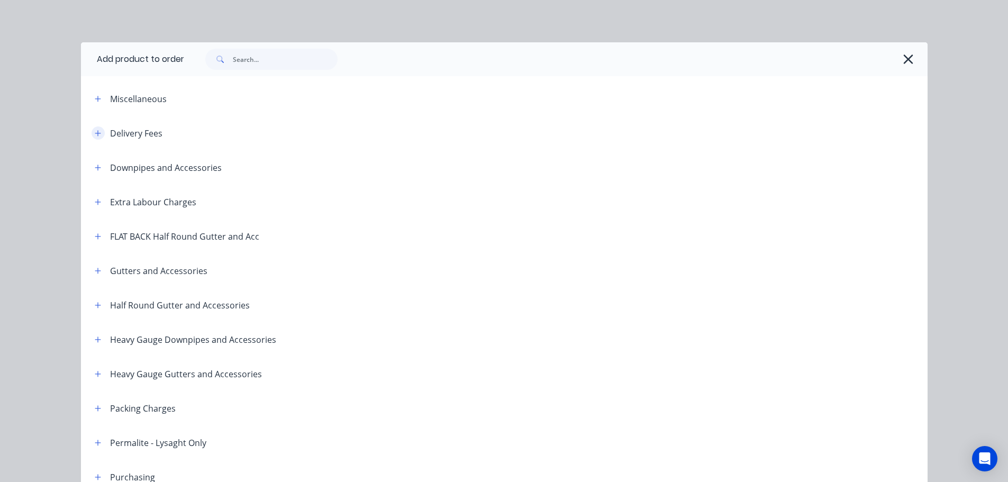
click at [92, 138] on button "button" at bounding box center [98, 133] width 13 height 13
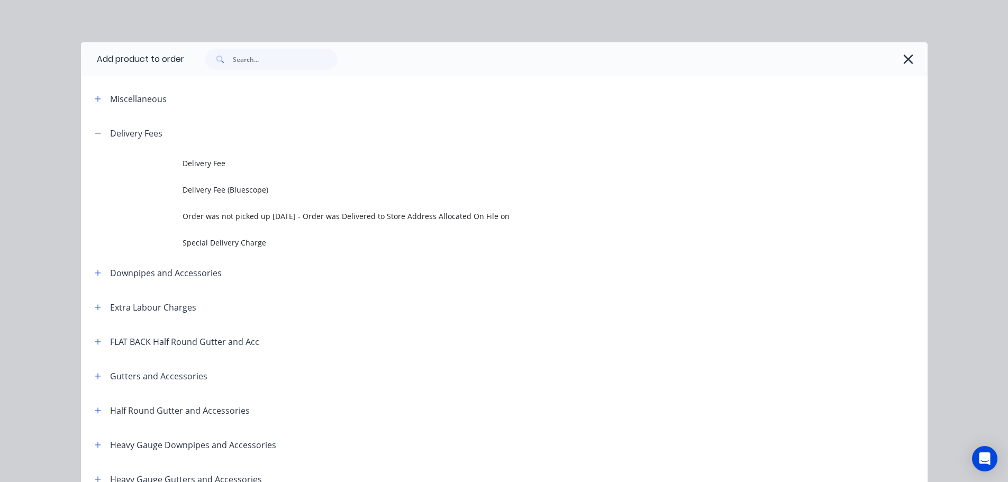
click at [174, 156] on td at bounding box center [132, 163] width 102 height 26
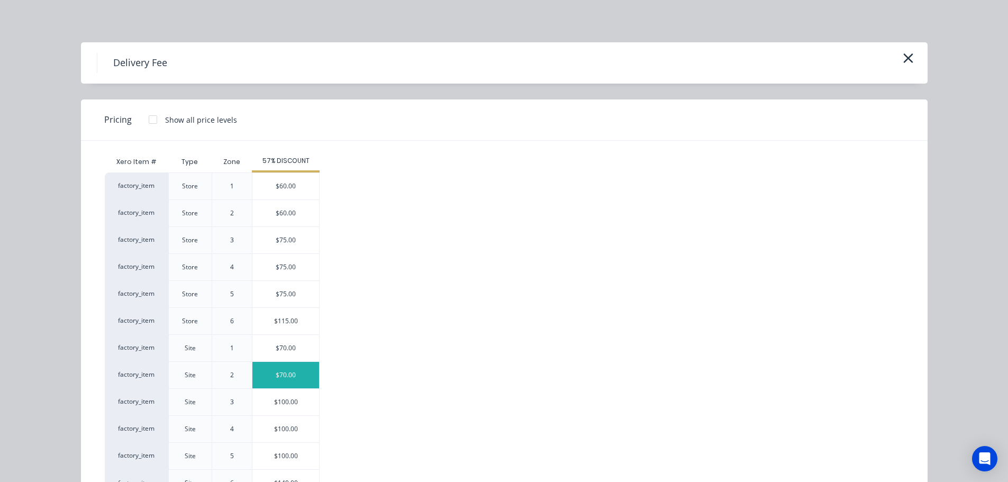
click at [268, 373] on div "$70.00" at bounding box center [285, 375] width 67 height 26
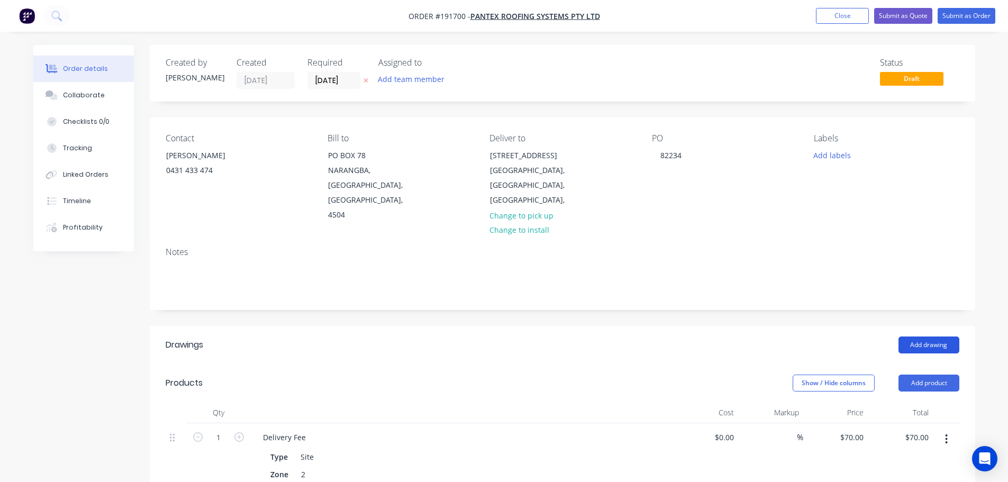
click at [933, 337] on button "Add drawing" at bounding box center [929, 345] width 61 height 17
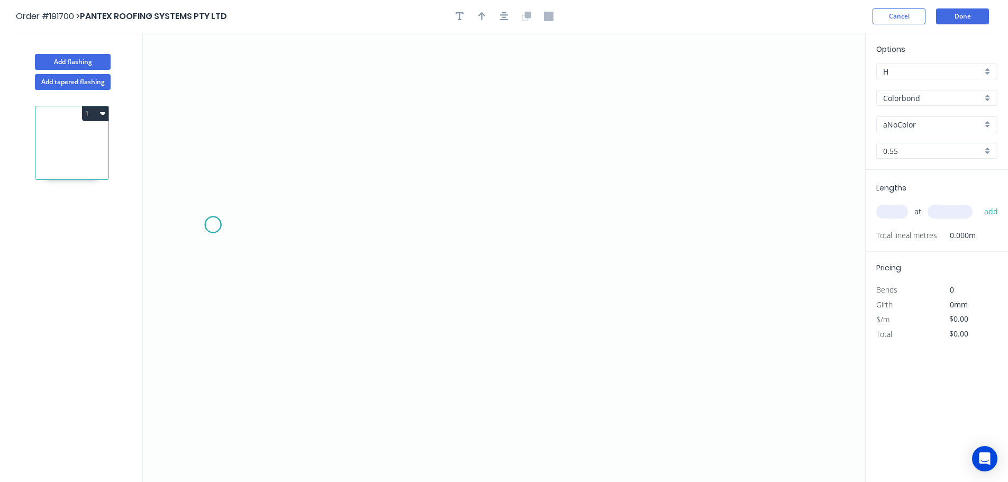
click at [213, 225] on icon "0" at bounding box center [504, 257] width 723 height 449
click at [490, 310] on icon "0" at bounding box center [504, 257] width 723 height 449
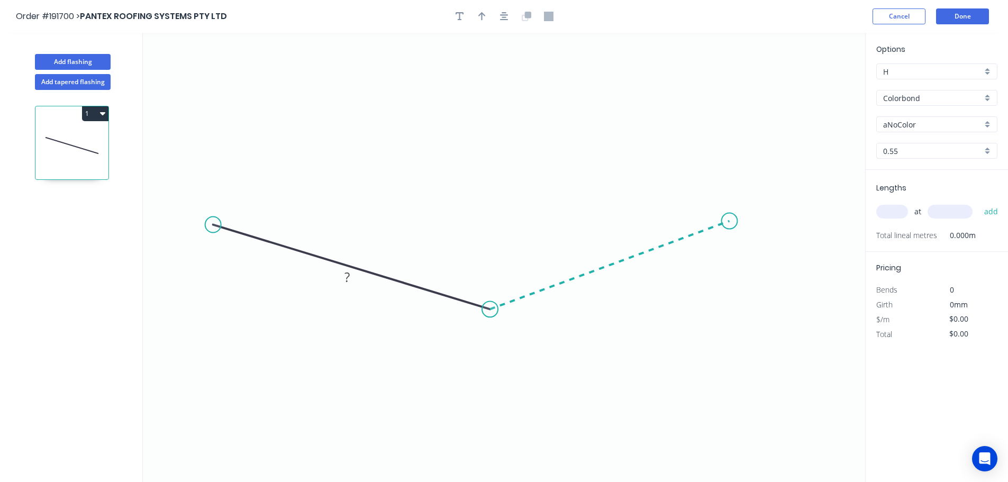
click at [730, 221] on icon "0 ?" at bounding box center [504, 257] width 723 height 449
click at [212, 221] on circle at bounding box center [213, 225] width 16 height 16
click at [269, 194] on icon at bounding box center [241, 209] width 56 height 31
click at [268, 195] on circle at bounding box center [268, 195] width 16 height 16
drag, startPoint x: 727, startPoint y: 213, endPoint x: 721, endPoint y: 207, distance: 8.2
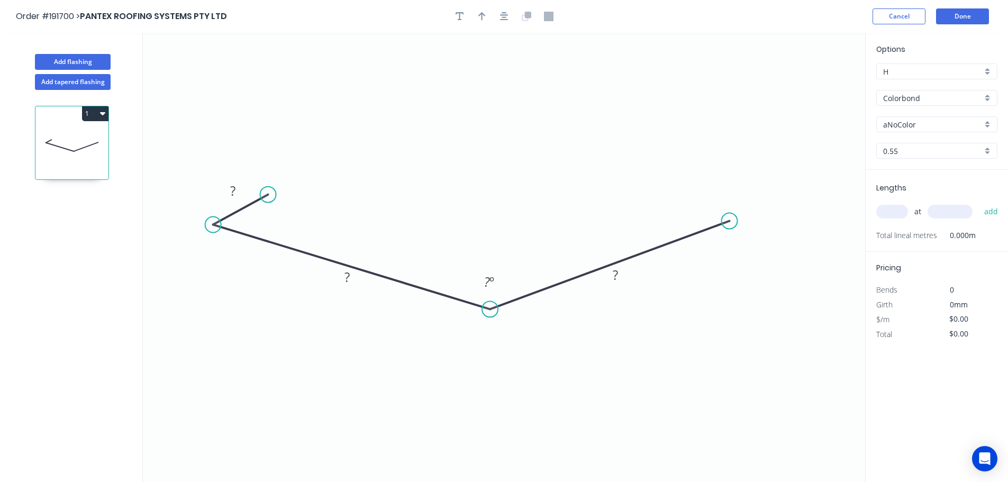
click at [727, 213] on circle at bounding box center [730, 221] width 16 height 16
drag, startPoint x: 727, startPoint y: 215, endPoint x: 721, endPoint y: 209, distance: 9.4
click at [726, 214] on circle at bounding box center [727, 213] width 16 height 16
click at [725, 212] on circle at bounding box center [727, 213] width 16 height 16
drag, startPoint x: 726, startPoint y: 209, endPoint x: 733, endPoint y: 219, distance: 12.2
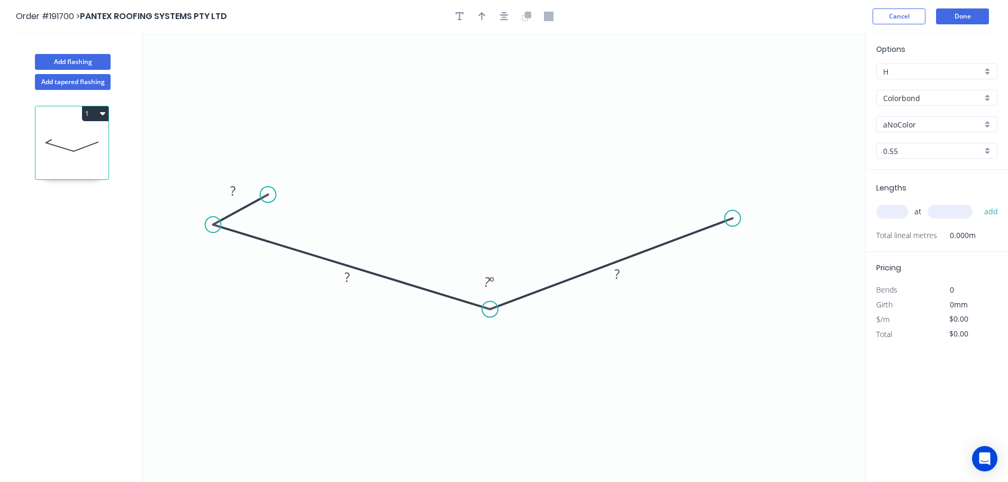
click at [733, 219] on circle at bounding box center [733, 219] width 16 height 16
click at [733, 218] on circle at bounding box center [733, 219] width 16 height 16
click at [671, 201] on icon at bounding box center [702, 210] width 62 height 18
click at [670, 191] on circle at bounding box center [670, 191] width 16 height 16
click at [237, 194] on rect at bounding box center [232, 191] width 21 height 15
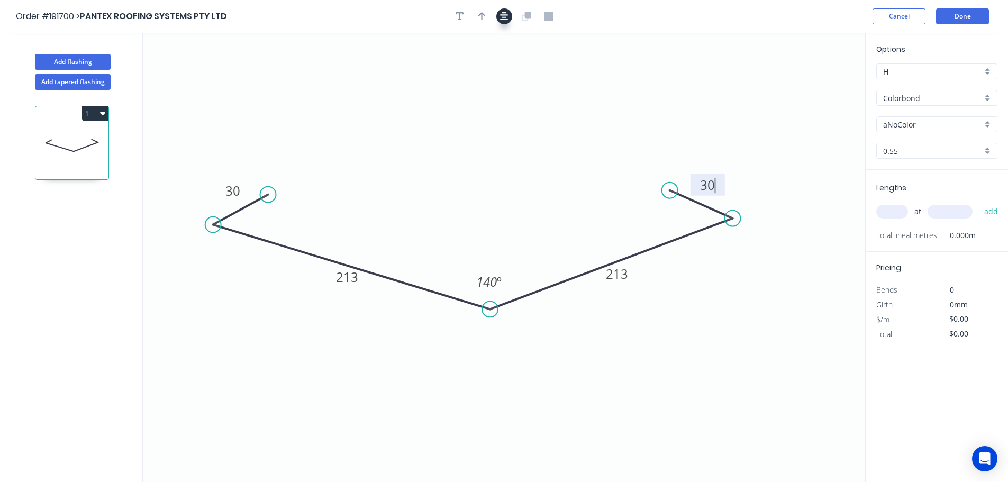
click at [505, 20] on icon "button" at bounding box center [504, 16] width 8 height 8
type input "$14.82"
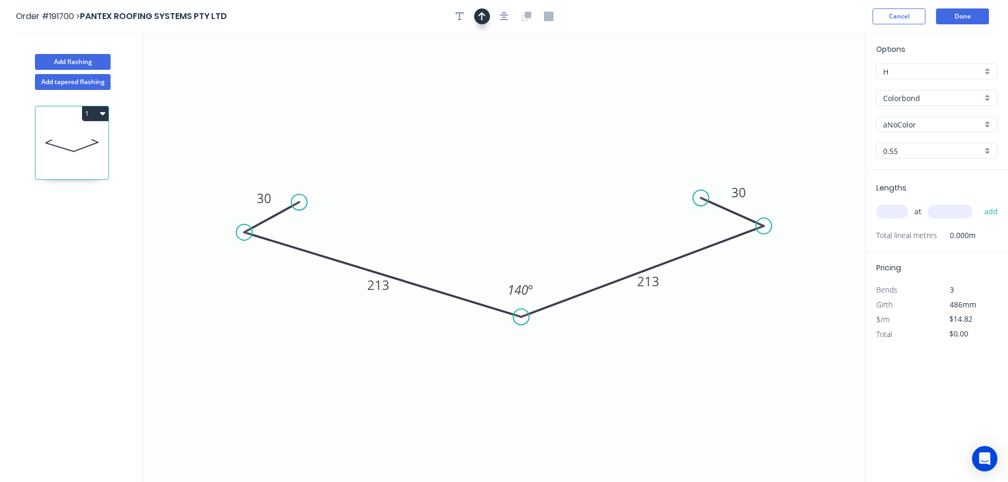
click at [487, 17] on button "button" at bounding box center [482, 16] width 16 height 16
drag, startPoint x: 736, startPoint y: 83, endPoint x: 523, endPoint y: 74, distance: 212.4
click at [523, 74] on icon at bounding box center [524, 62] width 10 height 34
click at [917, 130] on input "aNoColor" at bounding box center [932, 124] width 99 height 11
click at [943, 196] on div "Cottage Green" at bounding box center [937, 200] width 120 height 19
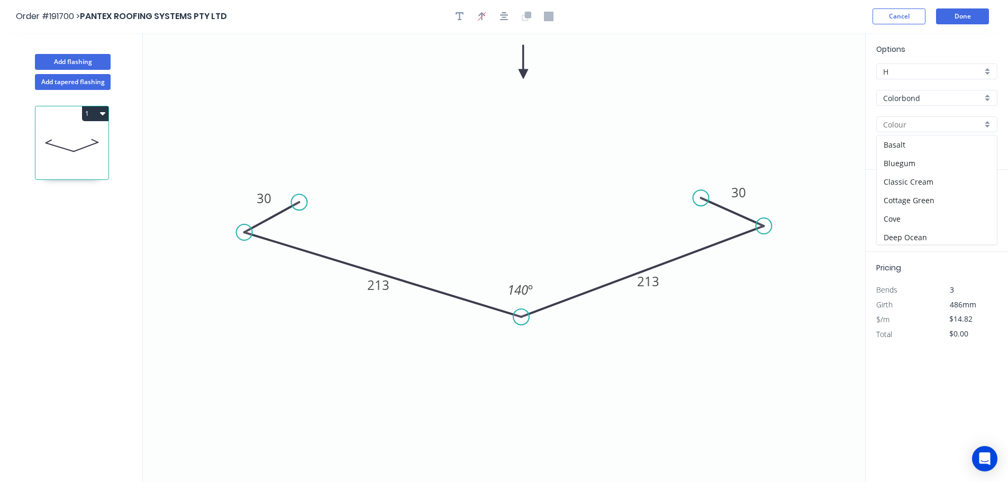
type input "Cottage Green"
click at [893, 211] on input "text" at bounding box center [893, 212] width 32 height 14
type input "1"
type input "3500"
click at [979, 203] on button "add" at bounding box center [991, 212] width 25 height 18
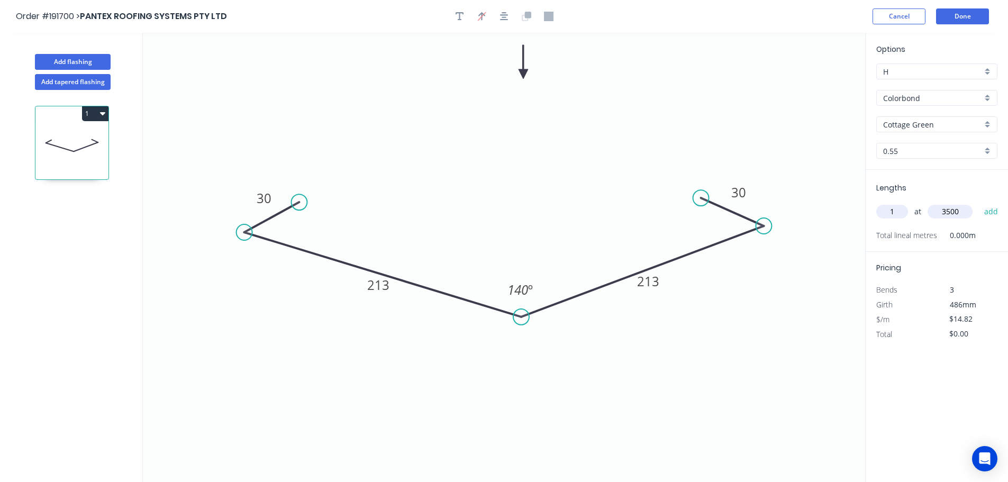
type input "$51.87"
click at [979, 19] on button "Done" at bounding box center [962, 16] width 53 height 16
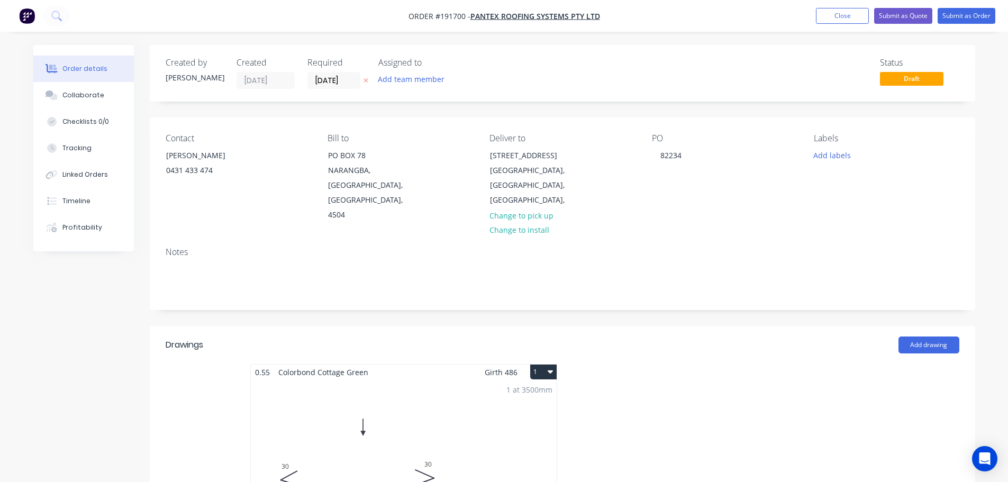
scroll to position [106, 0]
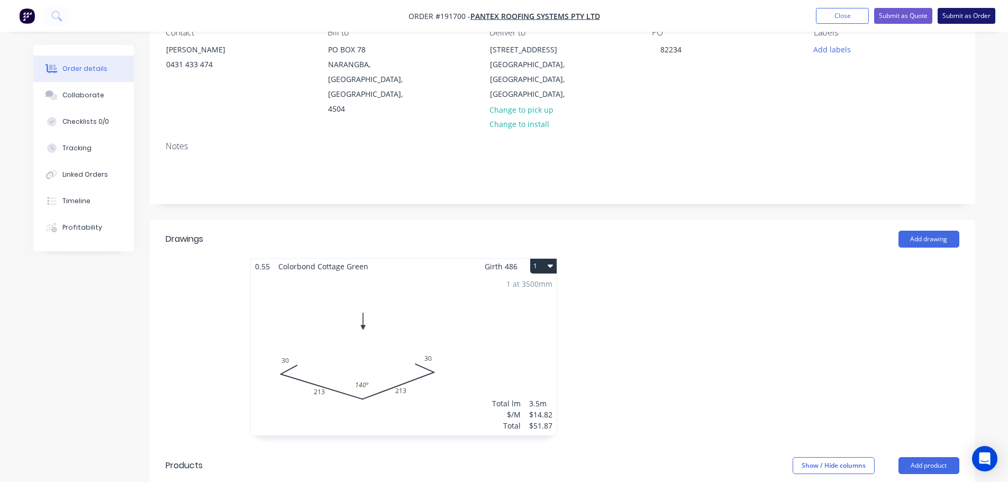
click at [955, 20] on button "Submit as Order" at bounding box center [967, 16] width 58 height 16
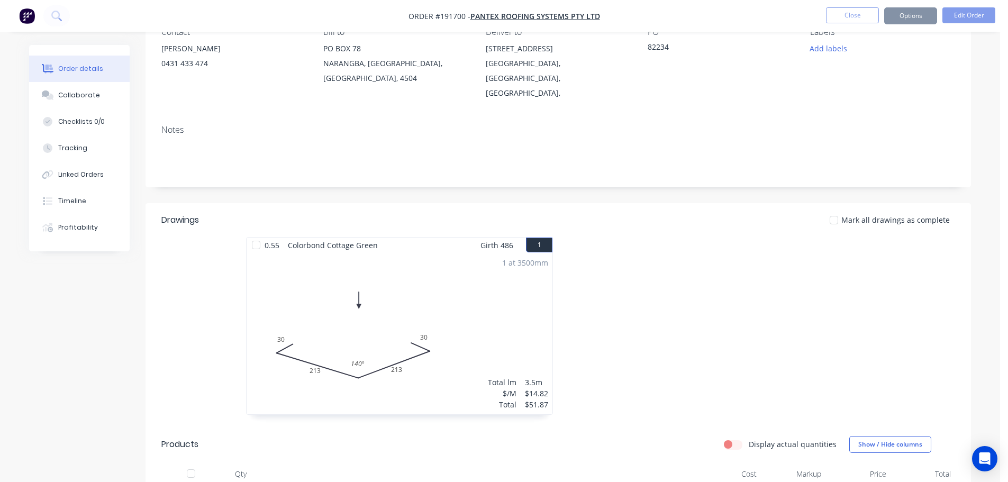
scroll to position [0, 0]
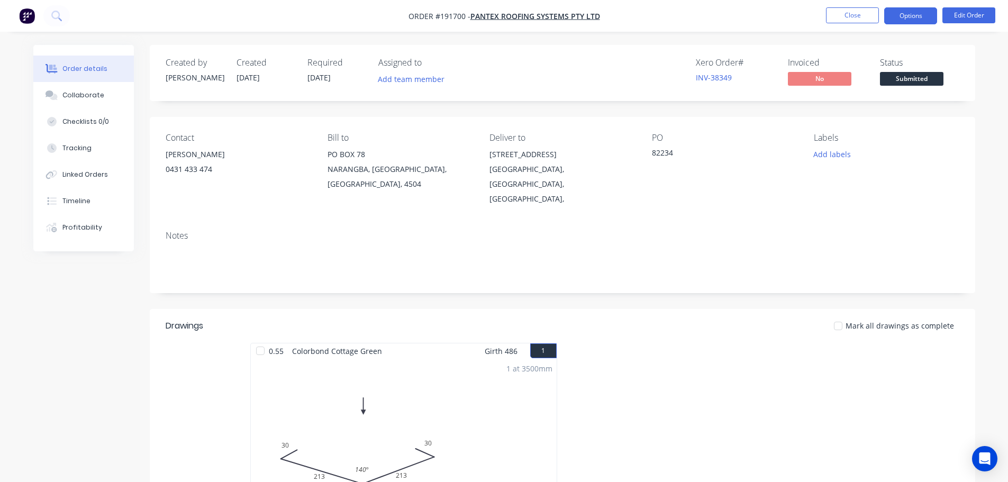
click at [912, 24] on nav "Order #191700 - PANTEX ROOFING SYSTEMS PTY LTD Close Options Edit Order" at bounding box center [504, 16] width 1008 height 32
click at [912, 17] on button "Options" at bounding box center [910, 15] width 53 height 17
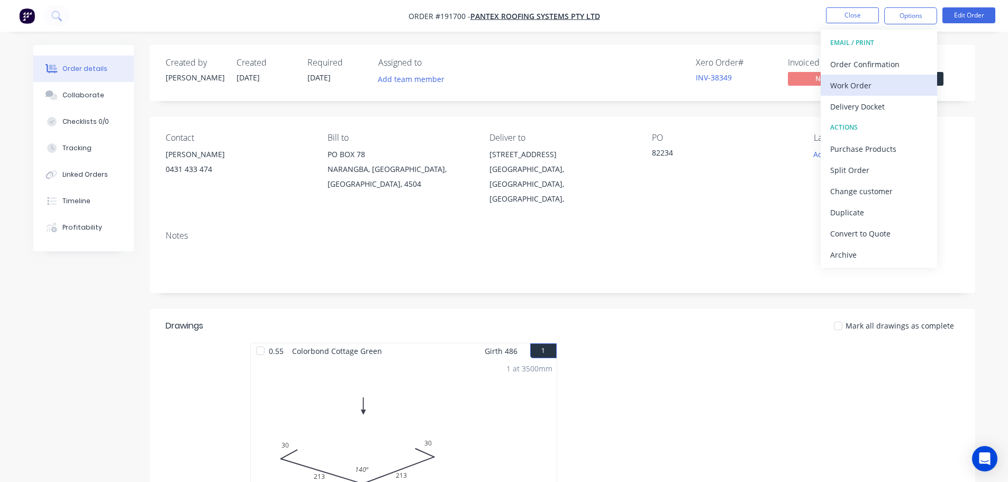
click at [888, 83] on div "Work Order" at bounding box center [878, 85] width 97 height 15
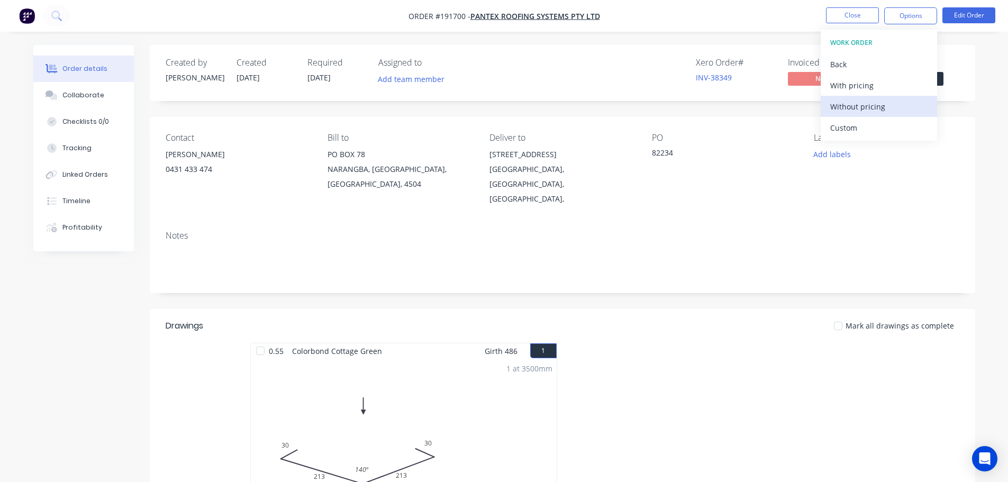
click at [890, 102] on div "Without pricing" at bounding box center [878, 106] width 97 height 15
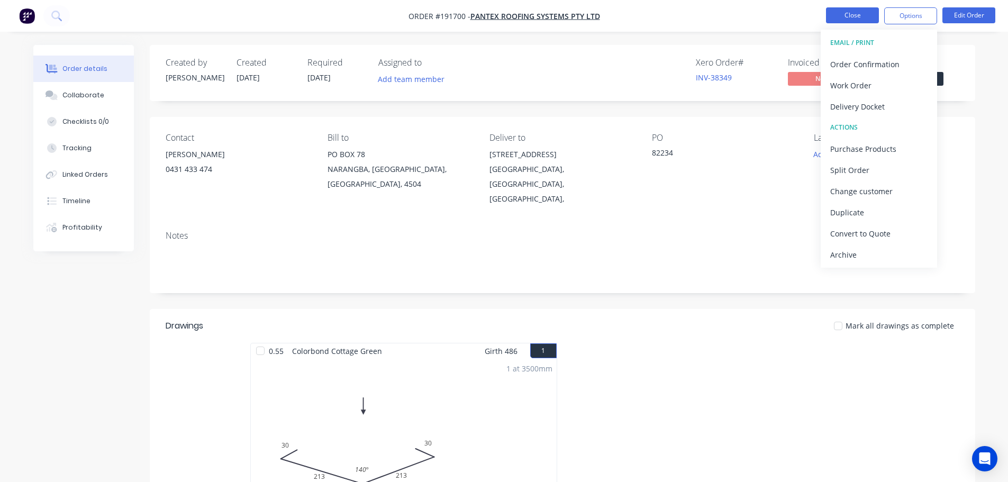
click at [864, 11] on button "Close" at bounding box center [852, 15] width 53 height 16
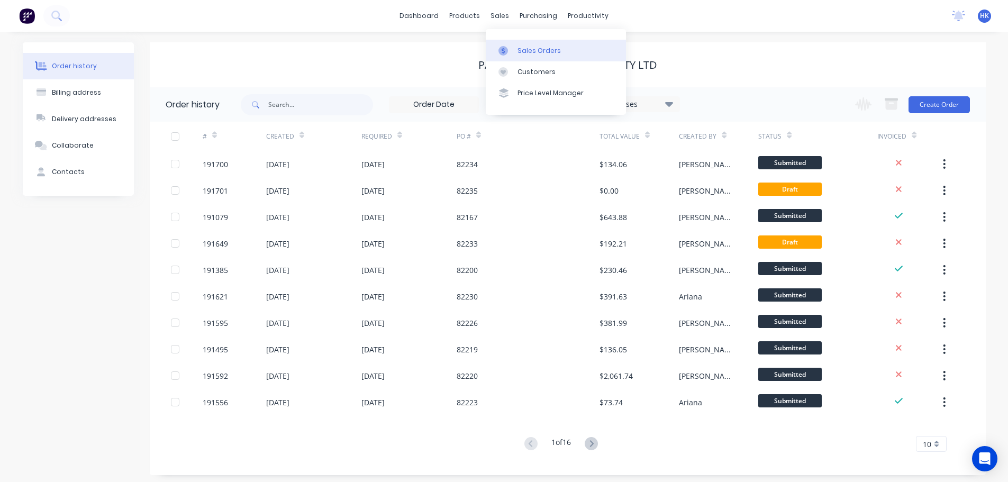
click at [527, 46] on link "Sales Orders" at bounding box center [556, 50] width 140 height 21
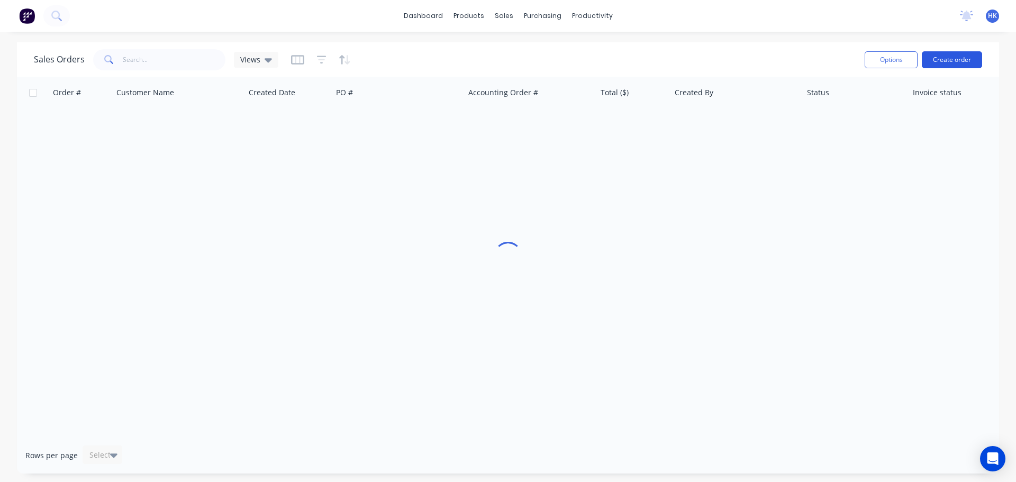
click at [955, 58] on button "Create order" at bounding box center [952, 59] width 60 height 17
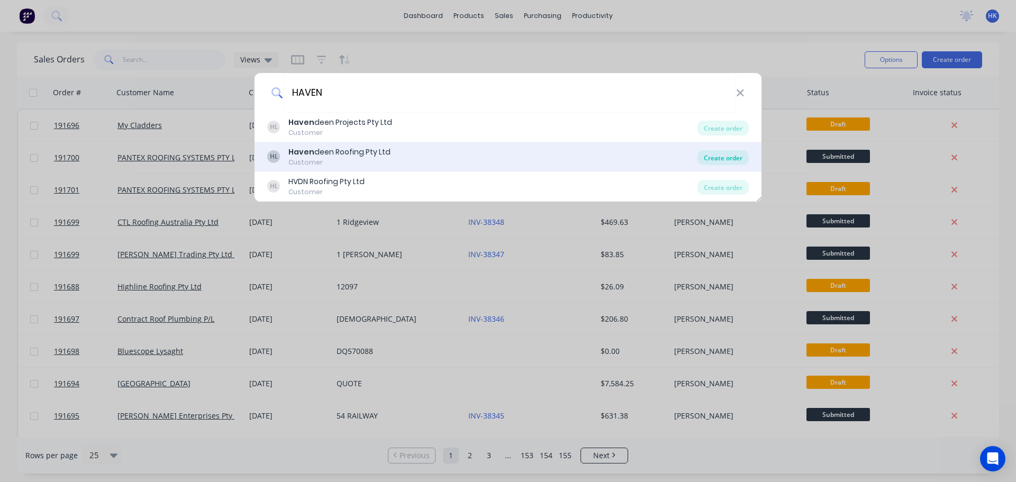
type input "HAVEN"
click at [722, 157] on div "Create order" at bounding box center [723, 157] width 51 height 15
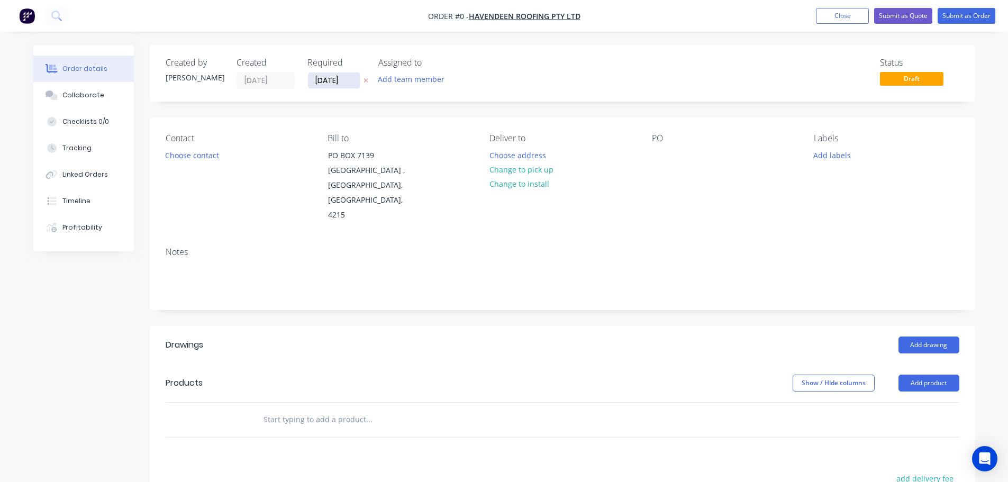
click at [336, 84] on input "[DATE]" at bounding box center [334, 81] width 52 height 16
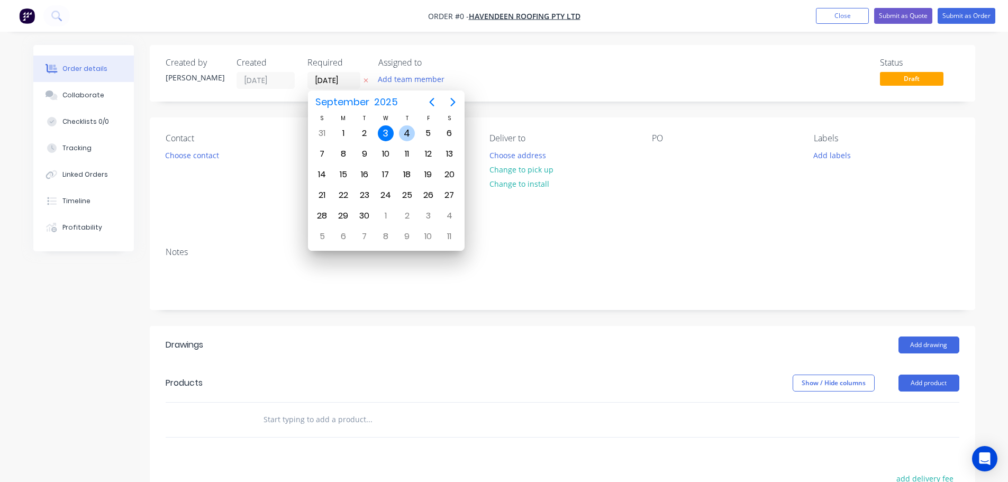
click at [410, 133] on div "4" at bounding box center [407, 133] width 16 height 16
type input "[DATE]"
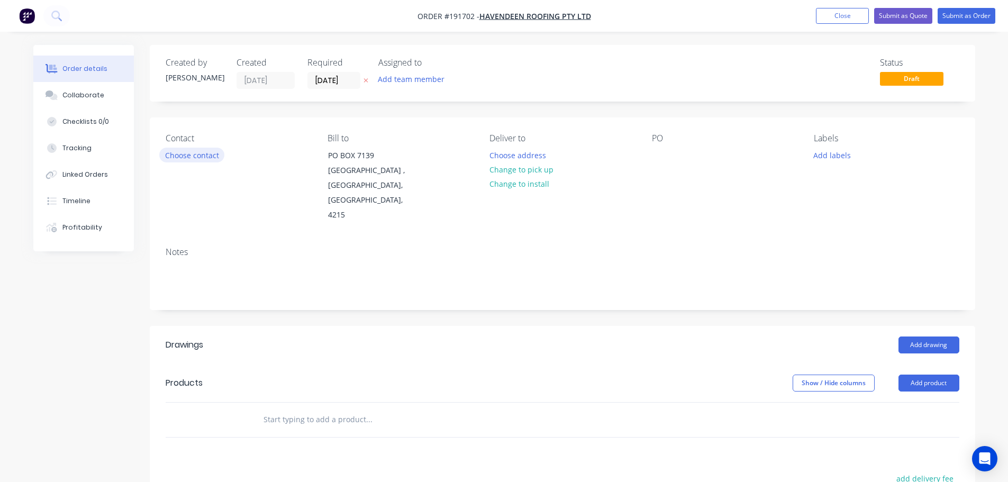
click at [200, 159] on button "Choose contact" at bounding box center [191, 155] width 65 height 14
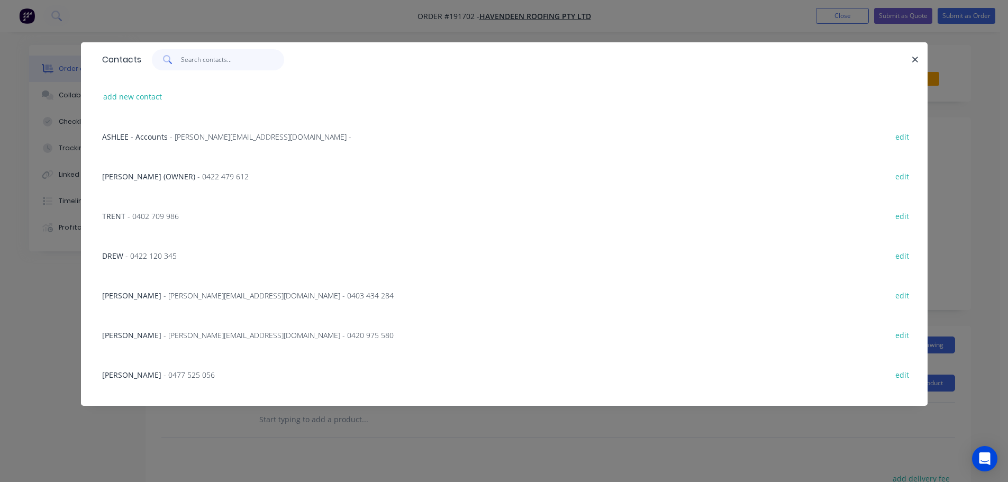
click at [223, 65] on input "text" at bounding box center [232, 59] width 103 height 21
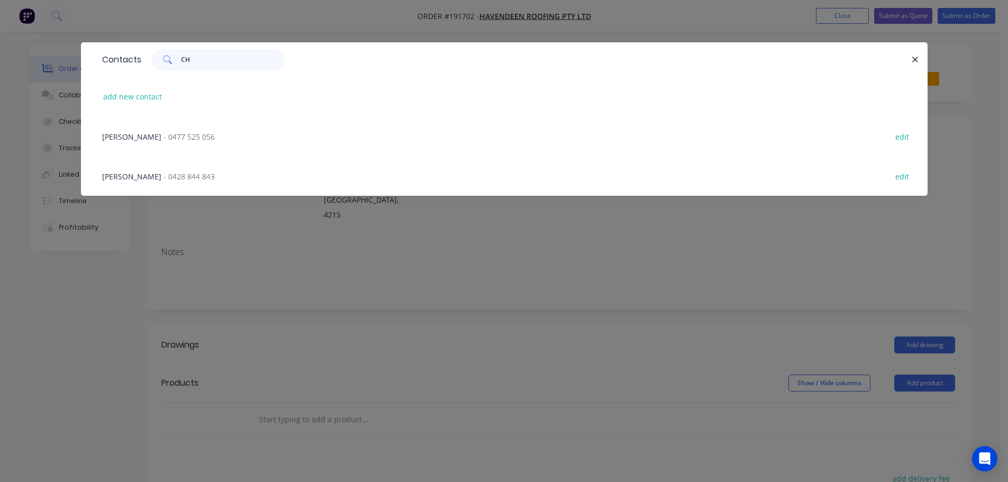
type input "CH"
click at [169, 139] on span "- 0477 525 056" at bounding box center [189, 137] width 51 height 10
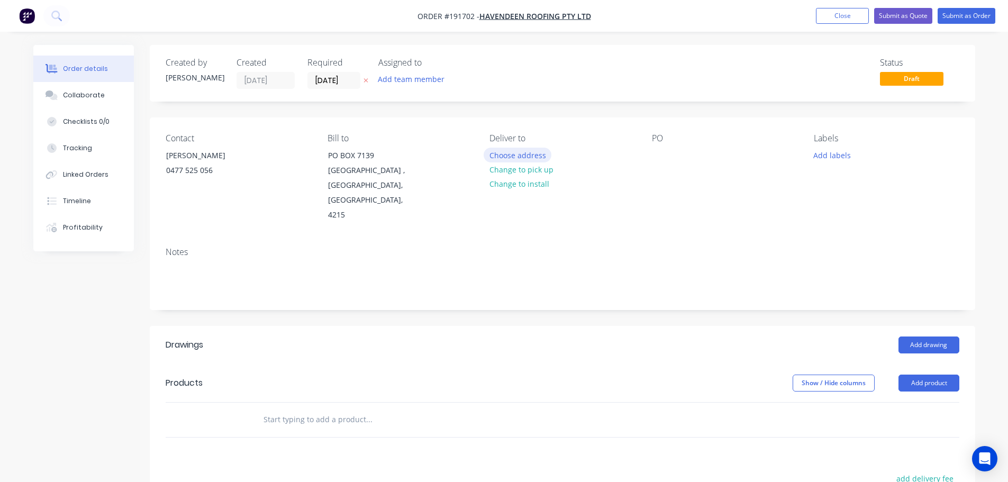
click at [499, 160] on button "Choose address" at bounding box center [518, 155] width 68 height 14
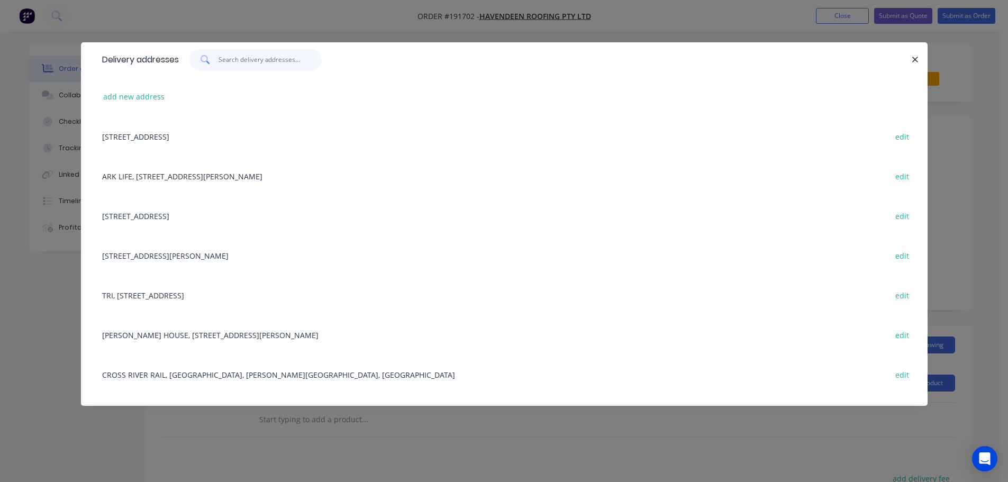
click at [280, 52] on input "text" at bounding box center [270, 59] width 103 height 21
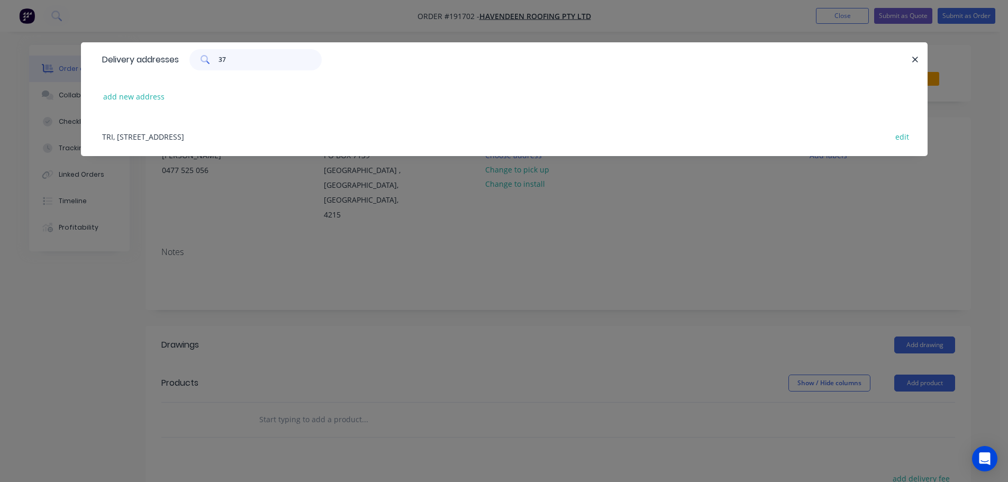
type input "37"
click at [268, 139] on div "TRI, [STREET_ADDRESS] edit" at bounding box center [504, 136] width 815 height 40
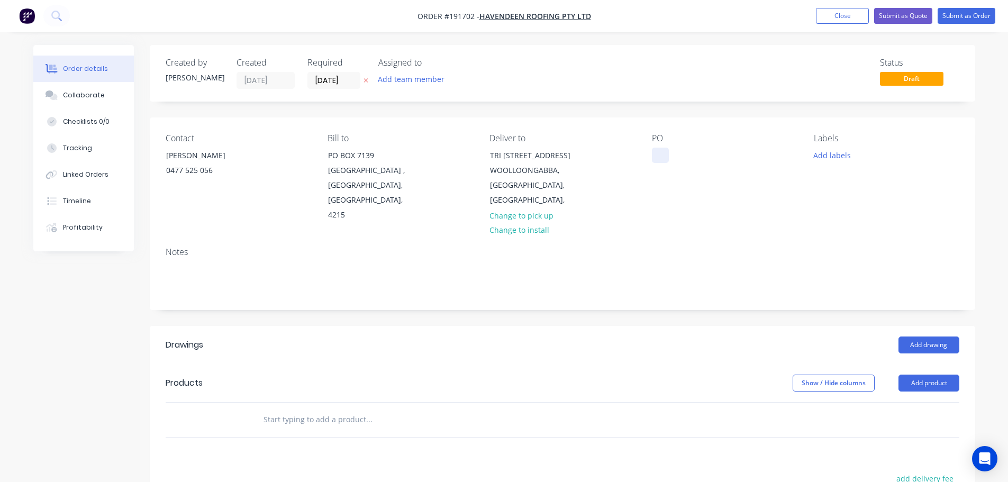
click at [661, 153] on div at bounding box center [660, 155] width 17 height 15
click at [846, 158] on button "Add labels" at bounding box center [832, 155] width 49 height 14
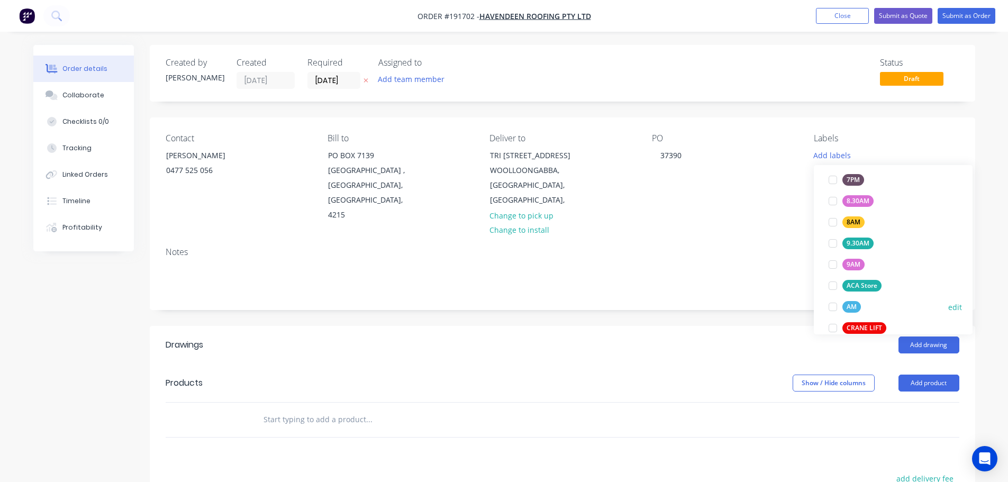
scroll to position [371, 0]
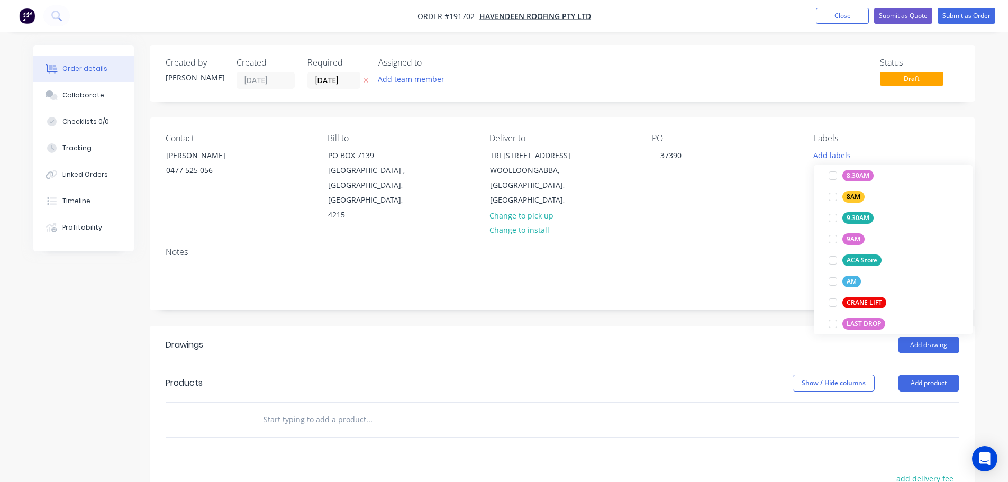
click at [832, 282] on div at bounding box center [833, 281] width 21 height 21
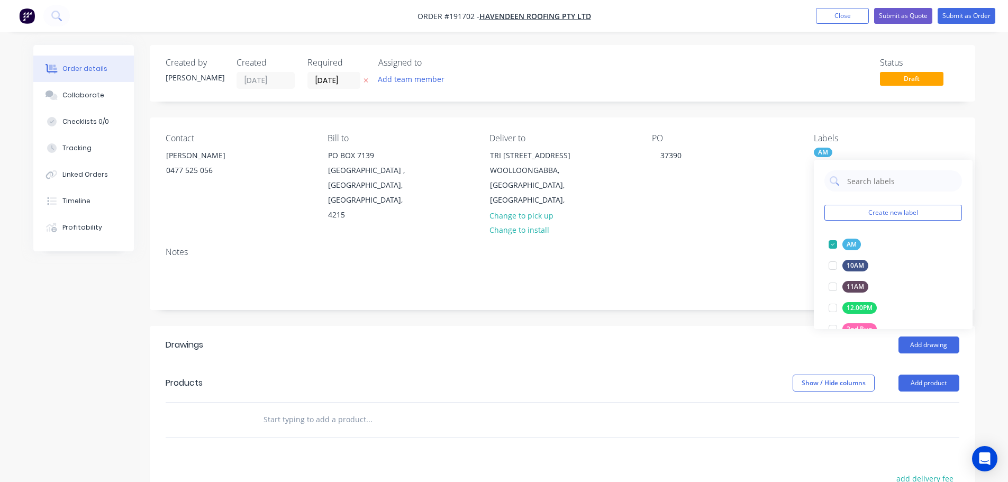
click at [716, 202] on div "PO 37390" at bounding box center [724, 177] width 145 height 89
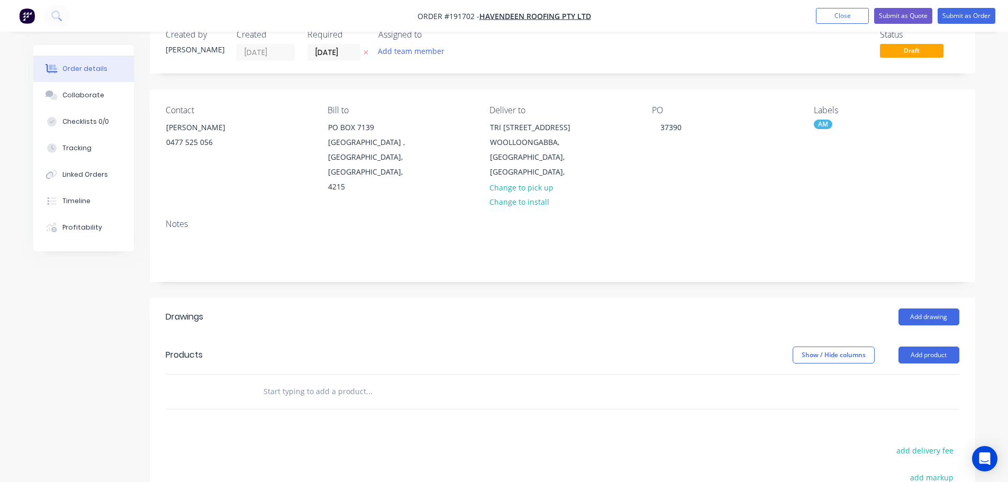
scroll to position [53, 0]
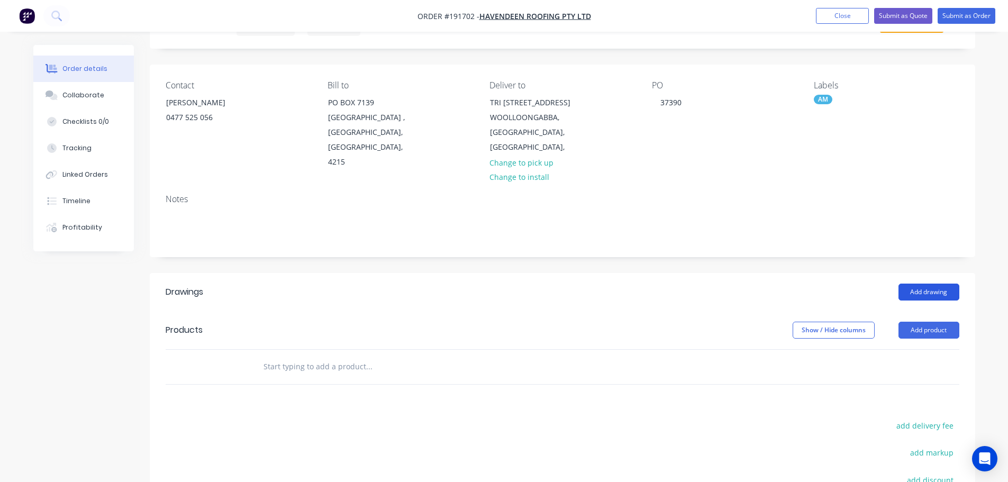
click at [943, 284] on button "Add drawing" at bounding box center [929, 292] width 61 height 17
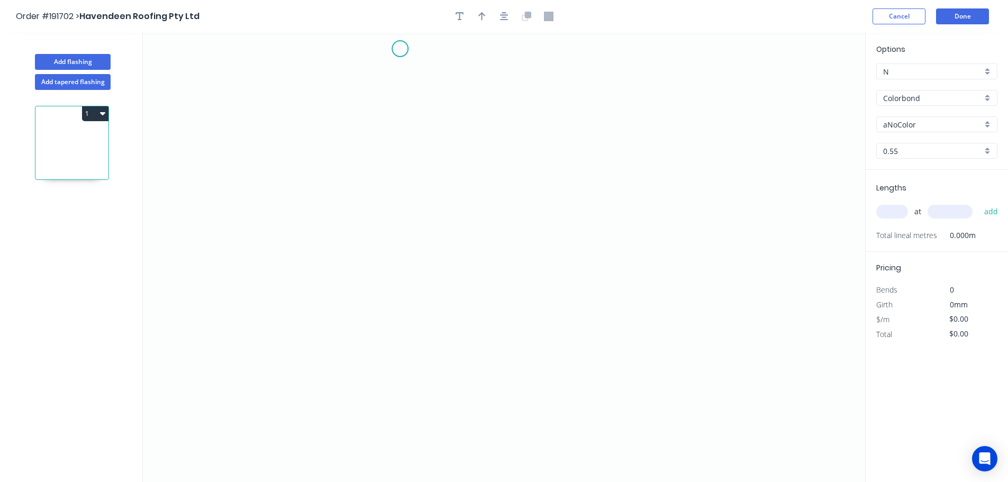
click at [400, 49] on icon "0" at bounding box center [504, 257] width 723 height 449
click at [408, 219] on icon "0" at bounding box center [504, 257] width 723 height 449
click at [303, 217] on icon "0 ?" at bounding box center [504, 257] width 723 height 449
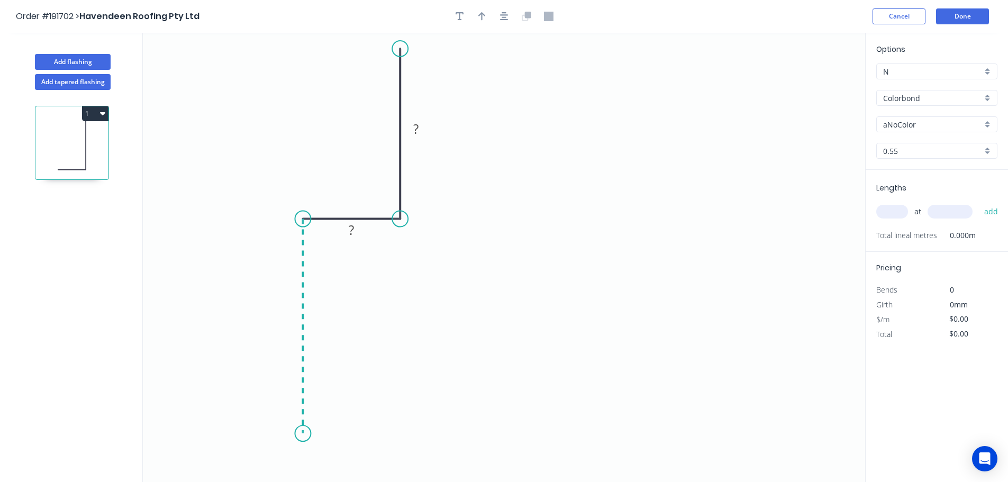
click at [300, 434] on icon "0 ? ?" at bounding box center [504, 257] width 723 height 449
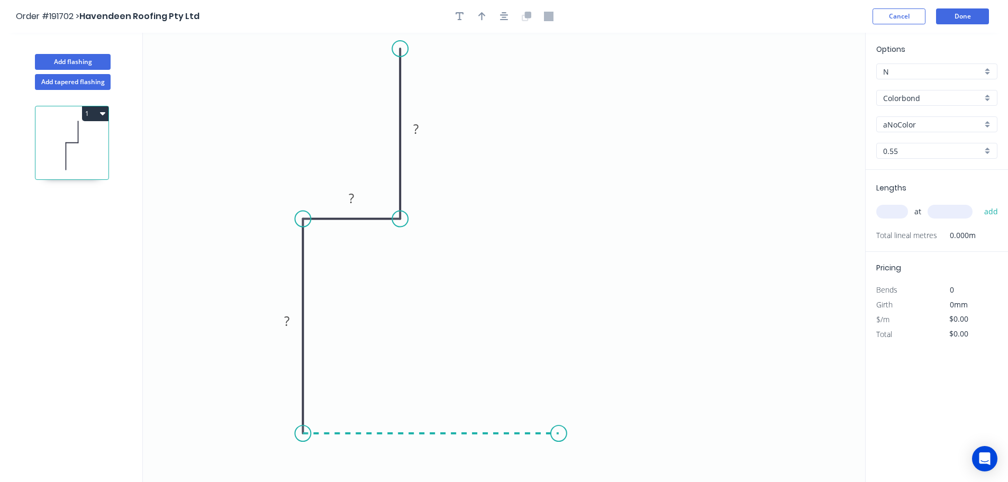
click at [558, 441] on icon "0 ? ? ?" at bounding box center [504, 257] width 723 height 449
click at [558, 384] on icon "0 ? ? ? ?" at bounding box center [504, 257] width 723 height 449
click at [623, 384] on icon "0 ? ? ? ? ?" at bounding box center [504, 257] width 723 height 449
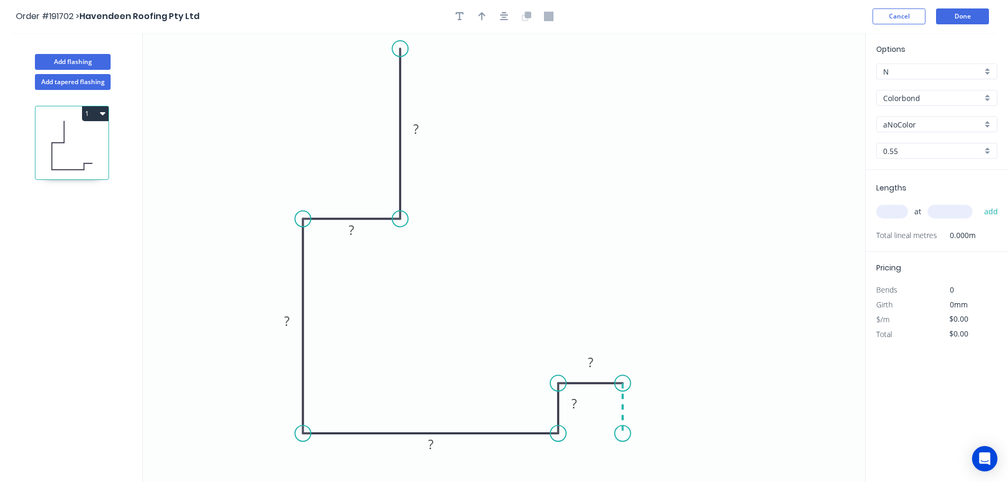
click at [620, 434] on icon "0 ? ? ? ? ? ?" at bounding box center [504, 257] width 723 height 449
click at [838, 426] on icon "0 ? ? ? ? ? ? ?" at bounding box center [504, 257] width 723 height 449
click at [503, 19] on icon "button" at bounding box center [504, 17] width 8 height 10
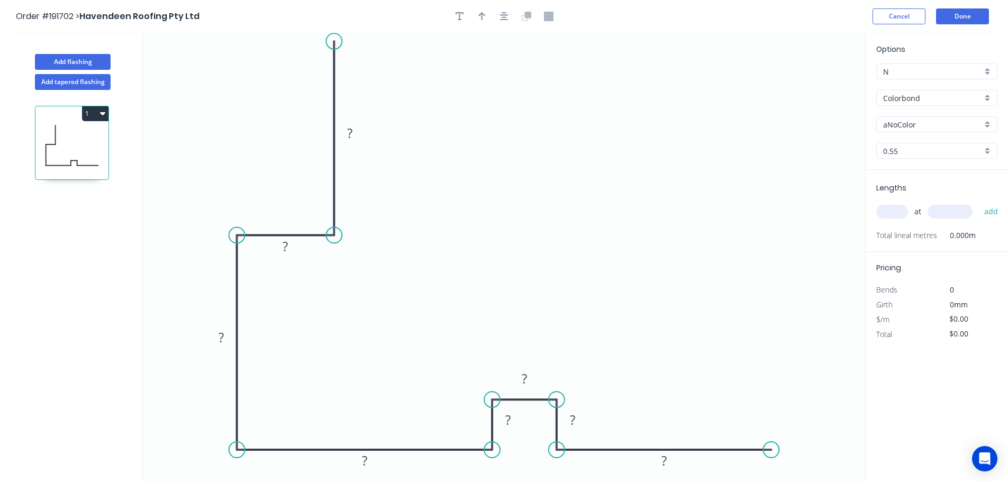
click at [335, 41] on circle at bounding box center [334, 41] width 16 height 16
drag, startPoint x: 770, startPoint y: 447, endPoint x: 833, endPoint y: 444, distance: 62.5
click at [833, 444] on circle at bounding box center [832, 450] width 16 height 16
click at [833, 447] on circle at bounding box center [832, 450] width 16 height 16
click at [827, 341] on icon "0 ? ? ? ? ? ? ? ?" at bounding box center [504, 257] width 723 height 449
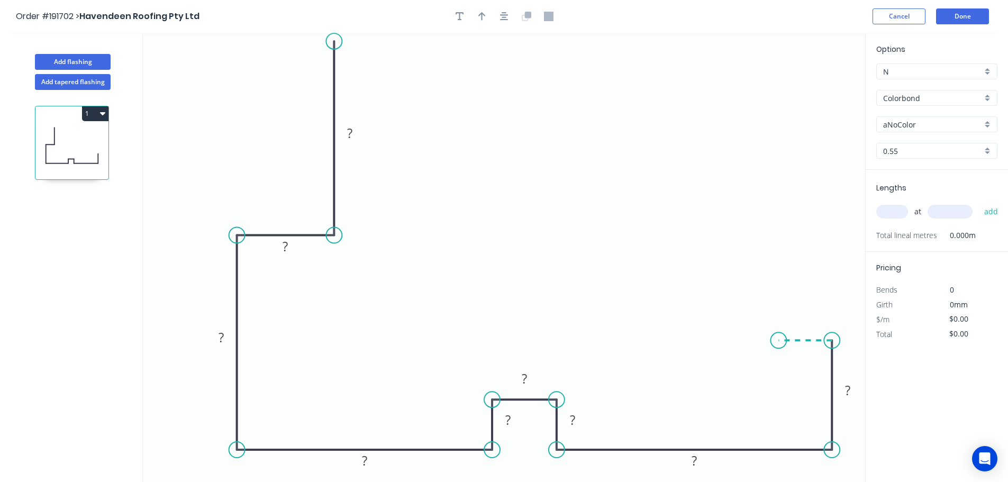
click at [779, 340] on icon at bounding box center [805, 340] width 53 height 0
click at [773, 296] on icon at bounding box center [776, 317] width 6 height 45
drag, startPoint x: 773, startPoint y: 295, endPoint x: 778, endPoint y: 286, distance: 9.7
click at [778, 286] on circle at bounding box center [779, 286] width 16 height 16
click at [358, 128] on rect at bounding box center [349, 134] width 21 height 15
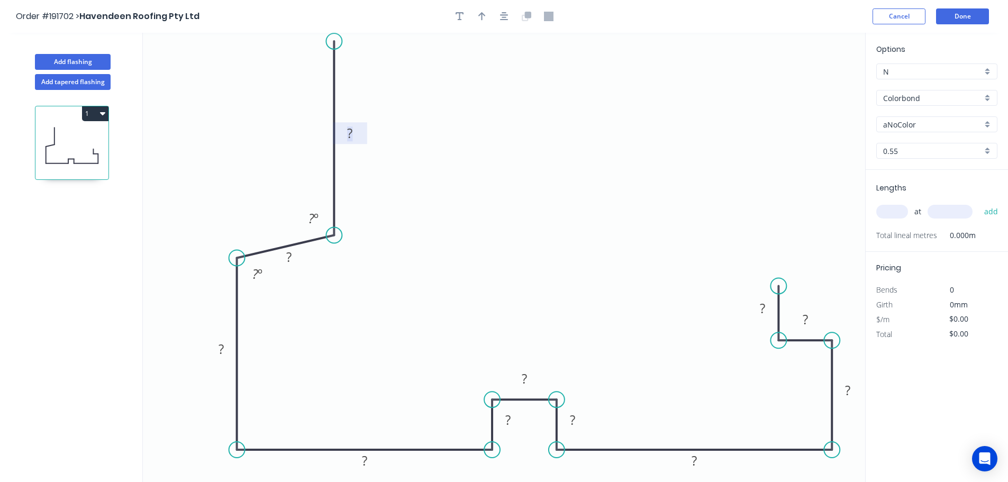
drag, startPoint x: 237, startPoint y: 241, endPoint x: 240, endPoint y: 258, distance: 17.7
click at [240, 258] on circle at bounding box center [237, 258] width 16 height 16
drag, startPoint x: 330, startPoint y: 233, endPoint x: 337, endPoint y: 243, distance: 12.2
click at [337, 260] on circle at bounding box center [334, 258] width 16 height 16
click at [361, 145] on rect at bounding box center [350, 145] width 34 height 22
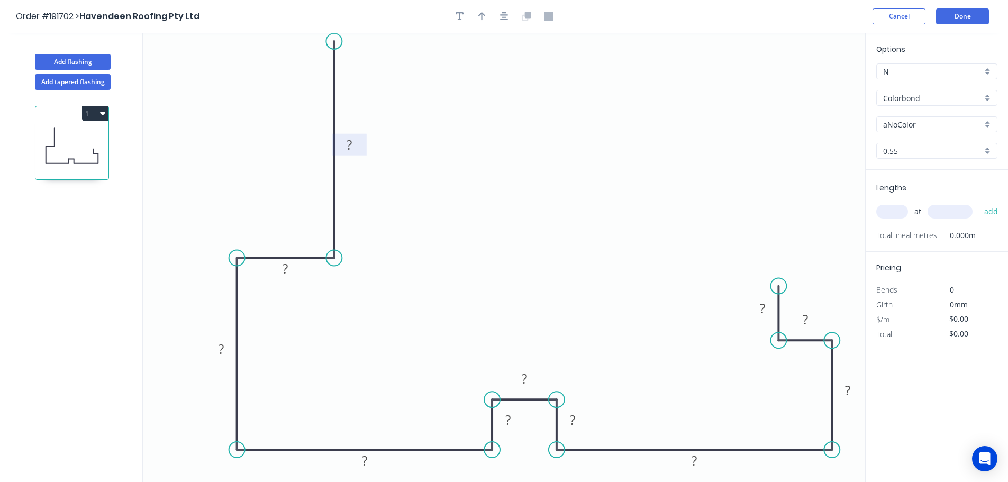
click at [358, 145] on rect at bounding box center [349, 145] width 21 height 15
drag, startPoint x: 521, startPoint y: 421, endPoint x: 475, endPoint y: 425, distance: 46.2
click at [475, 425] on rect at bounding box center [462, 424] width 34 height 22
type input "$19.12"
click at [505, 15] on icon "button" at bounding box center [504, 17] width 8 height 10
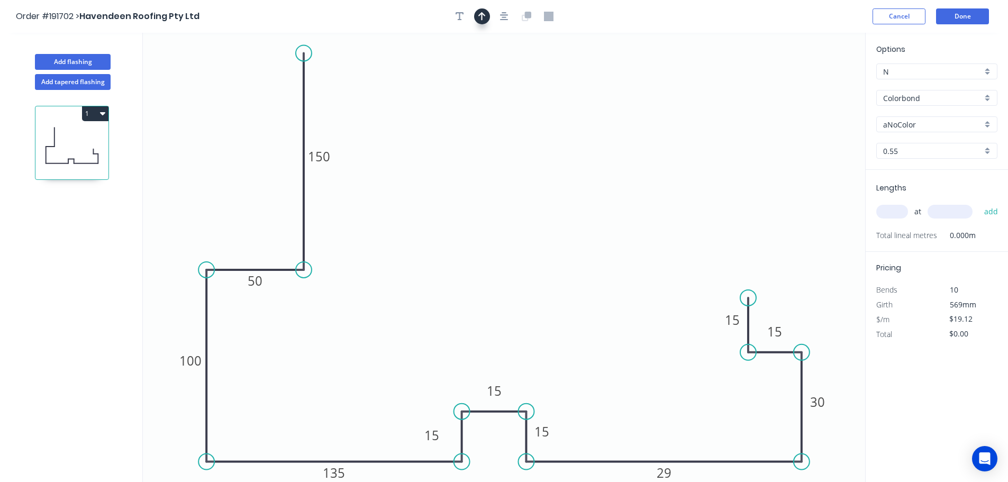
click at [484, 15] on icon "button" at bounding box center [481, 16] width 7 height 8
drag, startPoint x: 815, startPoint y: 81, endPoint x: 784, endPoint y: 110, distance: 42.3
click at [343, 115] on icon "0 29 30 15 15 150 15 15 135 50 100 15" at bounding box center [504, 257] width 723 height 449
drag, startPoint x: 814, startPoint y: 81, endPoint x: 249, endPoint y: 119, distance: 565.5
click at [314, 119] on icon at bounding box center [319, 104] width 10 height 34
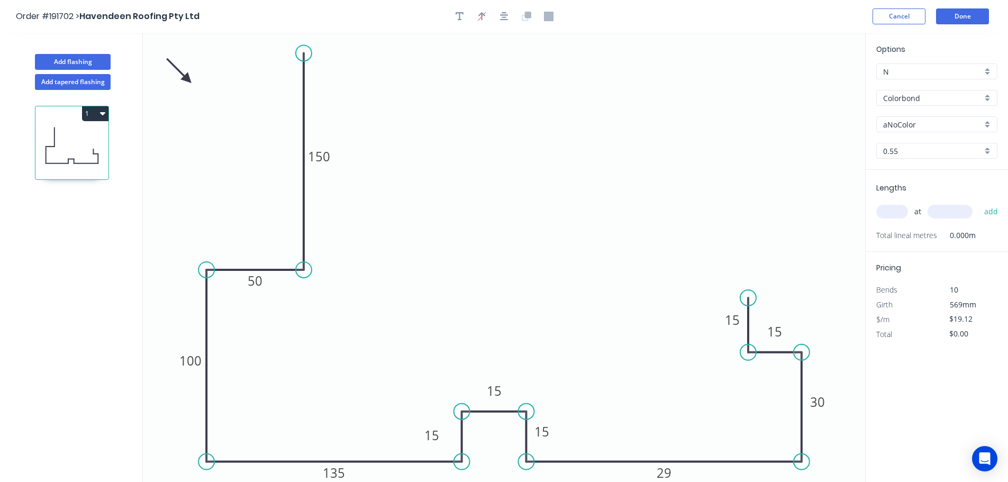
drag, startPoint x: 249, startPoint y: 119, endPoint x: 187, endPoint y: 79, distance: 73.6
click at [187, 79] on icon at bounding box center [179, 71] width 31 height 31
click at [962, 127] on input "aNoColor" at bounding box center [932, 124] width 99 height 11
click at [928, 200] on div "Monument" at bounding box center [937, 192] width 120 height 19
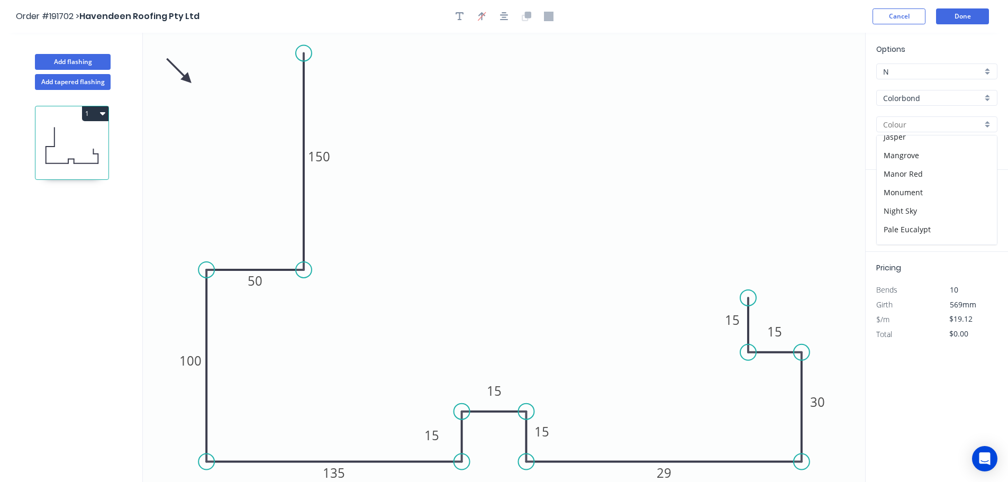
type input "Monument"
click at [896, 215] on input "text" at bounding box center [893, 212] width 32 height 14
type input "2"
type input "2000"
click at [979, 203] on button "add" at bounding box center [991, 212] width 25 height 18
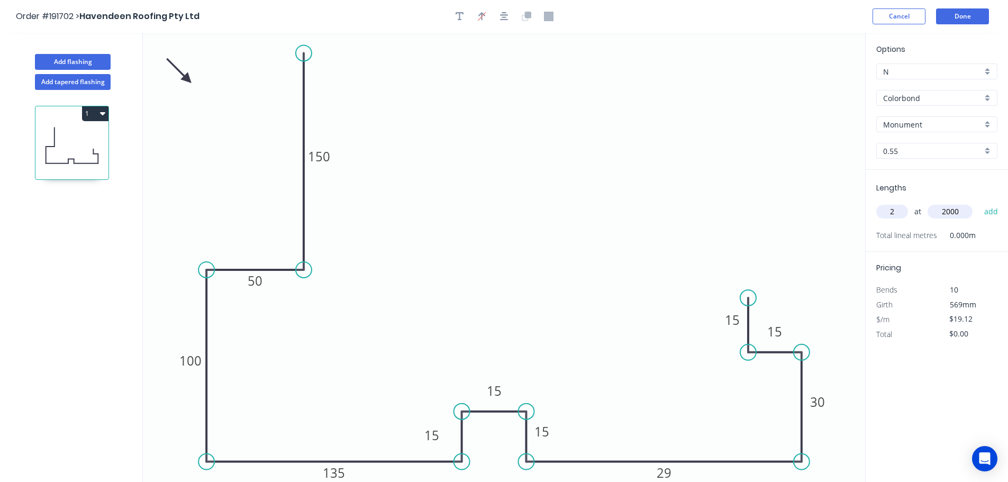
type input "$76.48"
click at [96, 61] on button "Add flashing" at bounding box center [73, 62] width 76 height 16
type input "$0.00"
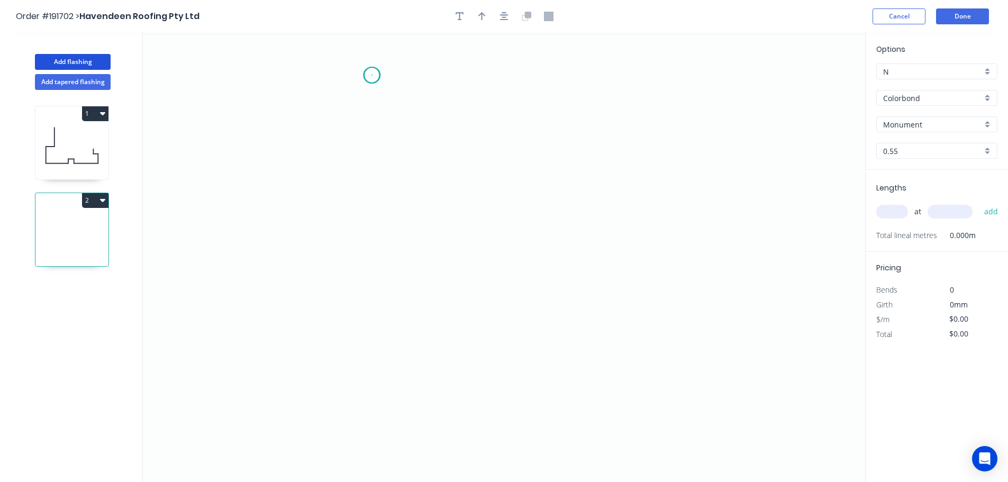
drag, startPoint x: 372, startPoint y: 75, endPoint x: 600, endPoint y: 82, distance: 228.7
click at [373, 75] on icon "0" at bounding box center [504, 257] width 723 height 449
click at [605, 82] on icon "0" at bounding box center [504, 257] width 723 height 449
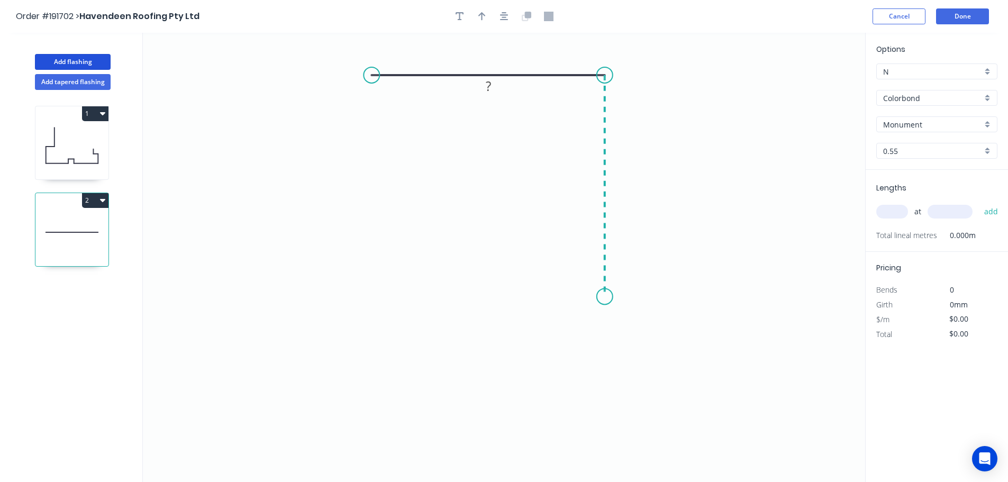
click at [614, 305] on icon "0 ?" at bounding box center [504, 257] width 723 height 449
click at [491, 58] on rect at bounding box center [488, 55] width 21 height 15
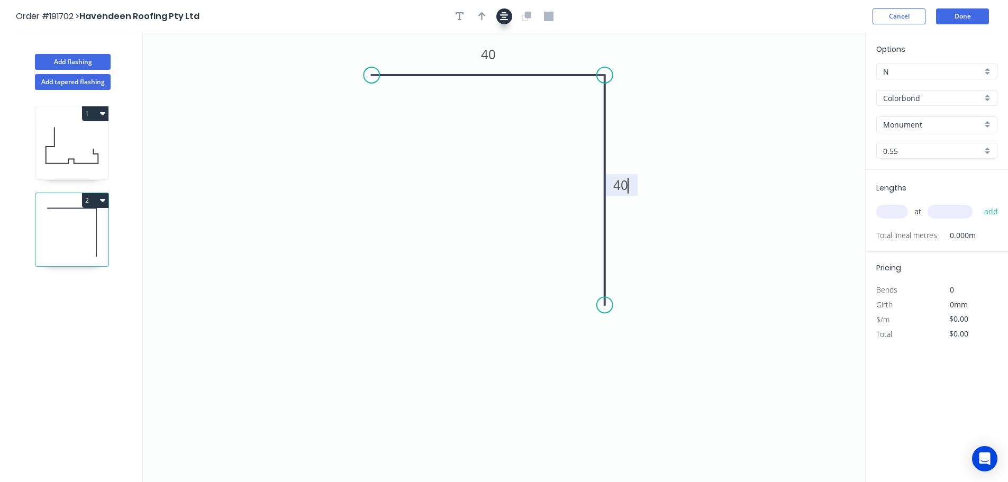
click at [505, 16] on icon "button" at bounding box center [504, 17] width 8 height 10
type input "$4.60"
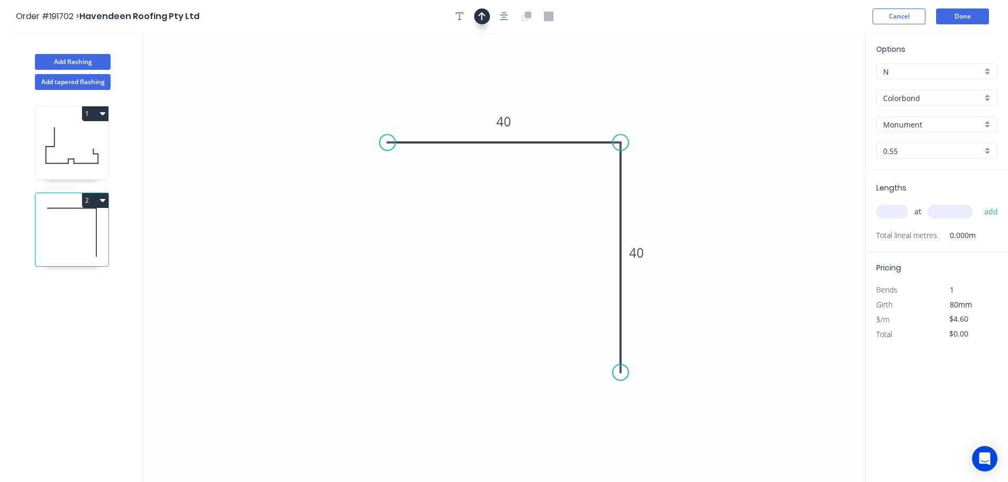
click at [481, 23] on button "button" at bounding box center [482, 16] width 16 height 16
click at [812, 82] on icon at bounding box center [812, 70] width 10 height 34
click at [813, 82] on icon at bounding box center [812, 70] width 10 height 34
click at [812, 81] on icon at bounding box center [812, 70] width 10 height 34
click at [891, 211] on input "text" at bounding box center [893, 212] width 32 height 14
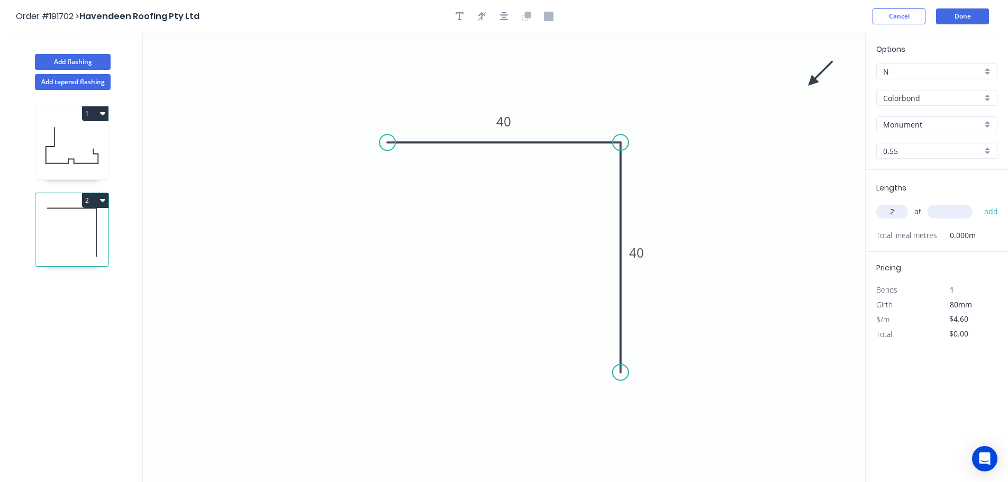
type input "2"
type input "2000"
click at [979, 203] on button "add" at bounding box center [991, 212] width 25 height 18
type input "$18.40"
click at [955, 6] on header "Order #191702 > Havendeen Roofing Pty Ltd Cancel Done" at bounding box center [504, 16] width 1008 height 33
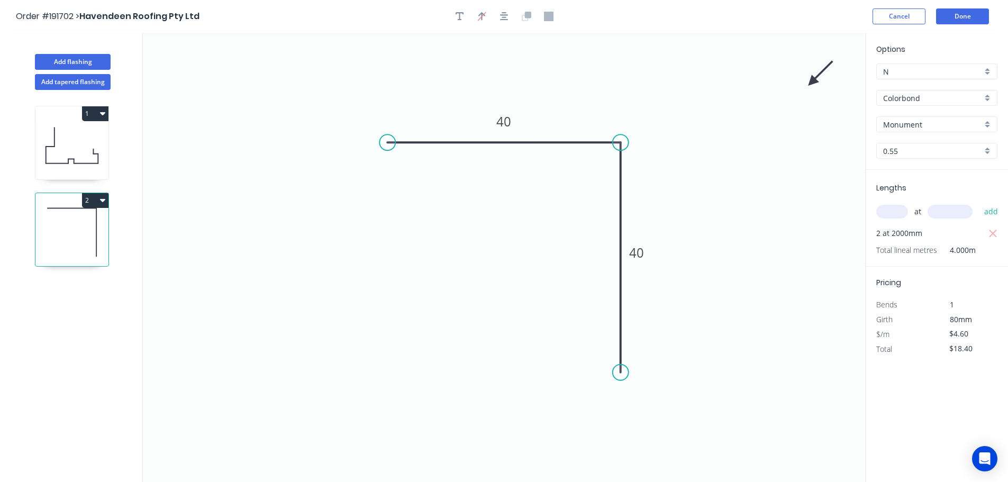
click at [956, 7] on header "Order #191702 > Havendeen Roofing Pty Ltd Cancel Done" at bounding box center [504, 16] width 1008 height 33
click at [959, 12] on button "Done" at bounding box center [962, 16] width 53 height 16
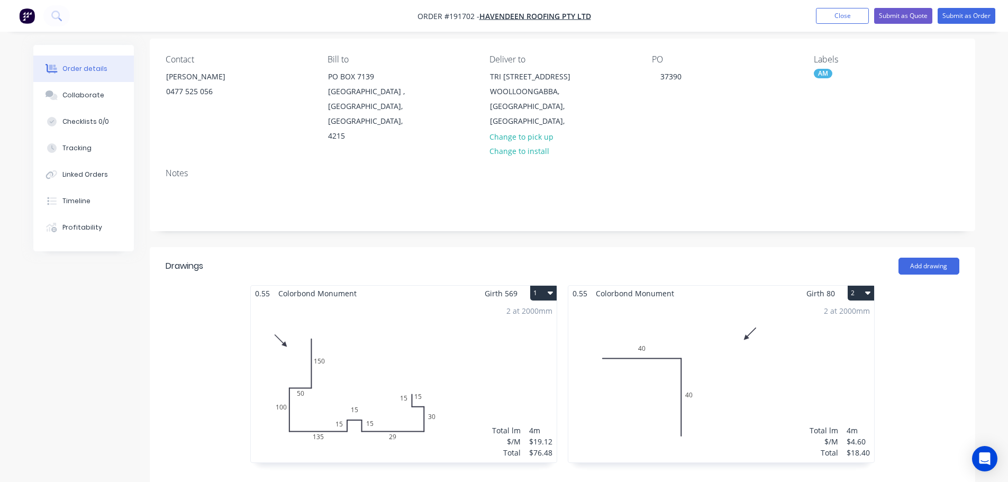
scroll to position [159, 0]
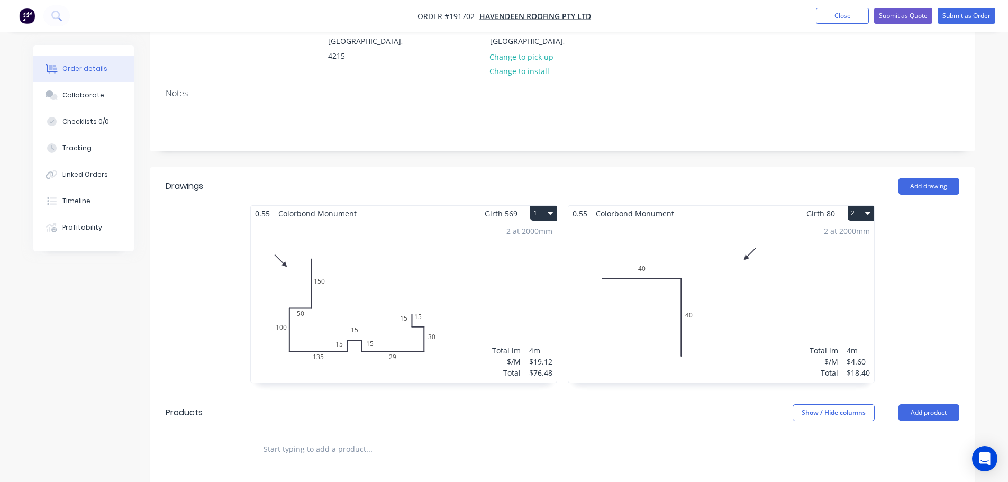
click at [440, 300] on div "2 at 2000mm Total lm $/M Total 4m $19.12 $76.48" at bounding box center [404, 301] width 306 height 161
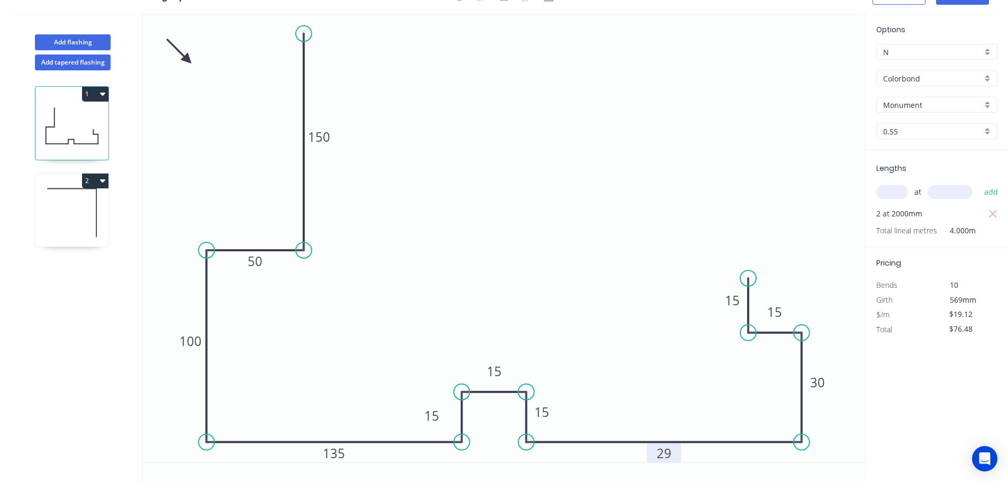
click at [663, 453] on tspan "29" at bounding box center [664, 453] width 15 height 17
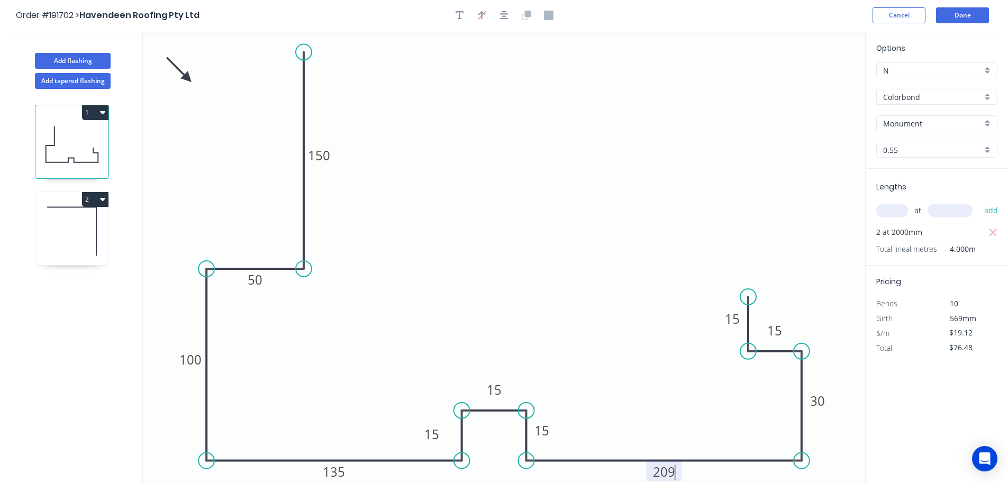
scroll to position [0, 0]
click at [962, 16] on button "Done" at bounding box center [962, 16] width 53 height 16
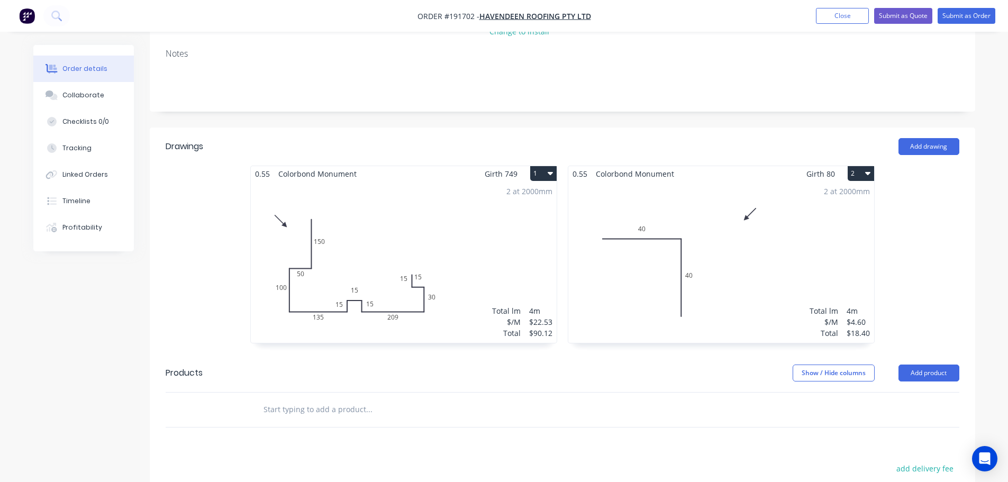
scroll to position [212, 0]
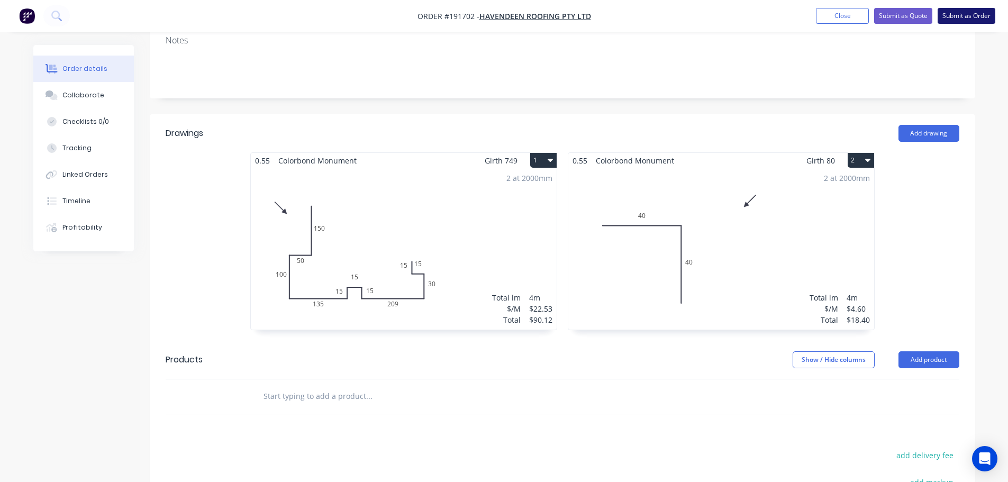
click at [961, 18] on button "Submit as Order" at bounding box center [967, 16] width 58 height 16
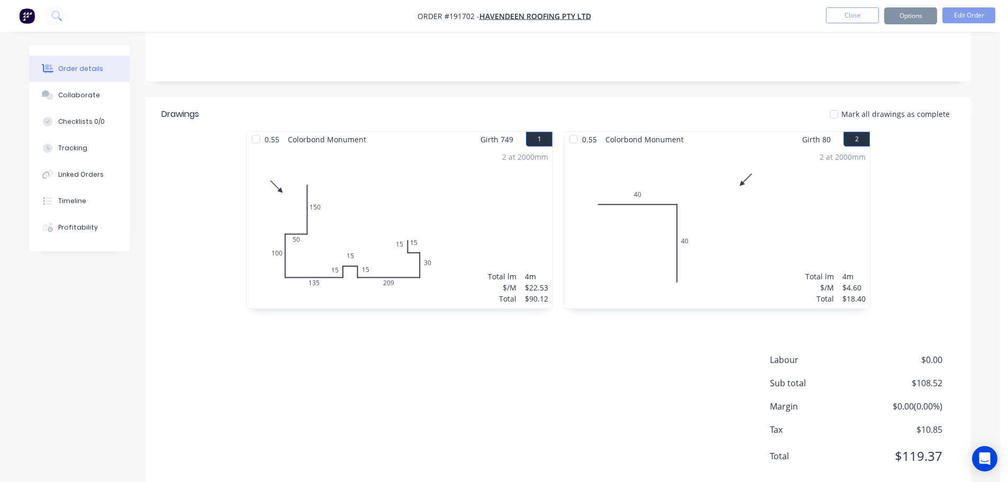
scroll to position [0, 0]
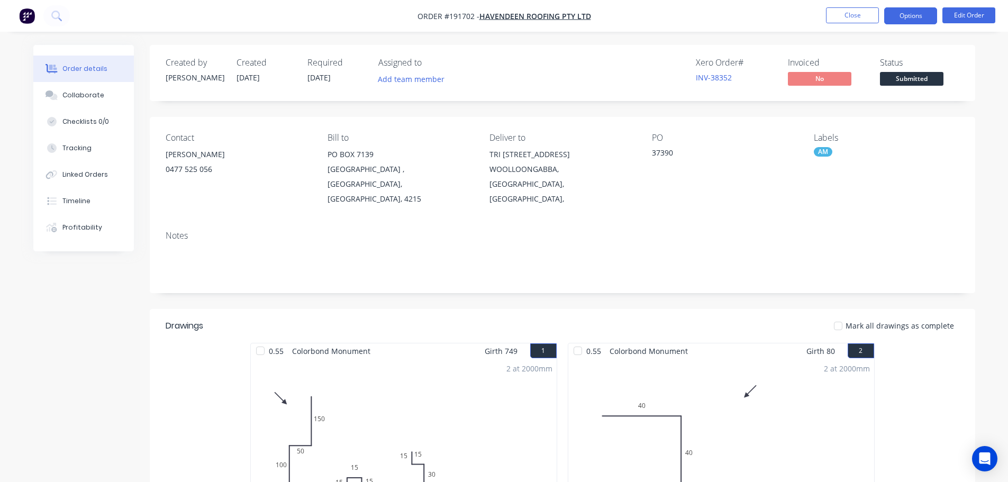
click at [925, 17] on button "Options" at bounding box center [910, 15] width 53 height 17
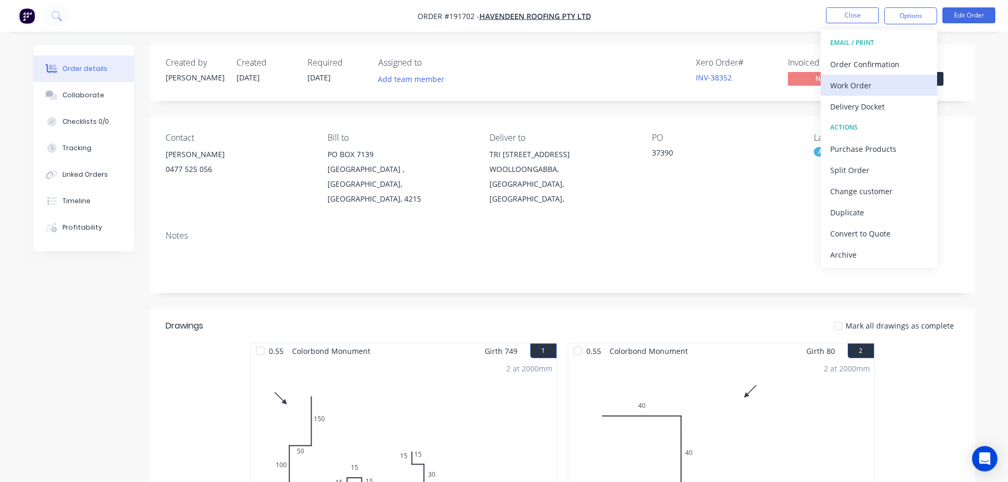
click at [895, 87] on div "Work Order" at bounding box center [878, 85] width 97 height 15
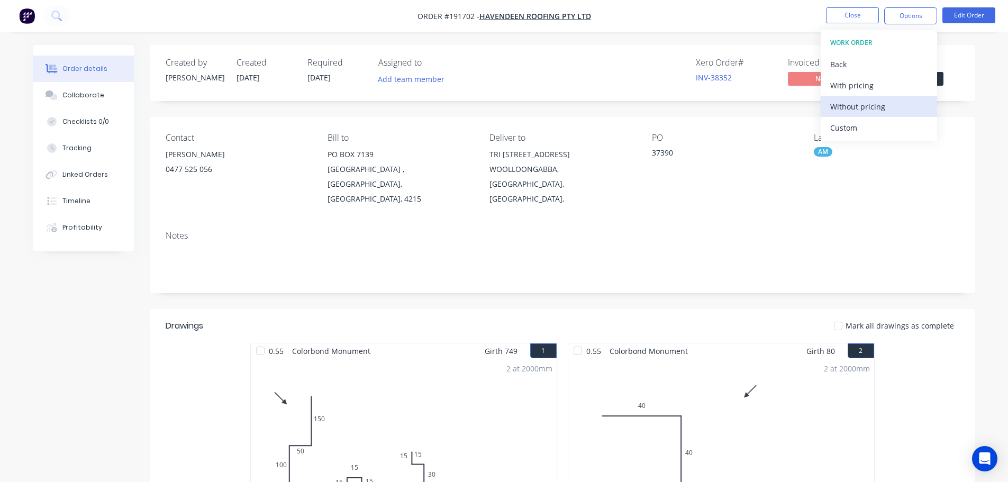
click at [895, 112] on div "Without pricing" at bounding box center [878, 106] width 97 height 15
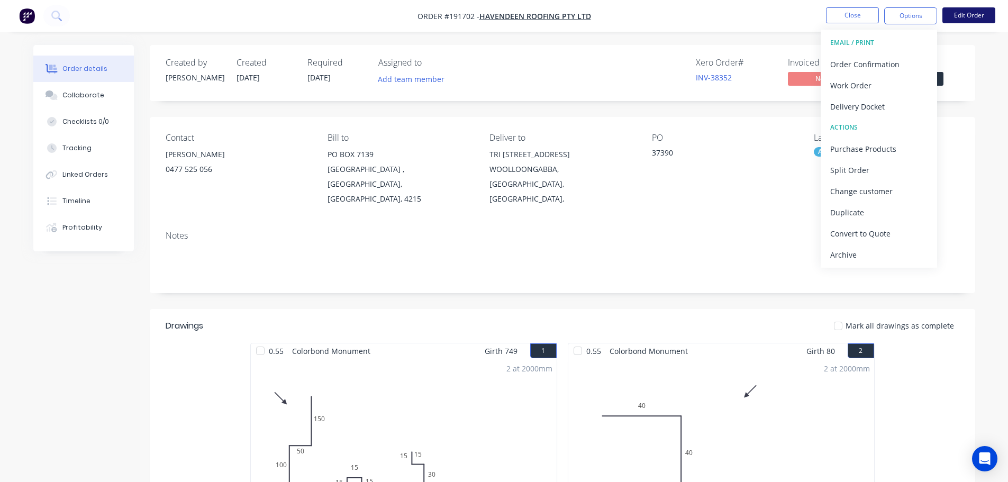
click at [983, 11] on button "Edit Order" at bounding box center [969, 15] width 53 height 16
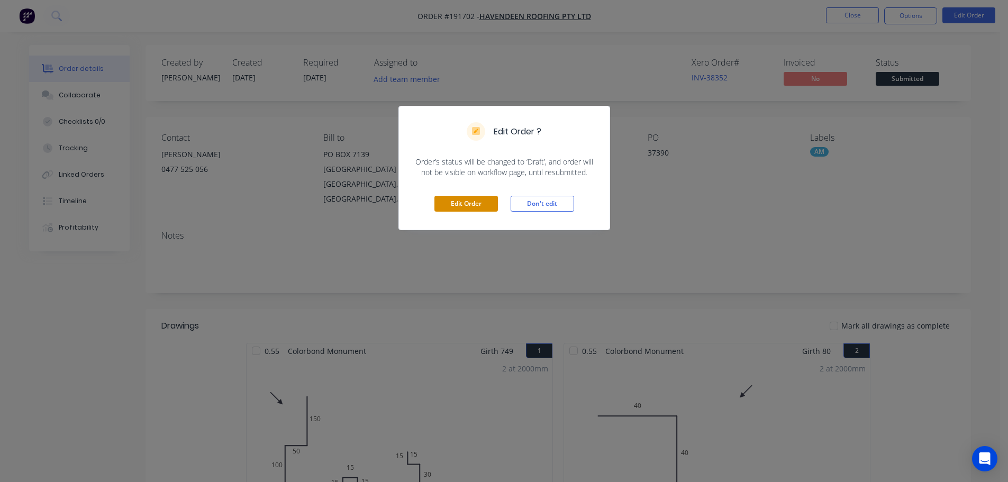
click at [462, 198] on button "Edit Order" at bounding box center [467, 204] width 64 height 16
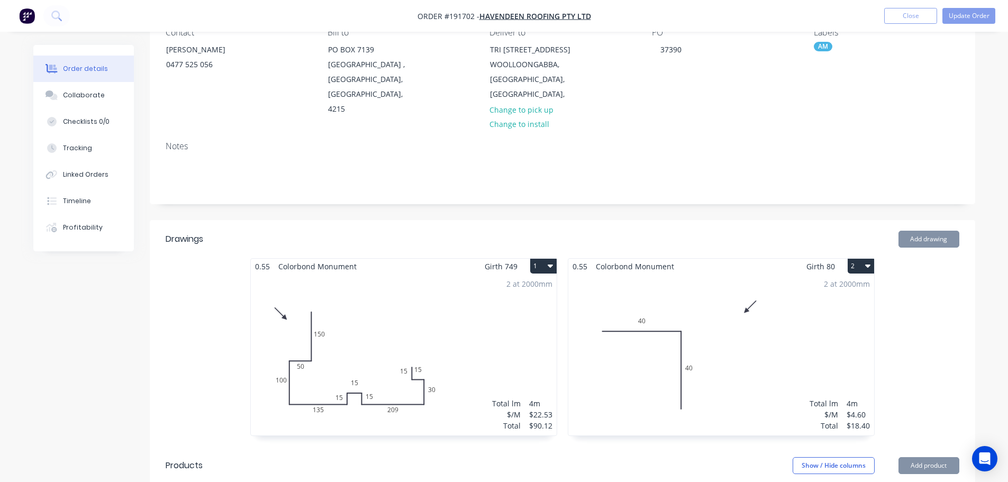
click at [505, 325] on div "2 at 2000mm Total lm $/M Total 4m $22.53 $90.12" at bounding box center [404, 354] width 306 height 161
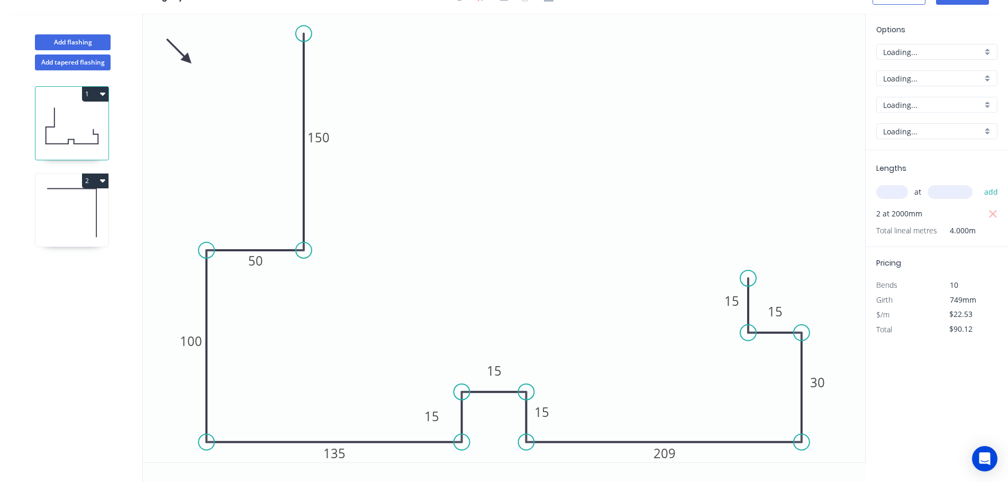
scroll to position [20, 0]
click at [738, 302] on tspan "15" at bounding box center [732, 300] width 15 height 17
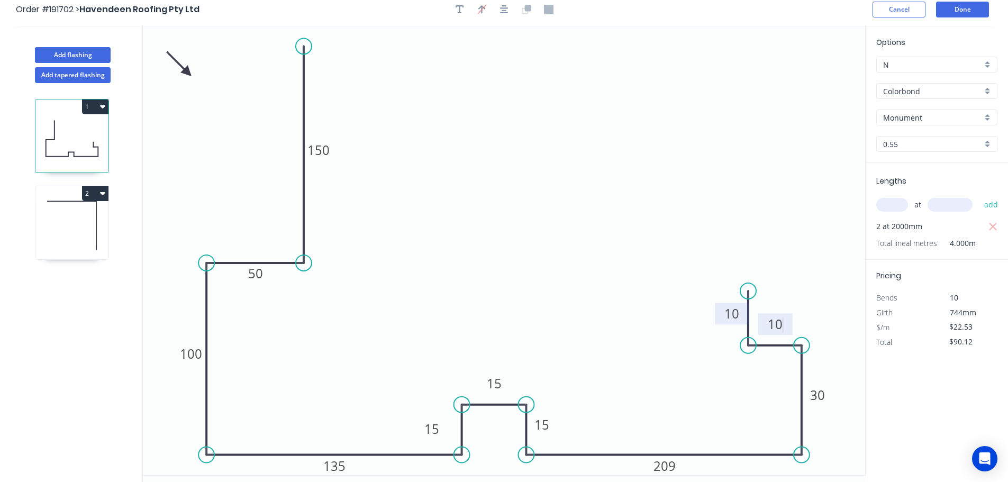
scroll to position [0, 0]
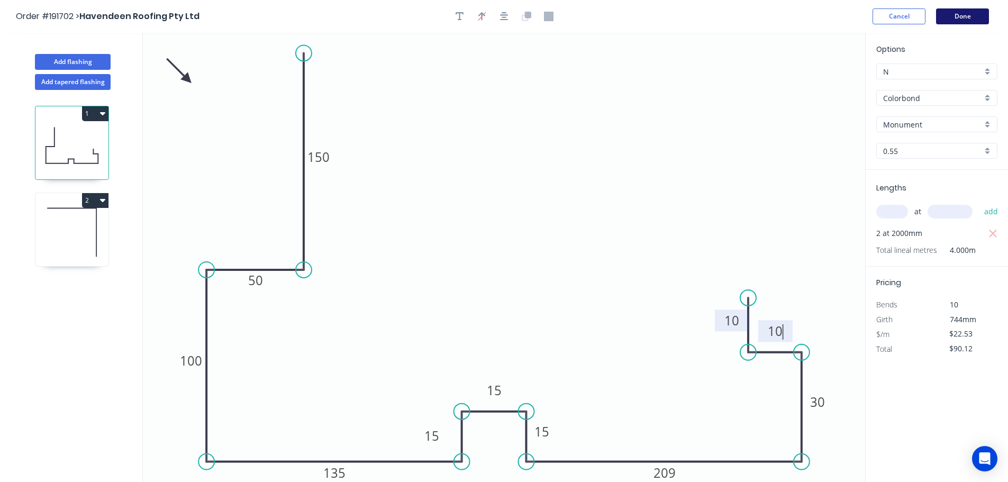
click at [954, 14] on button "Done" at bounding box center [962, 16] width 53 height 16
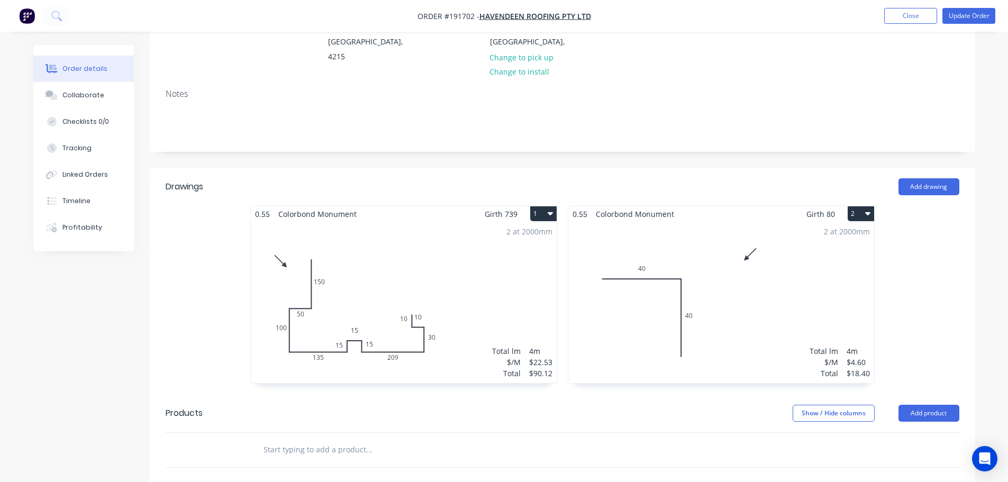
scroll to position [159, 0]
click at [971, 11] on button "Update Order" at bounding box center [969, 16] width 53 height 16
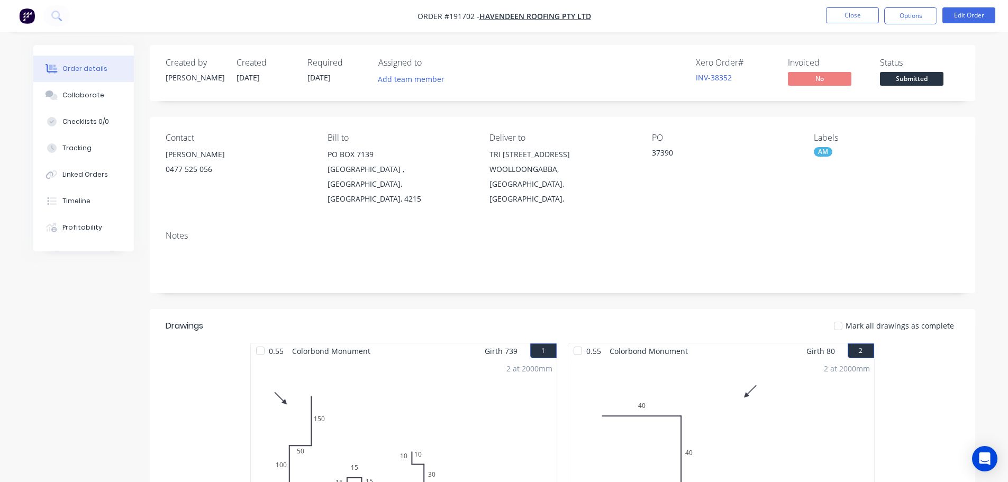
drag, startPoint x: 912, startPoint y: 12, endPoint x: 913, endPoint y: 28, distance: 15.4
click at [912, 13] on button "Options" at bounding box center [910, 15] width 53 height 17
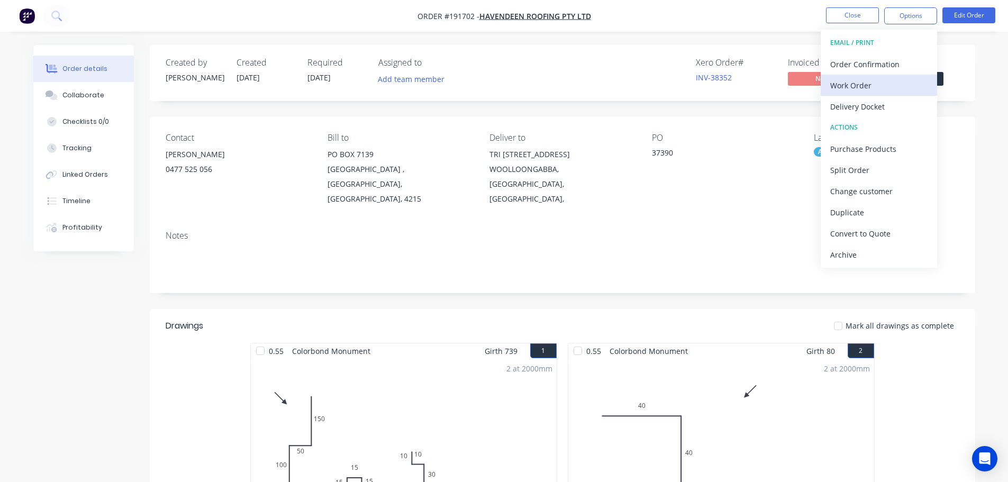
click at [902, 83] on div "Work Order" at bounding box center [878, 85] width 97 height 15
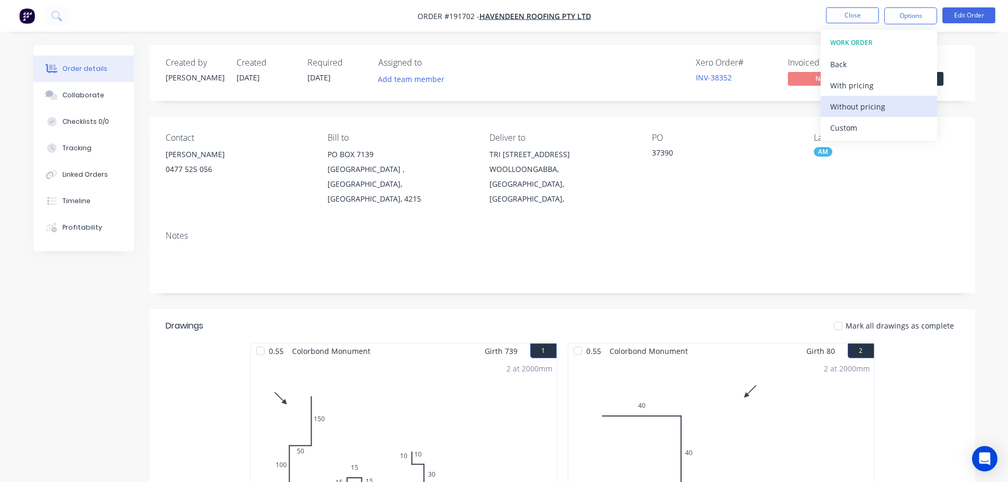
click at [886, 105] on div "Without pricing" at bounding box center [878, 106] width 97 height 15
click at [838, 29] on nav "Order #191702 - Havendeen Roofing Pty Ltd Close Options EMAIL / PRINT Order Con…" at bounding box center [504, 16] width 1008 height 32
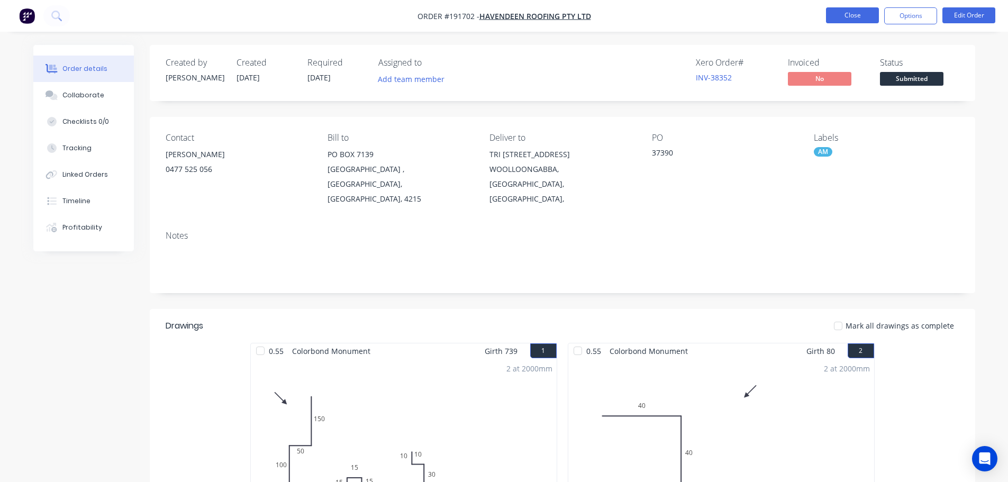
drag, startPoint x: 838, startPoint y: 15, endPoint x: 839, endPoint y: 20, distance: 5.3
click at [839, 20] on button "Close" at bounding box center [852, 15] width 53 height 16
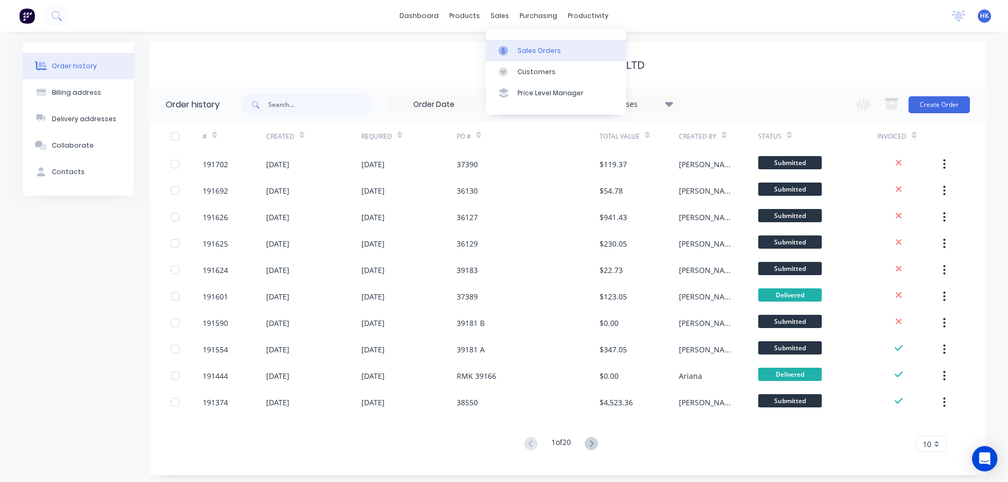
click at [504, 53] on icon at bounding box center [504, 51] width 10 height 10
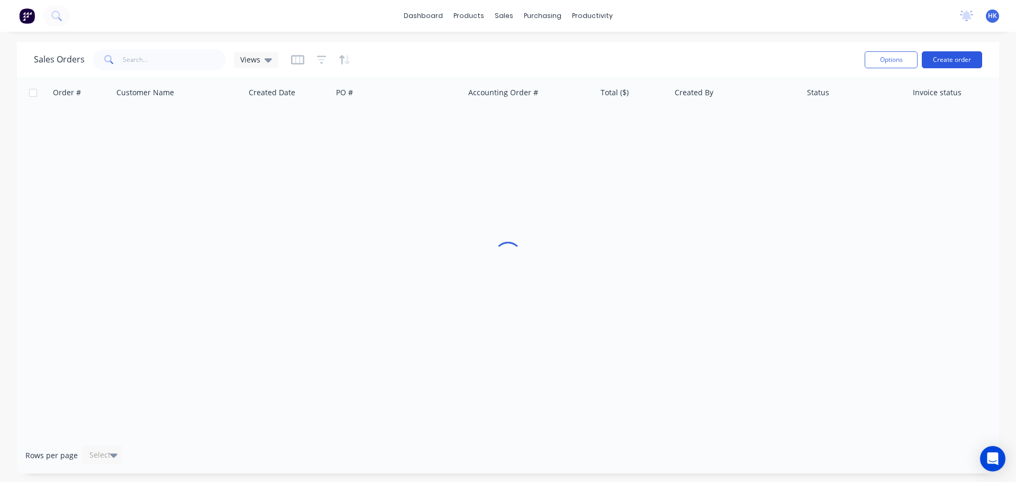
click at [965, 55] on button "Create order" at bounding box center [952, 59] width 60 height 17
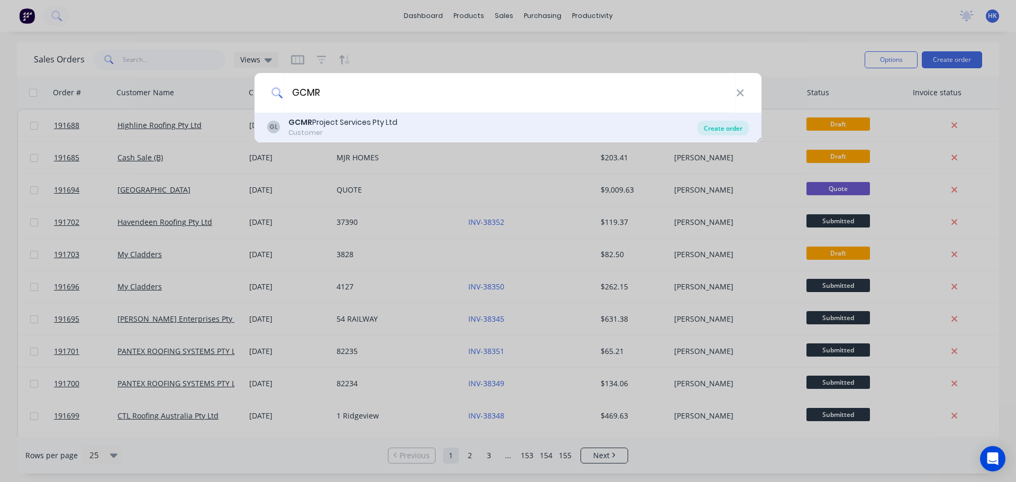
type input "GCMR"
click at [729, 127] on div "Create order" at bounding box center [723, 128] width 51 height 15
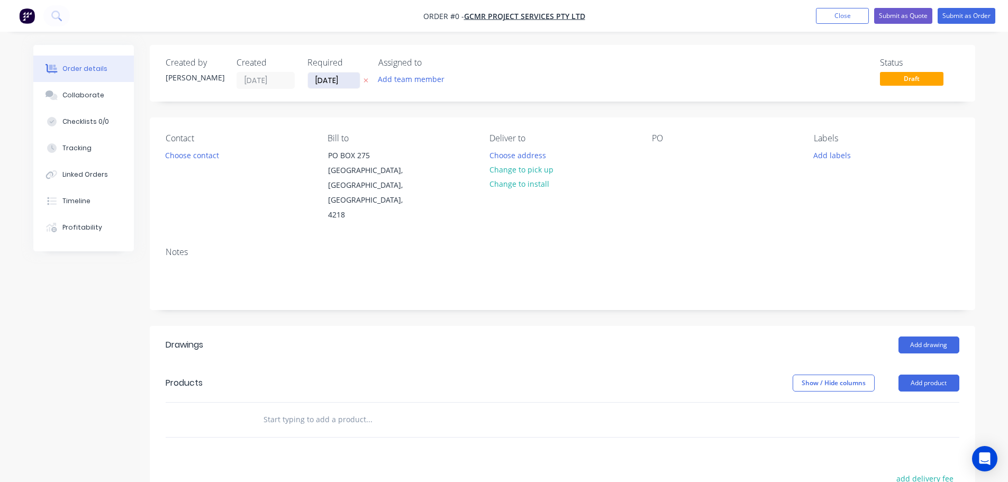
click at [336, 80] on input "[DATE]" at bounding box center [334, 81] width 52 height 16
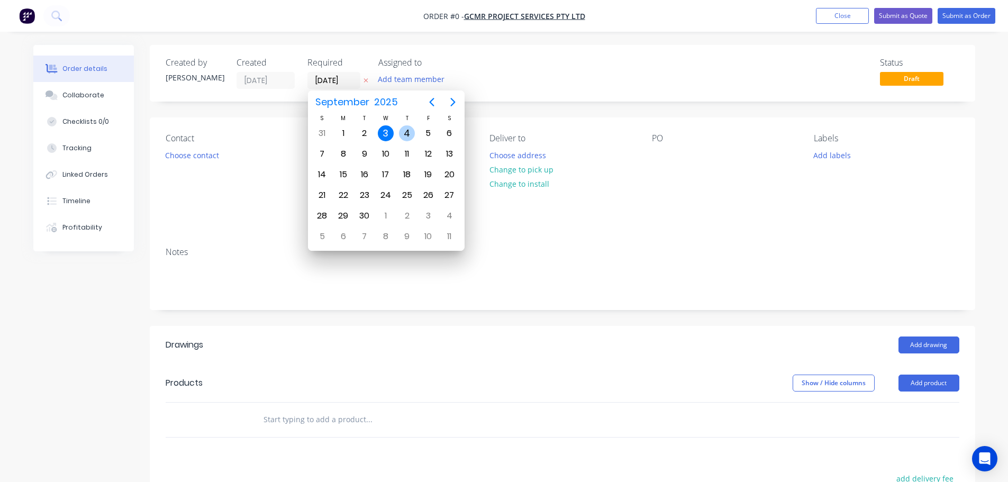
click at [404, 133] on div "4" at bounding box center [407, 133] width 16 height 16
type input "[DATE]"
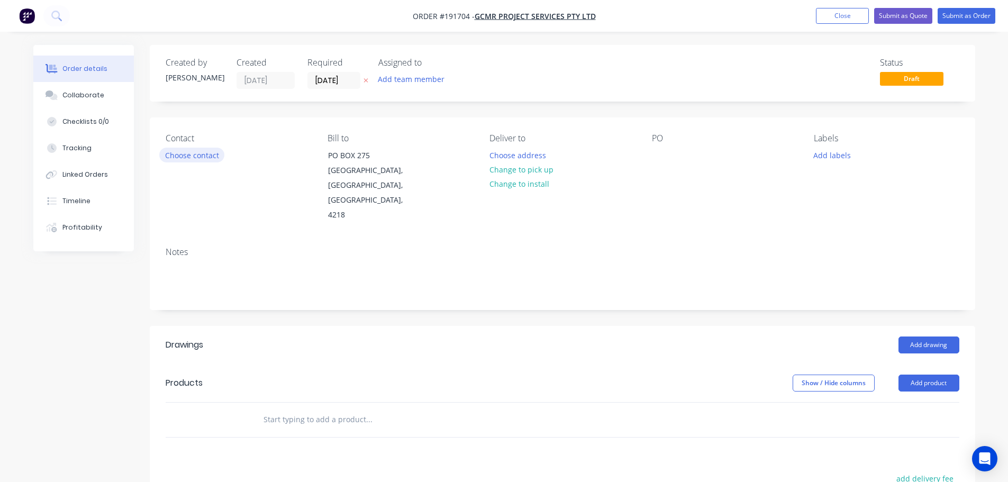
click at [203, 161] on button "Choose contact" at bounding box center [191, 155] width 65 height 14
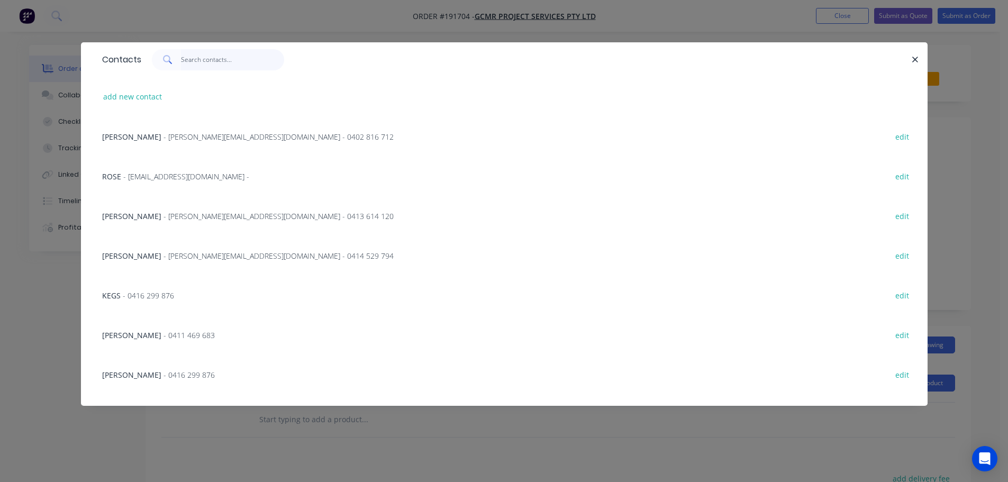
click at [224, 57] on input "text" at bounding box center [232, 59] width 103 height 21
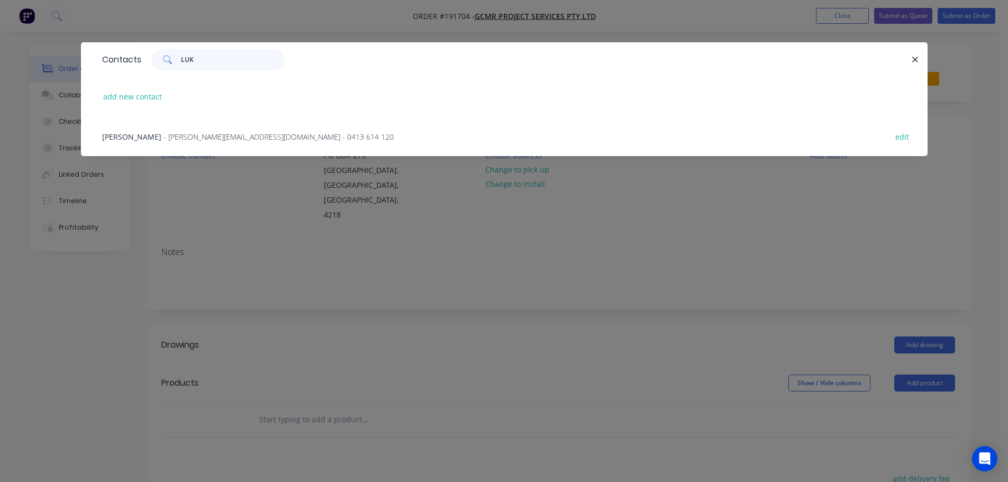
type input "LUK"
click at [183, 143] on div "LUKE - [EMAIL_ADDRESS][DOMAIN_NAME] - 0413 614 120 edit" at bounding box center [504, 136] width 815 height 40
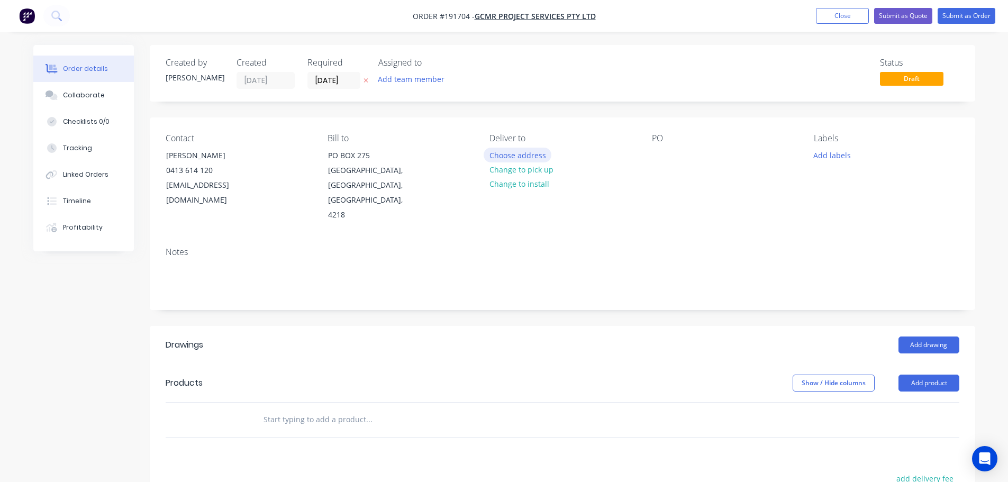
click at [519, 157] on button "Choose address" at bounding box center [518, 155] width 68 height 14
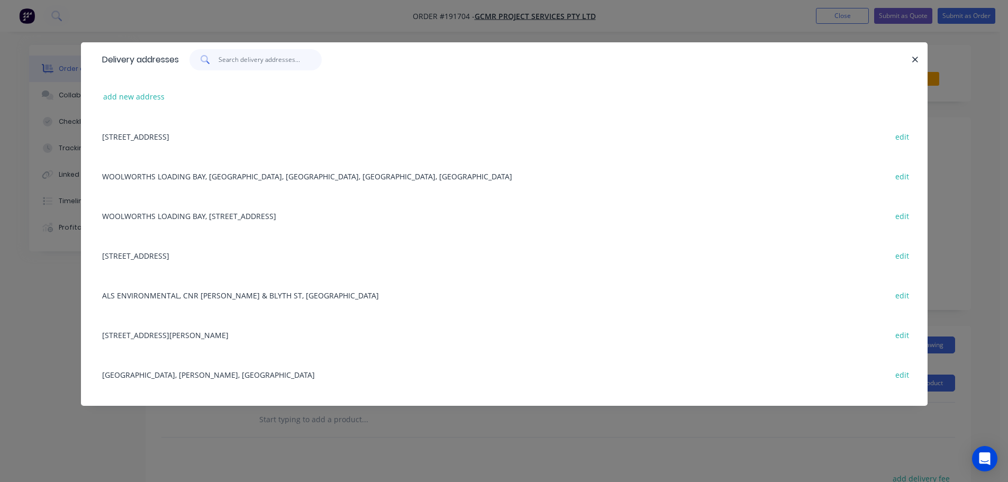
click at [292, 63] on input "text" at bounding box center [270, 59] width 103 height 21
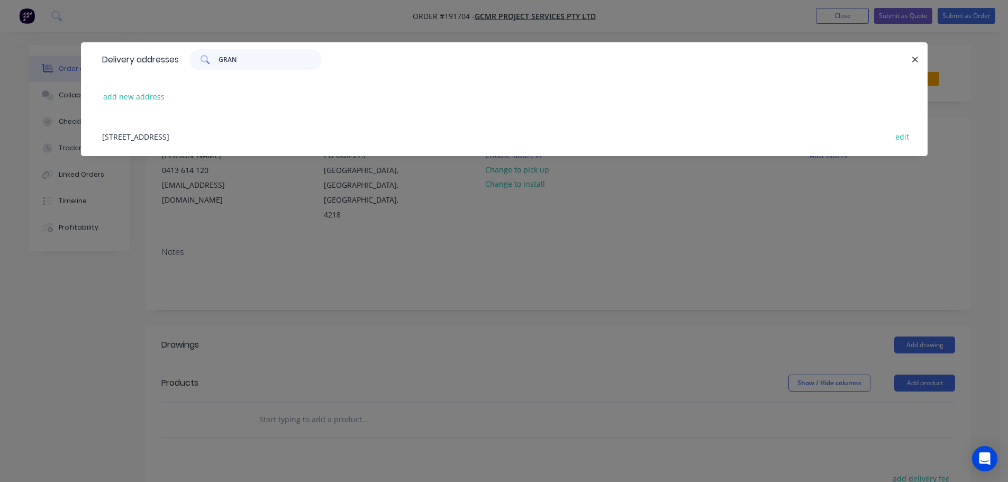
type input "GRAN"
click at [244, 138] on div "[STREET_ADDRESS] edit" at bounding box center [504, 136] width 815 height 40
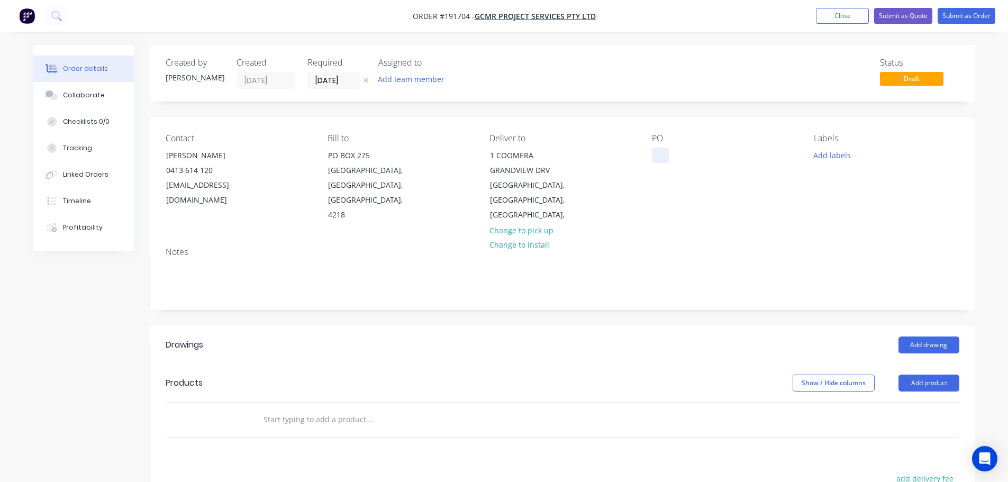
click at [654, 157] on div at bounding box center [660, 155] width 17 height 15
click at [842, 146] on div "Labels Add labels" at bounding box center [886, 177] width 145 height 89
click at [839, 155] on button "Add labels" at bounding box center [832, 155] width 49 height 14
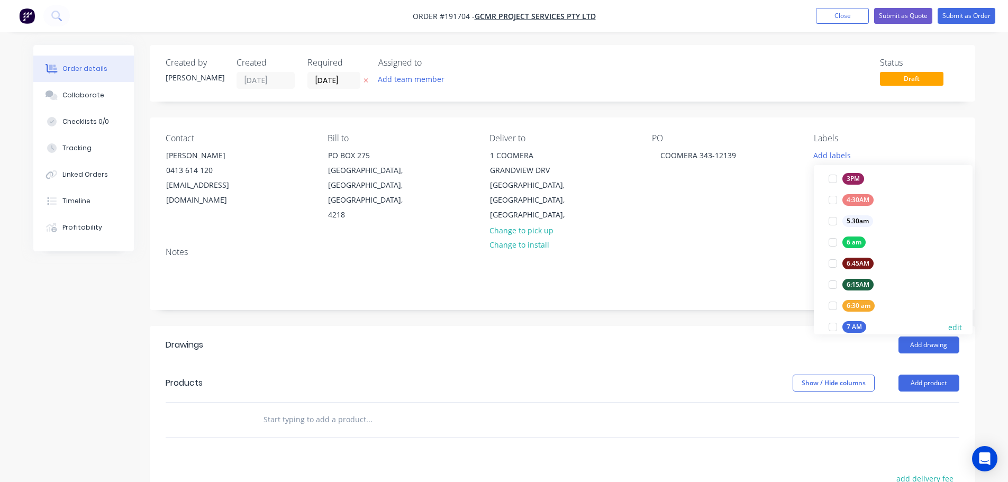
scroll to position [212, 0]
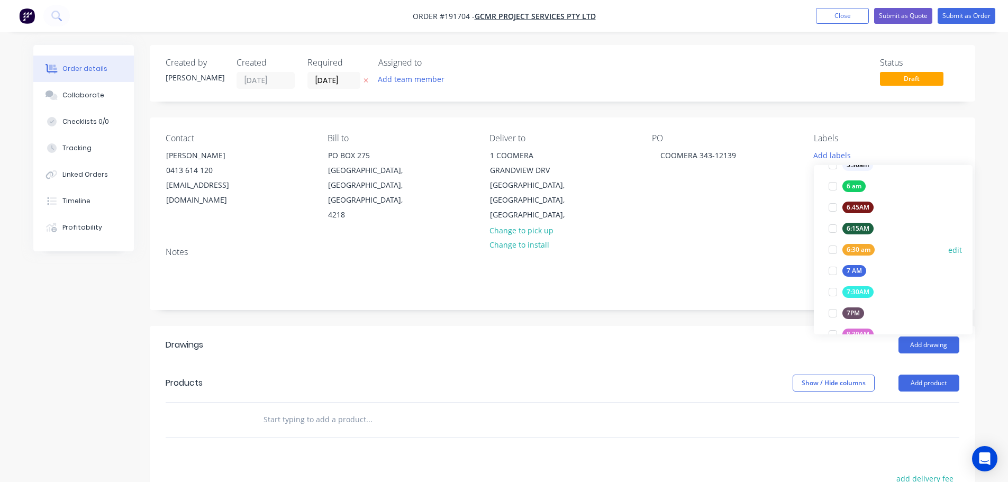
click at [832, 246] on div at bounding box center [833, 249] width 21 height 21
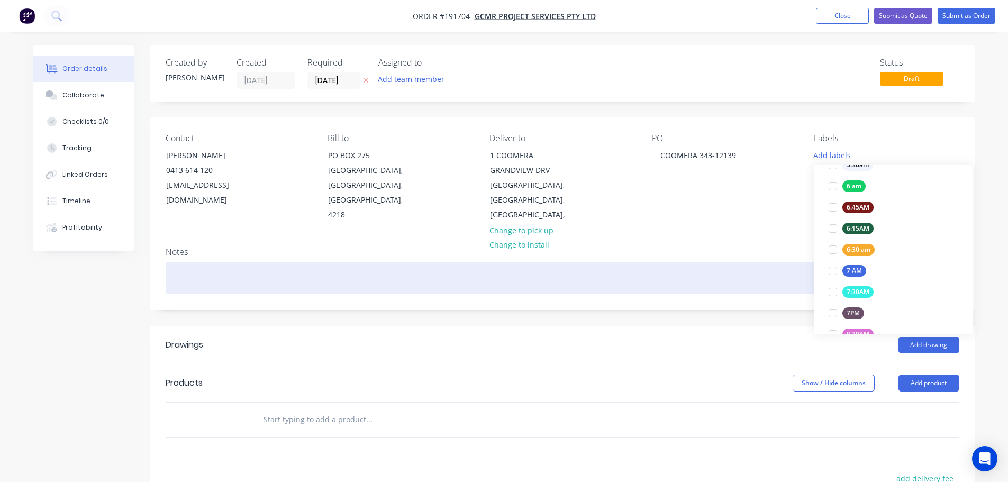
scroll to position [0, 0]
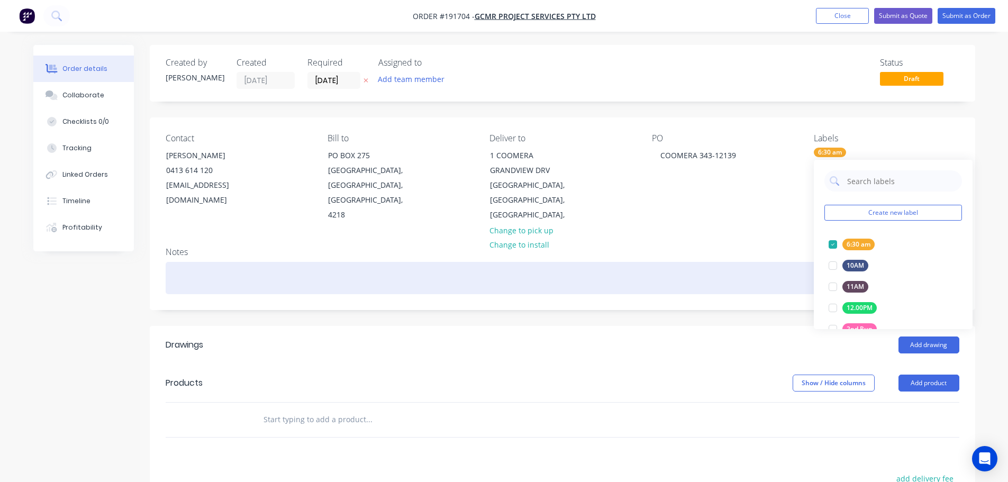
drag, startPoint x: 761, startPoint y: 251, endPoint x: 878, endPoint y: 358, distance: 158.1
click at [761, 262] on div at bounding box center [563, 278] width 794 height 32
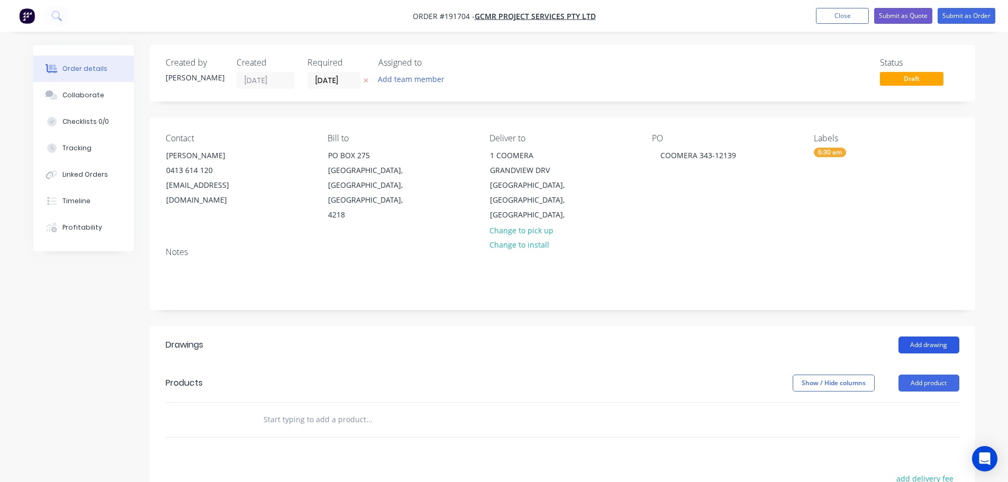
click at [924, 337] on button "Add drawing" at bounding box center [929, 345] width 61 height 17
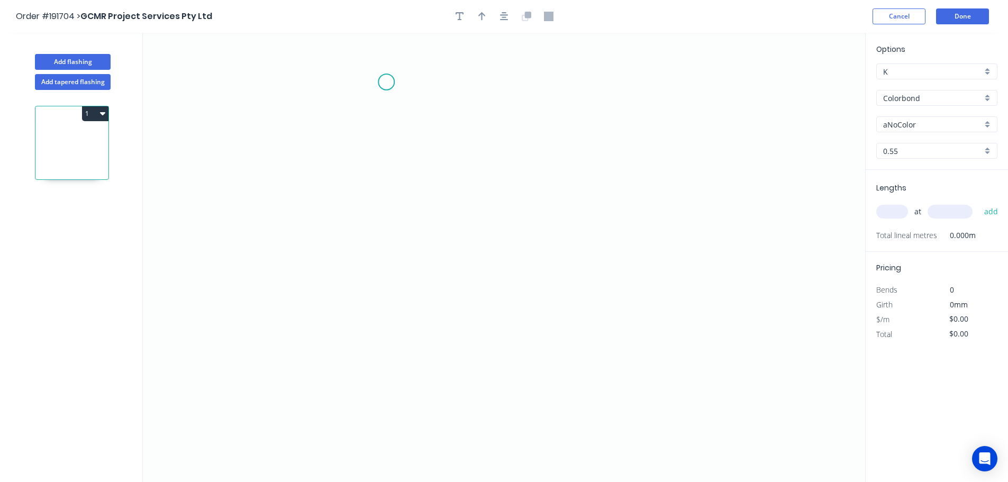
click at [386, 82] on icon "0" at bounding box center [504, 257] width 723 height 449
click at [397, 267] on icon "0" at bounding box center [504, 257] width 723 height 449
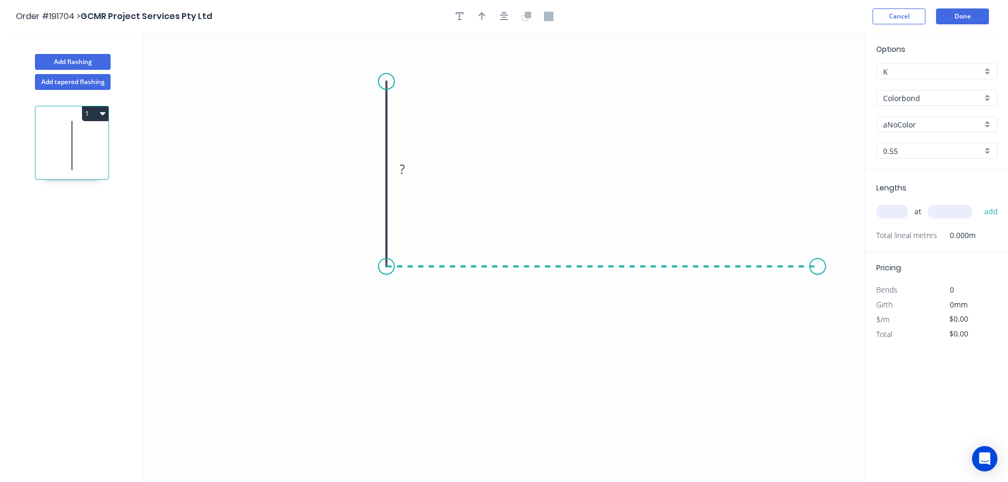
click at [818, 270] on icon "0 ?" at bounding box center [504, 257] width 723 height 449
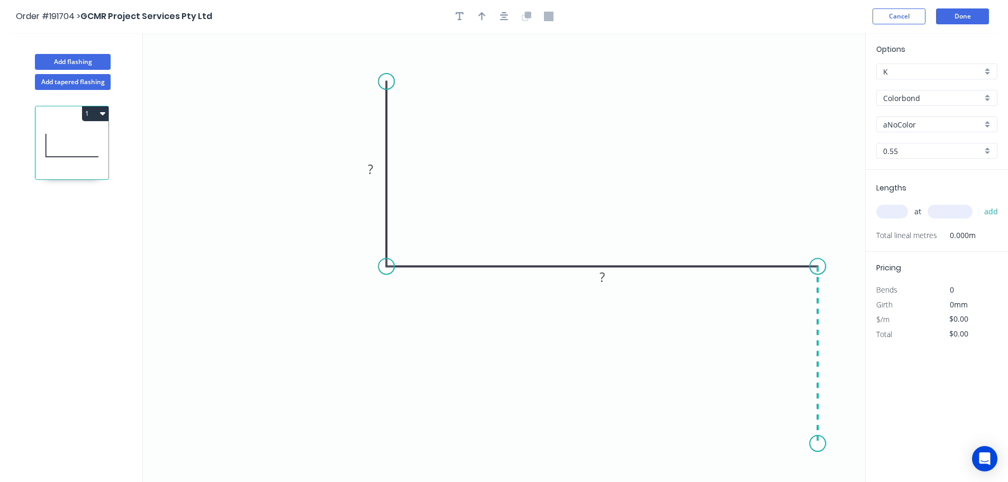
click at [826, 444] on icon "0 ? ?" at bounding box center [504, 257] width 723 height 449
click at [501, 20] on icon "button" at bounding box center [504, 16] width 8 height 8
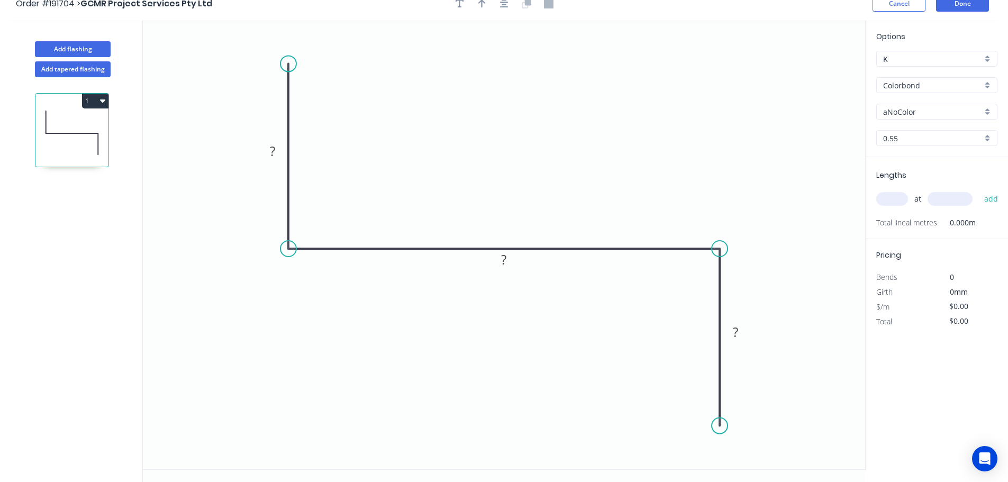
scroll to position [20, 0]
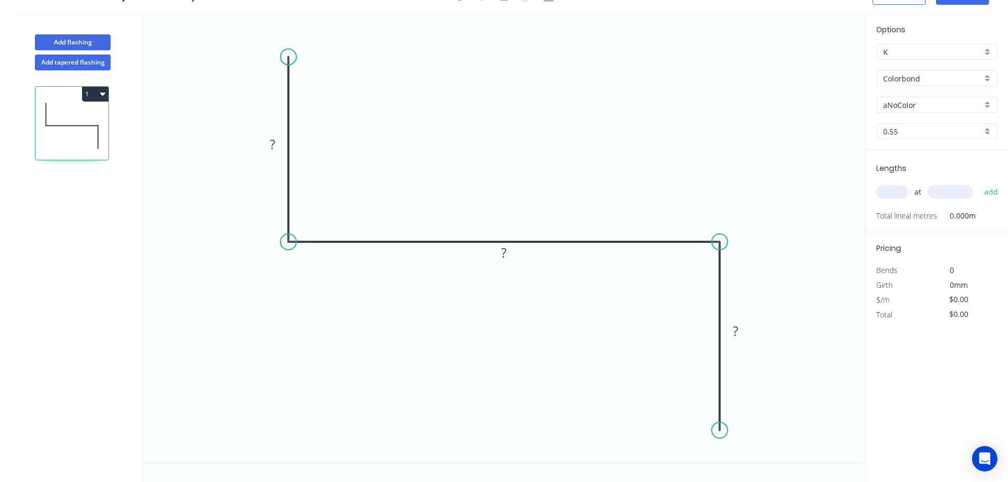
click at [722, 431] on circle at bounding box center [720, 430] width 16 height 16
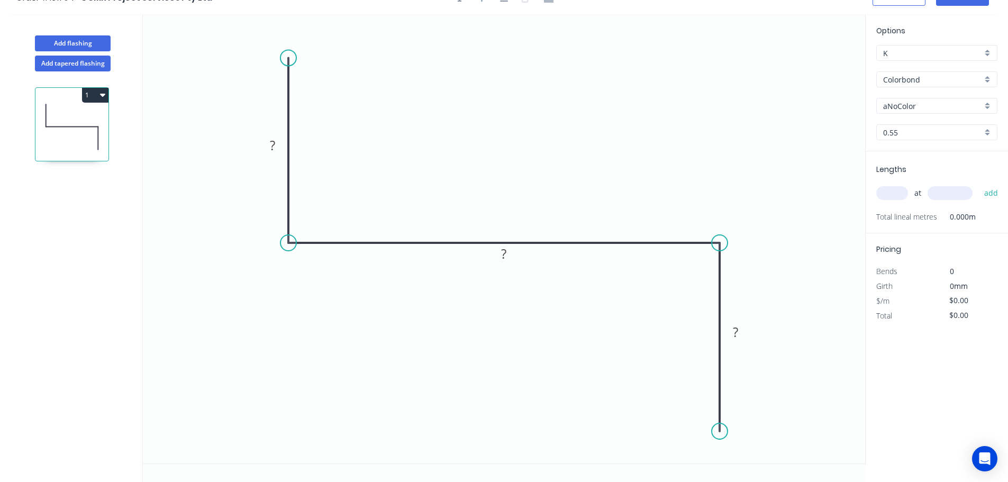
scroll to position [0, 0]
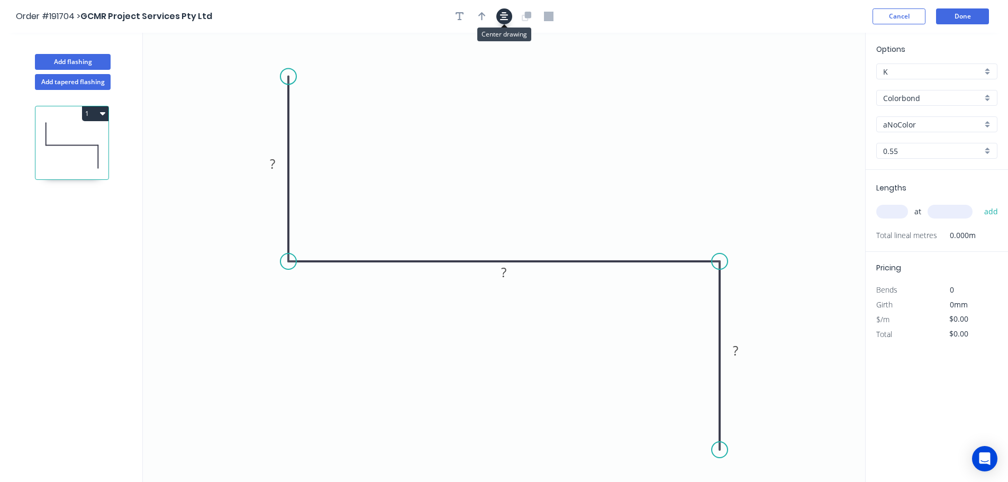
click at [504, 17] on icon "button" at bounding box center [504, 16] width 8 height 8
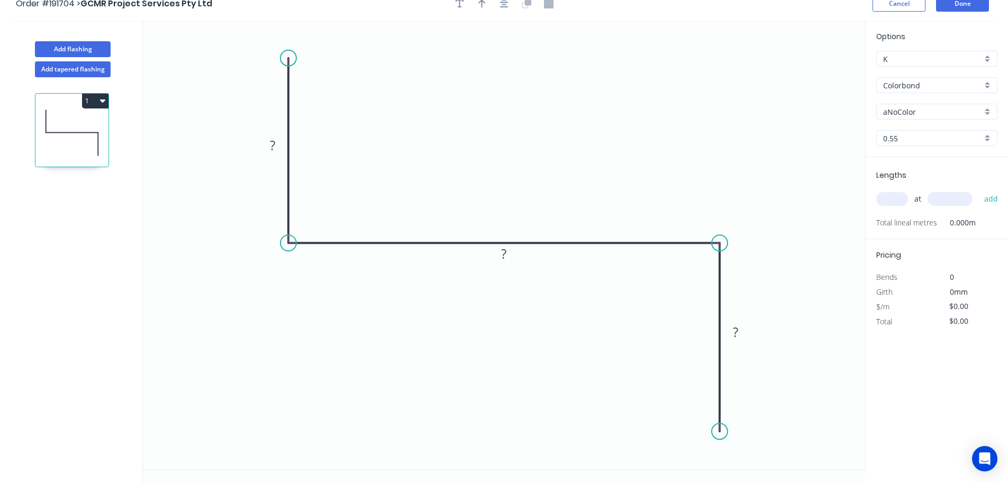
scroll to position [20, 0]
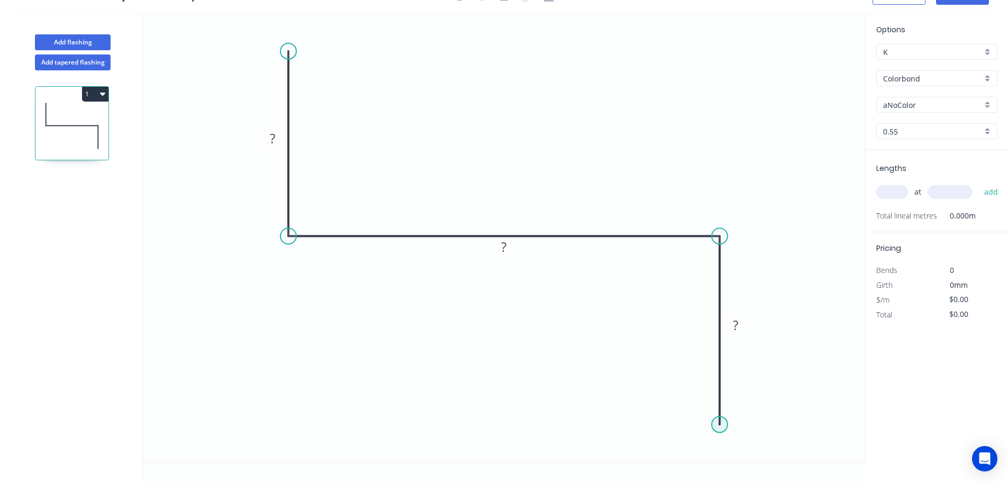
drag, startPoint x: 718, startPoint y: 429, endPoint x: 719, endPoint y: 435, distance: 5.8
click at [719, 429] on circle at bounding box center [720, 425] width 16 height 16
click at [716, 431] on circle at bounding box center [720, 428] width 16 height 16
click at [717, 427] on circle at bounding box center [720, 428] width 16 height 16
click at [671, 456] on icon "0 ? ? ?" at bounding box center [504, 237] width 723 height 449
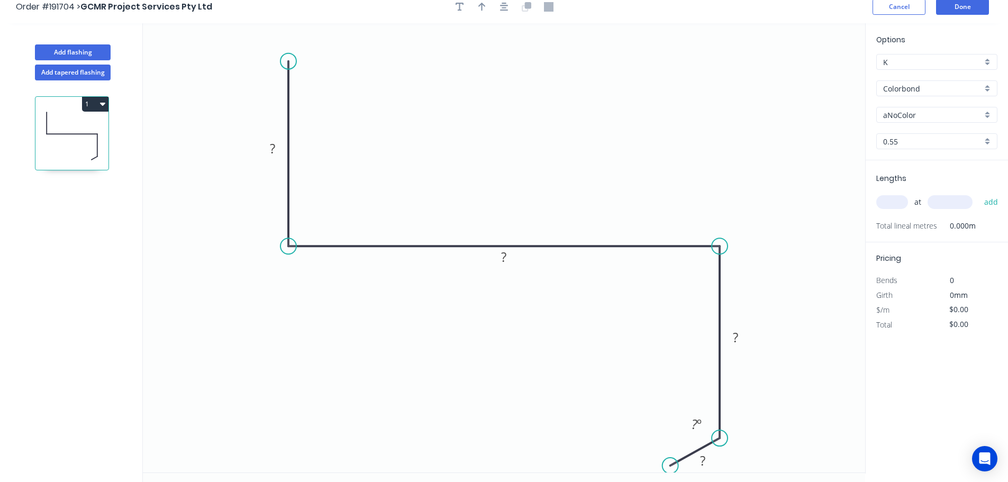
scroll to position [0, 0]
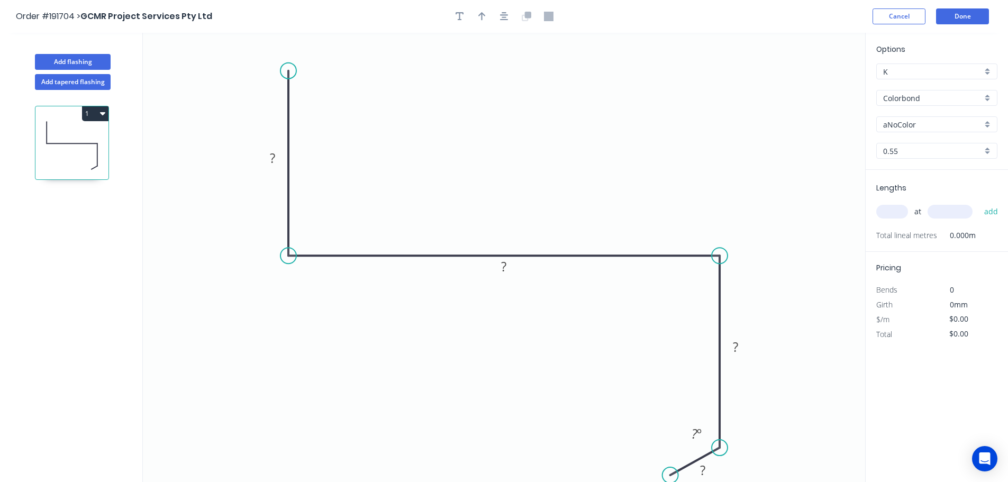
drag, startPoint x: 502, startPoint y: 21, endPoint x: 504, endPoint y: 48, distance: 27.1
click at [502, 21] on icon "button" at bounding box center [504, 17] width 8 height 10
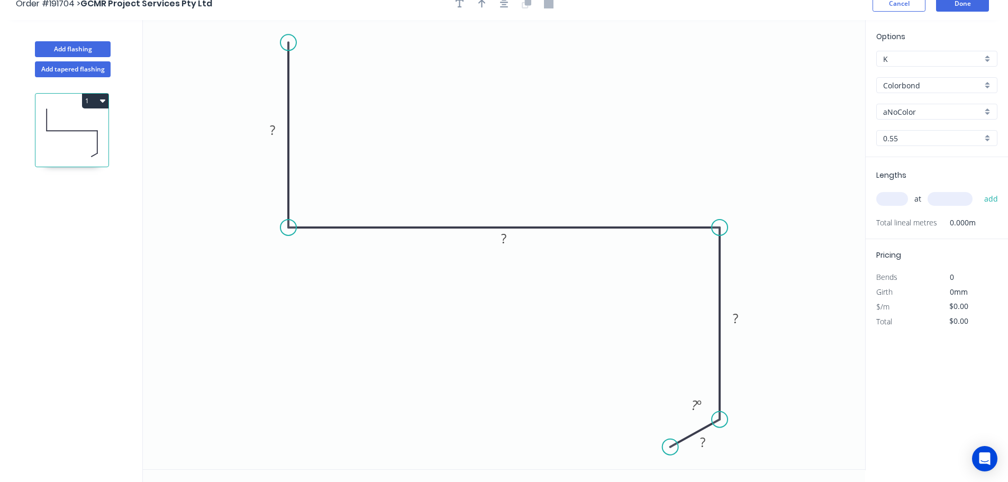
scroll to position [20, 0]
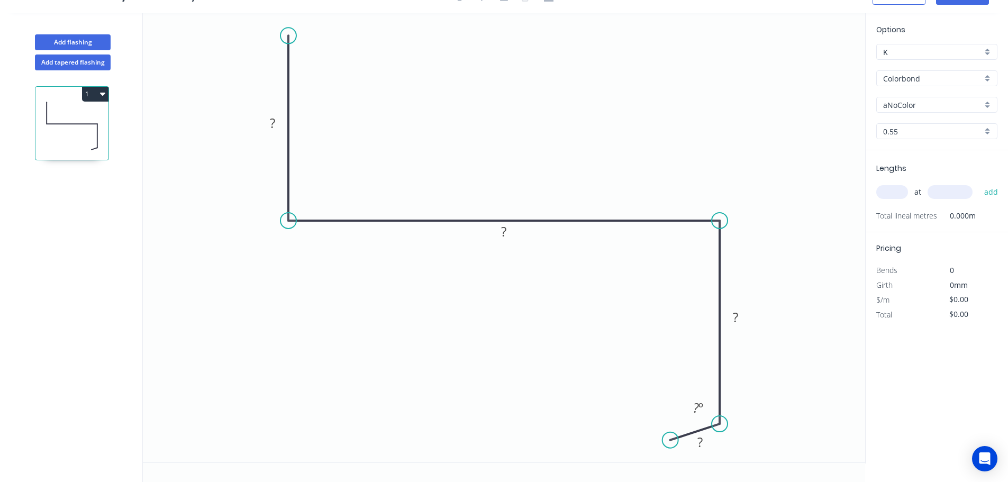
click at [721, 425] on circle at bounding box center [720, 424] width 16 height 16
drag, startPoint x: 671, startPoint y: 436, endPoint x: 661, endPoint y: 457, distance: 22.7
click at [661, 457] on circle at bounding box center [661, 456] width 16 height 16
click at [698, 411] on tspan "º" at bounding box center [700, 409] width 5 height 17
click at [694, 455] on rect at bounding box center [698, 450] width 21 height 15
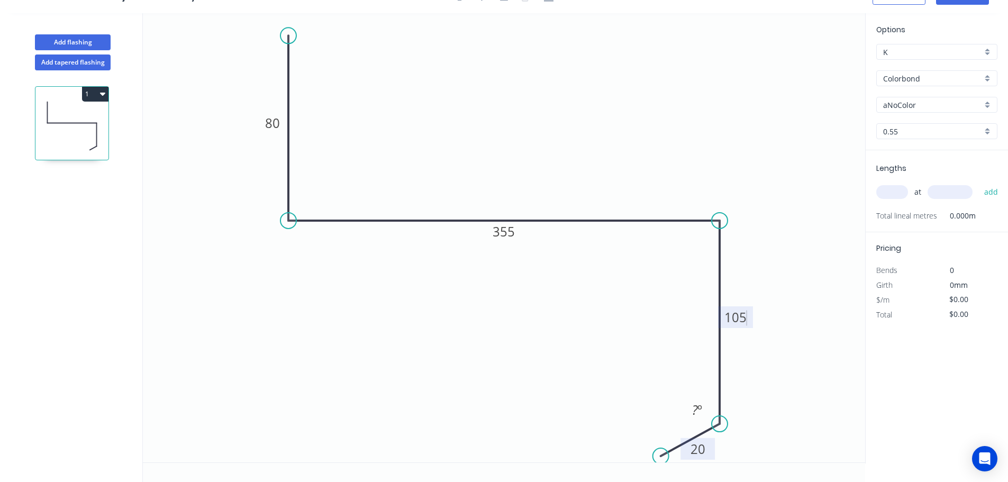
type input "$15.62"
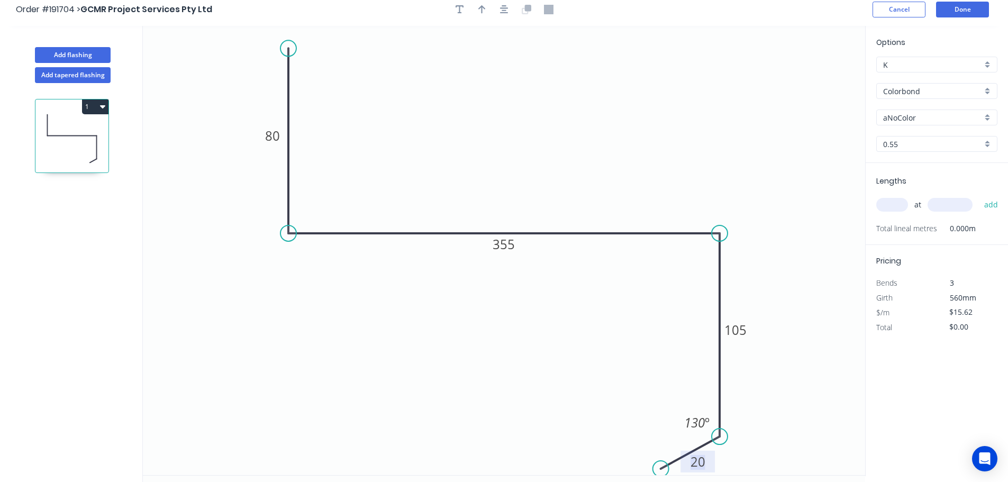
scroll to position [0, 0]
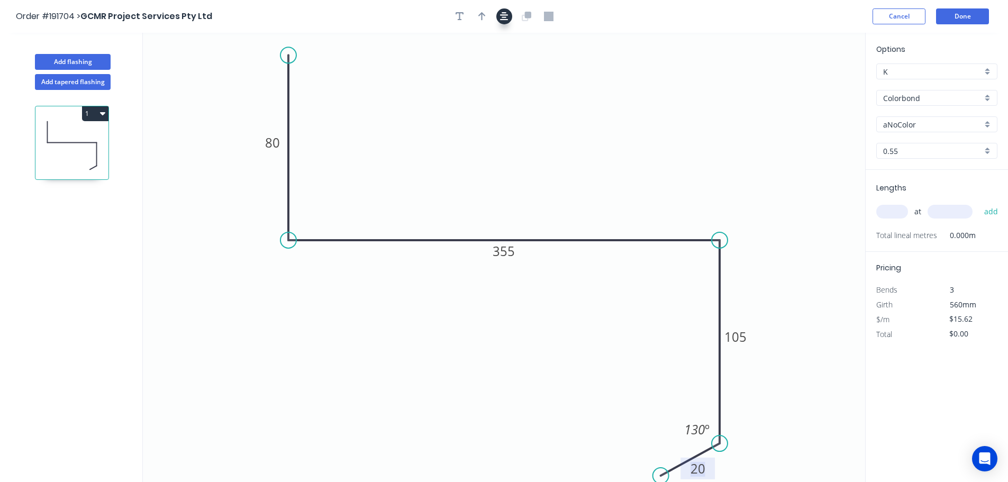
click at [500, 13] on icon "button" at bounding box center [504, 17] width 8 height 10
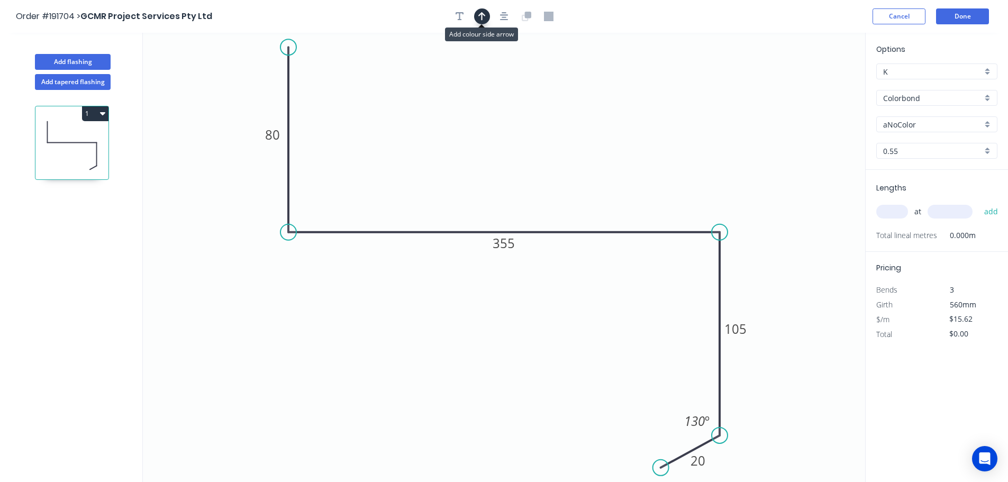
click at [480, 16] on icon "button" at bounding box center [481, 17] width 7 height 10
drag, startPoint x: 696, startPoint y: 71, endPoint x: 658, endPoint y: 71, distance: 37.1
click at [658, 71] on icon at bounding box center [659, 59] width 10 height 34
click at [936, 127] on input "aNoColor" at bounding box center [932, 124] width 99 height 11
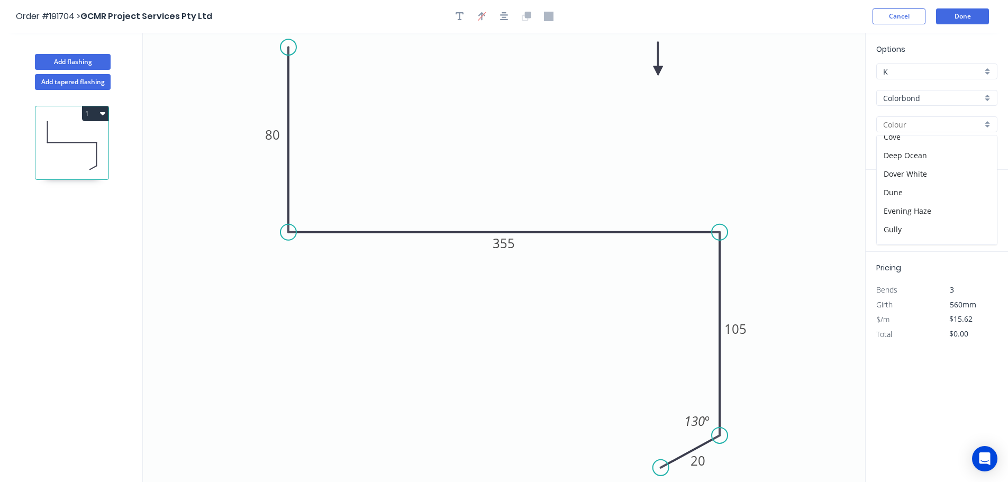
scroll to position [212, 0]
click at [943, 190] on div "Monument" at bounding box center [937, 192] width 120 height 19
type input "Monument"
click at [893, 220] on div "at add" at bounding box center [938, 212] width 123 height 18
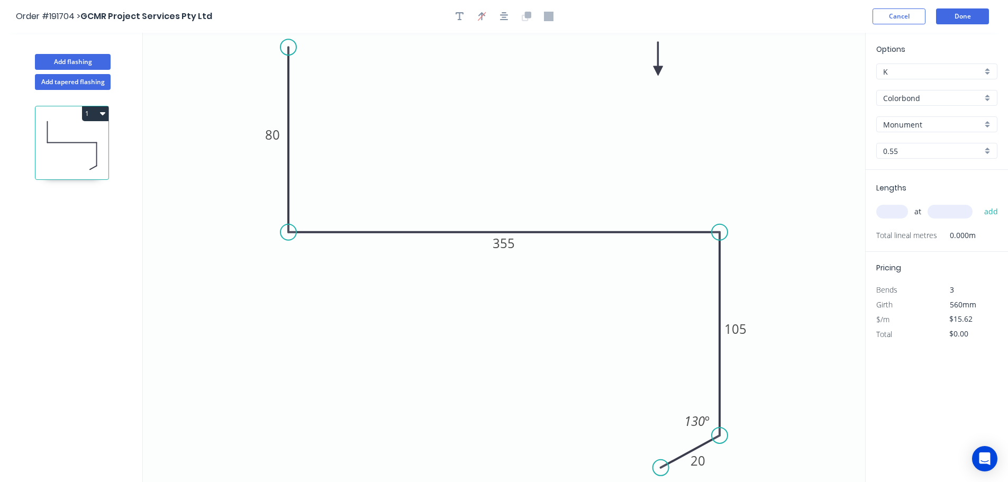
click at [892, 212] on input "text" at bounding box center [893, 212] width 32 height 14
type input "1"
type input "900"
click at [979, 203] on button "add" at bounding box center [991, 212] width 25 height 18
type input "$15.62"
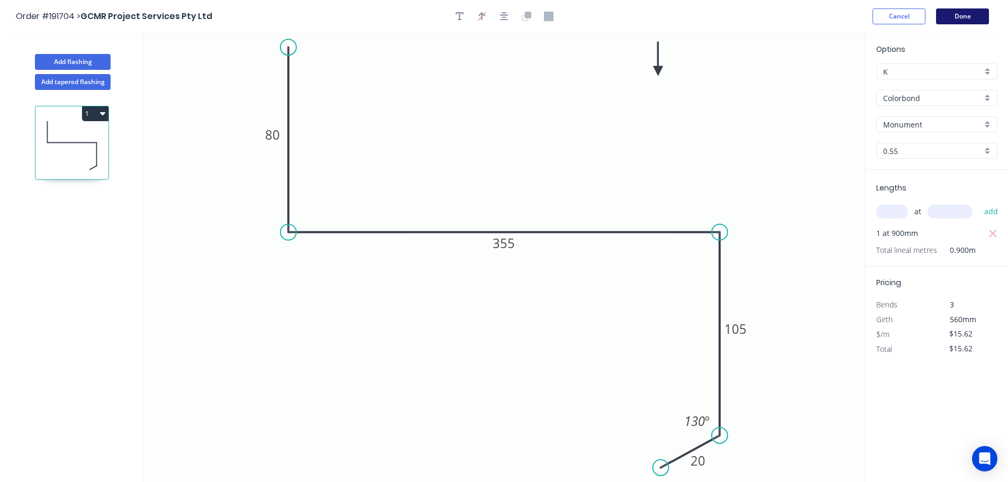
click at [961, 13] on button "Done" at bounding box center [962, 16] width 53 height 16
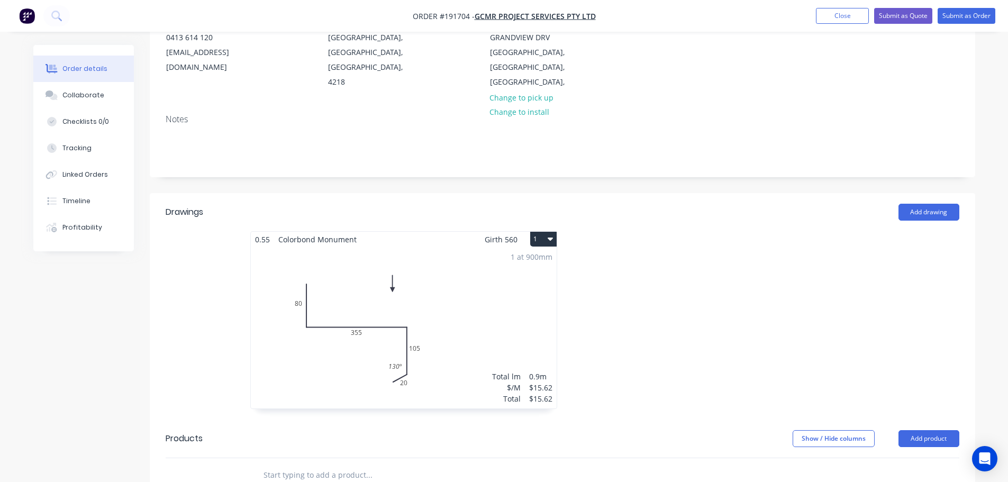
scroll to position [159, 0]
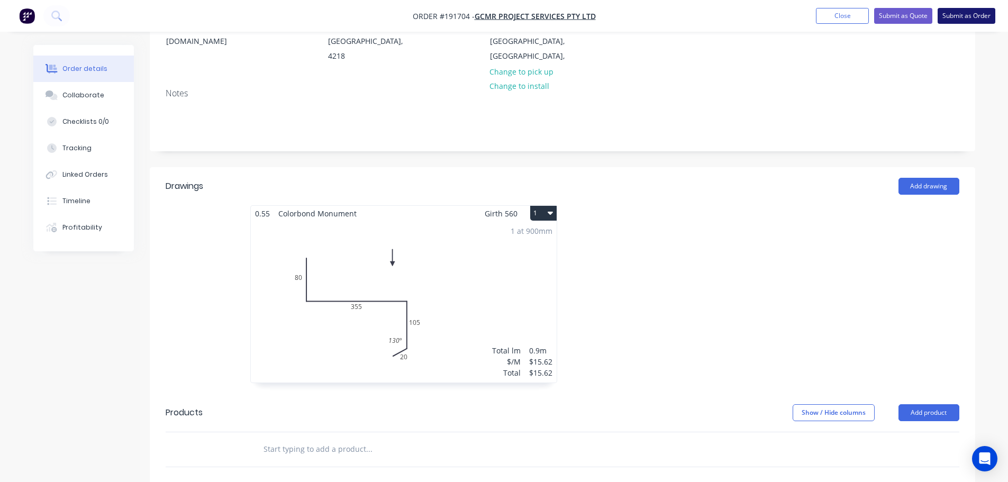
click at [978, 16] on button "Submit as Order" at bounding box center [967, 16] width 58 height 16
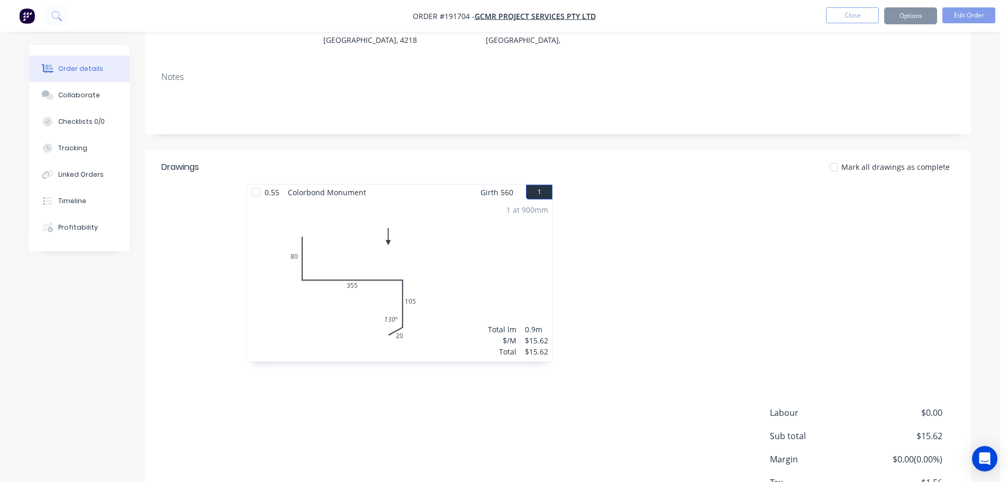
scroll to position [0, 0]
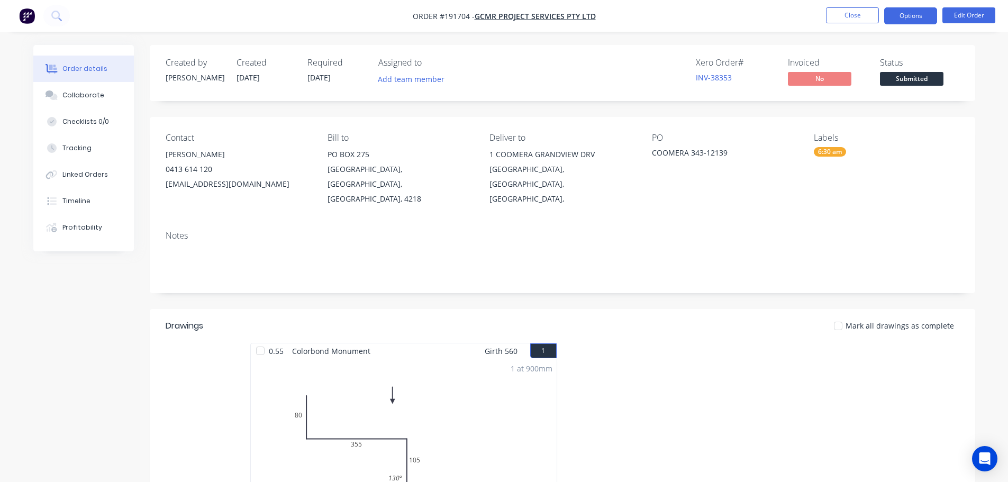
drag, startPoint x: 928, startPoint y: 14, endPoint x: 922, endPoint y: 23, distance: 11.0
click at [927, 14] on button "Options" at bounding box center [910, 15] width 53 height 17
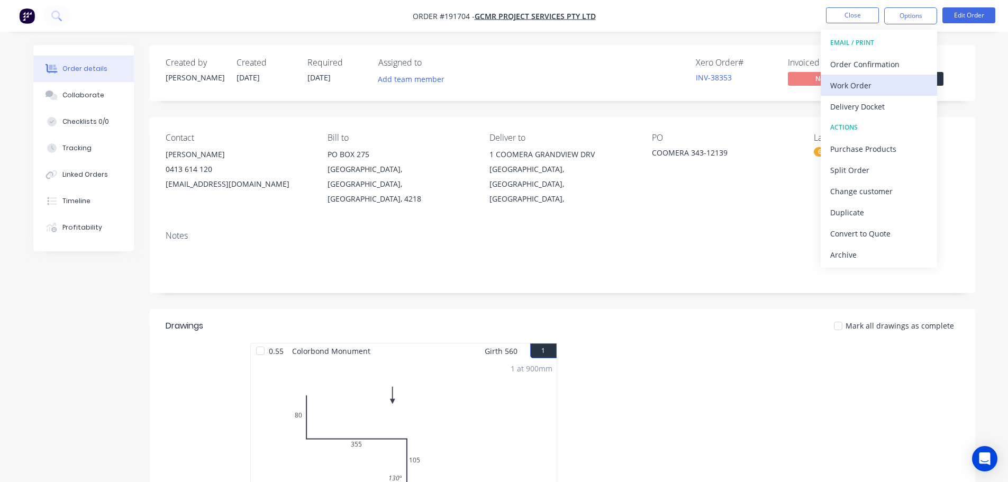
click at [889, 84] on div "Work Order" at bounding box center [878, 85] width 97 height 15
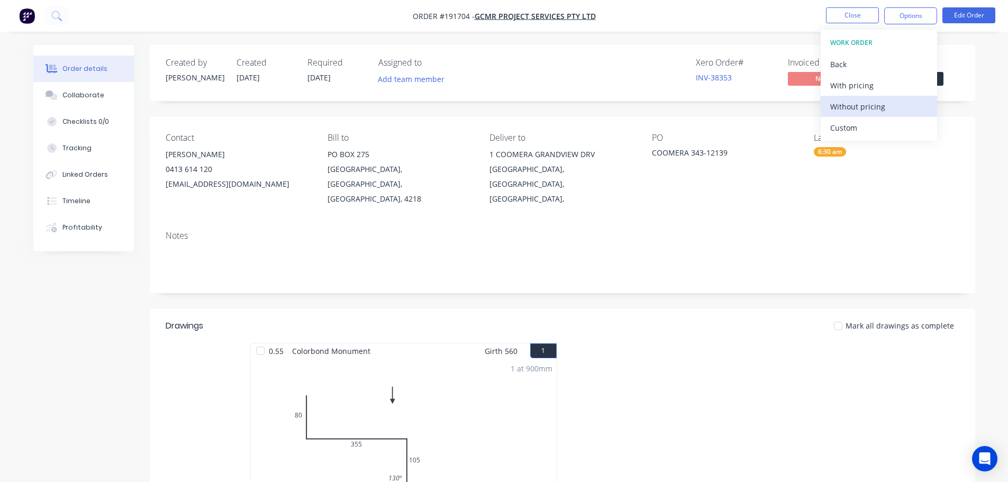
click at [891, 103] on div "Without pricing" at bounding box center [878, 106] width 97 height 15
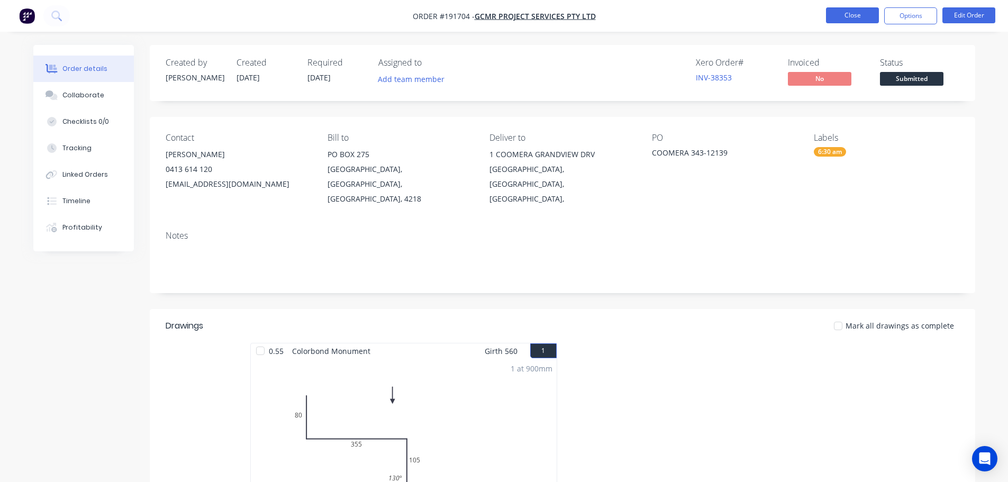
click at [858, 10] on button "Close" at bounding box center [852, 15] width 53 height 16
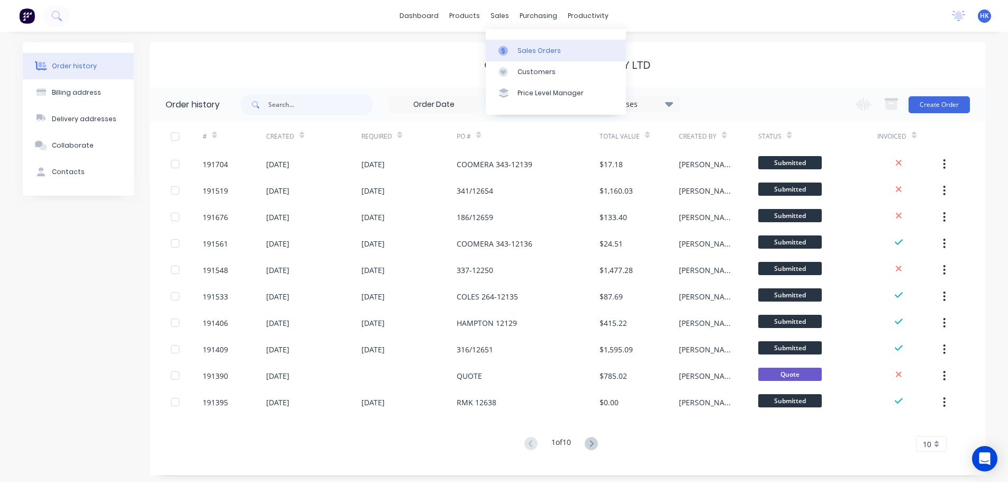
click at [528, 49] on div "Sales Orders" at bounding box center [539, 51] width 43 height 10
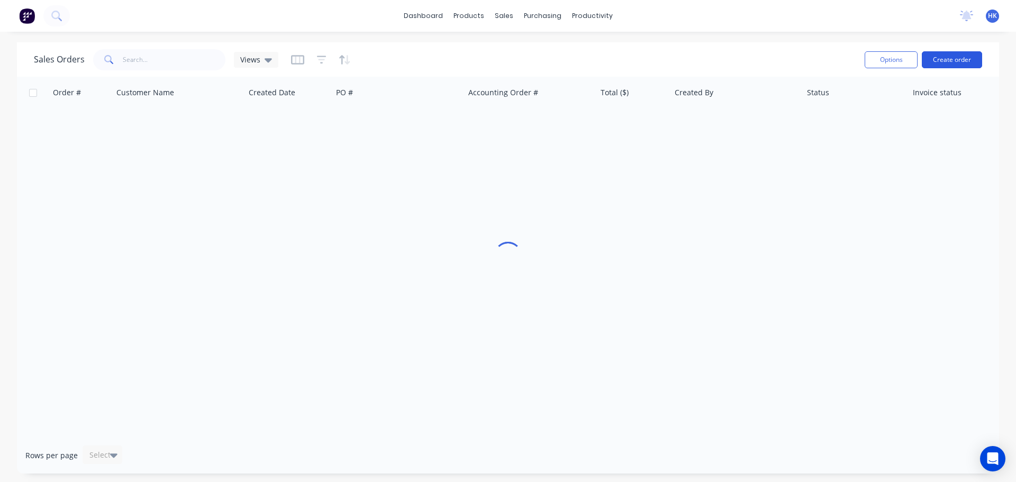
click at [964, 62] on button "Create order" at bounding box center [952, 59] width 60 height 17
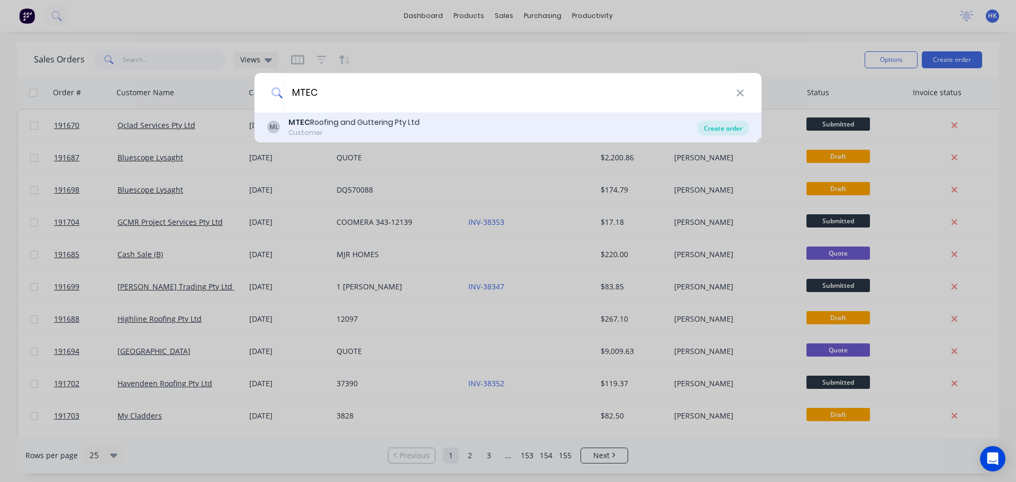
type input "MTEC"
click at [700, 126] on div "Create order" at bounding box center [723, 128] width 51 height 15
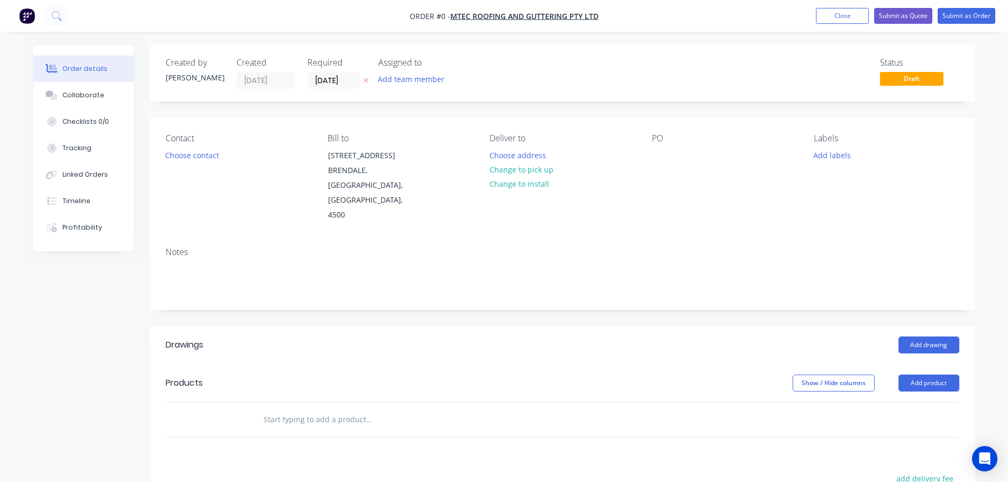
click at [315, 79] on input "[DATE]" at bounding box center [334, 81] width 52 height 16
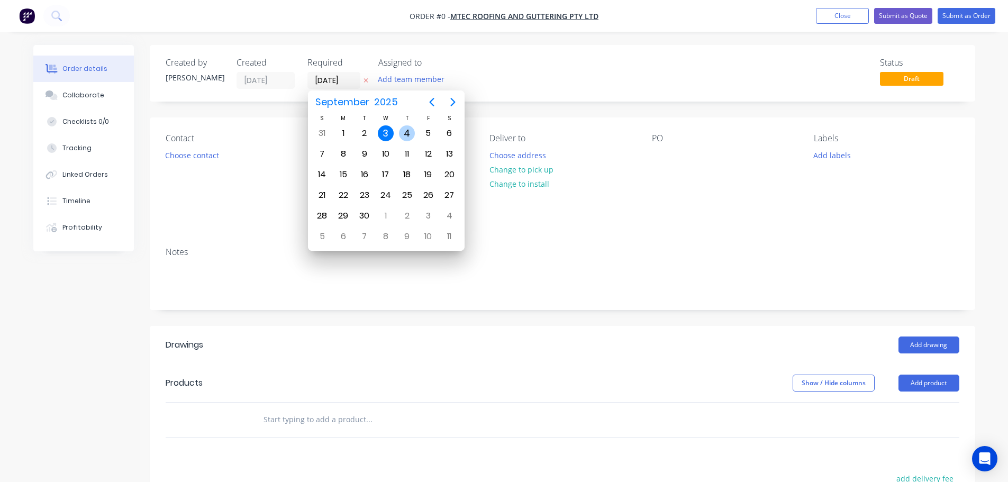
click at [410, 126] on div "4" at bounding box center [407, 133] width 16 height 16
type input "[DATE]"
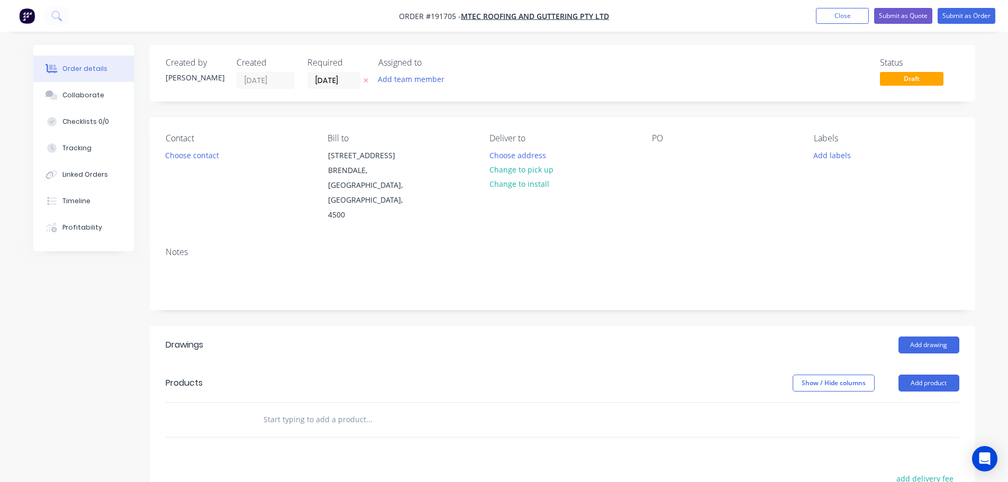
click at [178, 161] on button "Choose contact" at bounding box center [191, 155] width 65 height 14
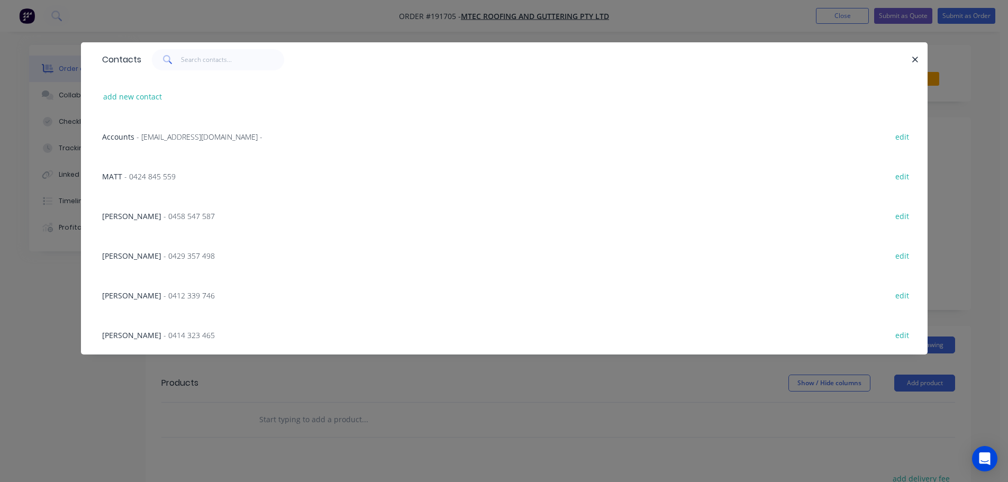
click at [171, 134] on span "- accounts@mtecqld.com.au -" at bounding box center [200, 137] width 126 height 10
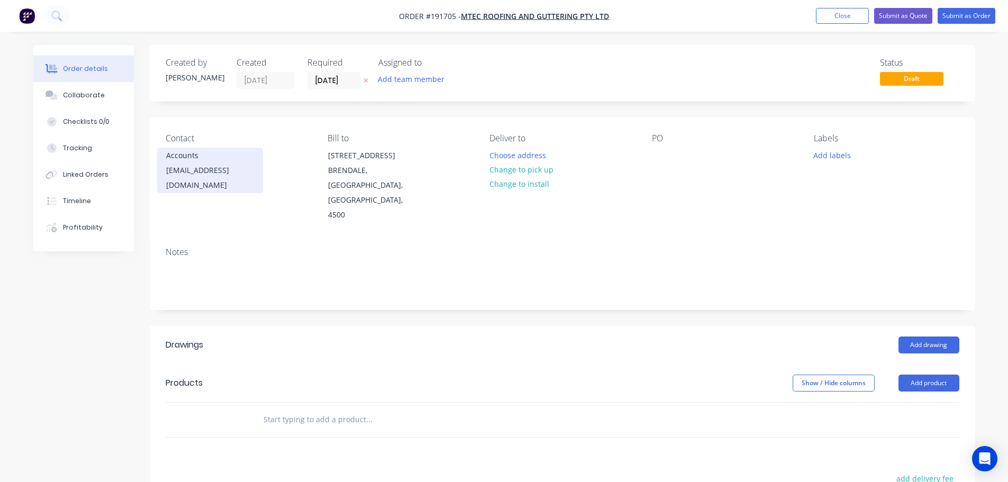
click at [184, 158] on div "Accounts" at bounding box center [210, 155] width 88 height 15
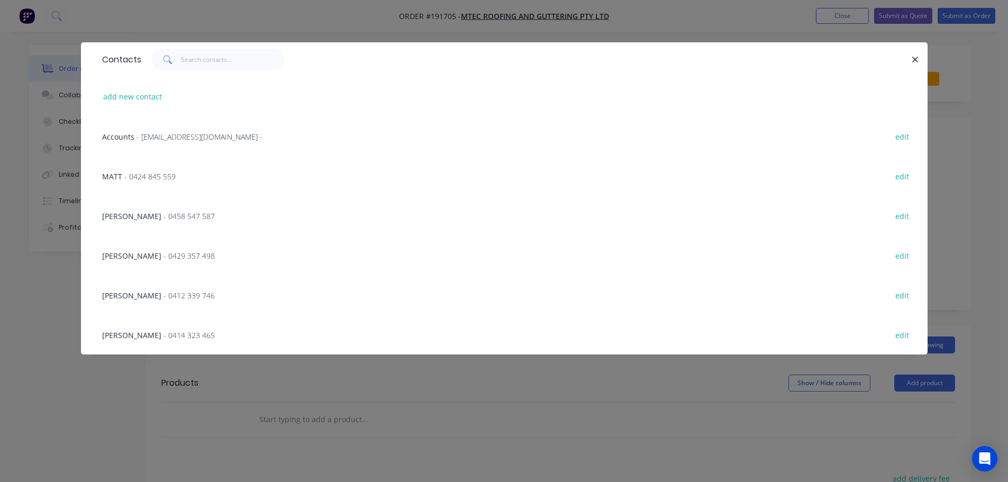
click at [173, 134] on span "- accounts@mtecqld.com.au -" at bounding box center [200, 137] width 126 height 10
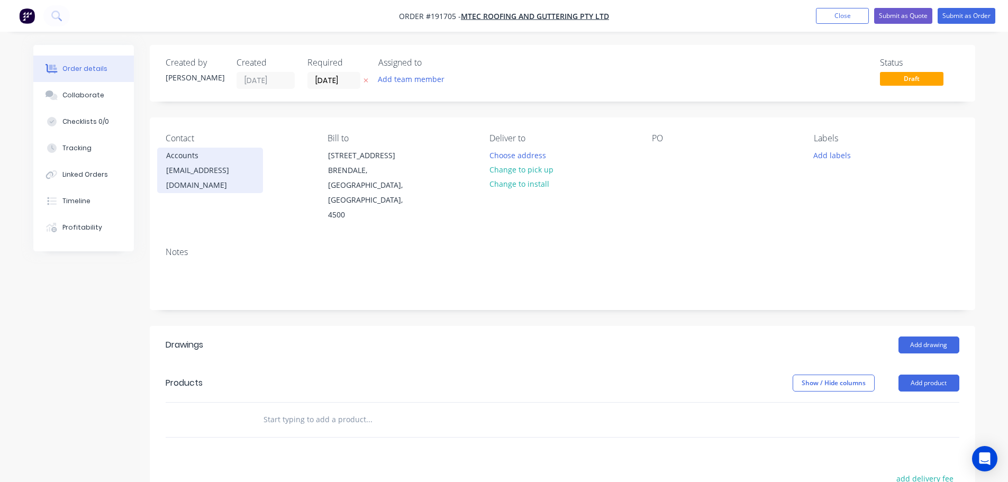
click at [241, 166] on div "accounts@mtecqld.com.au" at bounding box center [210, 178] width 88 height 30
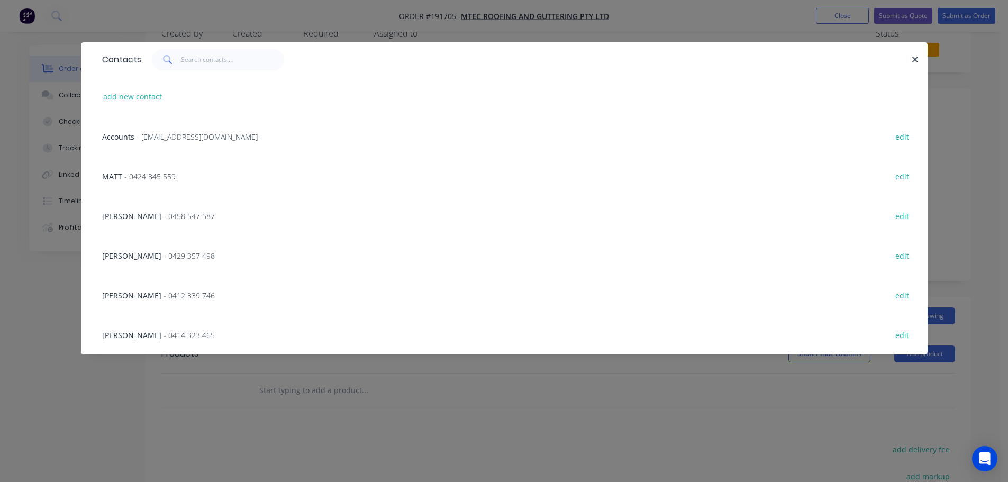
scroll to position [53, 0]
click at [354, 30] on div "Contacts add new contact Accounts - accounts@mtecqld.com.au - edit MATT - 0424 …" at bounding box center [504, 241] width 1008 height 482
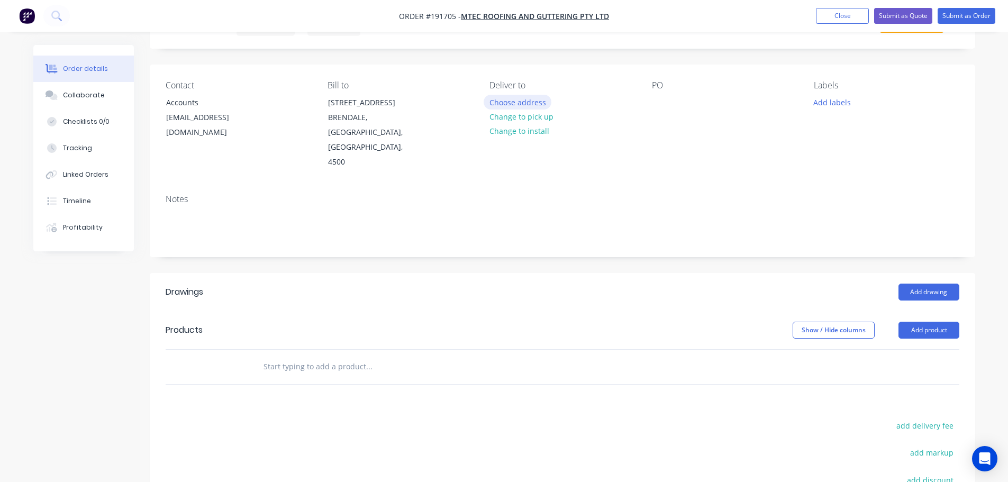
click at [536, 104] on button "Choose address" at bounding box center [518, 102] width 68 height 14
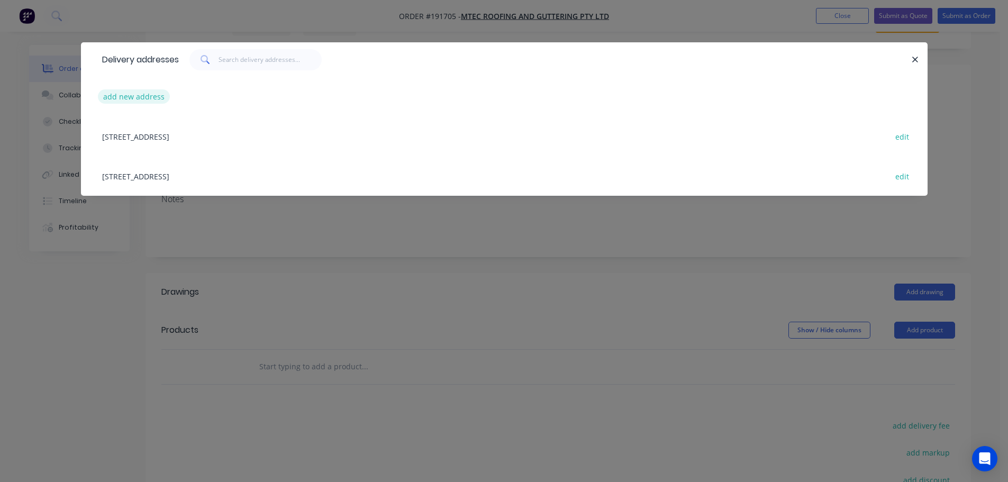
click at [127, 95] on button "add new address" at bounding box center [134, 96] width 73 height 14
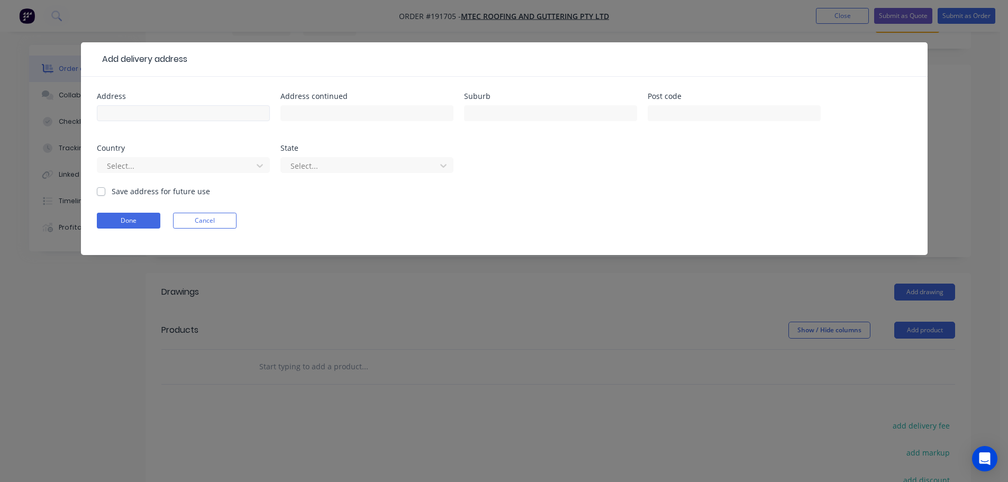
click at [145, 105] on div at bounding box center [183, 118] width 173 height 31
click at [146, 109] on input "text" at bounding box center [183, 113] width 173 height 16
type input "250 PRIORS POCKETS ROAD"
type input "MOGGILL"
click at [184, 170] on div at bounding box center [176, 165] width 141 height 13
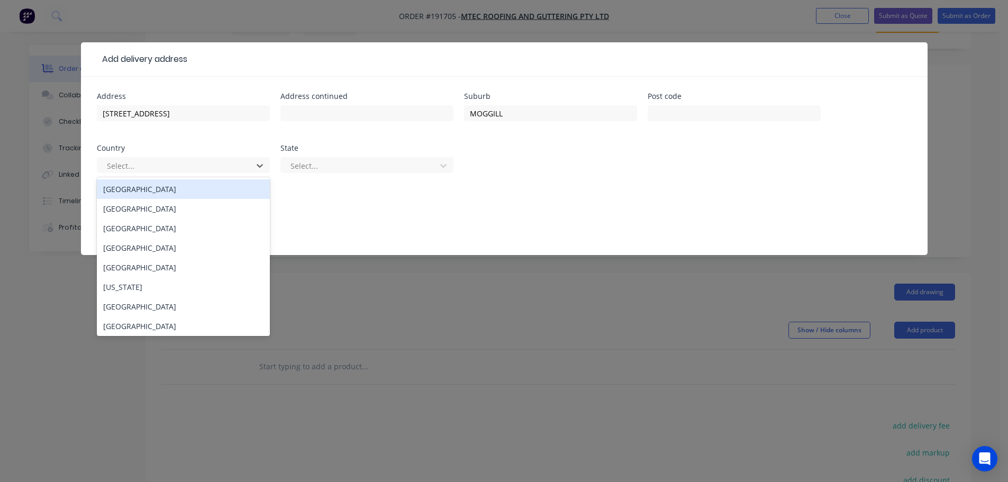
click at [182, 194] on div "Australia" at bounding box center [183, 189] width 173 height 20
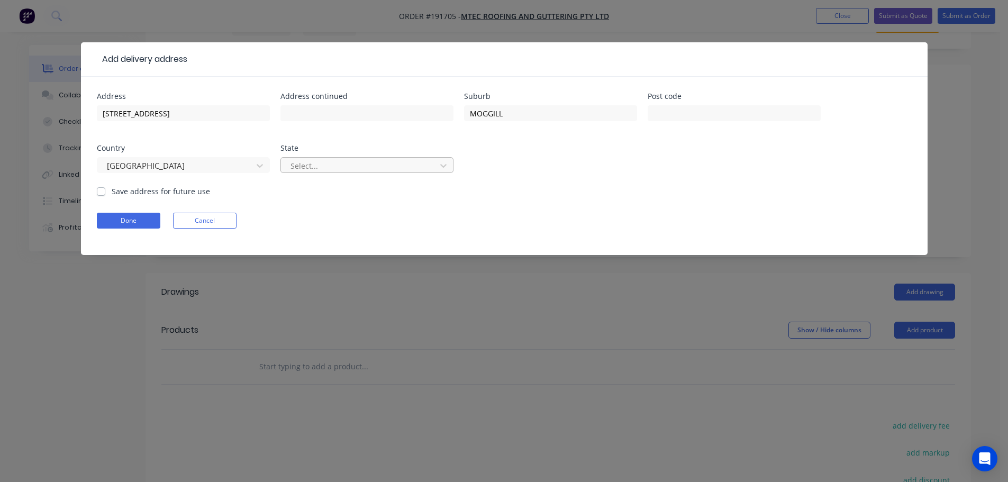
click at [330, 167] on div at bounding box center [360, 165] width 141 height 13
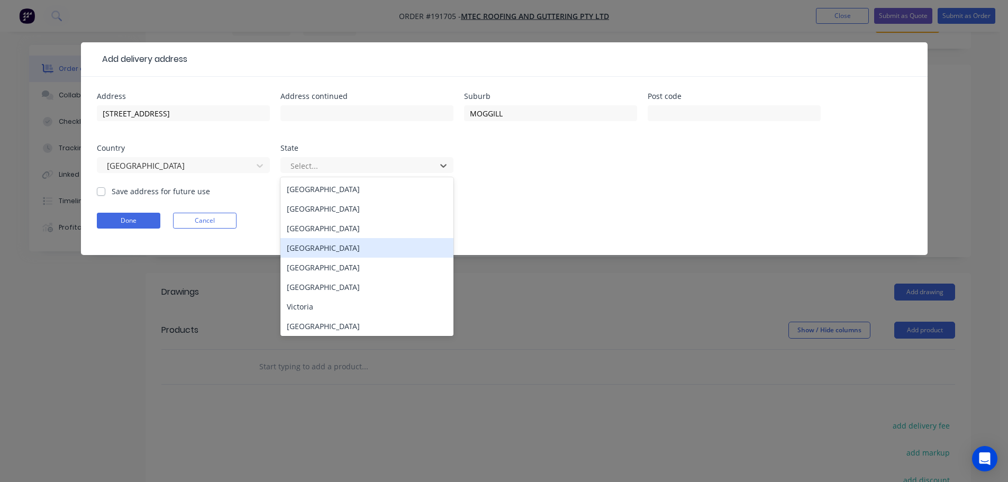
drag, startPoint x: 340, startPoint y: 252, endPoint x: 271, endPoint y: 247, distance: 69.0
click at [339, 252] on div "Queensland" at bounding box center [367, 248] width 173 height 20
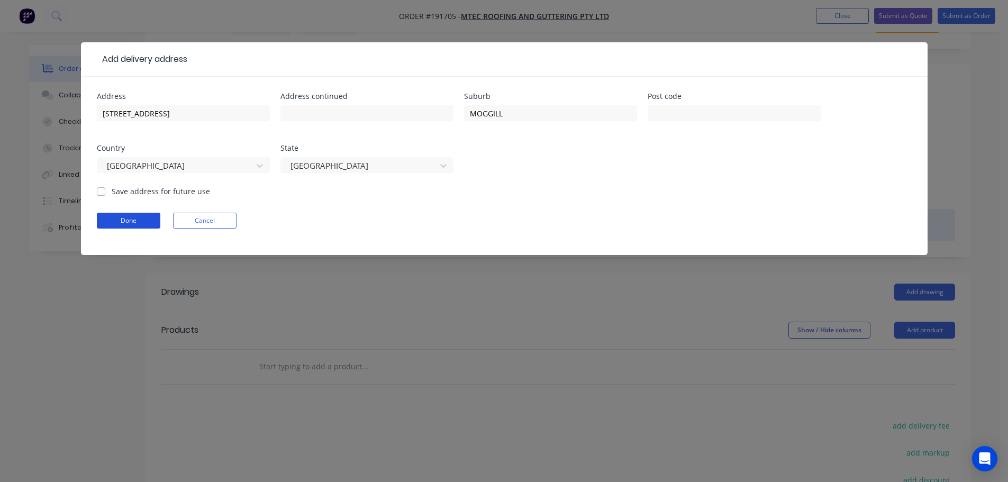
drag, startPoint x: 122, startPoint y: 223, endPoint x: 217, endPoint y: 222, distance: 95.3
click at [123, 225] on button "Done" at bounding box center [129, 221] width 64 height 16
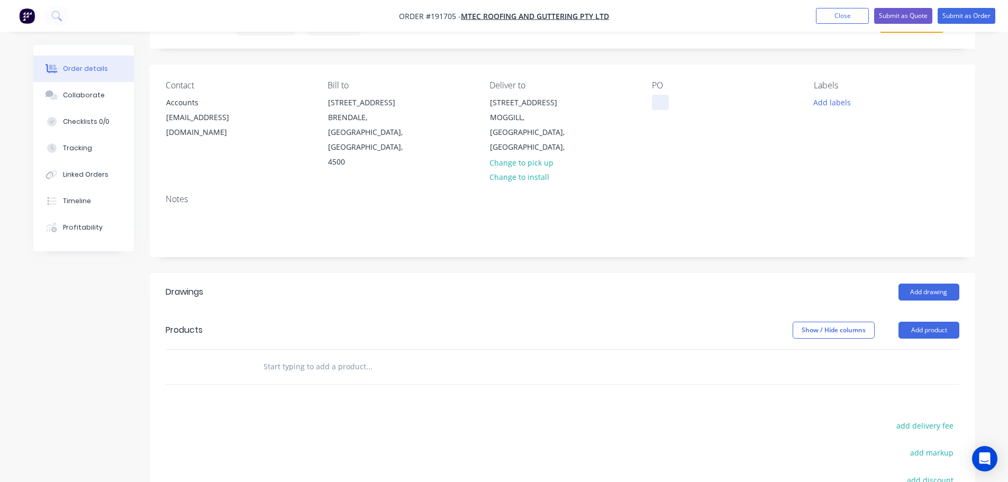
click at [660, 101] on div at bounding box center [660, 102] width 17 height 15
click at [838, 102] on button "Add labels" at bounding box center [832, 102] width 49 height 14
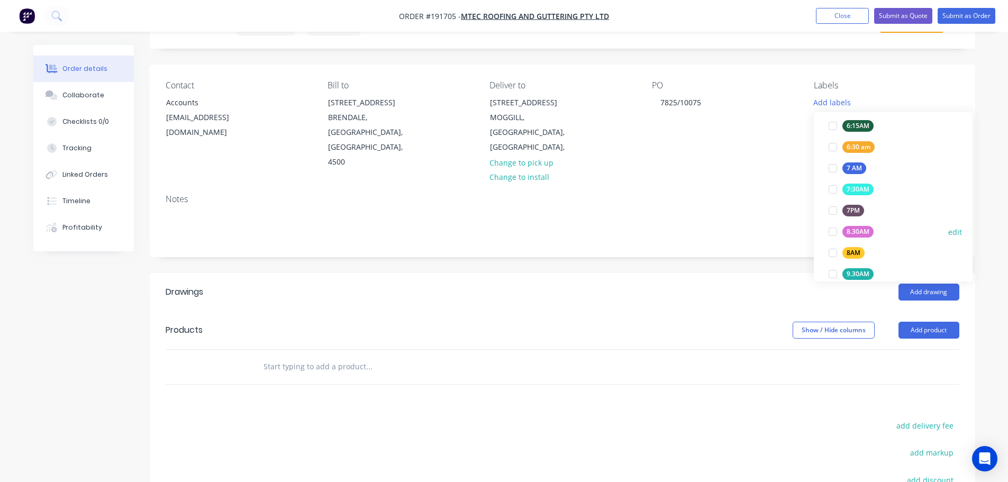
scroll to position [265, 0]
click at [832, 165] on div at bounding box center [833, 165] width 21 height 21
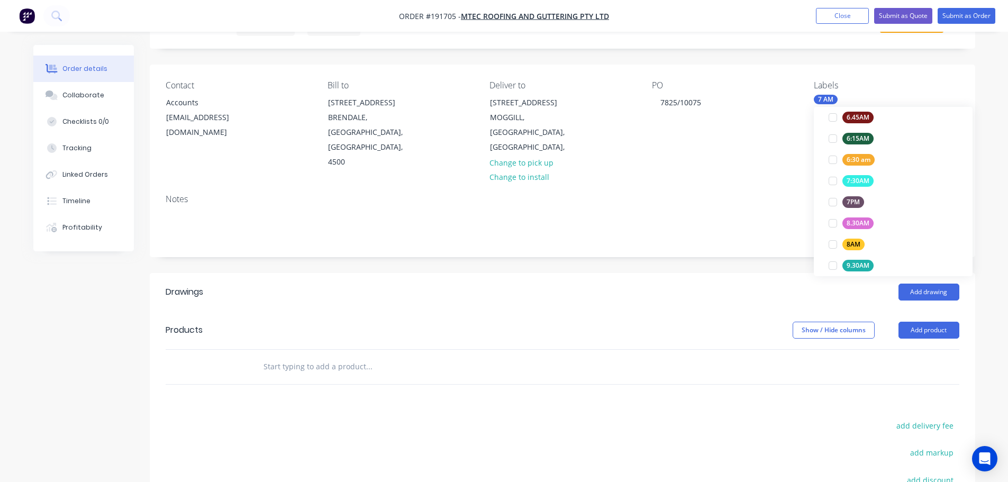
scroll to position [32, 0]
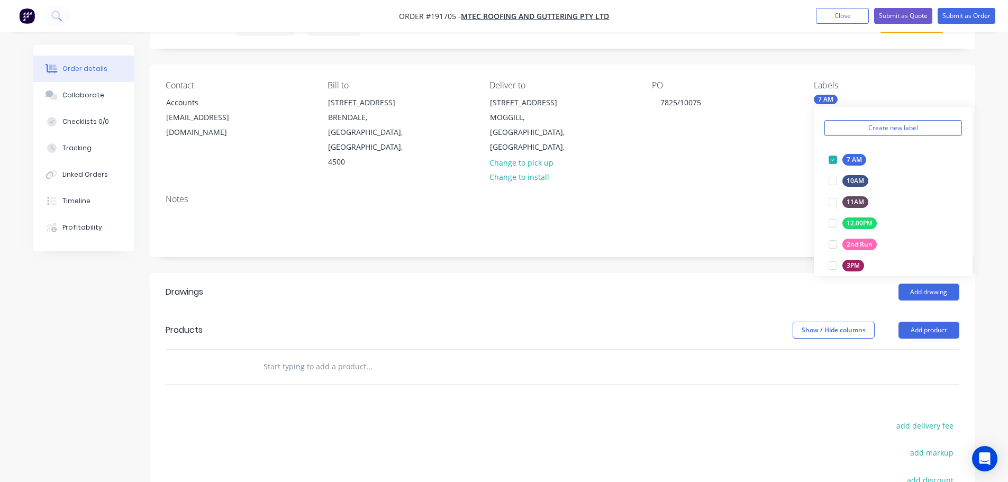
drag, startPoint x: 942, startPoint y: 318, endPoint x: 942, endPoint y: 327, distance: 8.5
click at [942, 322] on button "Add product" at bounding box center [929, 330] width 61 height 17
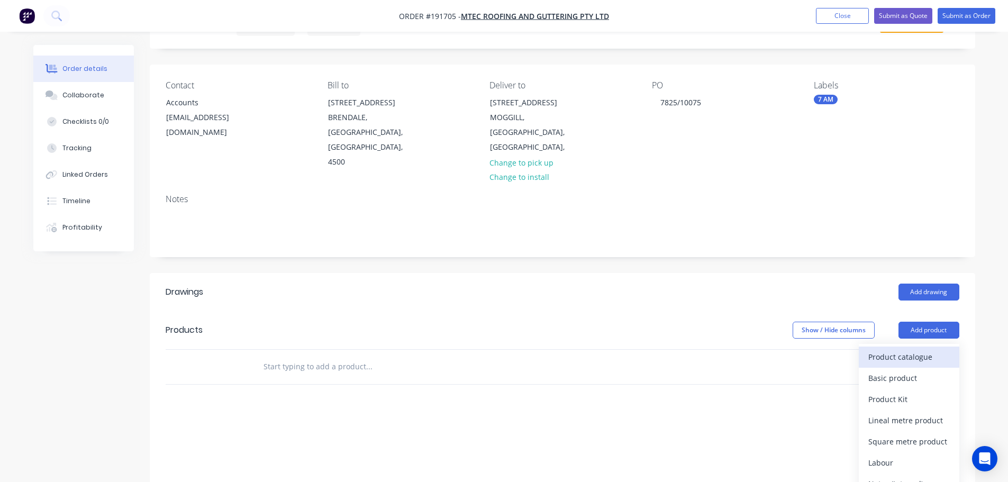
click at [913, 349] on div "Product catalogue" at bounding box center [910, 356] width 82 height 15
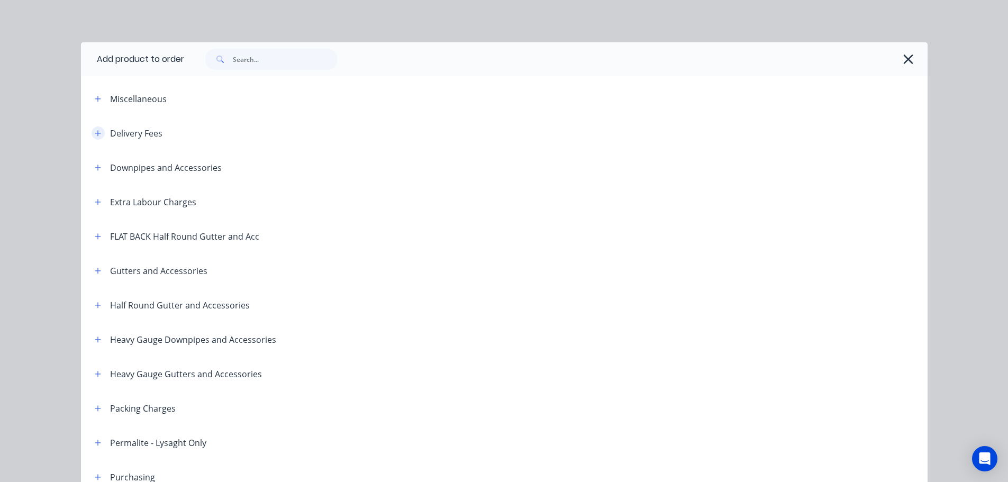
click at [92, 133] on button "button" at bounding box center [98, 133] width 13 height 13
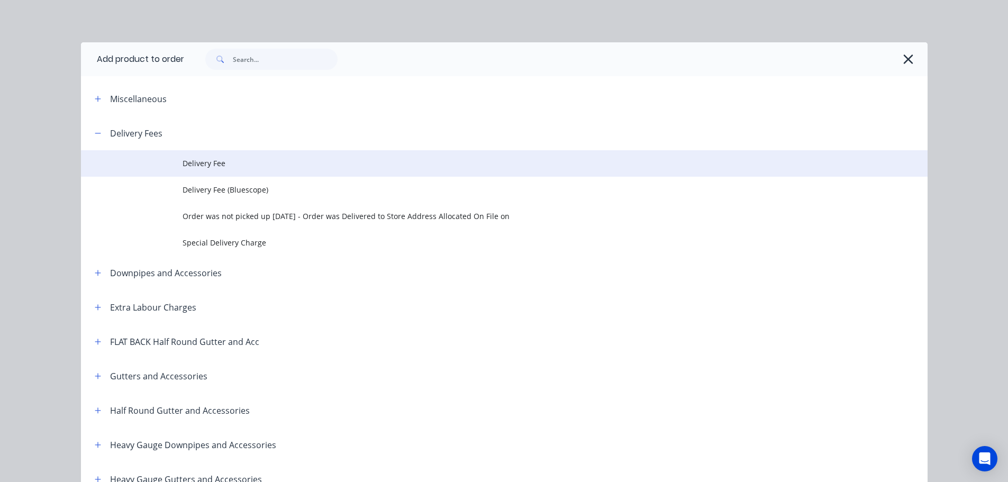
click at [212, 167] on span "Delivery Fee" at bounding box center [481, 163] width 596 height 11
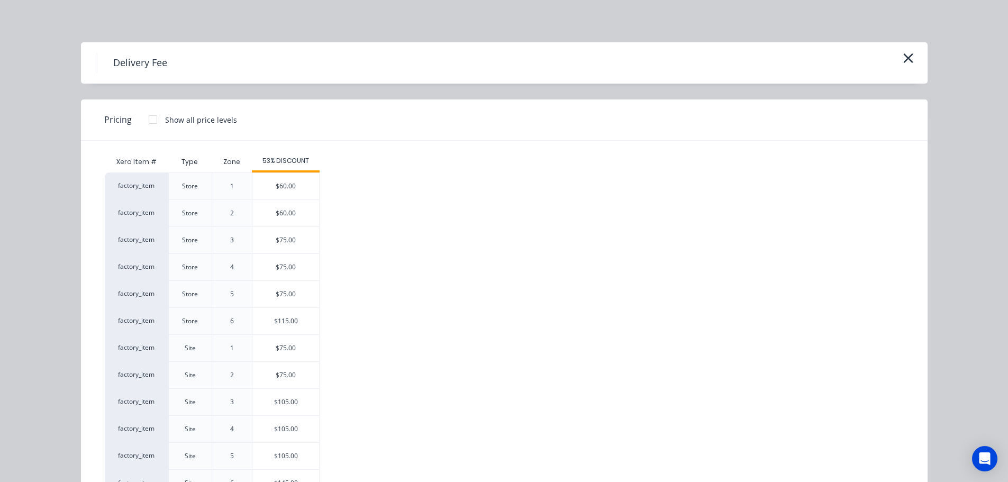
click at [278, 351] on div "$75.00" at bounding box center [285, 348] width 67 height 26
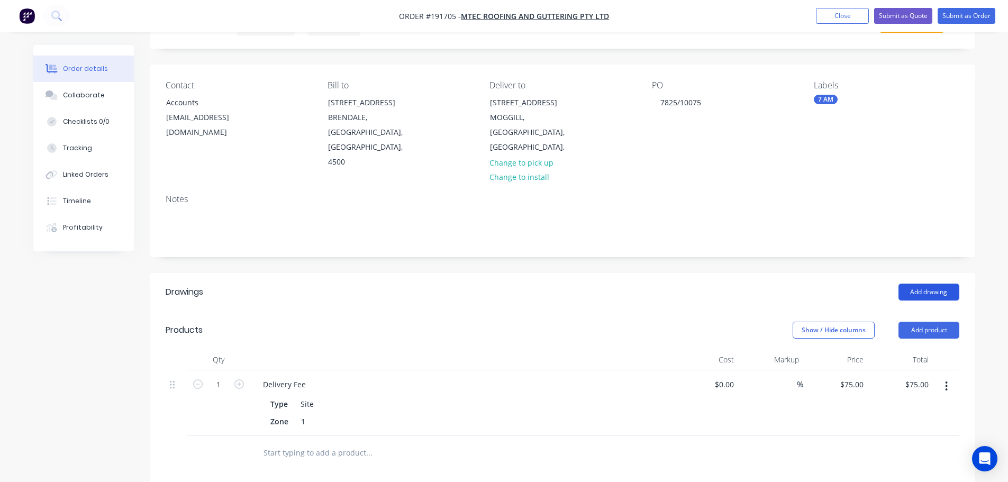
click at [930, 284] on button "Add drawing" at bounding box center [929, 292] width 61 height 17
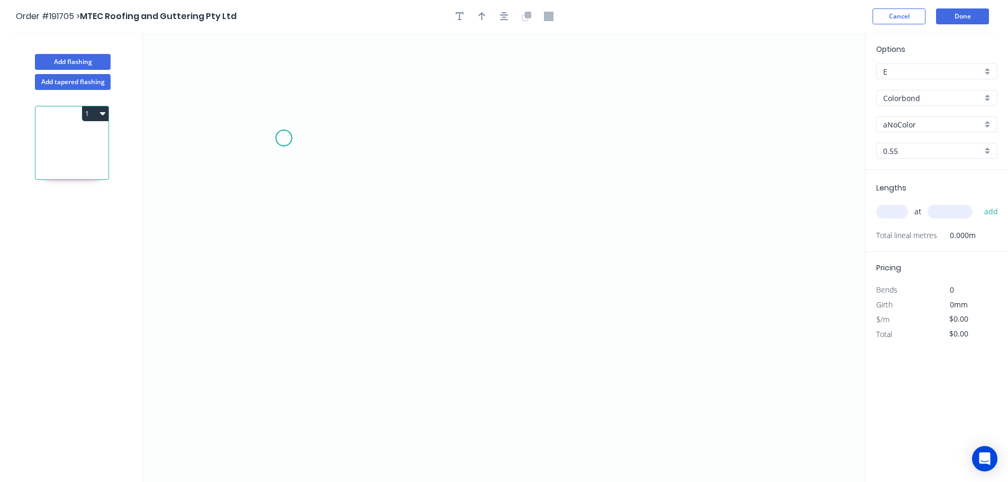
click at [276, 134] on icon "0" at bounding box center [504, 257] width 723 height 449
drag, startPoint x: 498, startPoint y: 305, endPoint x: 598, endPoint y: 256, distance: 111.5
click at [497, 305] on icon "0" at bounding box center [504, 257] width 723 height 449
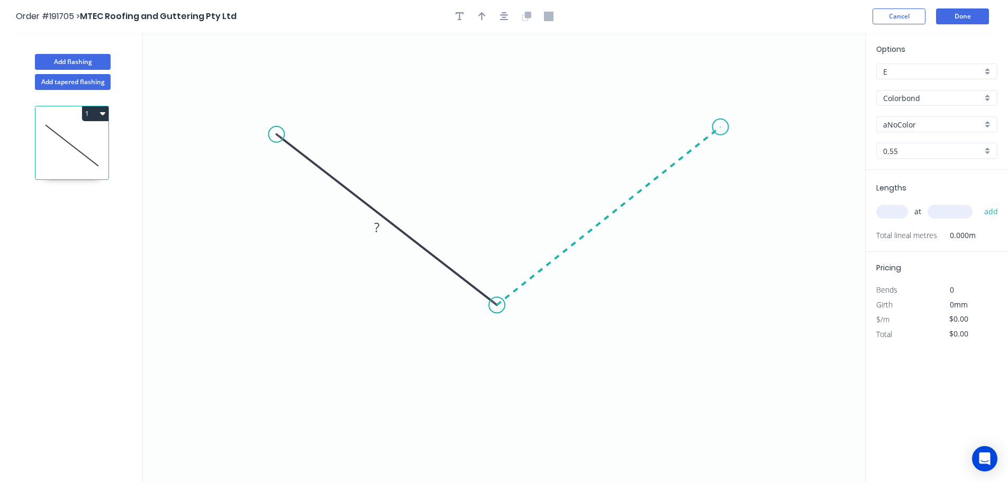
click at [727, 120] on icon "0 ?" at bounding box center [504, 257] width 723 height 449
click at [267, 131] on circle at bounding box center [268, 131] width 16 height 16
drag, startPoint x: 270, startPoint y: 130, endPoint x: 271, endPoint y: 124, distance: 5.9
click at [271, 124] on circle at bounding box center [268, 131] width 16 height 16
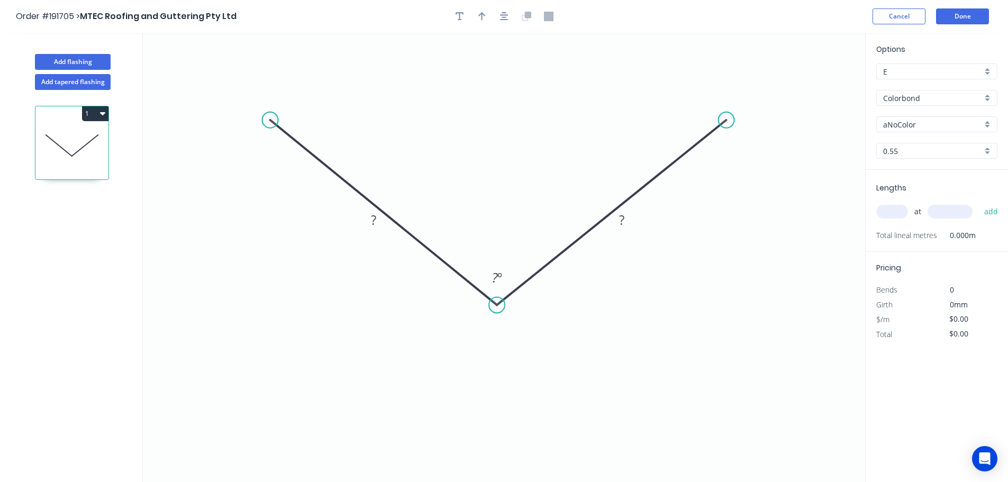
drag, startPoint x: 265, startPoint y: 130, endPoint x: 270, endPoint y: 120, distance: 11.1
click at [270, 120] on circle at bounding box center [271, 120] width 16 height 16
click at [269, 119] on circle at bounding box center [271, 120] width 16 height 16
click at [265, 119] on circle at bounding box center [271, 120] width 16 height 16
click at [318, 97] on icon "0 ? ? ? º" at bounding box center [504, 257] width 723 height 449
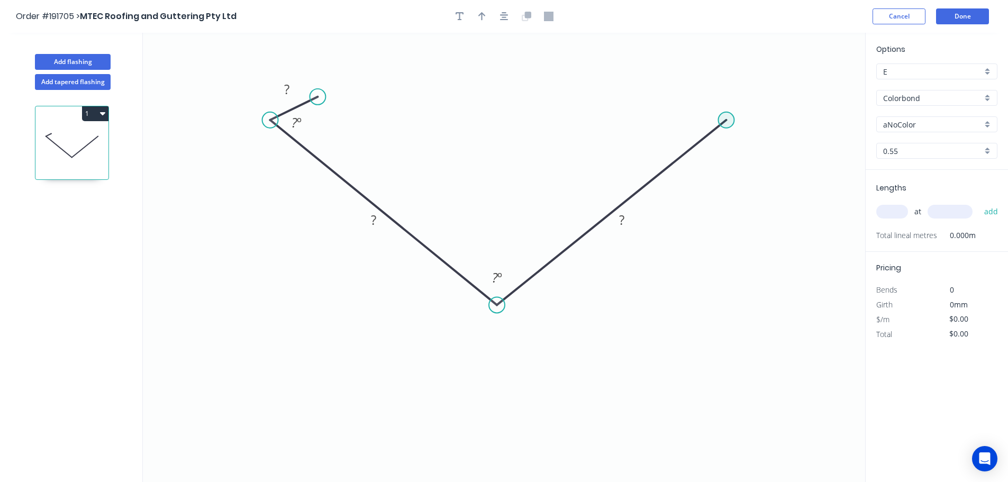
click at [726, 116] on circle at bounding box center [727, 120] width 16 height 16
click at [666, 95] on icon "0 ? ? ? ? º ? º" at bounding box center [504, 257] width 723 height 449
drag, startPoint x: 666, startPoint y: 91, endPoint x: 647, endPoint y: 113, distance: 28.9
click at [647, 113] on circle at bounding box center [647, 113] width 16 height 16
drag, startPoint x: 317, startPoint y: 97, endPoint x: 341, endPoint y: 113, distance: 28.3
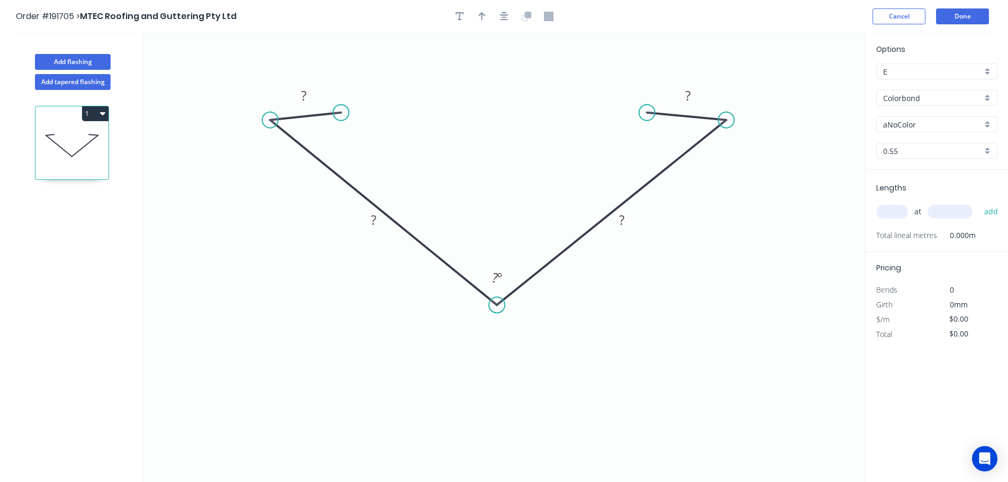
click at [341, 113] on circle at bounding box center [341, 113] width 16 height 16
drag, startPoint x: 644, startPoint y: 109, endPoint x: 650, endPoint y: 112, distance: 7.1
click at [650, 112] on circle at bounding box center [650, 112] width 16 height 16
click at [310, 95] on rect at bounding box center [303, 96] width 21 height 15
click at [510, 14] on button "button" at bounding box center [504, 16] width 16 height 16
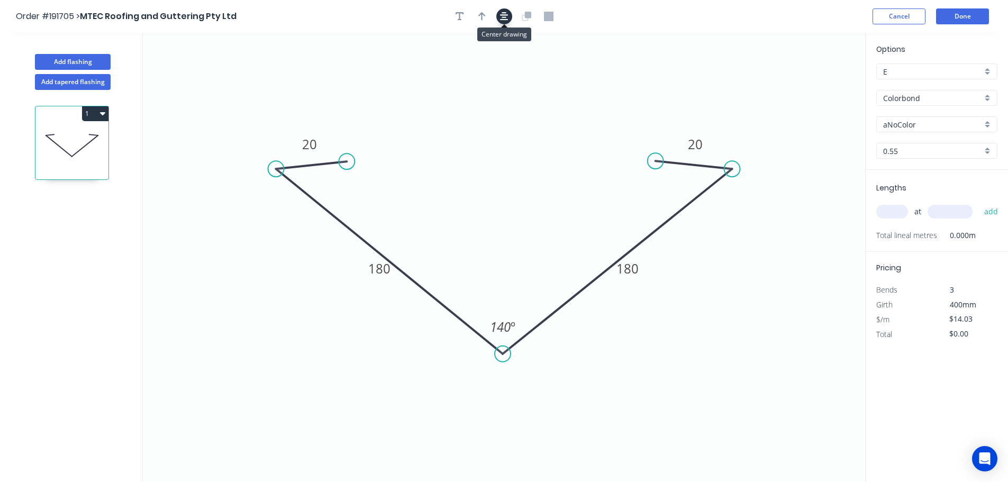
type input "$14.03"
click at [485, 19] on icon "button" at bounding box center [481, 17] width 7 height 10
drag, startPoint x: 604, startPoint y: 101, endPoint x: 495, endPoint y: 86, distance: 110.0
click at [498, 86] on icon at bounding box center [503, 80] width 10 height 34
click at [922, 128] on input "aNoColor" at bounding box center [932, 124] width 99 height 11
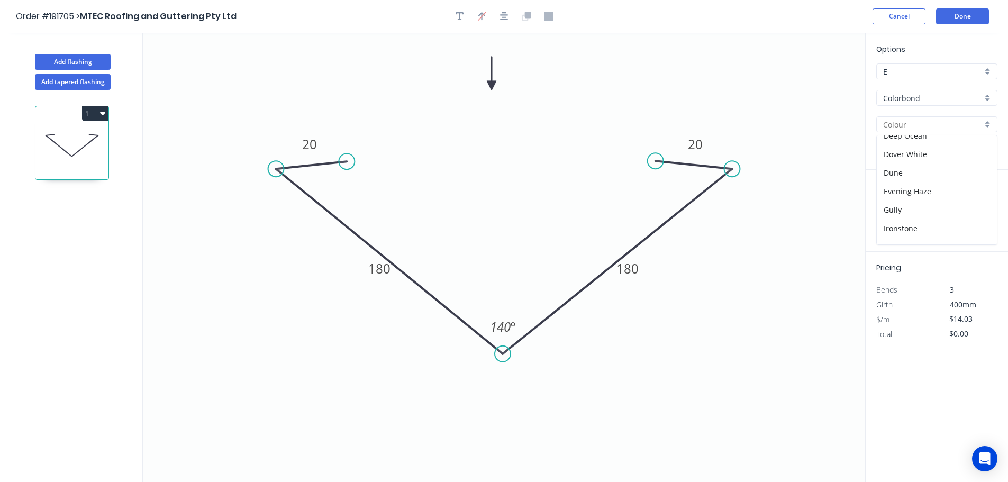
scroll to position [106, 0]
click at [928, 173] on div "Dune" at bounding box center [937, 168] width 120 height 19
type input "Dune"
click at [903, 211] on input "text" at bounding box center [893, 212] width 32 height 14
type input "1"
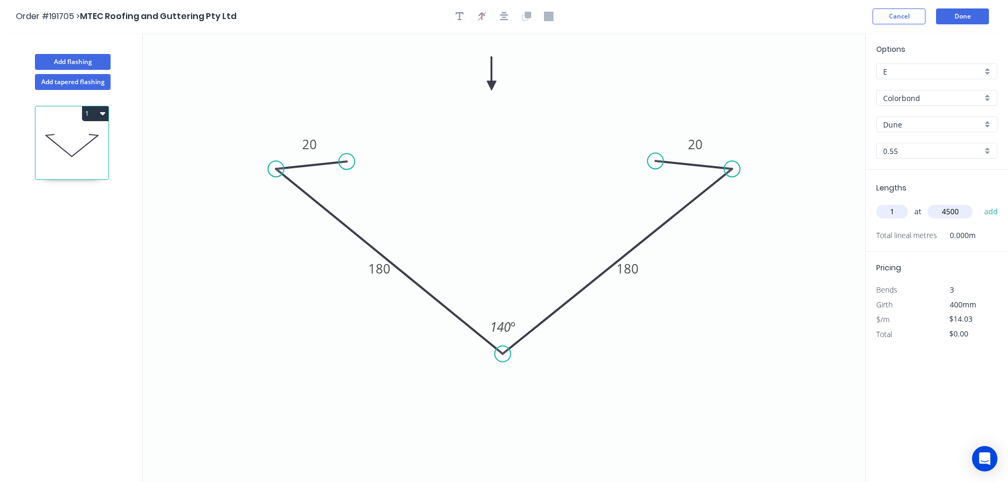
type input "4500"
click at [979, 203] on button "add" at bounding box center [991, 212] width 25 height 18
type input "$63.14"
click at [963, 20] on button "Done" at bounding box center [962, 16] width 53 height 16
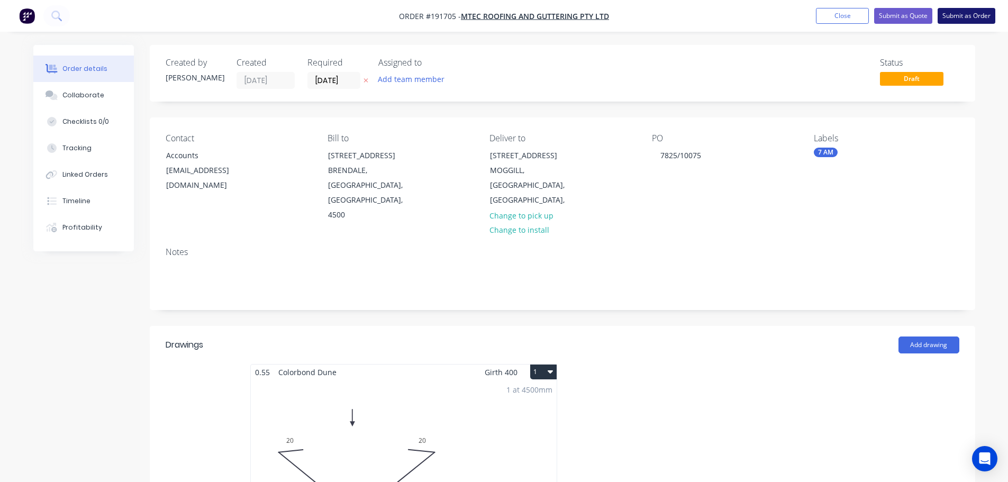
click at [962, 20] on button "Submit as Order" at bounding box center [967, 16] width 58 height 16
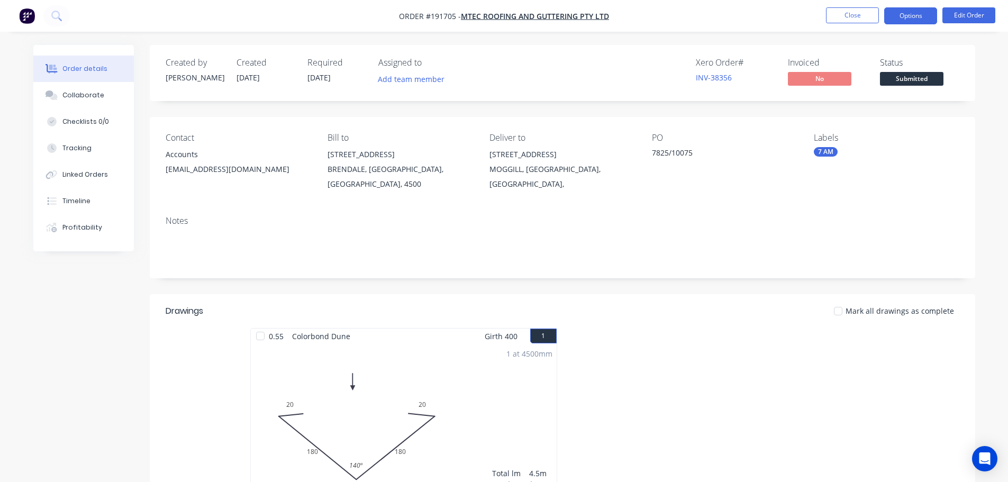
click at [891, 19] on button "Options" at bounding box center [910, 15] width 53 height 17
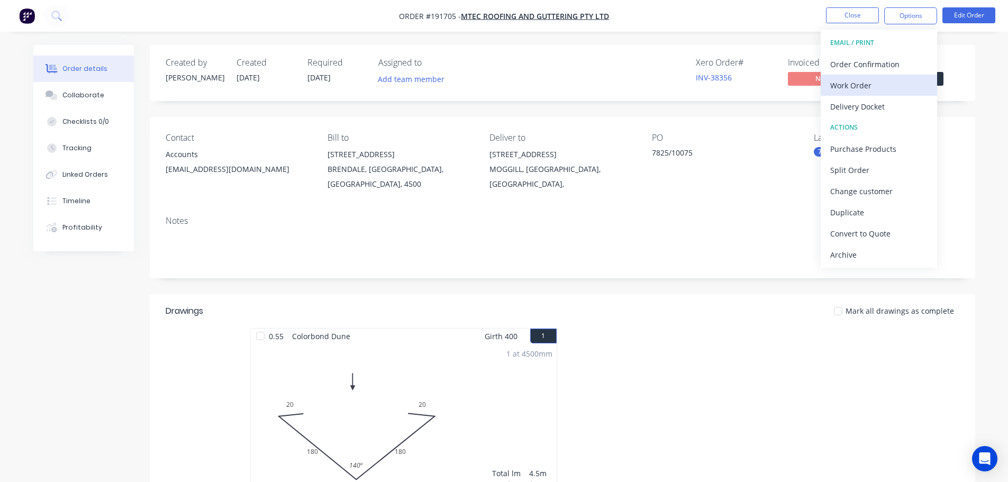
click at [901, 92] on div "Work Order" at bounding box center [878, 85] width 97 height 15
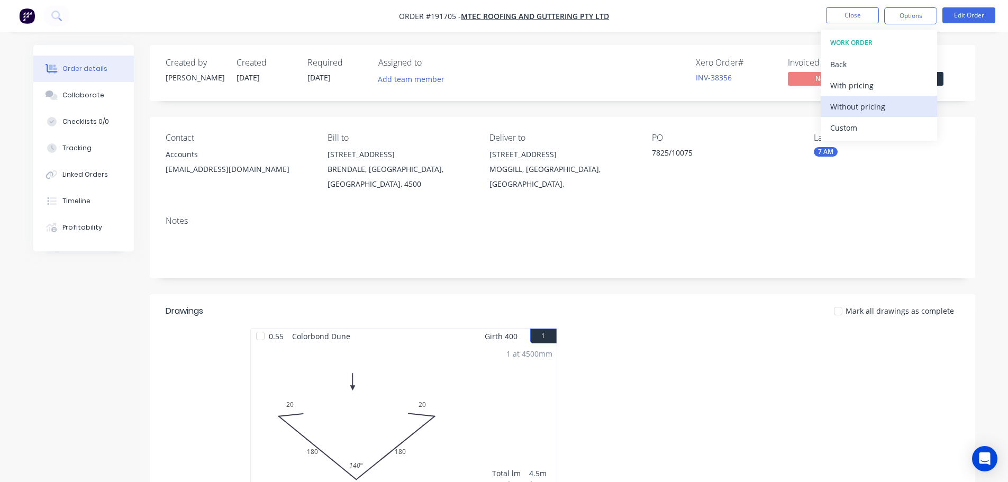
click at [902, 113] on div "Without pricing" at bounding box center [878, 106] width 97 height 15
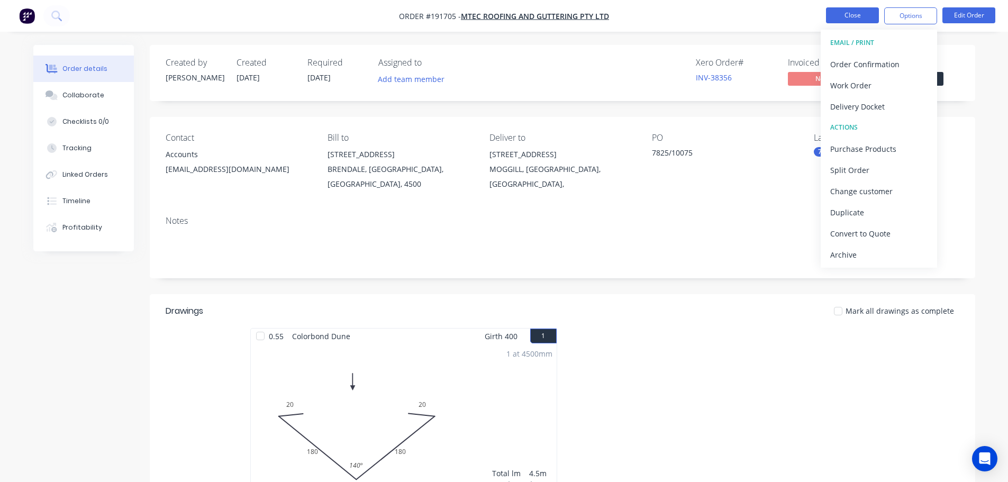
click at [856, 12] on button "Close" at bounding box center [852, 15] width 53 height 16
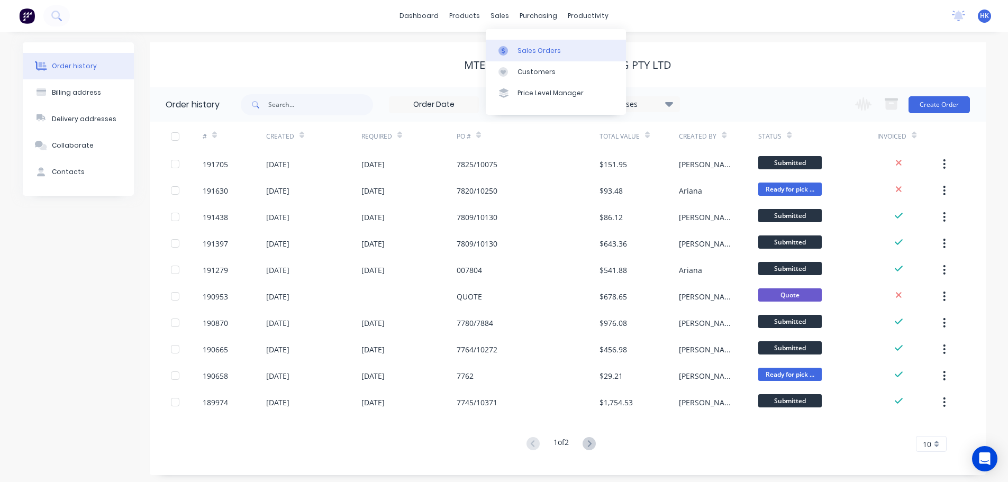
click at [552, 56] on link "Sales Orders" at bounding box center [556, 50] width 140 height 21
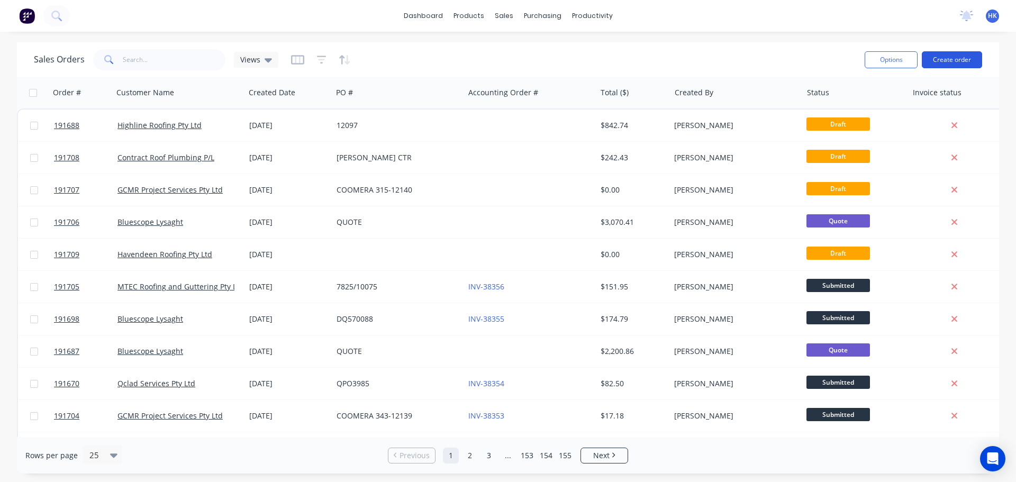
click at [941, 61] on button "Create order" at bounding box center [952, 59] width 60 height 17
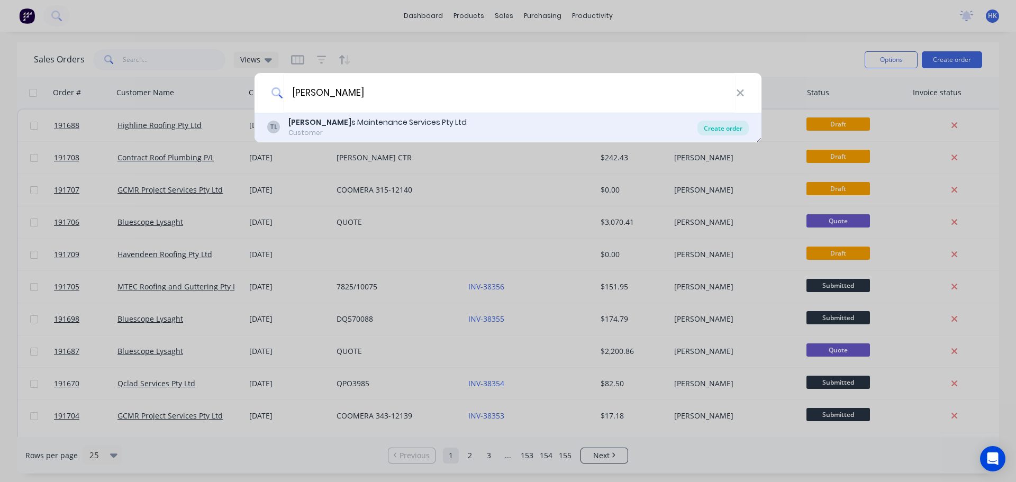
type input "[PERSON_NAME]"
click at [717, 128] on div "Create order" at bounding box center [723, 128] width 51 height 15
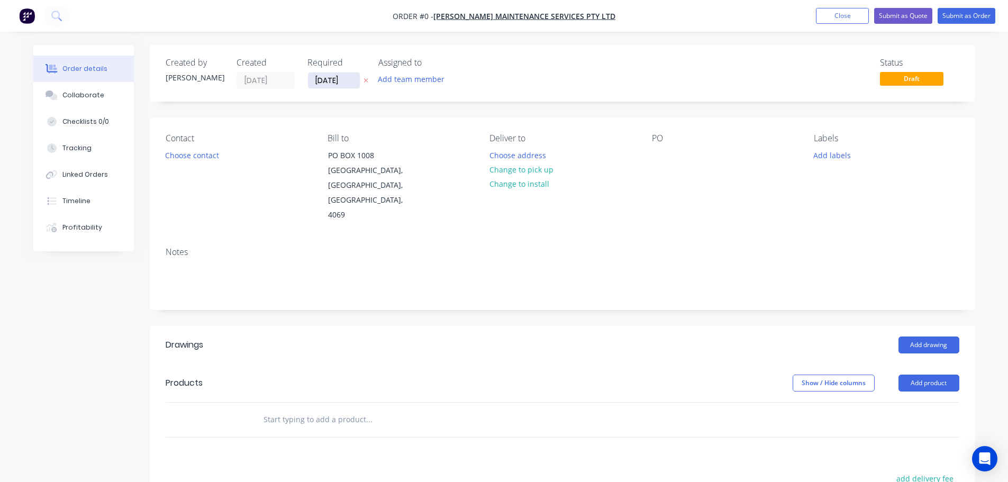
click at [319, 80] on input "[DATE]" at bounding box center [334, 81] width 52 height 16
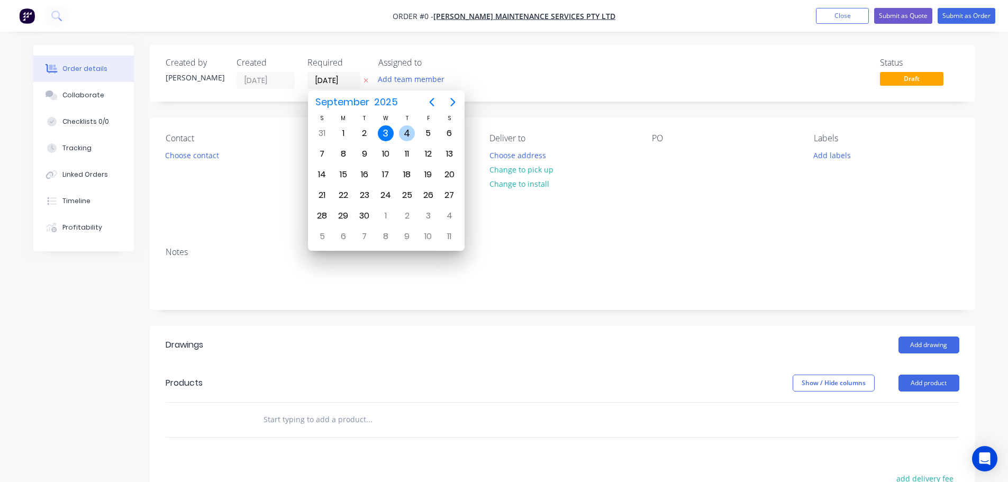
click at [404, 137] on div "4" at bounding box center [407, 133] width 16 height 16
type input "[DATE]"
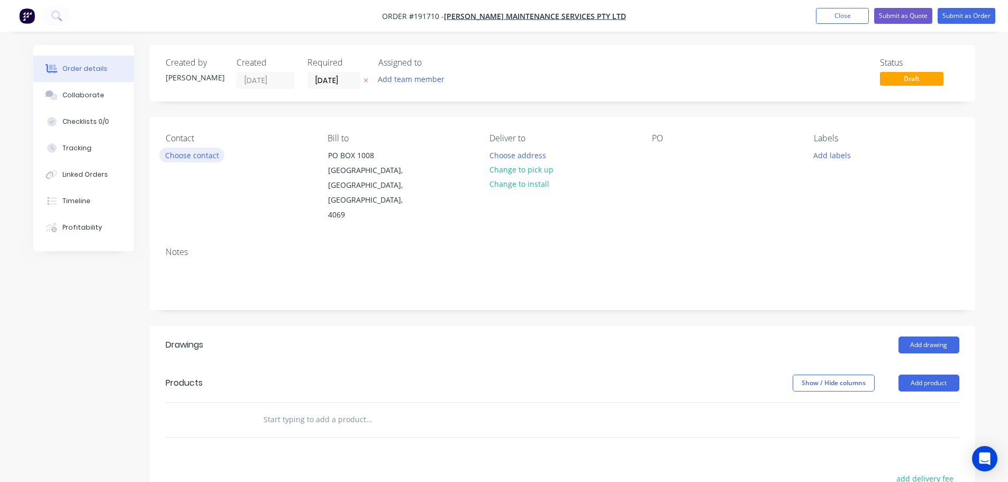
click at [210, 156] on button "Choose contact" at bounding box center [191, 155] width 65 height 14
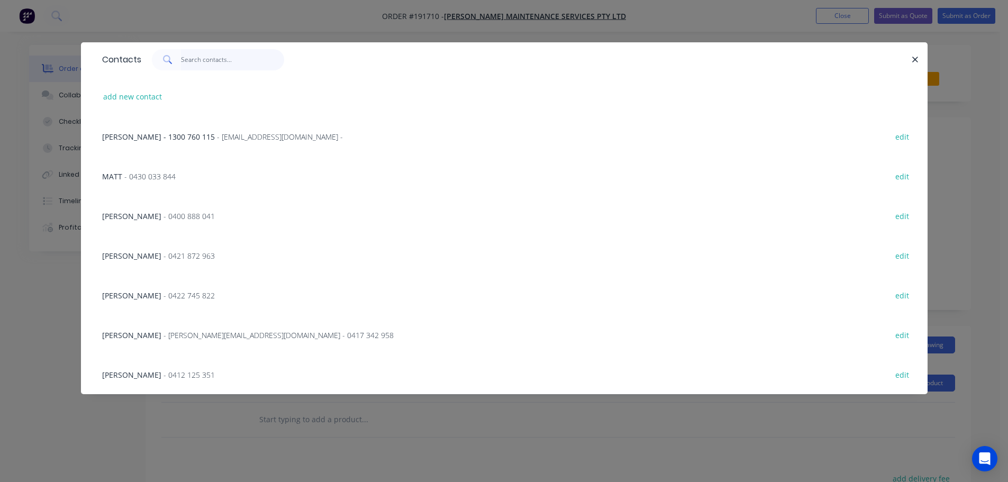
click at [213, 66] on input "text" at bounding box center [232, 59] width 103 height 21
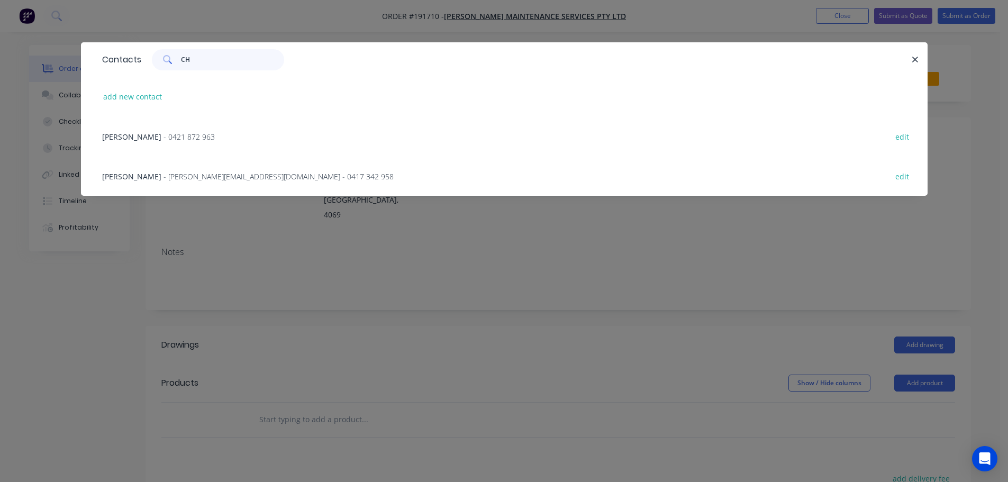
type input "CH"
click at [164, 132] on span "- 0421 872 963" at bounding box center [189, 137] width 51 height 10
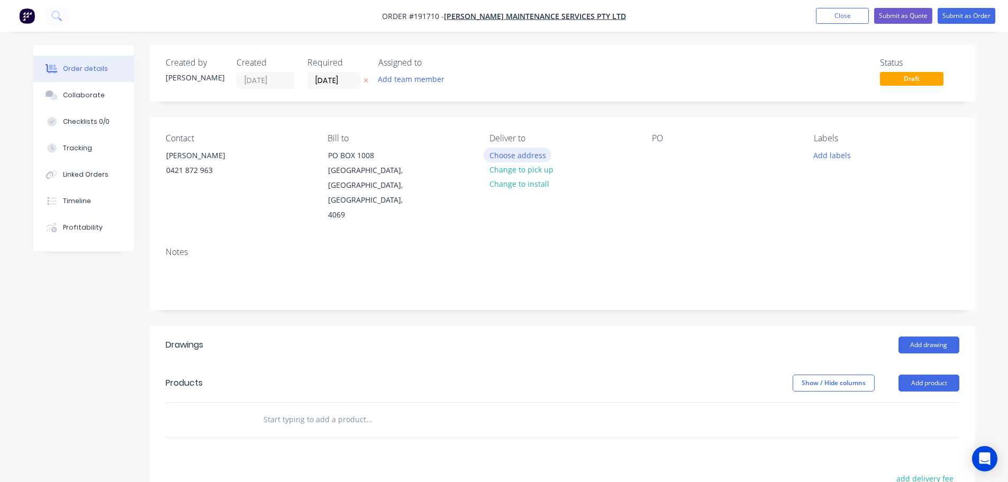
click at [492, 154] on button "Choose address" at bounding box center [518, 155] width 68 height 14
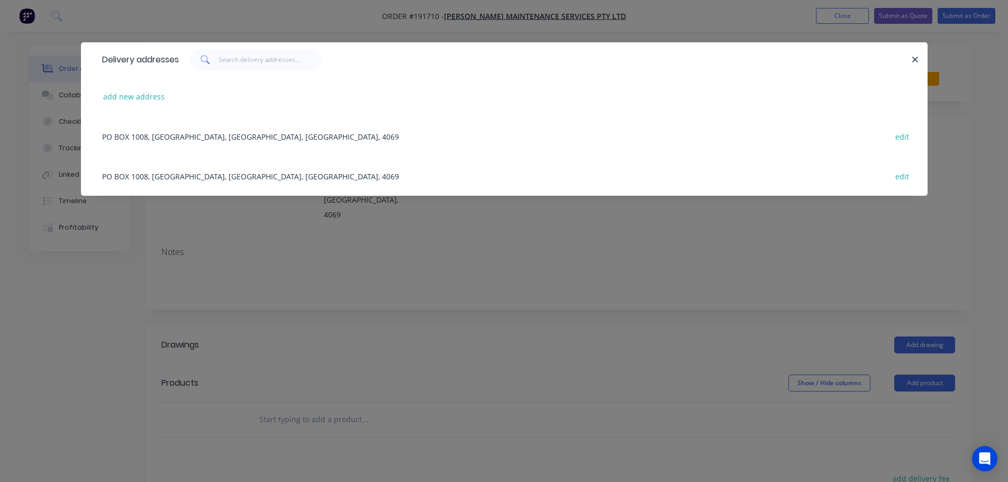
click at [506, 230] on div "Delivery addresses add new address [GEOGRAPHIC_DATA], [STREET_ADDRESS] edit" at bounding box center [504, 241] width 1008 height 482
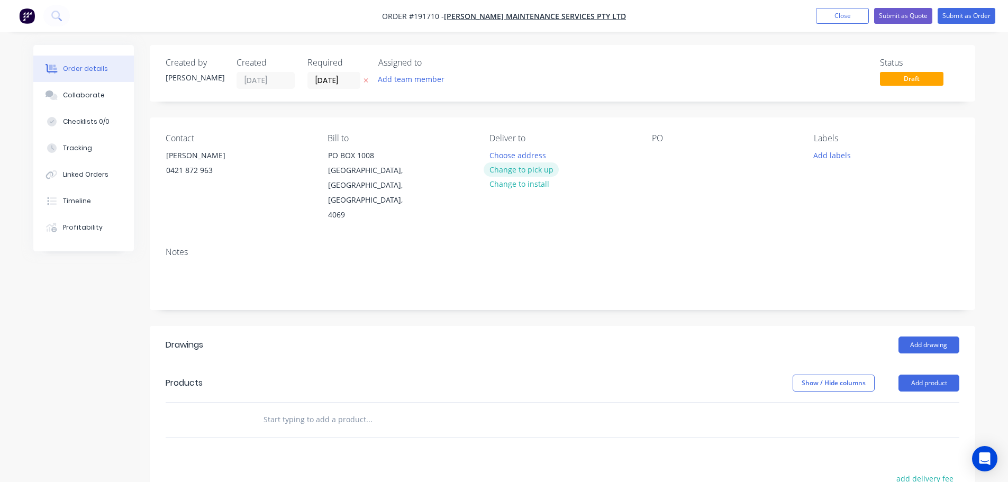
click at [546, 168] on button "Change to pick up" at bounding box center [521, 169] width 75 height 14
click at [502, 160] on div at bounding box center [498, 155] width 17 height 15
click at [654, 158] on div at bounding box center [660, 155] width 17 height 15
click at [920, 337] on button "Add drawing" at bounding box center [929, 345] width 61 height 17
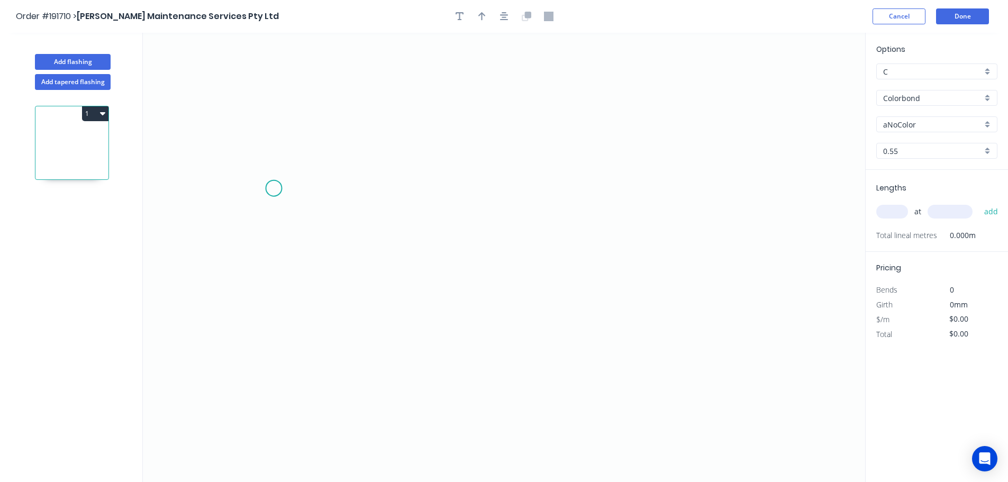
click at [274, 188] on icon "0" at bounding box center [504, 257] width 723 height 449
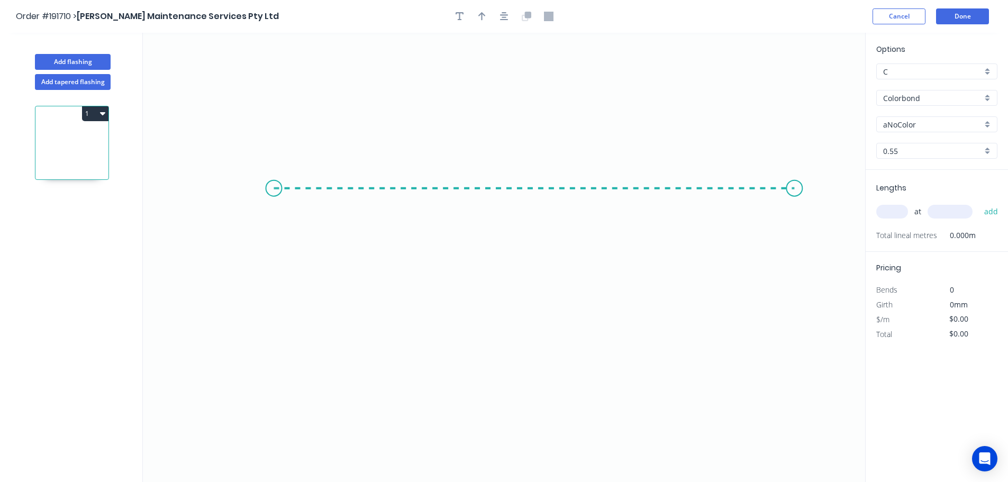
click at [795, 201] on icon "0" at bounding box center [504, 257] width 723 height 449
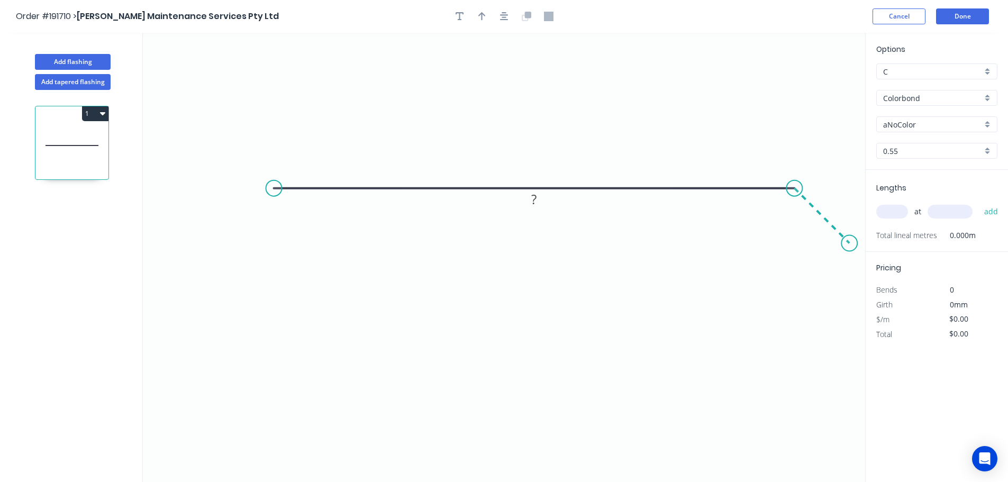
click at [850, 243] on icon "0 ?" at bounding box center [504, 257] width 723 height 449
drag, startPoint x: 273, startPoint y: 189, endPoint x: 227, endPoint y: 192, distance: 46.1
click at [227, 192] on circle at bounding box center [228, 188] width 16 height 16
click at [180, 239] on icon "0 ? ?" at bounding box center [504, 257] width 723 height 449
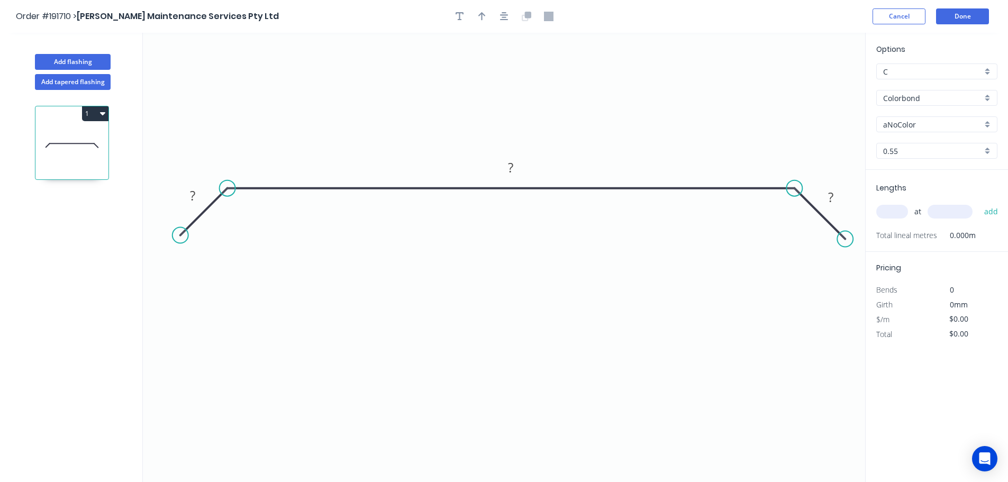
drag, startPoint x: 854, startPoint y: 242, endPoint x: 845, endPoint y: 238, distance: 9.7
click at [846, 238] on circle at bounding box center [845, 239] width 16 height 16
click at [845, 238] on circle at bounding box center [845, 239] width 16 height 16
click at [198, 197] on rect at bounding box center [192, 196] width 21 height 15
click at [505, 21] on icon "button" at bounding box center [504, 17] width 8 height 10
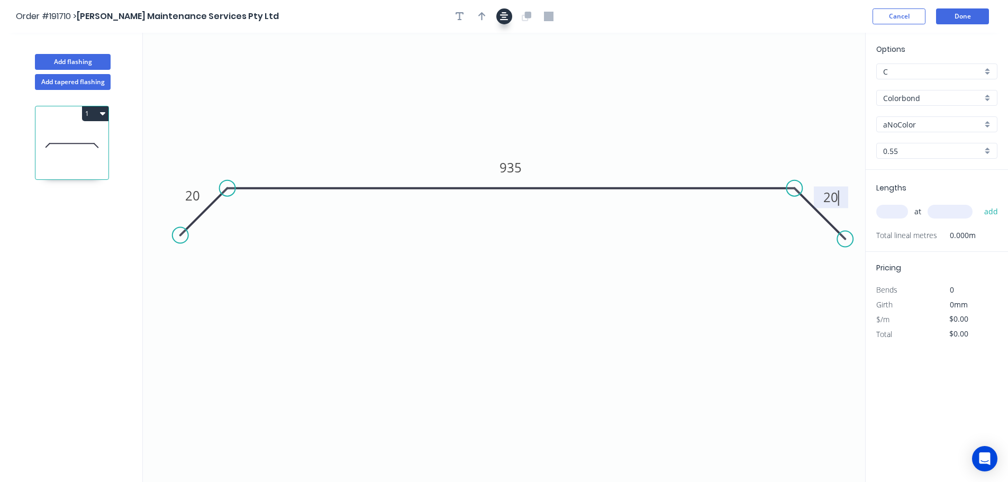
type input "$30.64"
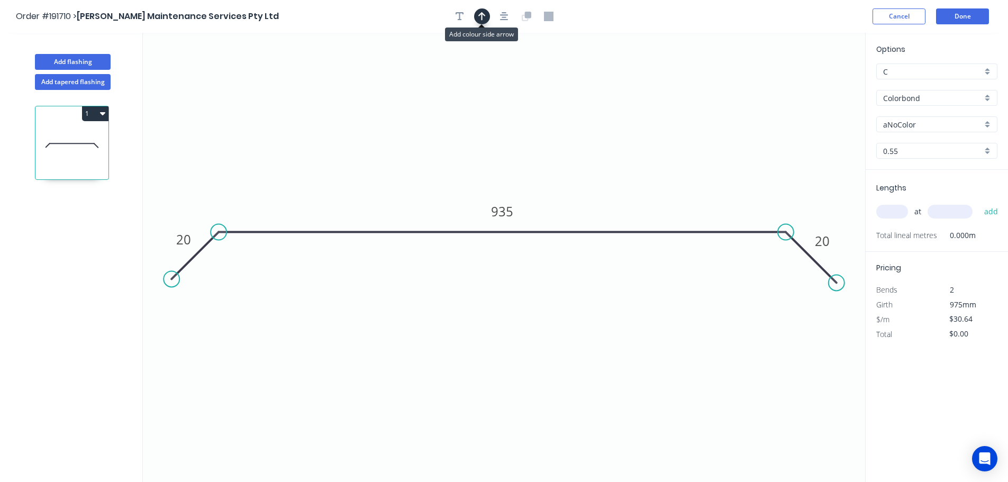
click at [483, 18] on icon "button" at bounding box center [481, 17] width 7 height 10
drag, startPoint x: 636, startPoint y: 91, endPoint x: 495, endPoint y: 76, distance: 141.6
click at [495, 76] on icon at bounding box center [495, 64] width 10 height 34
click at [920, 129] on input "aNoColor" at bounding box center [932, 124] width 99 height 11
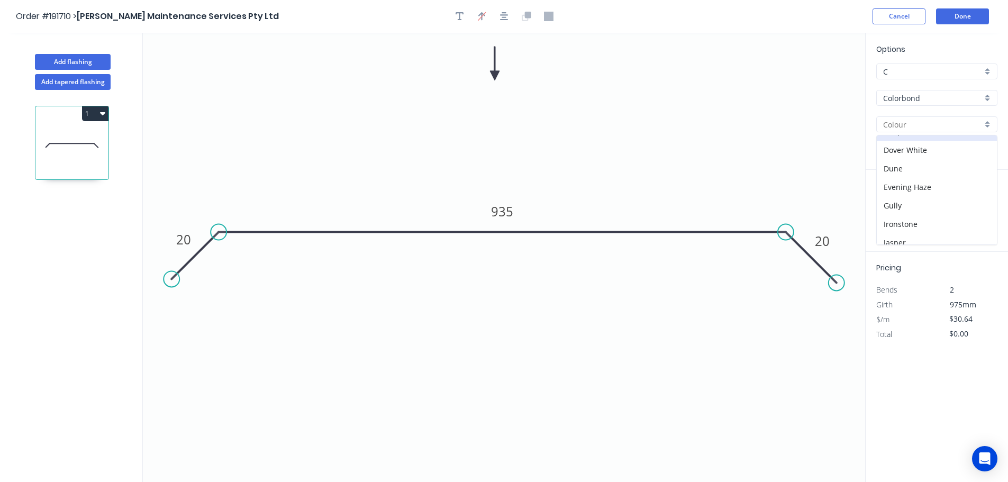
scroll to position [53, 0]
click at [928, 183] on div "Deep Ocean" at bounding box center [937, 184] width 120 height 19
type input "Deep Ocean"
click at [895, 214] on input "text" at bounding box center [893, 212] width 32 height 14
type input "1"
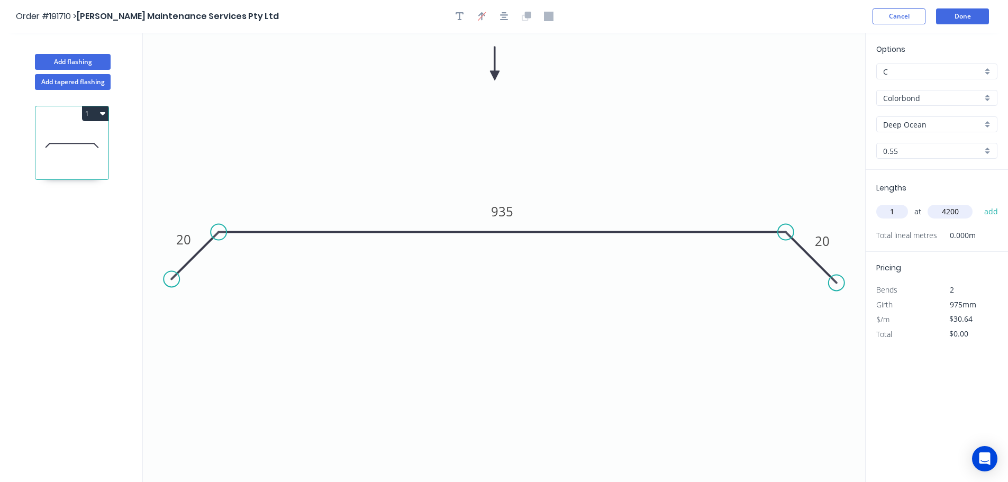
type input "4200"
click at [979, 203] on button "add" at bounding box center [991, 212] width 25 height 18
type input "$128.69"
type input "1"
type input "2400"
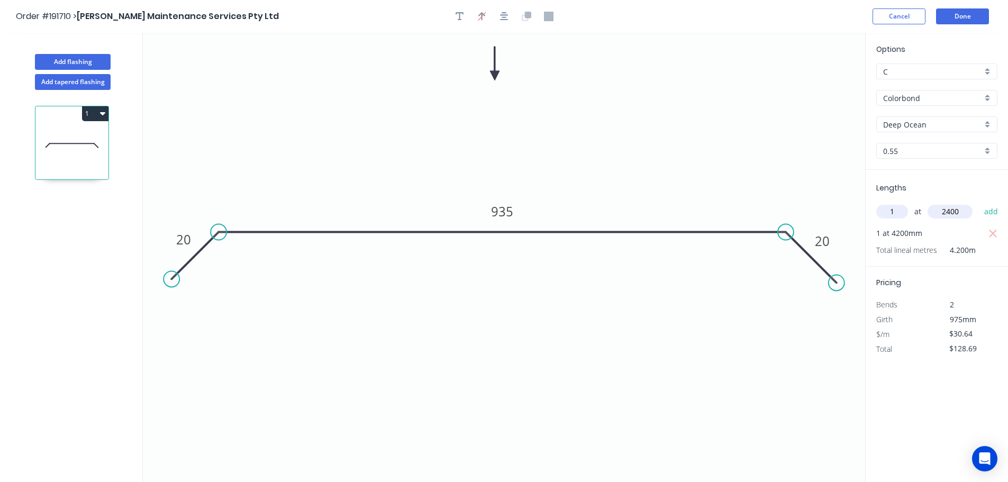
click at [979, 203] on button "add" at bounding box center [991, 212] width 25 height 18
click at [93, 109] on button "1" at bounding box center [95, 113] width 26 height 15
click at [82, 139] on div "Duplicate" at bounding box center [58, 139] width 82 height 15
type input "$0.00"
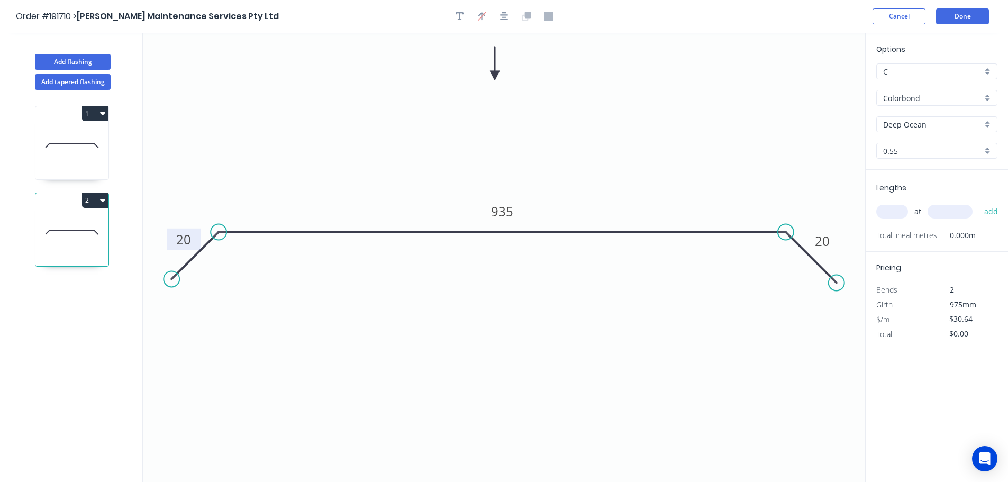
click at [189, 240] on tspan "20" at bounding box center [183, 239] width 15 height 17
type input "$20.49"
click at [892, 214] on input "text" at bounding box center [893, 212] width 32 height 14
type input "1"
type input "2800"
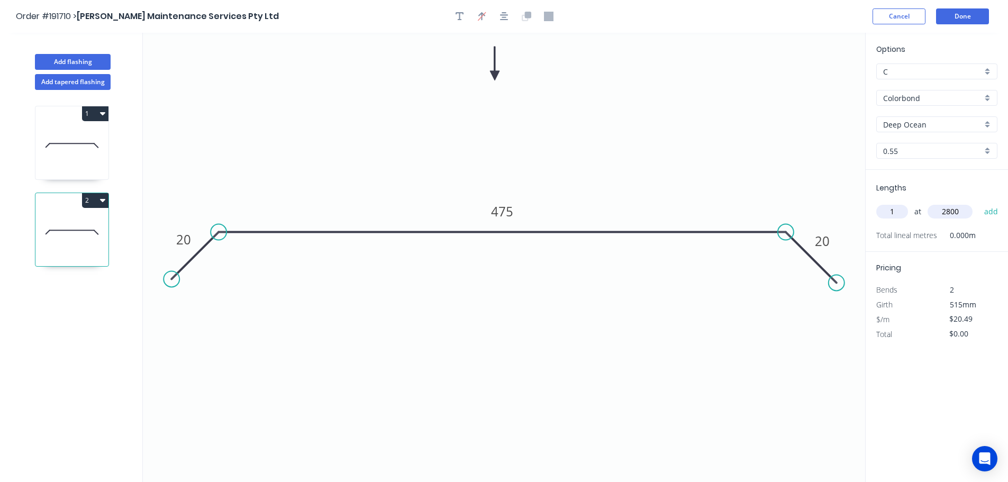
click at [979, 203] on button "add" at bounding box center [991, 212] width 25 height 18
type input "$57.37"
click at [974, 25] on header "Order #191710 > Timmers Maintenance Services Pty Ltd Cancel Done" at bounding box center [504, 16] width 1008 height 33
click at [970, 22] on button "Done" at bounding box center [962, 16] width 53 height 16
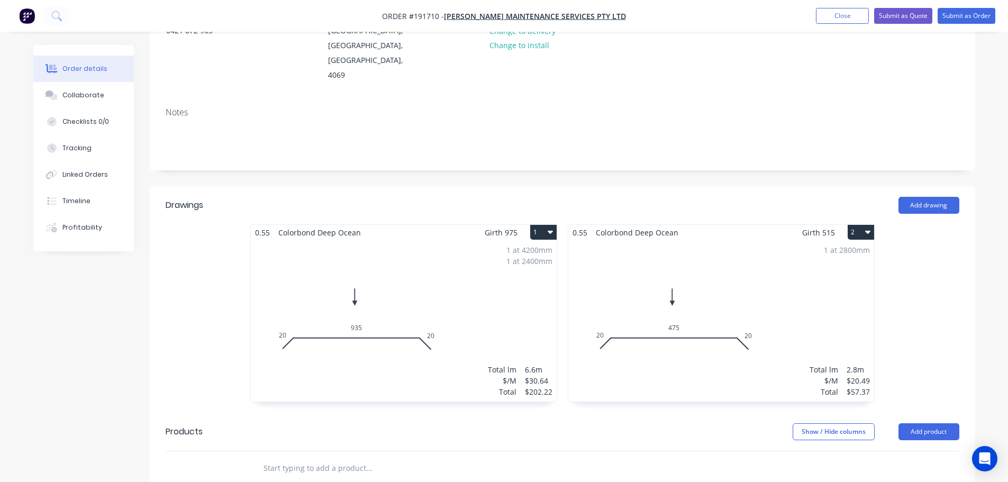
scroll to position [159, 0]
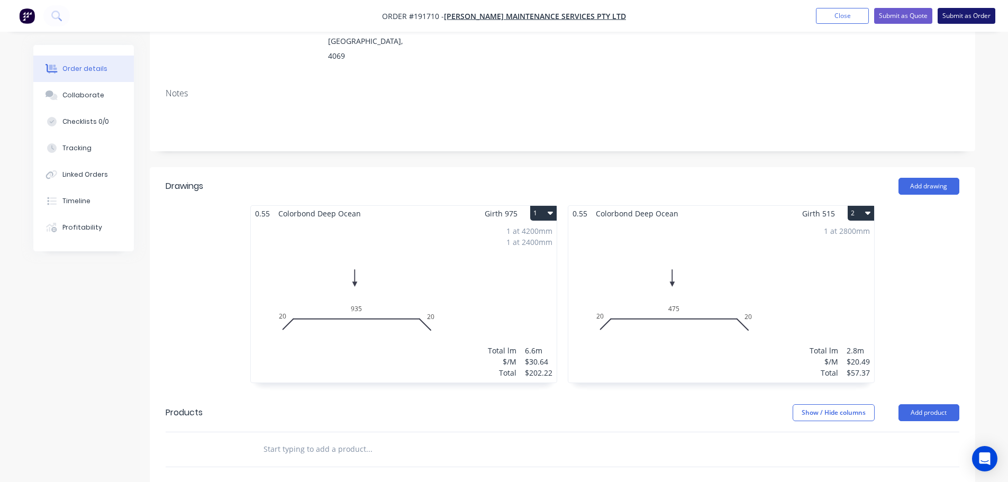
click at [970, 19] on button "Submit as Order" at bounding box center [967, 16] width 58 height 16
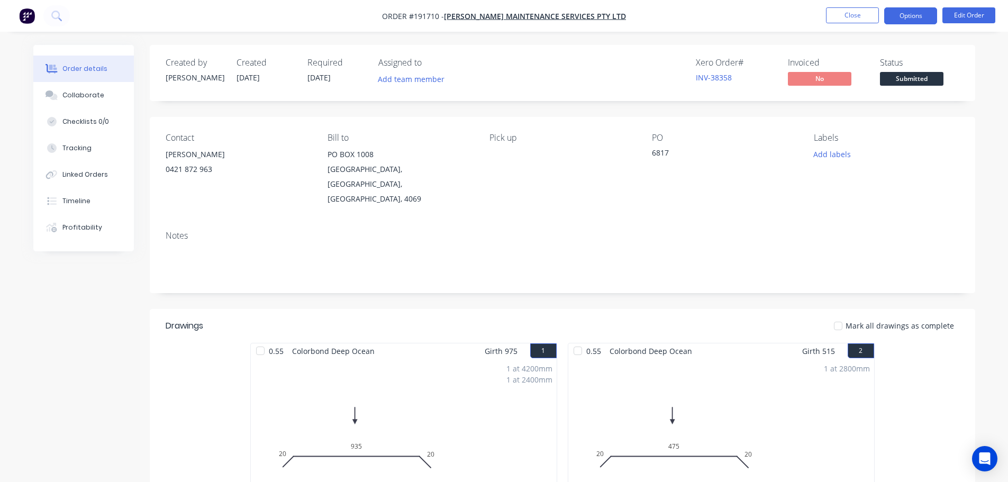
click at [915, 19] on button "Options" at bounding box center [910, 15] width 53 height 17
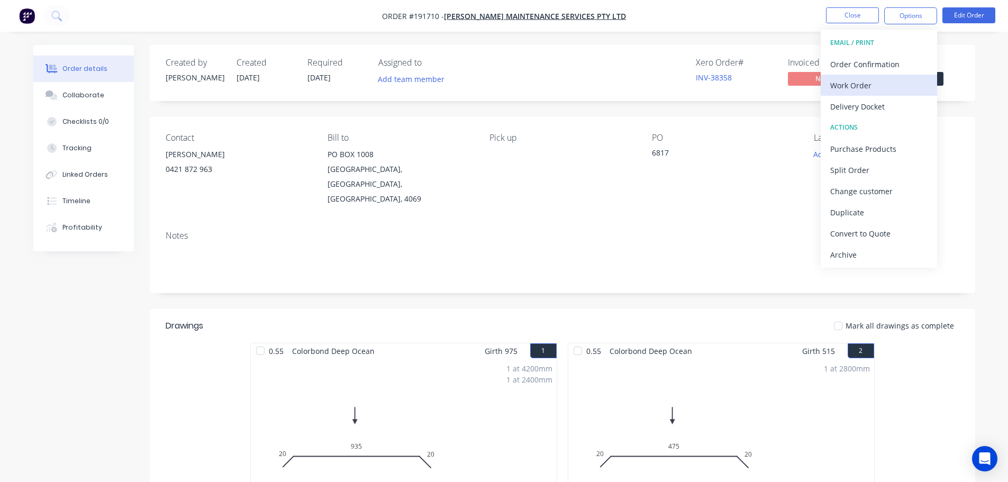
click at [901, 81] on div "Work Order" at bounding box center [878, 85] width 97 height 15
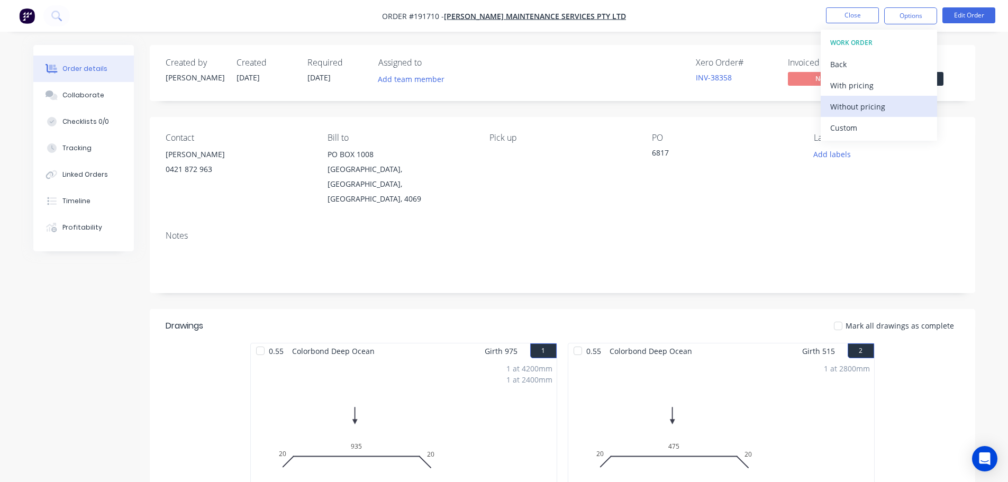
click at [900, 100] on div "Without pricing" at bounding box center [878, 106] width 97 height 15
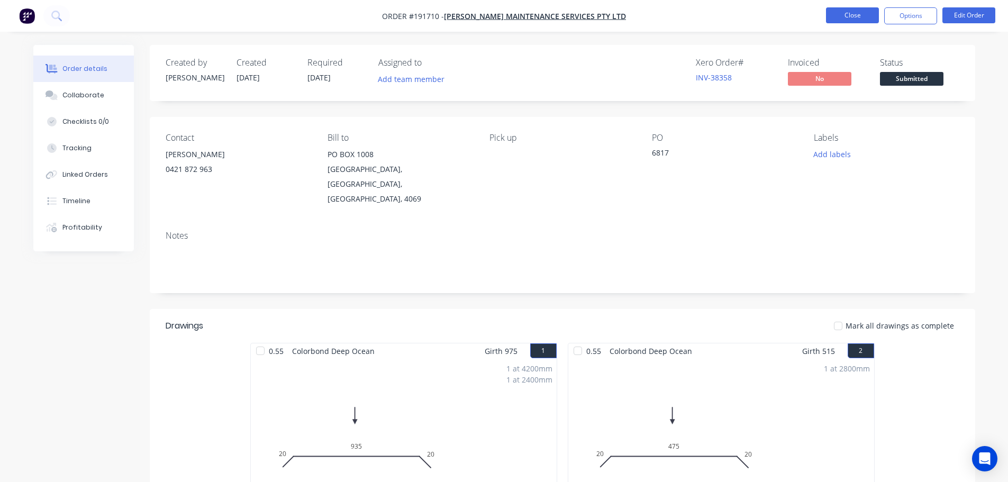
click at [844, 18] on button "Close" at bounding box center [852, 15] width 53 height 16
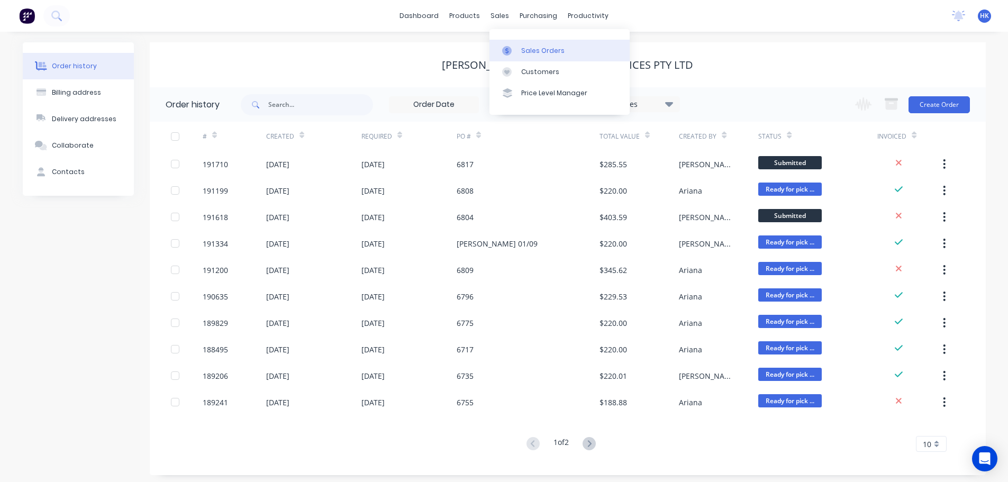
click at [526, 50] on div "Sales Orders" at bounding box center [542, 51] width 43 height 10
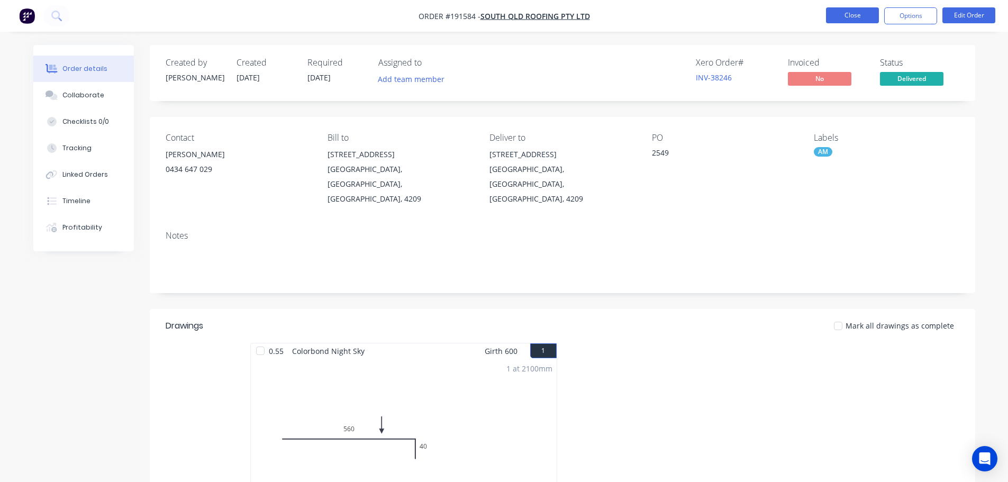
click at [863, 14] on button "Close" at bounding box center [852, 15] width 53 height 16
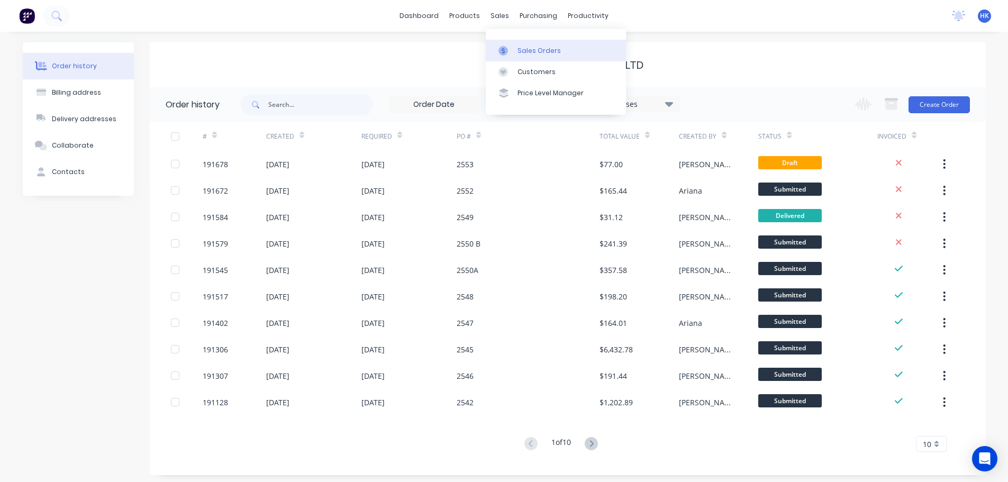
click at [537, 50] on div "Sales Orders" at bounding box center [539, 51] width 43 height 10
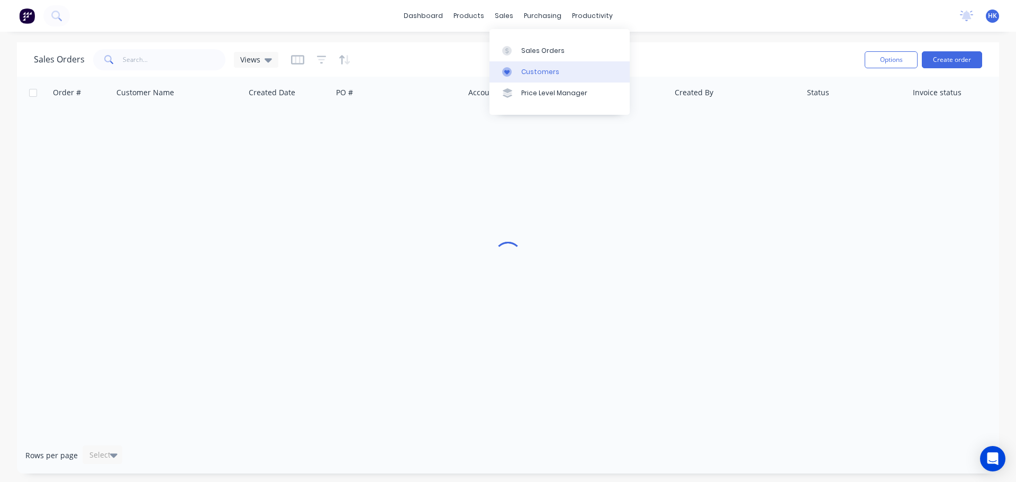
click at [537, 68] on div "Customers" at bounding box center [540, 72] width 38 height 10
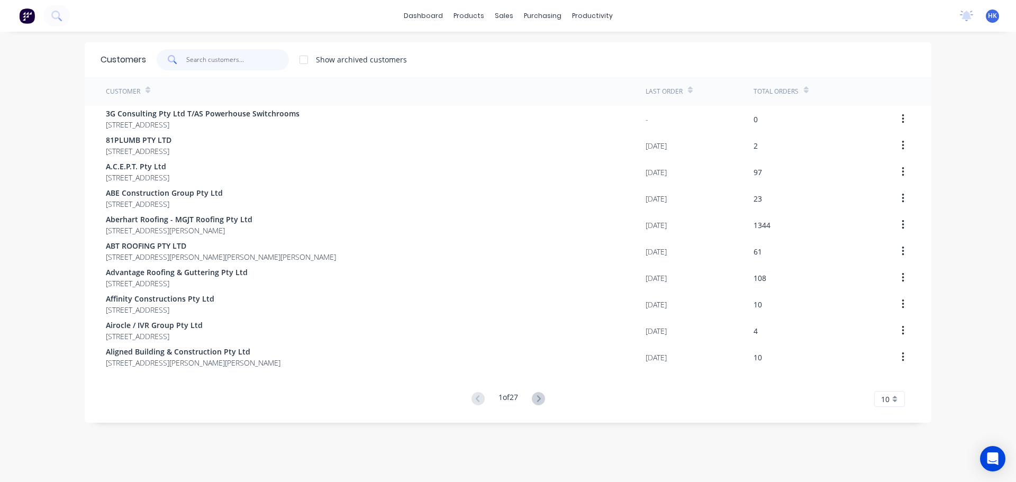
click at [242, 59] on input "text" at bounding box center [237, 59] width 103 height 21
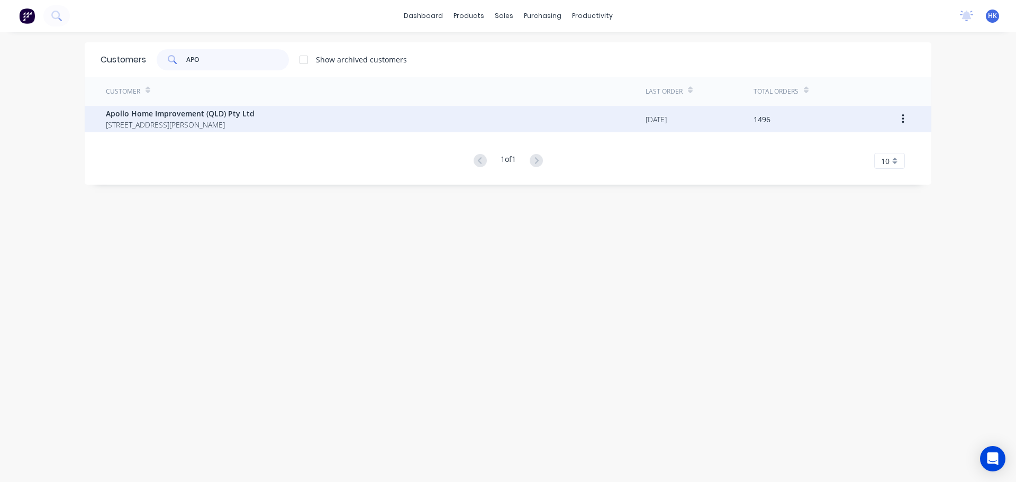
type input "APO"
click at [224, 128] on span "[STREET_ADDRESS][PERSON_NAME]" at bounding box center [180, 124] width 149 height 11
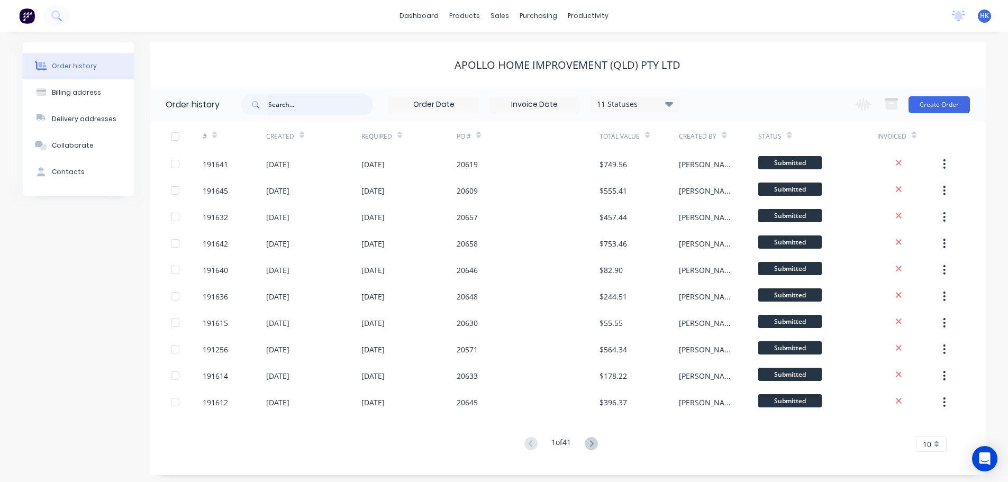
click at [336, 101] on input "text" at bounding box center [320, 104] width 105 height 21
type input "20"
click at [337, 104] on input "20" at bounding box center [320, 104] width 105 height 21
type input "20666"
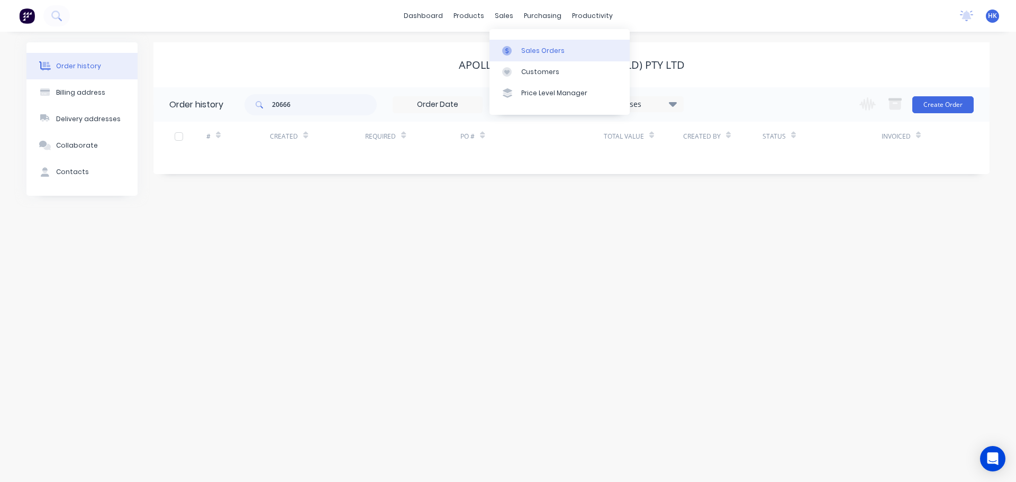
click at [537, 50] on div "Sales Orders" at bounding box center [542, 51] width 43 height 10
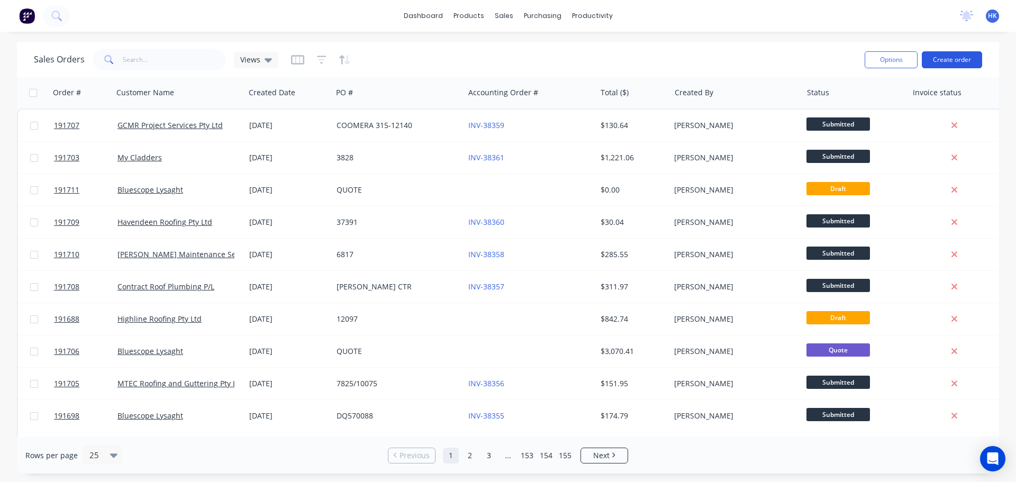
click at [950, 59] on button "Create order" at bounding box center [952, 59] width 60 height 17
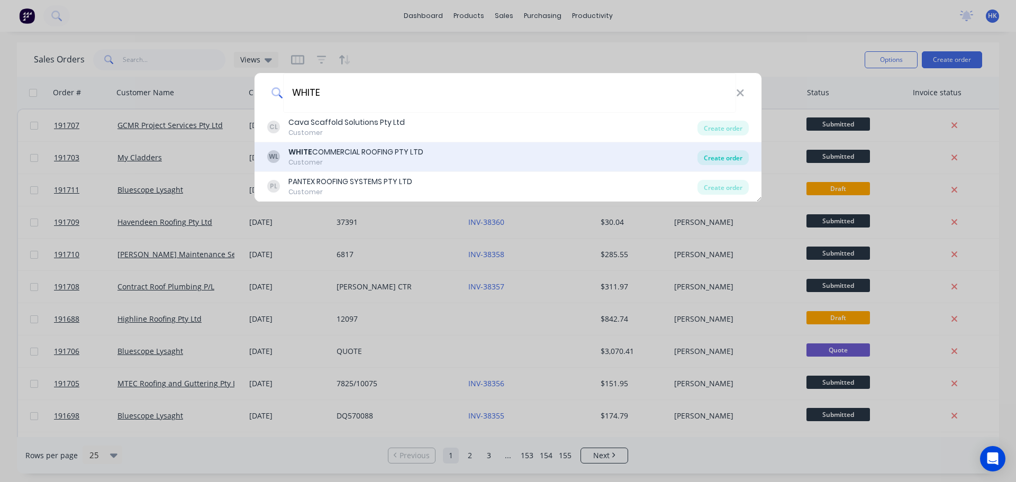
type input "WHITE"
click at [706, 153] on div "Create order" at bounding box center [723, 157] width 51 height 15
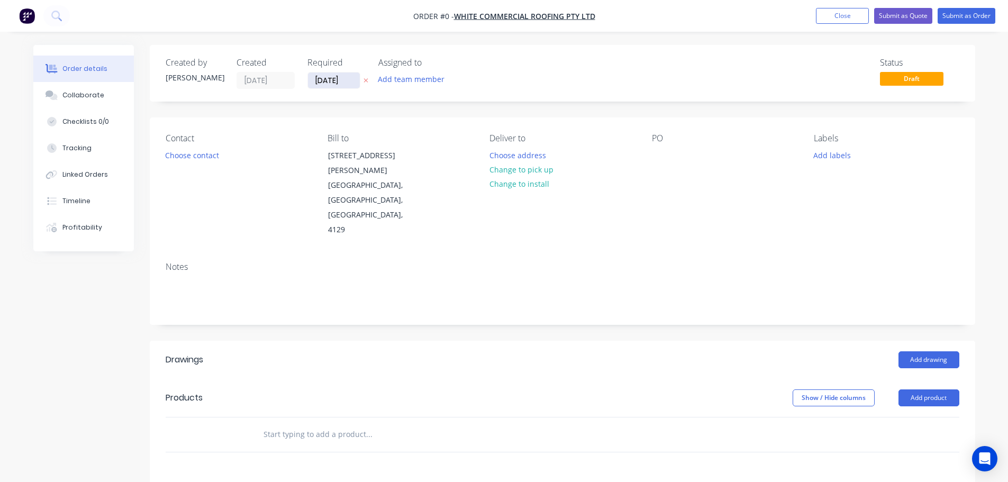
click at [326, 81] on input "[DATE]" at bounding box center [334, 81] width 52 height 16
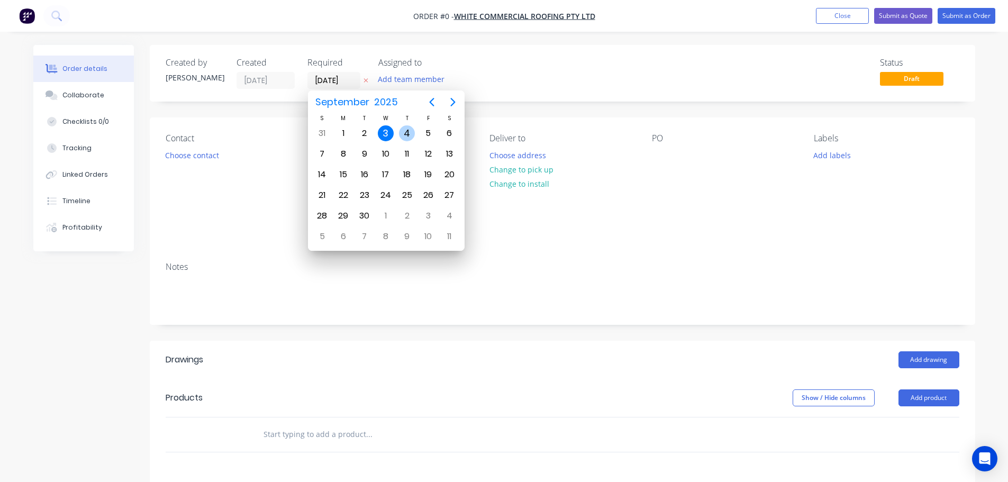
click at [406, 133] on div "4" at bounding box center [407, 133] width 16 height 16
type input "[DATE]"
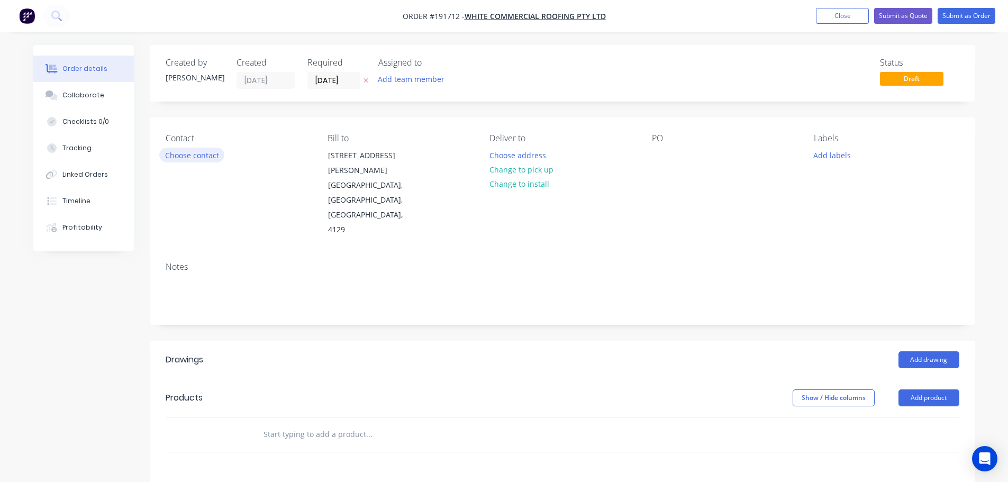
click at [204, 155] on button "Choose contact" at bounding box center [191, 155] width 65 height 14
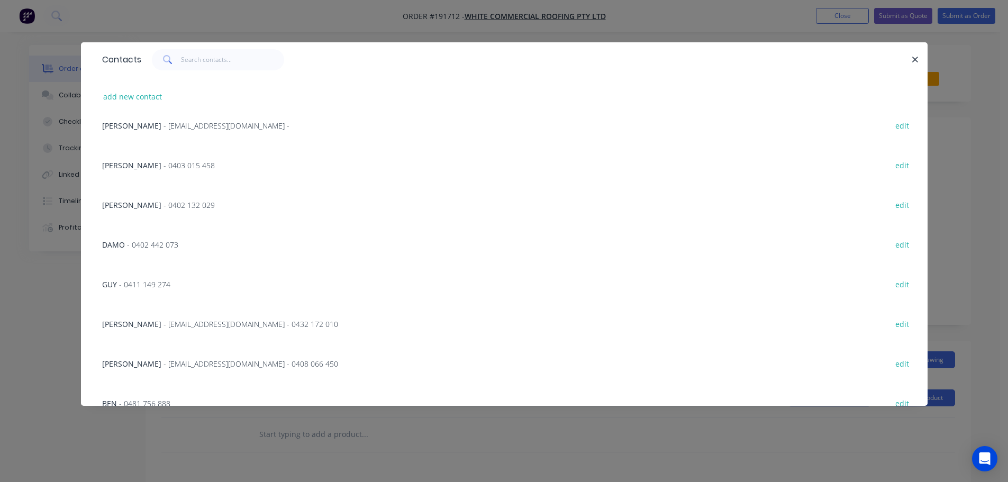
scroll to position [2, 0]
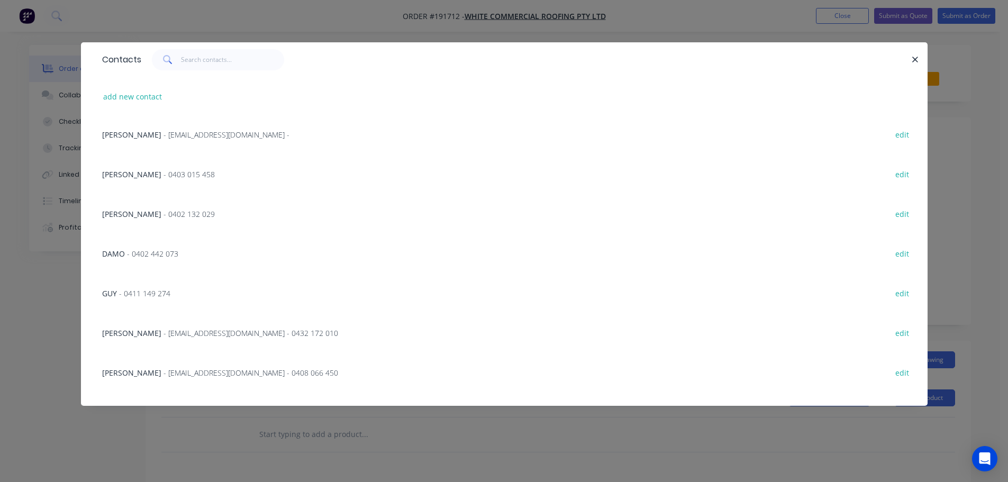
click at [147, 250] on span "- 0402 442 073" at bounding box center [152, 254] width 51 height 10
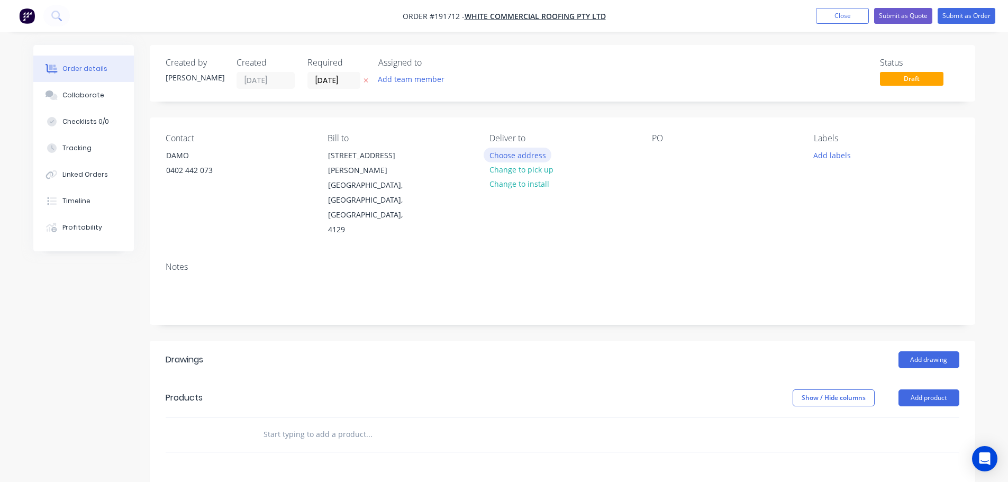
click at [492, 158] on button "Choose address" at bounding box center [518, 155] width 68 height 14
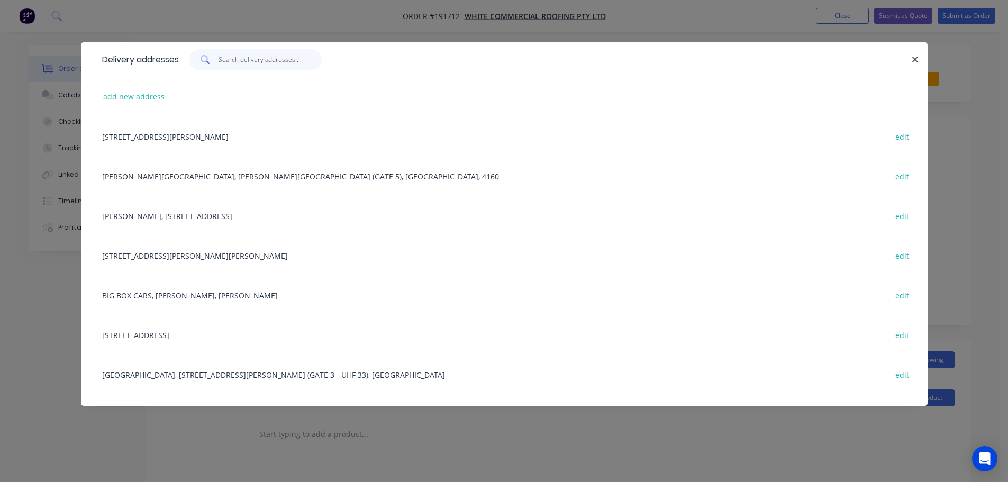
click at [277, 66] on input "text" at bounding box center [270, 59] width 103 height 21
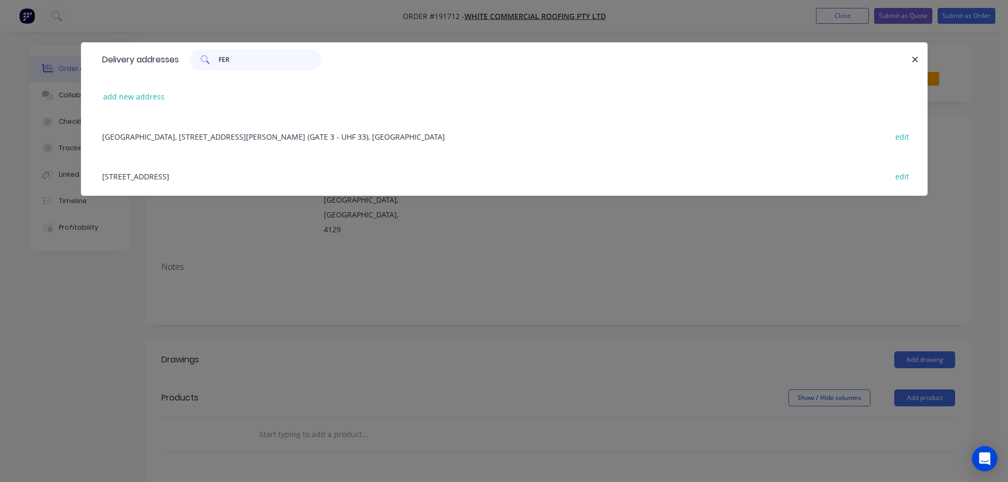
type input "FER"
click at [255, 138] on div "FERNY GROVE STATION, 1348 SAMFORD RD (GATE 3 - UHF 33), FERNY GROVE edit" at bounding box center [504, 136] width 815 height 40
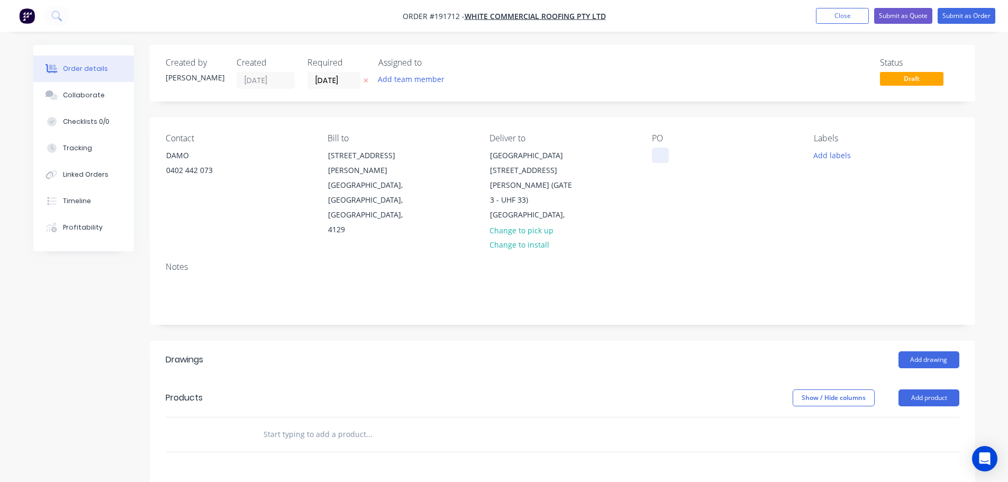
click at [668, 156] on div at bounding box center [660, 155] width 17 height 15
click at [827, 156] on button "Add labels" at bounding box center [832, 155] width 49 height 14
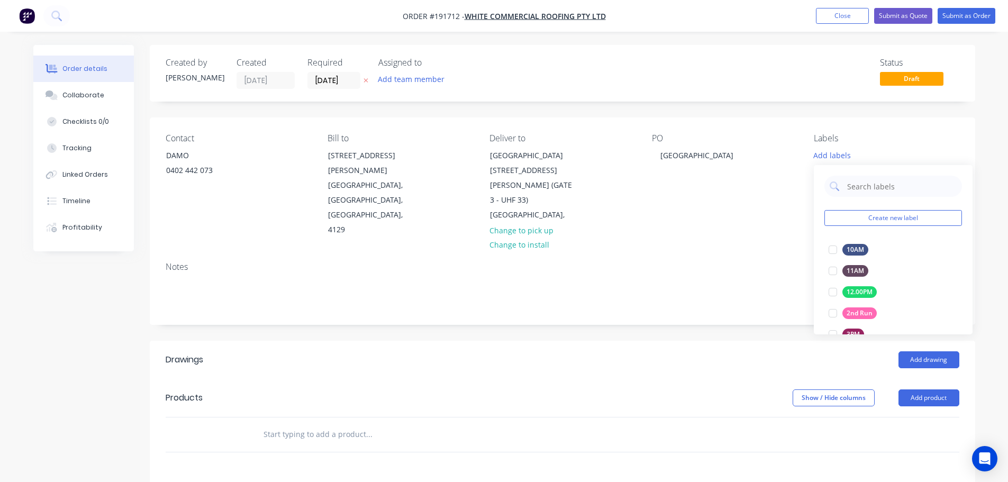
click at [724, 254] on div "Notes" at bounding box center [563, 289] width 826 height 71
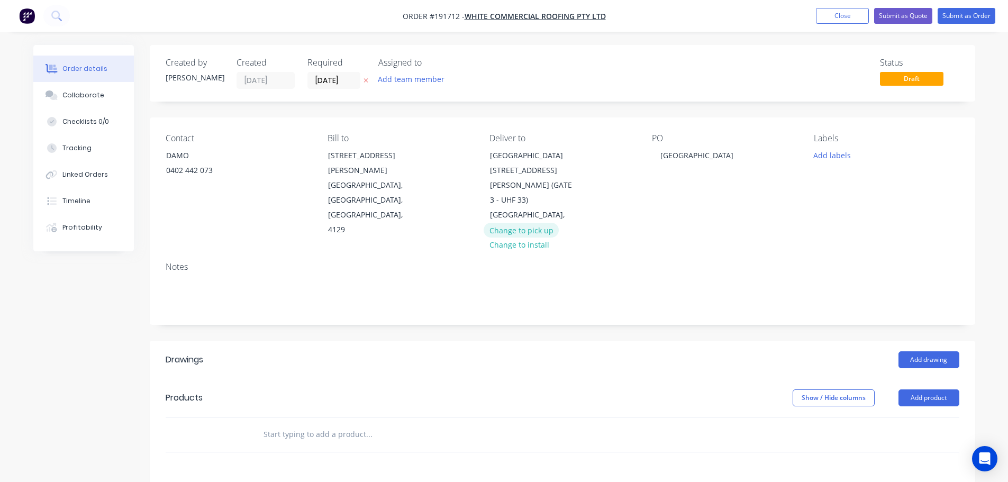
click at [538, 223] on button "Change to pick up" at bounding box center [521, 230] width 75 height 14
click at [503, 156] on div at bounding box center [498, 155] width 17 height 15
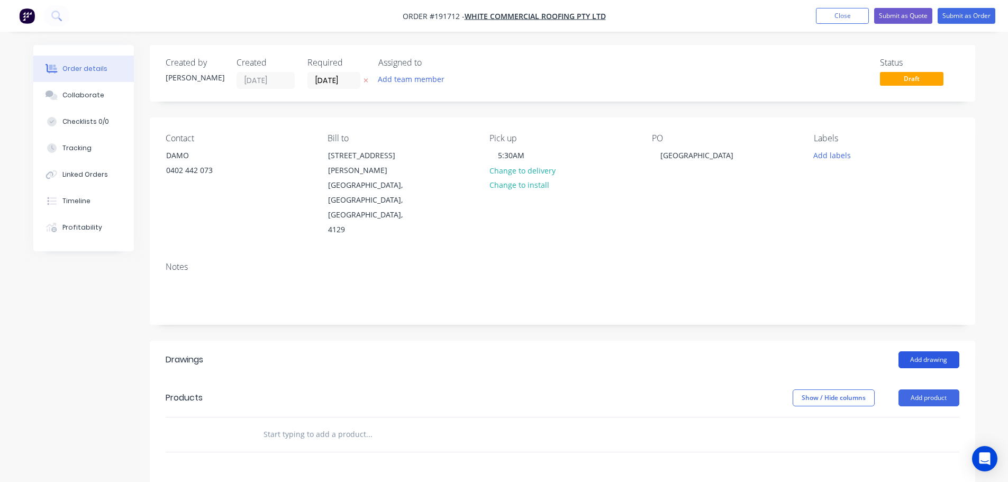
click at [927, 351] on button "Add drawing" at bounding box center [929, 359] width 61 height 17
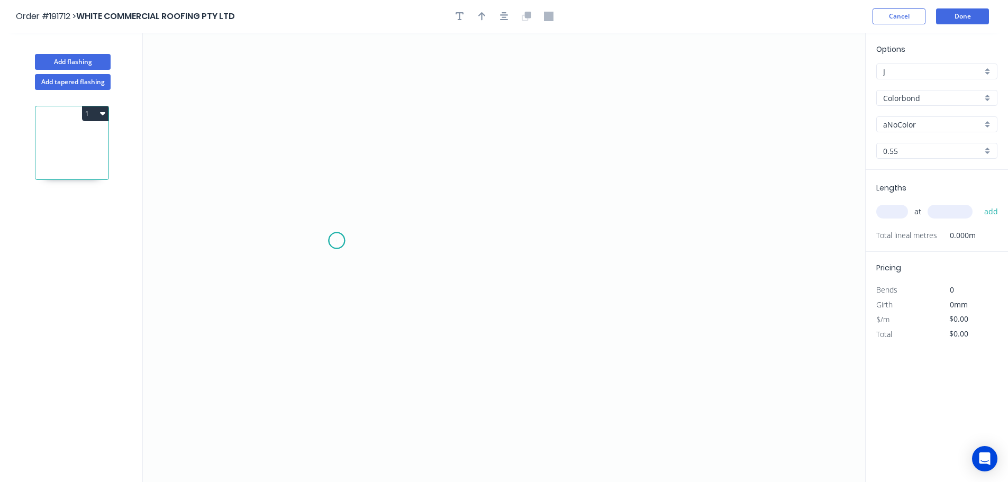
click at [337, 241] on icon "0" at bounding box center [504, 257] width 723 height 449
click at [348, 61] on icon "0" at bounding box center [504, 257] width 723 height 449
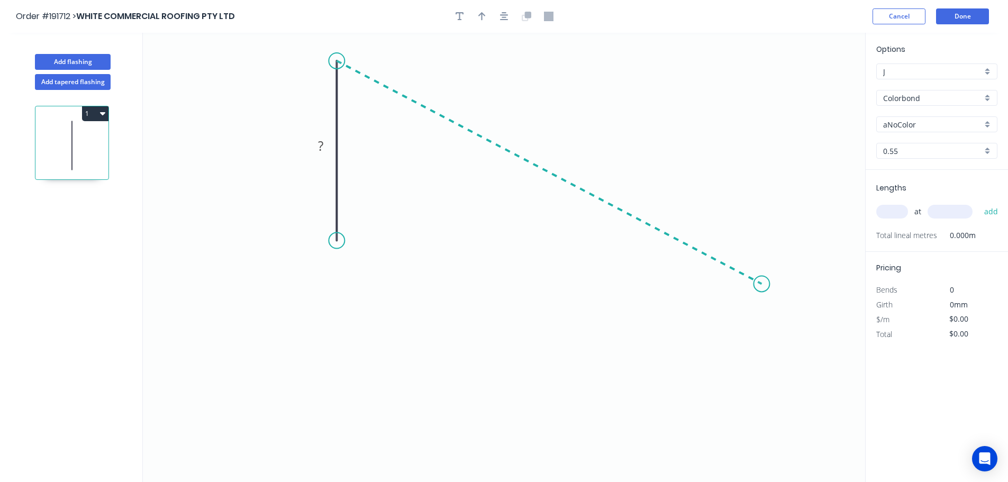
click at [762, 284] on icon "0 ?" at bounding box center [504, 257] width 723 height 449
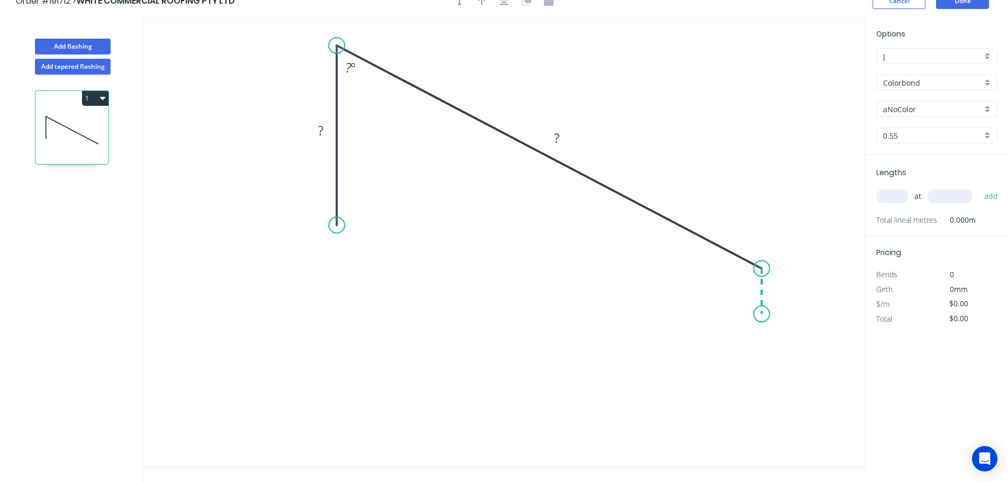
scroll to position [20, 0]
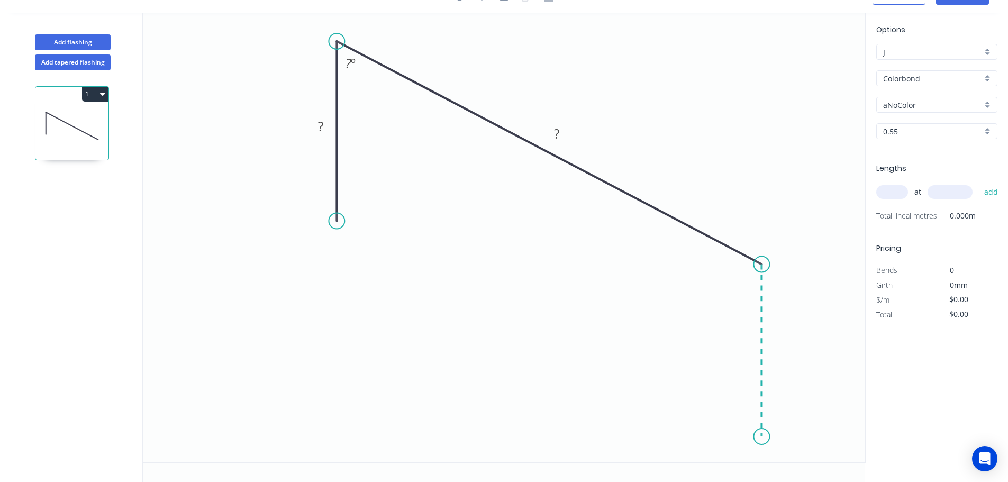
click at [753, 437] on icon "0 ? ? ? º" at bounding box center [504, 237] width 723 height 449
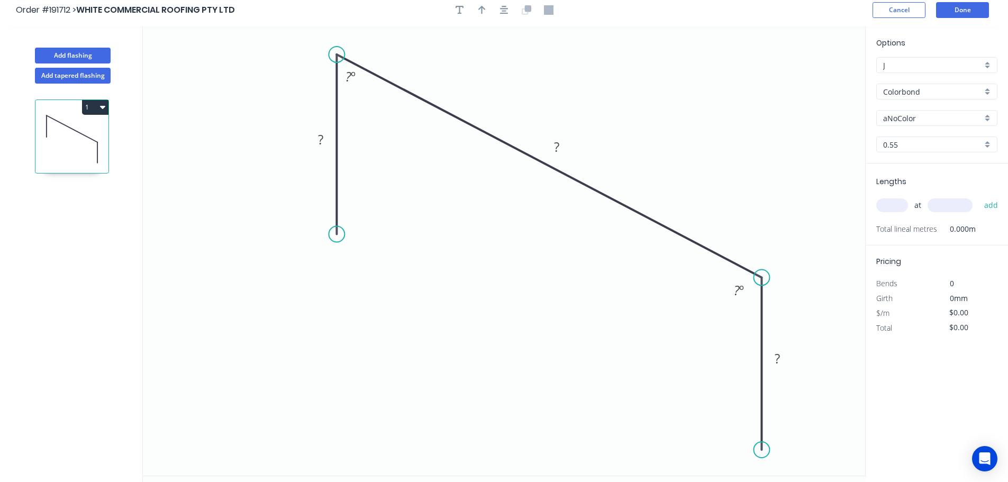
scroll to position [0, 0]
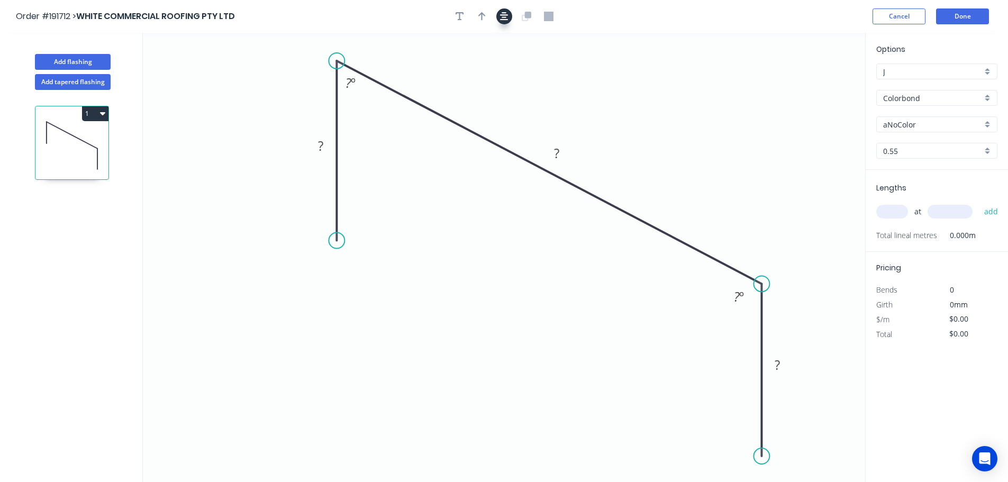
click at [501, 12] on icon "button" at bounding box center [504, 17] width 8 height 10
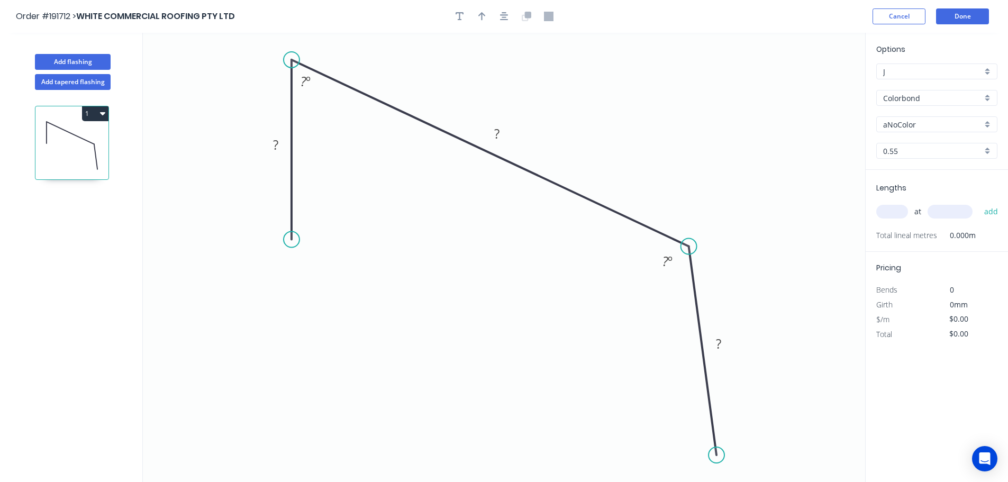
drag, startPoint x: 704, startPoint y: 272, endPoint x: 689, endPoint y: 245, distance: 31.3
click at [689, 245] on circle at bounding box center [689, 247] width 16 height 16
drag, startPoint x: 718, startPoint y: 449, endPoint x: 691, endPoint y: 457, distance: 28.0
click at [689, 458] on circle at bounding box center [689, 455] width 16 height 16
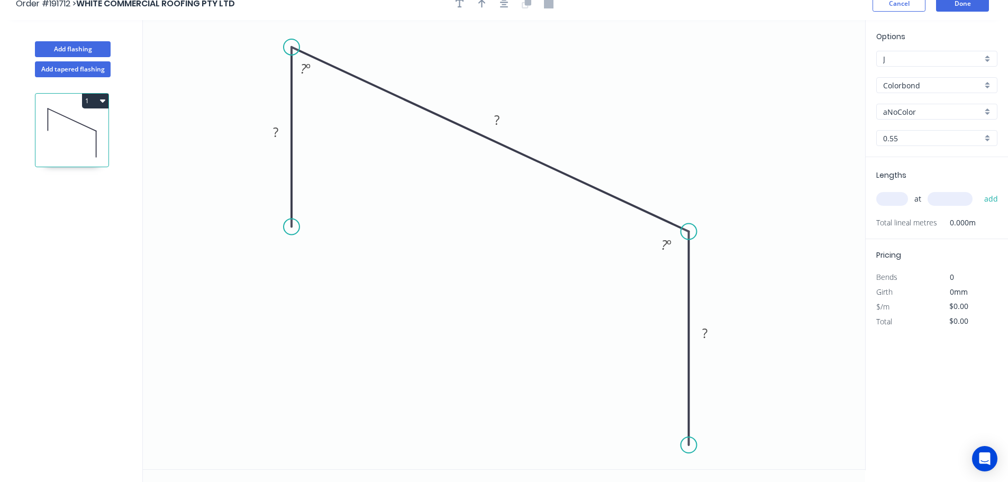
scroll to position [20, 0]
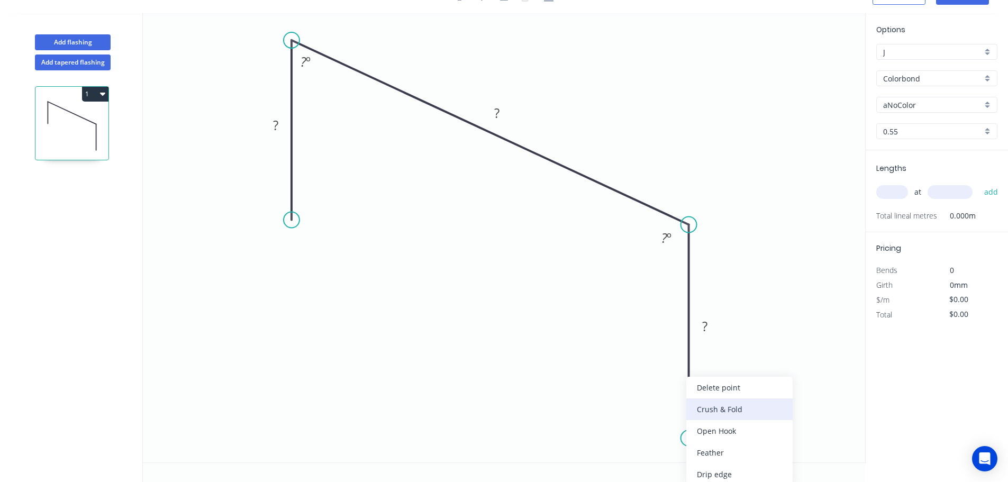
click at [720, 417] on div "Crush & Fold" at bounding box center [740, 410] width 106 height 22
click at [712, 457] on div "Flip bend" at bounding box center [740, 453] width 106 height 22
drag, startPoint x: 729, startPoint y: 426, endPoint x: 630, endPoint y: 453, distance: 102.5
click at [630, 453] on rect at bounding box center [612, 447] width 42 height 22
click at [290, 221] on circle at bounding box center [292, 220] width 16 height 16
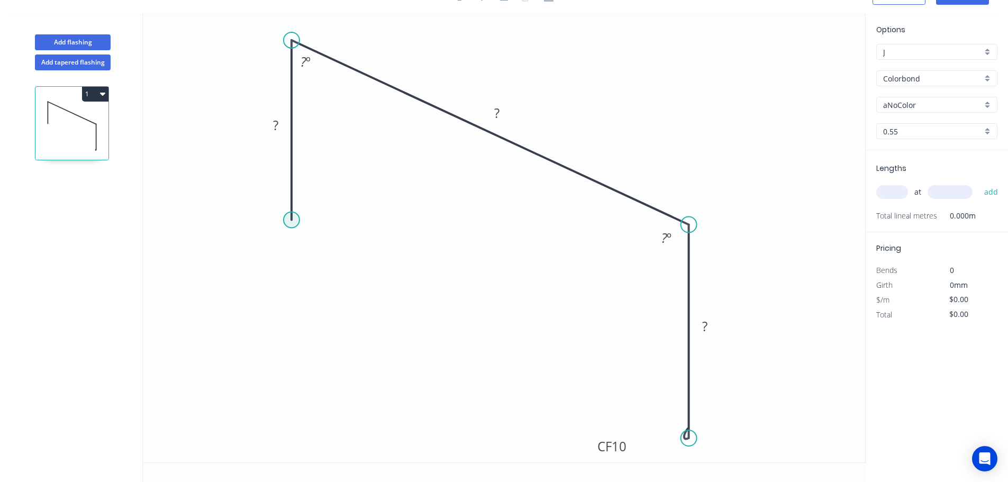
click at [292, 220] on circle at bounding box center [292, 220] width 16 height 16
click at [180, 214] on icon "0 ? ? CF 10 ? ? º ? º" at bounding box center [504, 237] width 723 height 449
click at [191, 249] on div "Crush & Fold" at bounding box center [230, 258] width 106 height 22
drag, startPoint x: 207, startPoint y: 196, endPoint x: 207, endPoint y: 203, distance: 6.9
click at [202, 214] on icon "0 CF 10 ? ? ? CF 10 ? ? º ? º" at bounding box center [504, 237] width 723 height 449
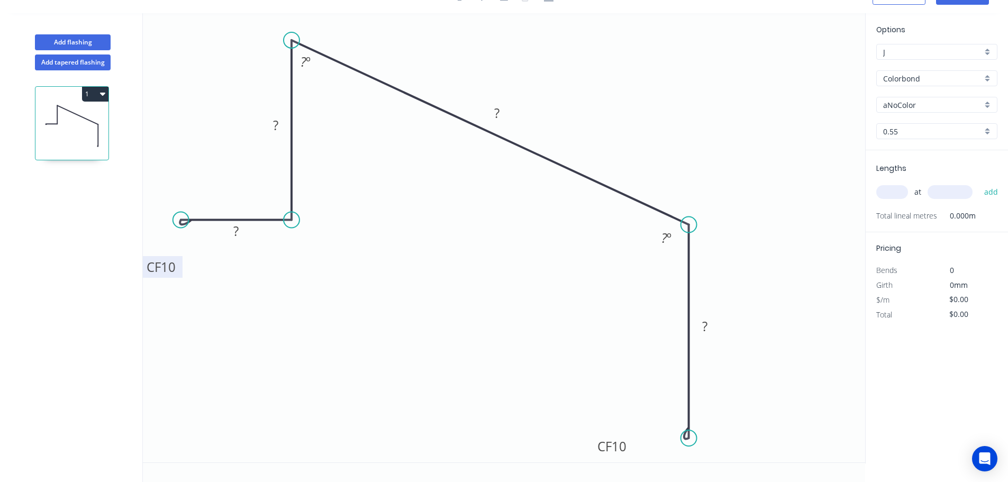
drag, startPoint x: 211, startPoint y: 198, endPoint x: 177, endPoint y: 279, distance: 87.6
click at [177, 278] on rect at bounding box center [161, 267] width 42 height 22
click at [173, 279] on tspan "10" at bounding box center [168, 273] width 15 height 17
type input "$18.97"
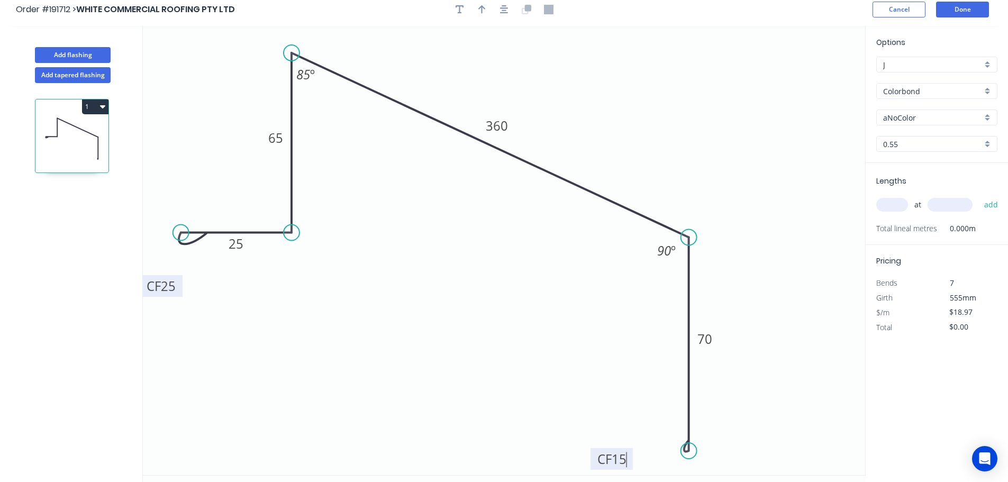
scroll to position [0, 0]
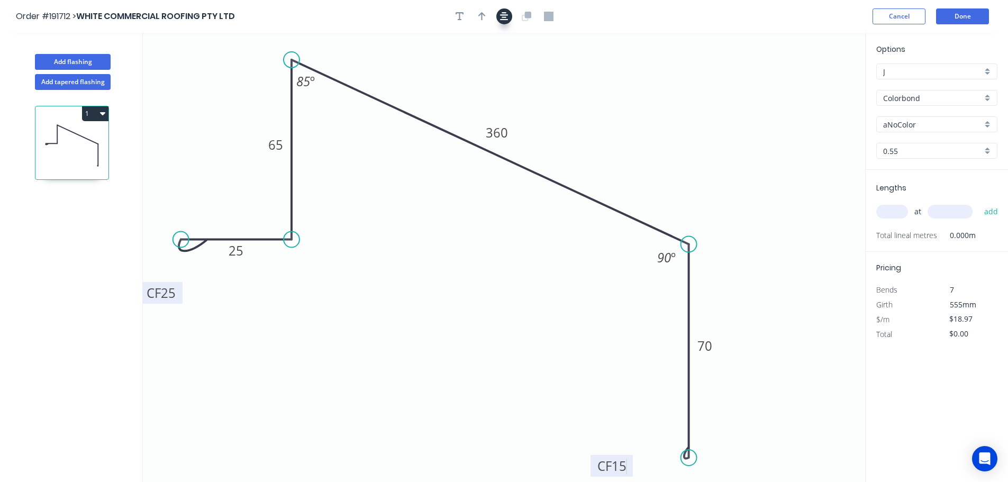
click at [500, 23] on button "button" at bounding box center [504, 16] width 16 height 16
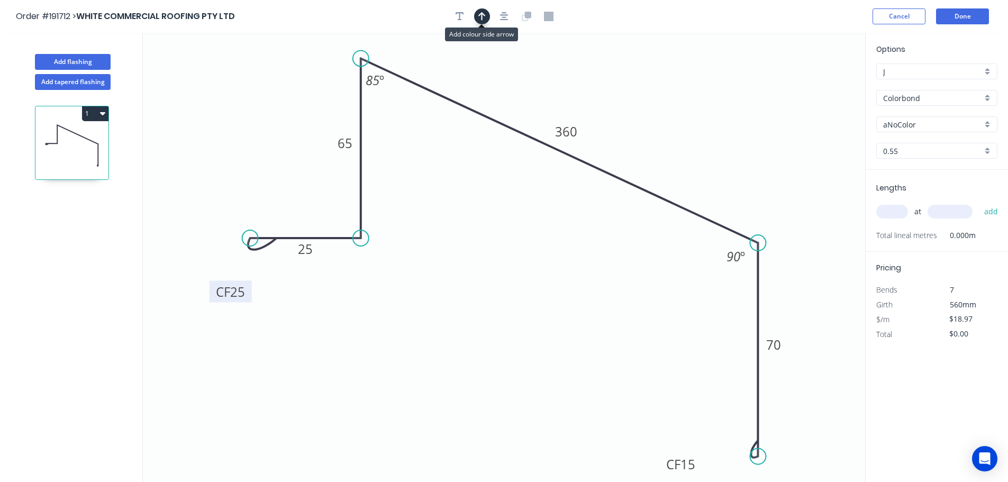
click at [477, 16] on button "button" at bounding box center [482, 16] width 16 height 16
click at [814, 85] on icon at bounding box center [812, 74] width 10 height 34
click at [813, 83] on icon at bounding box center [813, 73] width 10 height 34
drag, startPoint x: 812, startPoint y: 82, endPoint x: 815, endPoint y: 69, distance: 12.6
click at [815, 69] on icon at bounding box center [822, 76] width 31 height 31
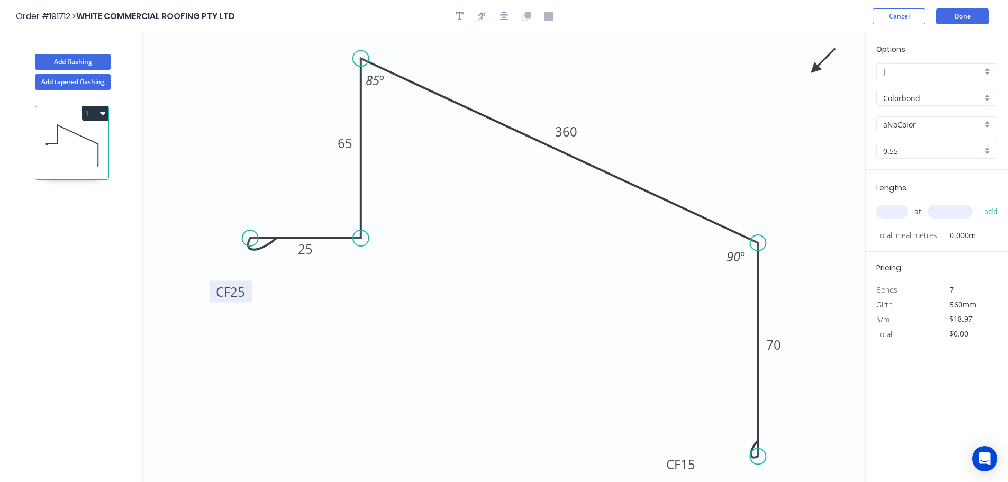
click at [911, 125] on input "aNoColor" at bounding box center [932, 124] width 99 height 11
click at [920, 234] on div "Surfmist" at bounding box center [937, 234] width 120 height 19
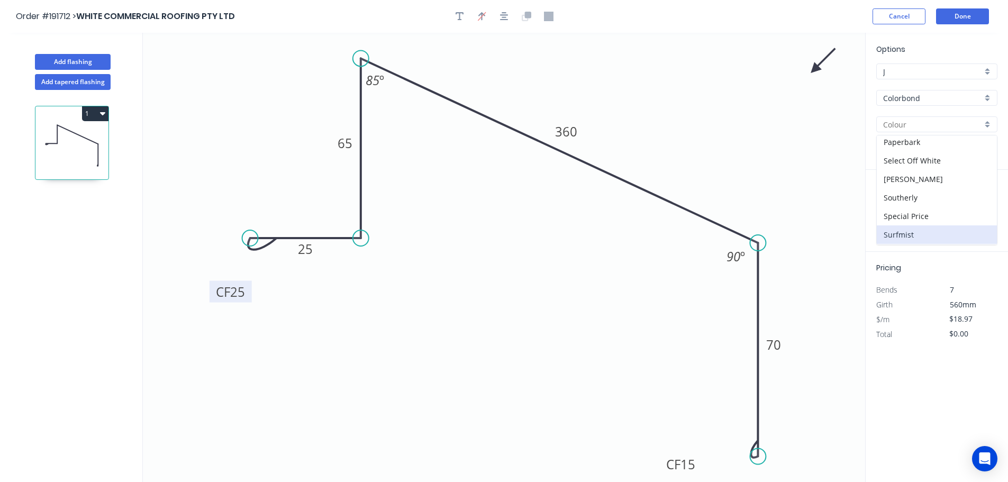
type input "Surfmist"
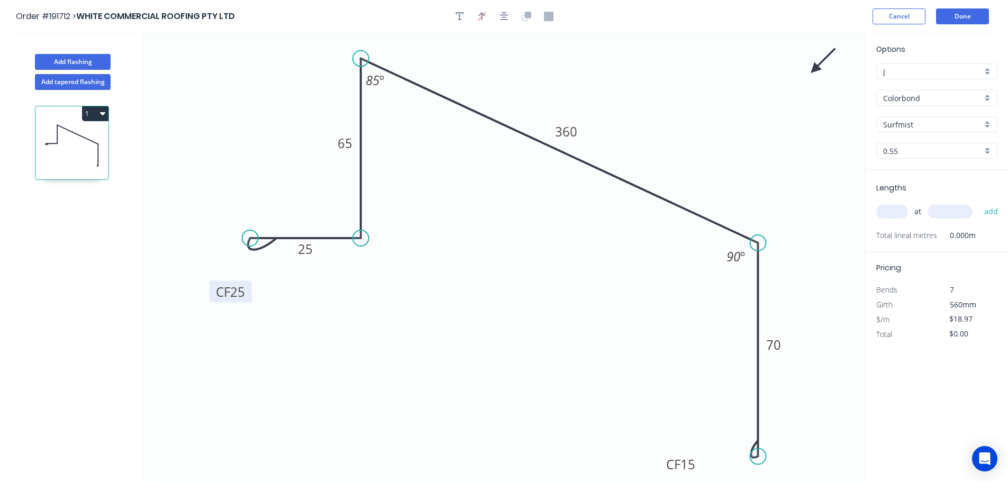
click at [902, 219] on div "at add" at bounding box center [938, 212] width 123 height 18
click at [893, 209] on input "text" at bounding box center [893, 212] width 32 height 14
type input "1"
type input "1300"
click at [979, 203] on button "add" at bounding box center [991, 212] width 25 height 18
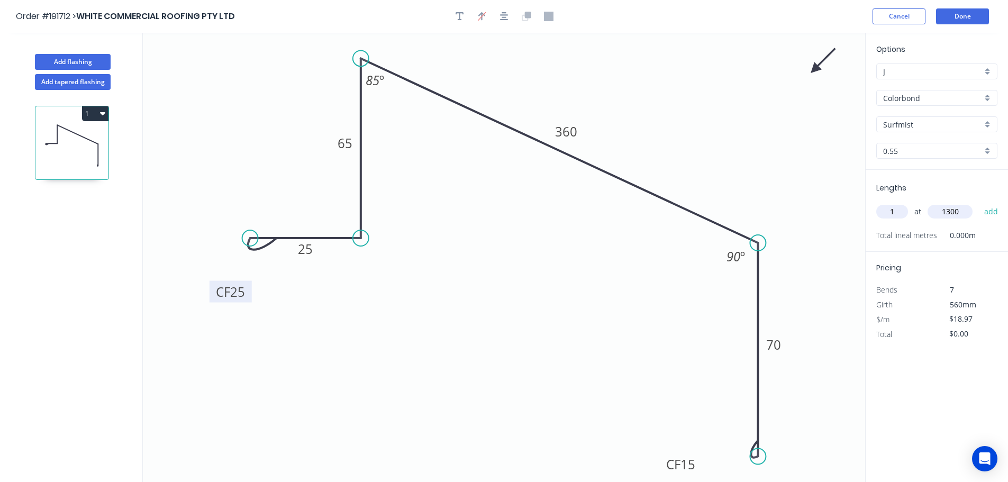
type input "$24.66"
click at [52, 58] on button "Add flashing" at bounding box center [73, 62] width 76 height 16
type input "$0.00"
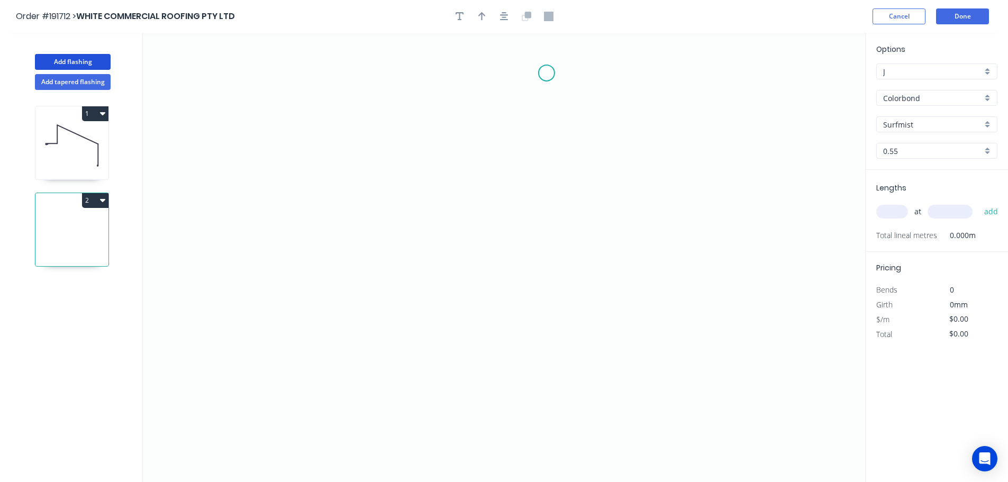
click at [545, 73] on icon "0" at bounding box center [504, 257] width 723 height 449
click at [398, 74] on icon "0" at bounding box center [504, 257] width 723 height 449
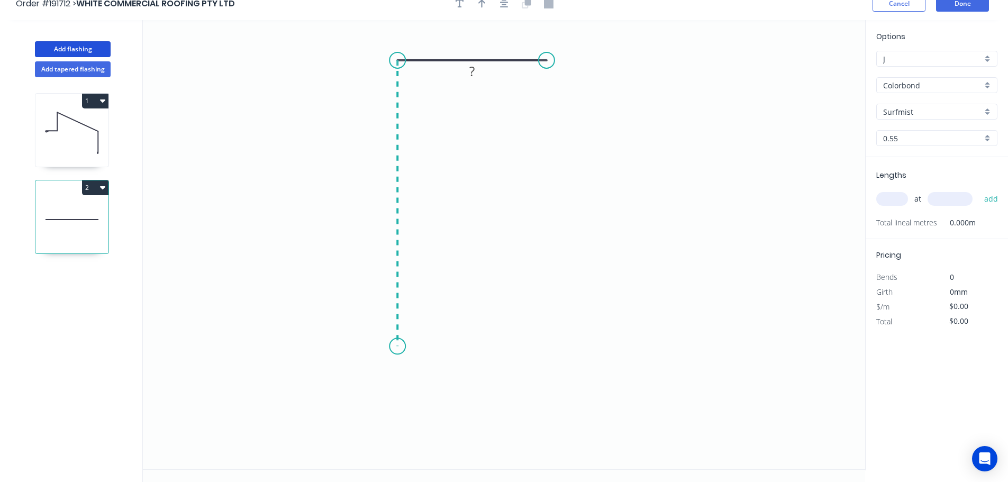
scroll to position [20, 0]
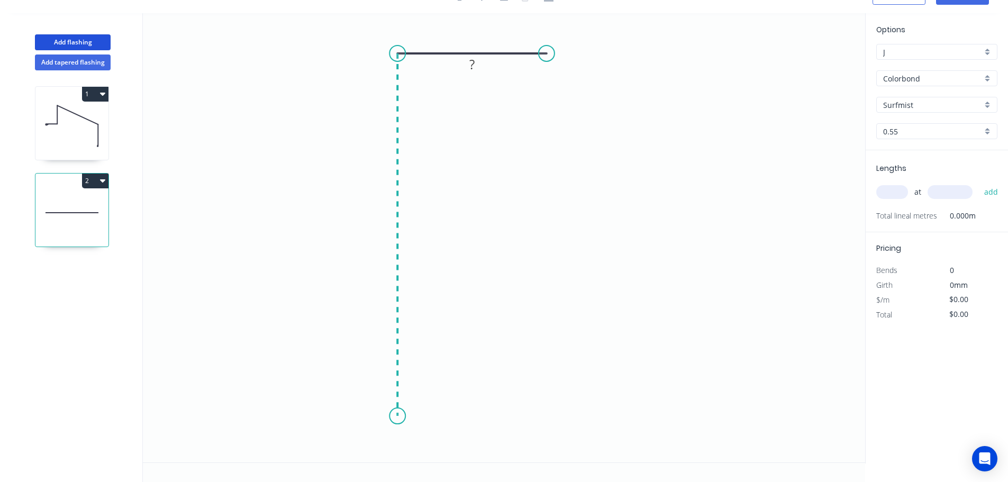
click at [411, 417] on icon "0 ?" at bounding box center [504, 237] width 723 height 449
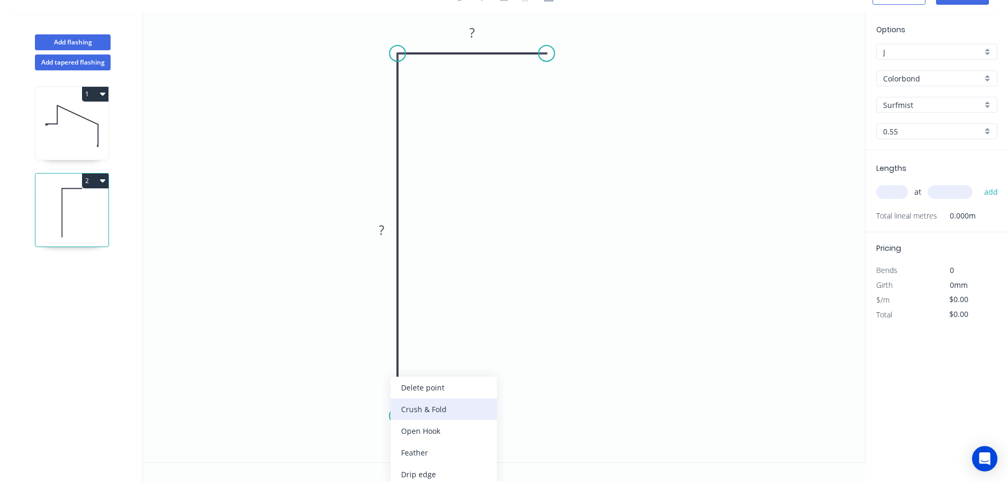
click at [434, 408] on div "Crush & Fold" at bounding box center [444, 410] width 106 height 22
click at [372, 404] on tspan "CF" at bounding box center [367, 397] width 14 height 17
drag, startPoint x: 367, startPoint y: 412, endPoint x: 449, endPoint y: 456, distance: 93.8
click at [447, 456] on rect at bounding box center [464, 450] width 42 height 22
click at [475, 454] on tspan "10" at bounding box center [471, 449] width 15 height 17
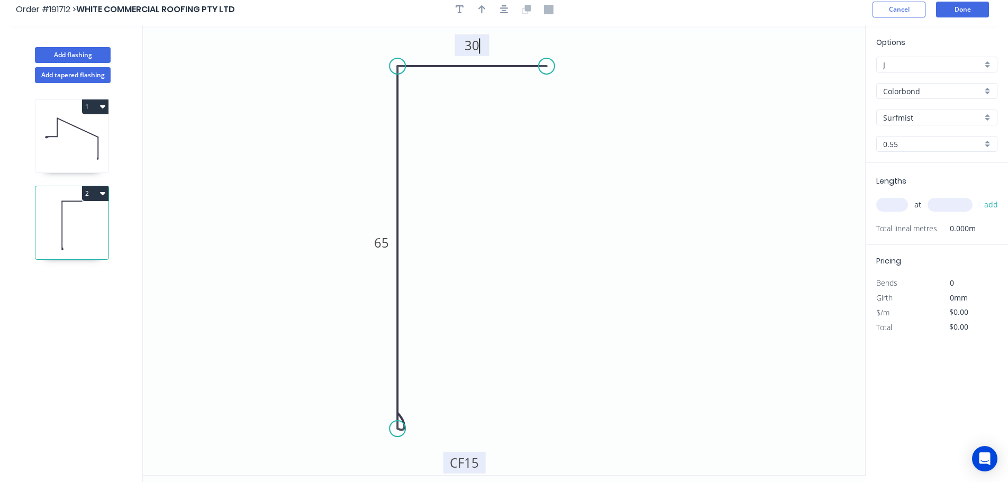
scroll to position [0, 0]
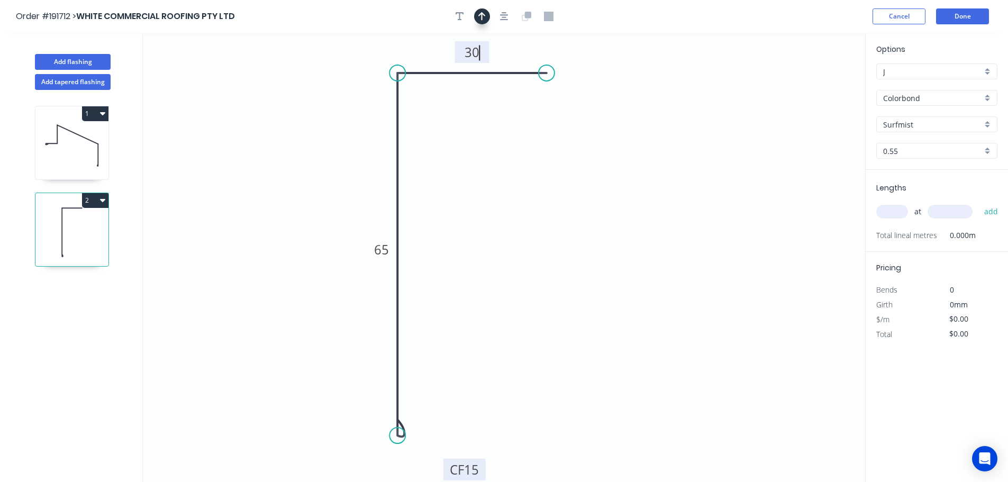
drag, startPoint x: 504, startPoint y: 15, endPoint x: 478, endPoint y: 16, distance: 25.9
click at [503, 15] on icon "button" at bounding box center [504, 16] width 8 height 8
type input "$8.46"
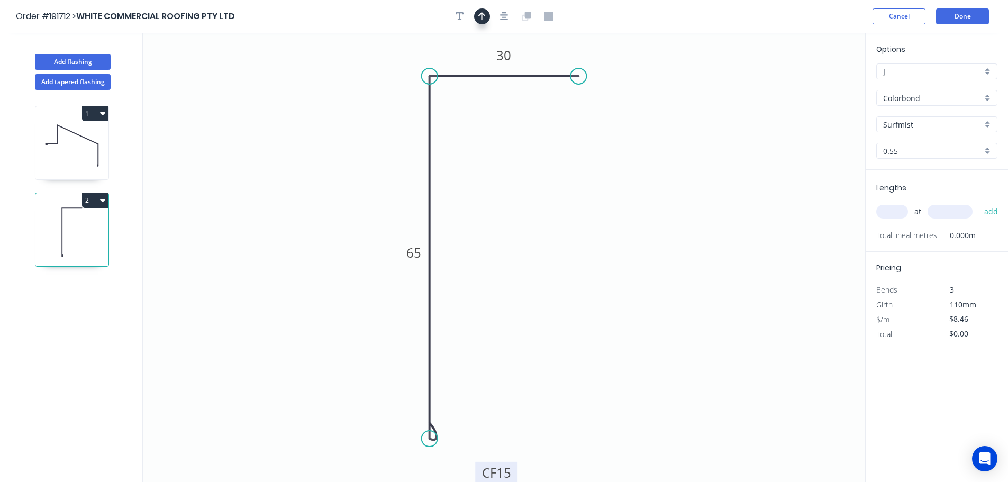
click at [478, 16] on icon "button" at bounding box center [481, 17] width 7 height 10
drag, startPoint x: 809, startPoint y: 83, endPoint x: 310, endPoint y: 157, distance: 505.1
click at [310, 157] on icon at bounding box center [310, 145] width 10 height 34
drag, startPoint x: 309, startPoint y: 157, endPoint x: 252, endPoint y: 119, distance: 69.0
click at [219, 109] on icon at bounding box center [210, 100] width 31 height 31
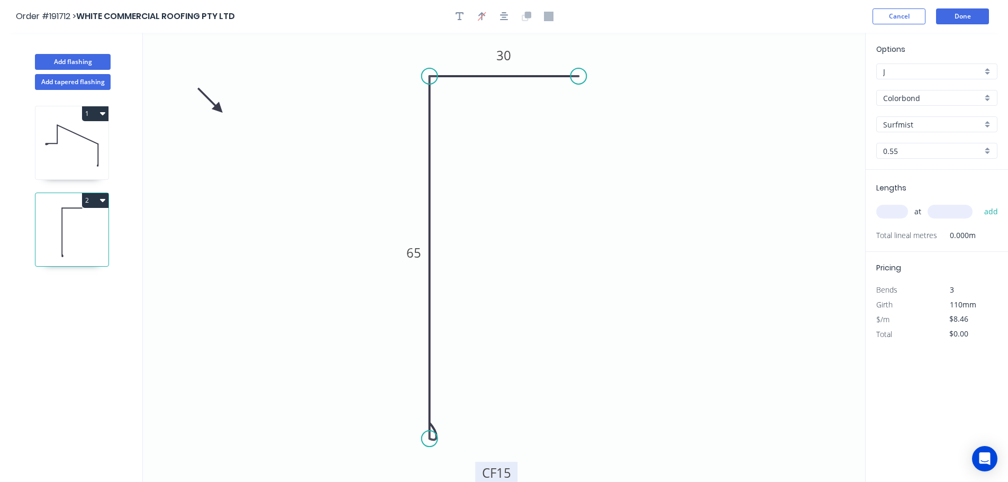
click at [897, 216] on input "text" at bounding box center [893, 212] width 32 height 14
type input "1"
type input "1000"
click at [979, 203] on button "add" at bounding box center [991, 212] width 25 height 18
type input "$8.46"
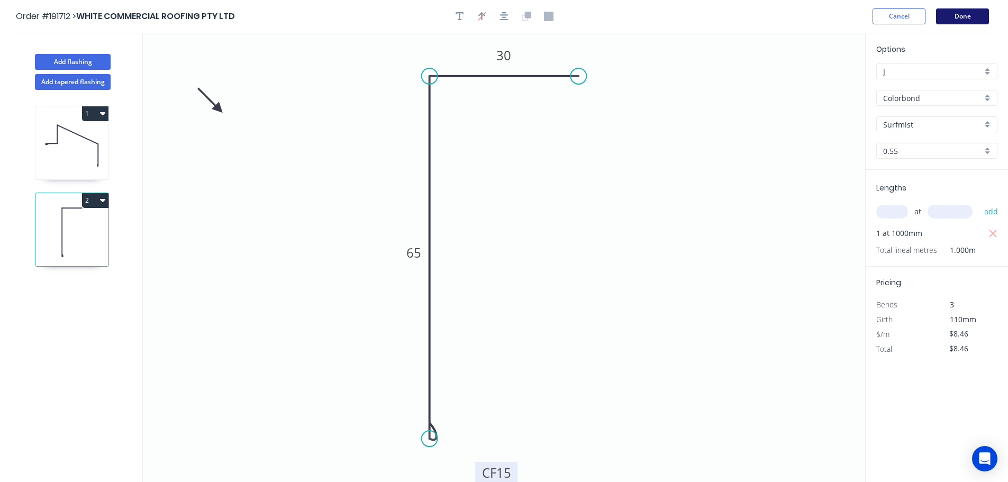
click at [985, 20] on button "Done" at bounding box center [962, 16] width 53 height 16
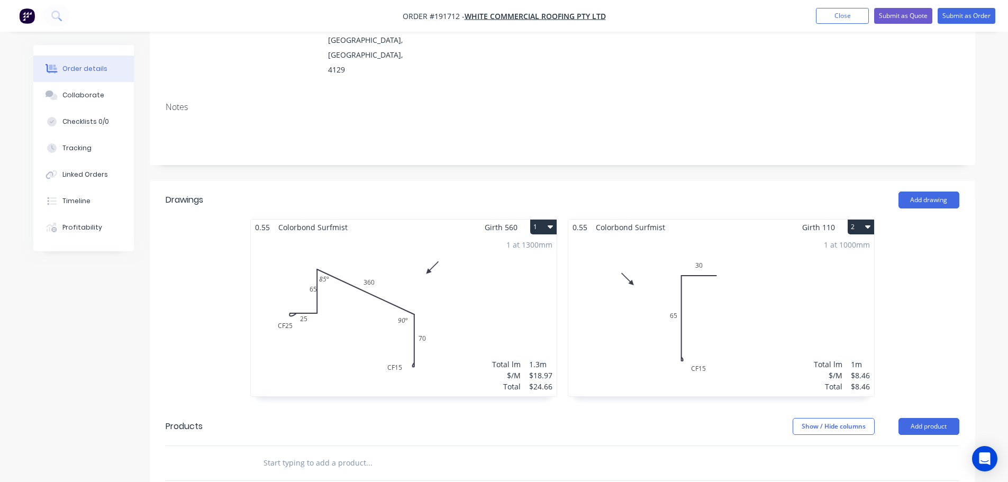
scroll to position [212, 0]
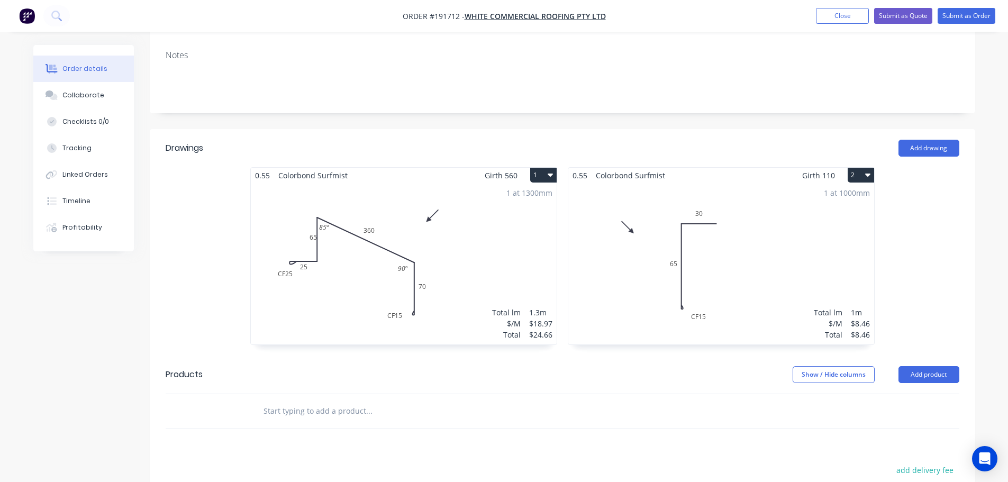
click at [515, 203] on div "1 at 1300mm Total lm $/M Total 1.3m $18.97 $24.66" at bounding box center [404, 263] width 306 height 161
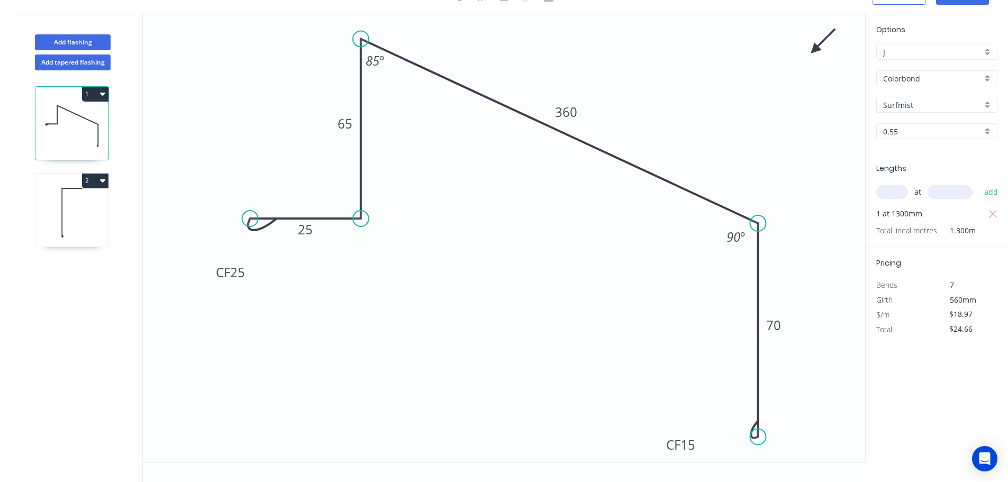
scroll to position [20, 0]
drag, startPoint x: 336, startPoint y: 133, endPoint x: 317, endPoint y: 133, distance: 18.5
click at [317, 133] on rect at bounding box center [330, 124] width 34 height 22
drag, startPoint x: 360, startPoint y: 219, endPoint x: 363, endPoint y: 242, distance: 24.0
click at [363, 227] on circle at bounding box center [361, 219] width 16 height 16
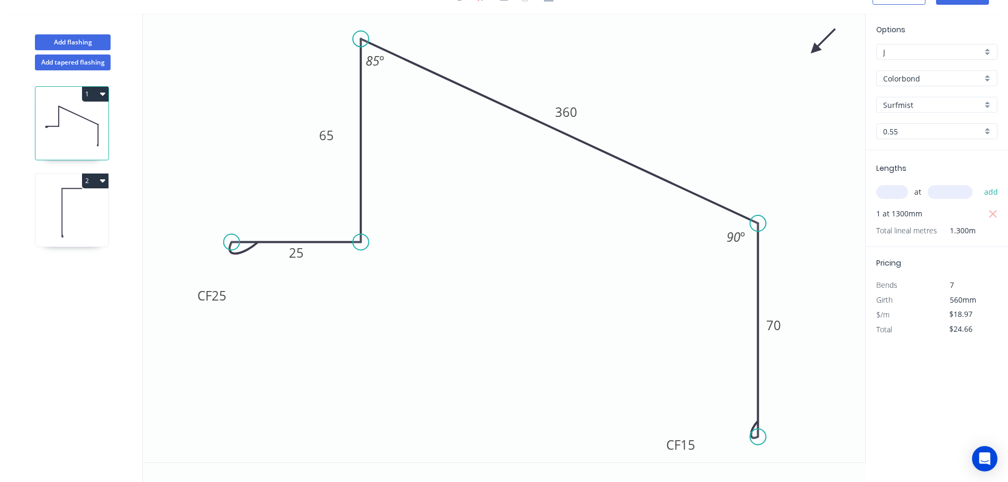
drag, startPoint x: 247, startPoint y: 214, endPoint x: 231, endPoint y: 239, distance: 29.2
click at [231, 239] on circle at bounding box center [232, 242] width 16 height 16
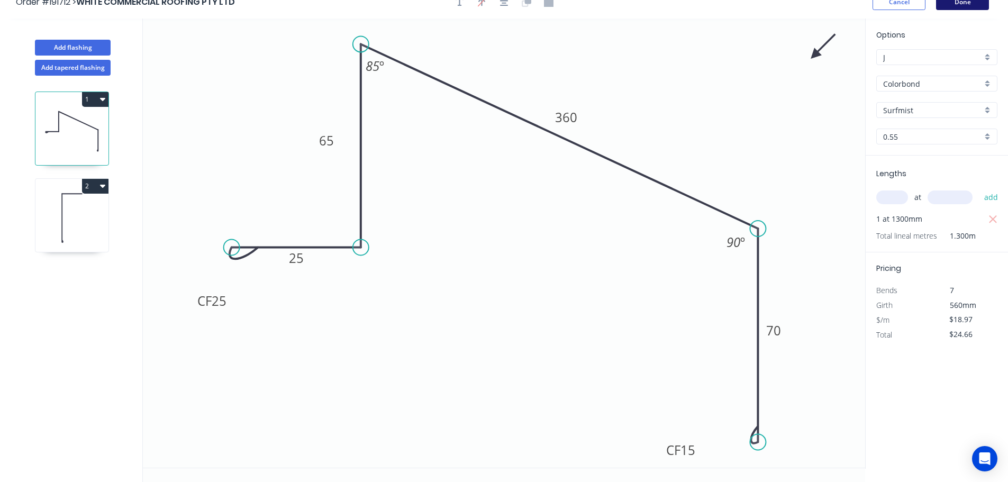
scroll to position [0, 0]
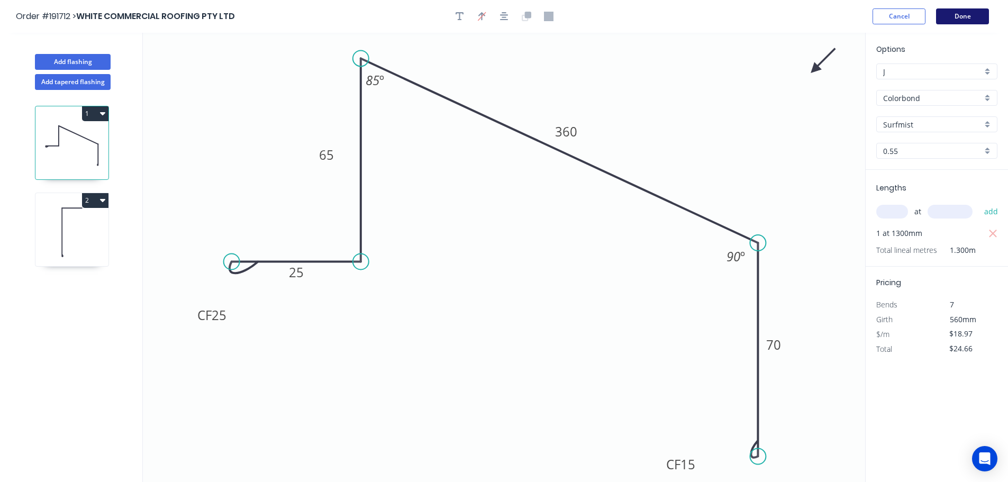
click at [957, 19] on button "Done" at bounding box center [962, 16] width 53 height 16
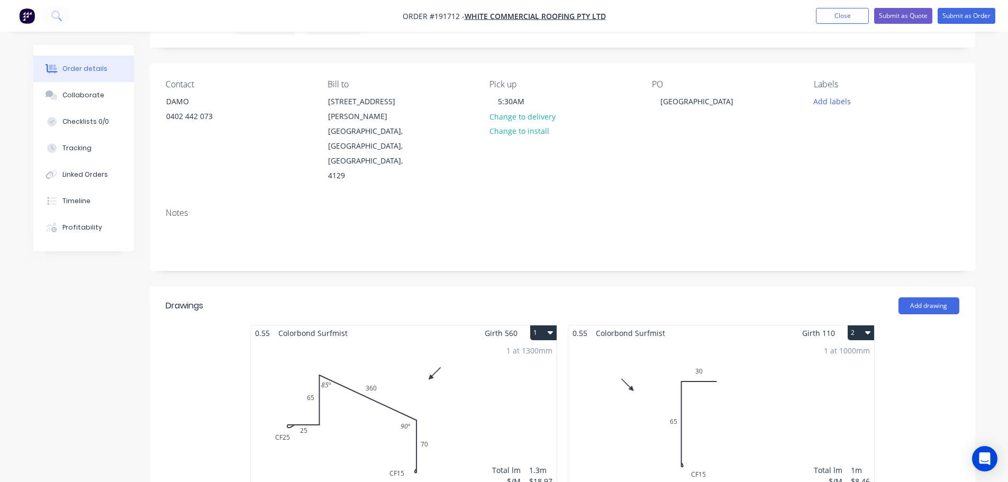
scroll to position [106, 0]
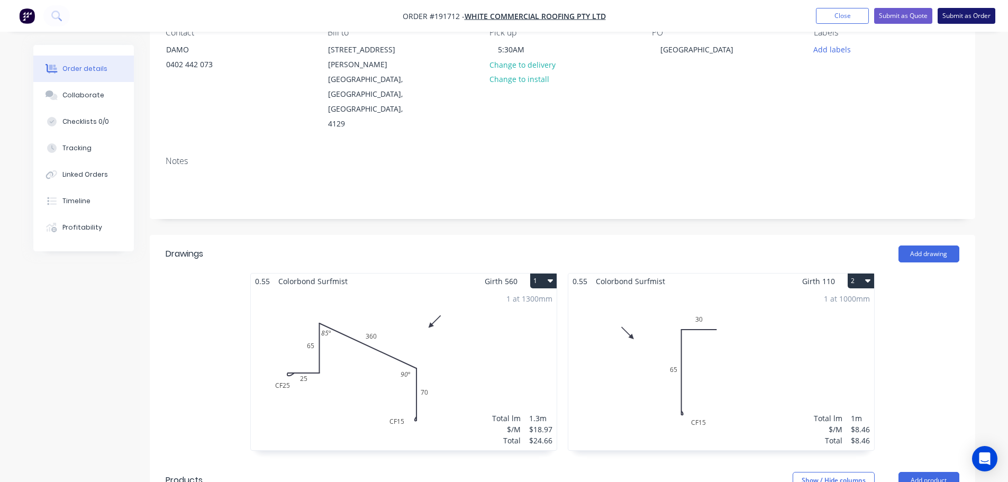
click at [984, 14] on button "Submit as Order" at bounding box center [967, 16] width 58 height 16
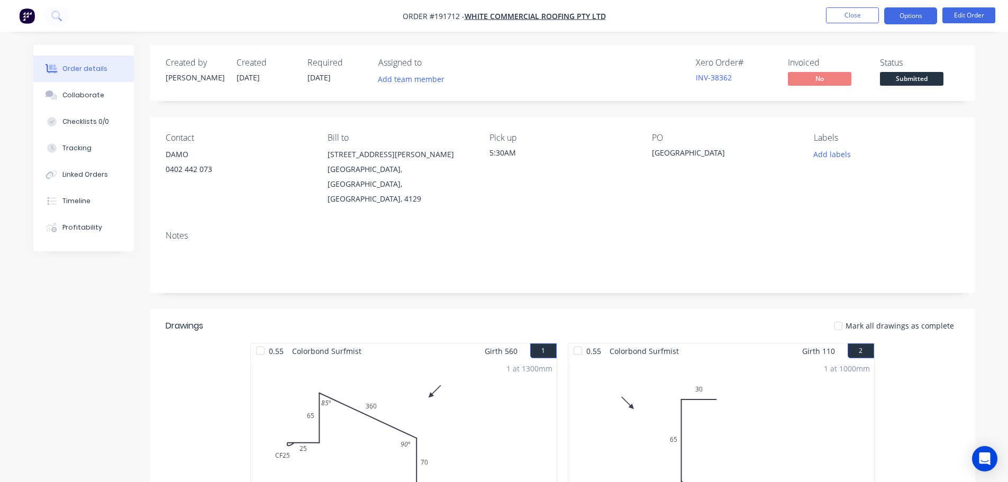
click at [907, 14] on button "Options" at bounding box center [910, 15] width 53 height 17
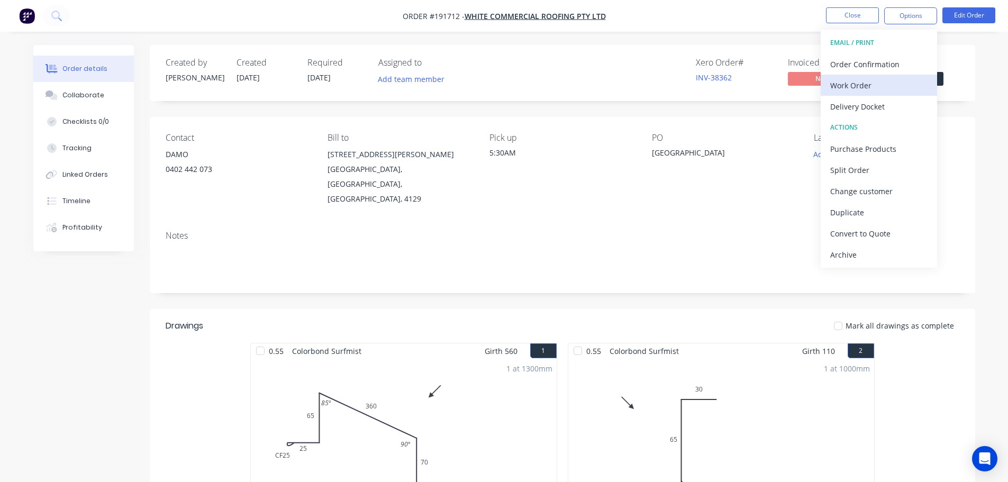
click at [906, 84] on div "Work Order" at bounding box center [878, 85] width 97 height 15
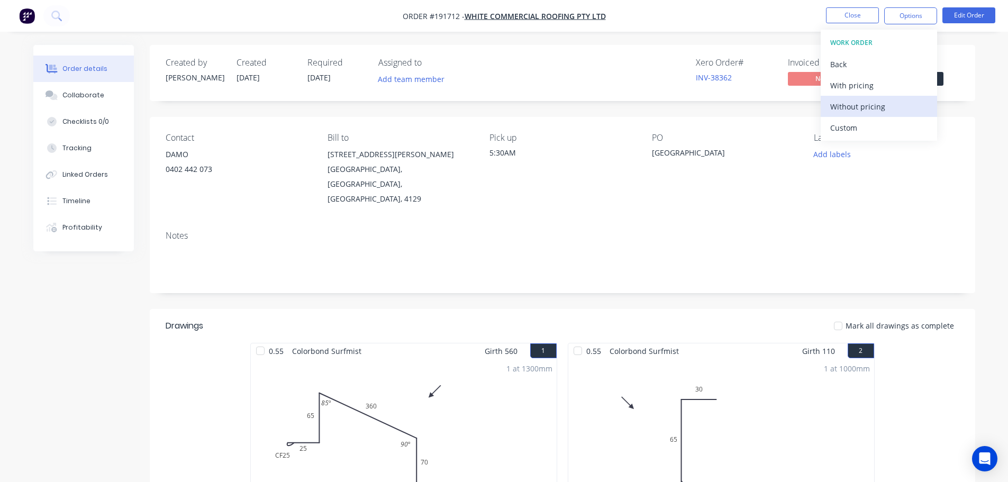
click at [899, 112] on div "Without pricing" at bounding box center [878, 106] width 97 height 15
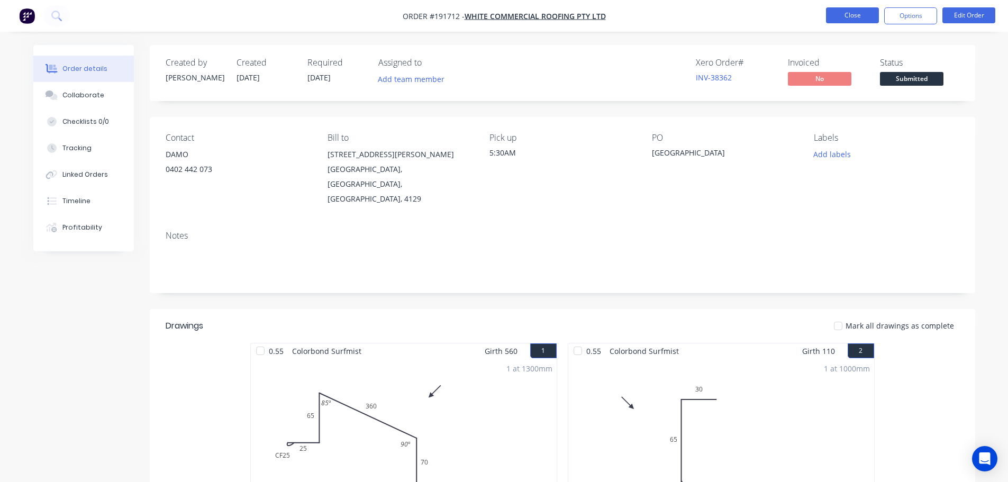
click at [865, 15] on button "Close" at bounding box center [852, 15] width 53 height 16
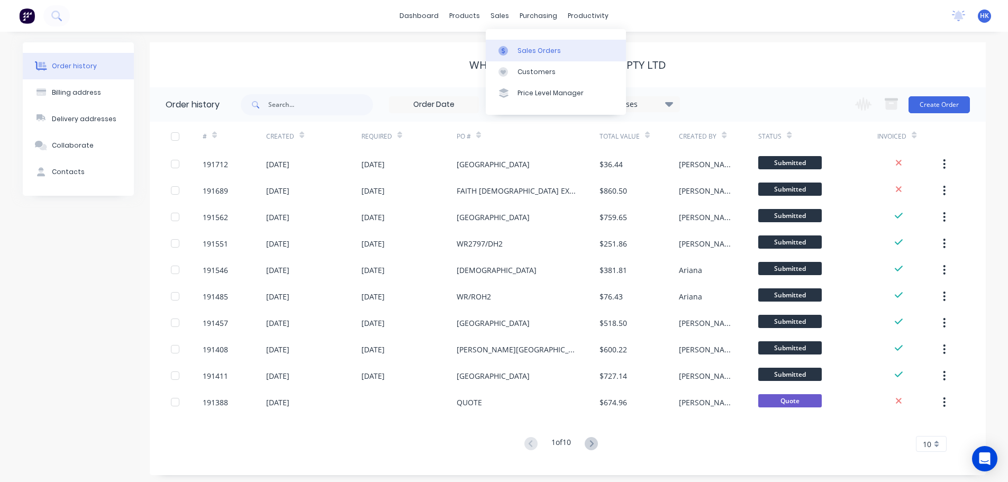
click at [520, 48] on div "Sales Orders" at bounding box center [539, 51] width 43 height 10
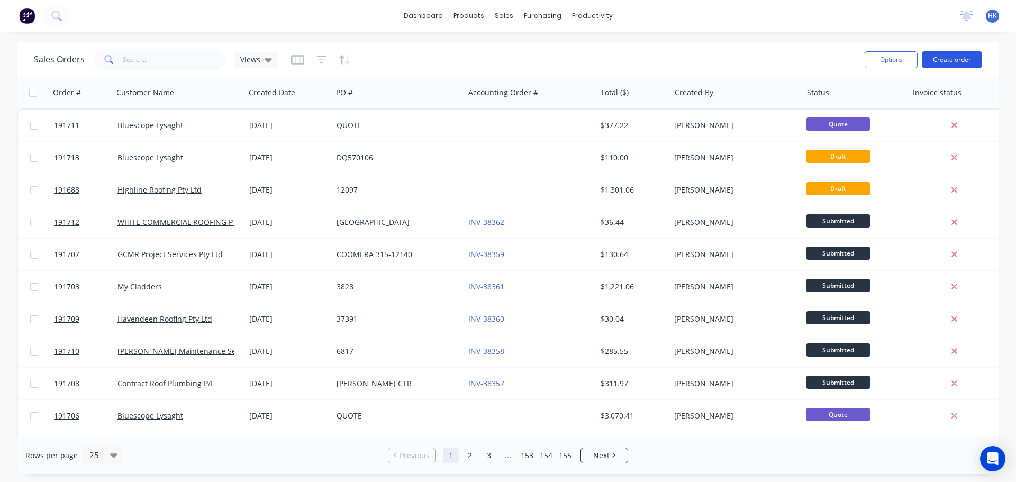
click at [955, 62] on button "Create order" at bounding box center [952, 59] width 60 height 17
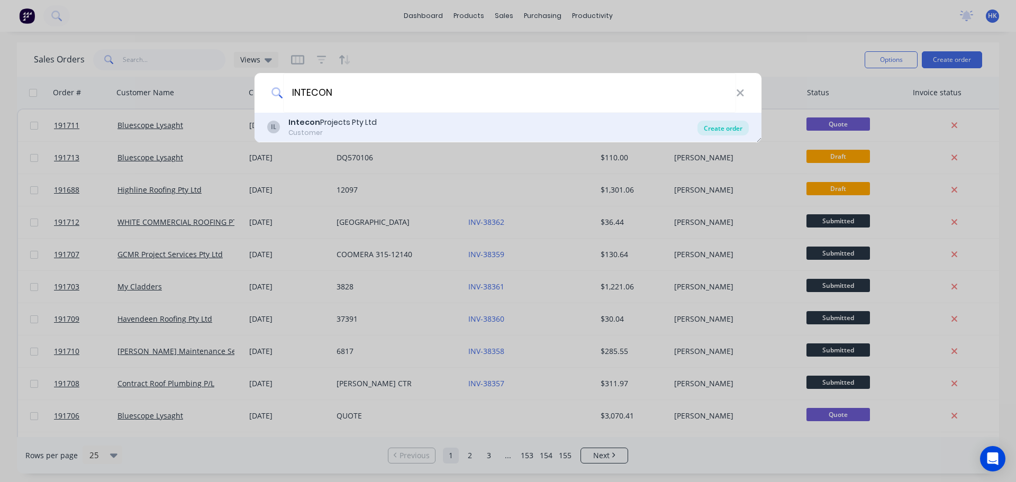
type input "INTECON"
click at [734, 129] on div "Create order" at bounding box center [723, 128] width 51 height 15
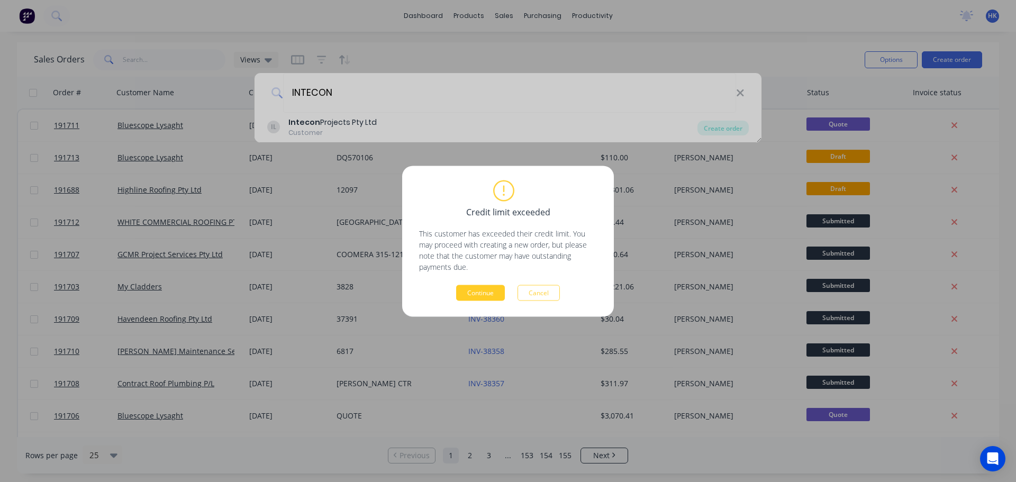
click at [476, 300] on button "Continue" at bounding box center [480, 293] width 49 height 16
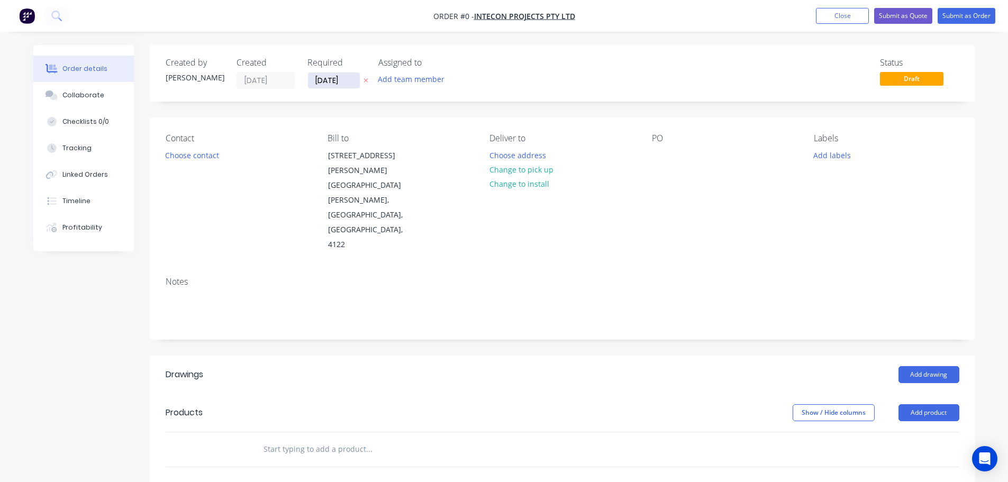
click at [322, 83] on input "[DATE]" at bounding box center [334, 81] width 52 height 16
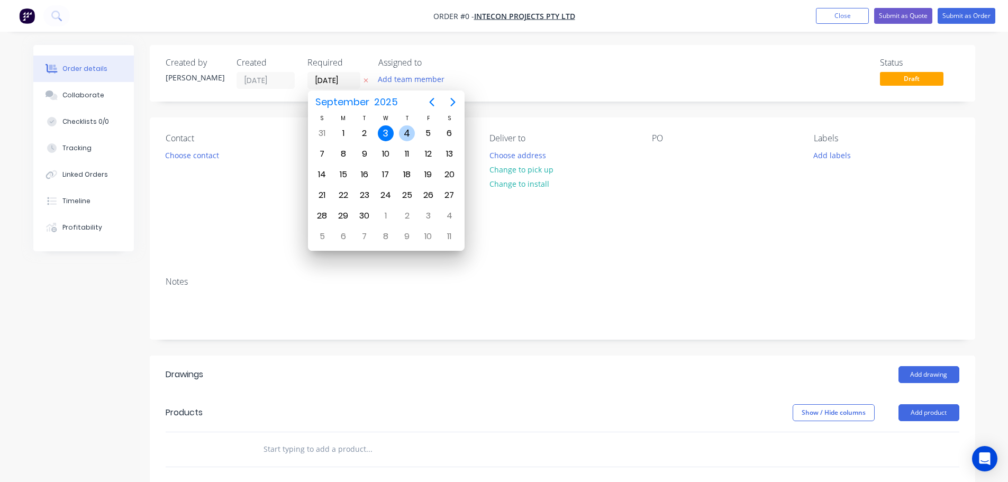
click at [413, 130] on div "4" at bounding box center [407, 133] width 16 height 16
type input "04/09/25"
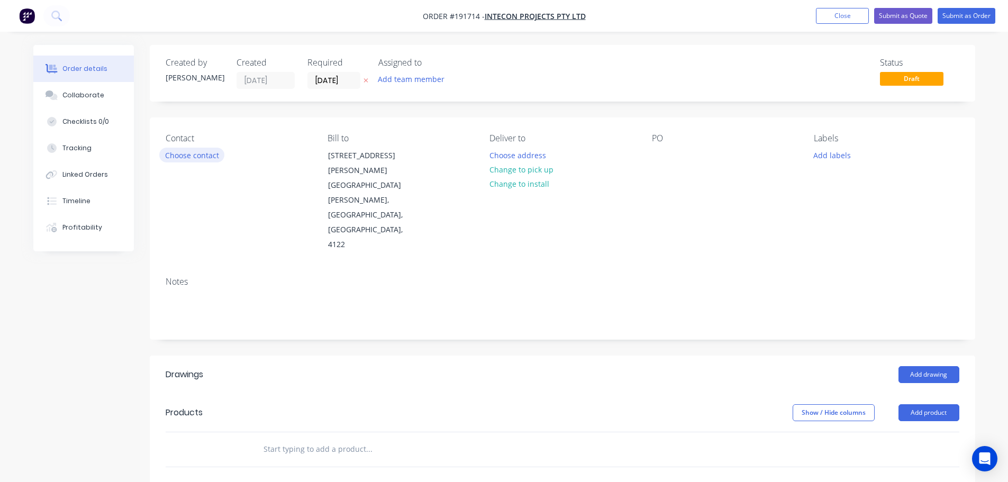
click at [190, 155] on button "Choose contact" at bounding box center [191, 155] width 65 height 14
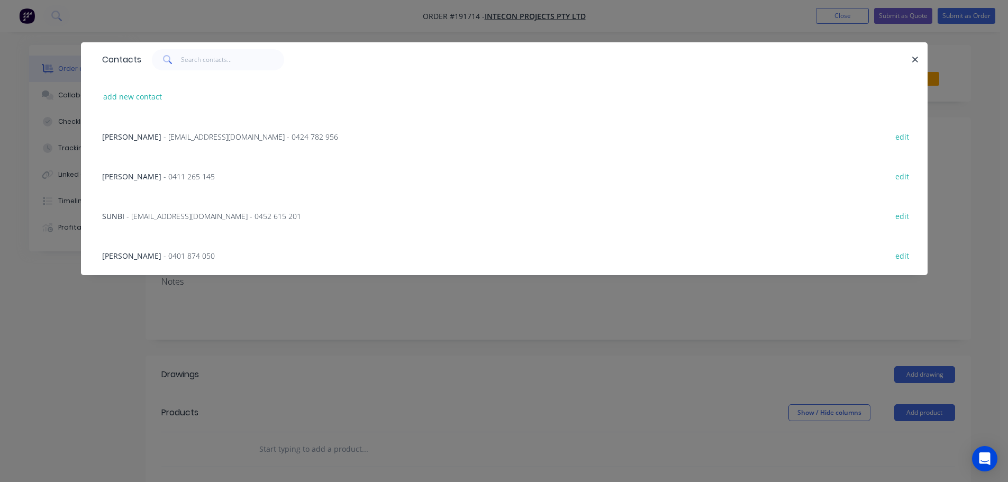
click at [177, 141] on span "- admin@inteconprojects.com - 0424 782 956" at bounding box center [251, 137] width 175 height 10
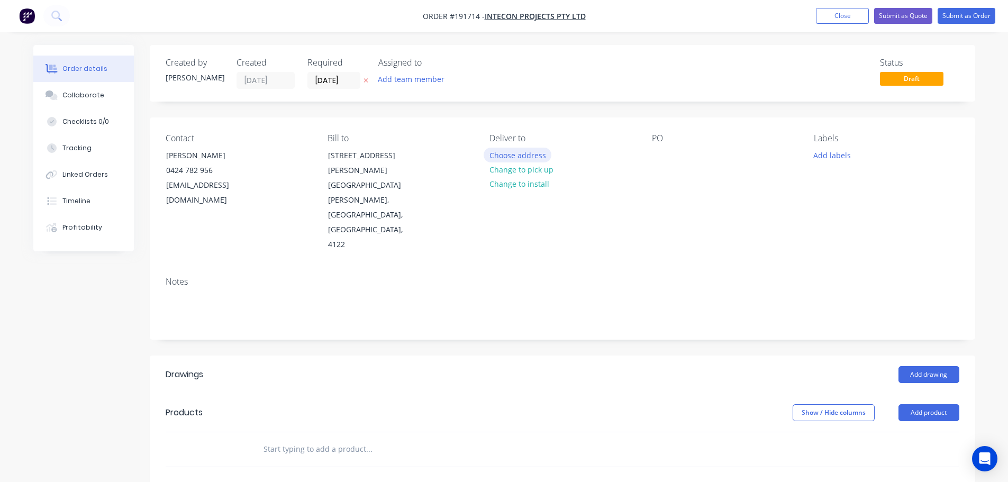
click at [542, 155] on button "Choose address" at bounding box center [518, 155] width 68 height 14
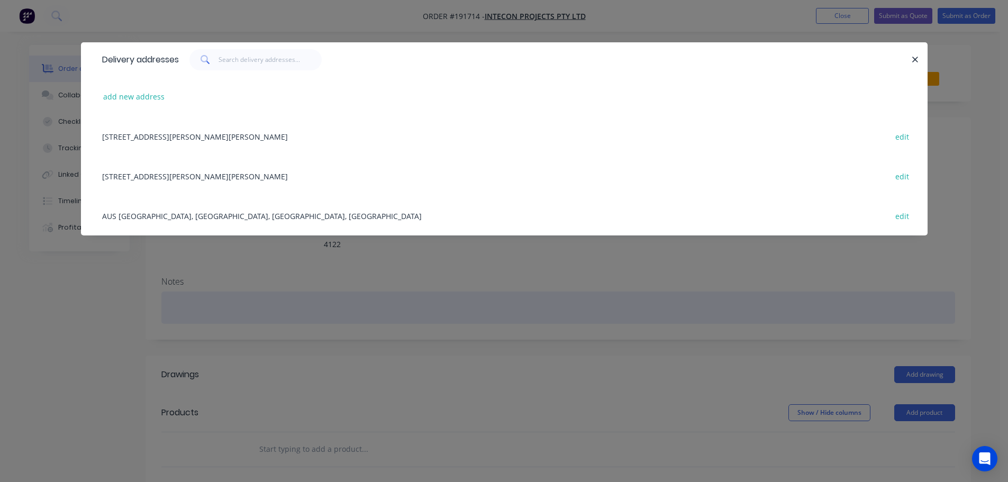
drag, startPoint x: 541, startPoint y: 266, endPoint x: 547, endPoint y: 275, distance: 11.2
click at [541, 267] on div "Delivery addresses add new address 1661 Logan Road, Upper Mount Gravatt, Queens…" at bounding box center [504, 241] width 1008 height 482
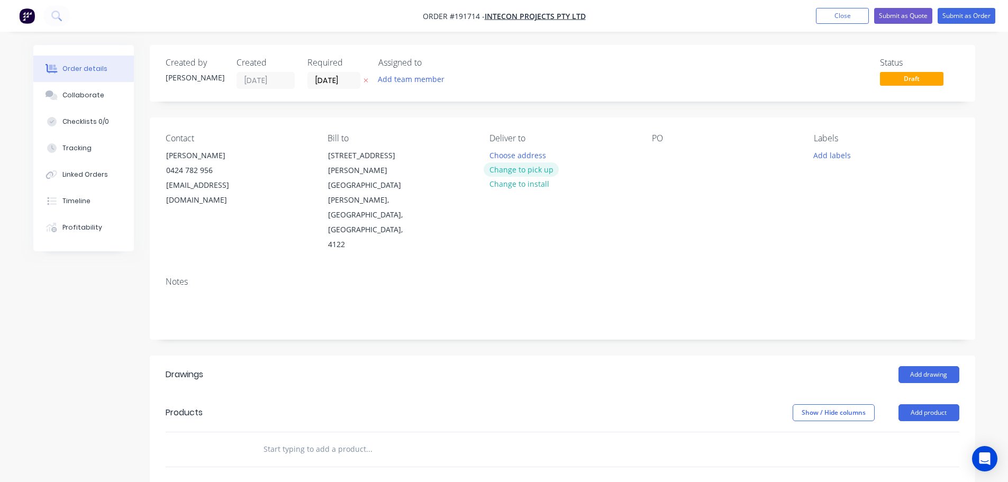
click at [530, 165] on button "Change to pick up" at bounding box center [521, 169] width 75 height 14
click at [501, 156] on div at bounding box center [498, 155] width 17 height 15
click at [659, 148] on div at bounding box center [660, 155] width 17 height 15
click at [925, 366] on button "Add drawing" at bounding box center [929, 374] width 61 height 17
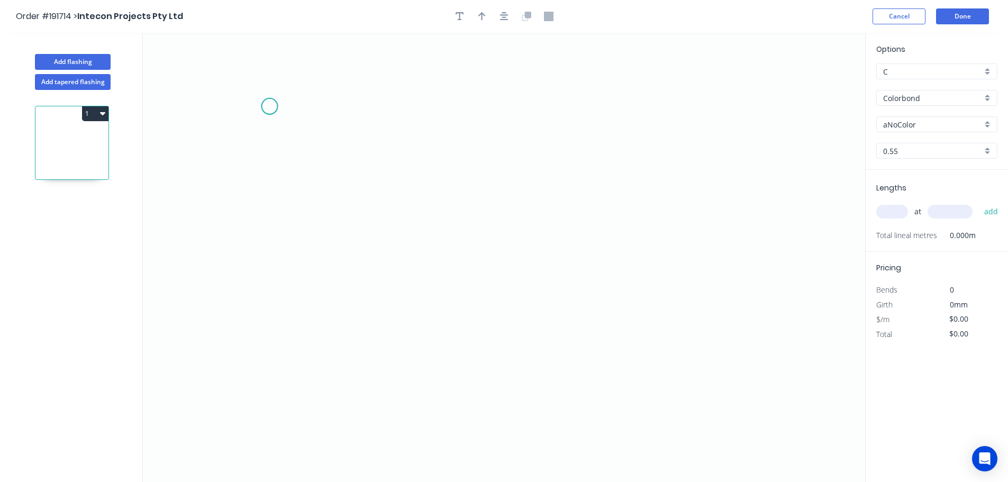
click at [269, 106] on icon "0" at bounding box center [504, 257] width 723 height 449
click at [263, 238] on icon "0" at bounding box center [504, 257] width 723 height 449
click at [555, 245] on icon "0 ?" at bounding box center [504, 257] width 723 height 449
click at [510, 13] on button "button" at bounding box center [504, 16] width 16 height 16
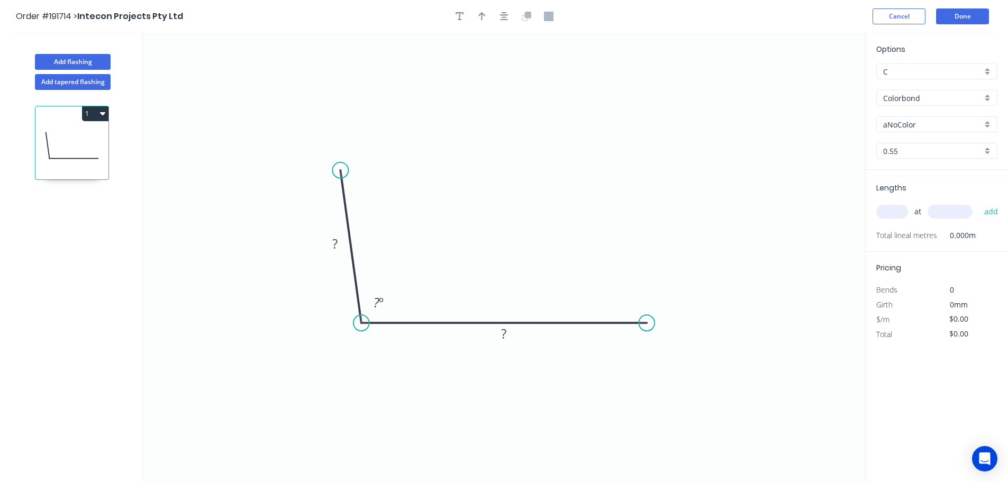
drag, startPoint x: 363, startPoint y: 192, endPoint x: 340, endPoint y: 170, distance: 30.7
click at [340, 170] on circle at bounding box center [340, 170] width 16 height 16
drag, startPoint x: 340, startPoint y: 172, endPoint x: 363, endPoint y: 172, distance: 22.8
click at [363, 172] on circle at bounding box center [362, 172] width 16 height 16
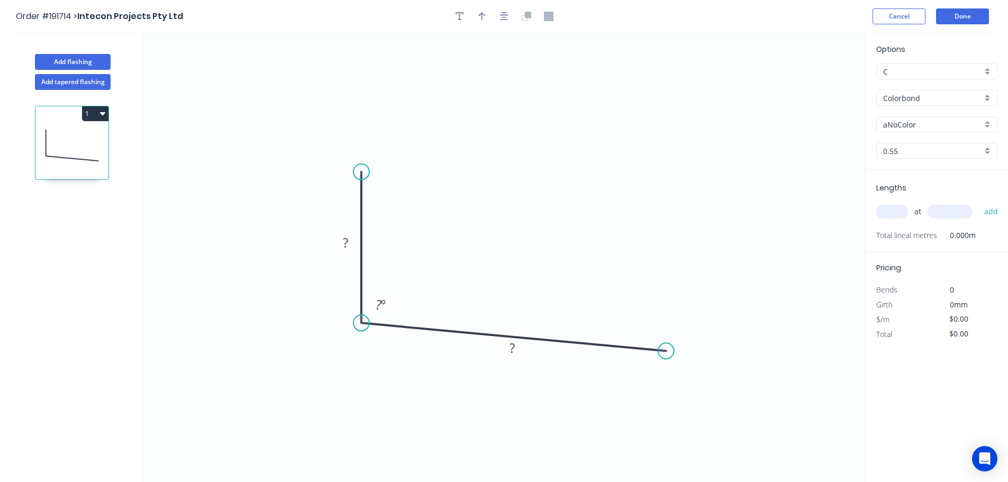
drag, startPoint x: 649, startPoint y: 321, endPoint x: 666, endPoint y: 351, distance: 34.9
click at [666, 351] on circle at bounding box center [666, 351] width 16 height 16
click at [720, 428] on icon "0 ? ? ? º" at bounding box center [504, 257] width 723 height 449
drag, startPoint x: 356, startPoint y: 178, endPoint x: 355, endPoint y: 187, distance: 9.0
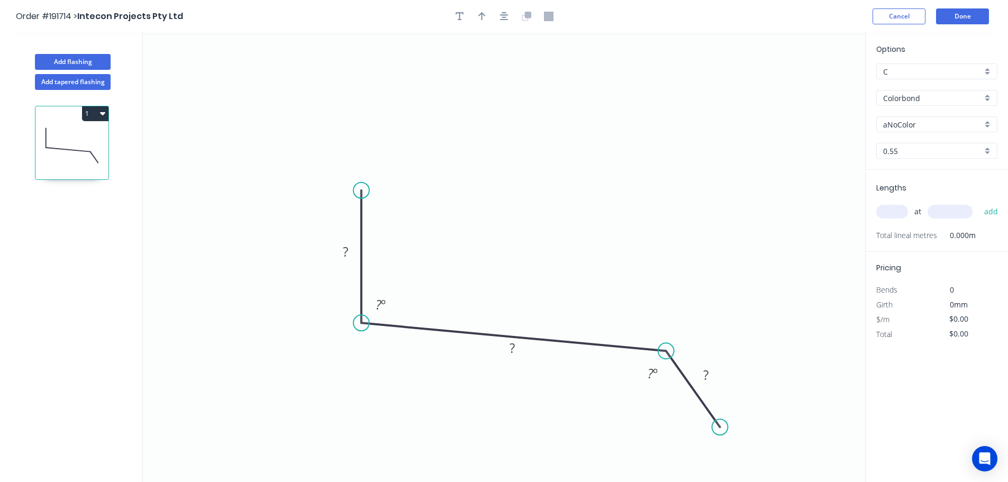
click at [355, 189] on circle at bounding box center [362, 191] width 16 height 16
click at [354, 248] on rect at bounding box center [345, 252] width 21 height 15
click at [499, 17] on button "button" at bounding box center [504, 16] width 16 height 16
type input "$7.82"
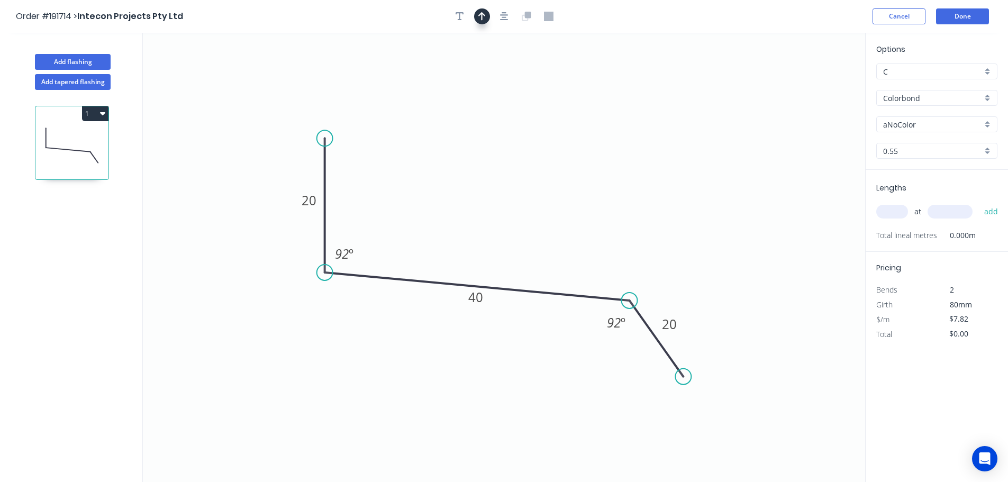
click at [483, 16] on icon "button" at bounding box center [481, 17] width 7 height 10
drag, startPoint x: 813, startPoint y: 86, endPoint x: 479, endPoint y: 89, distance: 334.0
click at [483, 89] on icon at bounding box center [488, 77] width 10 height 34
click at [942, 127] on input "aNoColor" at bounding box center [932, 124] width 99 height 11
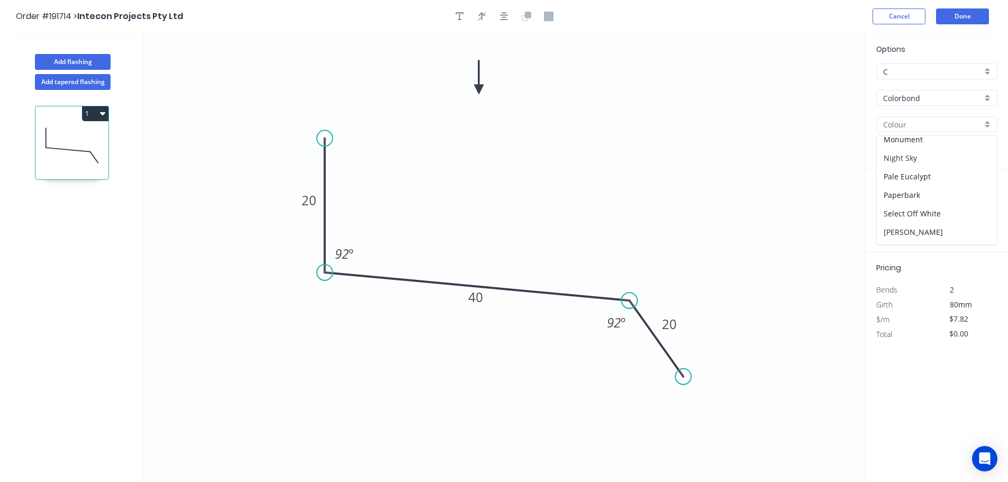
click at [946, 164] on div "Night Sky" at bounding box center [937, 158] width 120 height 19
type input "Night Sky"
click at [896, 218] on input "text" at bounding box center [893, 212] width 32 height 14
type input "4"
type input "3000"
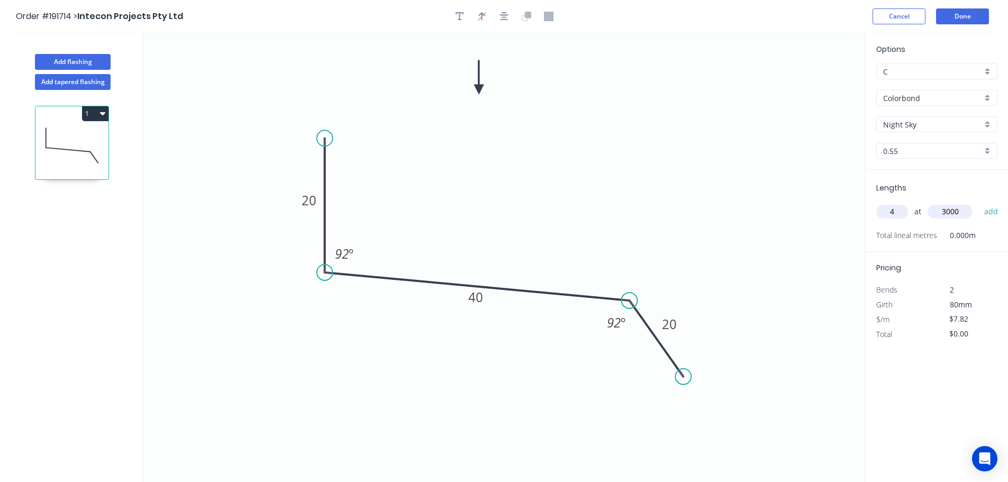
click at [979, 203] on button "add" at bounding box center [991, 212] width 25 height 18
type input "$93.84"
click at [972, 9] on button "Done" at bounding box center [962, 16] width 53 height 16
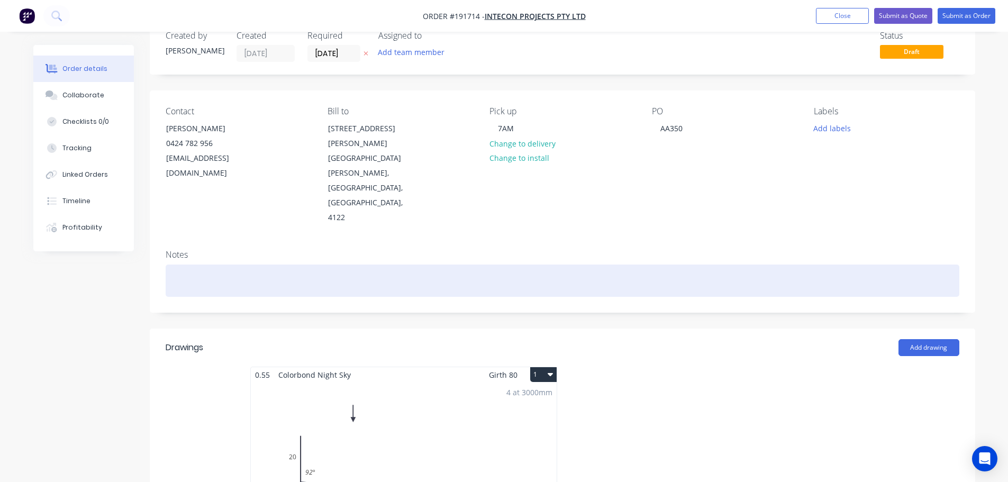
scroll to position [53, 0]
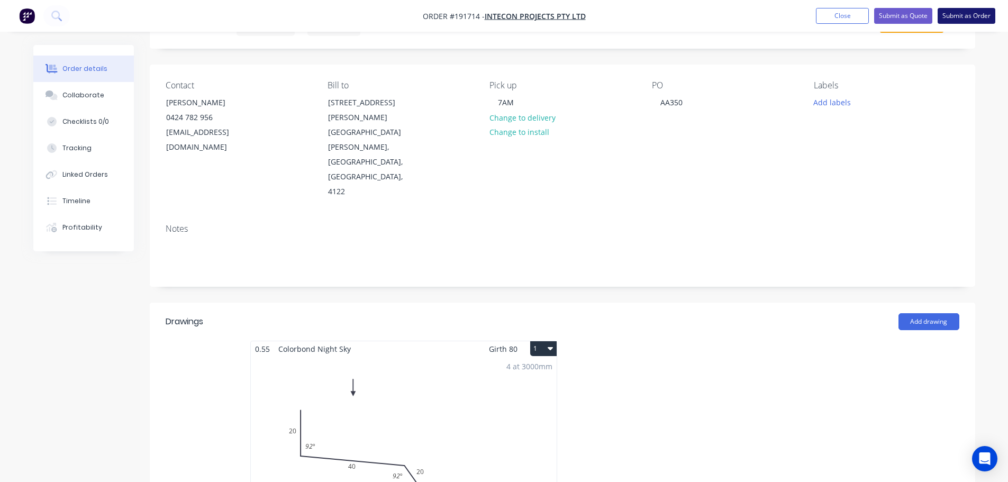
click at [966, 15] on button "Submit as Order" at bounding box center [967, 16] width 58 height 16
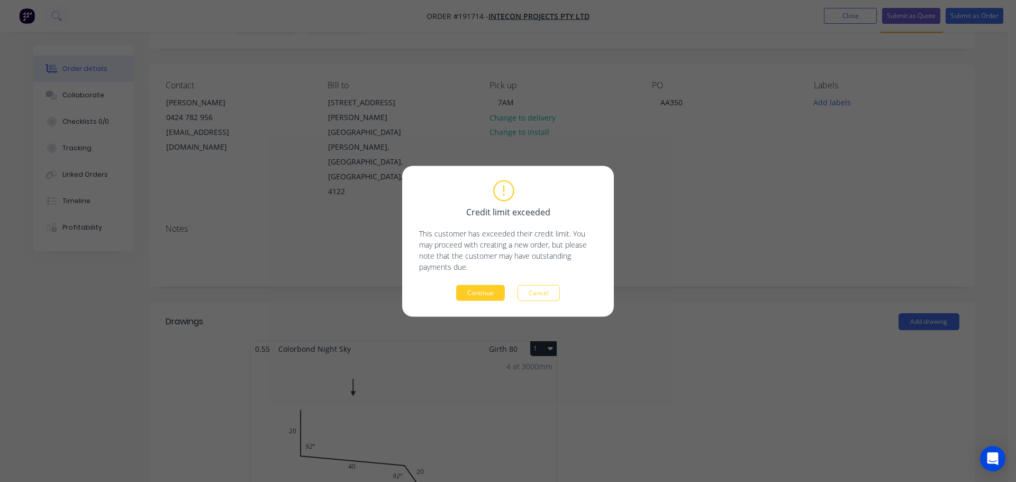
click at [494, 291] on button "Continue" at bounding box center [480, 293] width 49 height 16
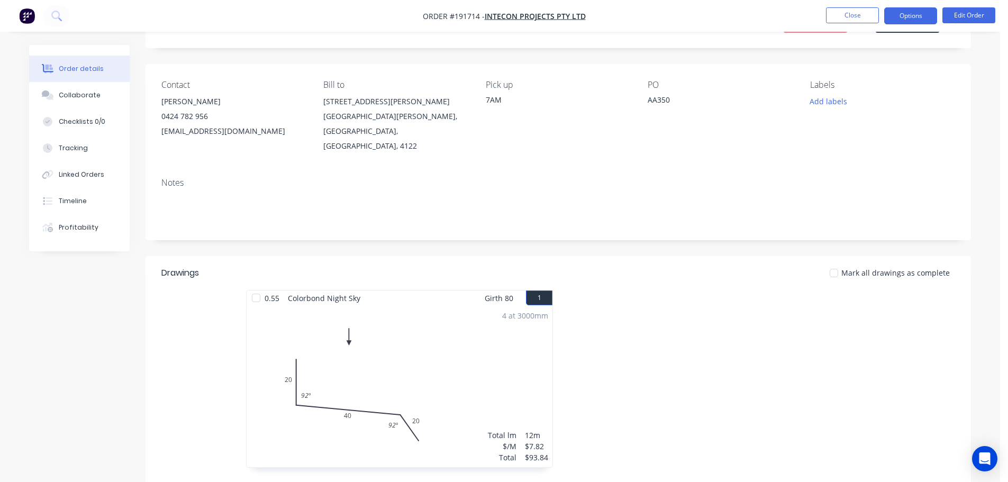
click at [923, 23] on button "Options" at bounding box center [910, 15] width 53 height 17
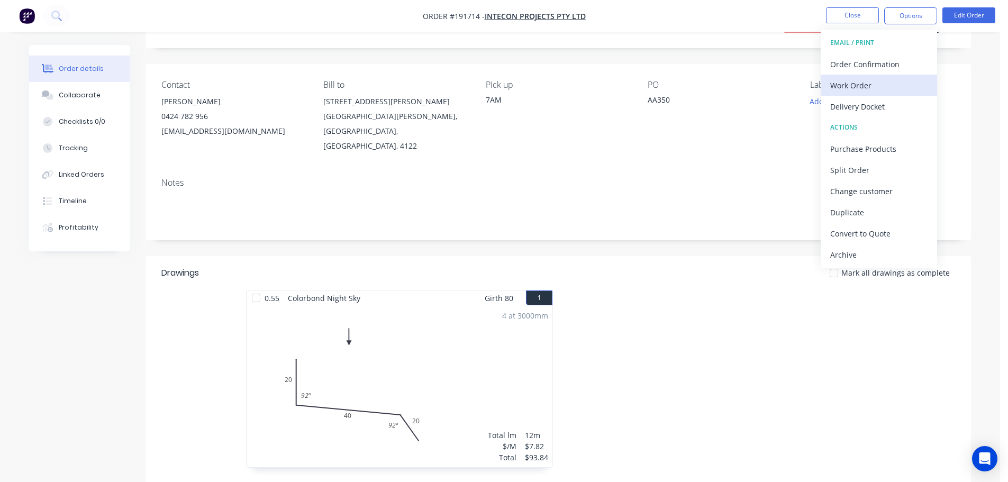
click at [909, 76] on button "Work Order" at bounding box center [879, 85] width 116 height 21
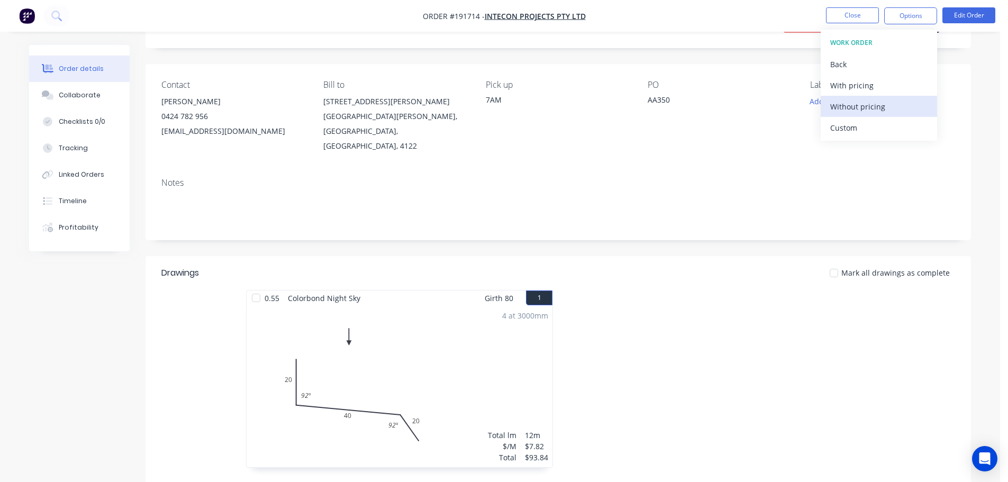
click at [904, 106] on div "Without pricing" at bounding box center [878, 106] width 97 height 15
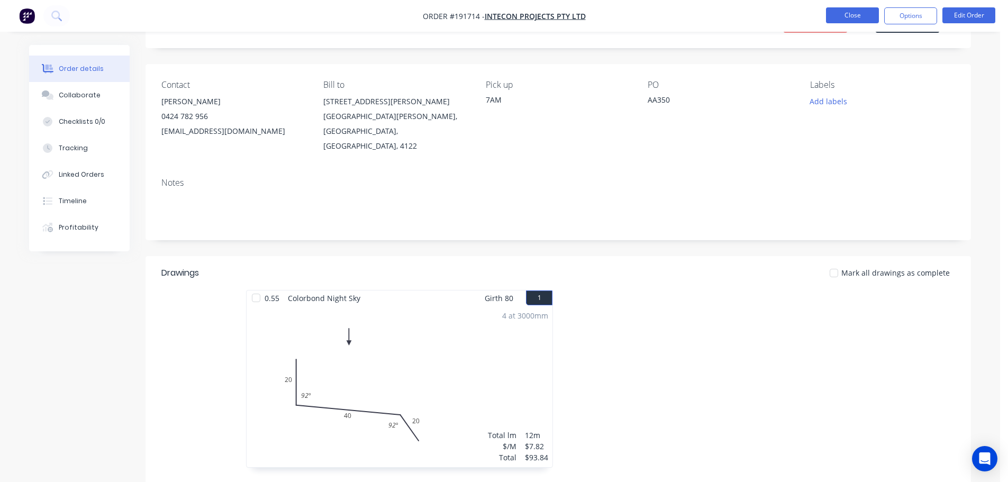
click at [861, 11] on button "Close" at bounding box center [852, 15] width 53 height 16
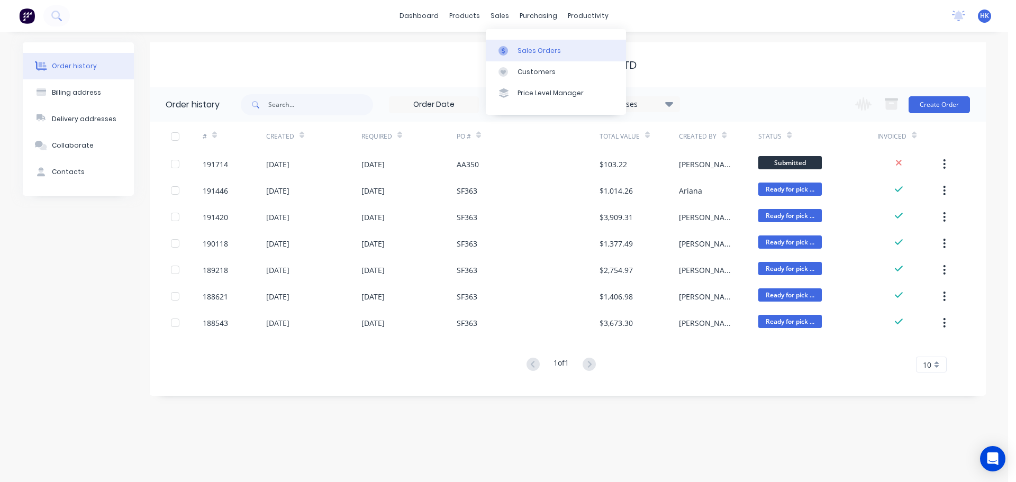
click at [552, 54] on div "Sales Orders" at bounding box center [539, 51] width 43 height 10
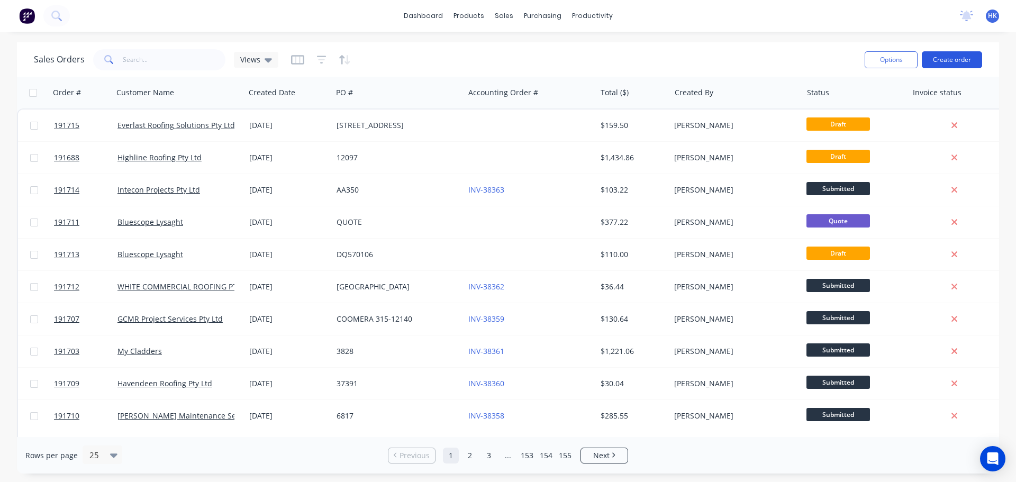
click at [955, 56] on button "Create order" at bounding box center [952, 59] width 60 height 17
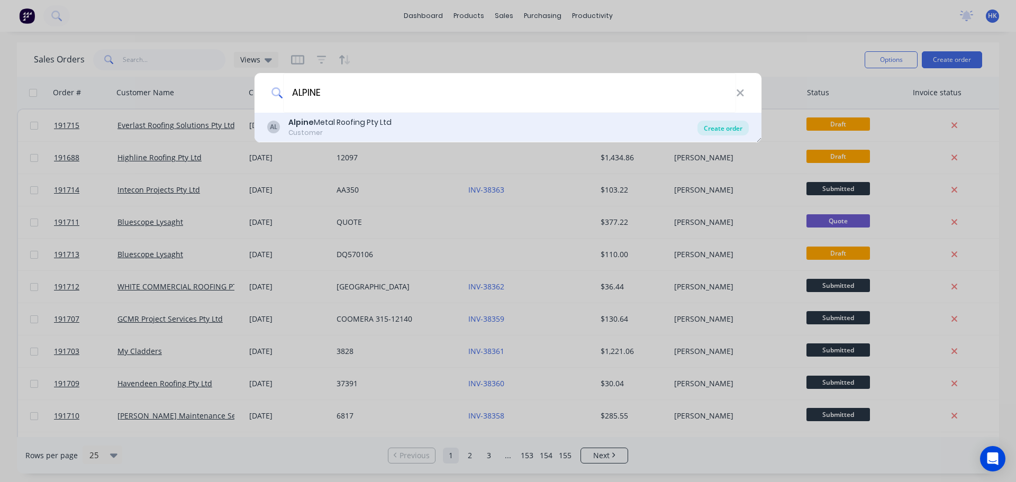
type input "ALPINE"
click at [716, 127] on div "Create order" at bounding box center [723, 128] width 51 height 15
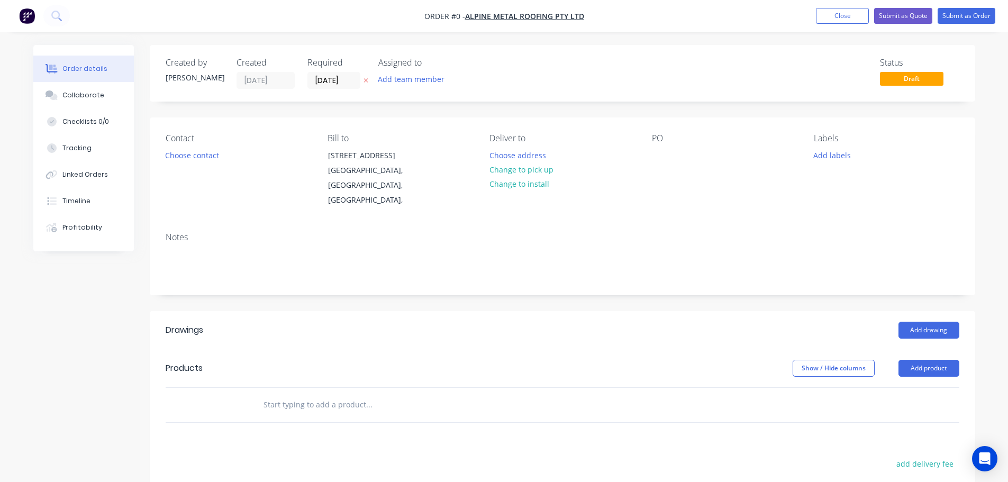
click at [341, 88] on label "03/09/25" at bounding box center [334, 80] width 53 height 17
click at [341, 88] on input "03/09/25" at bounding box center [334, 81] width 52 height 16
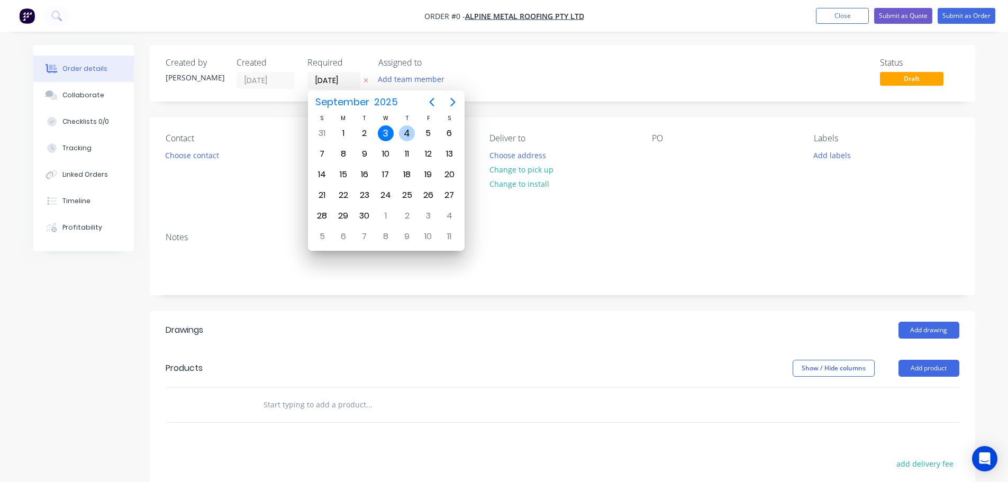
click at [410, 129] on div "4" at bounding box center [407, 133] width 16 height 16
type input "04/09/25"
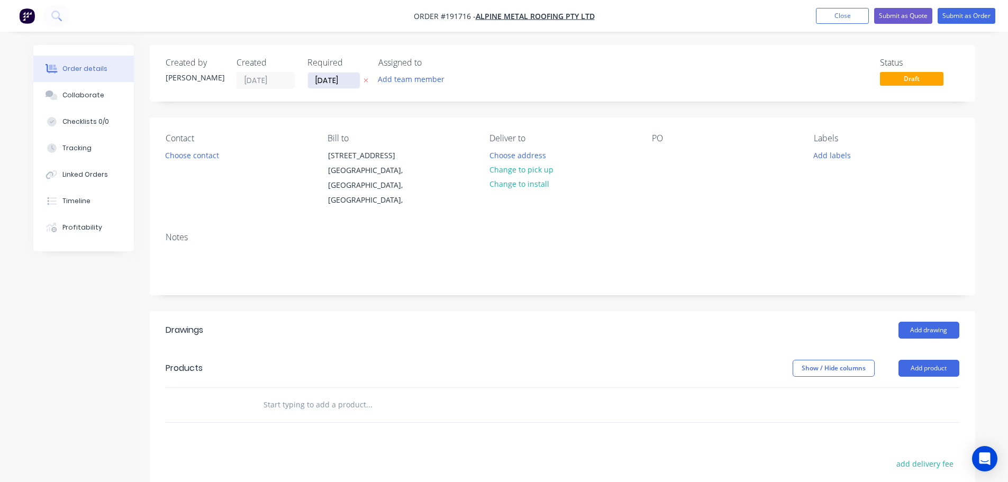
click at [335, 84] on input "04/09/25" at bounding box center [334, 81] width 52 height 16
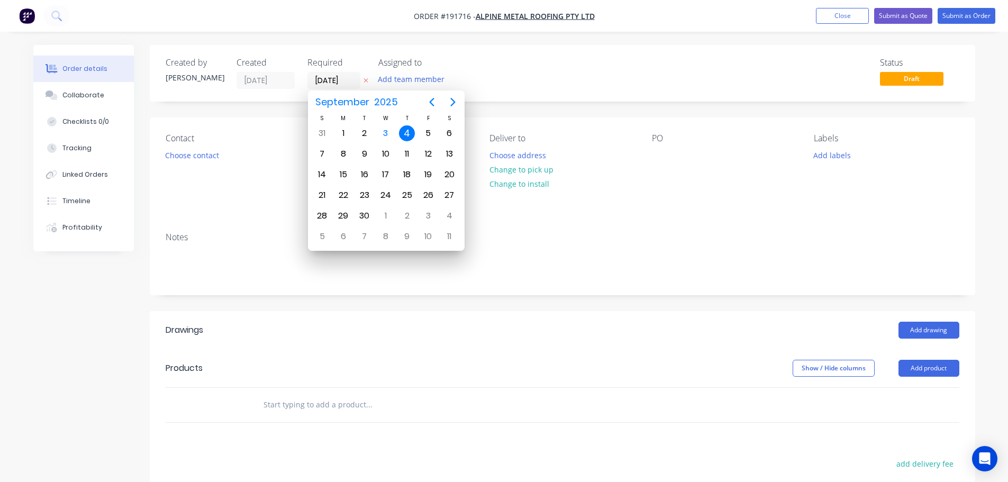
click at [409, 132] on div "4" at bounding box center [407, 133] width 16 height 16
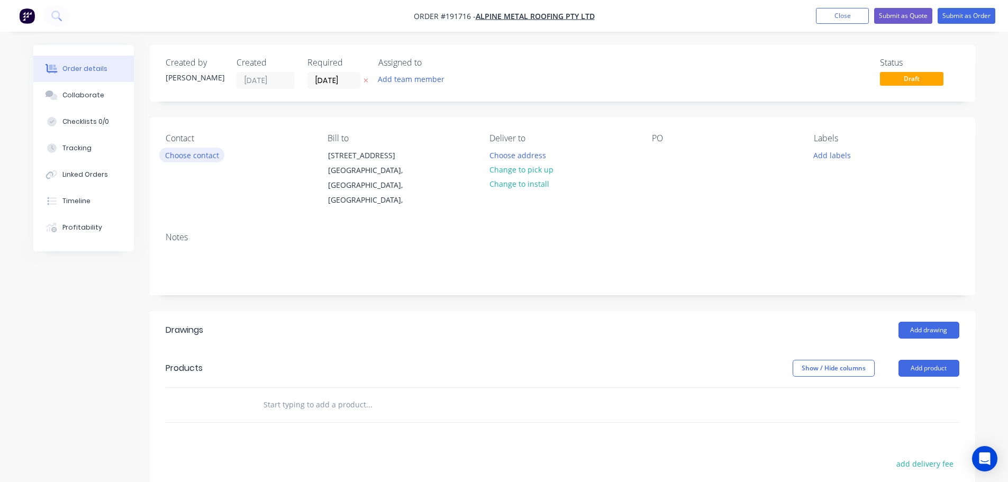
click at [202, 155] on button "Choose contact" at bounding box center [191, 155] width 65 height 14
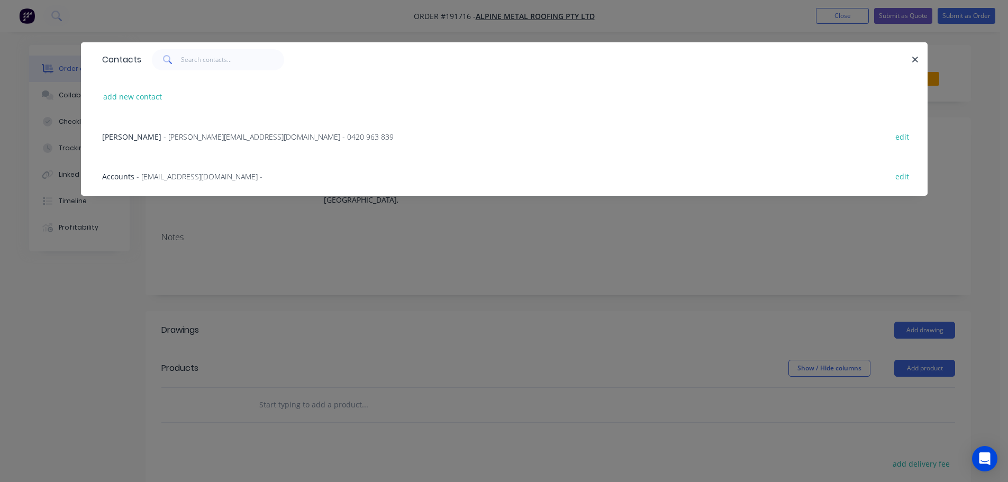
drag, startPoint x: 175, startPoint y: 136, endPoint x: 389, endPoint y: 132, distance: 213.9
click at [175, 136] on span "- jamie@alpinemetalroofing.com.au - 0420 963 839" at bounding box center [279, 137] width 230 height 10
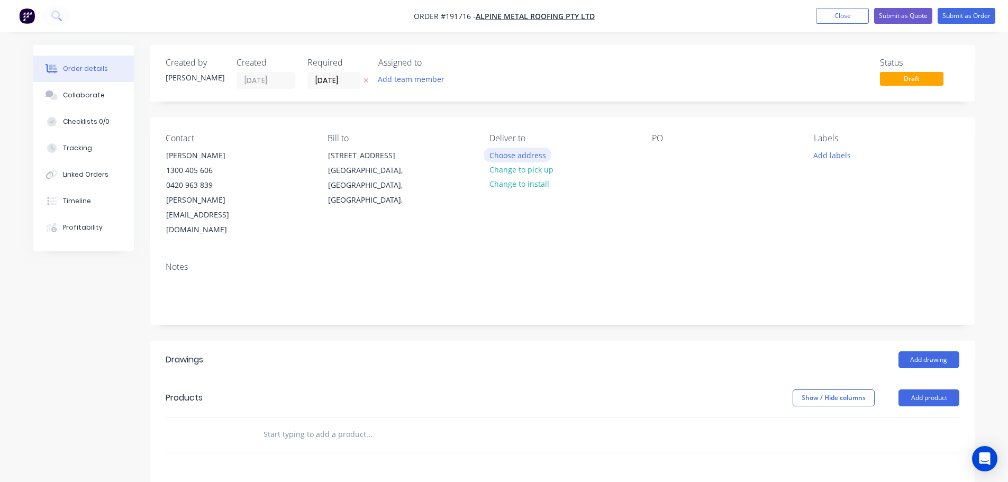
click at [508, 150] on button "Choose address" at bounding box center [518, 155] width 68 height 14
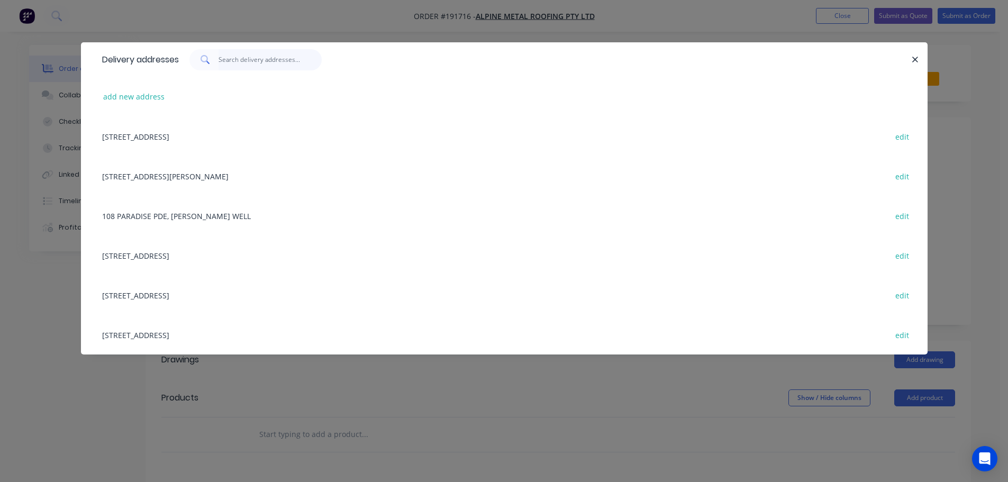
click at [271, 50] on input "text" at bounding box center [270, 59] width 103 height 21
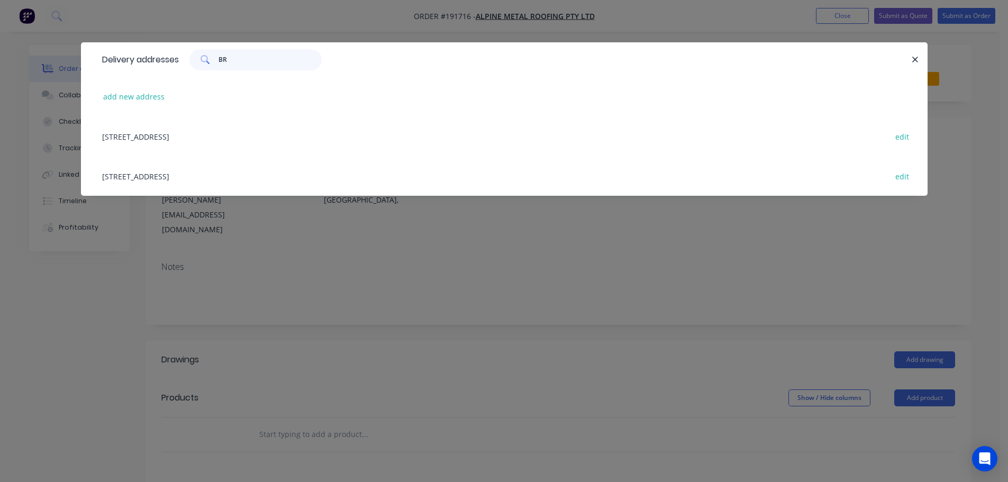
type input "BRO"
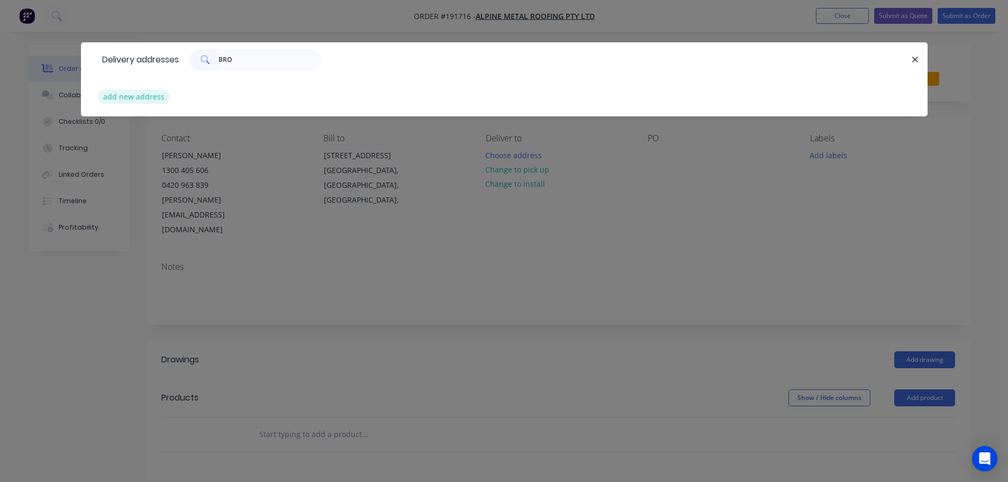
click at [125, 97] on button "add new address" at bounding box center [134, 96] width 73 height 14
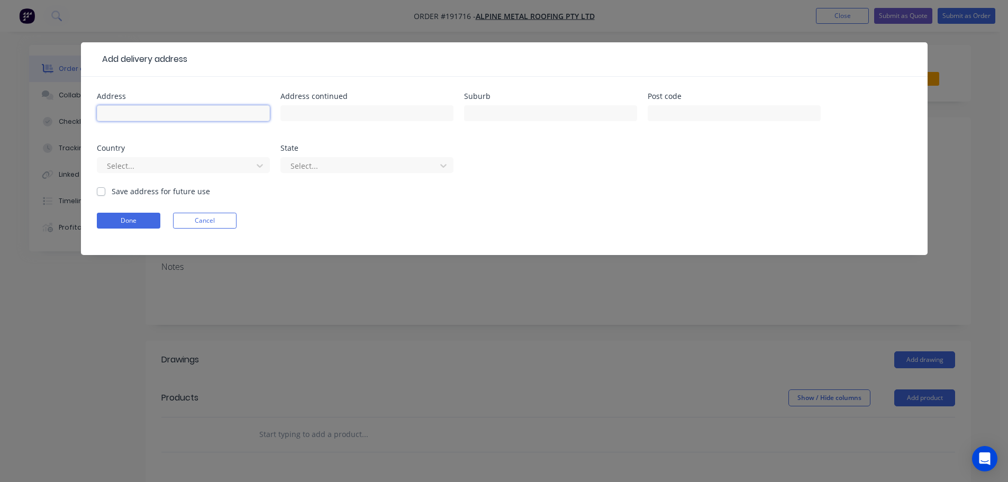
drag, startPoint x: 125, startPoint y: 97, endPoint x: 139, endPoint y: 105, distance: 15.9
click at [139, 105] on input "text" at bounding box center [183, 113] width 173 height 16
type input "57 KINTYRE ST"
type input "BROOKFIELD"
click at [166, 165] on div at bounding box center [176, 165] width 141 height 13
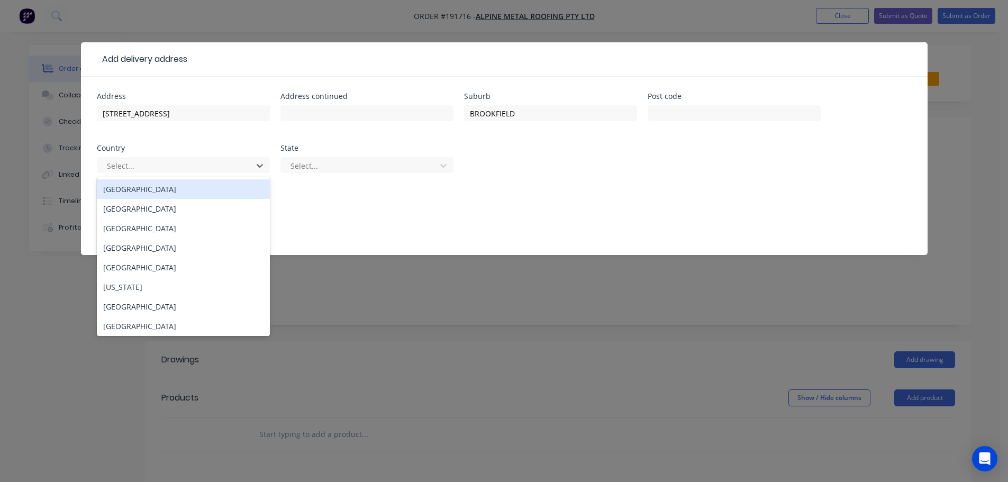
click at [154, 191] on div "Australia" at bounding box center [183, 189] width 173 height 20
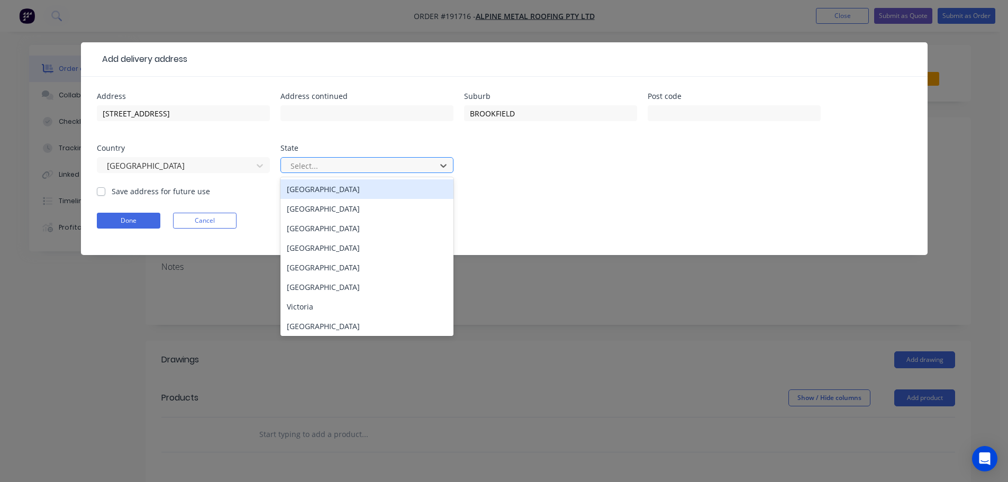
click at [434, 162] on div "Select..." at bounding box center [360, 166] width 148 height 16
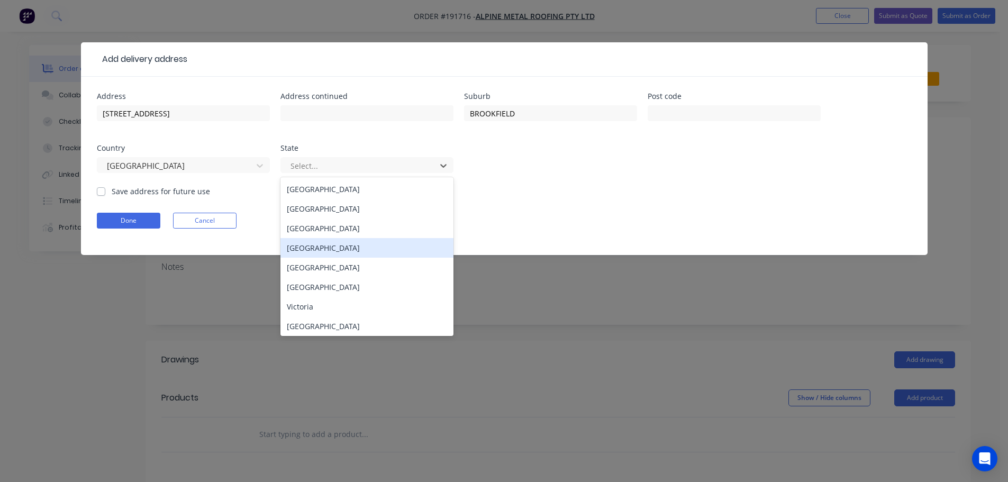
click at [358, 234] on div "Australian Capital Territory New South Wales Northern Territory Queensland Sout…" at bounding box center [367, 256] width 173 height 159
click at [327, 241] on div "Queensland" at bounding box center [367, 248] width 173 height 20
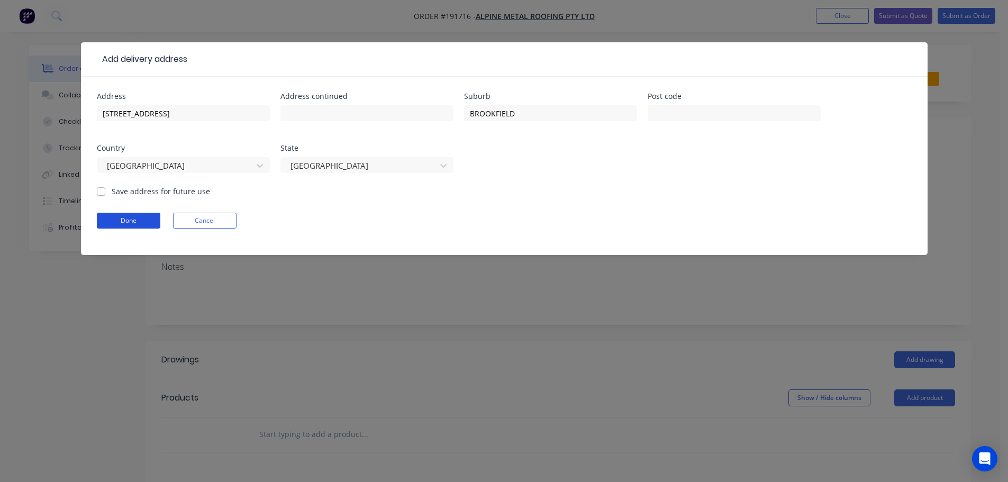
click at [146, 223] on button "Done" at bounding box center [129, 221] width 64 height 16
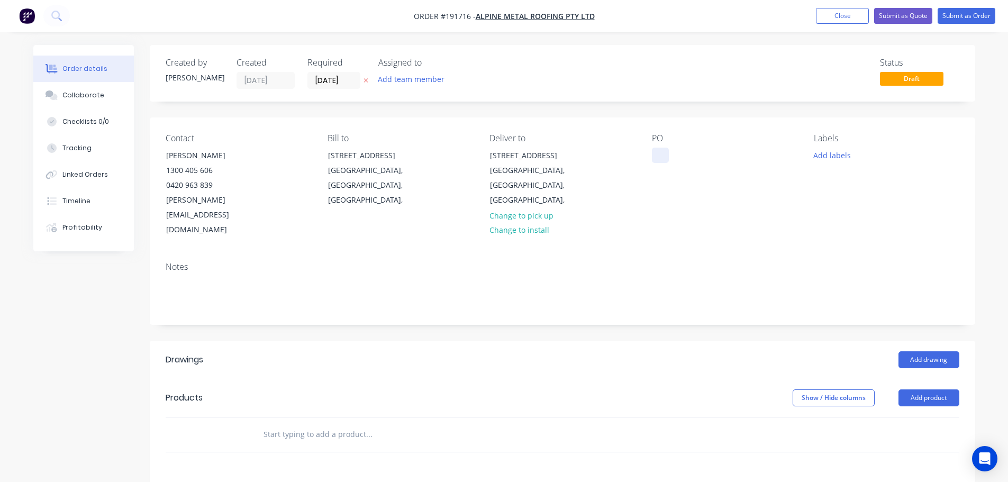
click at [658, 160] on div at bounding box center [660, 155] width 17 height 15
click at [918, 379] on header "Products Show / Hide columns Add product" at bounding box center [563, 398] width 826 height 38
click at [926, 390] on button "Add product" at bounding box center [929, 398] width 61 height 17
click at [932, 417] on div "Product catalogue" at bounding box center [910, 424] width 82 height 15
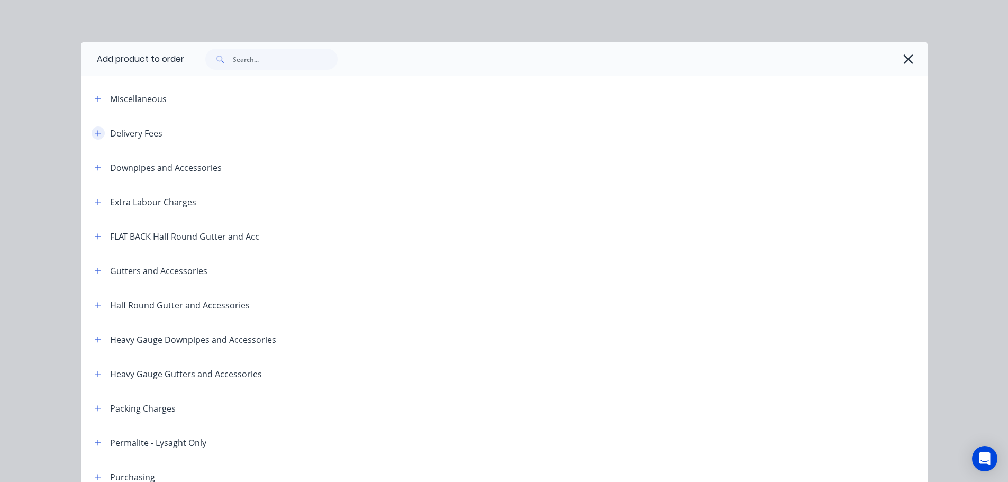
click at [95, 133] on icon "button" at bounding box center [98, 133] width 6 height 6
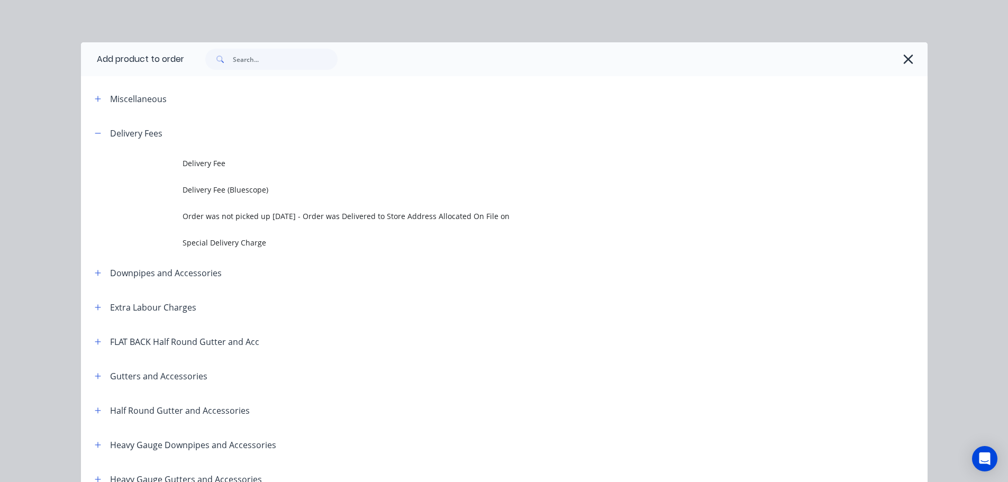
click at [187, 159] on span "Delivery Fee" at bounding box center [481, 163] width 596 height 11
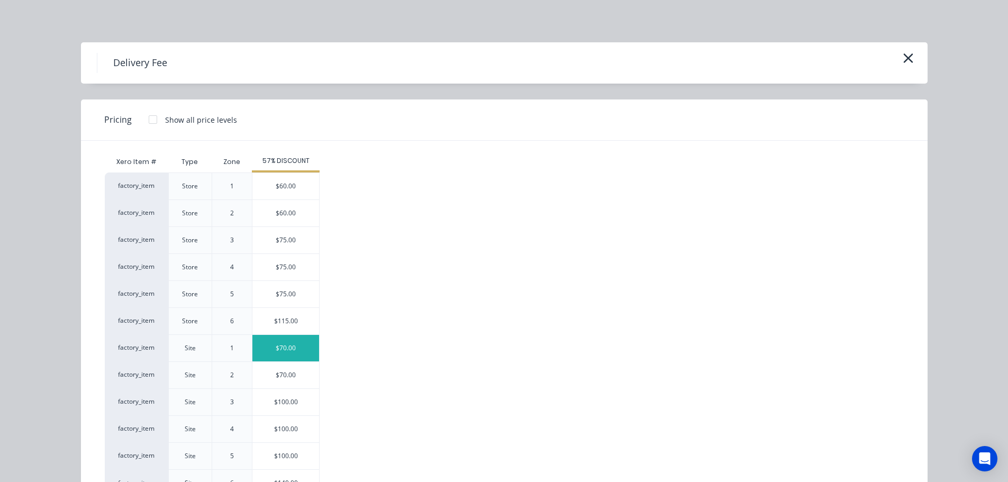
click at [264, 349] on div "$70.00" at bounding box center [285, 348] width 67 height 26
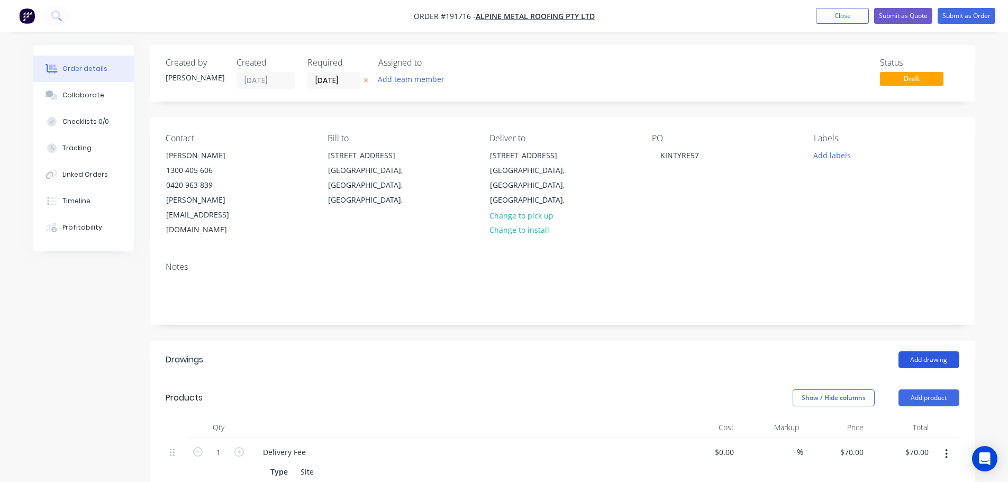
click at [937, 351] on button "Add drawing" at bounding box center [929, 359] width 61 height 17
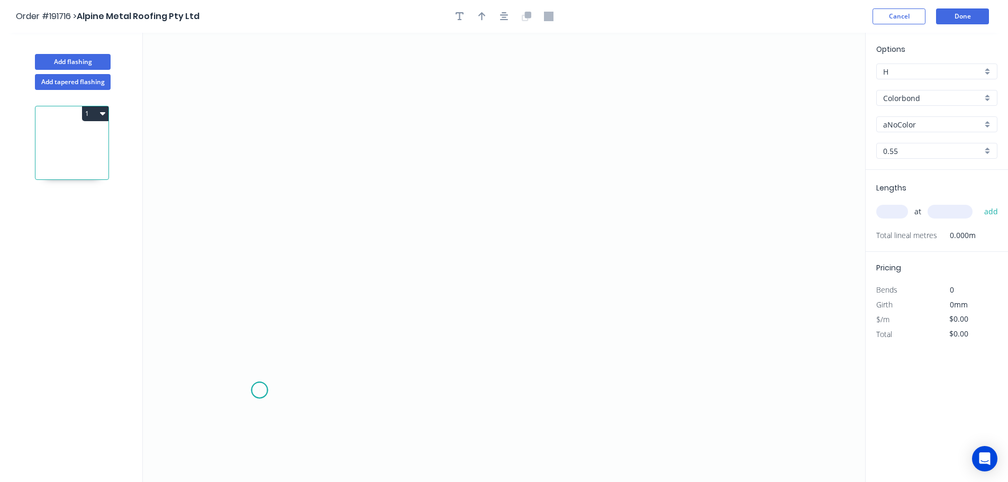
click at [259, 391] on icon "0" at bounding box center [504, 257] width 723 height 449
click at [254, 185] on icon "0" at bounding box center [504, 257] width 723 height 449
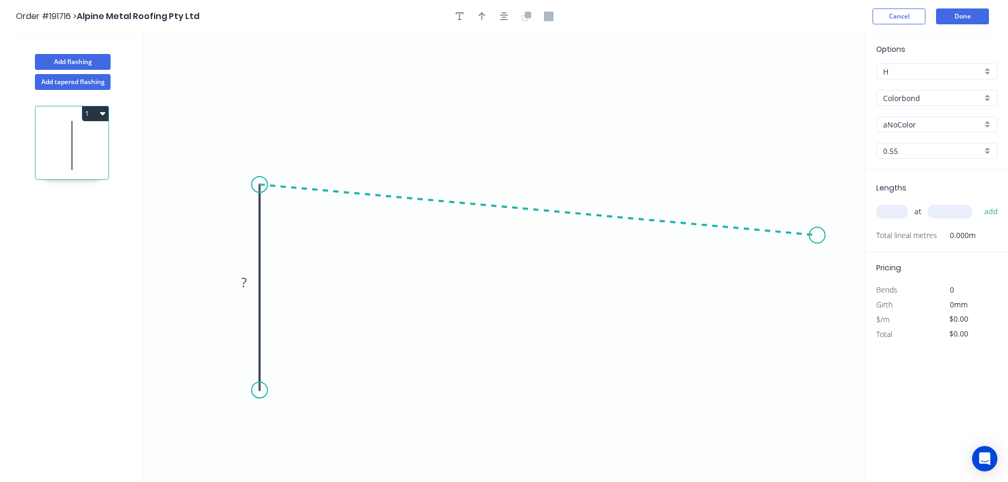
click at [818, 236] on icon "0 ?" at bounding box center [504, 257] width 723 height 449
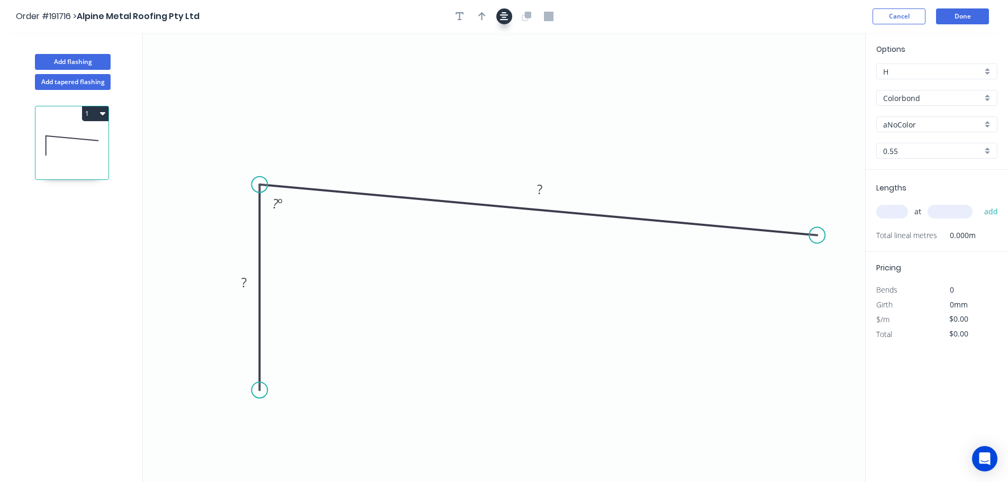
click at [510, 21] on button "button" at bounding box center [504, 16] width 16 height 16
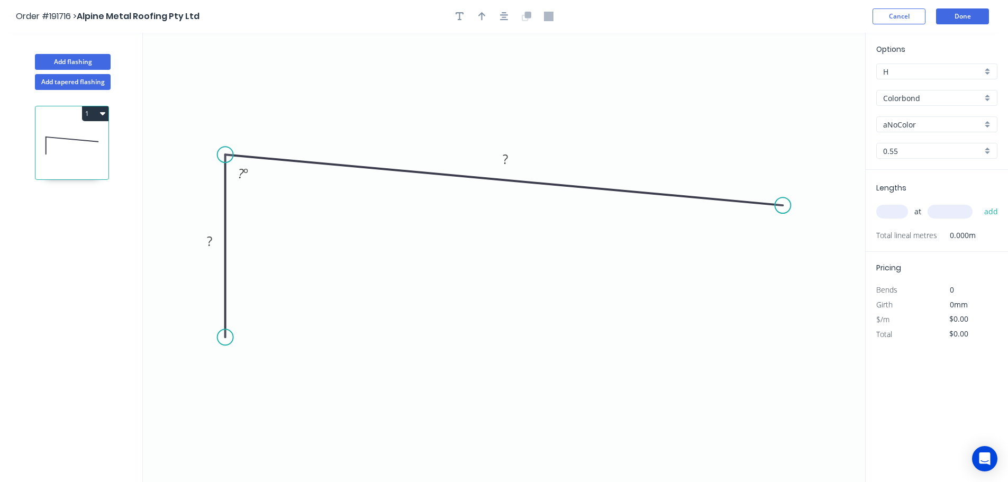
drag, startPoint x: 225, startPoint y: 363, endPoint x: 227, endPoint y: 338, distance: 25.5
click at [227, 338] on circle at bounding box center [226, 337] width 16 height 16
click at [782, 210] on circle at bounding box center [783, 205] width 16 height 16
click at [792, 351] on icon "0 ? ? ? º" at bounding box center [504, 257] width 723 height 449
click at [730, 320] on icon "0 ? ? ? ? º ? º" at bounding box center [504, 257] width 723 height 449
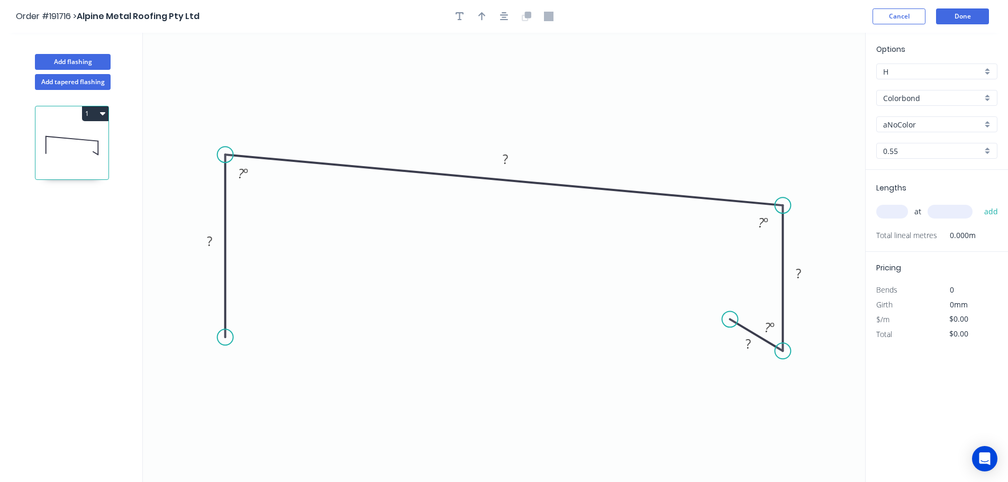
click at [225, 338] on circle at bounding box center [226, 337] width 16 height 16
click at [273, 311] on icon at bounding box center [249, 324] width 48 height 26
click at [257, 337] on tspan "?" at bounding box center [256, 332] width 5 height 17
click at [505, 22] on button "button" at bounding box center [504, 16] width 16 height 16
type input "$25.50"
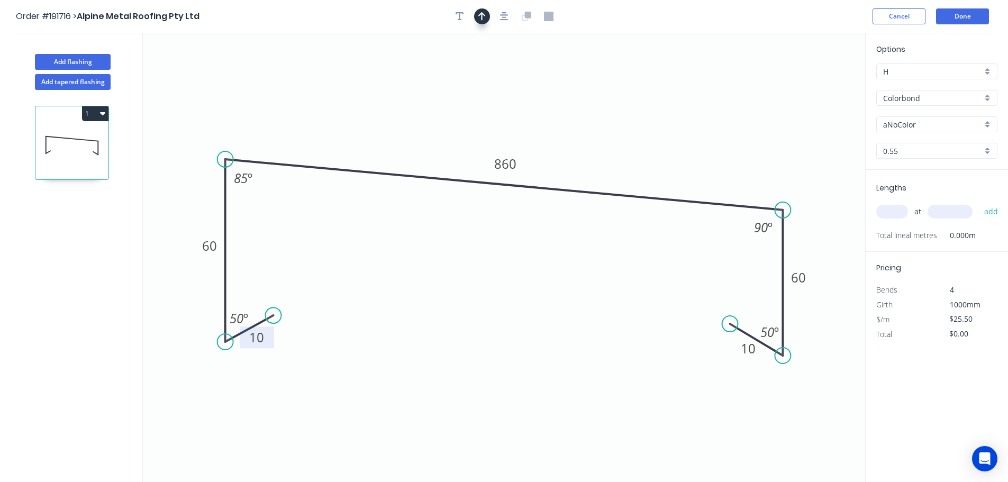
click at [483, 21] on icon "button" at bounding box center [481, 17] width 7 height 10
drag, startPoint x: 811, startPoint y: 83, endPoint x: 611, endPoint y: 88, distance: 200.7
click at [591, 81] on icon at bounding box center [593, 69] width 10 height 34
click at [938, 121] on input "aNoColor" at bounding box center [932, 124] width 99 height 11
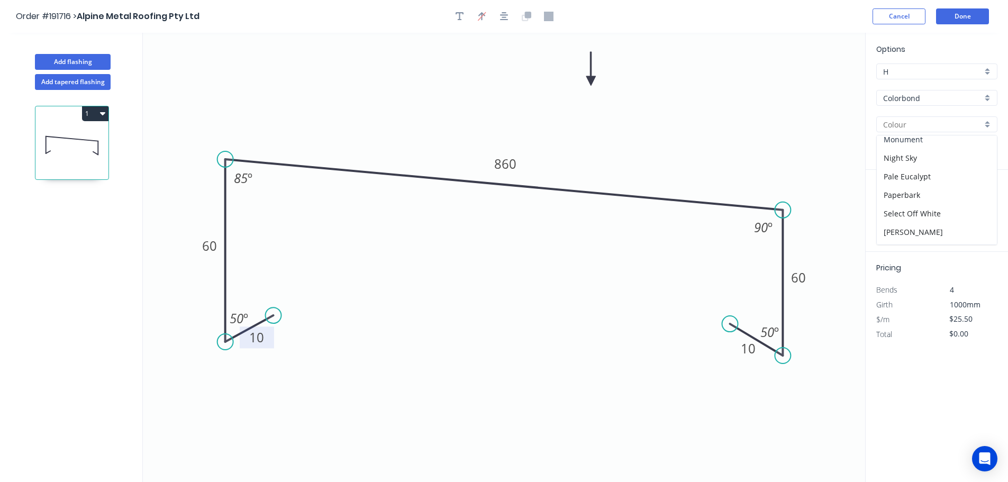
click at [931, 138] on div "Monument" at bounding box center [937, 139] width 120 height 19
type input "Monument"
click at [892, 214] on input "text" at bounding box center [893, 212] width 32 height 14
type input "1"
type input "1700"
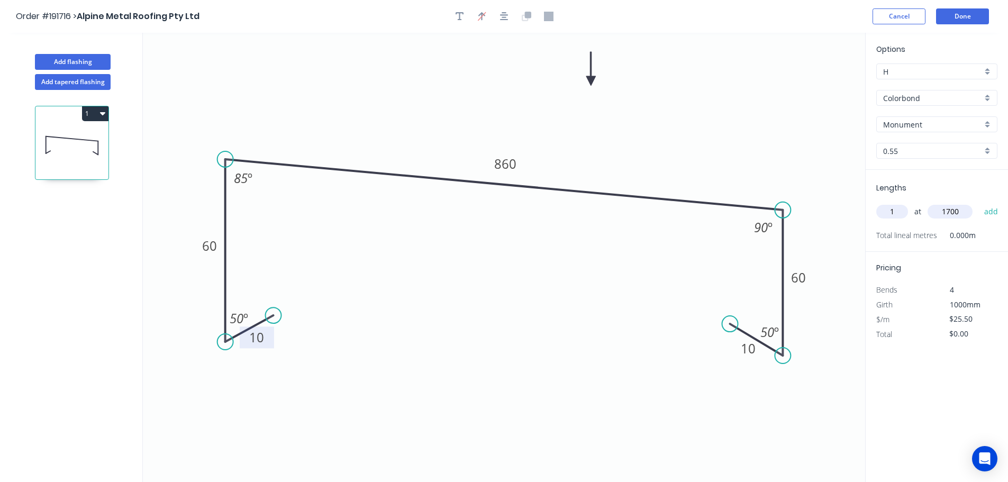
click at [979, 203] on button "add" at bounding box center [991, 212] width 25 height 18
type input "$43.35"
click at [66, 62] on button "Add flashing" at bounding box center [73, 62] width 76 height 16
type input "$0.00"
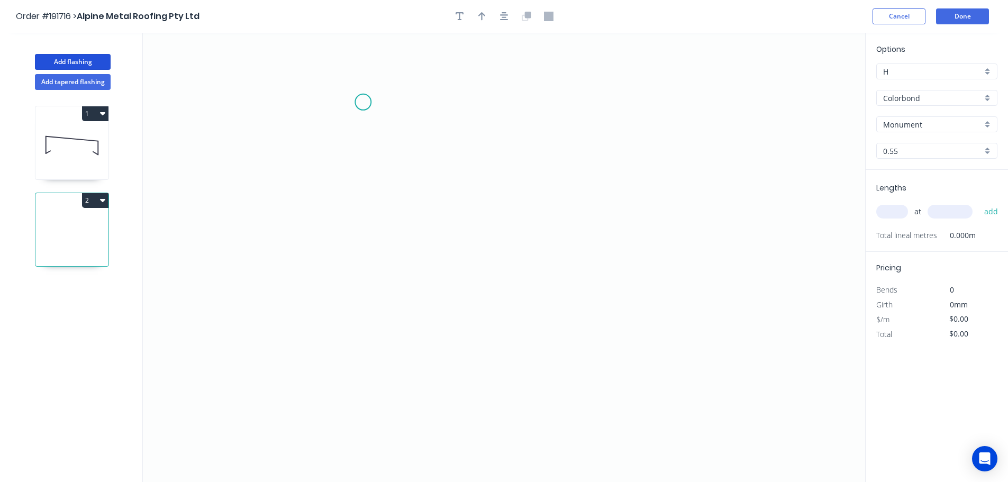
click at [360, 101] on icon "0" at bounding box center [504, 257] width 723 height 449
click at [583, 99] on icon "0" at bounding box center [504, 257] width 723 height 449
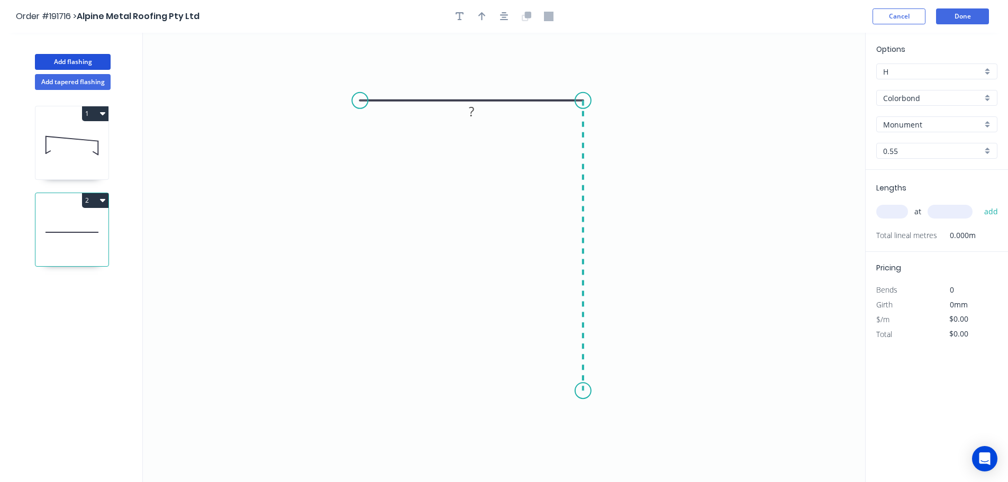
click at [597, 391] on icon "0 ?" at bounding box center [504, 257] width 723 height 449
click at [534, 355] on icon "0 ? ?" at bounding box center [504, 257] width 723 height 449
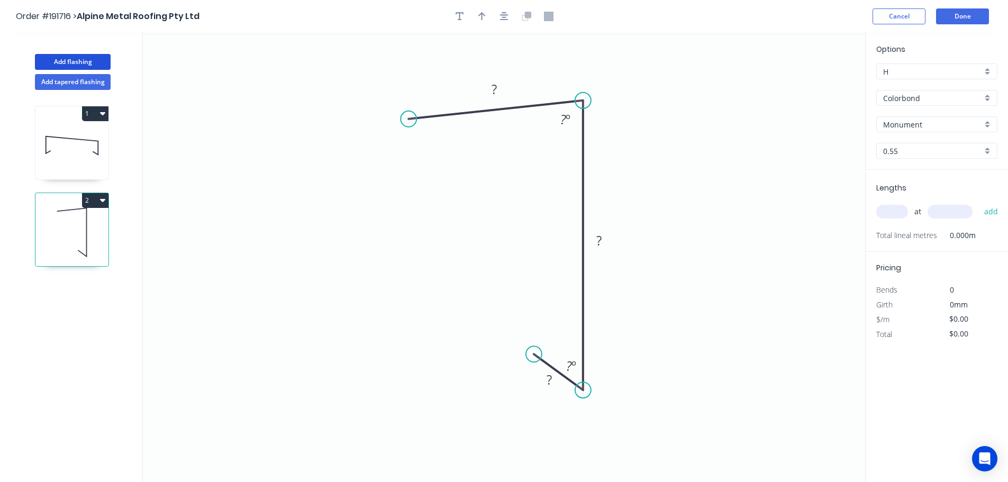
drag, startPoint x: 366, startPoint y: 101, endPoint x: 409, endPoint y: 119, distance: 46.7
click at [409, 119] on circle at bounding box center [409, 119] width 16 height 16
click at [494, 92] on tspan "?" at bounding box center [494, 88] width 5 height 17
click at [503, 18] on icon "button" at bounding box center [504, 16] width 8 height 8
type input "$8.10"
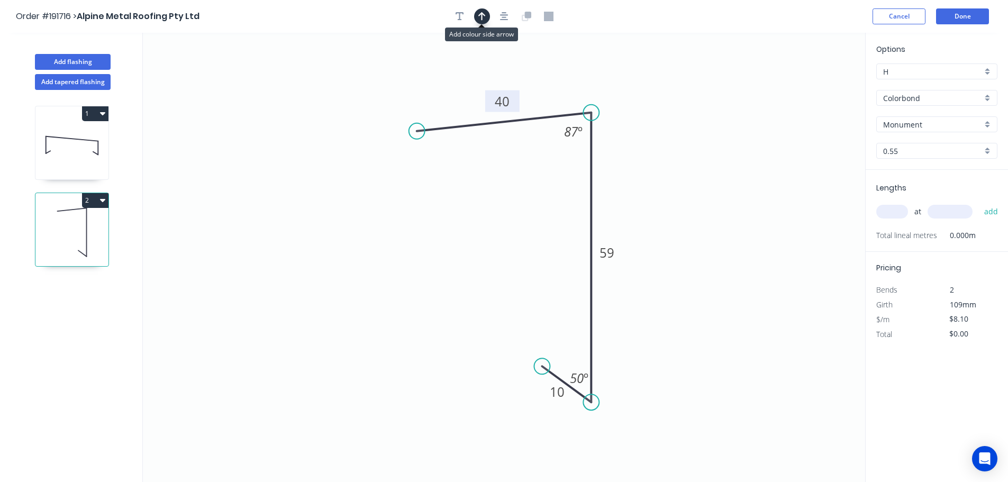
click at [481, 21] on icon "button" at bounding box center [481, 17] width 7 height 10
click at [814, 85] on icon at bounding box center [812, 74] width 10 height 34
click at [815, 85] on icon at bounding box center [814, 73] width 10 height 34
click at [815, 85] on icon at bounding box center [823, 76] width 31 height 31
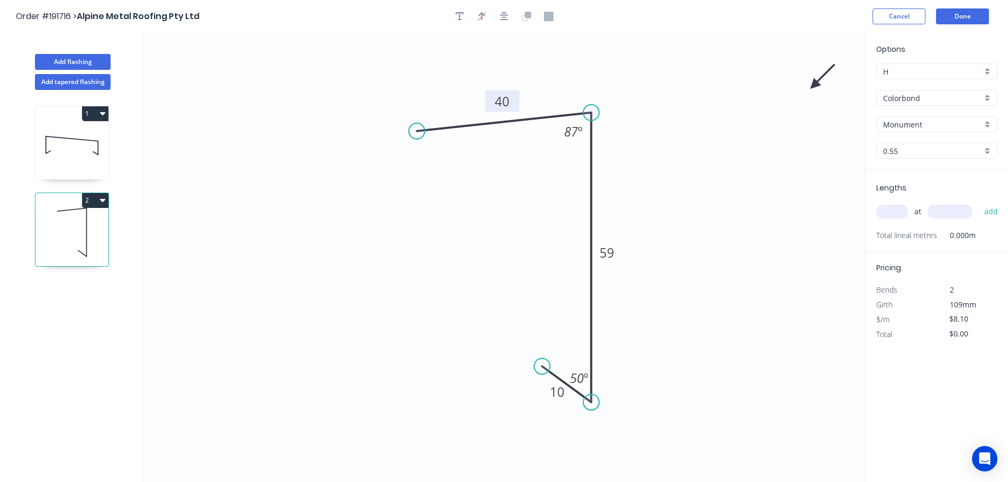
click at [815, 85] on icon at bounding box center [823, 76] width 31 height 31
drag, startPoint x: 814, startPoint y: 86, endPoint x: 790, endPoint y: 164, distance: 81.9
click at [790, 164] on icon at bounding box center [801, 163] width 34 height 10
click at [893, 213] on input "text" at bounding box center [893, 212] width 32 height 14
type input "2"
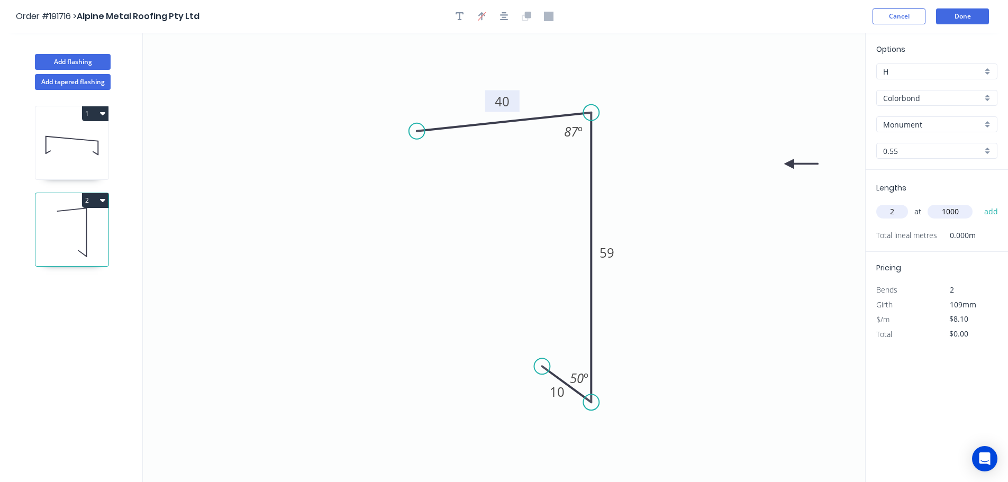
type input "1000"
click at [979, 203] on button "add" at bounding box center [991, 212] width 25 height 18
type input "."
type input "$16.20"
type input "."
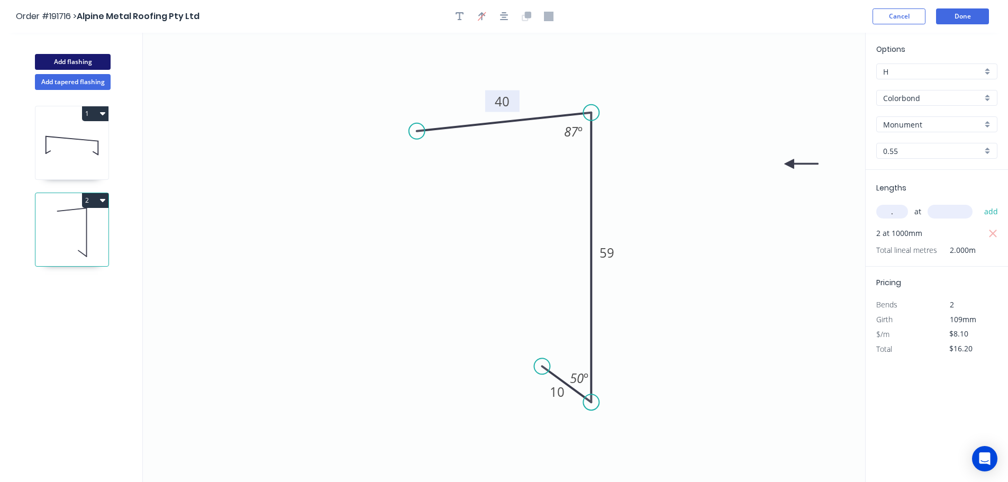
click at [99, 60] on button "Add flashing" at bounding box center [73, 62] width 76 height 16
type input "$0.00"
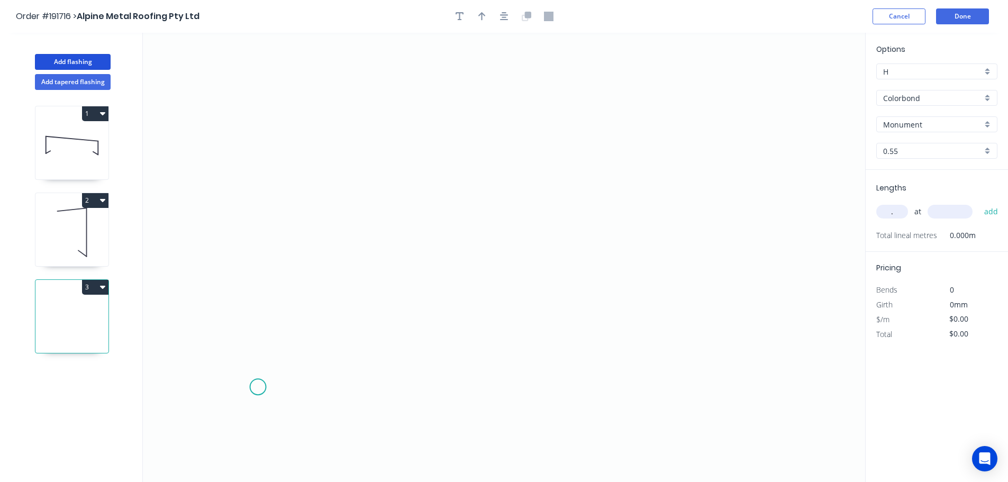
click at [257, 387] on icon "0" at bounding box center [504, 257] width 723 height 449
click at [316, 241] on icon "0" at bounding box center [504, 257] width 723 height 449
click at [481, 252] on icon "0 ?" at bounding box center [504, 257] width 723 height 449
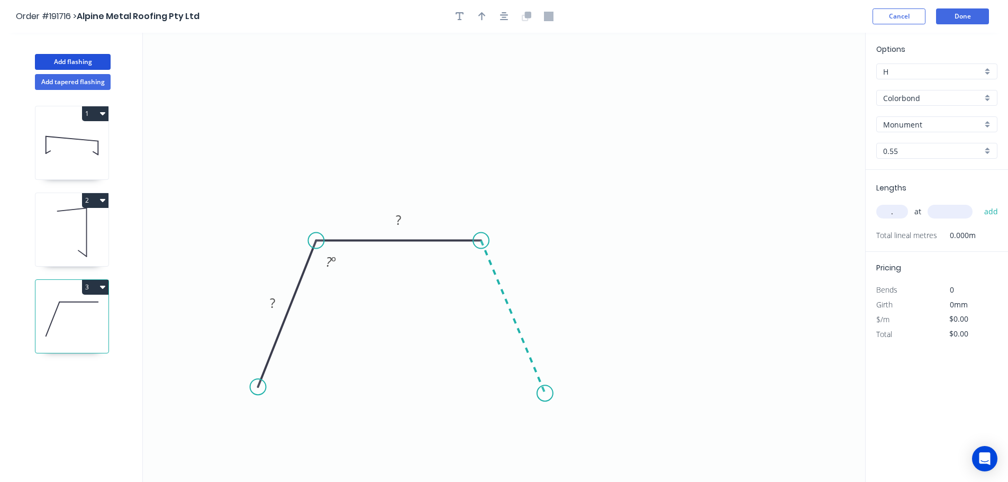
click at [545, 394] on icon "0 ? ? ? º" at bounding box center [504, 257] width 723 height 449
click at [272, 307] on tspan "?" at bounding box center [272, 302] width 5 height 17
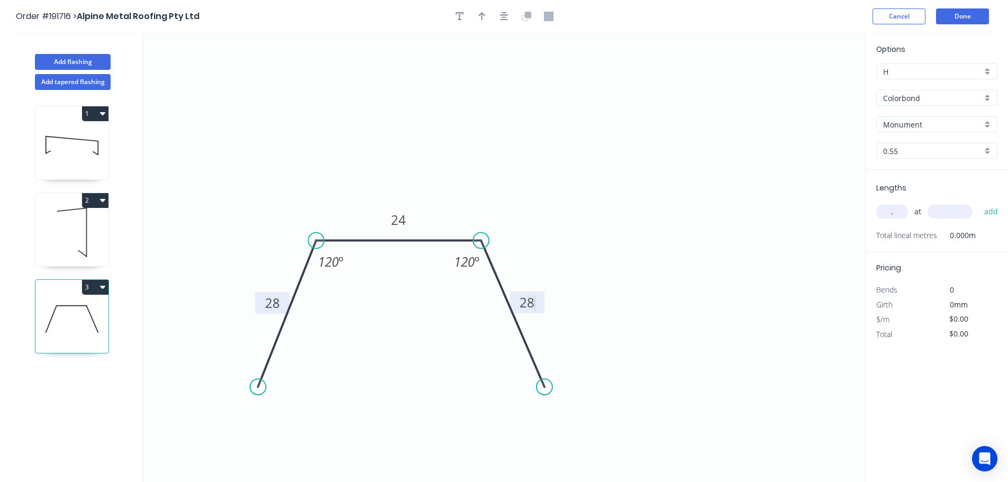
drag, startPoint x: 548, startPoint y: 392, endPoint x: 544, endPoint y: 386, distance: 7.2
click at [544, 387] on circle at bounding box center [545, 387] width 16 height 16
type input "$6.11"
drag, startPoint x: 258, startPoint y: 384, endPoint x: 253, endPoint y: 392, distance: 10.0
click at [253, 392] on circle at bounding box center [254, 392] width 16 height 16
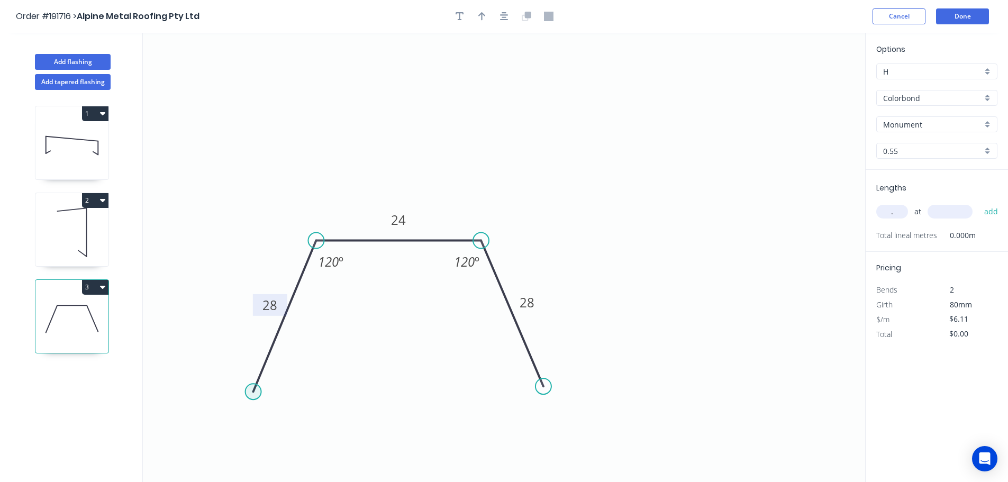
click at [253, 392] on circle at bounding box center [254, 392] width 16 height 16
click at [510, 13] on button "button" at bounding box center [504, 16] width 16 height 16
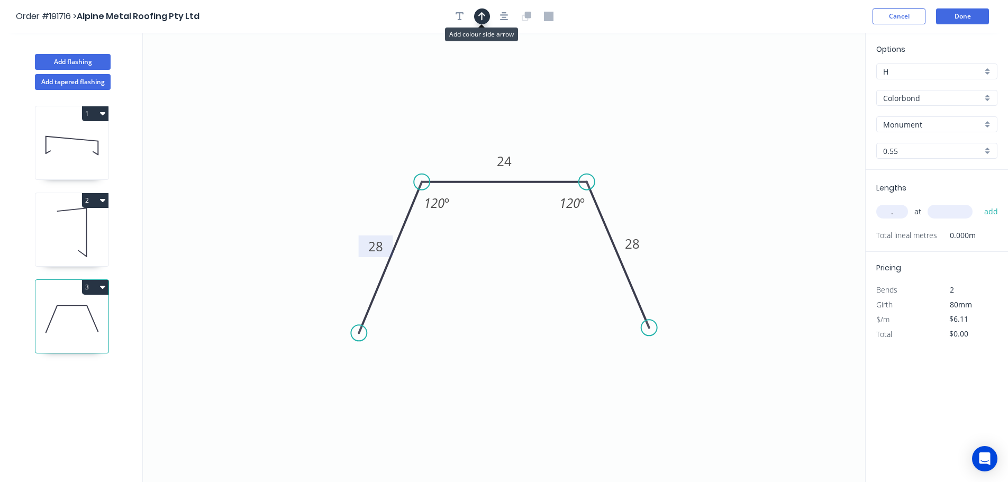
click at [481, 18] on icon "button" at bounding box center [481, 17] width 7 height 10
drag, startPoint x: 696, startPoint y: 86, endPoint x: 516, endPoint y: 73, distance: 180.9
click at [516, 73] on icon at bounding box center [516, 61] width 10 height 34
click at [901, 210] on input "." at bounding box center [893, 212] width 32 height 14
type input "1"
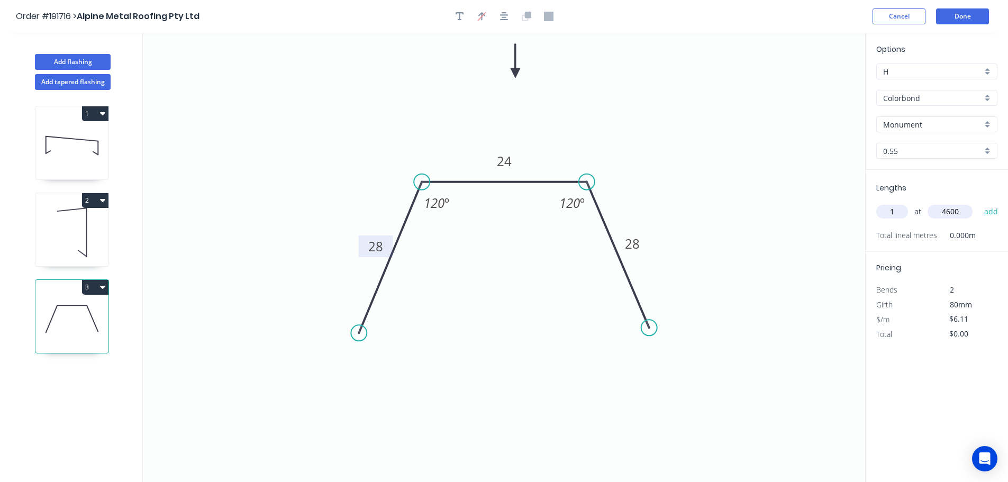
type input "4600"
click at [979, 203] on button "add" at bounding box center [991, 212] width 25 height 18
type input "$28.11"
type input "1"
type input "3100"
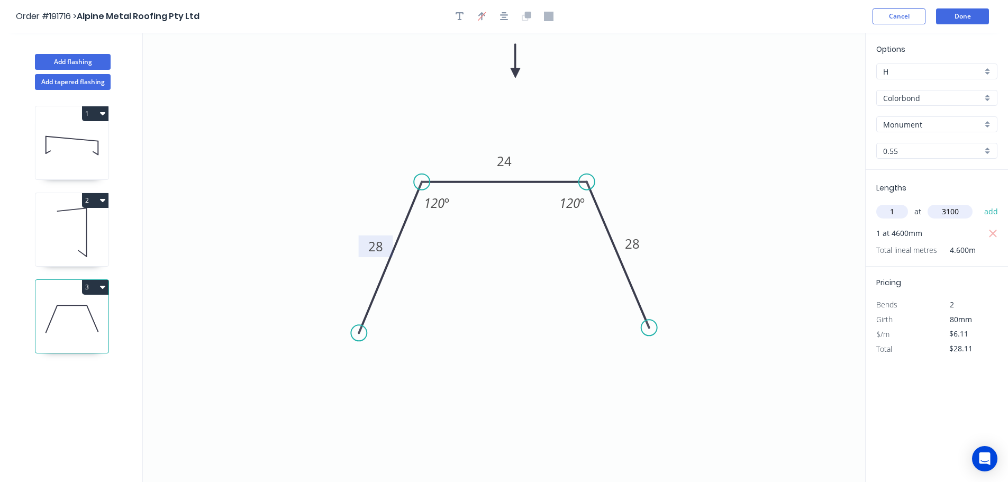
click at [979, 203] on button "add" at bounding box center [991, 212] width 25 height 18
type input "$47.05"
click at [78, 79] on button "Add tapered flashing" at bounding box center [73, 82] width 76 height 16
type input "$0.00"
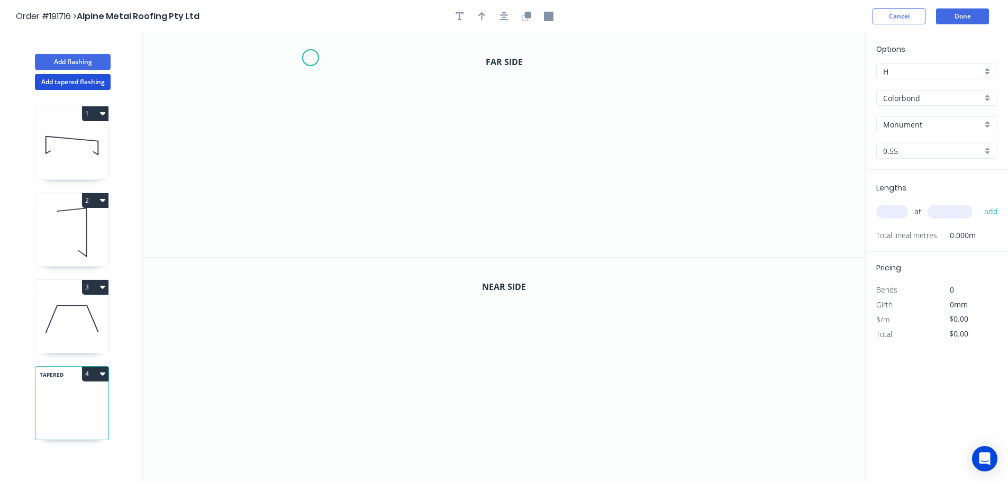
click at [310, 58] on icon "0" at bounding box center [504, 145] width 723 height 224
click at [317, 214] on icon "0" at bounding box center [504, 145] width 723 height 224
click at [624, 211] on icon "0 ?" at bounding box center [504, 145] width 723 height 224
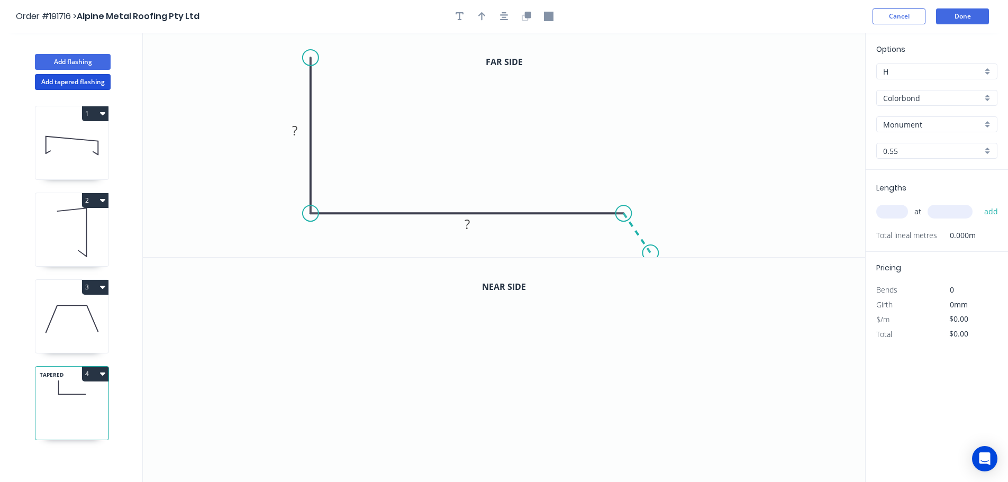
drag, startPoint x: 651, startPoint y: 254, endPoint x: 883, endPoint y: 299, distance: 236.8
click at [652, 254] on icon "0 ? ?" at bounding box center [504, 145] width 723 height 224
click at [502, 20] on icon "button" at bounding box center [504, 16] width 8 height 8
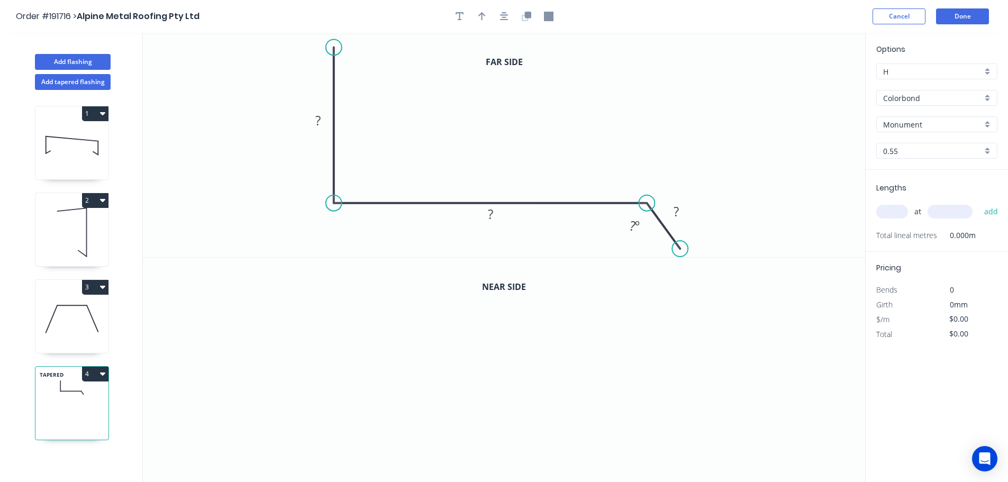
drag, startPoint x: 673, startPoint y: 242, endPoint x: 681, endPoint y: 251, distance: 11.6
click at [681, 251] on circle at bounding box center [680, 249] width 16 height 16
click at [319, 124] on tspan "?" at bounding box center [317, 120] width 5 height 17
click at [507, 13] on icon "button" at bounding box center [504, 17] width 8 height 10
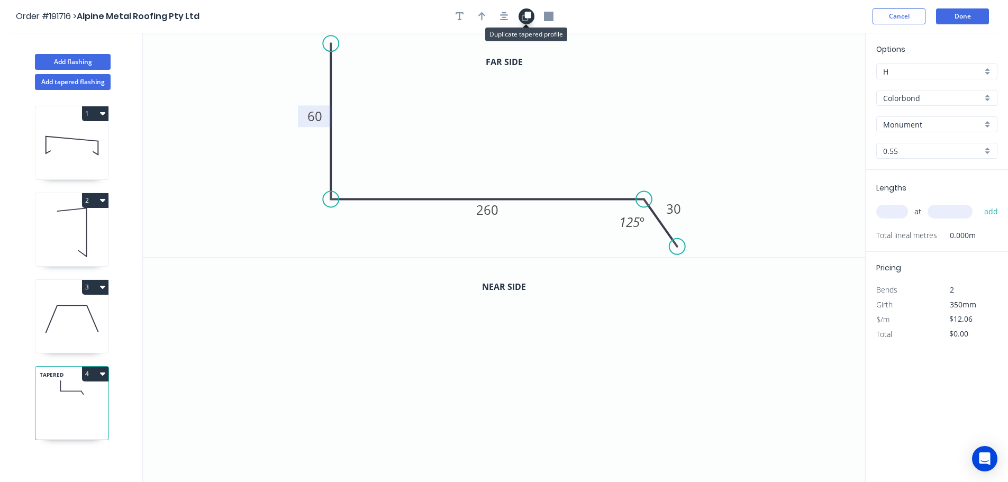
click at [532, 21] on button "button" at bounding box center [527, 16] width 16 height 16
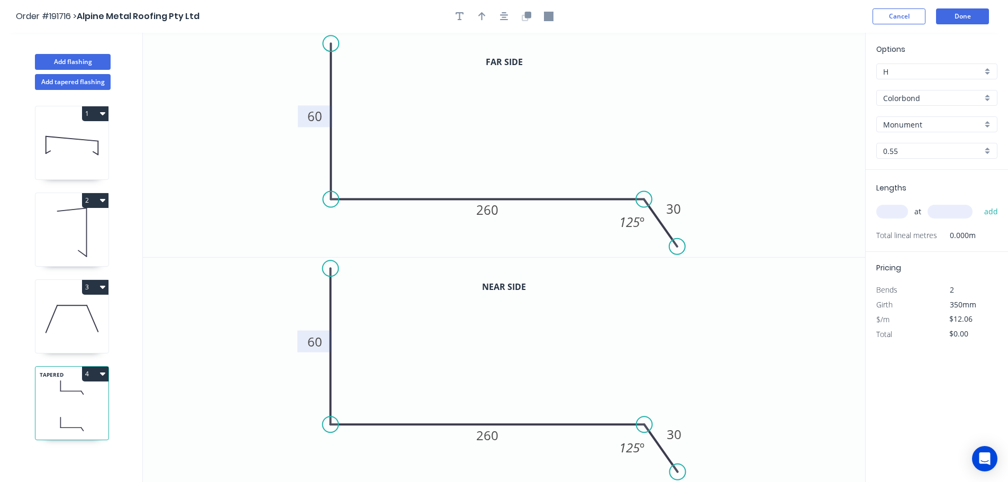
click at [318, 340] on tspan "60" at bounding box center [315, 341] width 15 height 17
type input "$13.61"
click at [498, 17] on button "button" at bounding box center [504, 16] width 16 height 16
click at [487, 17] on button "button" at bounding box center [482, 16] width 16 height 16
drag, startPoint x: 811, startPoint y: 85, endPoint x: 572, endPoint y: 86, distance: 239.8
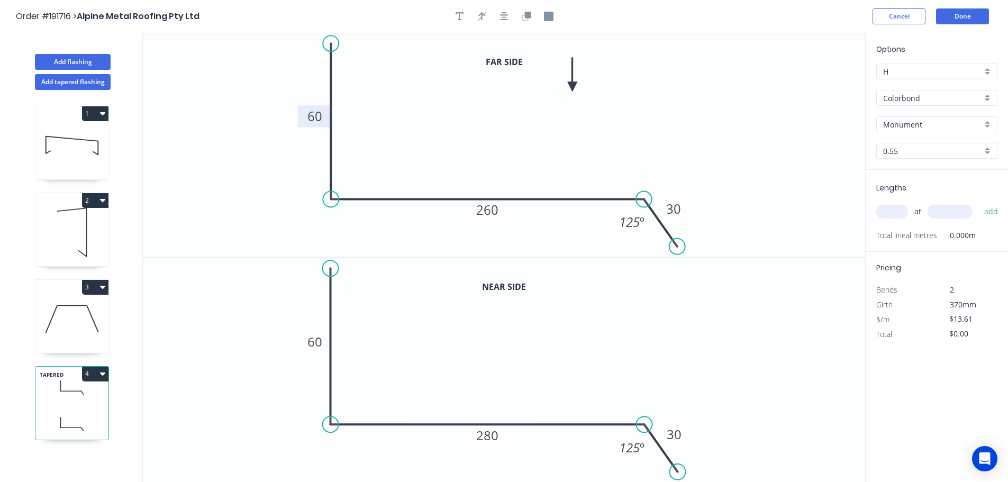
click at [572, 86] on icon at bounding box center [573, 75] width 10 height 34
click at [899, 210] on input "text" at bounding box center [893, 212] width 32 height 14
type input "1"
type input "2300"
click at [979, 203] on button "add" at bounding box center [991, 212] width 25 height 18
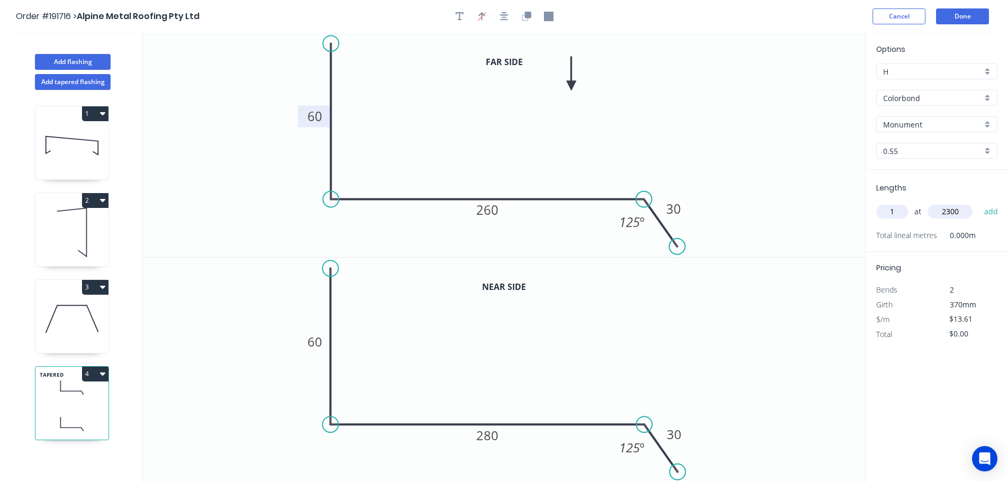
type input "$31.30"
click at [971, 11] on button "Done" at bounding box center [962, 16] width 53 height 16
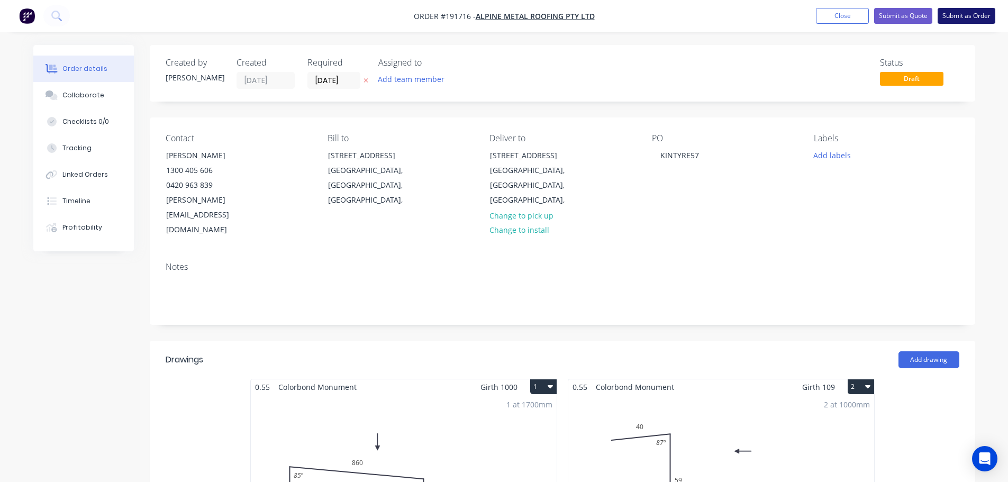
click at [985, 17] on button "Submit as Order" at bounding box center [967, 16] width 58 height 16
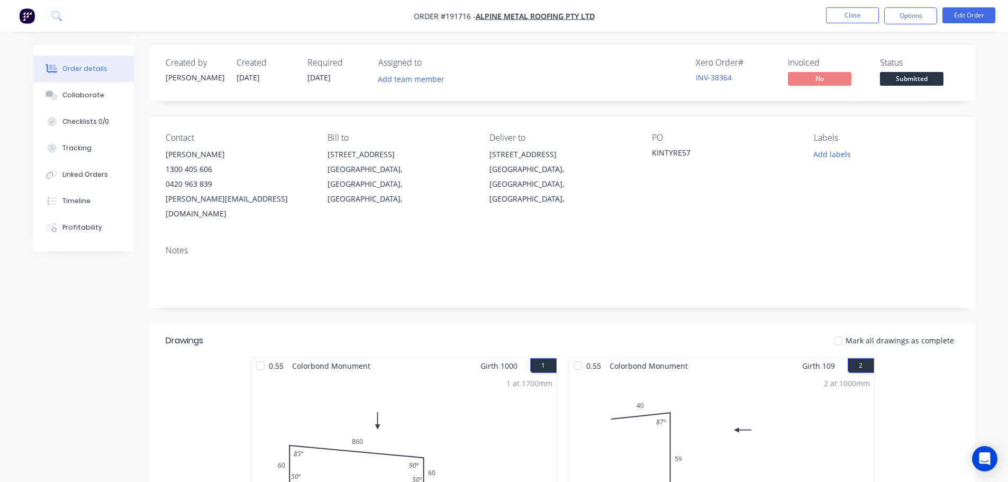
click at [919, 25] on nav "Order #191716 - Alpine Metal Roofing Pty Ltd Close Options Edit Order" at bounding box center [504, 16] width 1008 height 32
click at [910, 27] on nav "Order #191716 - Alpine Metal Roofing Pty Ltd Close Options Edit Order" at bounding box center [504, 16] width 1008 height 32
click at [914, 22] on button "Options" at bounding box center [910, 15] width 53 height 17
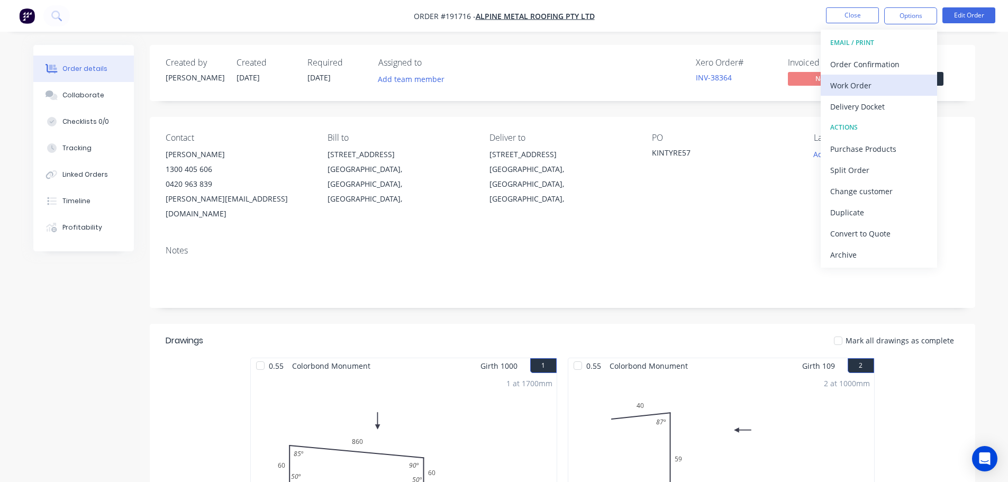
click at [895, 91] on div "Work Order" at bounding box center [878, 85] width 97 height 15
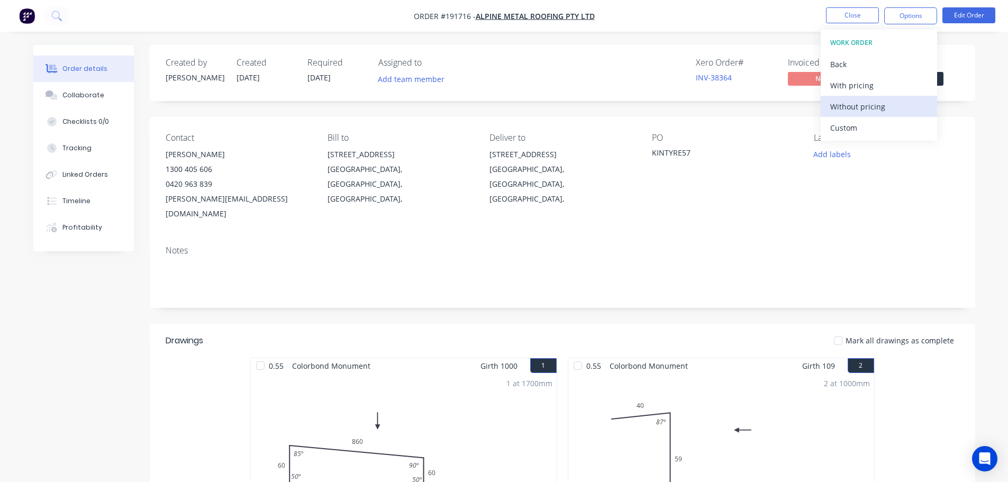
click at [886, 109] on div "Without pricing" at bounding box center [878, 106] width 97 height 15
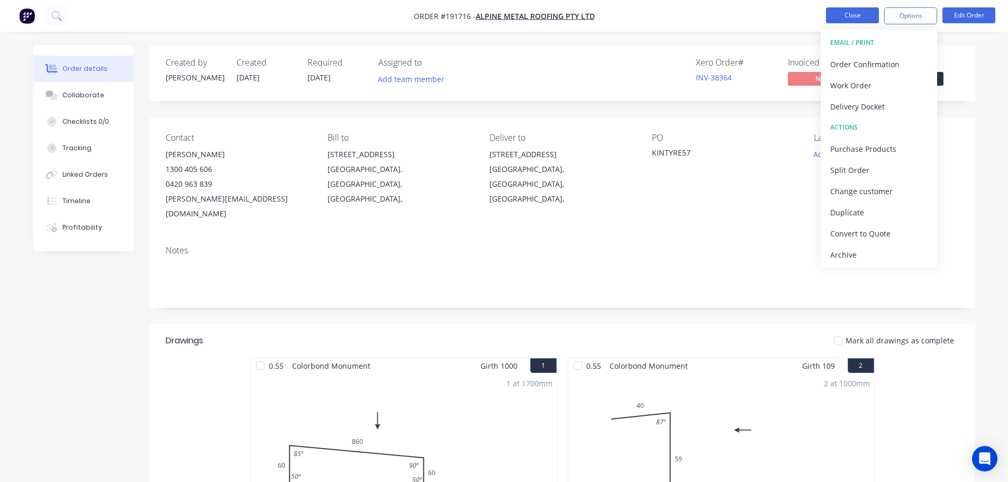
drag, startPoint x: 843, startPoint y: 23, endPoint x: 850, endPoint y: 19, distance: 7.9
click at [847, 20] on li "Close" at bounding box center [852, 15] width 53 height 17
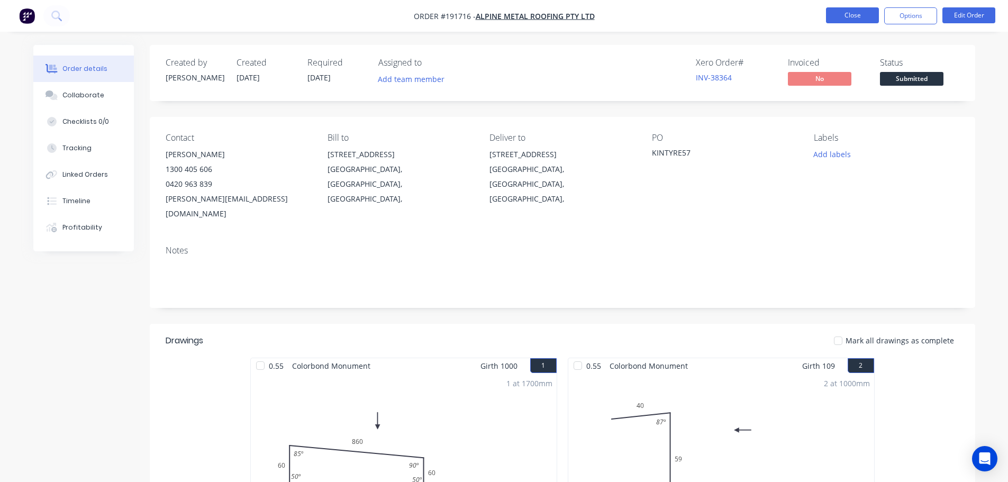
click at [862, 16] on button "Close" at bounding box center [852, 15] width 53 height 16
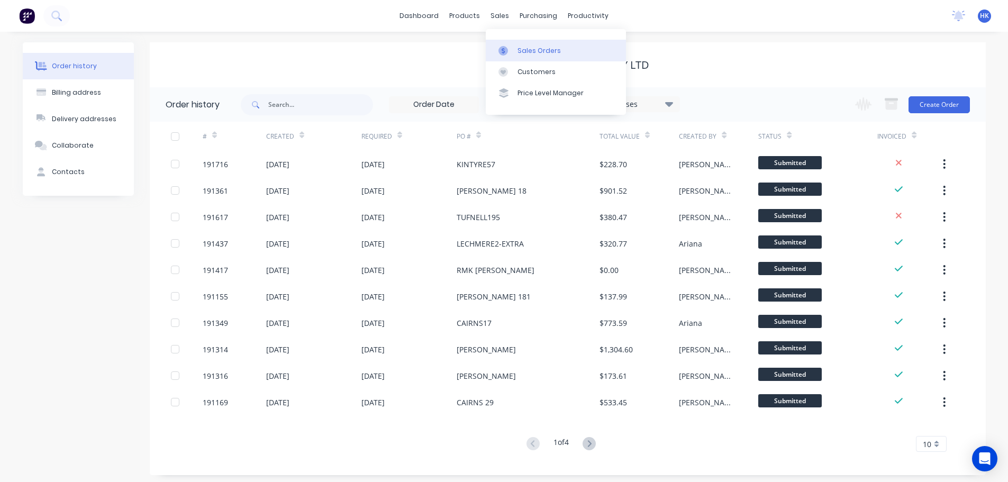
click at [534, 54] on div "Sales Orders" at bounding box center [539, 51] width 43 height 10
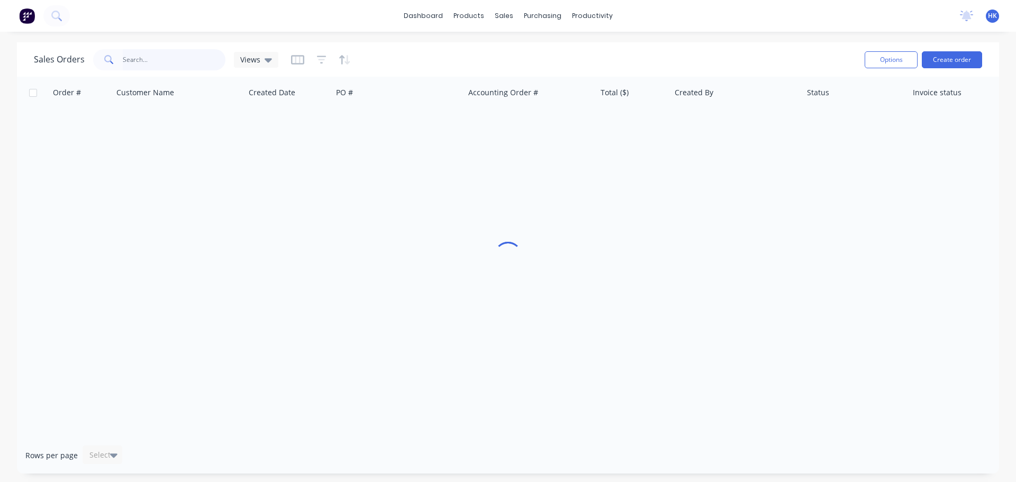
click at [181, 57] on input "text" at bounding box center [174, 59] width 103 height 21
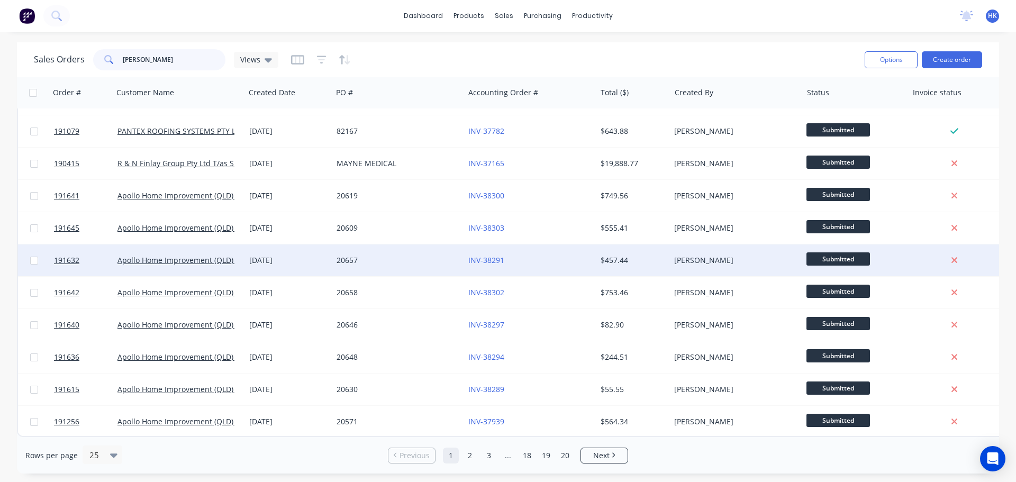
scroll to position [484, 0]
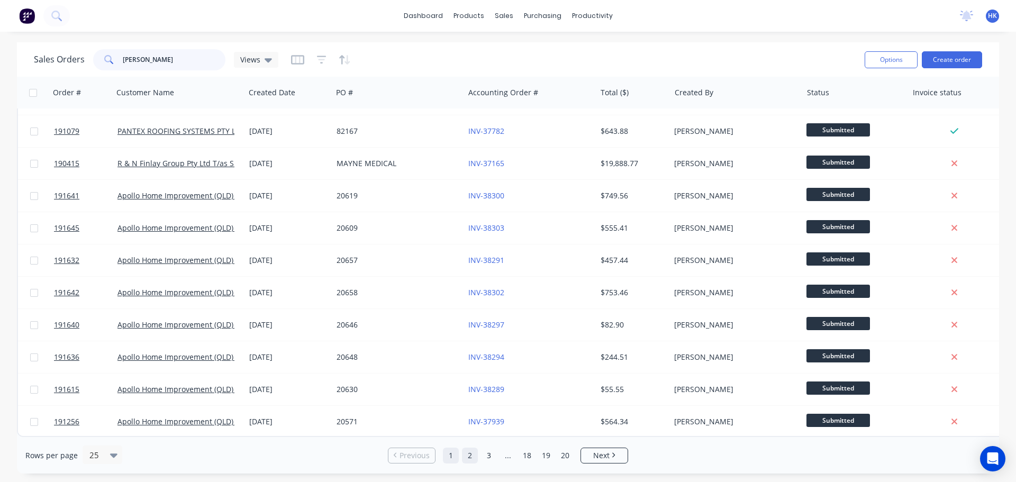
type input "[PERSON_NAME]"
drag, startPoint x: 471, startPoint y: 451, endPoint x: 475, endPoint y: 444, distance: 8.8
click at [471, 451] on link "2" at bounding box center [470, 456] width 16 height 16
